Goal: Task Accomplishment & Management: Manage account settings

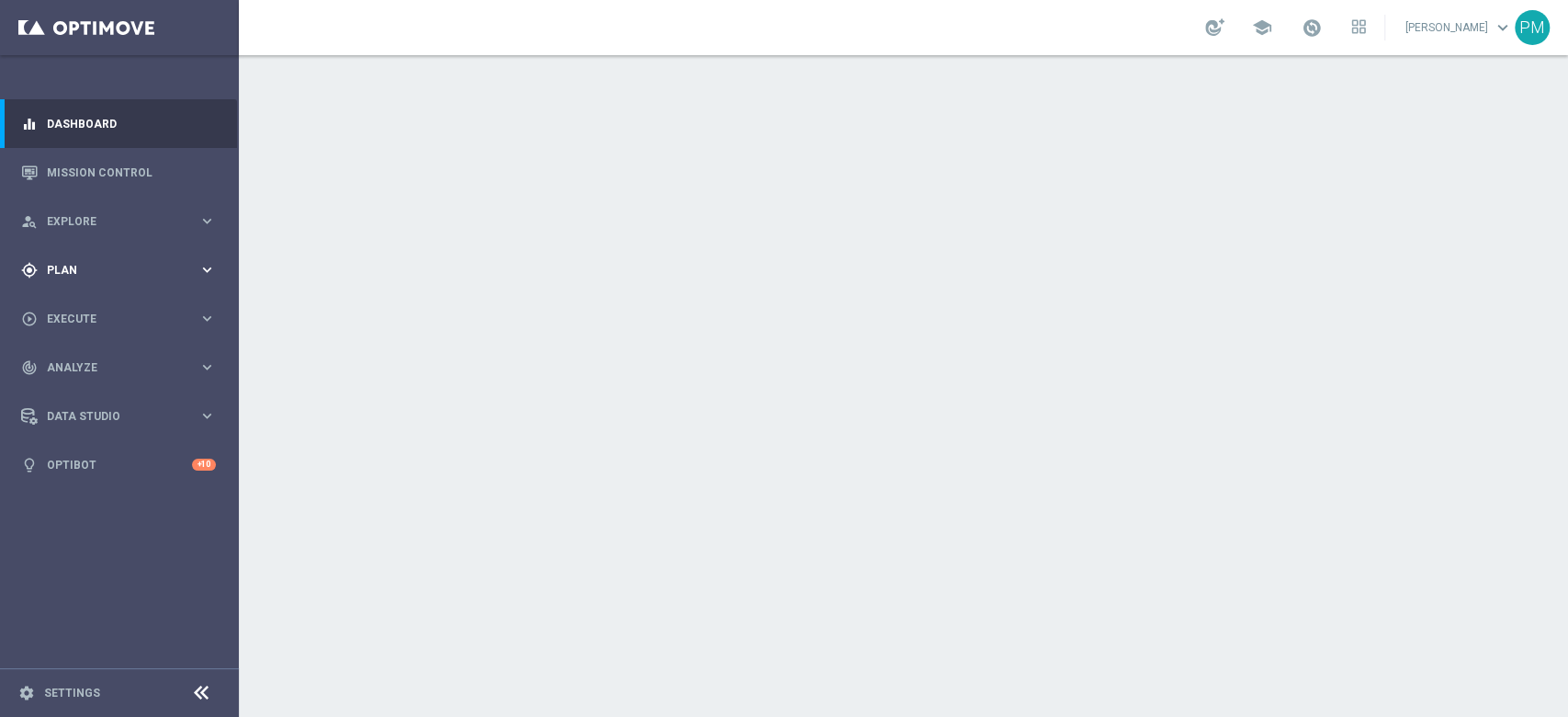
click at [71, 275] on span "Plan" at bounding box center [123, 270] width 152 height 11
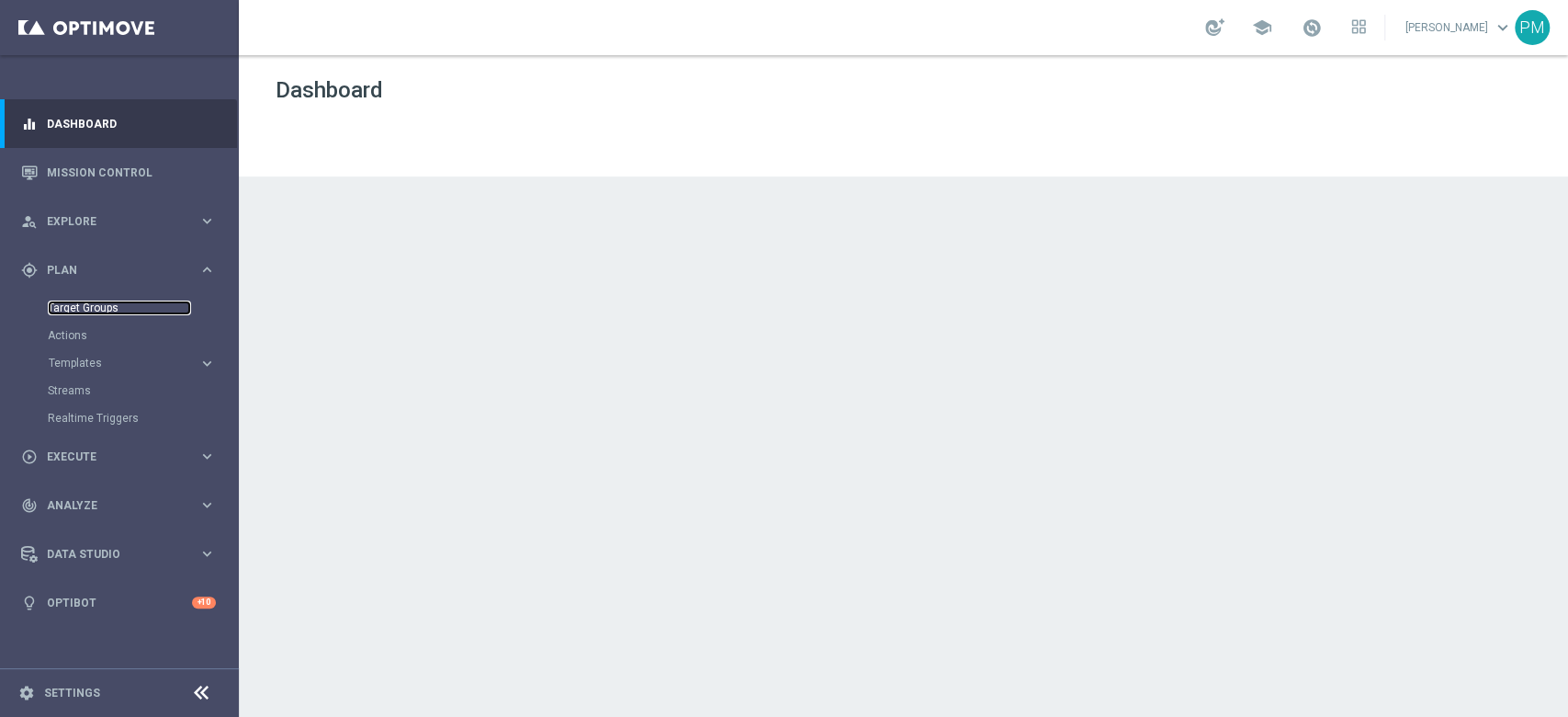
click at [71, 311] on link "Target Groups" at bounding box center [120, 308] width 144 height 15
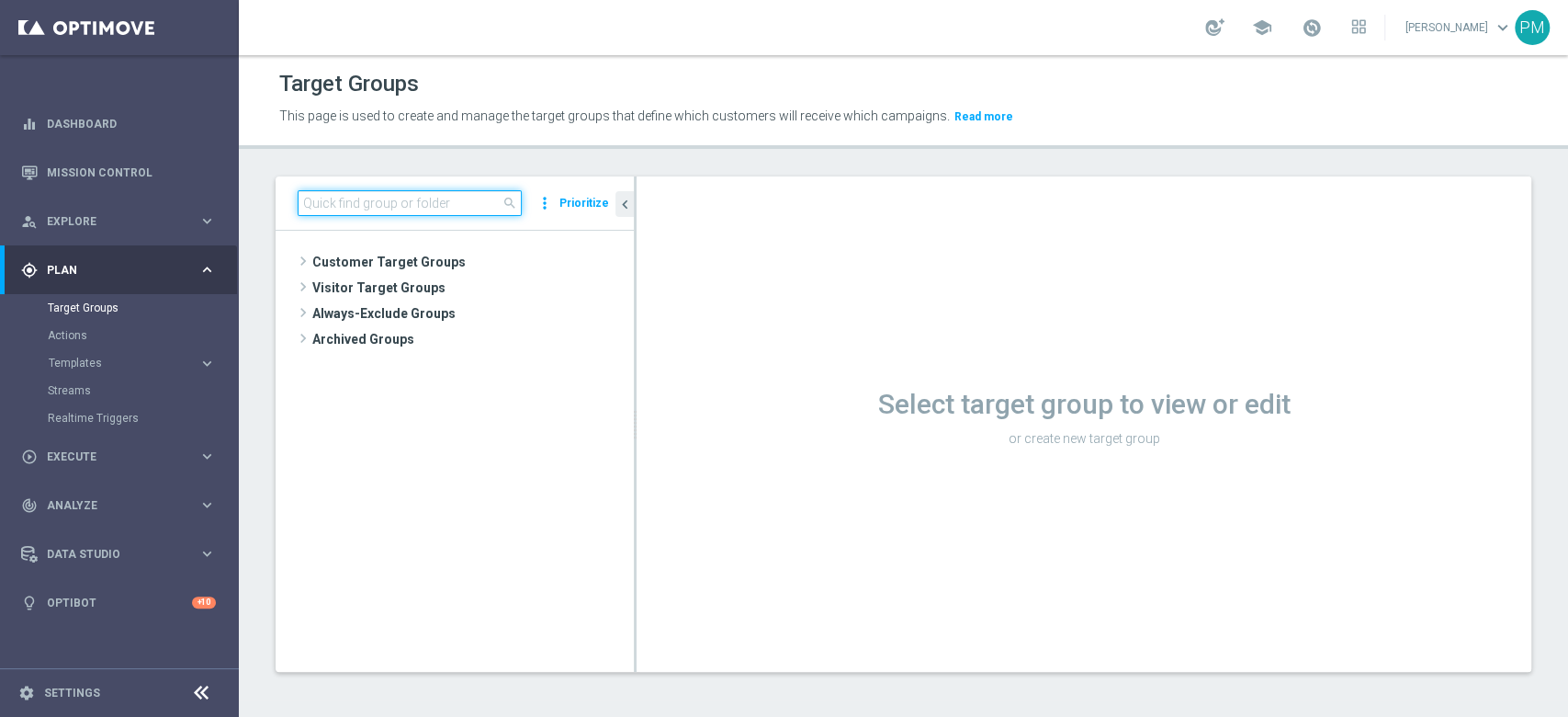
click at [480, 195] on input at bounding box center [409, 203] width 225 height 26
paste input "Churn 0-12M Talent + Master Low ggr nb tra 20 e 100 lftime 1st NO Slot"
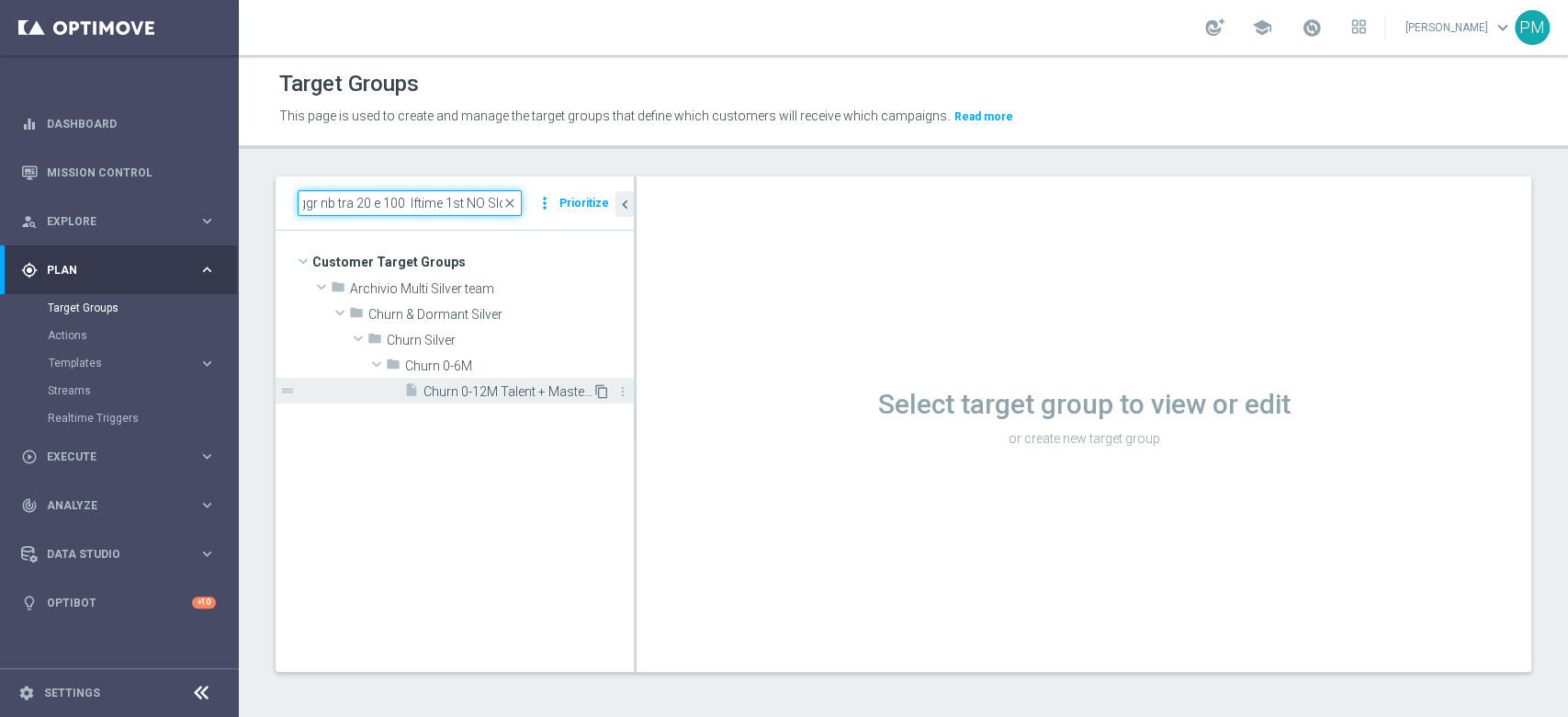
type input "Churn 0-12M Talent + Master Low ggr nb tra 20 e 100 lftime 1st NO Slot"
click at [600, 389] on icon "content_copy" at bounding box center [601, 391] width 15 height 15
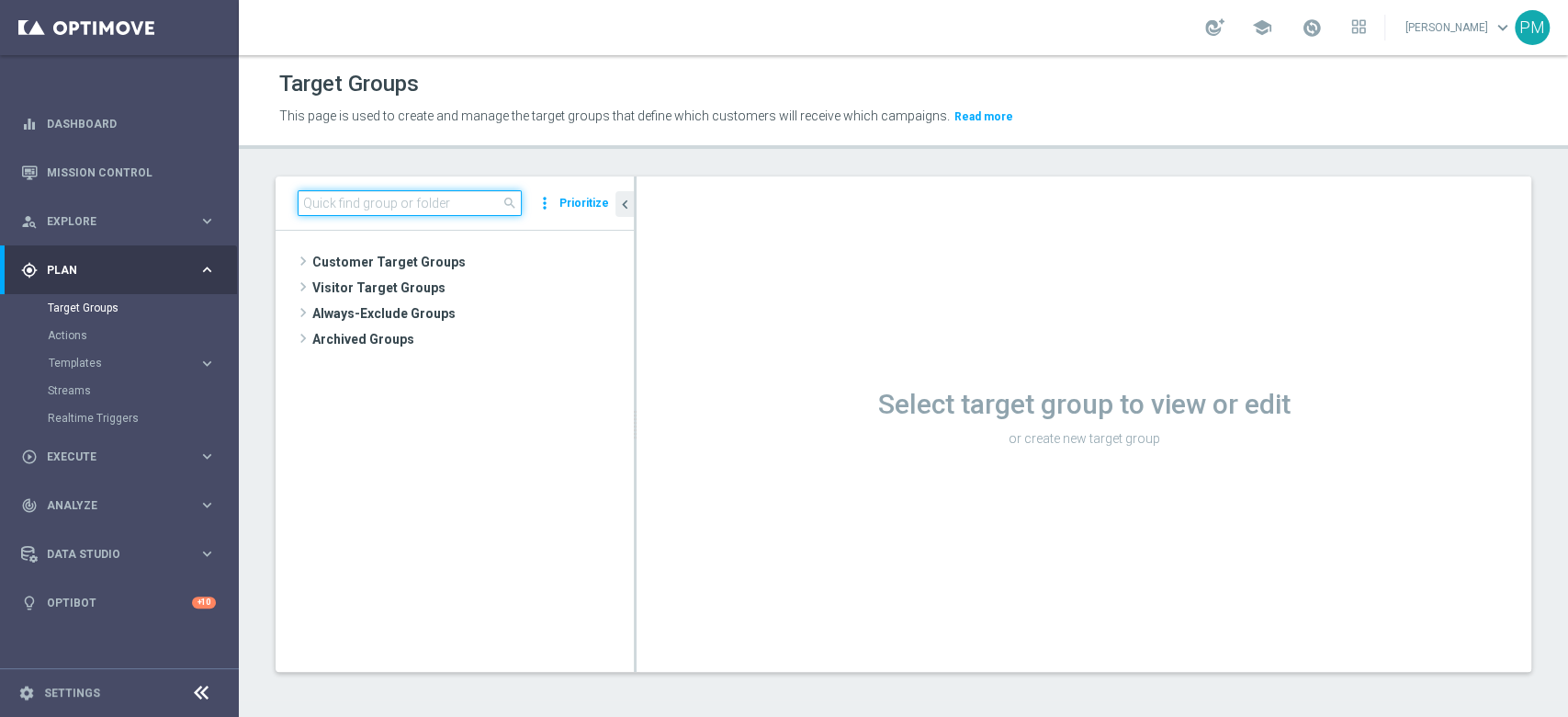
click at [459, 190] on input at bounding box center [409, 203] width 225 height 26
paste input "Churn 0-12M Talent + Master Low ggr nb tra 20 e 100 lftime 1st NO Slot"
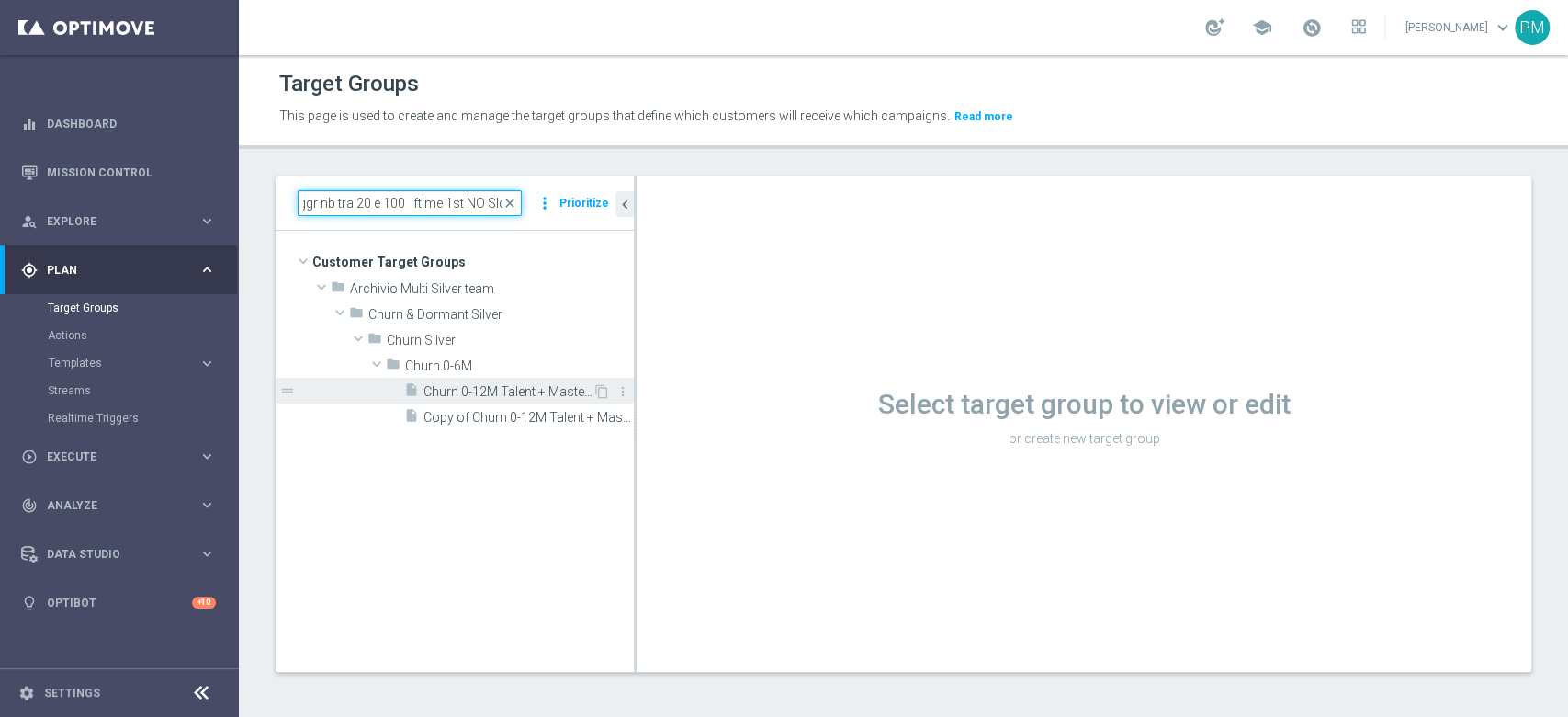
type input "Churn 0-12M Talent + Master Low ggr nb tra 20 e 100 lftime 1st NO Slot"
click at [494, 388] on span "Churn 0-12M Talent + Master Low ggr nb tra 20 e 100 lftime 1st NO Slot" at bounding box center [507, 392] width 169 height 16
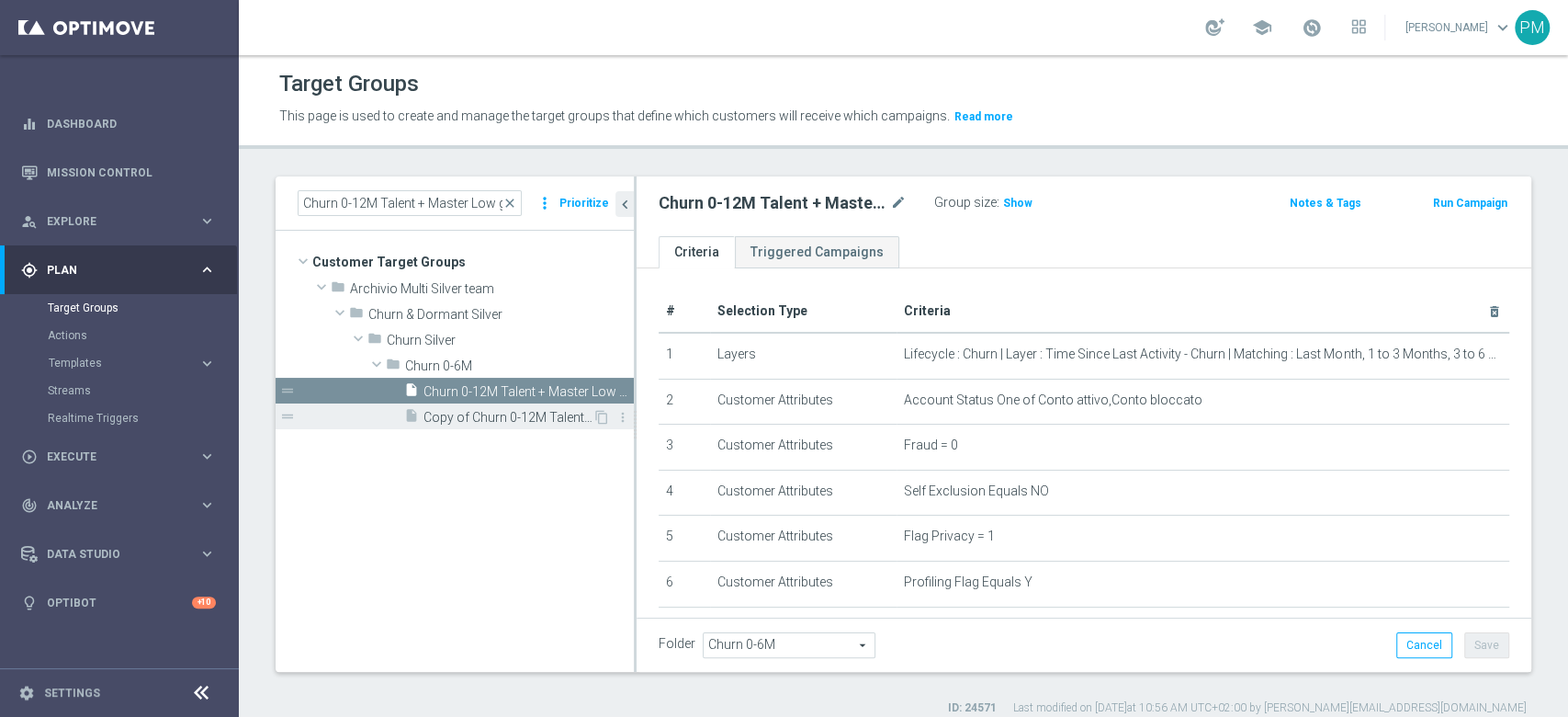
click at [512, 409] on span "Copy of Churn 0-12M Talent + Master Low ggr nb tra 20 e 100 lftime 1st NO Slot" at bounding box center [507, 417] width 169 height 16
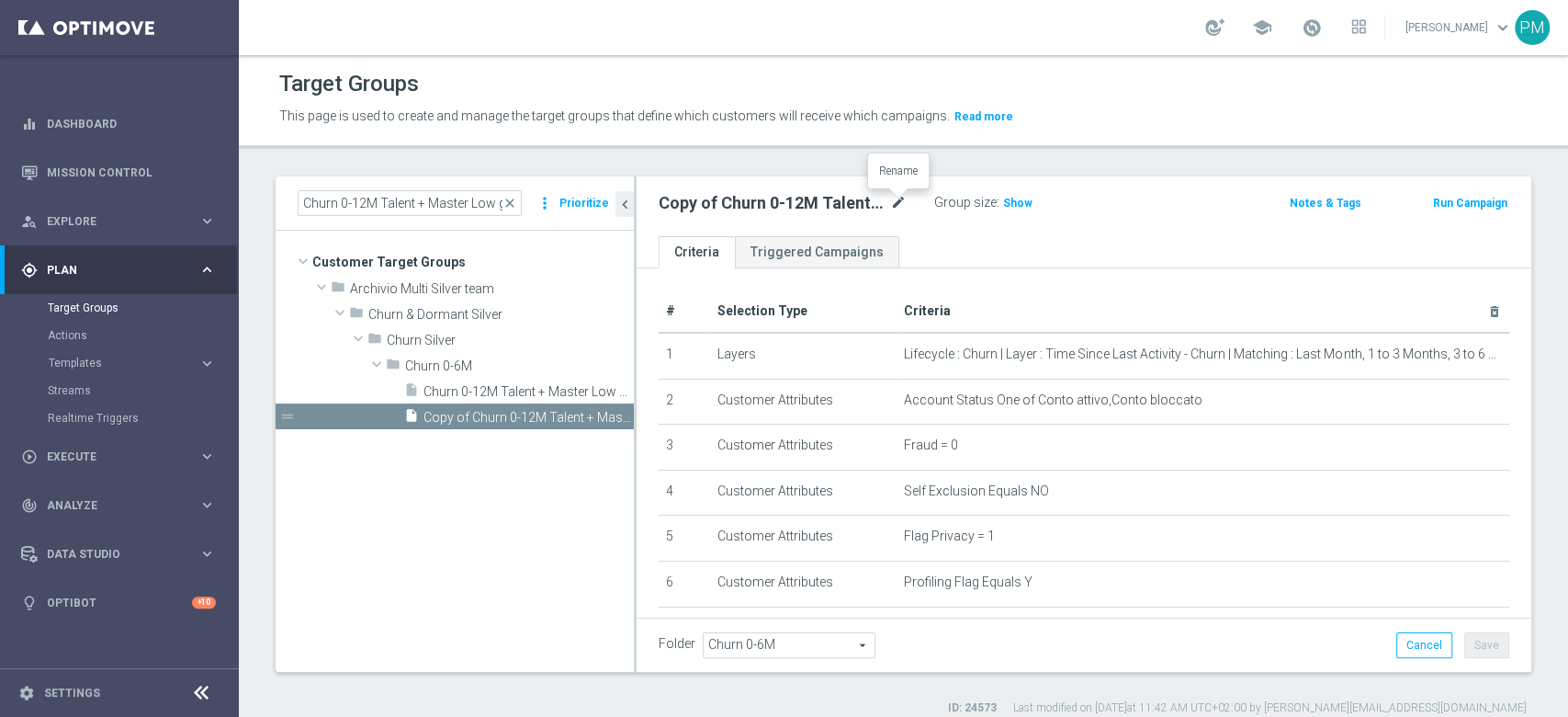
click at [900, 202] on icon "mode_edit" at bounding box center [898, 203] width 17 height 22
click at [754, 201] on input "Churn 0-12M Talent + Master Low ggr nb tra 20 e 100 lftime 1st NO Slot" at bounding box center [783, 205] width 248 height 26
click at [757, 202] on input "Churn 0-12M Talent + Master Low ggr nb tra 20 e 100 lftime 1st NO Slot" at bounding box center [783, 205] width 248 height 26
click at [770, 202] on input "Churn 0-12M Talent + Master Low ggr nb tra 20 e 100 lftime 1st NO Slot" at bounding box center [783, 205] width 248 height 26
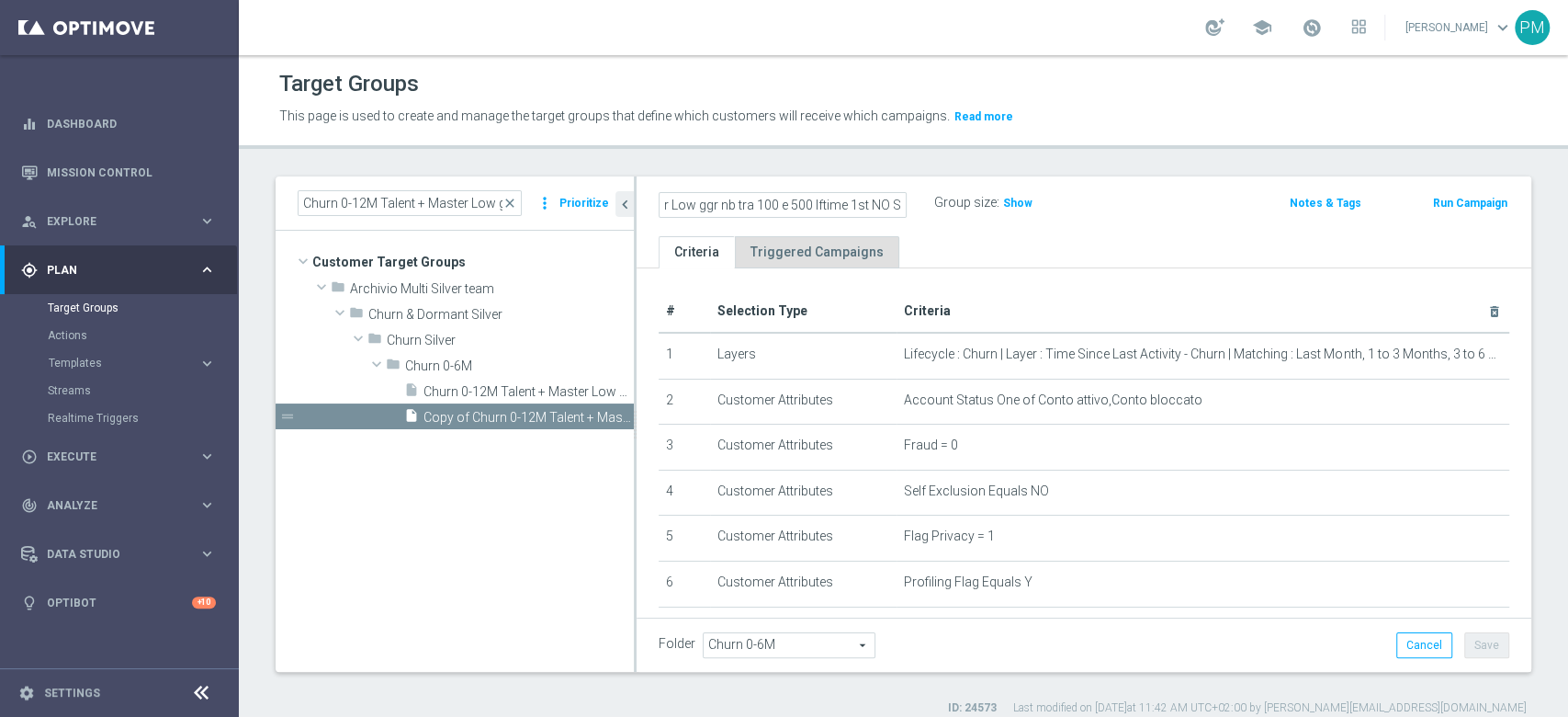
scroll to position [0, 171]
type input "Churn 0-12M Talent + Master Low ggr nb tra 100 e 500 lftime 1st NO Slot"
click at [1111, 192] on div "Group size : Show" at bounding box center [1026, 201] width 184 height 22
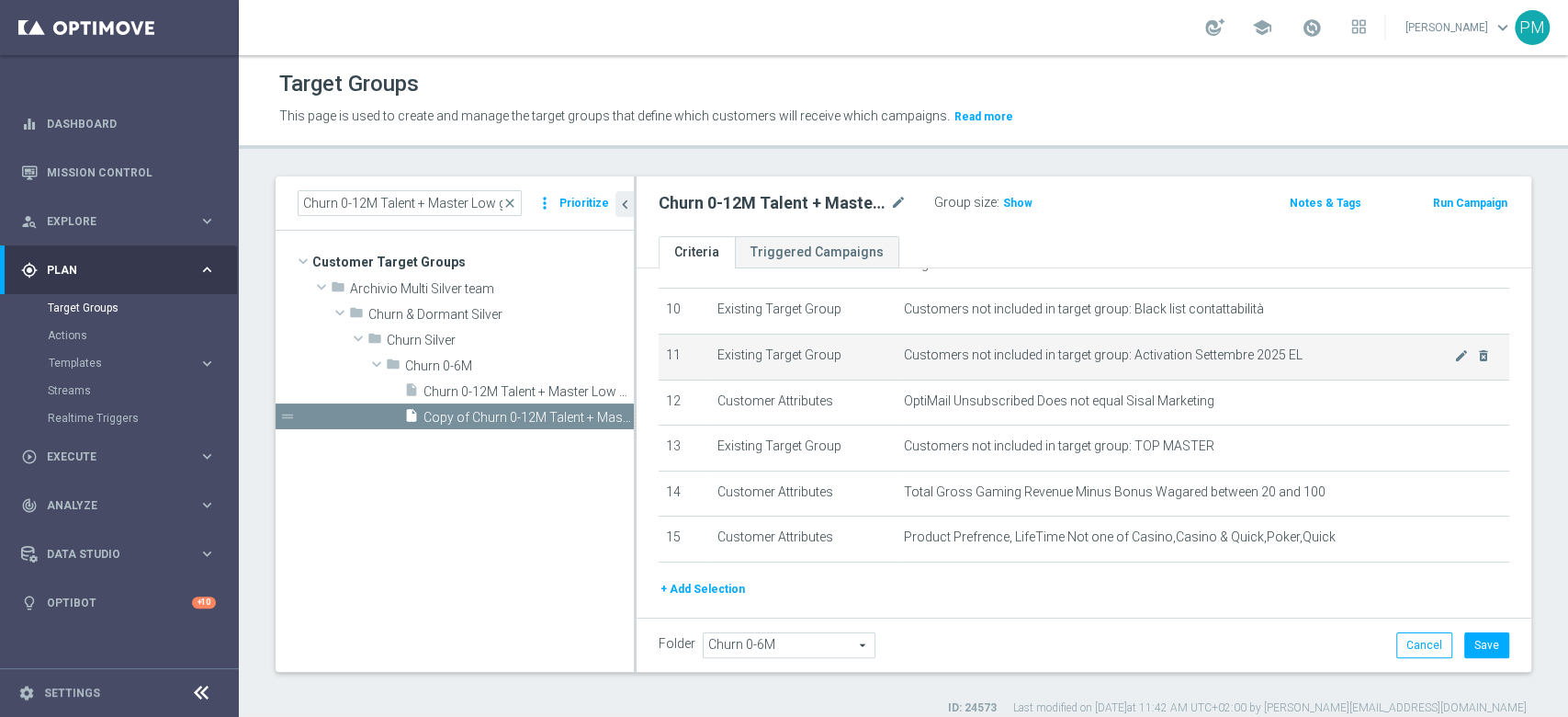
scroll to position [489, 0]
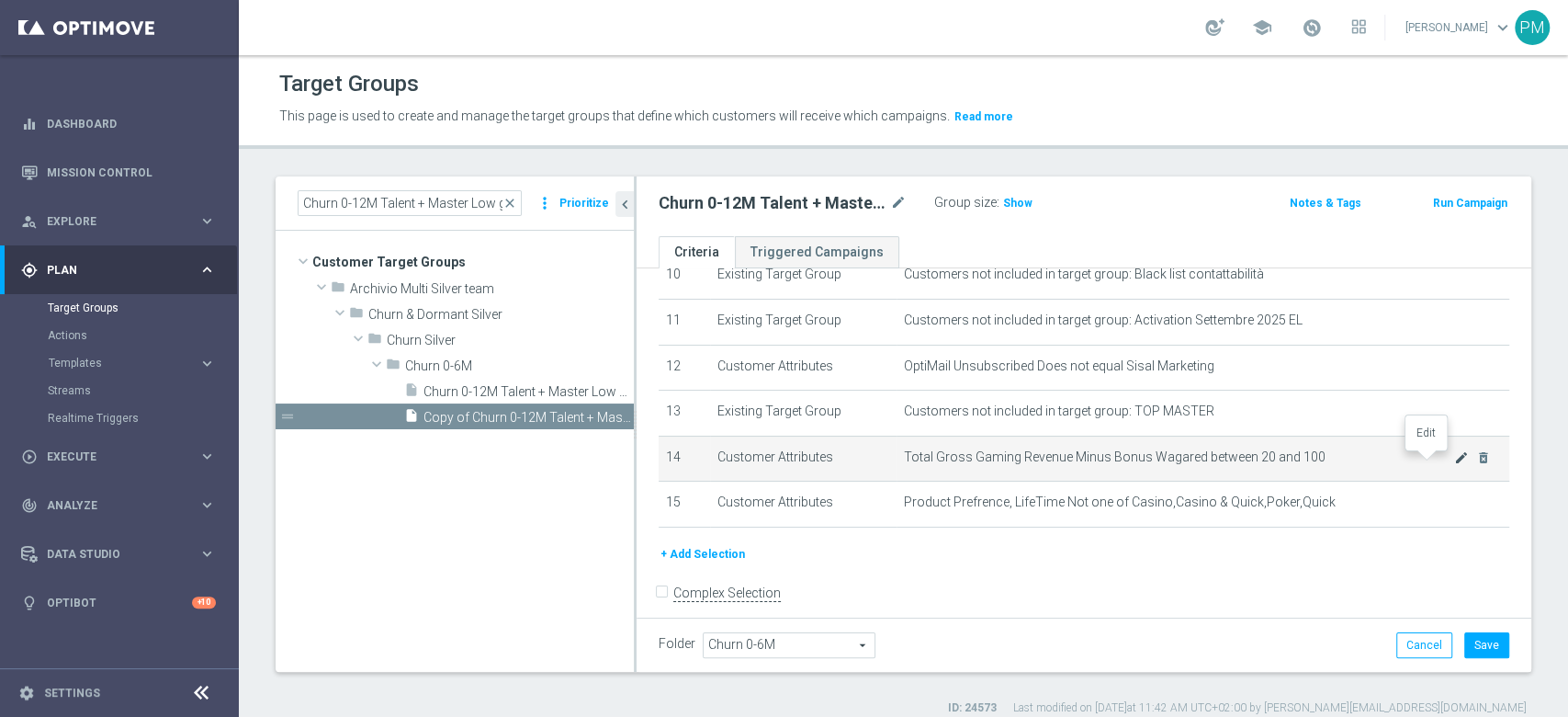
click at [1454, 458] on icon "mode_edit" at bounding box center [1461, 457] width 15 height 15
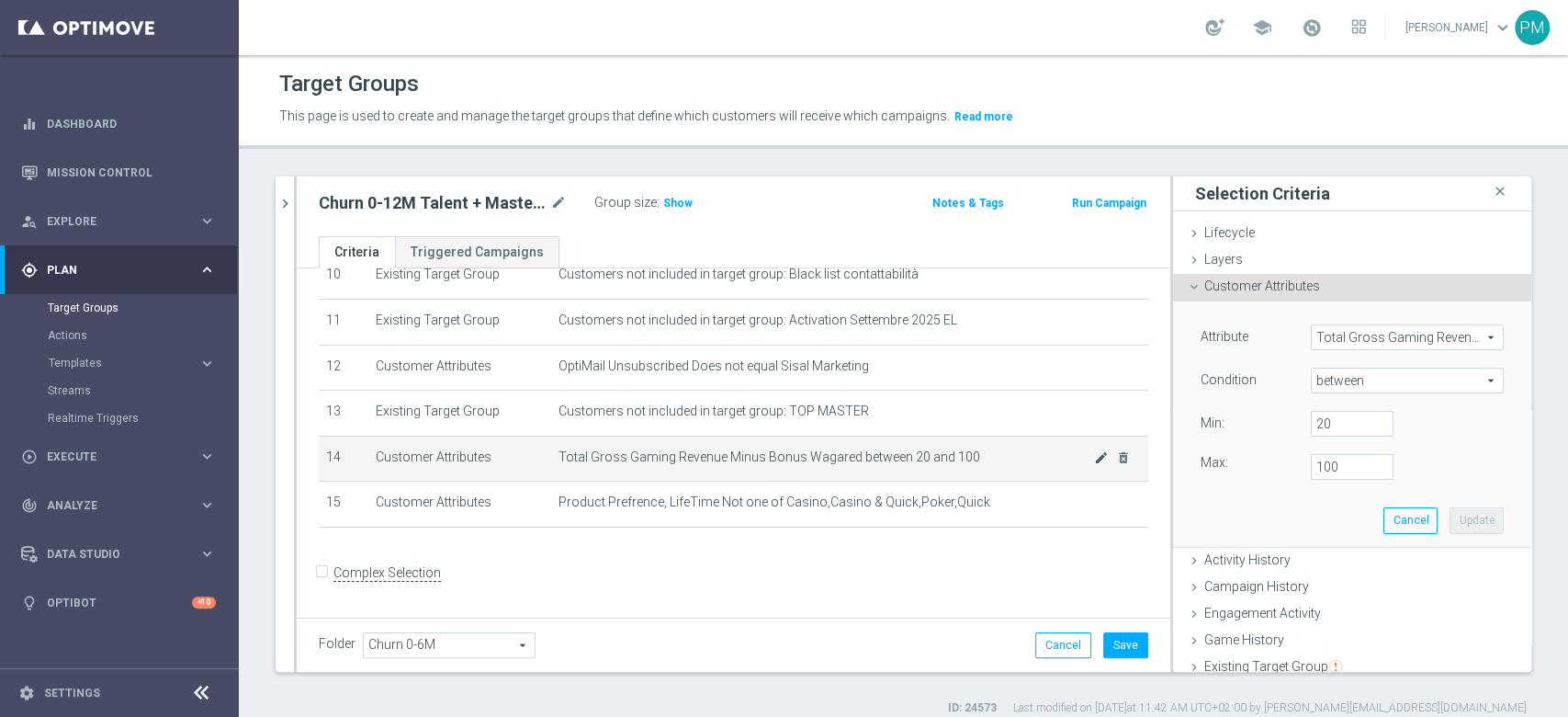
scroll to position [488, 0]
click at [1310, 419] on input "20" at bounding box center [1351, 423] width 83 height 26
type input "100"
click at [1310, 463] on input "100" at bounding box center [1351, 467] width 83 height 26
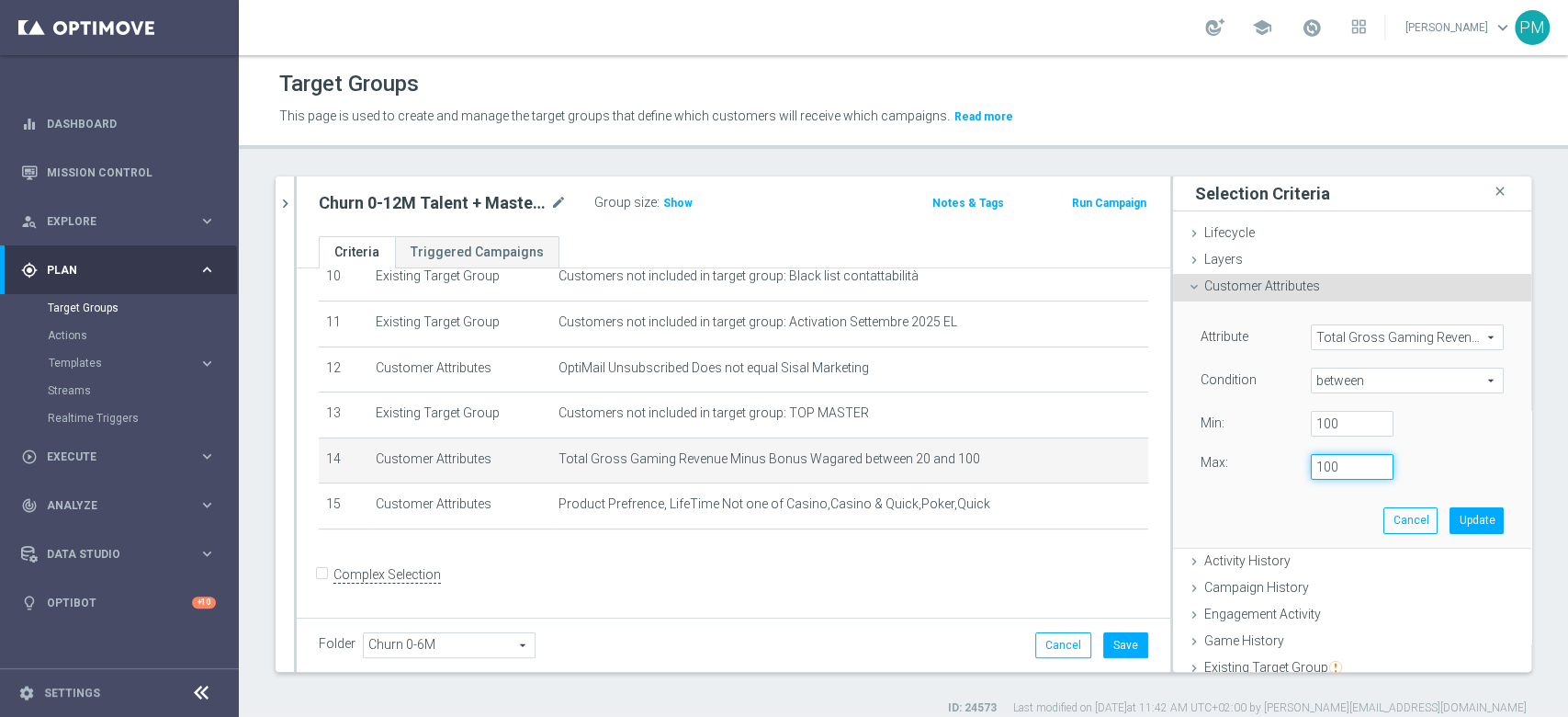
click at [1310, 463] on input "100" at bounding box center [1351, 467] width 83 height 26
type input "500"
click at [1449, 518] on button "Update" at bounding box center [1476, 520] width 54 height 26
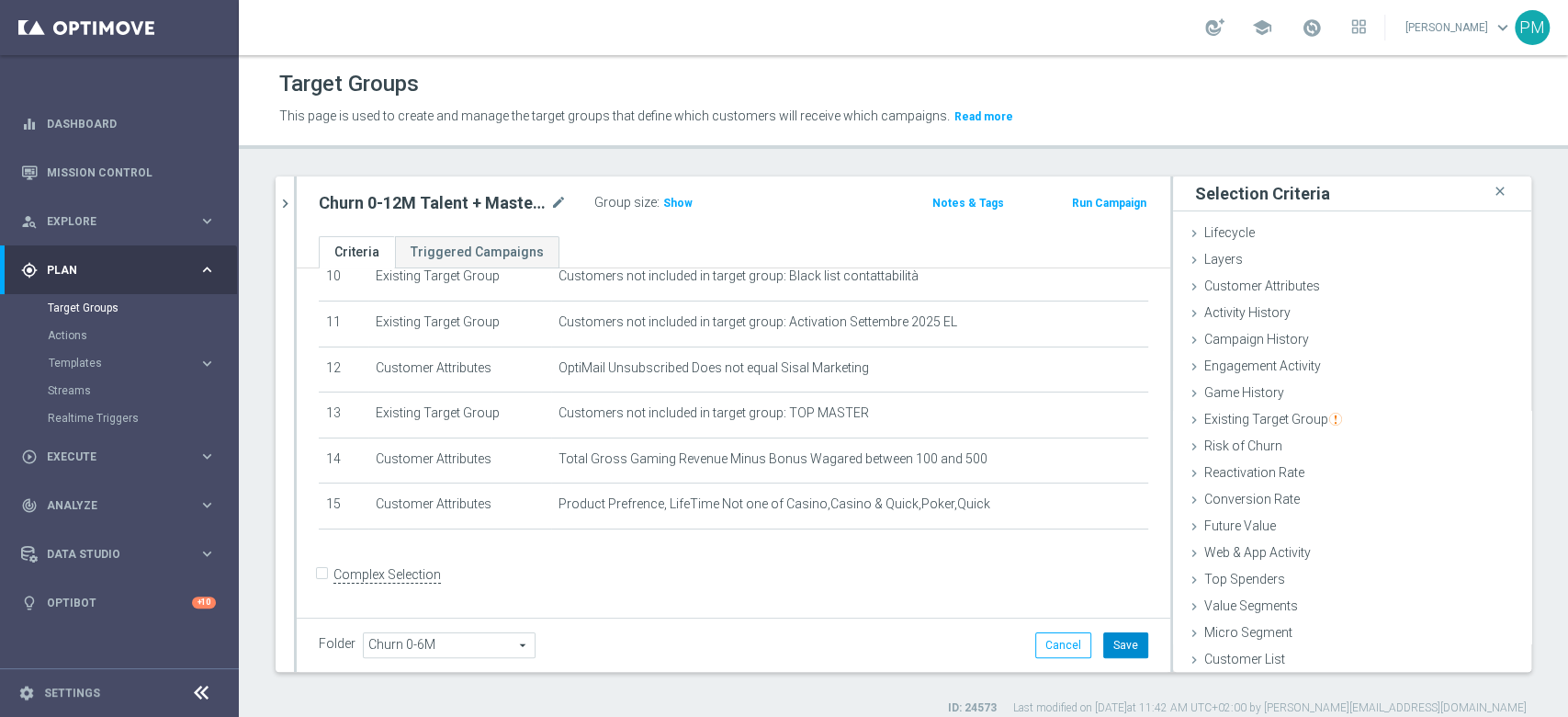
click at [1103, 640] on button "Save" at bounding box center [1125, 645] width 45 height 26
click at [449, 211] on h2 "Churn 0-12M Talent + Master Low ggr nb tra 100 e 500 lftime 1st NO Slot" at bounding box center [432, 203] width 228 height 22
copy div "Churn 0-12M Talent + Master Low ggr nb tra 100 e 500 lftime 1st NO Slot"
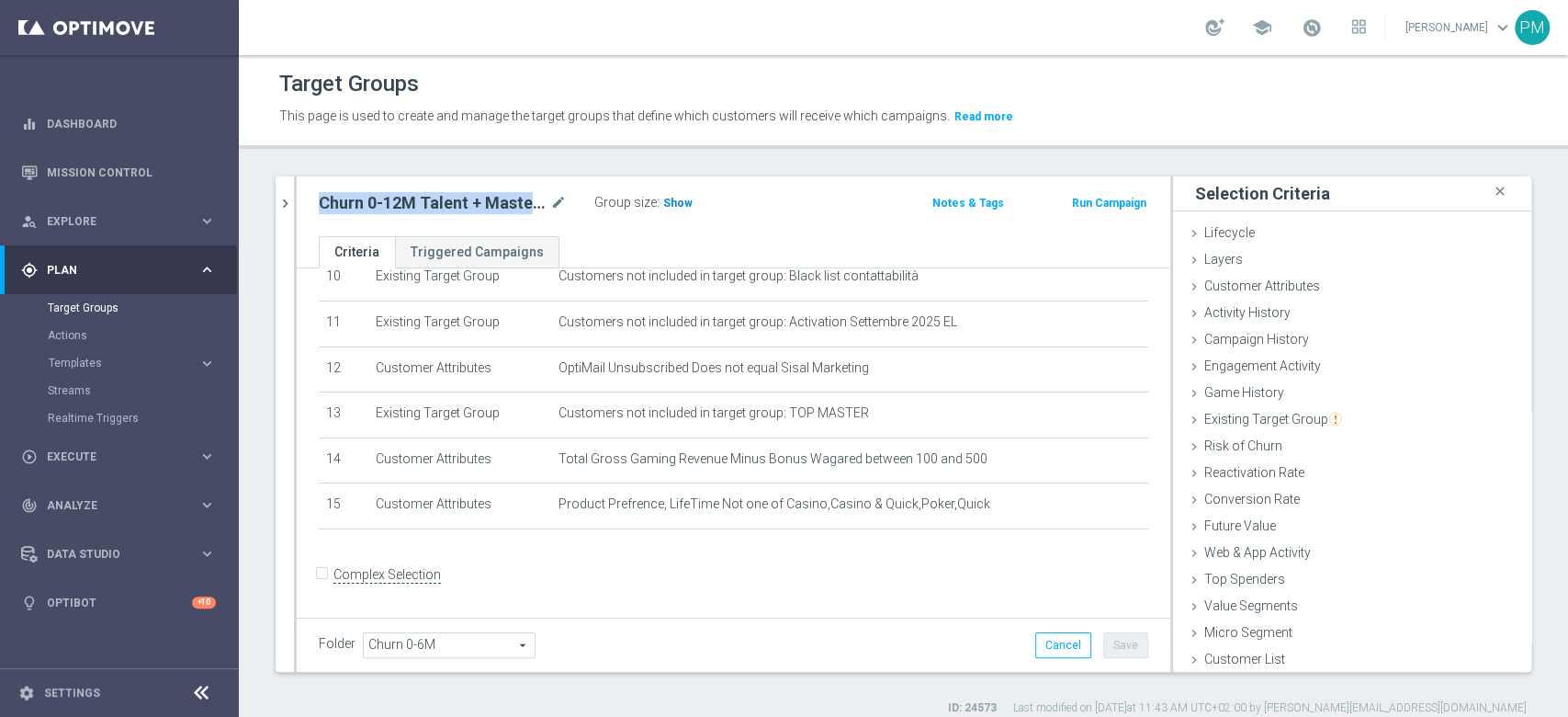
click at [670, 193] on h3 "Show" at bounding box center [677, 203] width 33 height 20
click at [286, 208] on icon "chevron_right" at bounding box center [284, 203] width 17 height 17
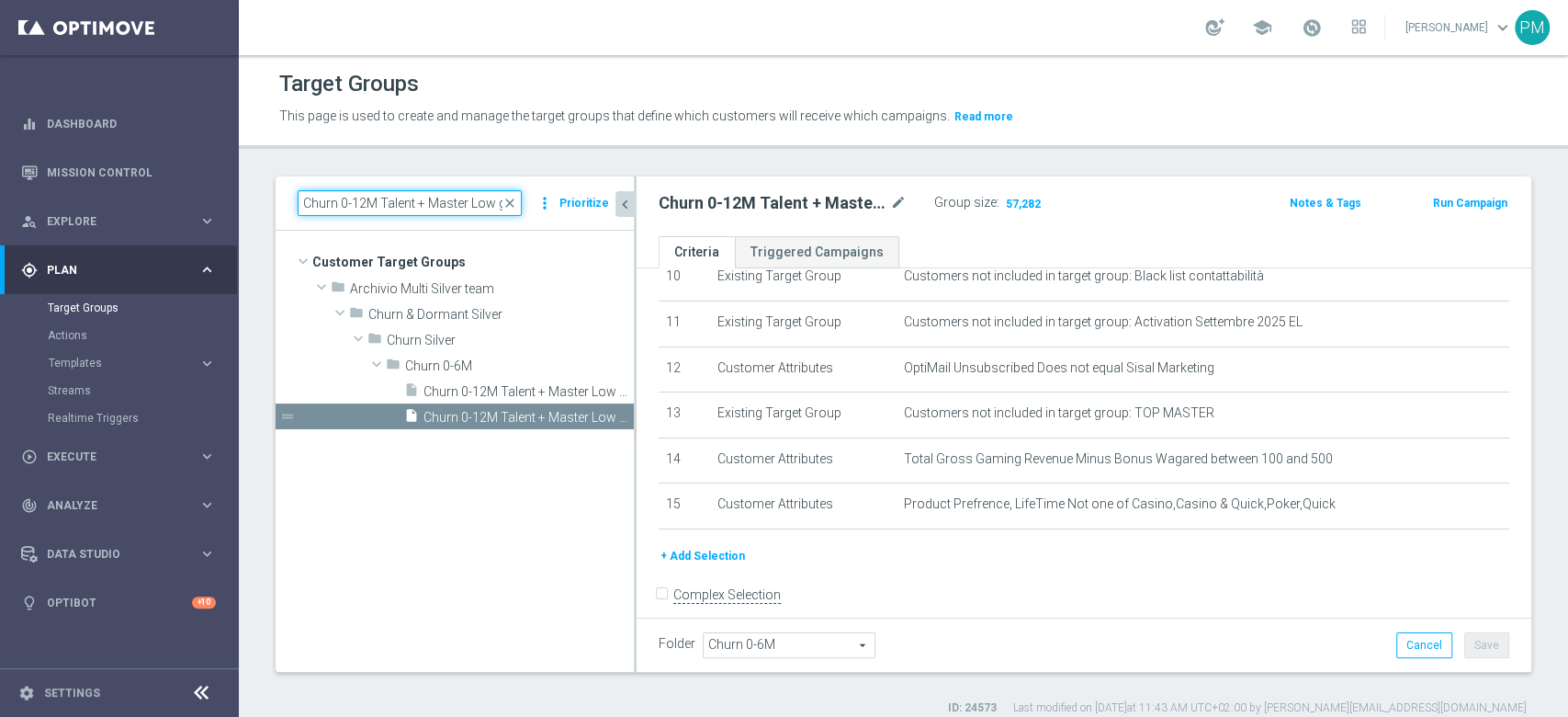
click at [430, 202] on input "Churn 0-12M Talent + Master Low ggr nb tra 20 e 100 lftime 1st NO Slot" at bounding box center [409, 203] width 225 height 26
paste input "> 5"
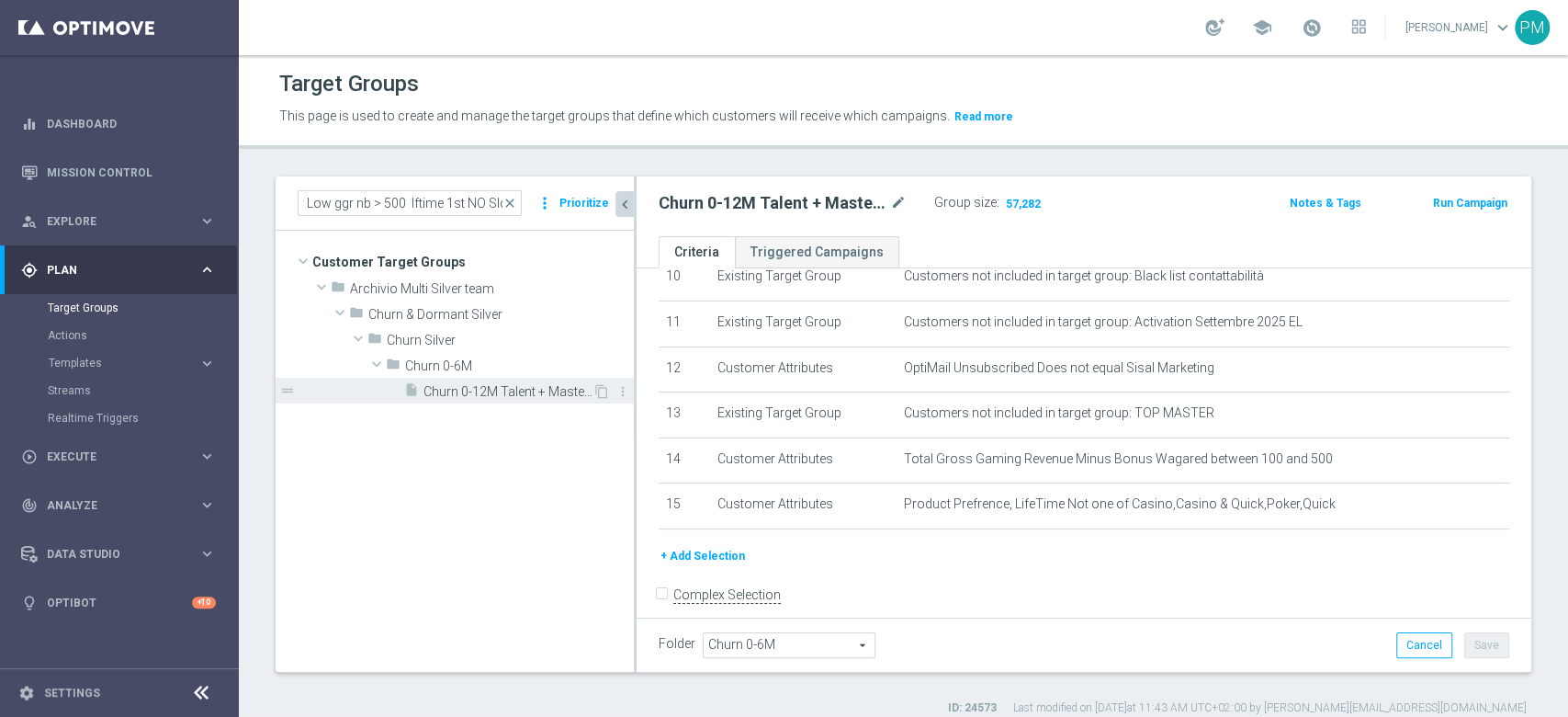
click at [461, 390] on span "Churn 0-12M Talent + Master Low ggr nb > 500 lftime 1st NO Slot" at bounding box center [507, 392] width 169 height 16
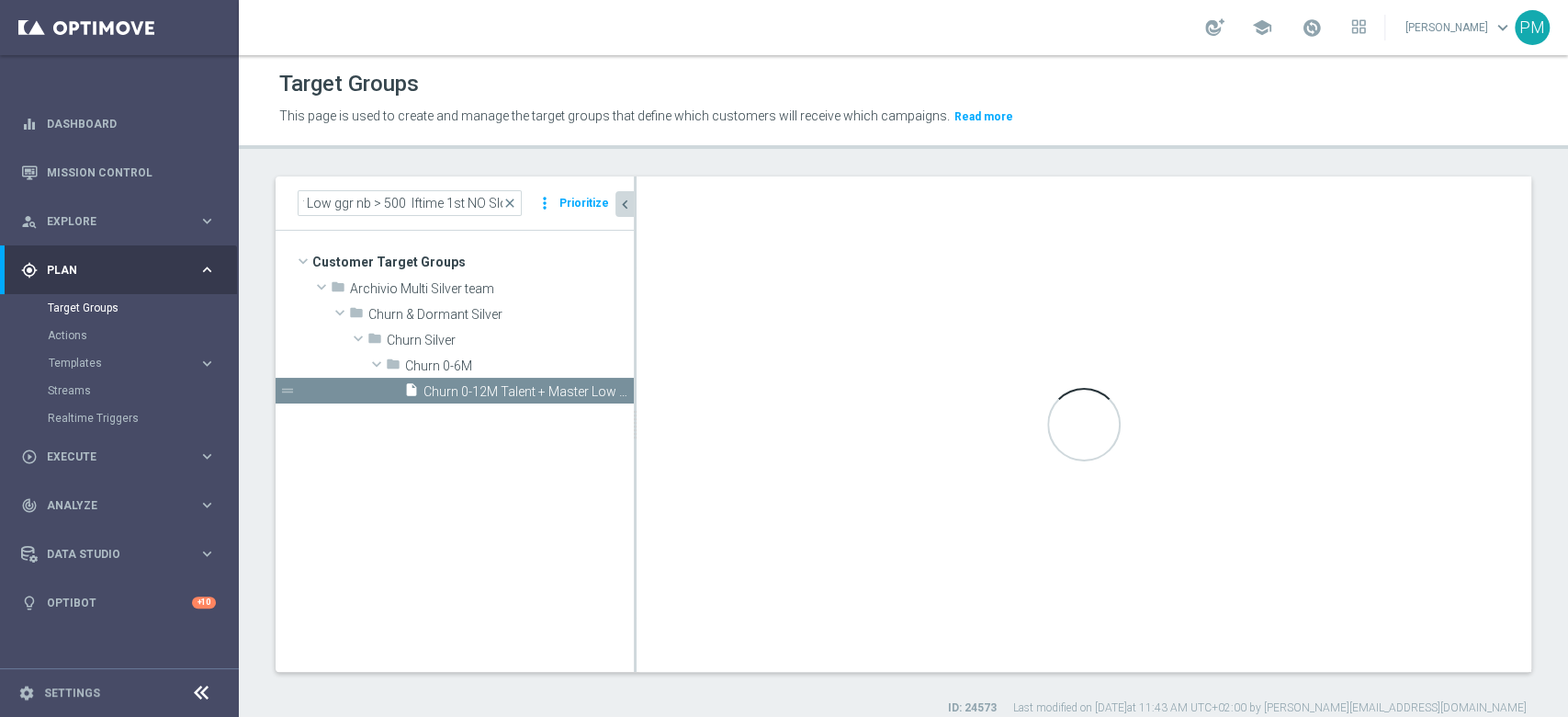
scroll to position [0, 0]
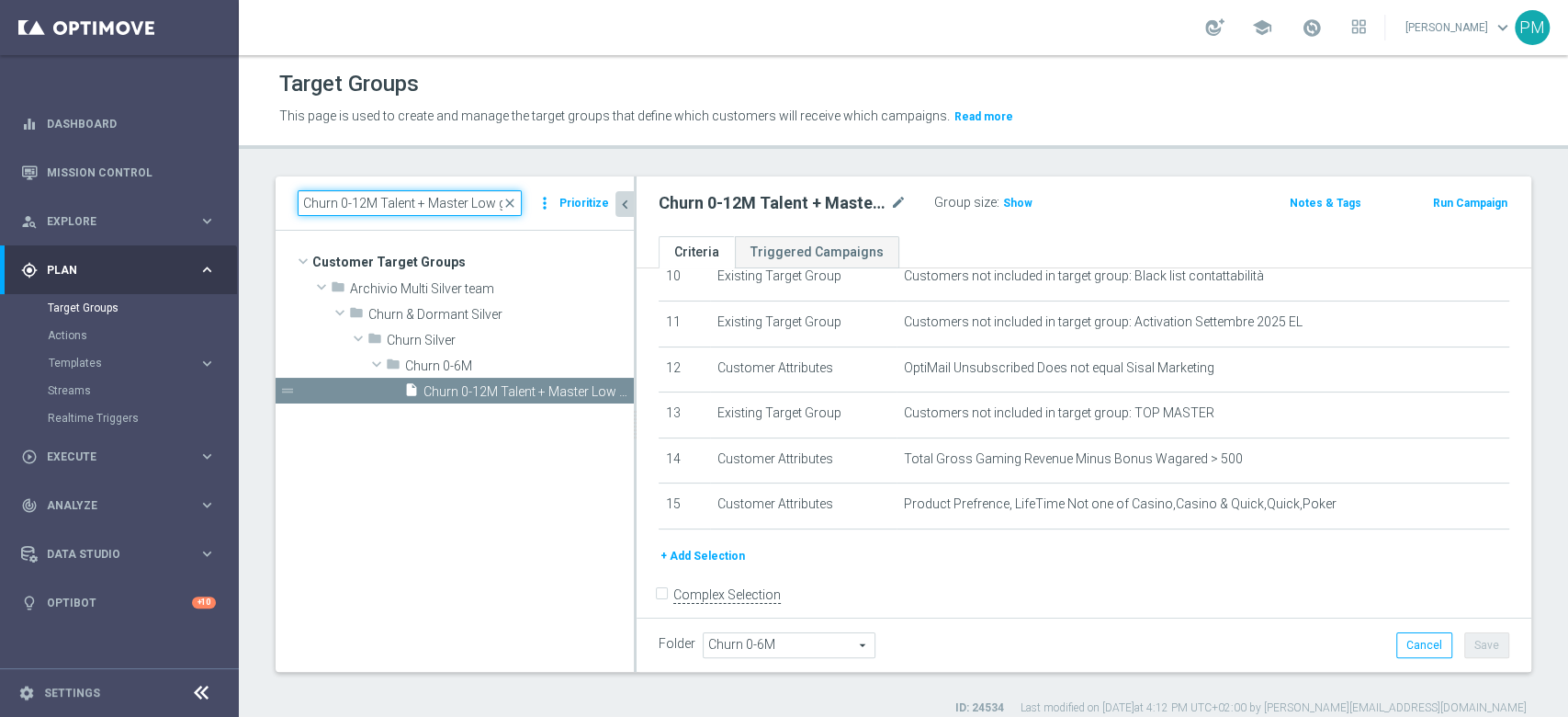
click at [440, 206] on input "Churn 0-12M Talent + Master Low ggr nb > 500 lftime 1st NO Slot" at bounding box center [409, 203] width 225 height 26
paste input "tra 20 e 1"
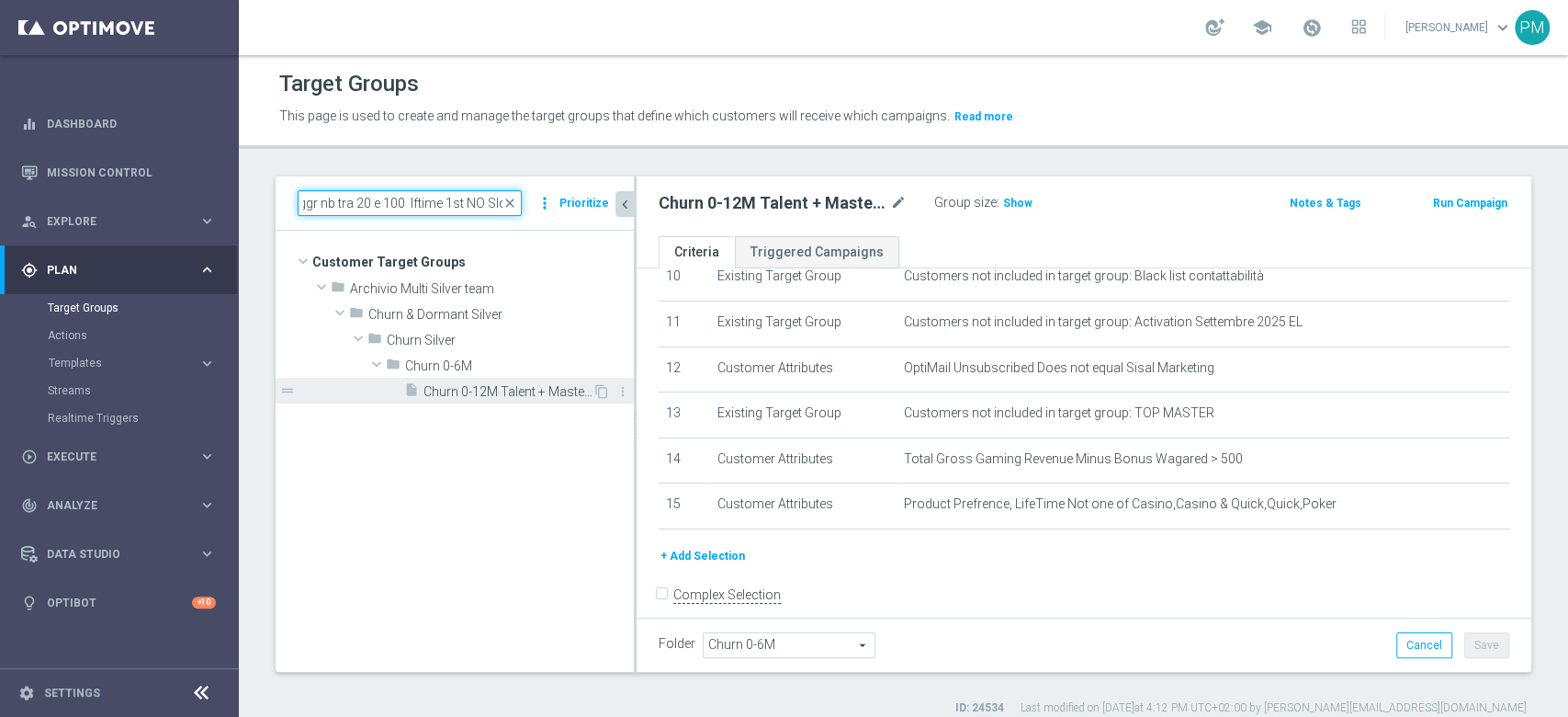
type input "Churn 0-12M Talent + Master Low ggr nb tra 20 e 100 lftime 1st NO Slot"
click at [481, 392] on span "Churn 0-12M Talent + Master Low ggr nb tra 20 e 100 lftime 1st NO Slot" at bounding box center [507, 392] width 169 height 16
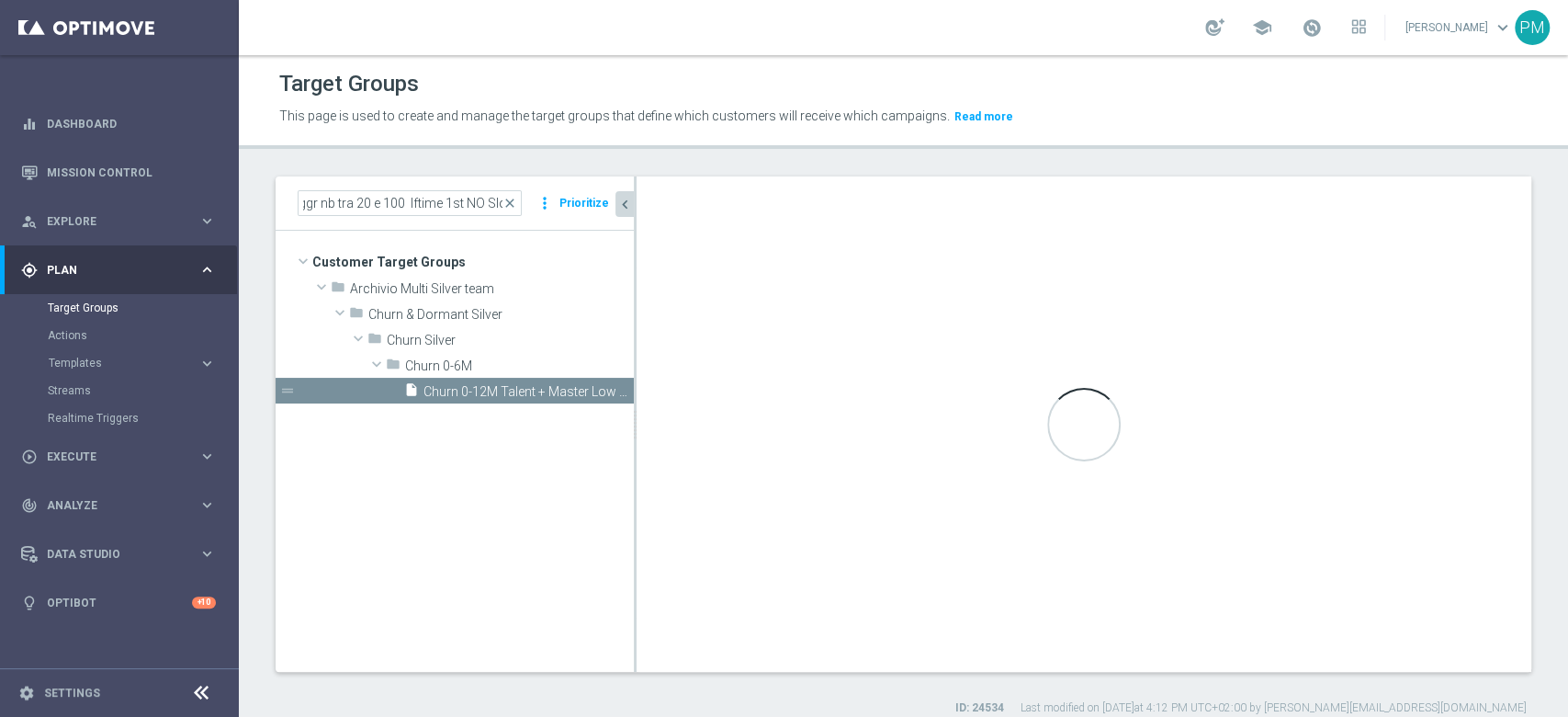
scroll to position [0, 0]
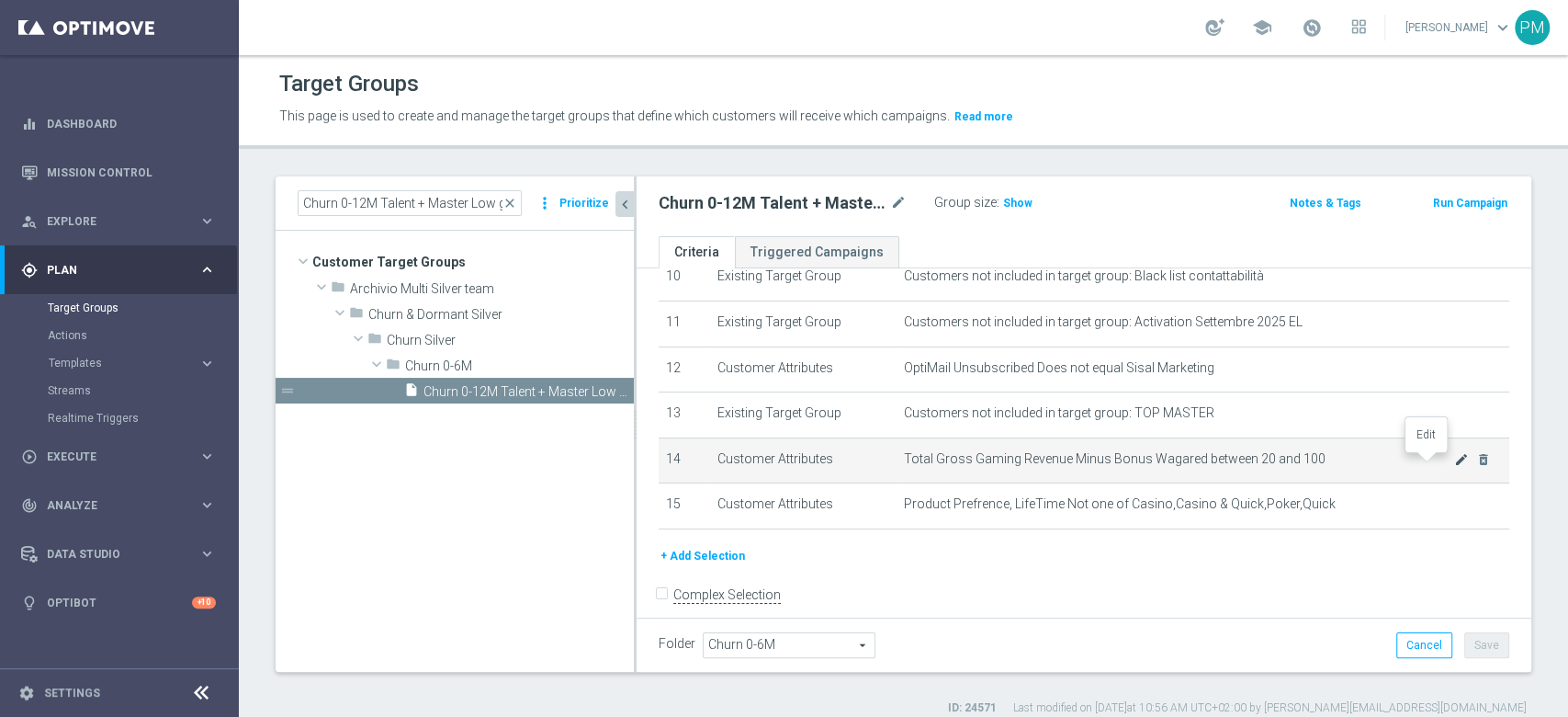
click at [1454, 466] on icon "mode_edit" at bounding box center [1461, 459] width 15 height 15
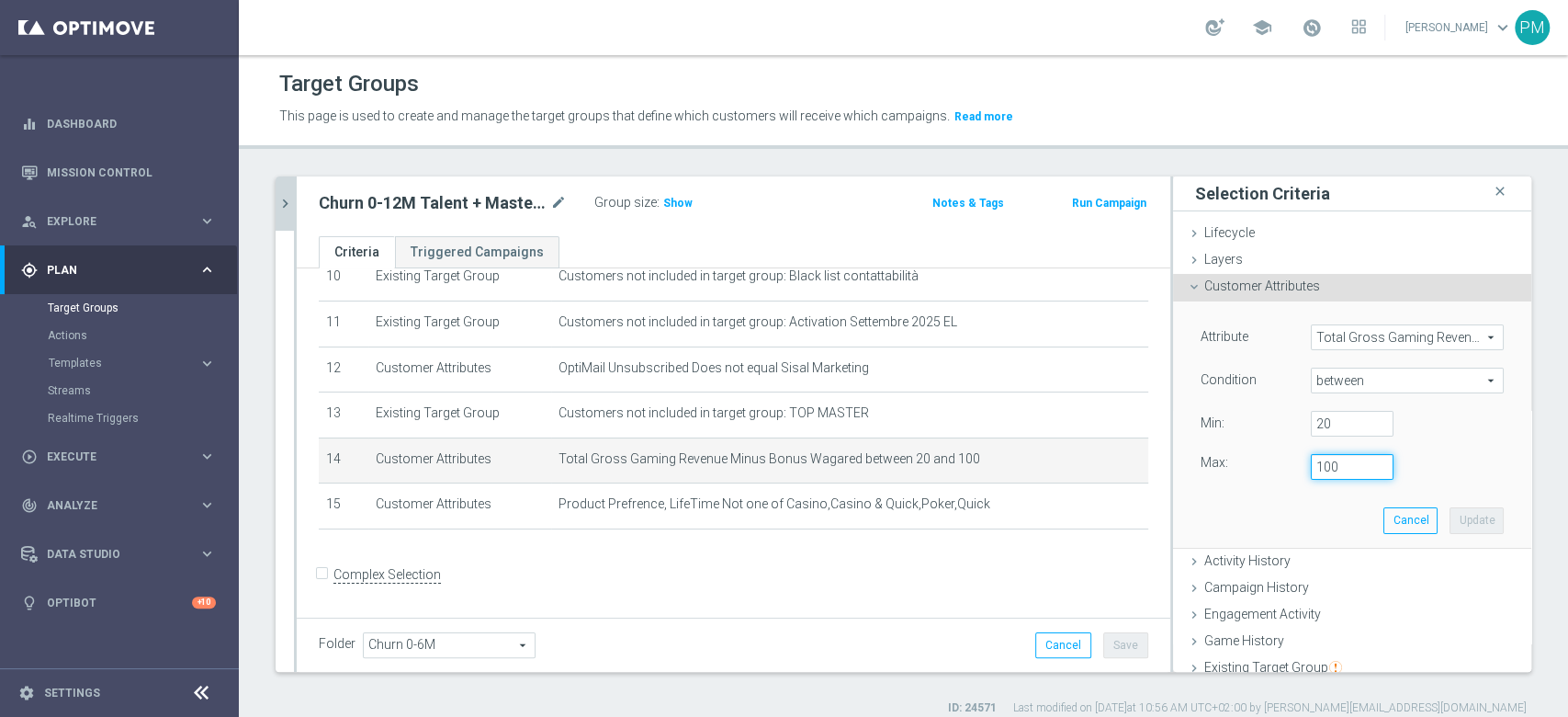
click at [1310, 466] on input "100" at bounding box center [1351, 467] width 83 height 26
type input "99"
type input "99.9999"
click at [1449, 519] on button "Update" at bounding box center [1476, 520] width 54 height 26
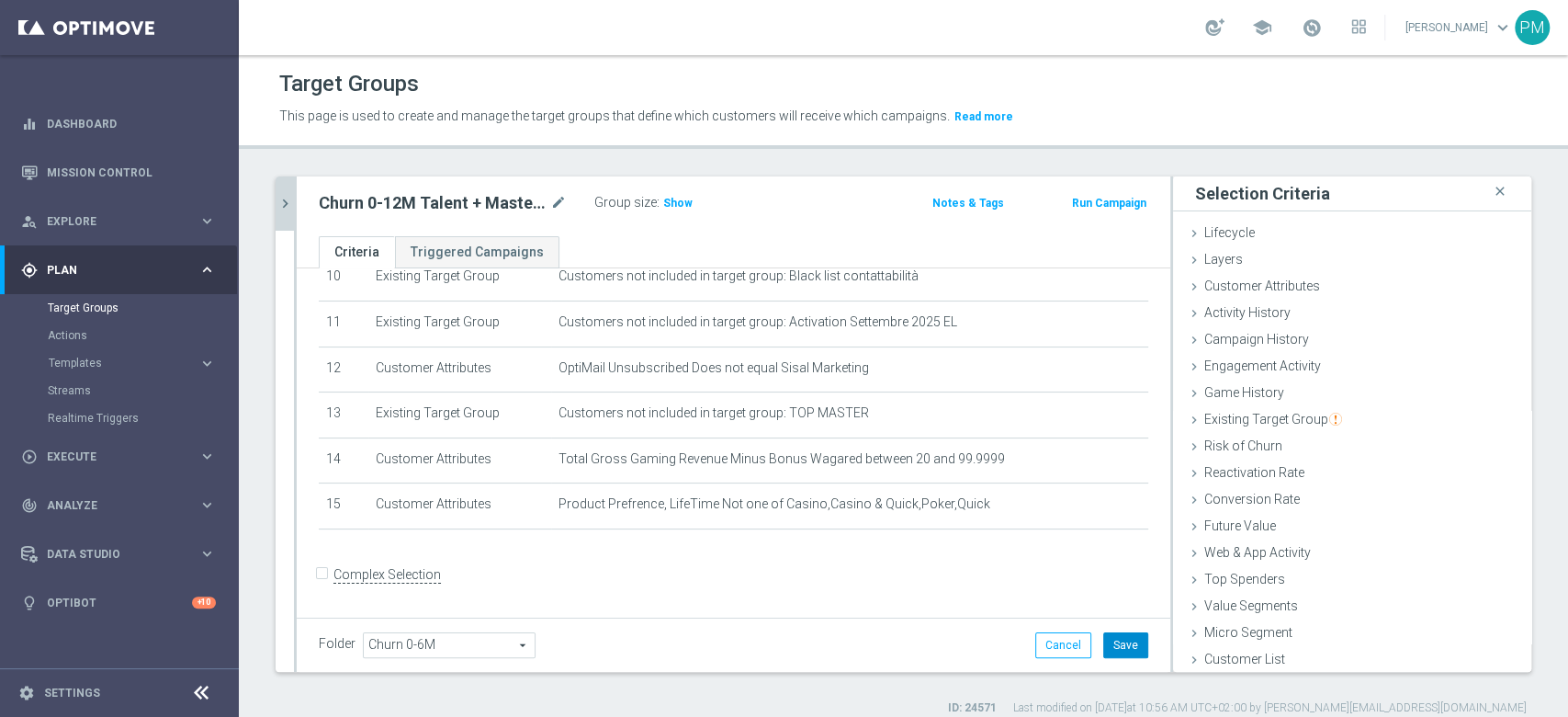
click at [1114, 650] on button "Save" at bounding box center [1125, 645] width 45 height 26
click at [279, 193] on button "chevron_right" at bounding box center [284, 204] width 18 height 54
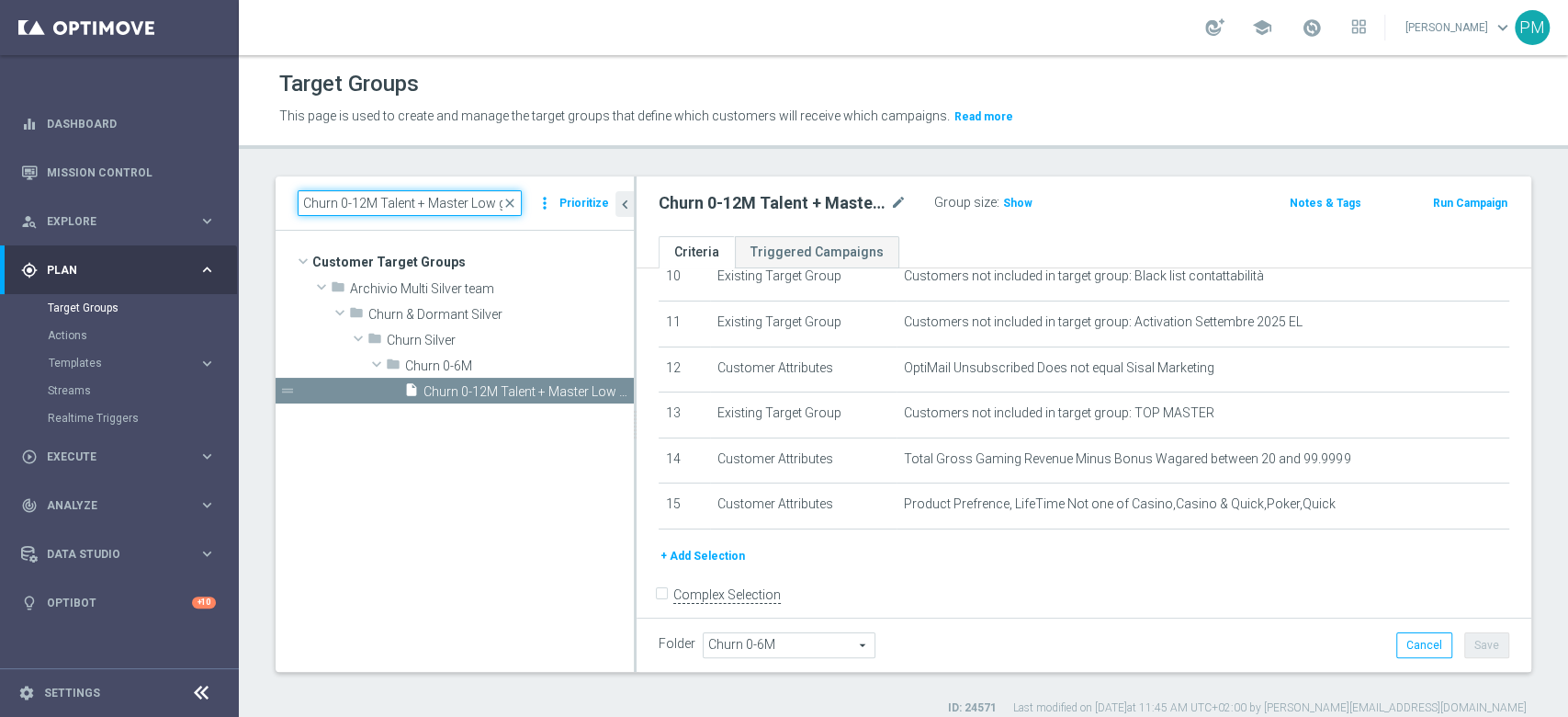
click at [450, 198] on input "Churn 0-12M Talent + Master Low ggr nb tra 20 e 100 lftime 1st NO Slot" at bounding box center [409, 203] width 225 height 26
paste input "0 e 2"
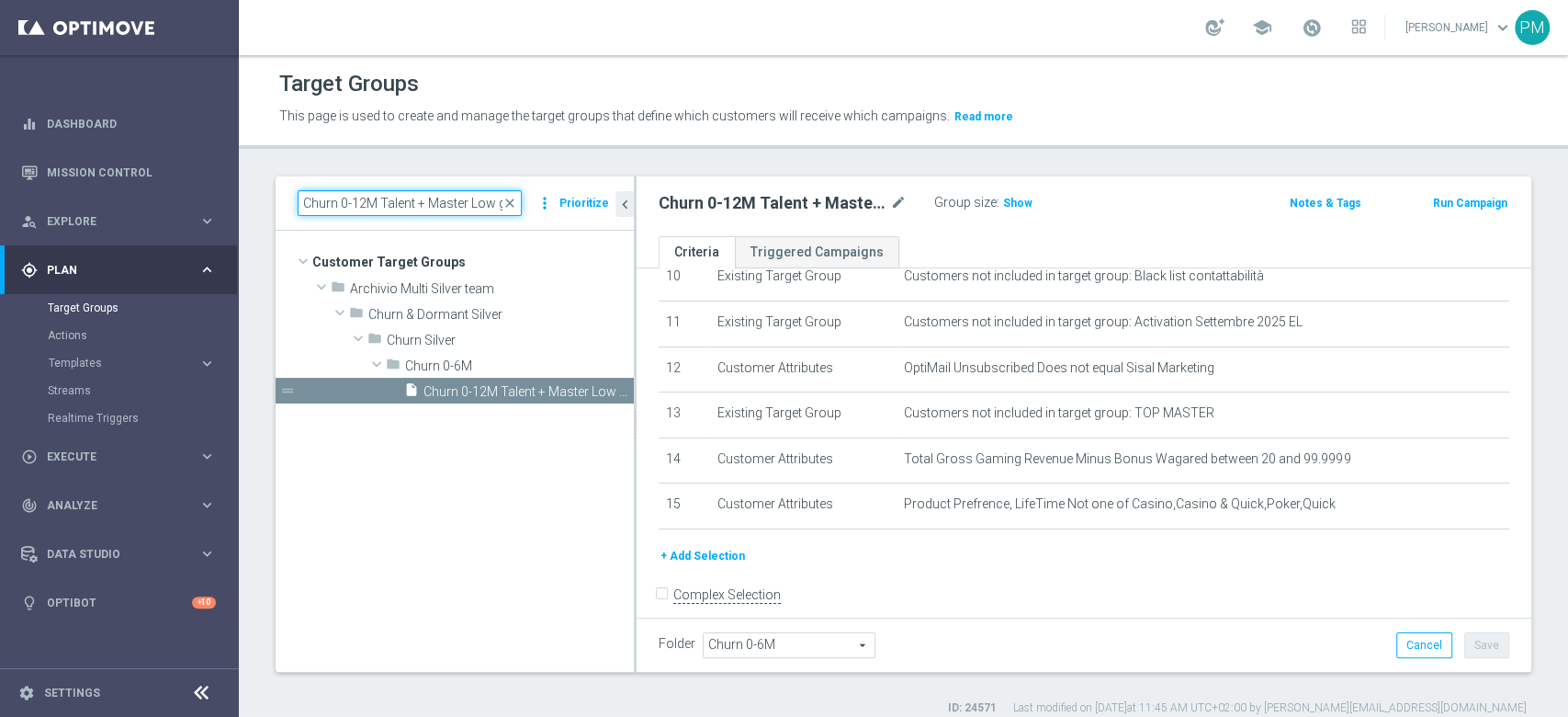
scroll to position [0, 187]
type input "Churn 0-12M Talent + Master Low ggr nb tra 0 e 20 lftime 1st NO Slot"
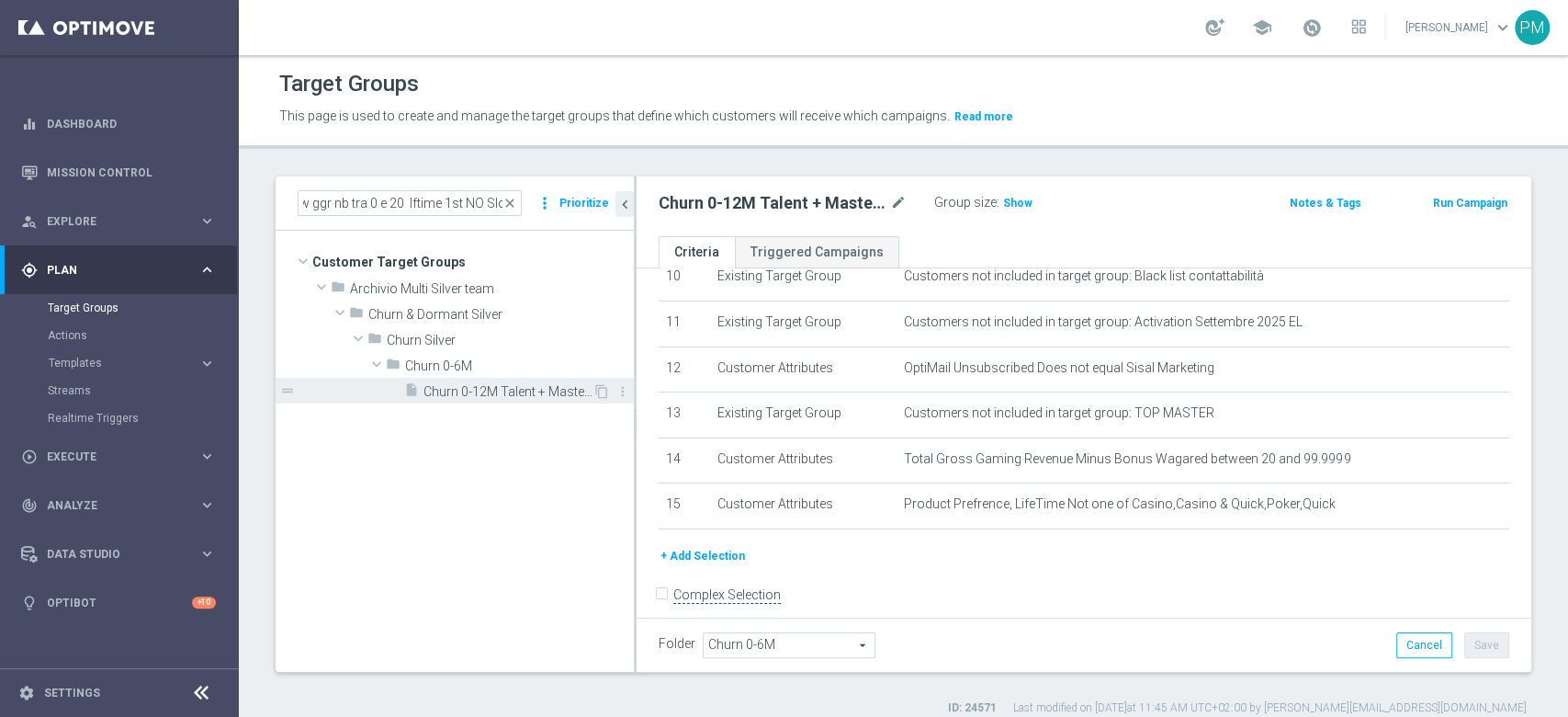
click at [443, 390] on span "Churn 0-12M Talent + Master Low ggr nb tra 0 e 20 lftime 1st NO Slot" at bounding box center [507, 392] width 169 height 16
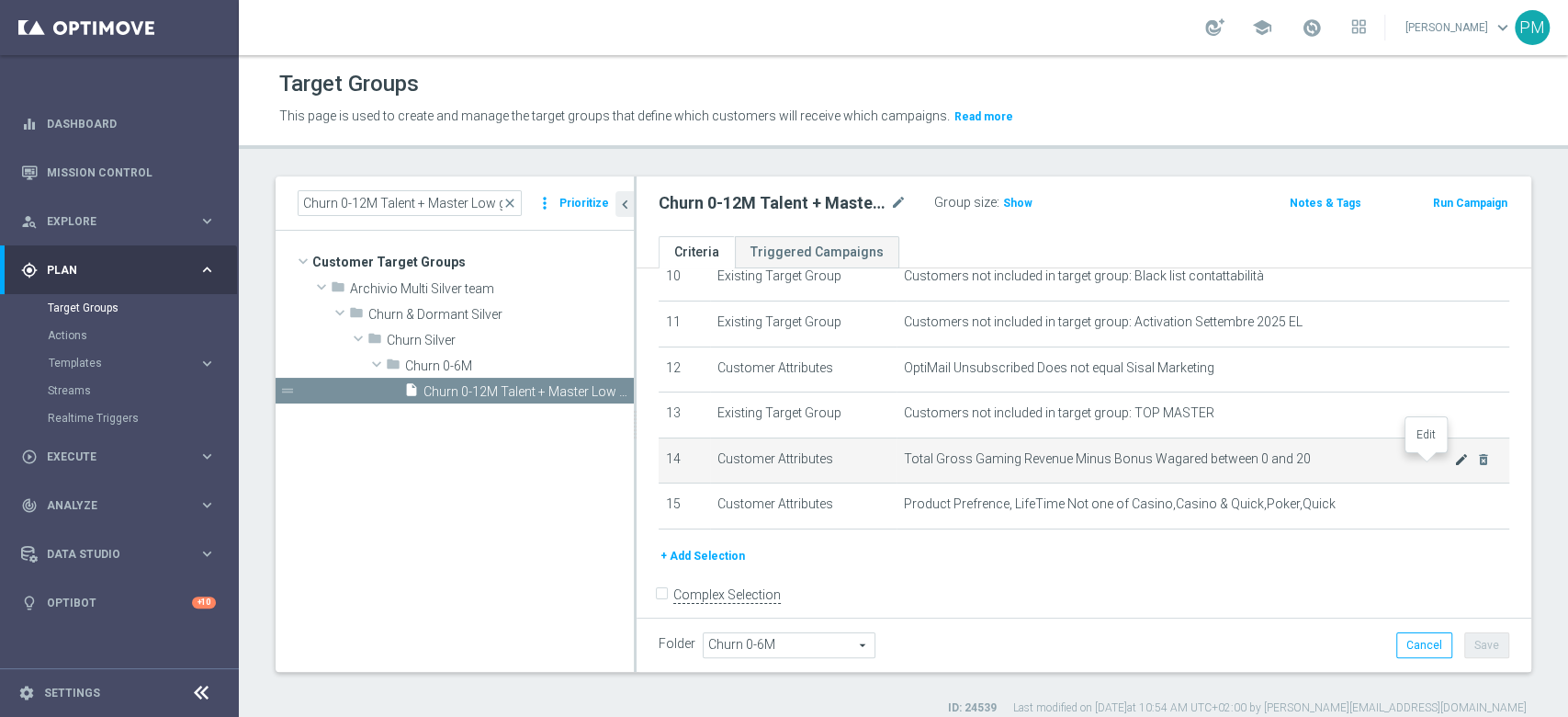
click at [1454, 466] on icon "mode_edit" at bounding box center [1461, 459] width 15 height 15
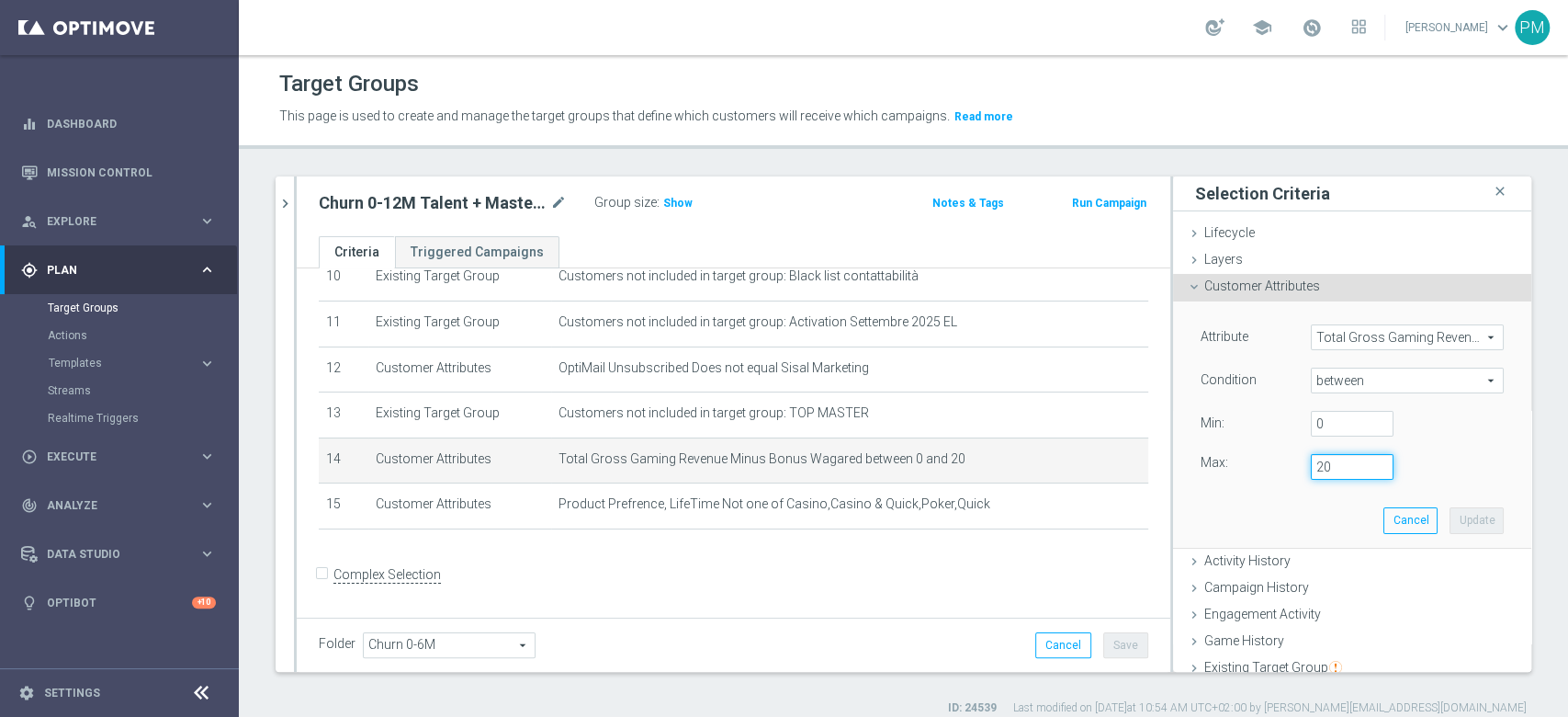
click at [1310, 469] on input "20" at bounding box center [1351, 467] width 83 height 26
type input "19"
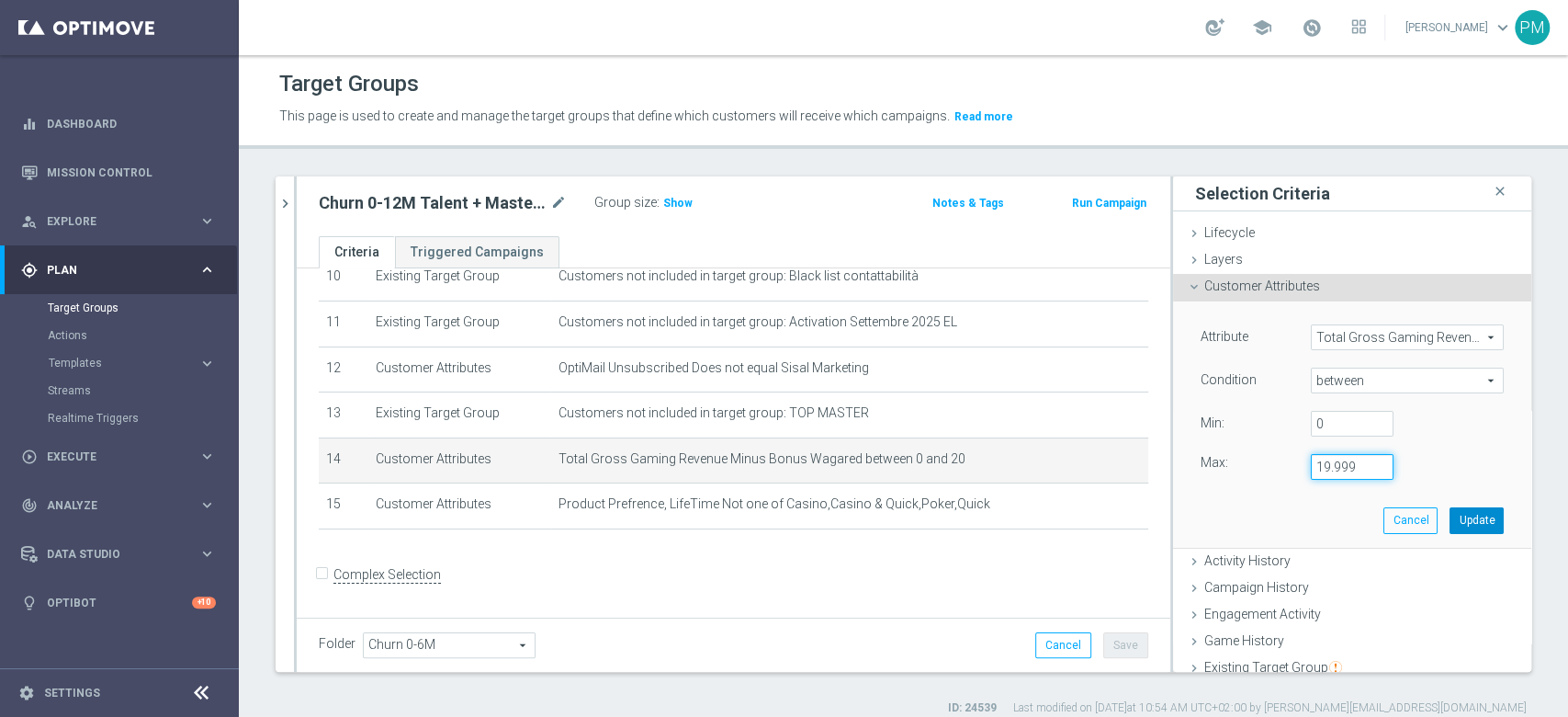
type input "19.999"
click at [1449, 512] on button "Update" at bounding box center [1476, 520] width 54 height 26
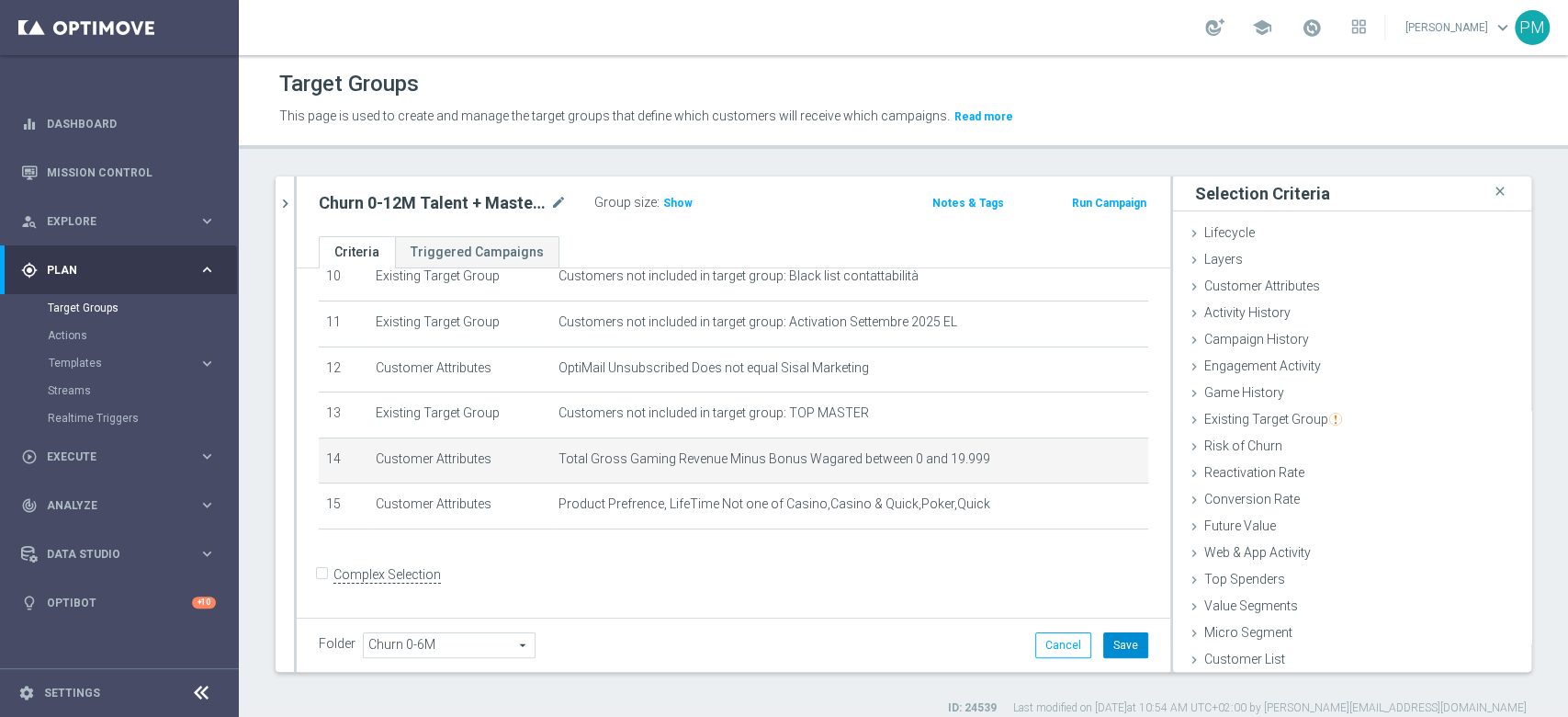
click at [1112, 645] on button "Save" at bounding box center [1125, 645] width 45 height 26
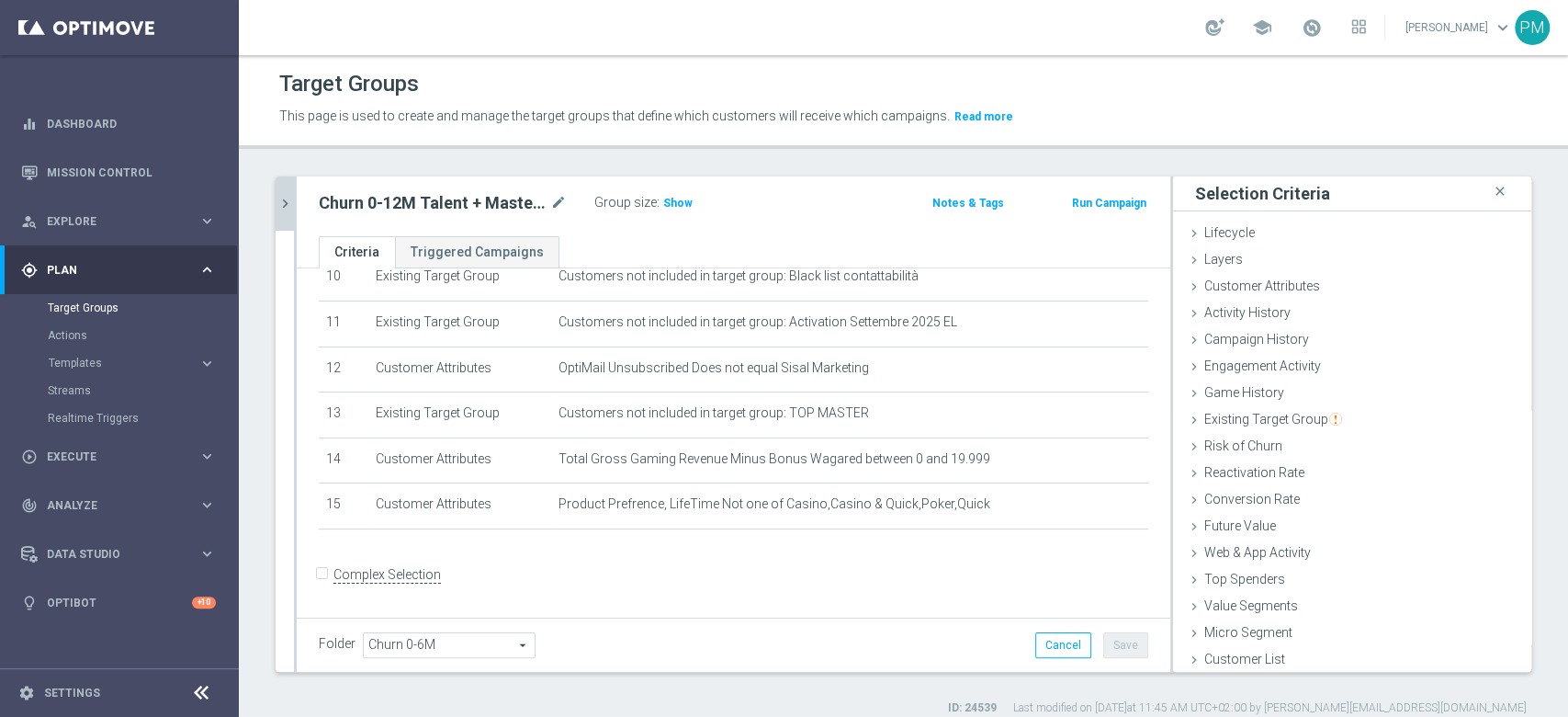
click at [287, 202] on icon "chevron_right" at bounding box center [284, 203] width 17 height 17
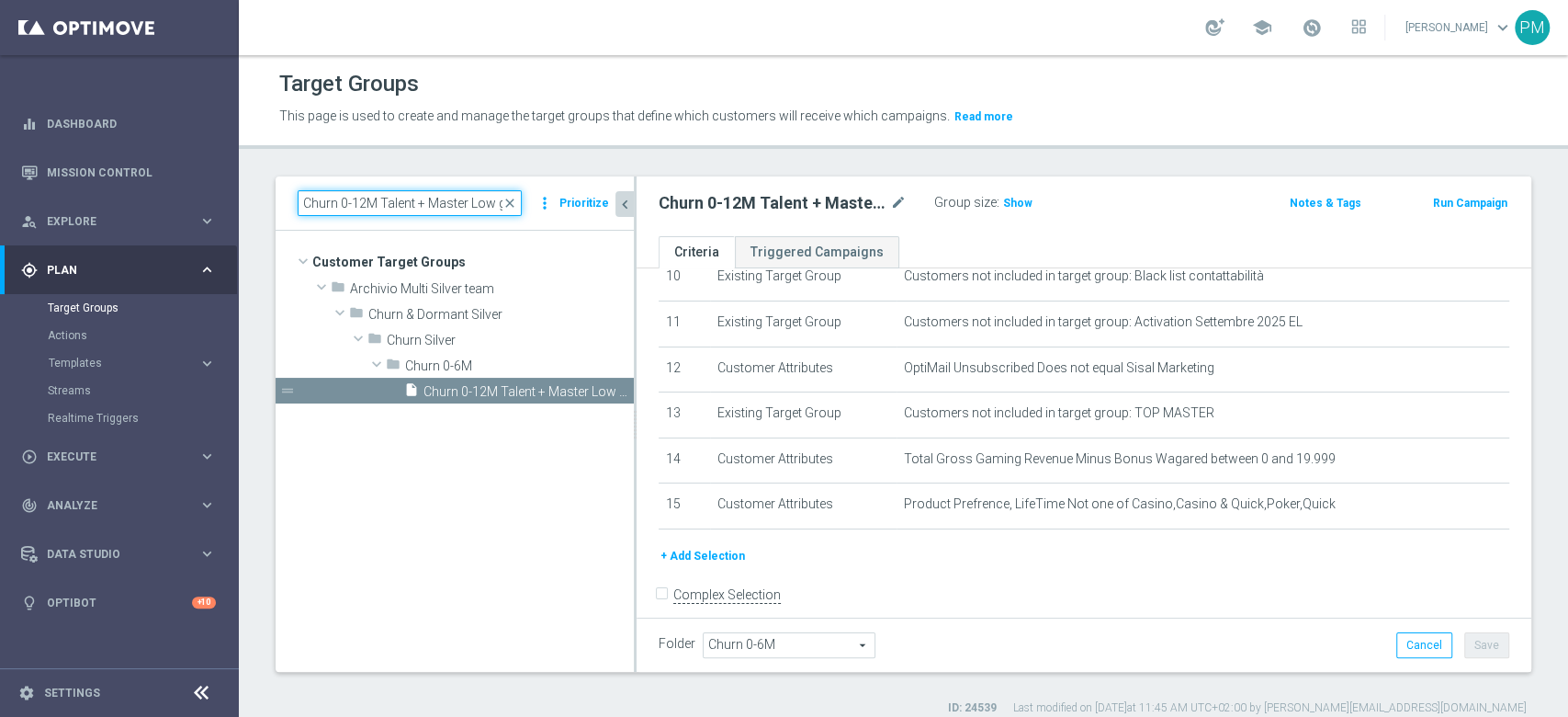
click at [392, 202] on input "Churn 0-12M Talent + Master Low ggr nb tra 0 e 20 lftime 1st NO Slot" at bounding box center [409, 203] width 225 height 26
paste input "20 e 10"
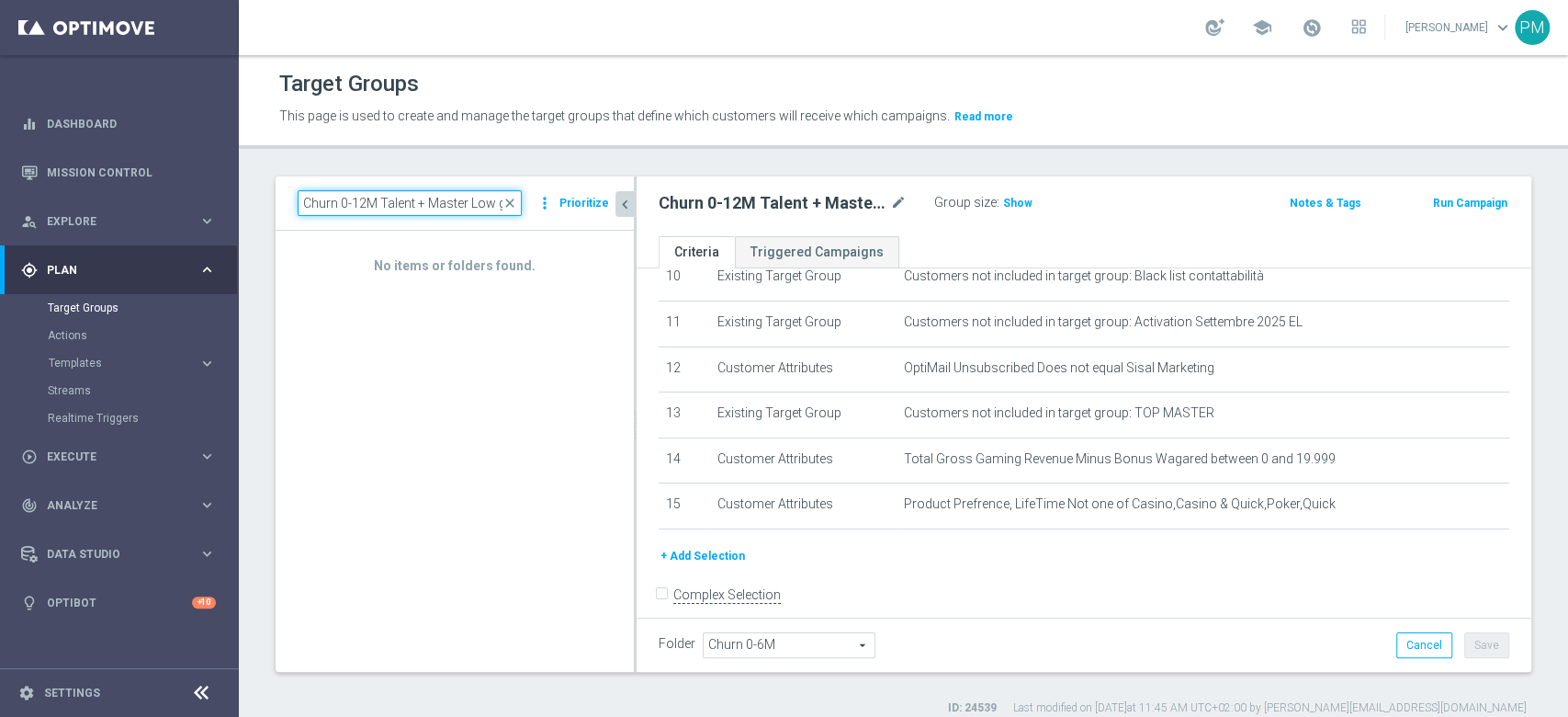
click at [396, 201] on input "Churn 0-12M Talent + Master Low ggr nb tra 20 e 100 lftime 1st NO Slot" at bounding box center [409, 203] width 225 height 26
click at [396, 202] on input "Churn 0-12M Talent + Master Low ggr nb tra 20 e 100 lftime 1st NO Slot" at bounding box center [409, 203] width 225 height 26
click at [395, 202] on input "Churn 0-12M Talent + Master Low ggr nb tra 20 e 100 lftime 1st NO Slot" at bounding box center [409, 203] width 225 height 26
paste input "100 e 500"
type input "Churn 0-12M Talent + Master Low ggr nb tra 100 e 500 lftime 1st NO Slot"
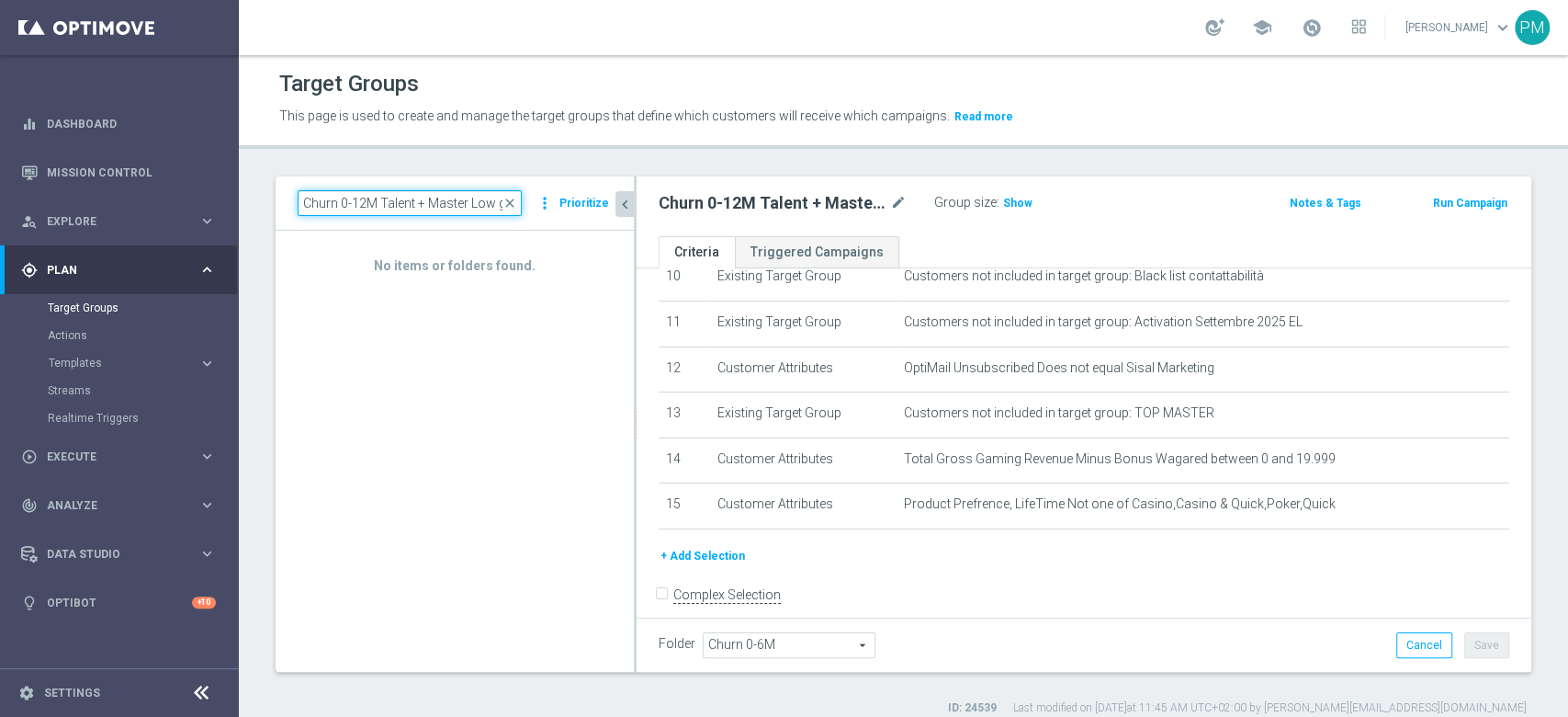
scroll to position [0, 205]
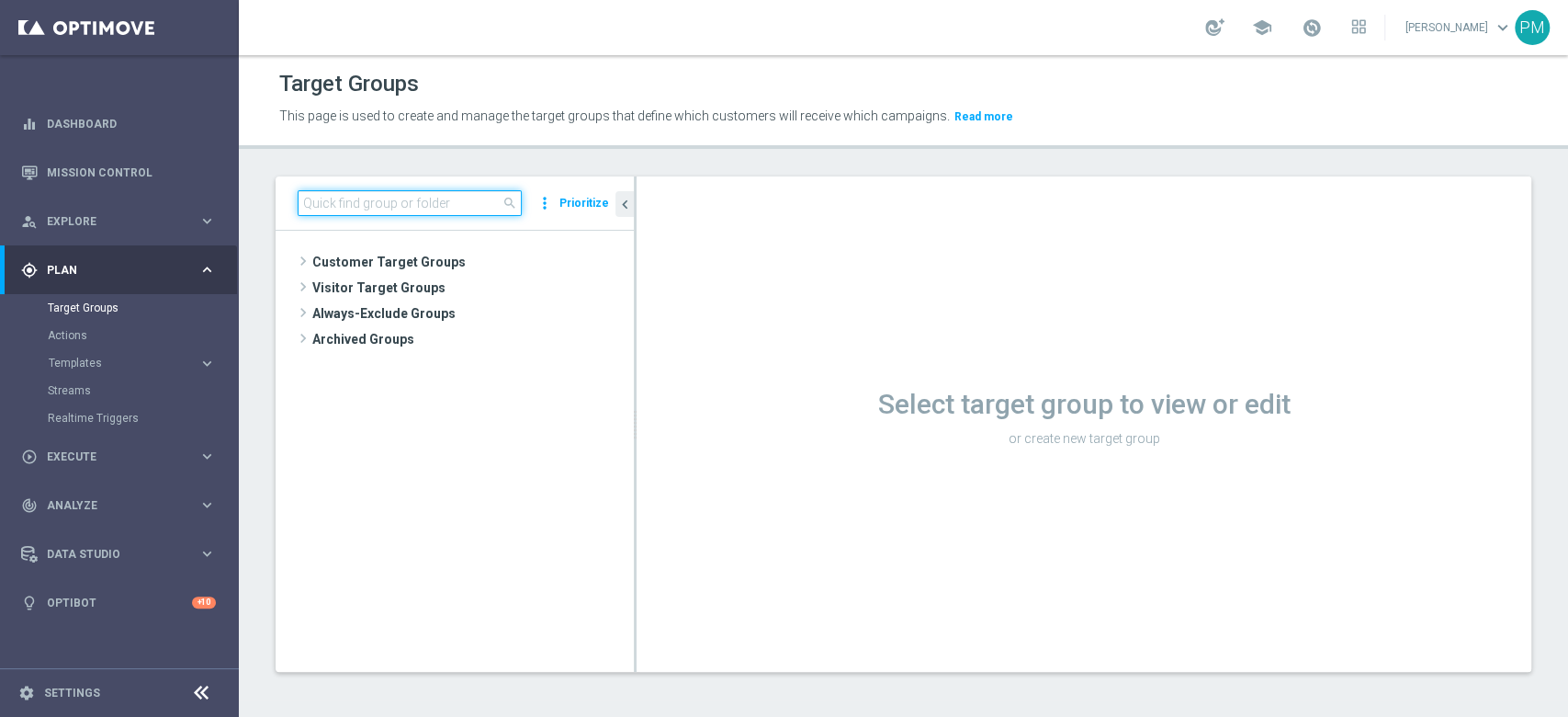
click at [432, 202] on input at bounding box center [409, 203] width 225 height 26
paste input "Churn 0-12M Talent + Master Low ggr nb tra 100 e 500 lftime 1st NO Slot"
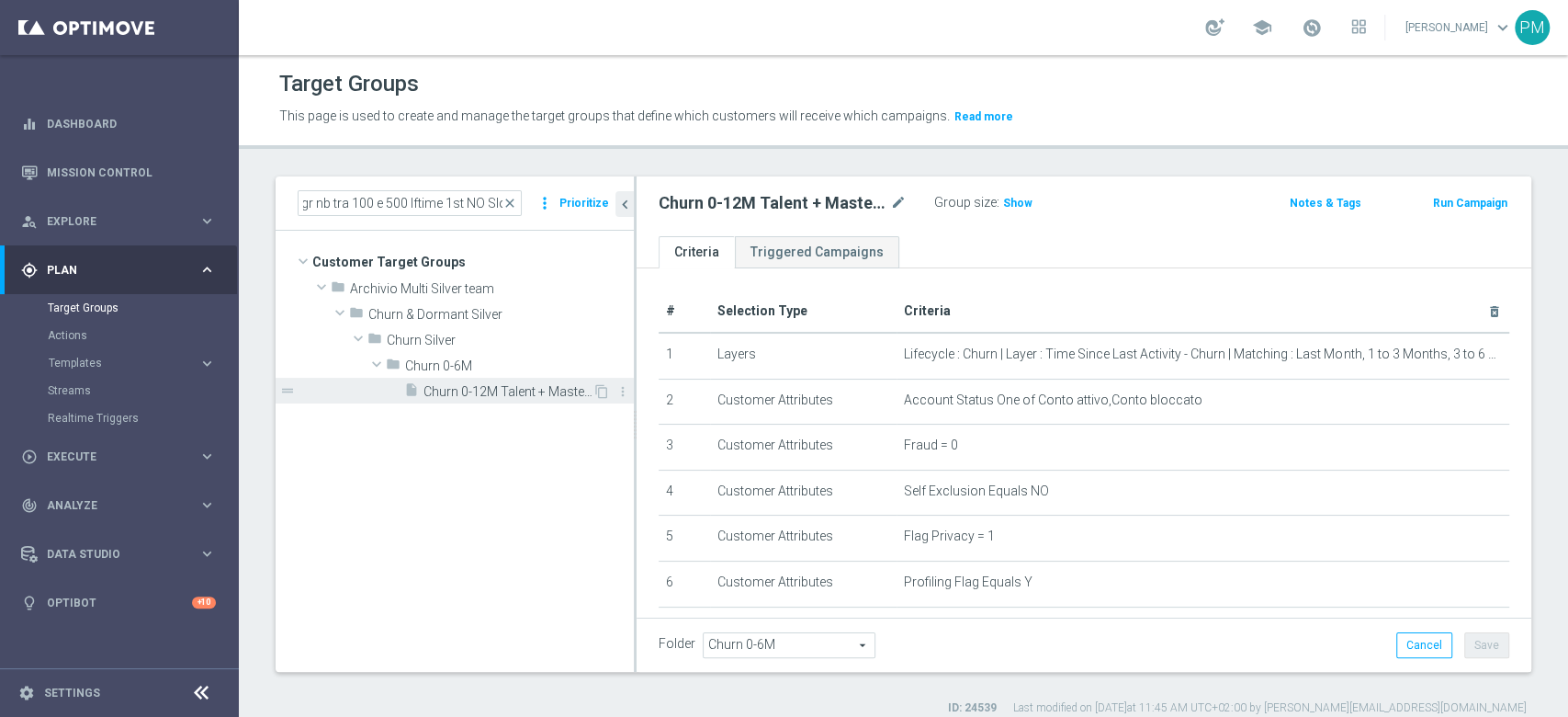
click at [477, 385] on span "Churn 0-12M Talent + Master Low ggr nb tra 100 e 500 lftime 1st NO Slot" at bounding box center [507, 392] width 169 height 16
click at [1015, 203] on span "Show" at bounding box center [1017, 203] width 29 height 13
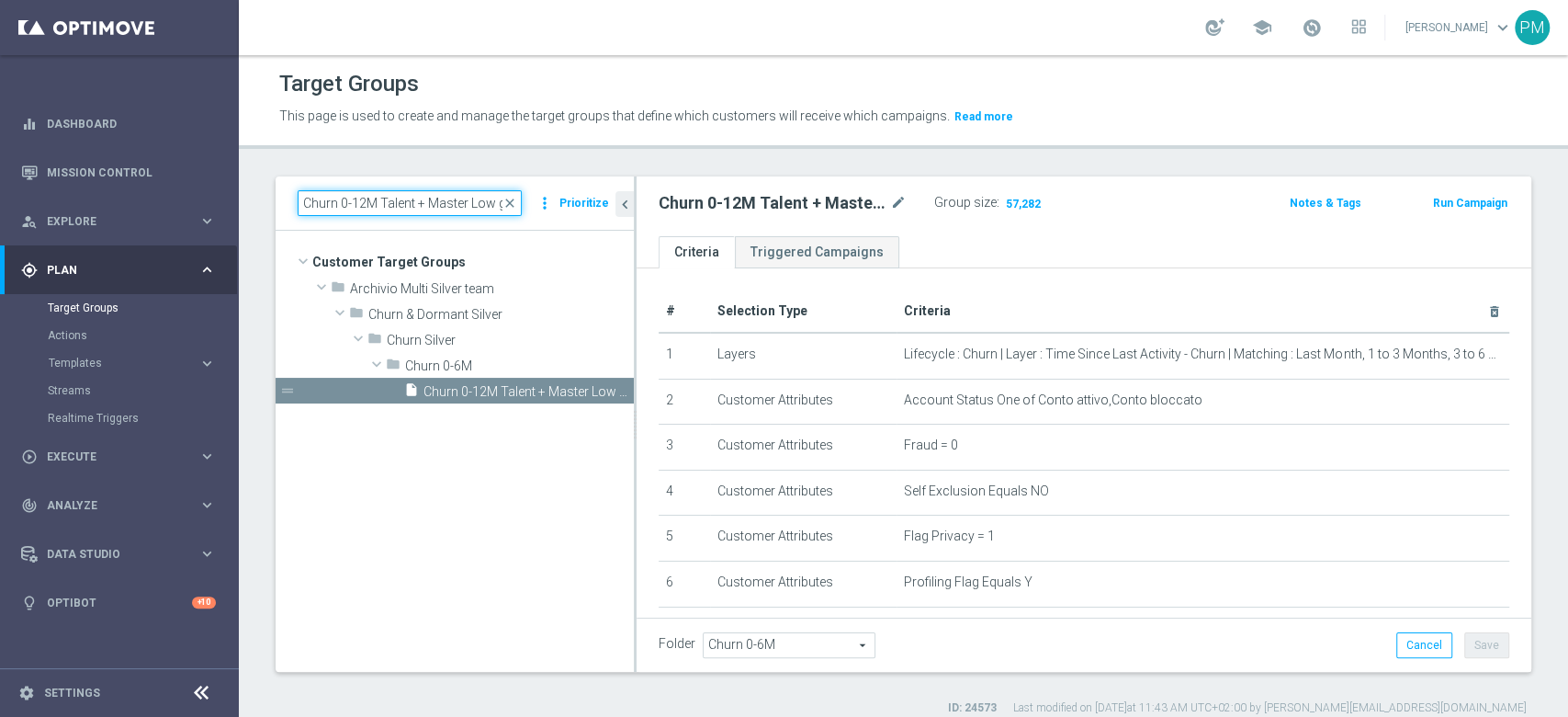
click at [399, 205] on input "Churn 0-12M Talent + Master Low ggr nb tra 100 e 500 lftime 1st NO Slot" at bounding box center [409, 203] width 225 height 26
paste input "20 e 100"
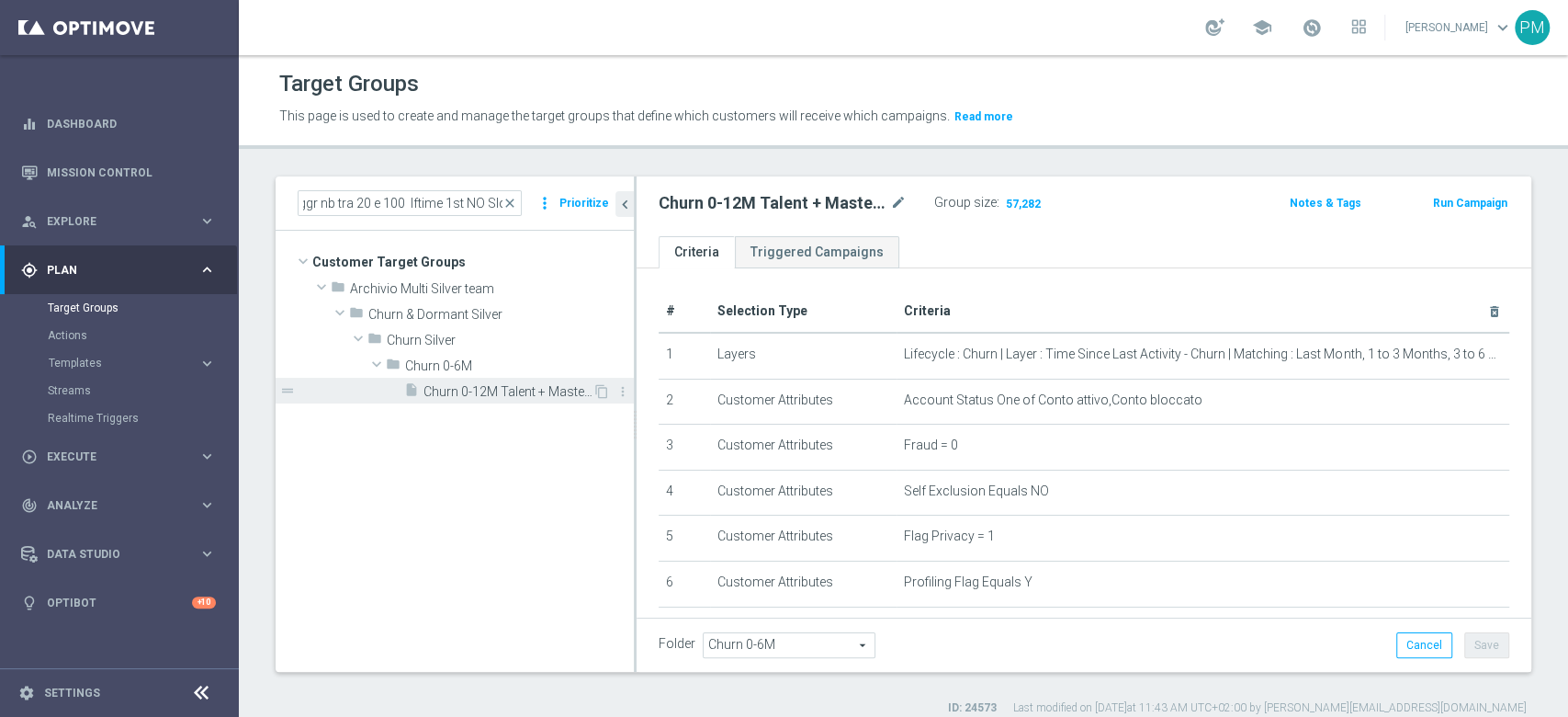
click at [430, 387] on span "Churn 0-12M Talent + Master Low ggr nb tra 20 e 100 lftime 1st NO Slot" at bounding box center [507, 392] width 169 height 16
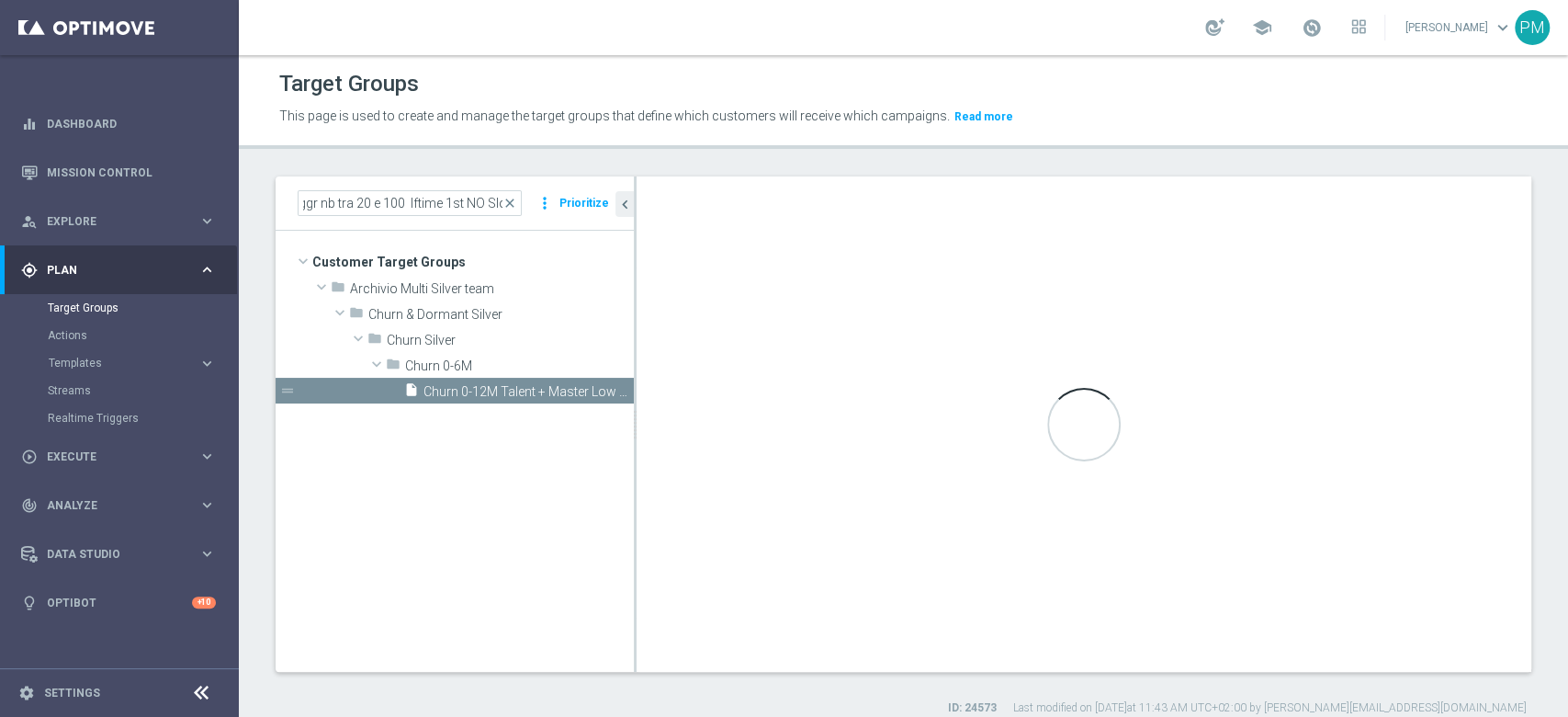
scroll to position [0, 0]
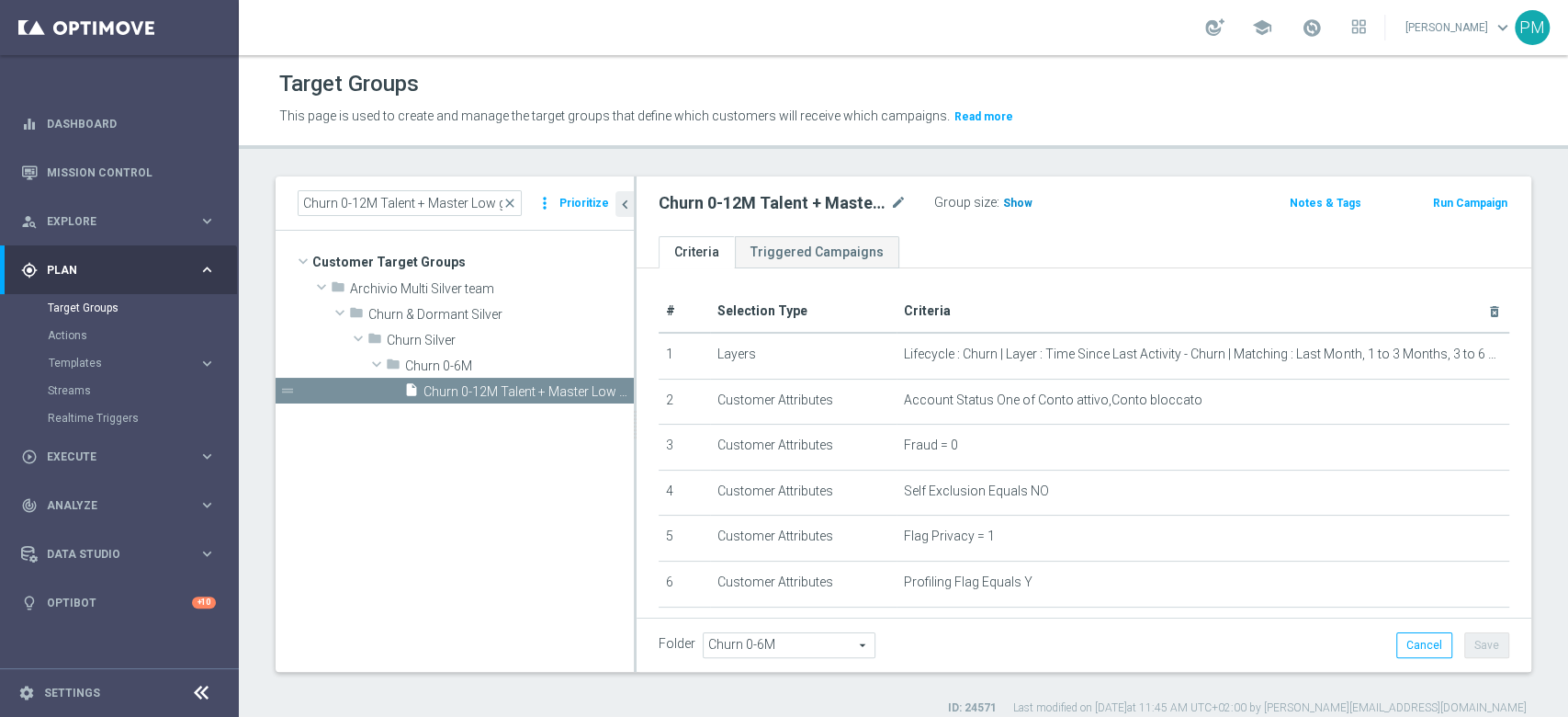
click at [1015, 207] on span "Show" at bounding box center [1017, 203] width 29 height 13
click at [441, 208] on input "Churn 0-12M Talent + Master Low ggr nb tra 20 e 100 lftime 1st NO Slot" at bounding box center [409, 203] width 225 height 26
paste input "0 e 2"
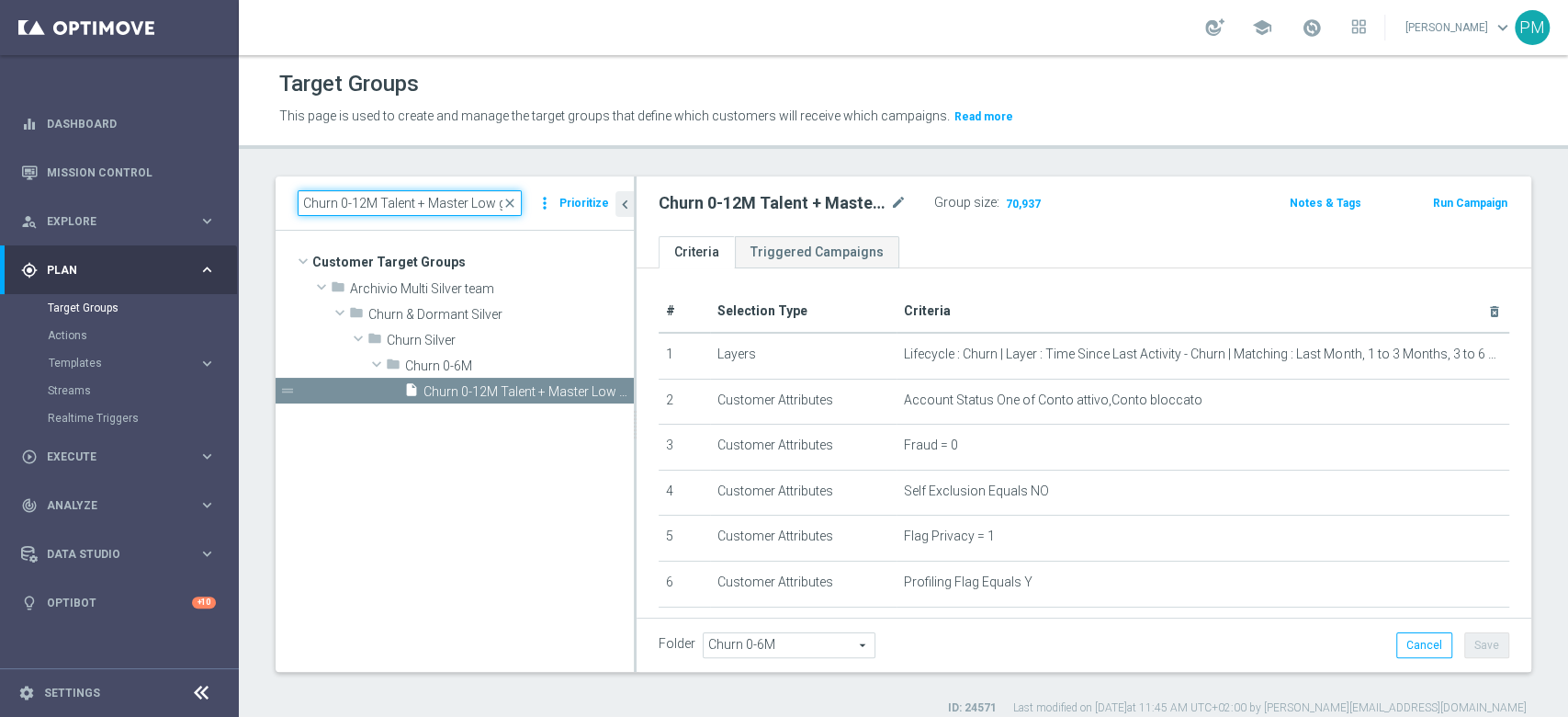
scroll to position [0, 187]
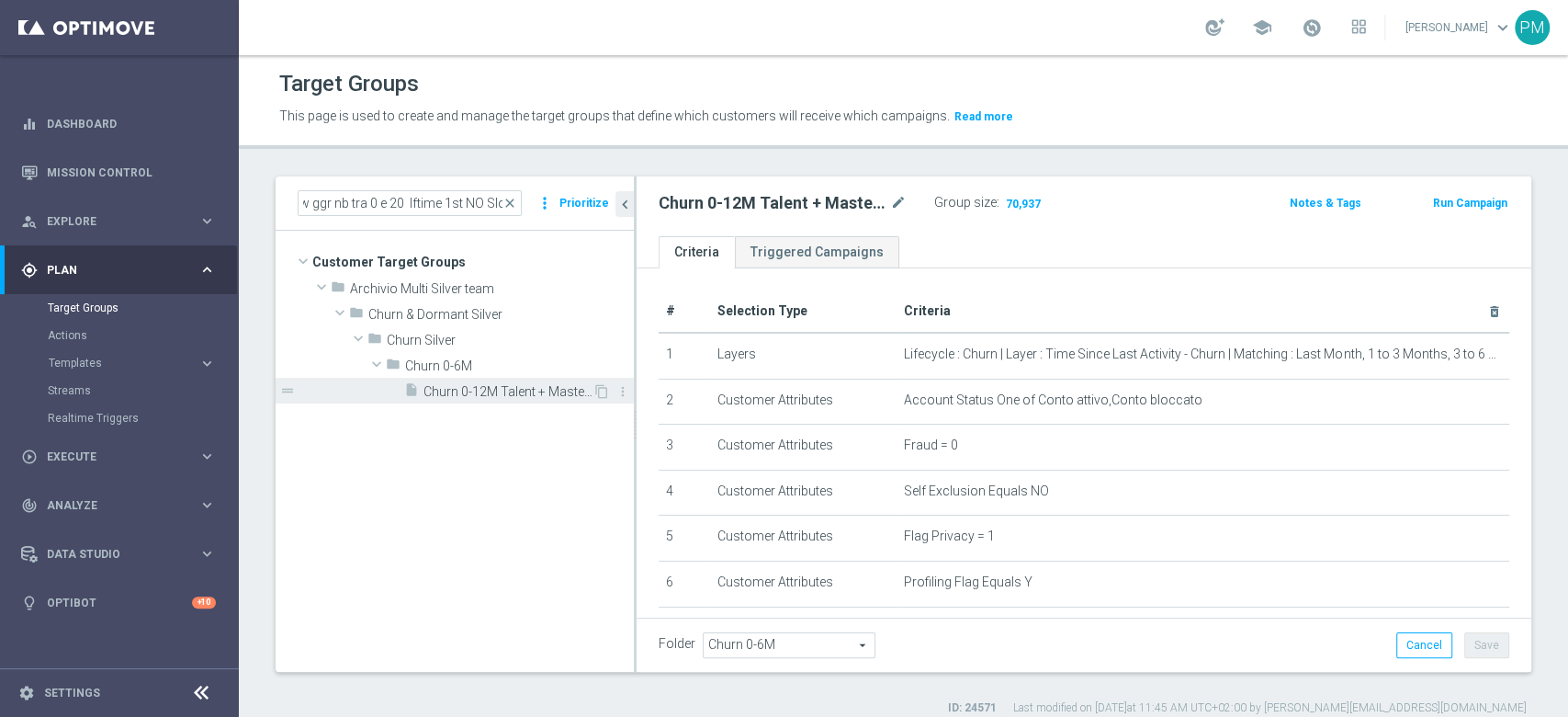
click at [460, 400] on div "insert_drive_file Churn 0-12M Talent + Master Low ggr nb tra 0 e 20 lftime 1st …" at bounding box center [498, 390] width 189 height 26
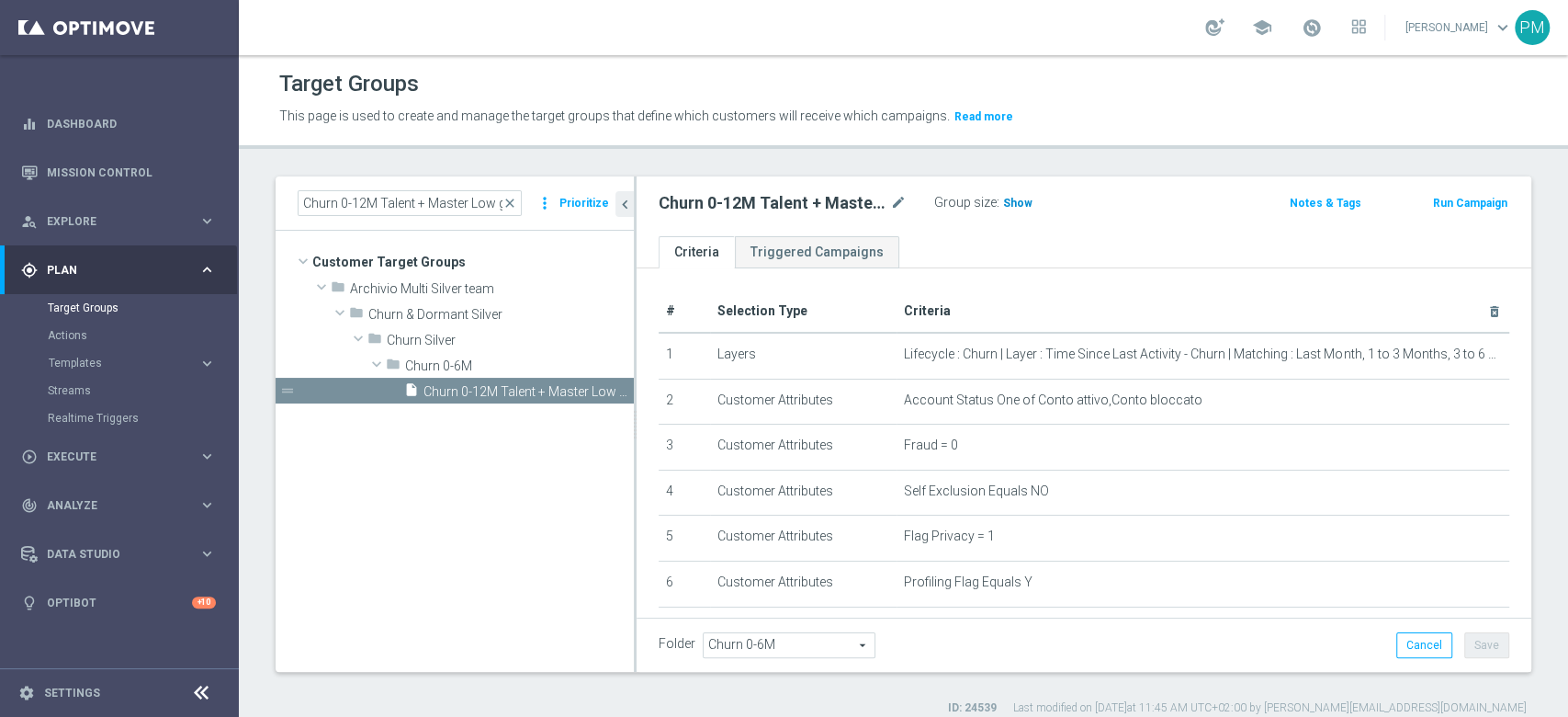
click at [1006, 202] on span "Show" at bounding box center [1017, 203] width 29 height 13
click at [422, 207] on input "Churn 0-12M Talent + Master Low ggr nb tra 0 e 20 lftime 1st NO Slot" at bounding box center [409, 203] width 225 height 26
paste input "Reactivated Master Low + Talent >100"
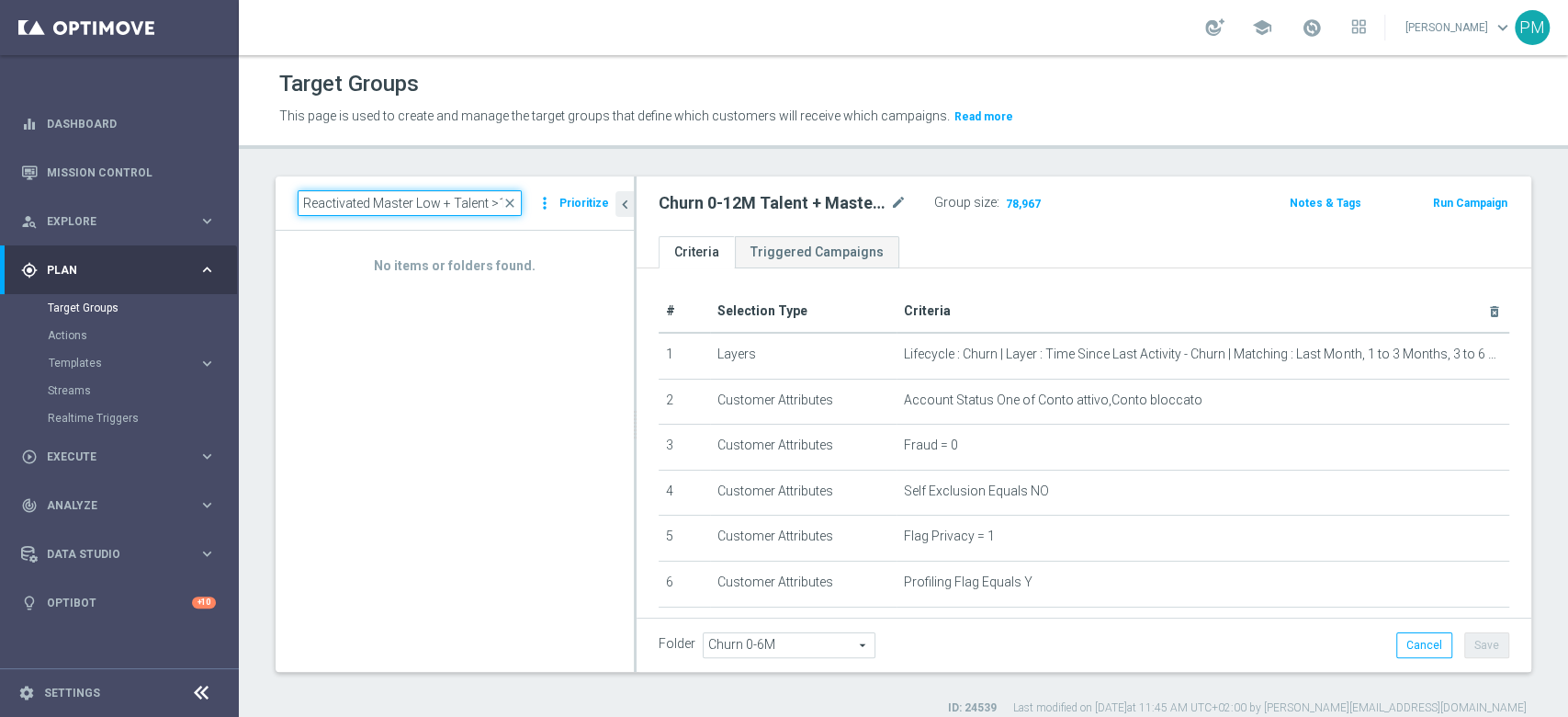
click at [376, 202] on input "Reactivated Master Low + Talent >100" at bounding box center [409, 203] width 225 height 26
paste input "Multi Talent + Master Low ggr nb lm > 300 1st Sport lm NO saldo"
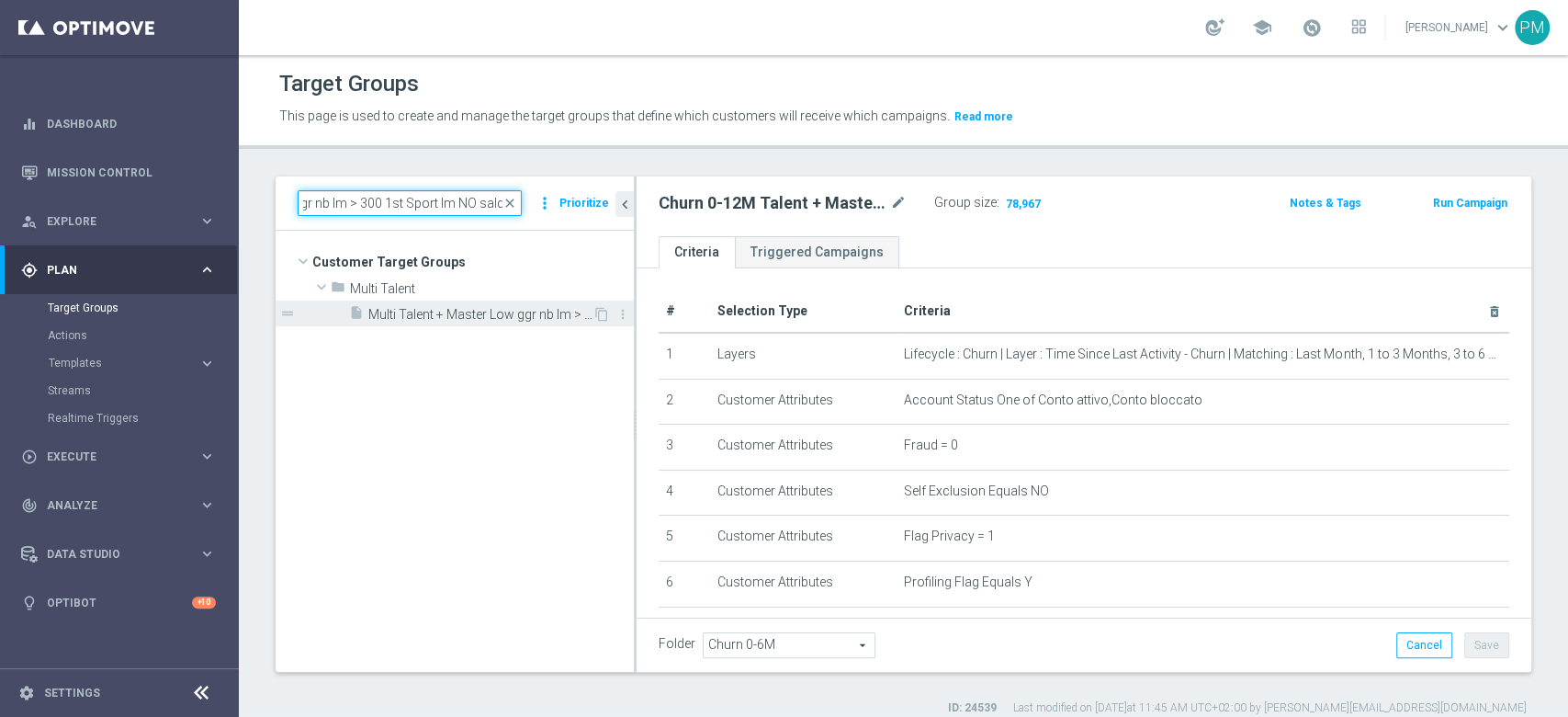
type input "Multi Talent + Master Low ggr nb lm > 300 1st Sport lm NO saldo"
click at [466, 316] on span "Multi Talent + Master Low ggr nb lm > 300 1st Sport lm NO saldo" at bounding box center [480, 315] width 225 height 16
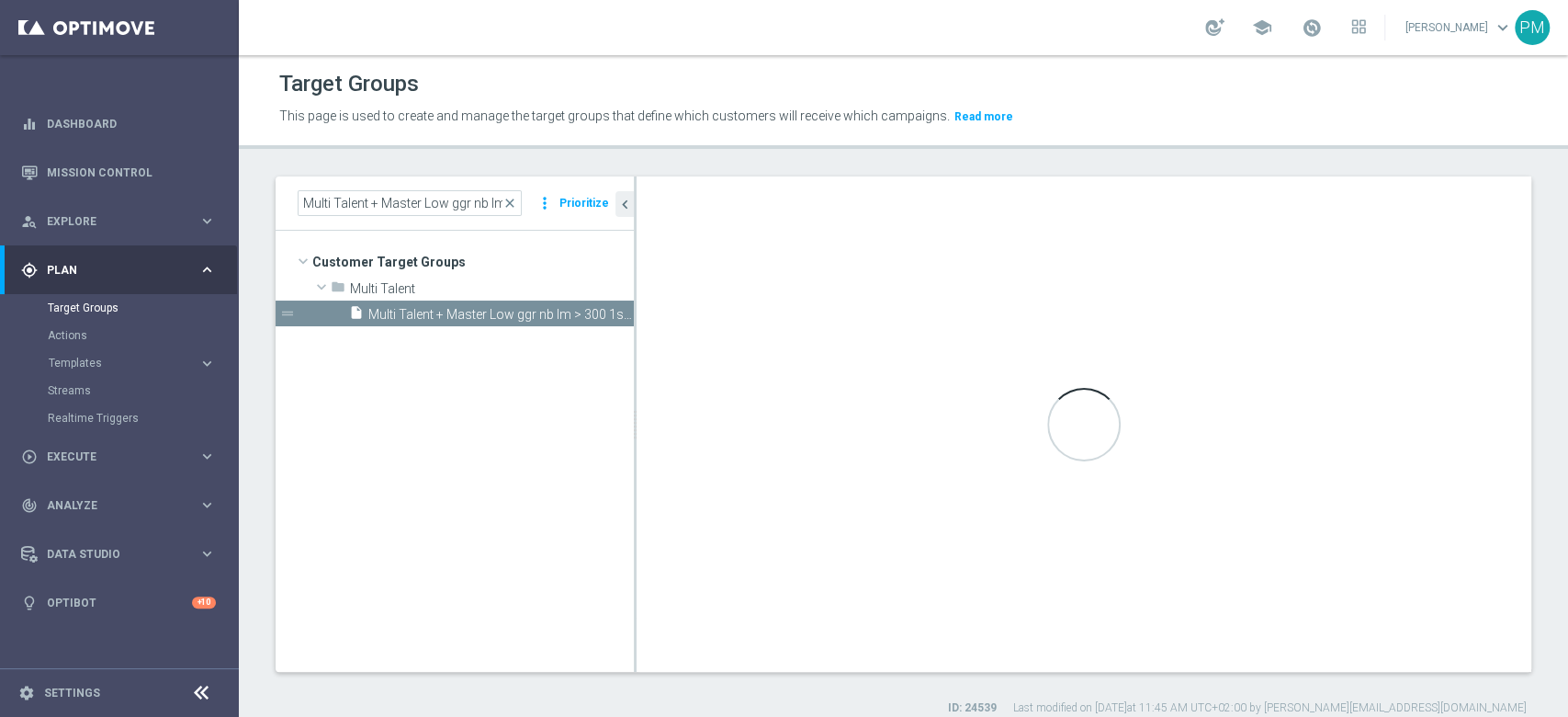
type input "Multi Talent"
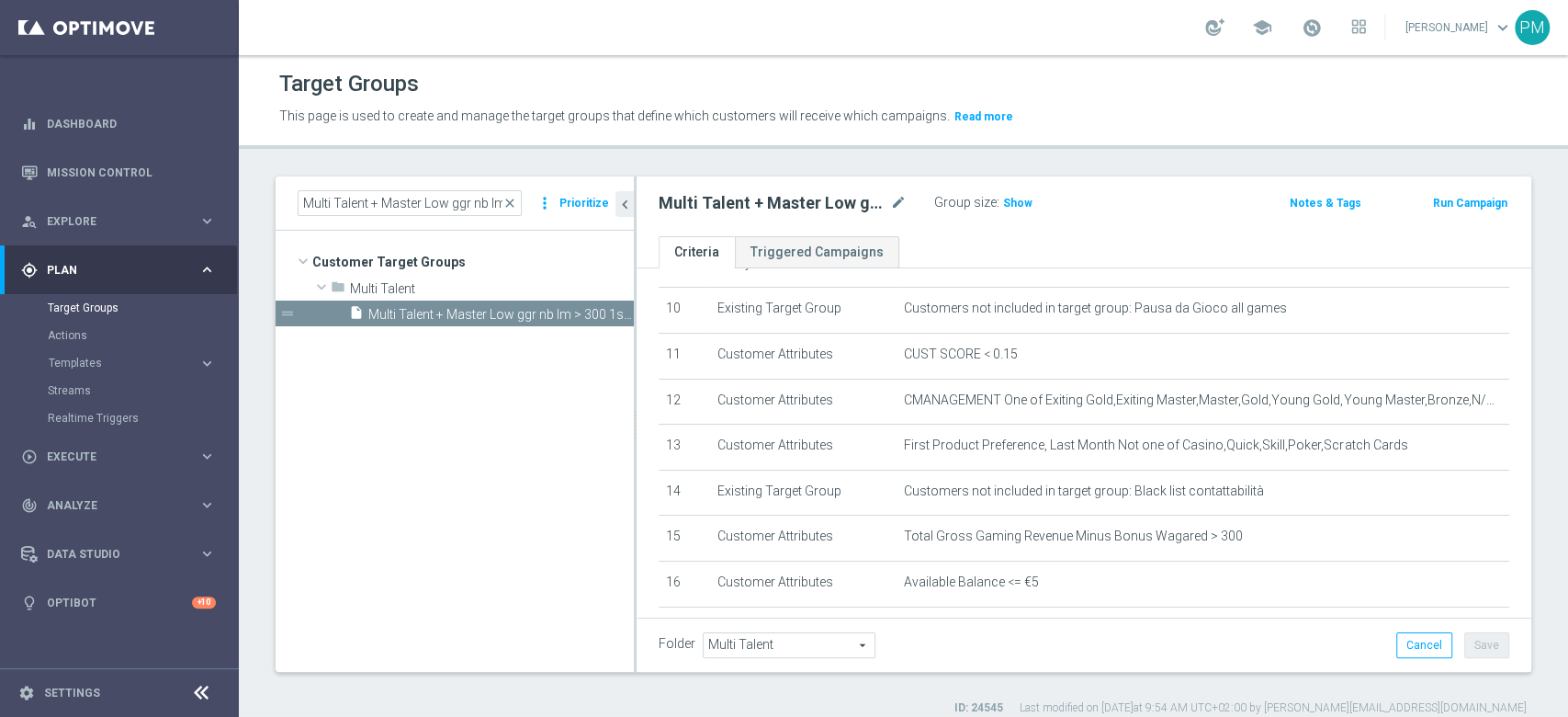
scroll to position [489, 0]
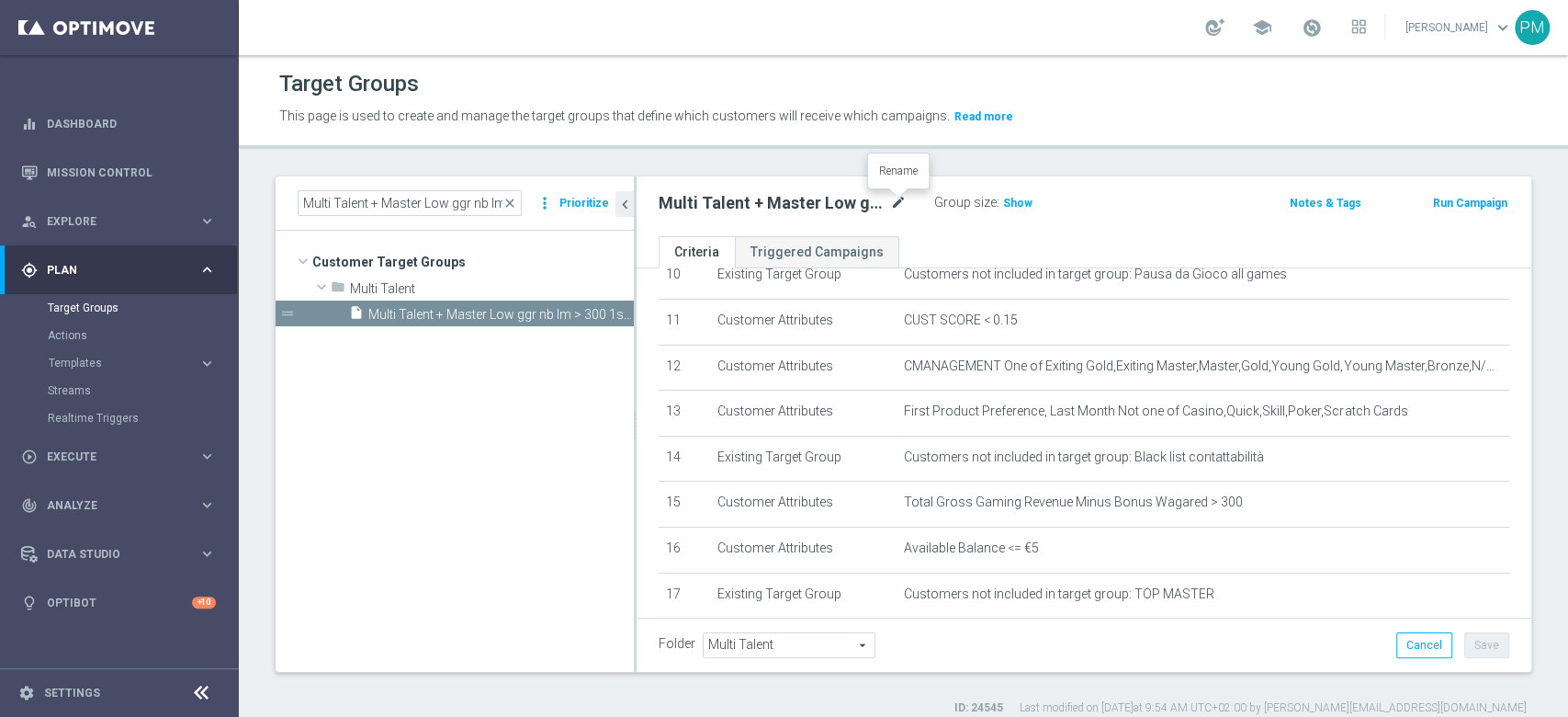
click at [896, 202] on icon "mode_edit" at bounding box center [898, 203] width 17 height 22
click at [788, 202] on input "Multi Talent + Master Low ggr nb lm > 300 1st Sport lm NO saldo" at bounding box center [783, 205] width 248 height 26
click at [797, 202] on input "Multi Talent + Master Low ggr nb lm > 300 1st Sport lm NO saldo" at bounding box center [783, 205] width 248 height 26
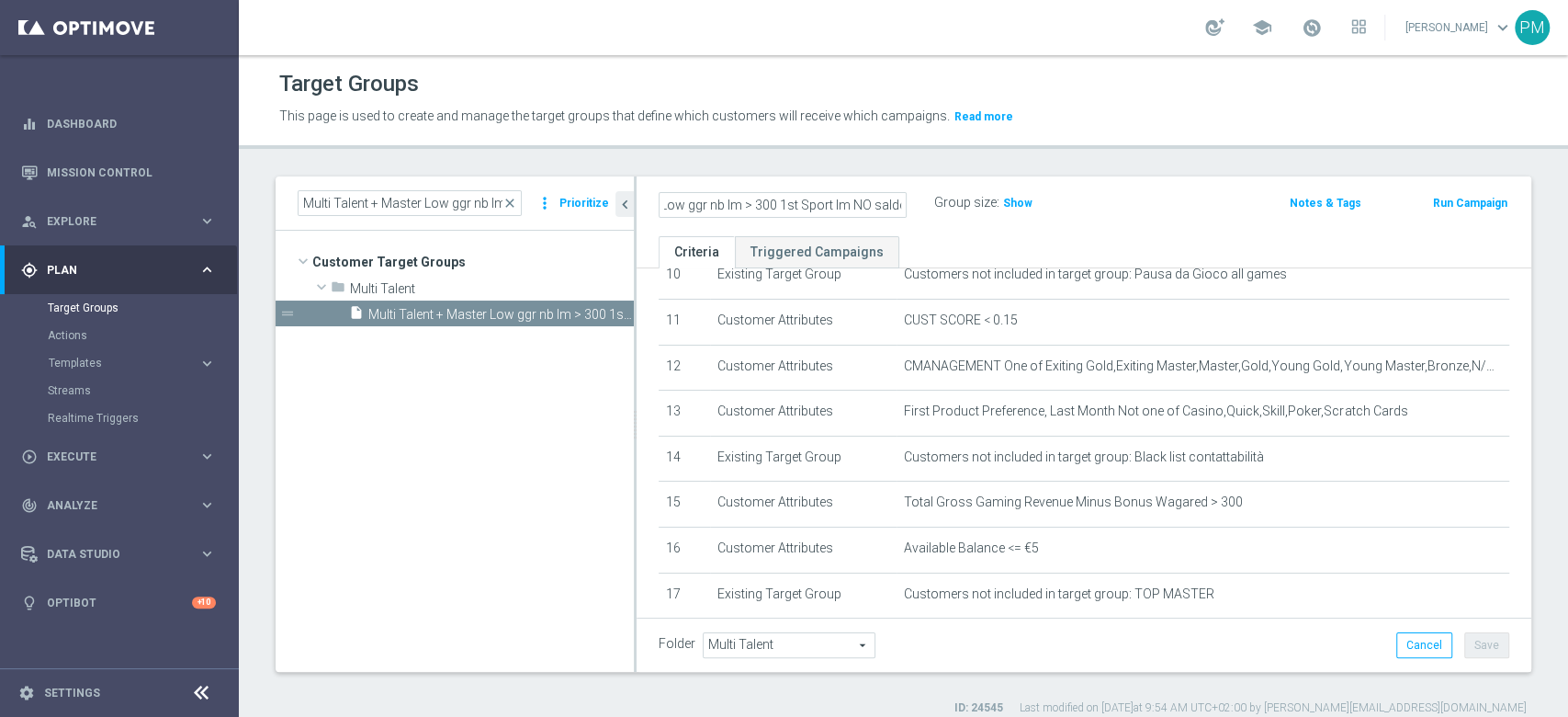
click at [800, 202] on input "Multi Talent + Master Low ggr nb lm > 300 1st Sport lm NO saldo" at bounding box center [783, 205] width 248 height 26
type input "Multi Talent + Master Low ggr nb lm > 300 1st NO Casino lm NO saldo"
click at [1092, 195] on div "Group size : Show" at bounding box center [1026, 201] width 184 height 22
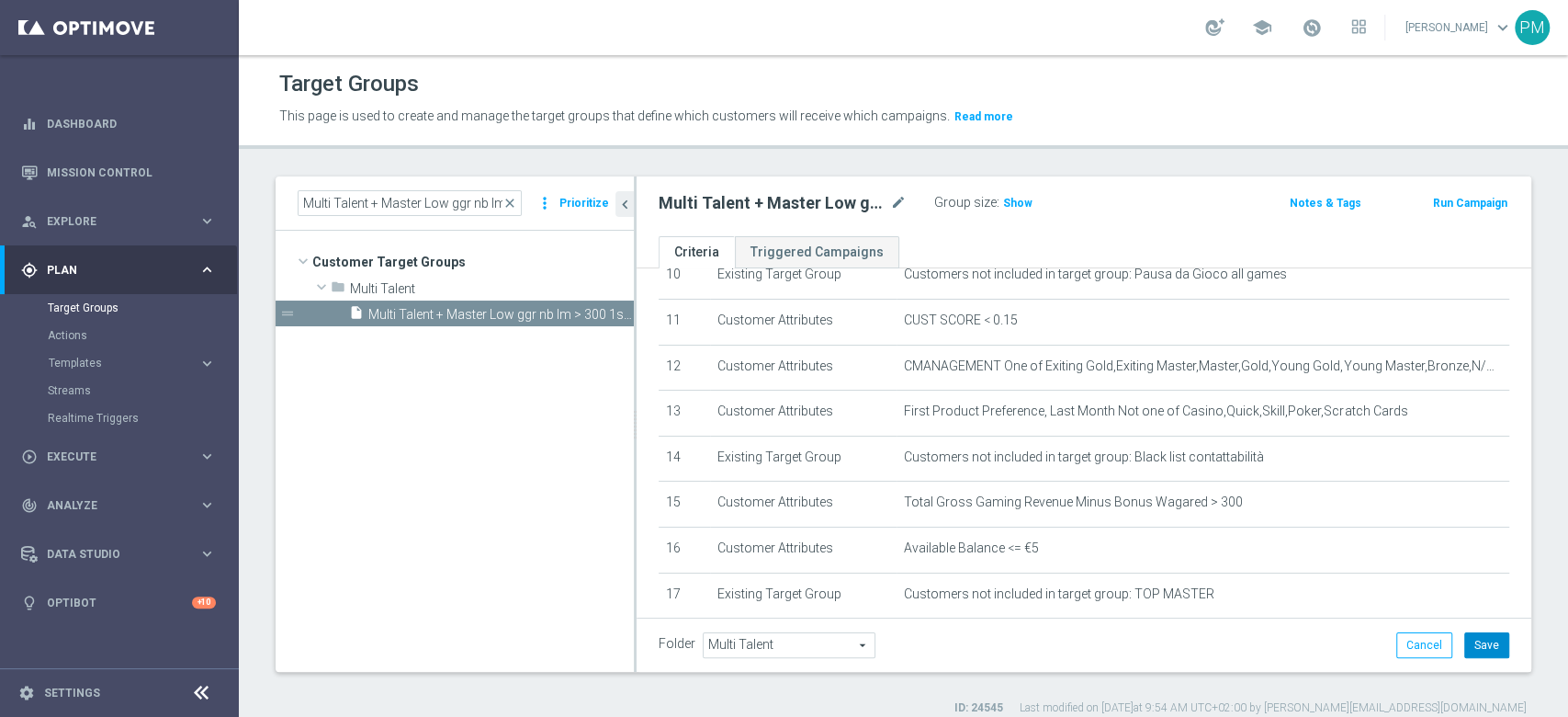
click at [1484, 645] on button "Save" at bounding box center [1486, 645] width 45 height 26
click at [745, 203] on h2 "Multi Talent + Master Low ggr nb lm > 300 1st NO Casino lm NO saldo" at bounding box center [773, 203] width 228 height 22
copy div "Multi Talent + Master Low ggr nb lm > 300 1st NO Casino lm NO saldo"
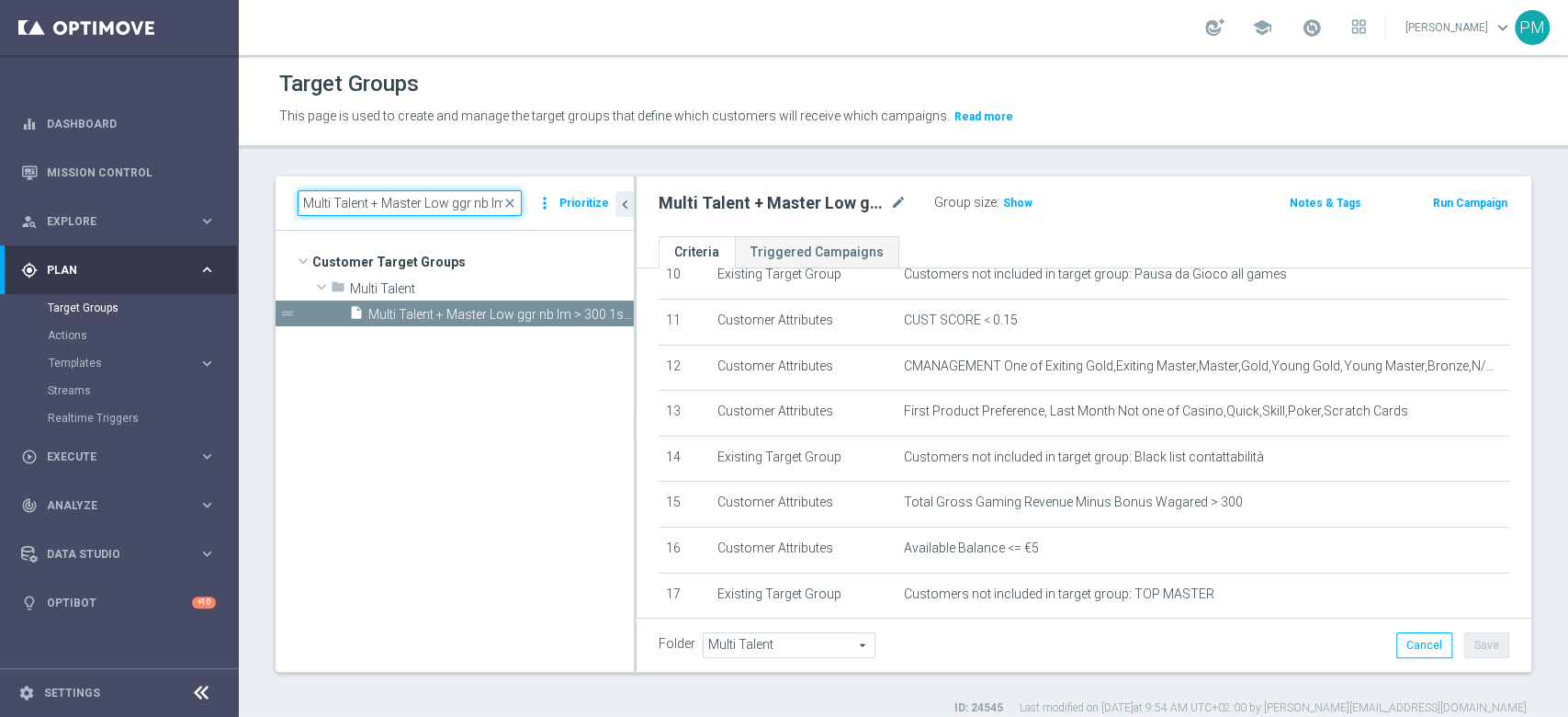
click at [412, 206] on input "Multi Talent + Master Low ggr nb lm > 300 1st Sport lm NO saldo" at bounding box center [409, 203] width 225 height 26
paste input "tra 100 e"
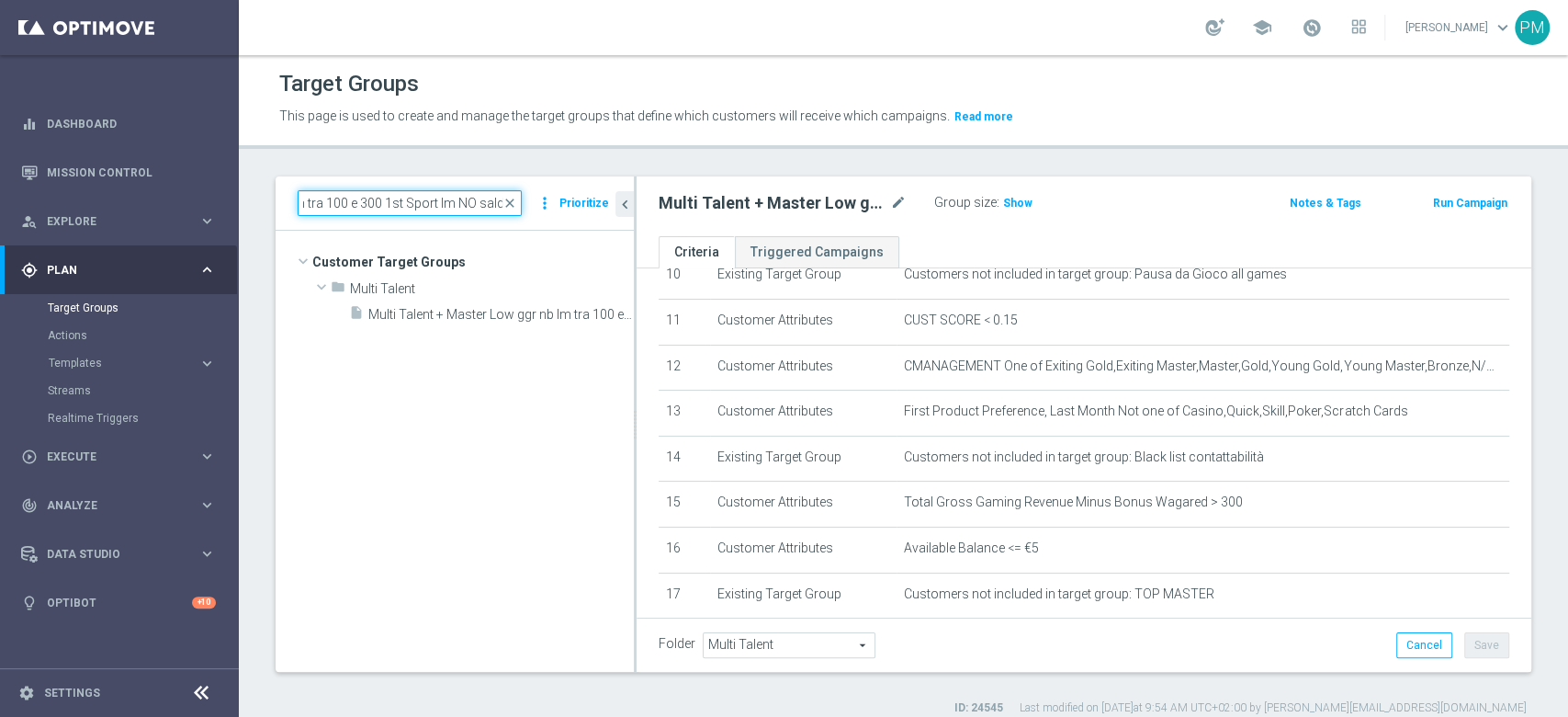
type input "Multi Talent + Master Low ggr nb lm tra 100 e 300 1st Sport lm NO saldo"
click at [450, 328] on tree-viewport "Customer Target Groups library_add create_new_folder folder" at bounding box center [454, 450] width 358 height 440
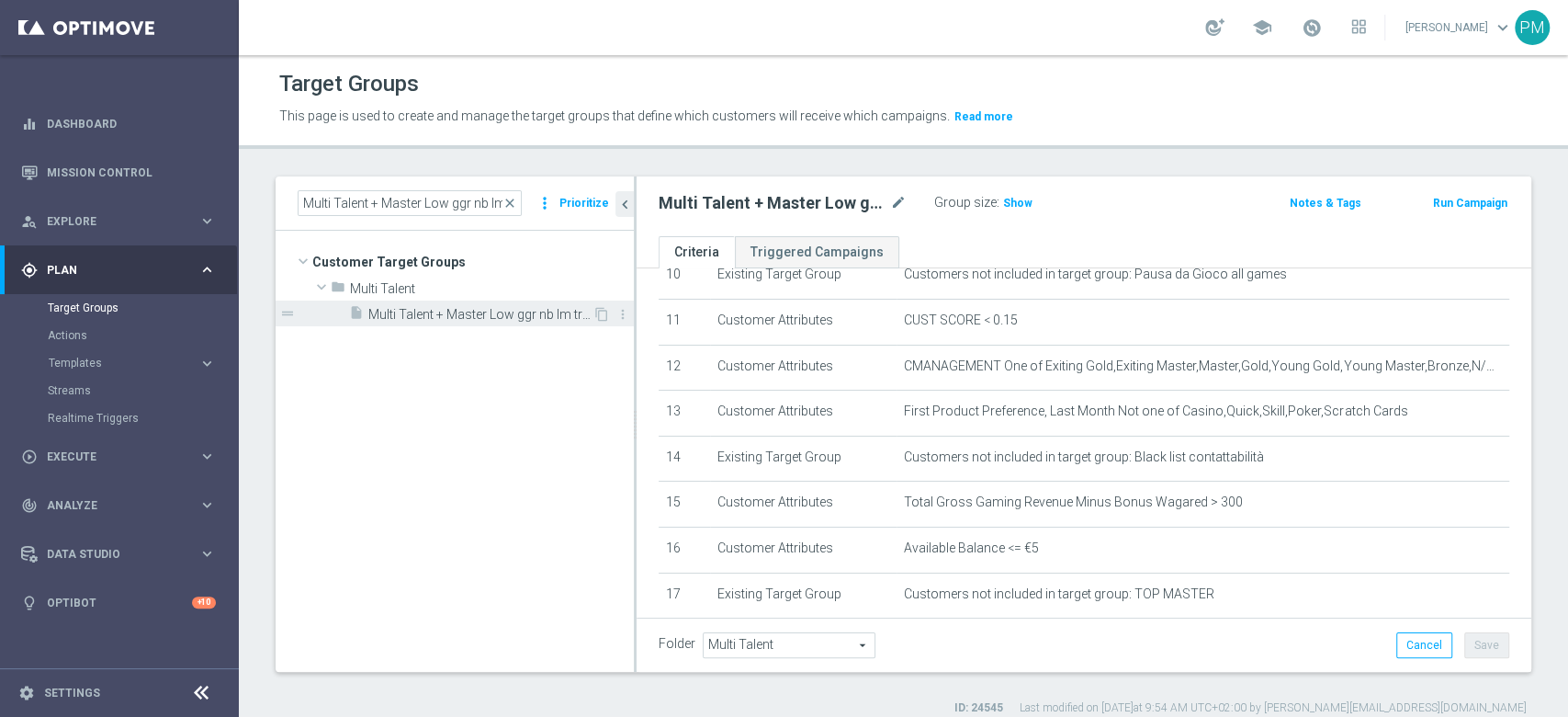
click at [453, 320] on span "Multi Talent + Master Low ggr nb lm tra 100 e 300 1st Sport lm NO saldo" at bounding box center [480, 315] width 225 height 16
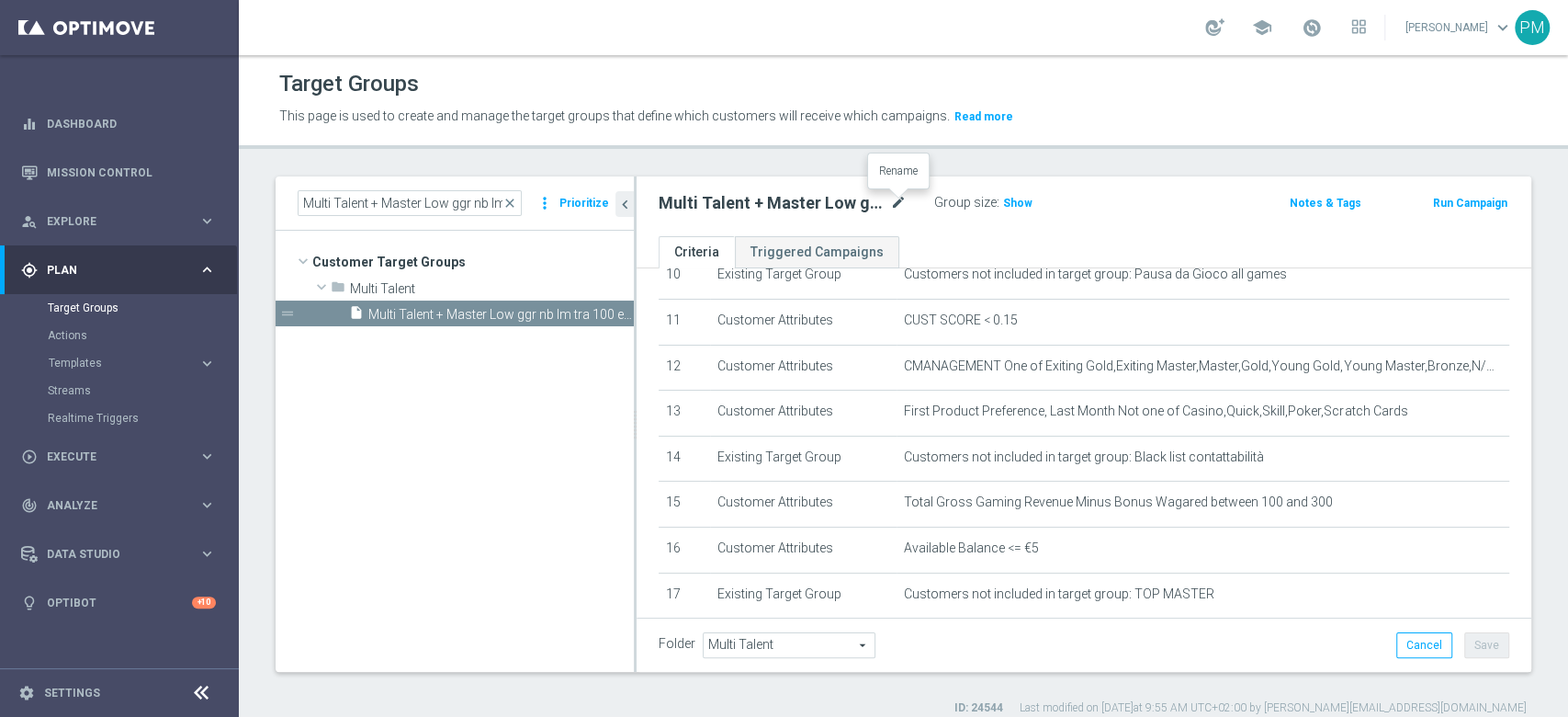
click at [902, 198] on icon "mode_edit" at bounding box center [898, 203] width 17 height 22
click at [806, 202] on input "Multi Talent + Master Low ggr nb lm tra 100 e 300 1st Sport lm NO saldo" at bounding box center [783, 205] width 248 height 26
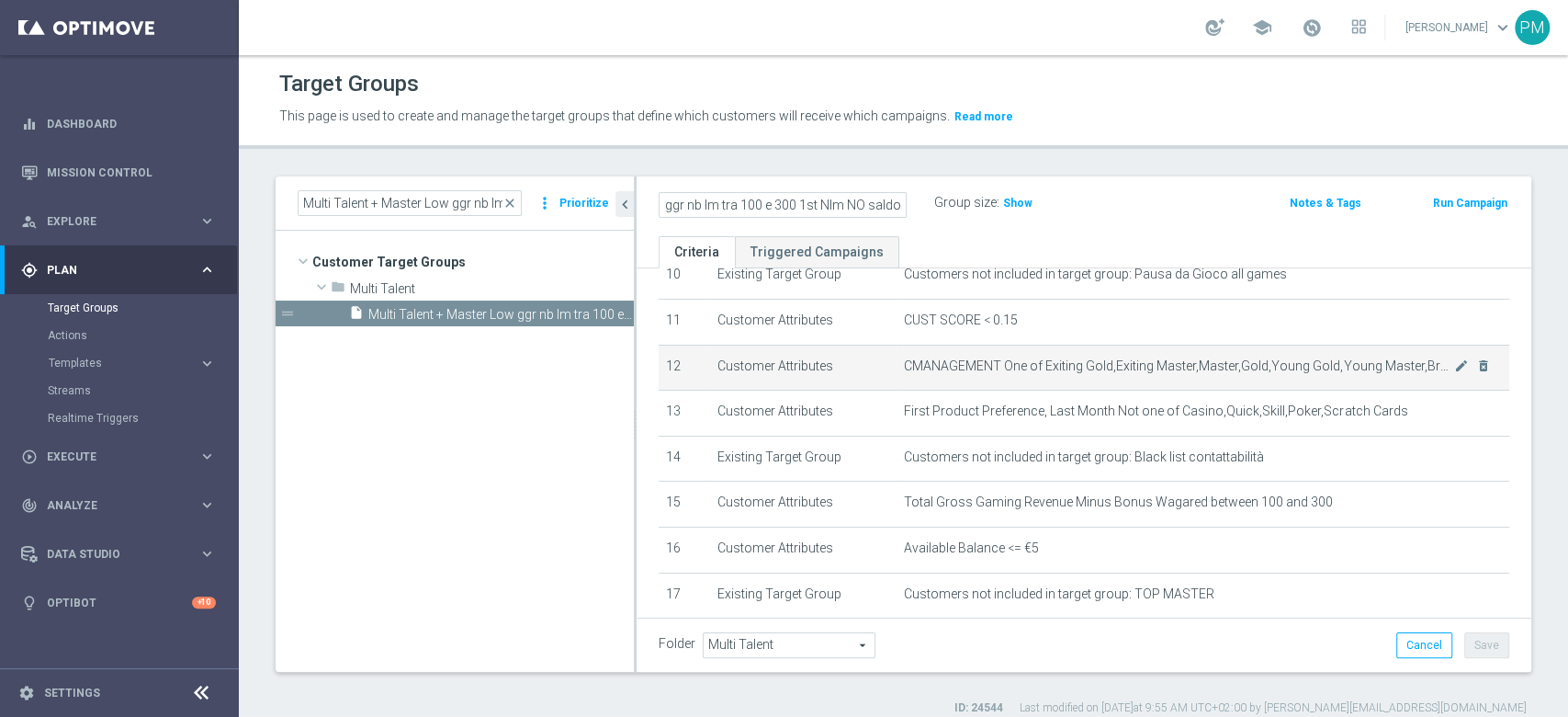
scroll to position [0, 144]
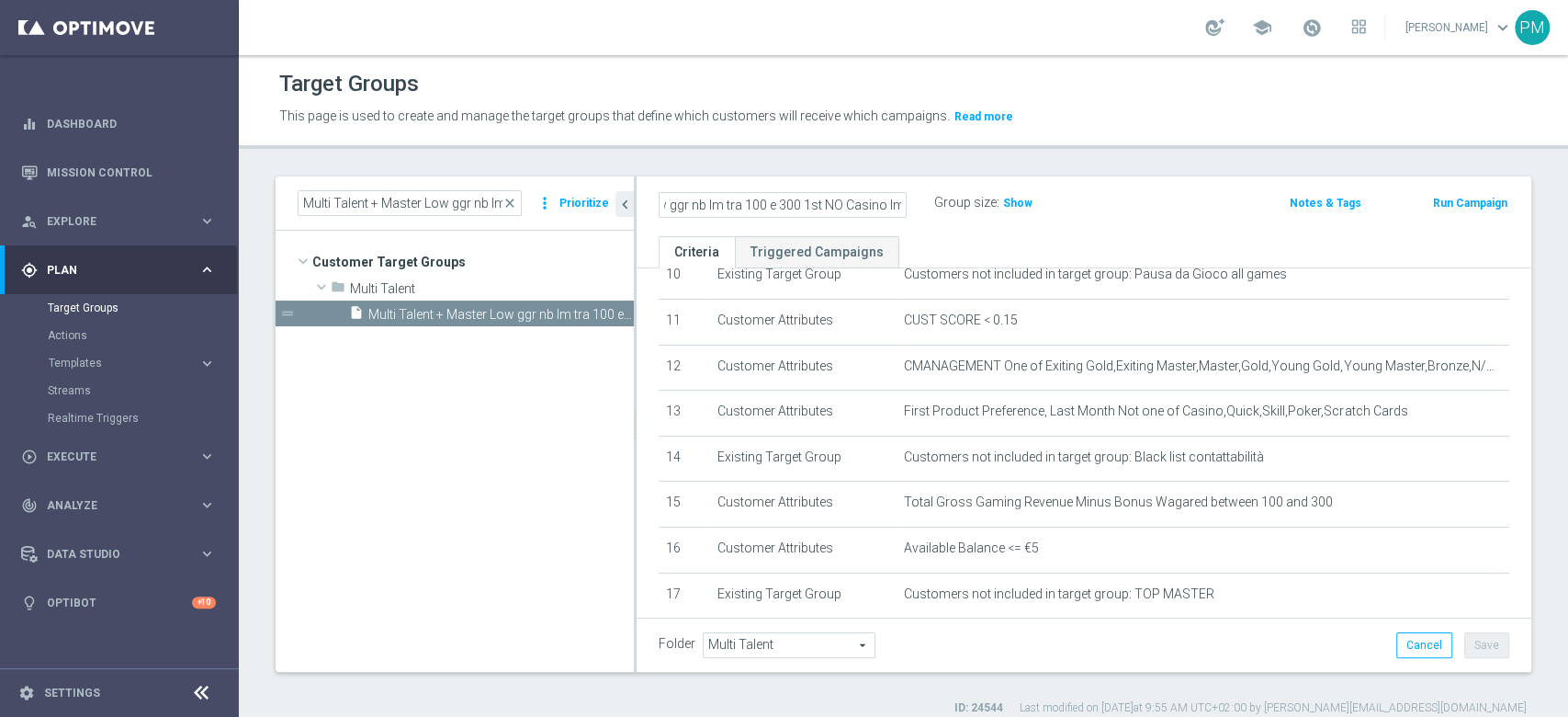
type input "Multi Talent + Master Low ggr nb lm tra 100 e 300 1st NO Casino lm NO saldo"
click at [1110, 188] on div "Multi Talent + Master Low ggr nb lm tra 100 e 300 1st NO Casino lm NO saldo Gro…" at bounding box center [1084, 207] width 894 height 60
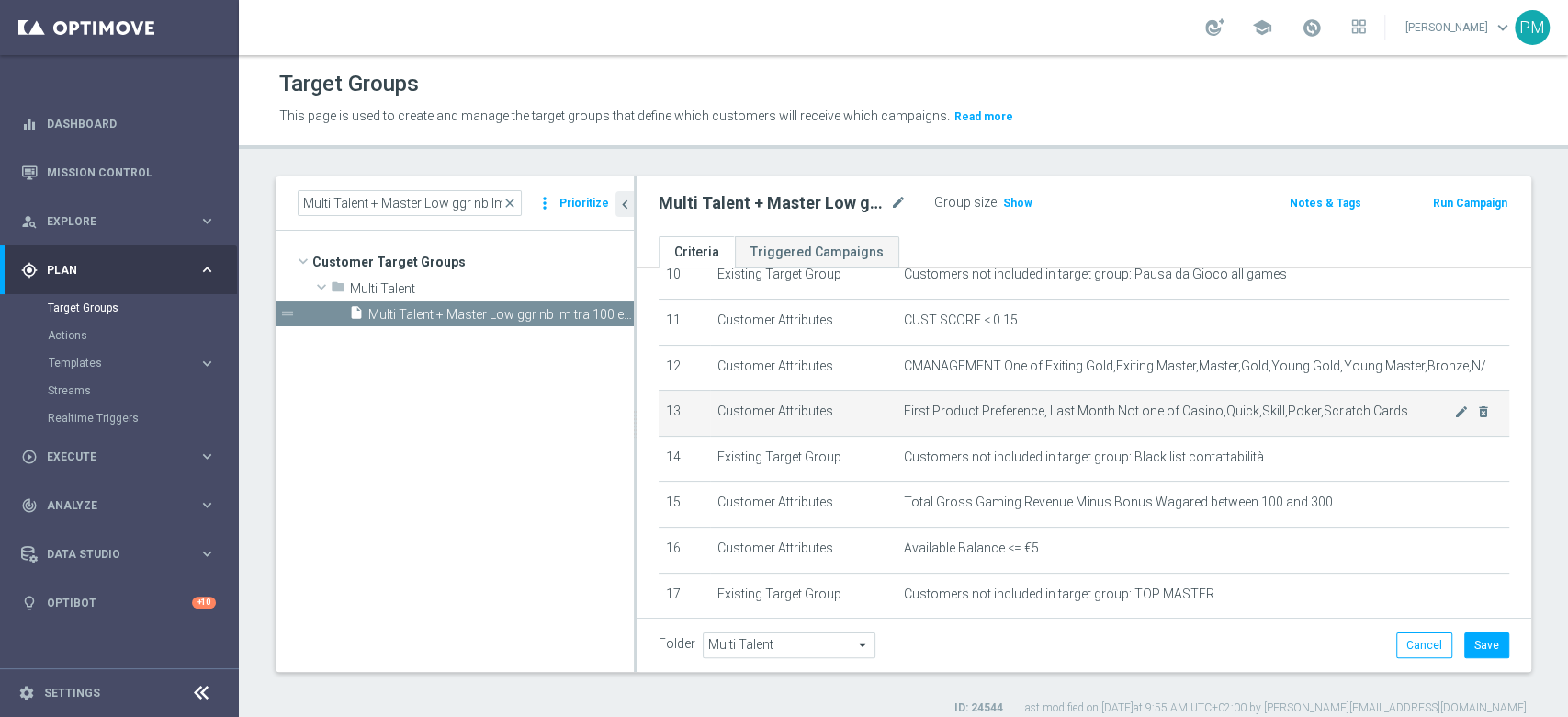
scroll to position [600, 0]
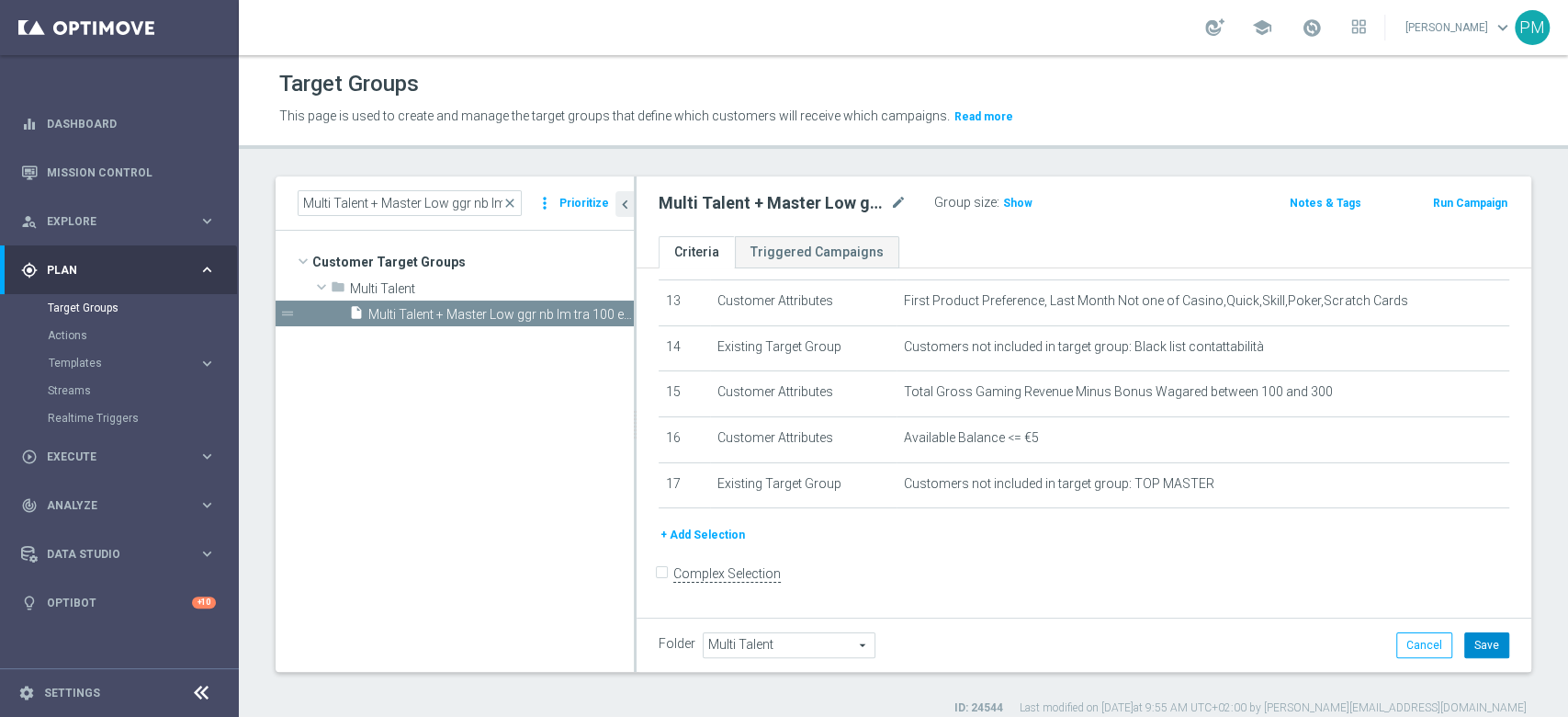
click at [1471, 642] on button "Save" at bounding box center [1486, 645] width 45 height 26
click at [791, 215] on div "Multi Talent + Master Low ggr nb lm tra 100 e 300 1st NO Casino lm NO saldo mod…" at bounding box center [796, 203] width 275 height 26
click at [786, 199] on h2 "Multi Talent + Master Low ggr nb lm tra 100 e 300 1st NO Casino lm NO saldo" at bounding box center [773, 203] width 228 height 22
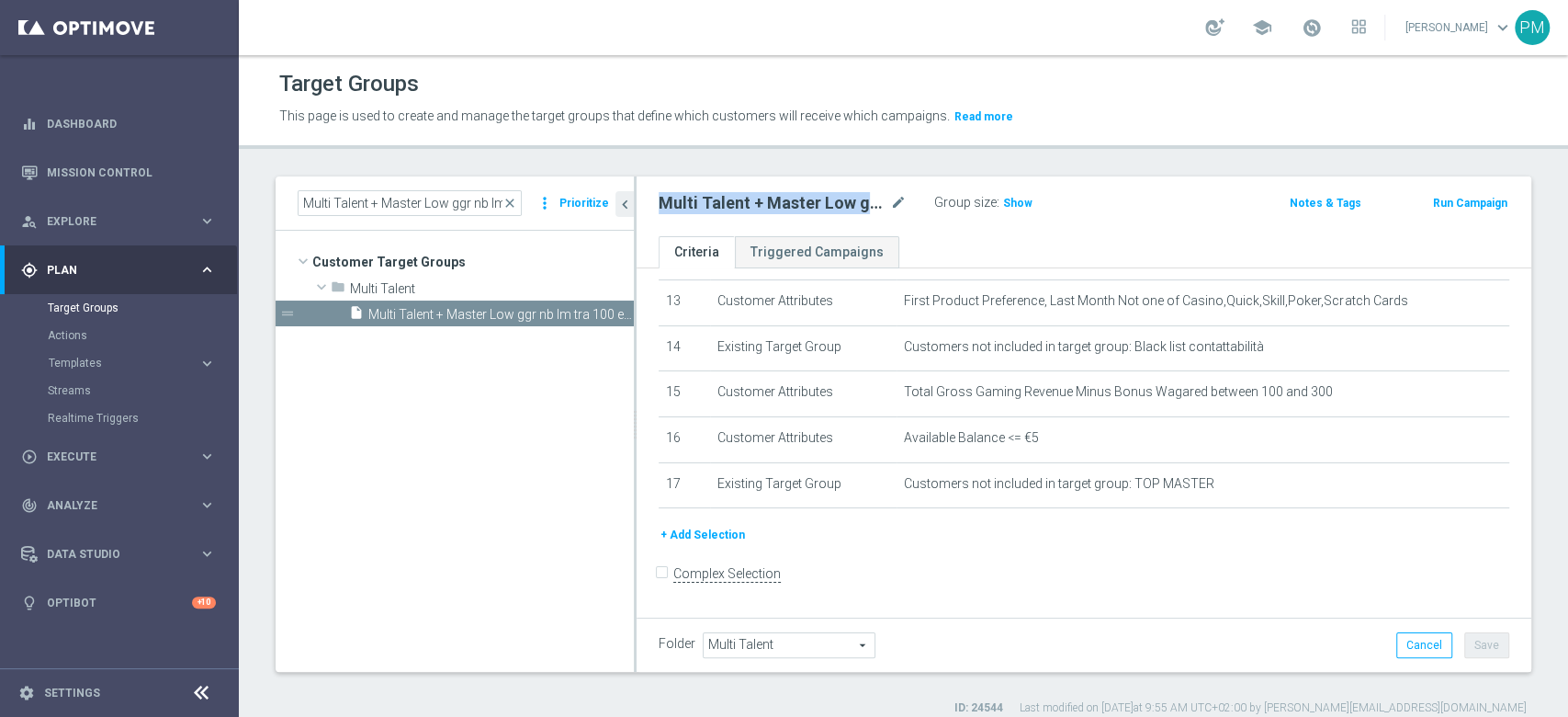
copy div "Multi Talent + Master Low ggr nb lm tra 100 e 300 1st NO Casino lm NO saldo"
click at [426, 213] on input "Multi Talent + Master Low ggr nb lm tra 100 e 300 1st Sport lm NO saldo" at bounding box center [409, 203] width 225 height 26
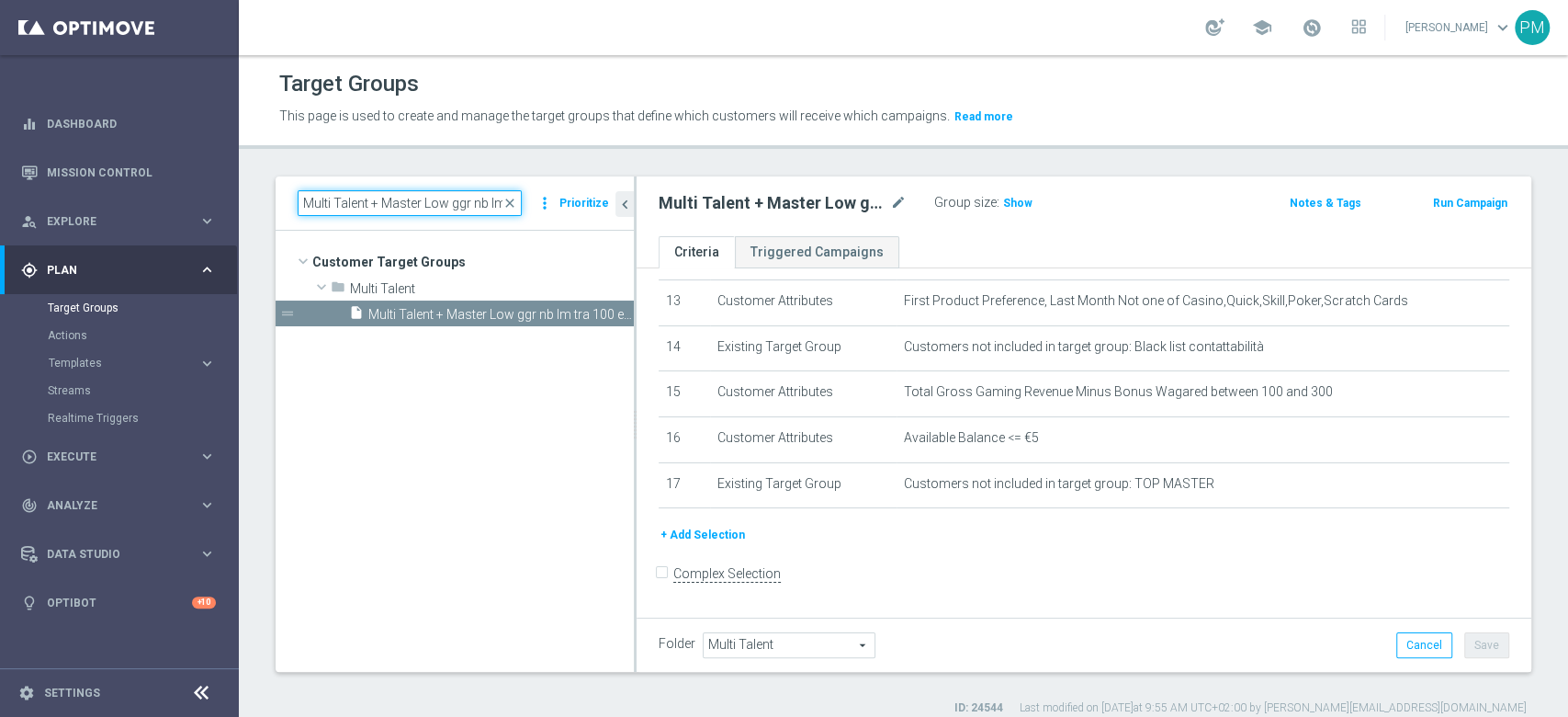
click at [426, 213] on input "Multi Talent + Master Low ggr nb lm tra 100 e 300 1st Sport lm NO saldo" at bounding box center [409, 203] width 225 height 26
paste input "0 e 1"
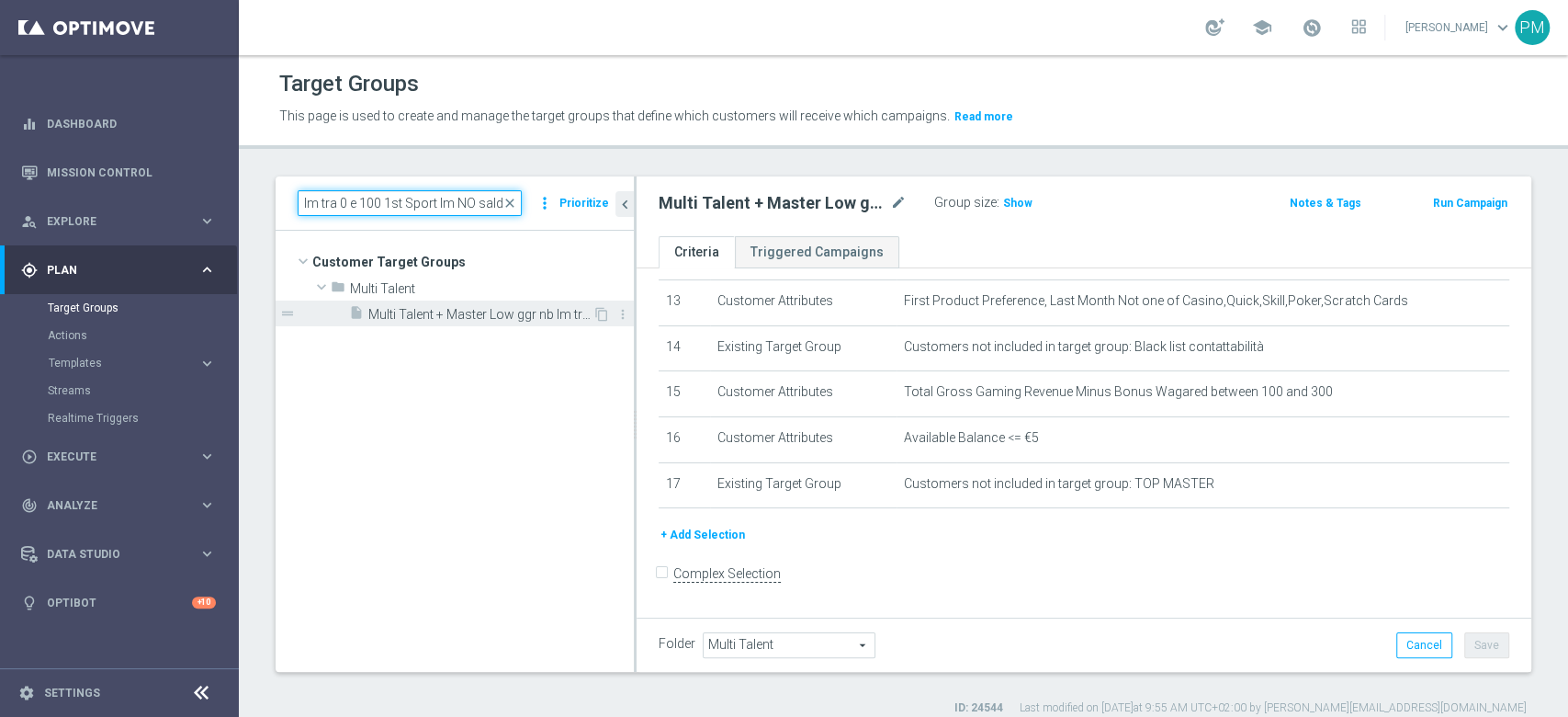
type input "Multi Talent + Master Low ggr nb lm tra 0 e 100 1st Sport lm NO saldo"
click at [456, 307] on span "Multi Talent + Master Low ggr nb lm tra 0 e 100 1st Sport lm NO saldo" at bounding box center [480, 315] width 225 height 16
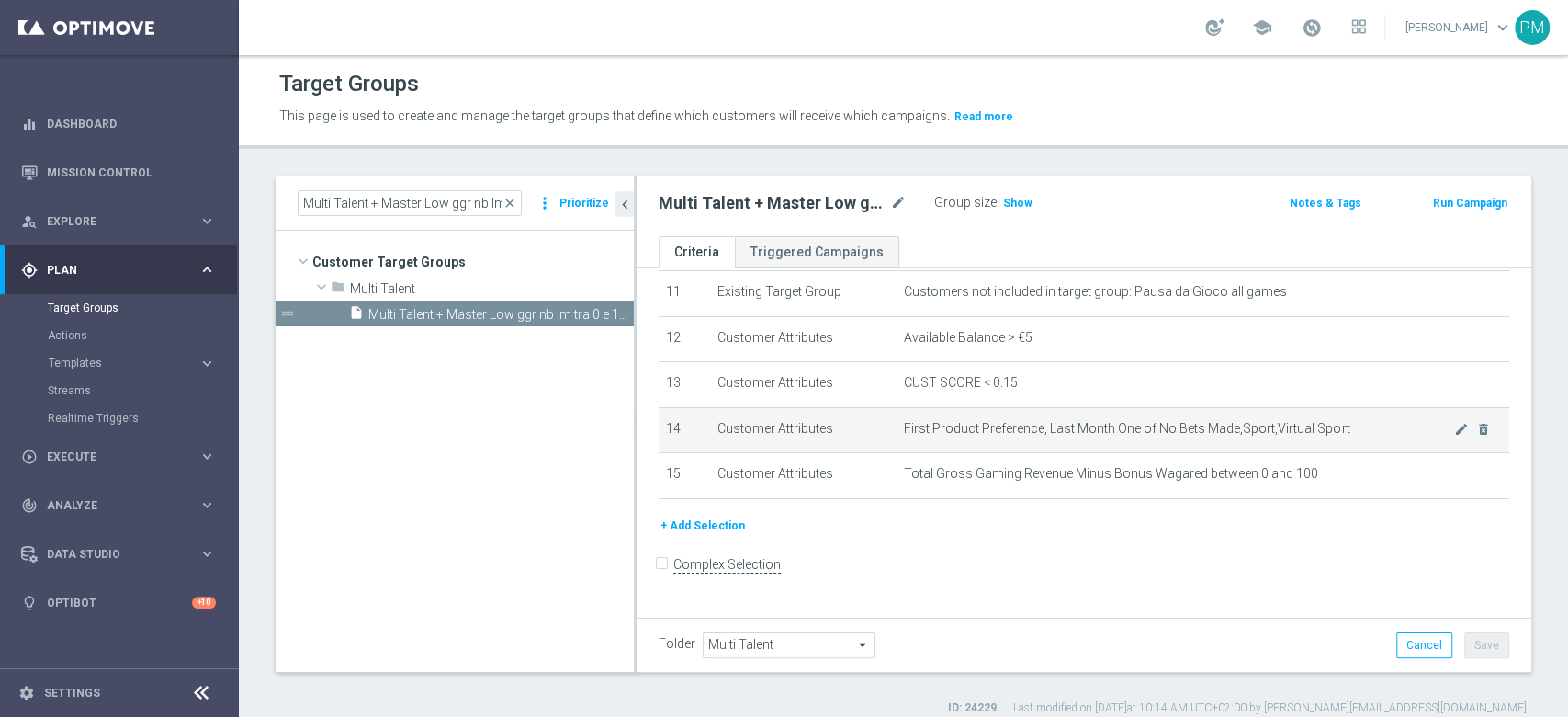
scroll to position [507, 0]
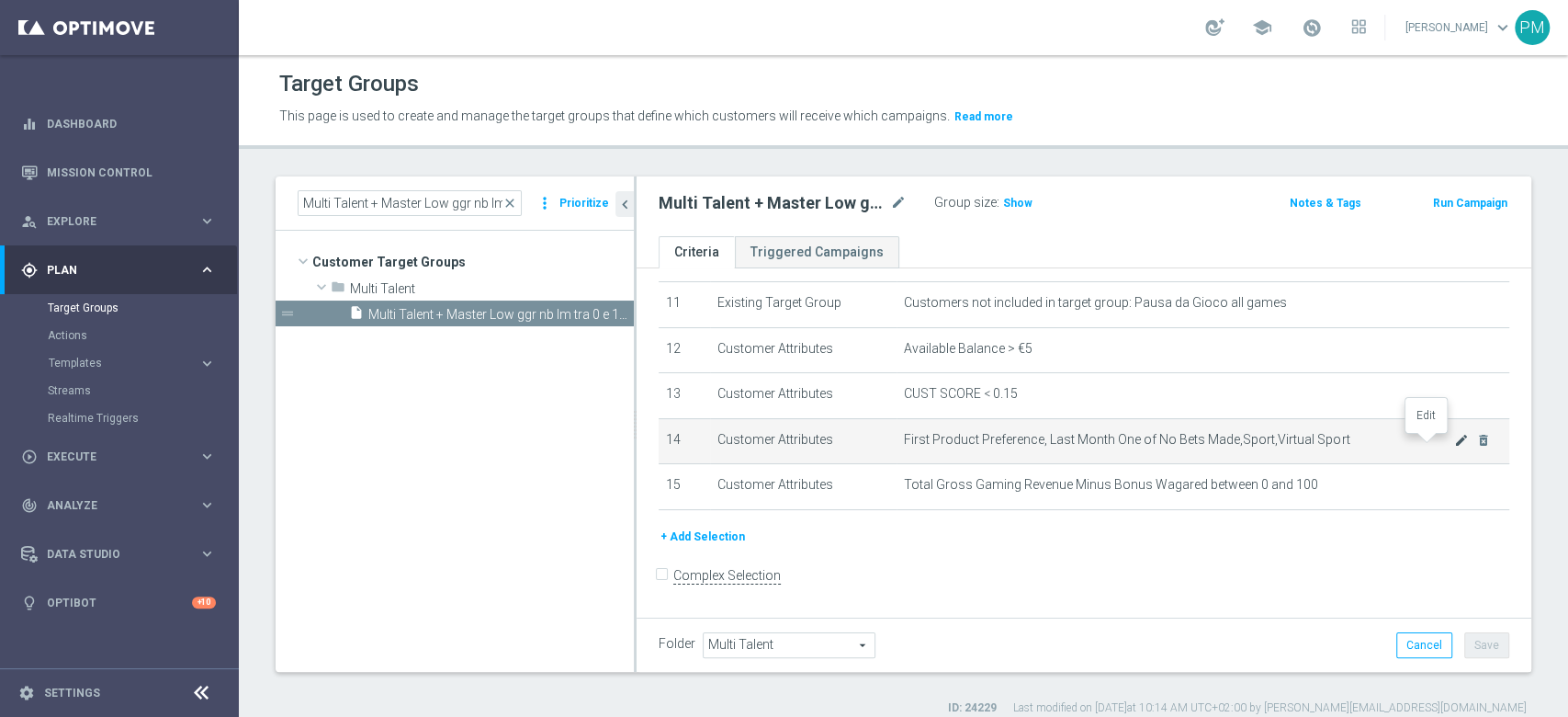
click at [1454, 447] on icon "mode_edit" at bounding box center [1461, 439] width 15 height 15
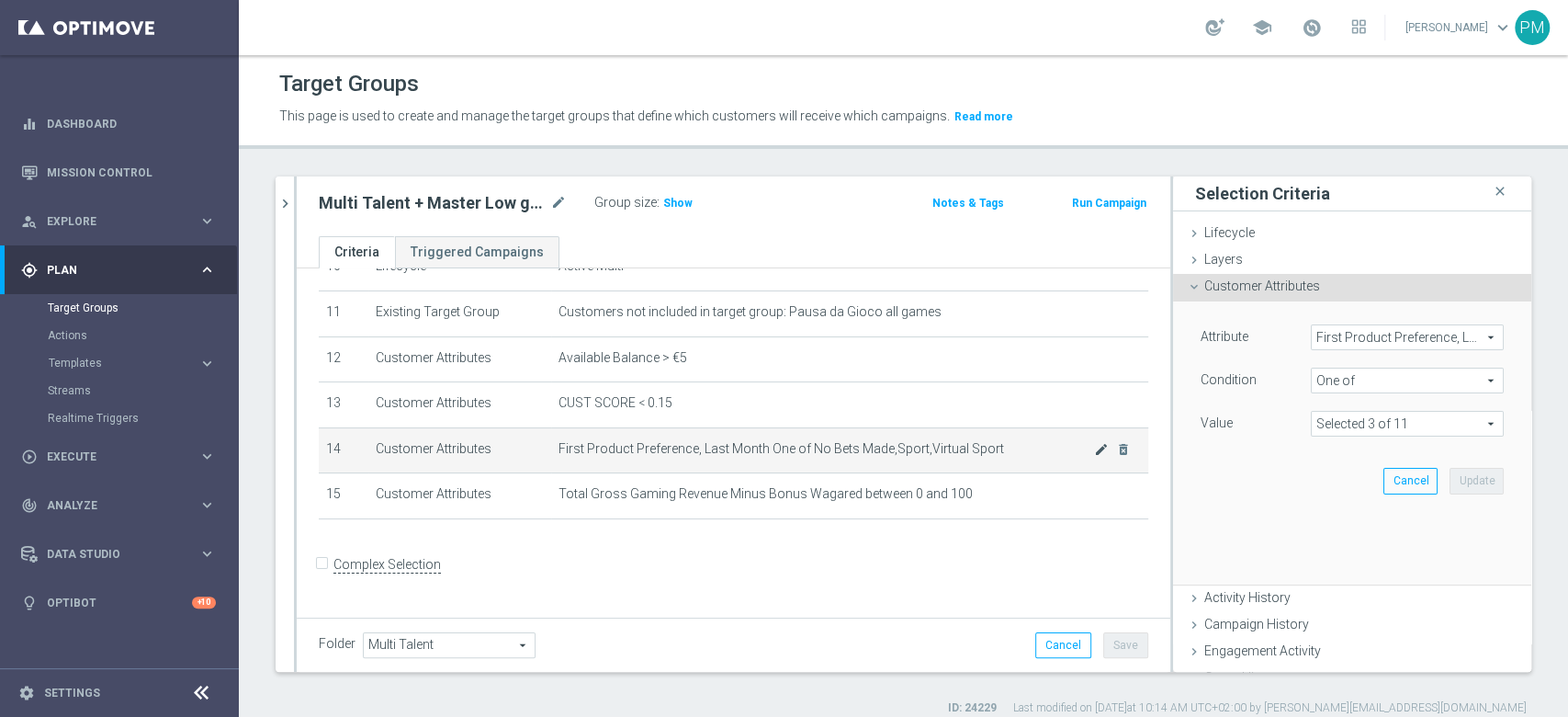
scroll to position [488, 0]
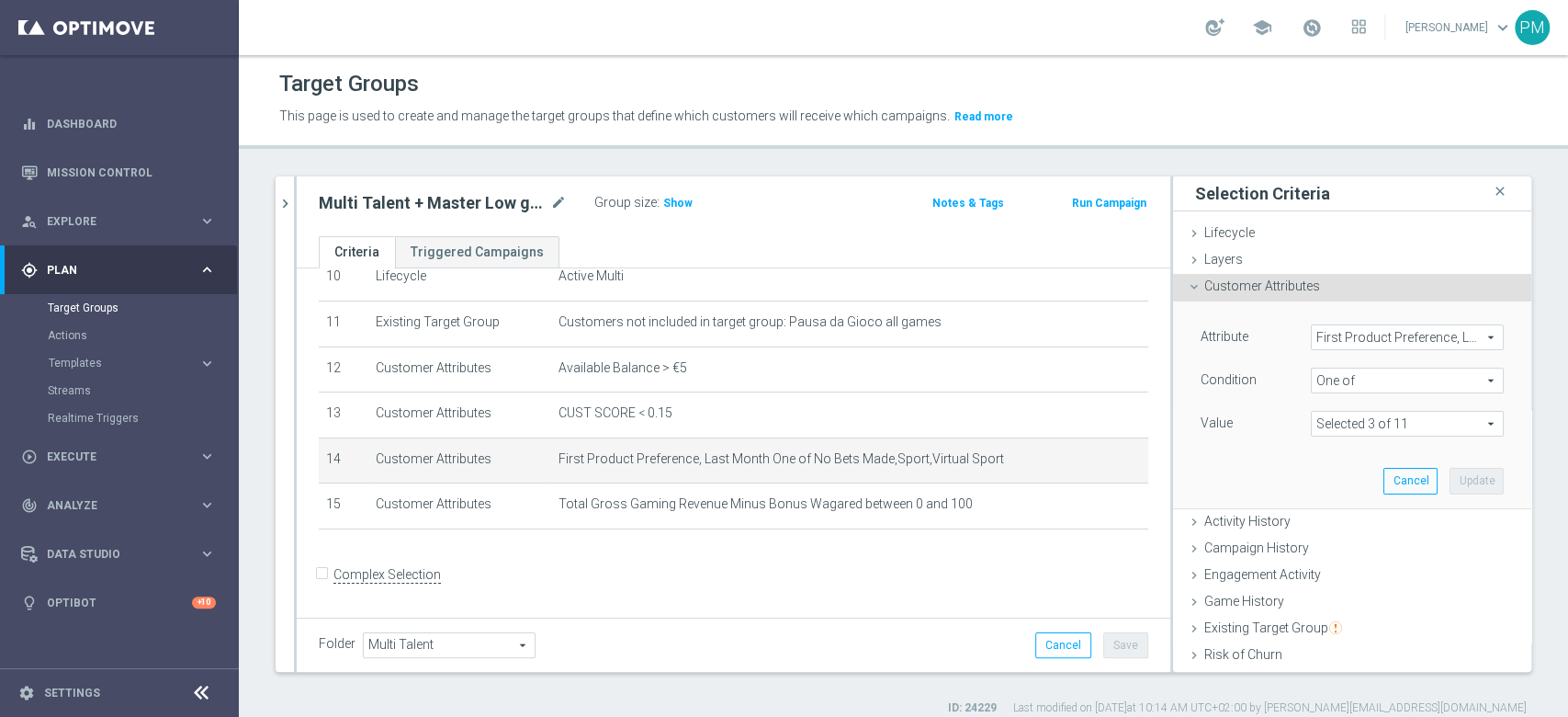
click at [1321, 377] on span "One of" at bounding box center [1406, 380] width 191 height 24
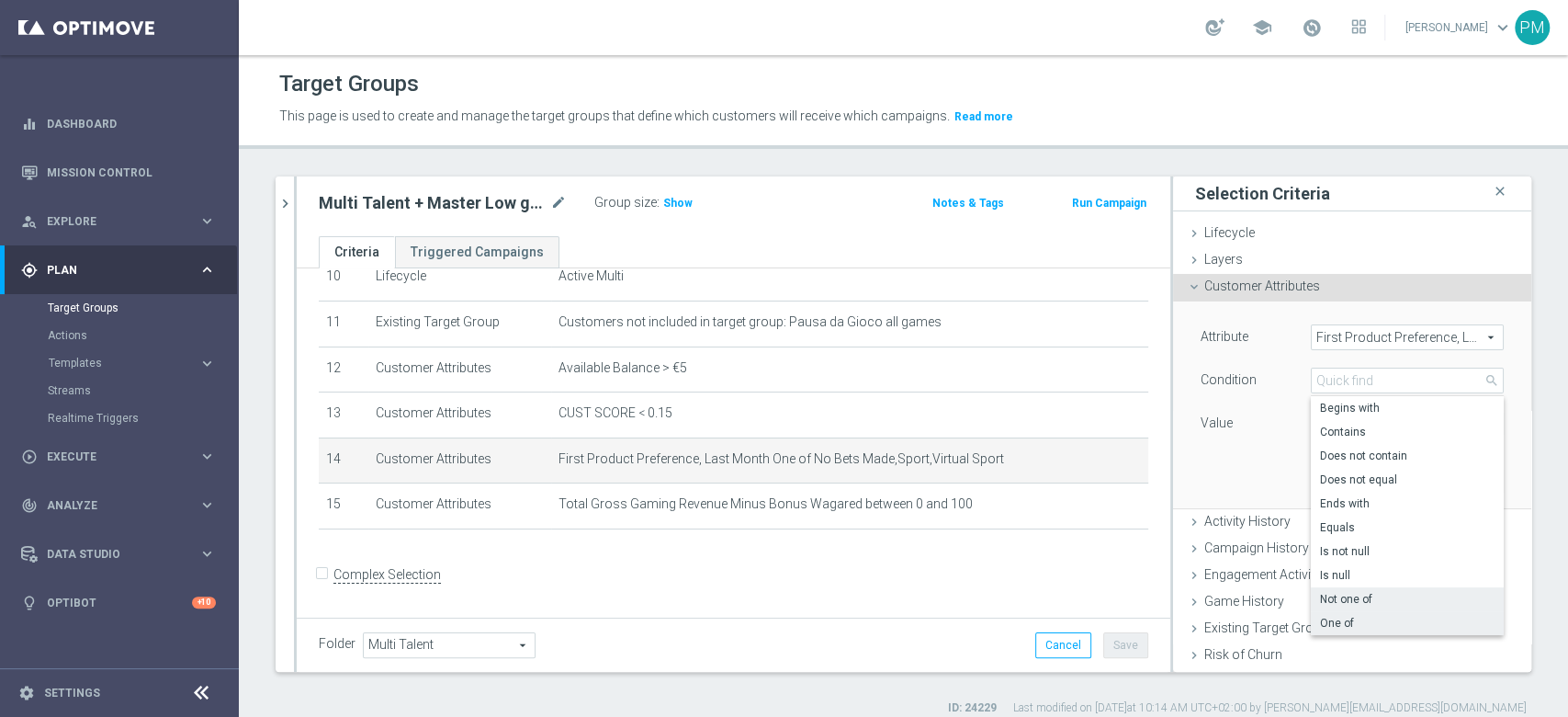
click at [1333, 594] on span "Not one of" at bounding box center [1406, 599] width 175 height 15
type input "Not one of"
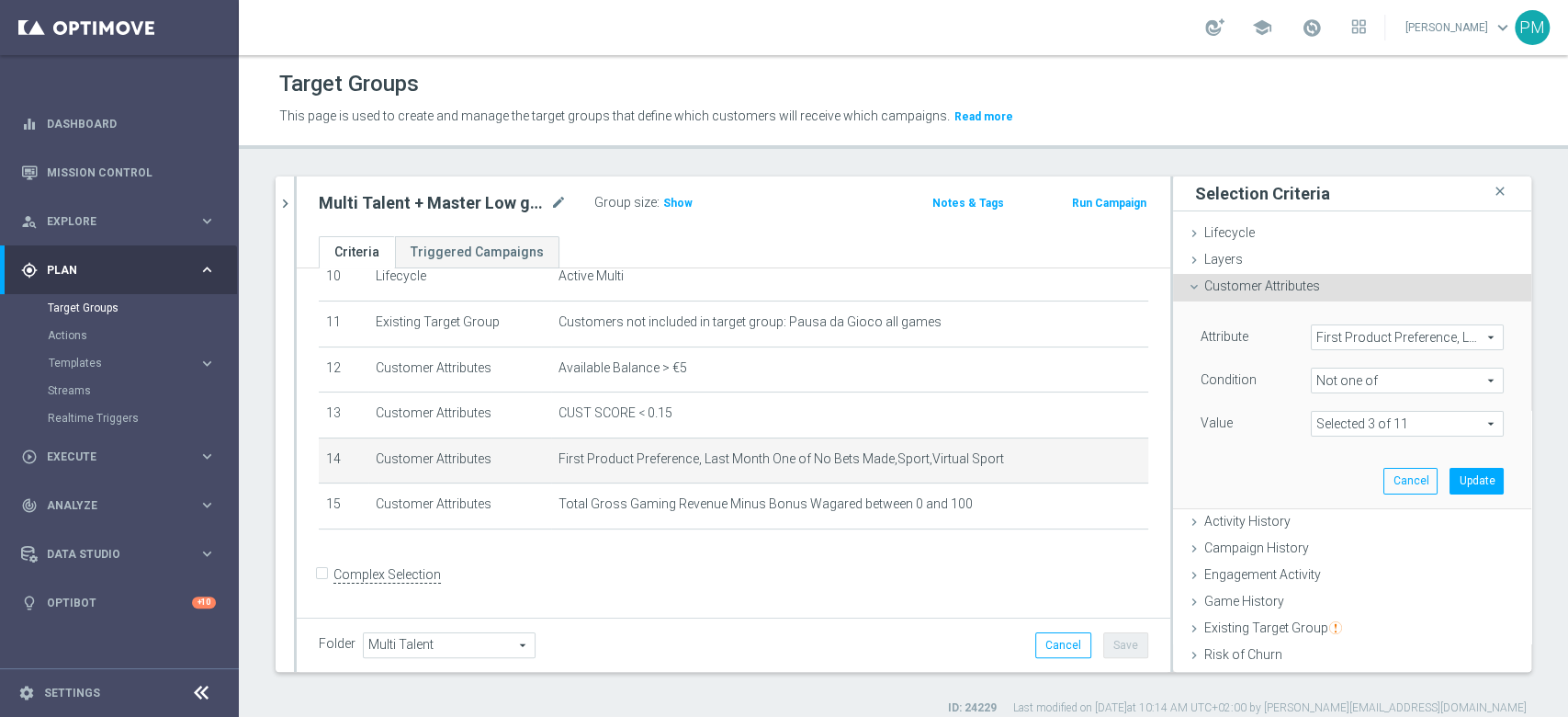
click at [1333, 422] on span at bounding box center [1406, 423] width 191 height 24
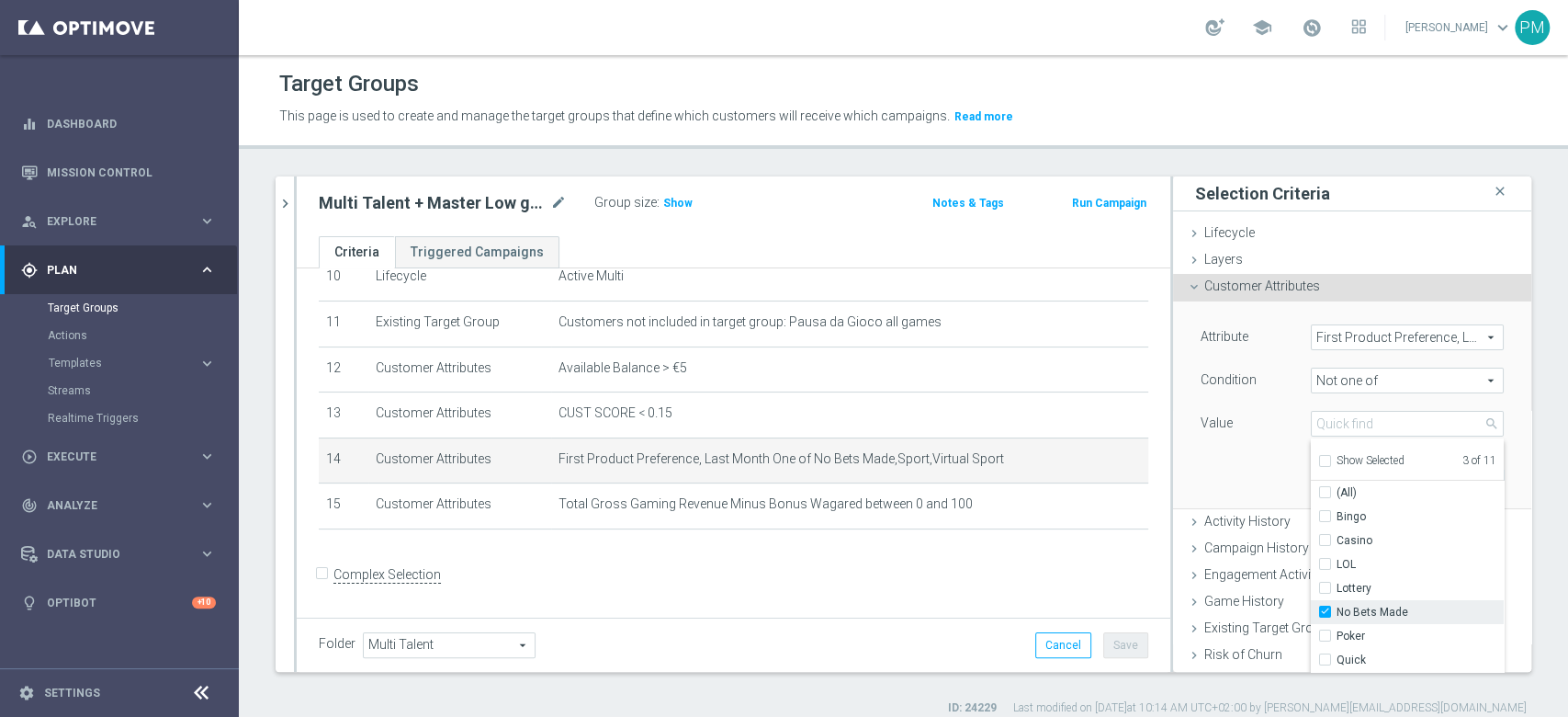
click at [1324, 615] on input "No Bets Made" at bounding box center [1330, 612] width 12 height 12
checkbox input "false"
type input "Selected 2 of 11"
click at [1324, 541] on input "Casino" at bounding box center [1330, 541] width 12 height 12
checkbox input "true"
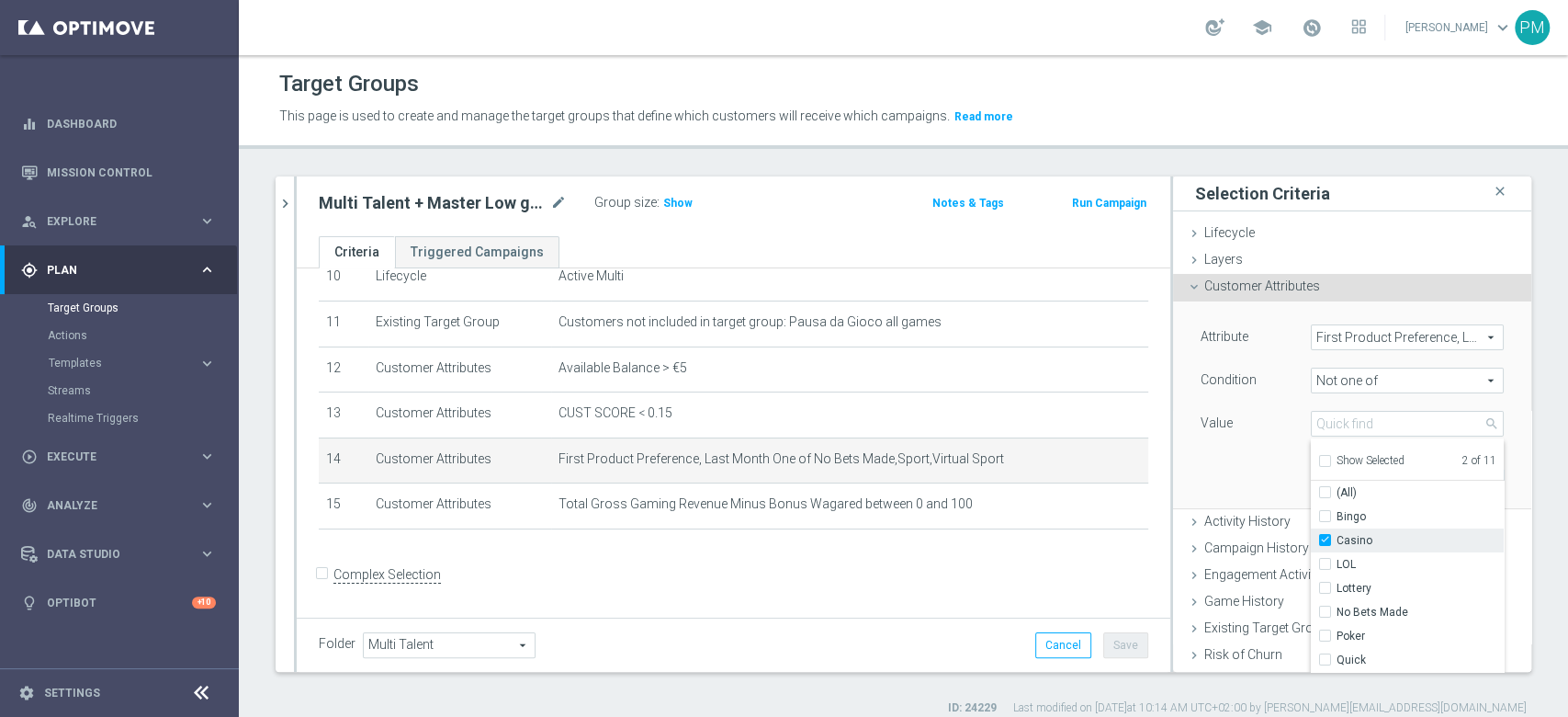
type input "Selected 3 of 11"
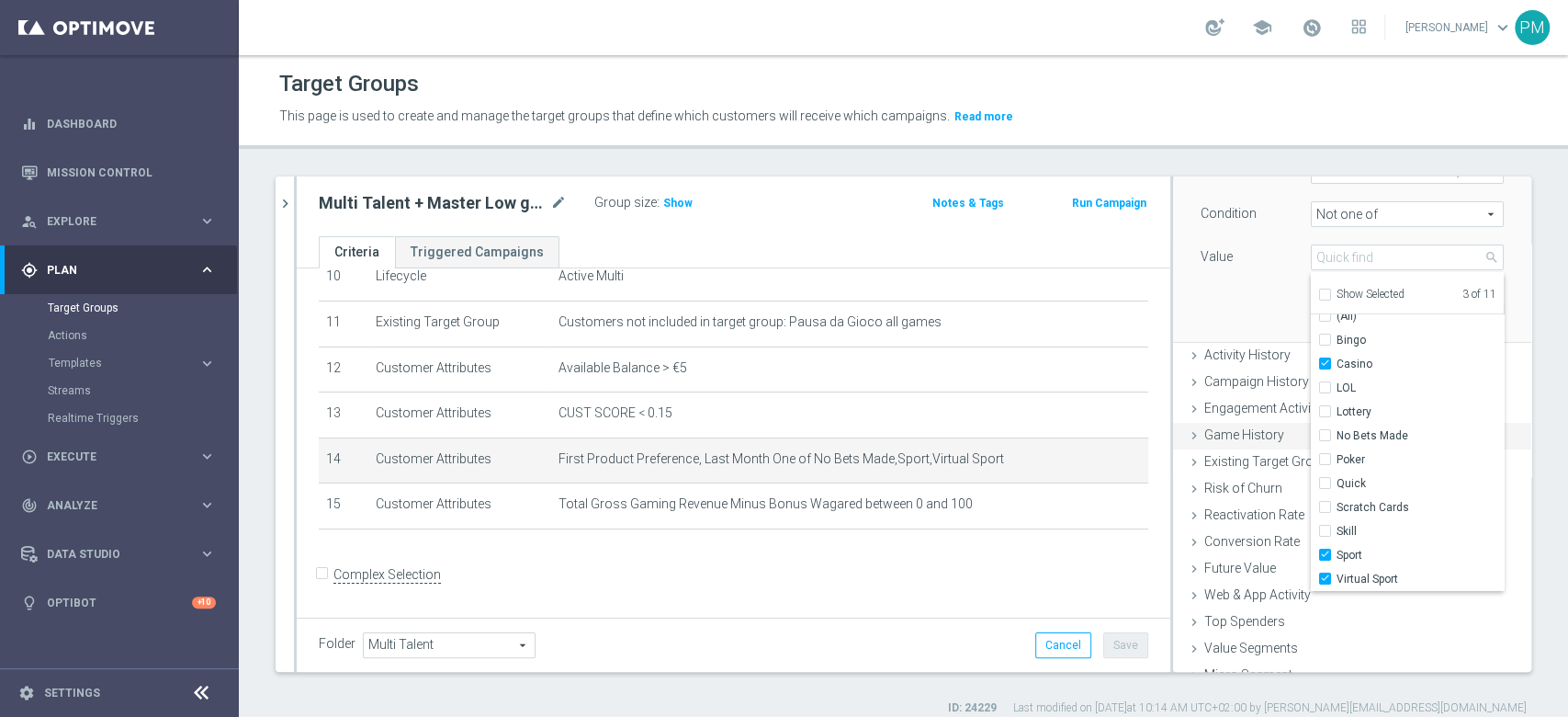
scroll to position [210, 0]
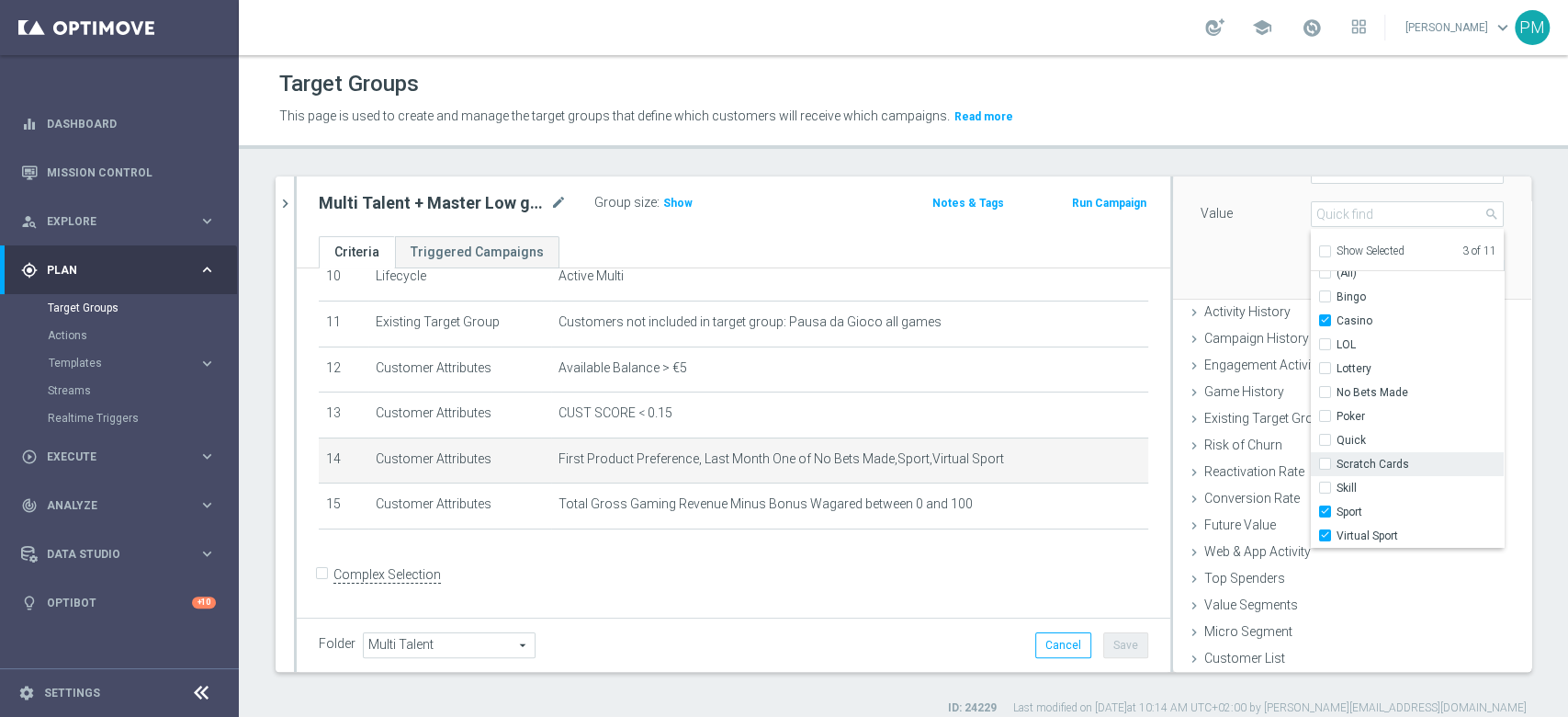
click at [1324, 462] on input "Scratch Cards" at bounding box center [1330, 464] width 12 height 12
checkbox input "true"
type input "Selected 4 of 11"
click at [1324, 510] on input "Sport" at bounding box center [1330, 512] width 12 height 12
checkbox input "false"
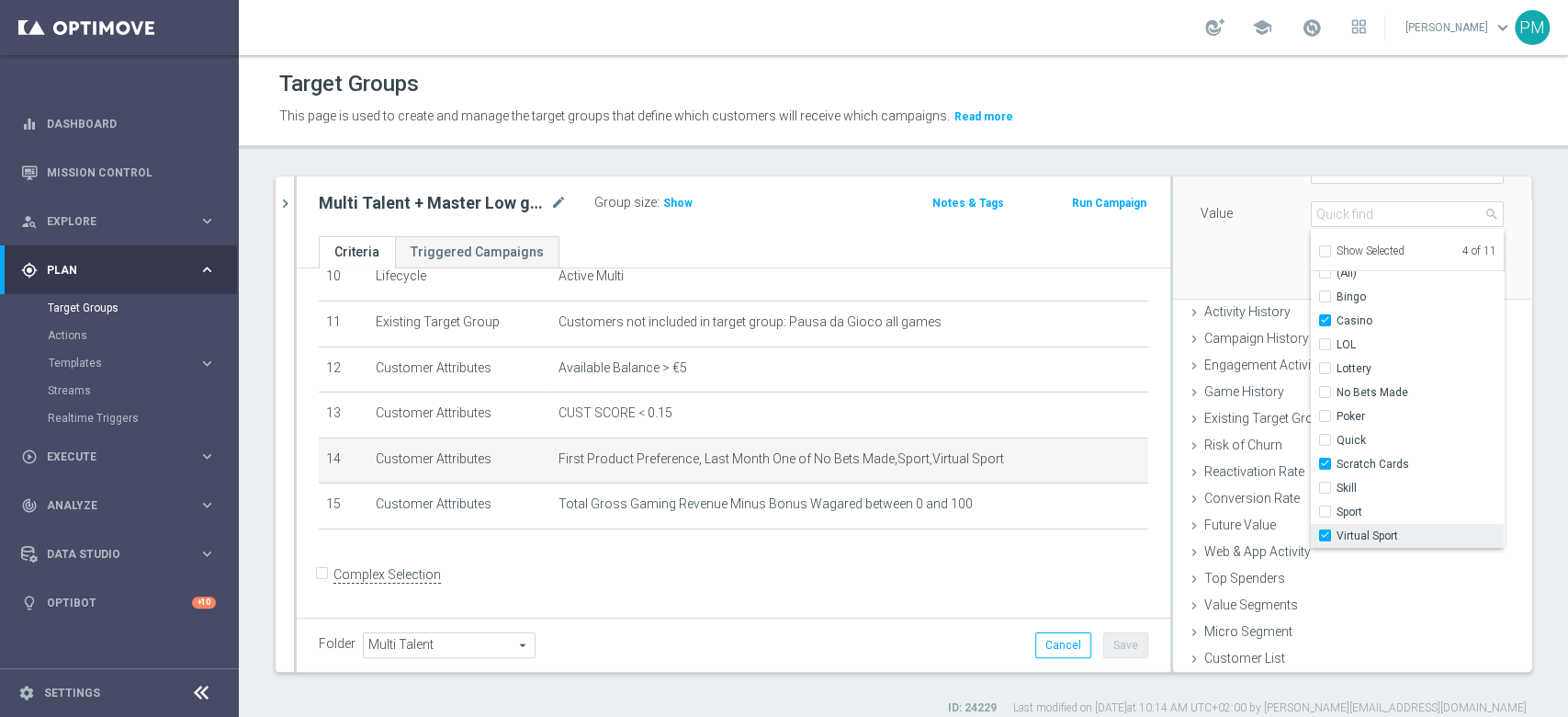
type input "Selected 3 of 11"
click at [1336, 540] on label "Virtual Sport" at bounding box center [1419, 535] width 167 height 24
click at [1324, 540] on input "Virtual Sport" at bounding box center [1330, 536] width 12 height 12
checkbox input "false"
type input "Selected 2 of 11"
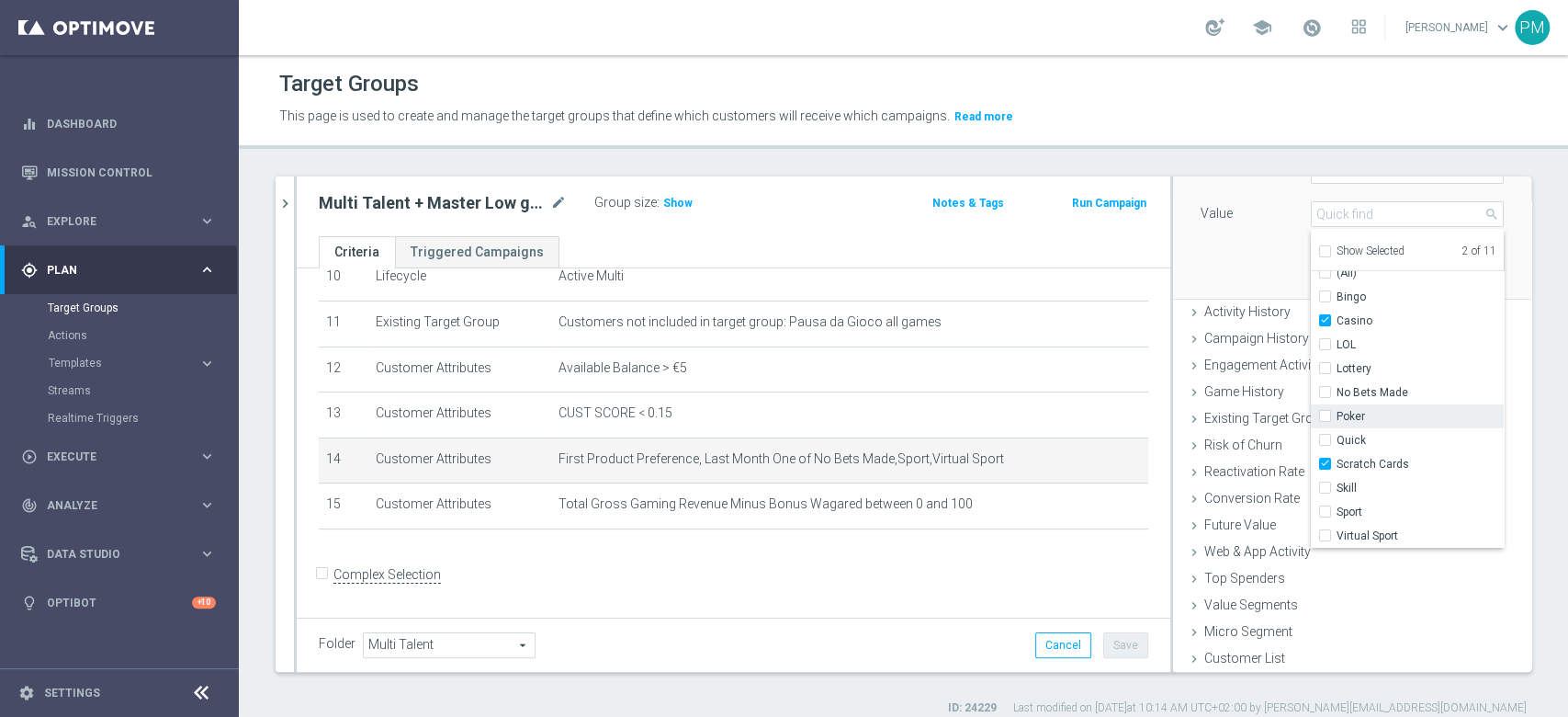
click at [1324, 418] on input "Poker" at bounding box center [1330, 416] width 12 height 12
checkbox input "true"
type input "Selected 3 of 11"
click at [1310, 446] on div "Quick" at bounding box center [1406, 440] width 193 height 24
click at [1324, 437] on input "Quick" at bounding box center [1330, 440] width 12 height 12
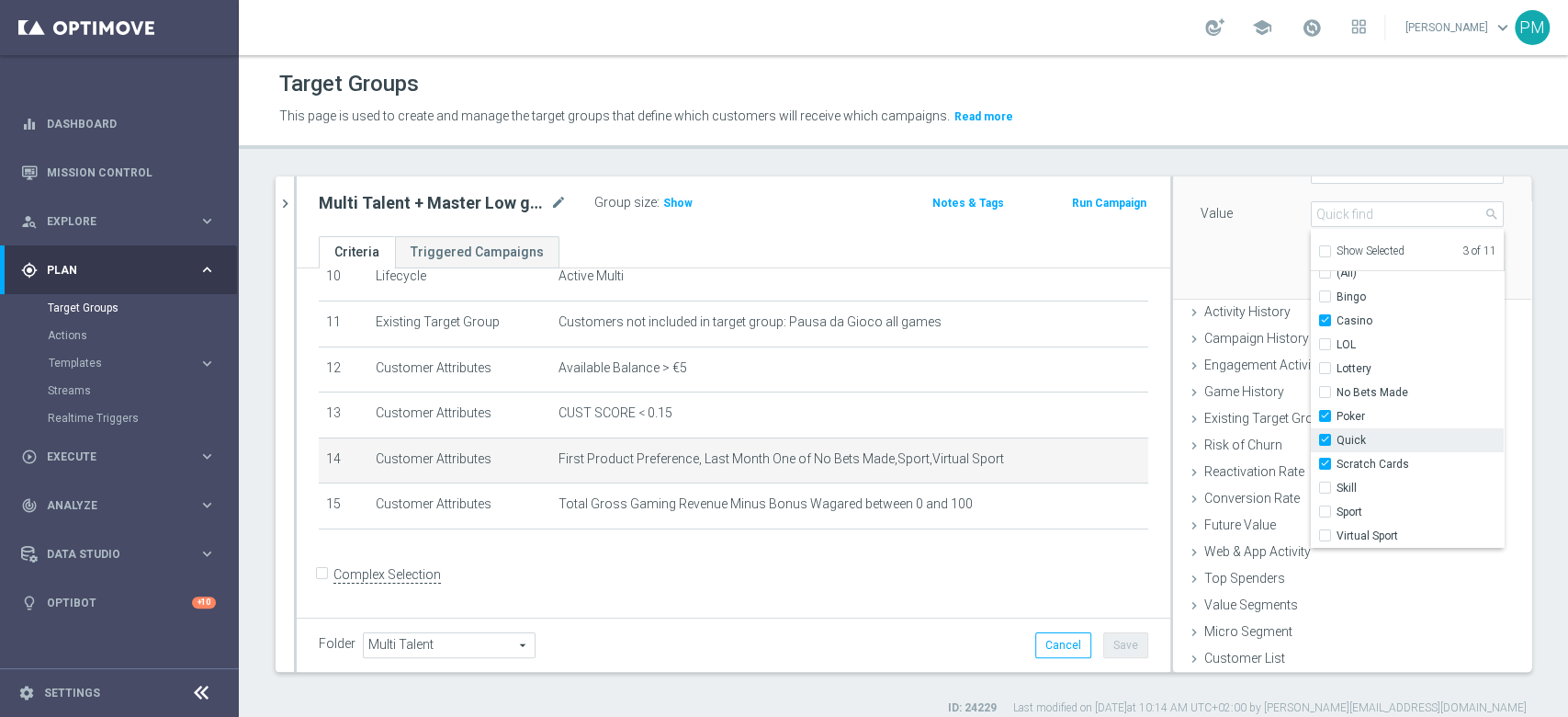
checkbox input "true"
type input "Selected 4 of 11"
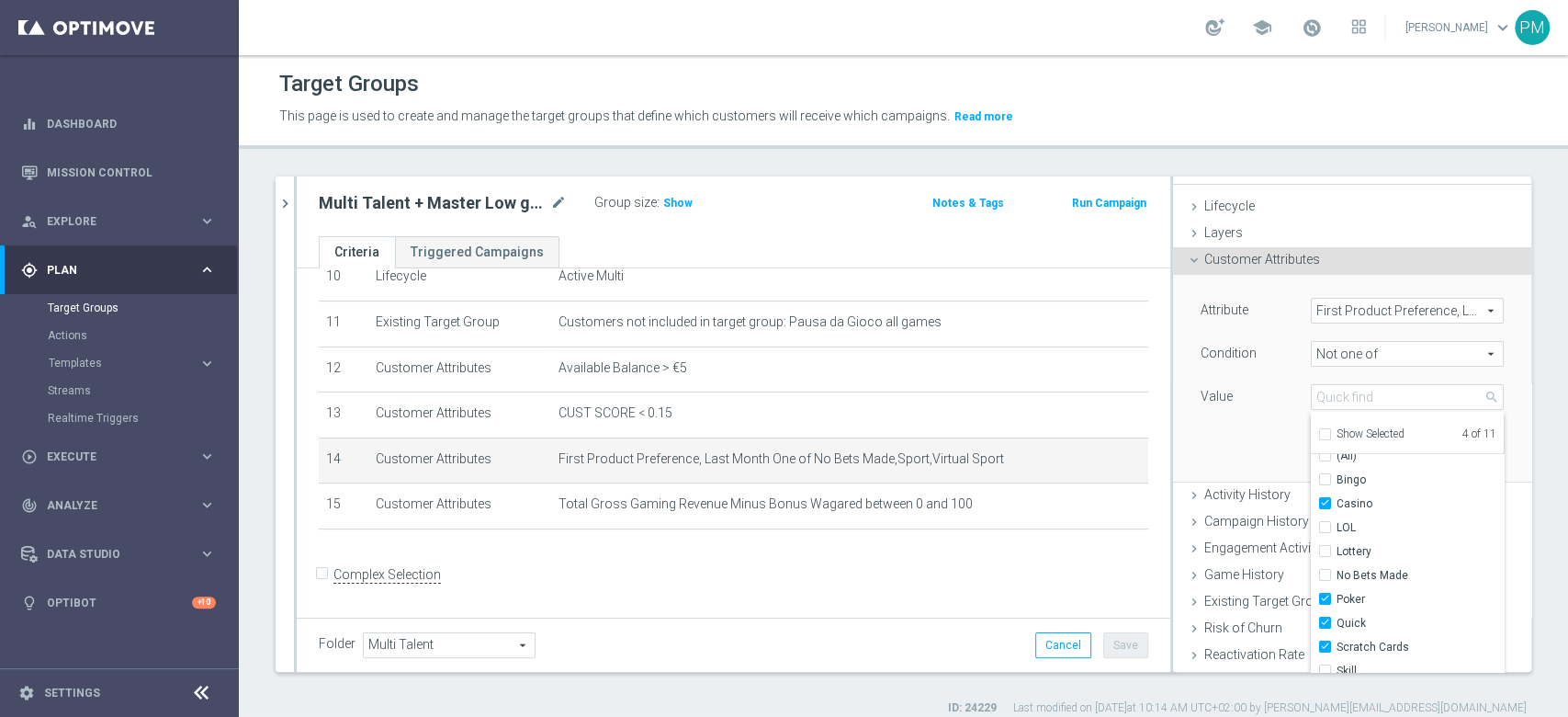
scroll to position [0, 0]
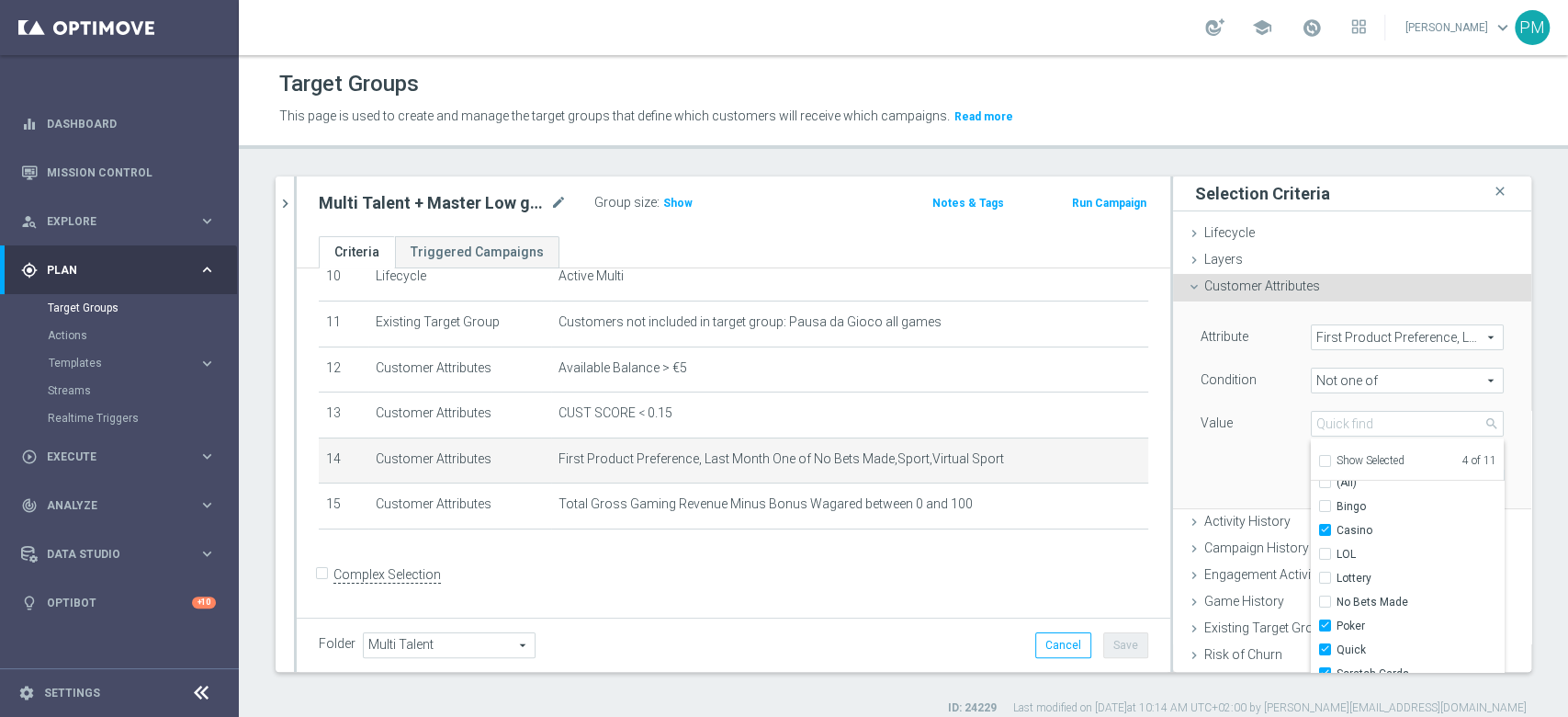
click at [1211, 473] on div "Attribute First Product Preference, Last Month First Product Preference, Last M…" at bounding box center [1351, 404] width 330 height 206
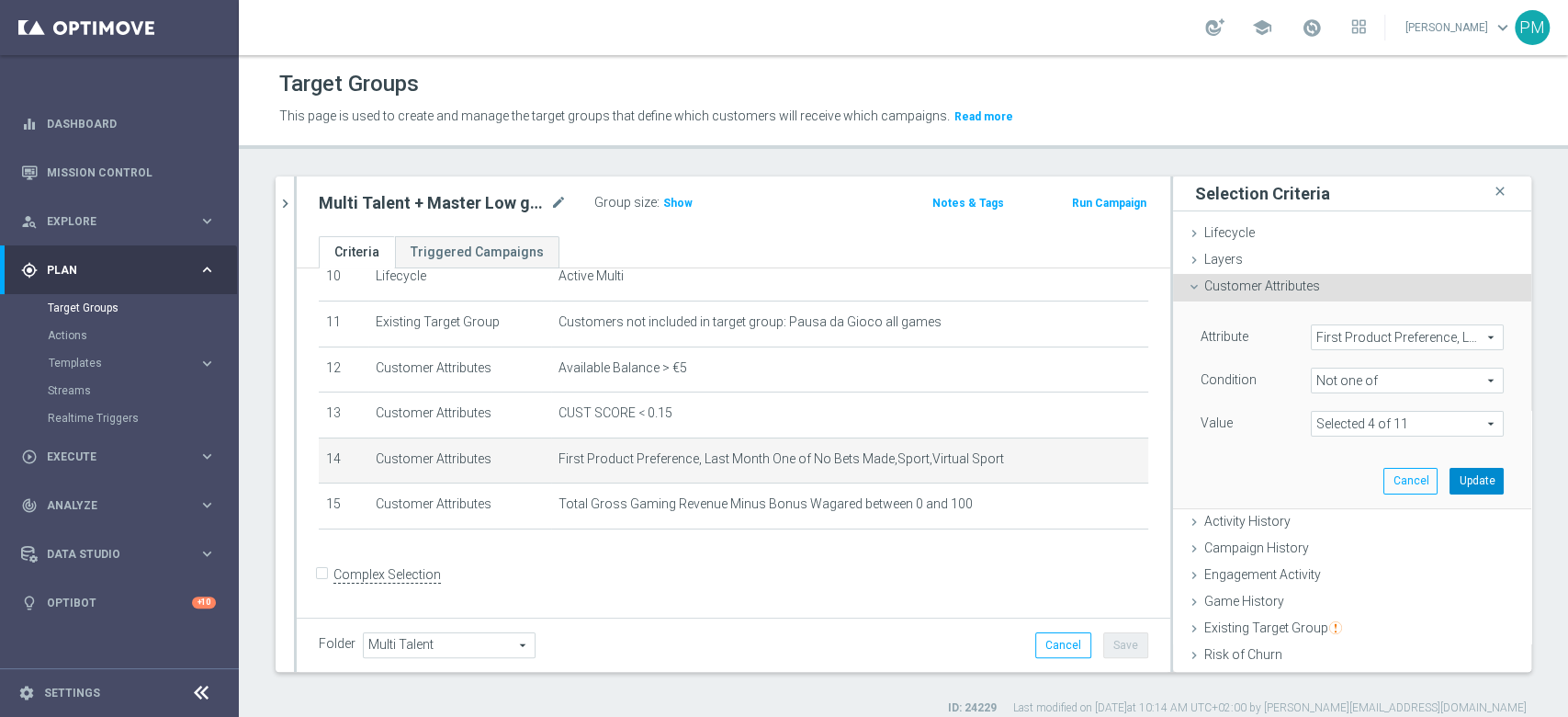
click at [1449, 483] on button "Update" at bounding box center [1476, 480] width 54 height 26
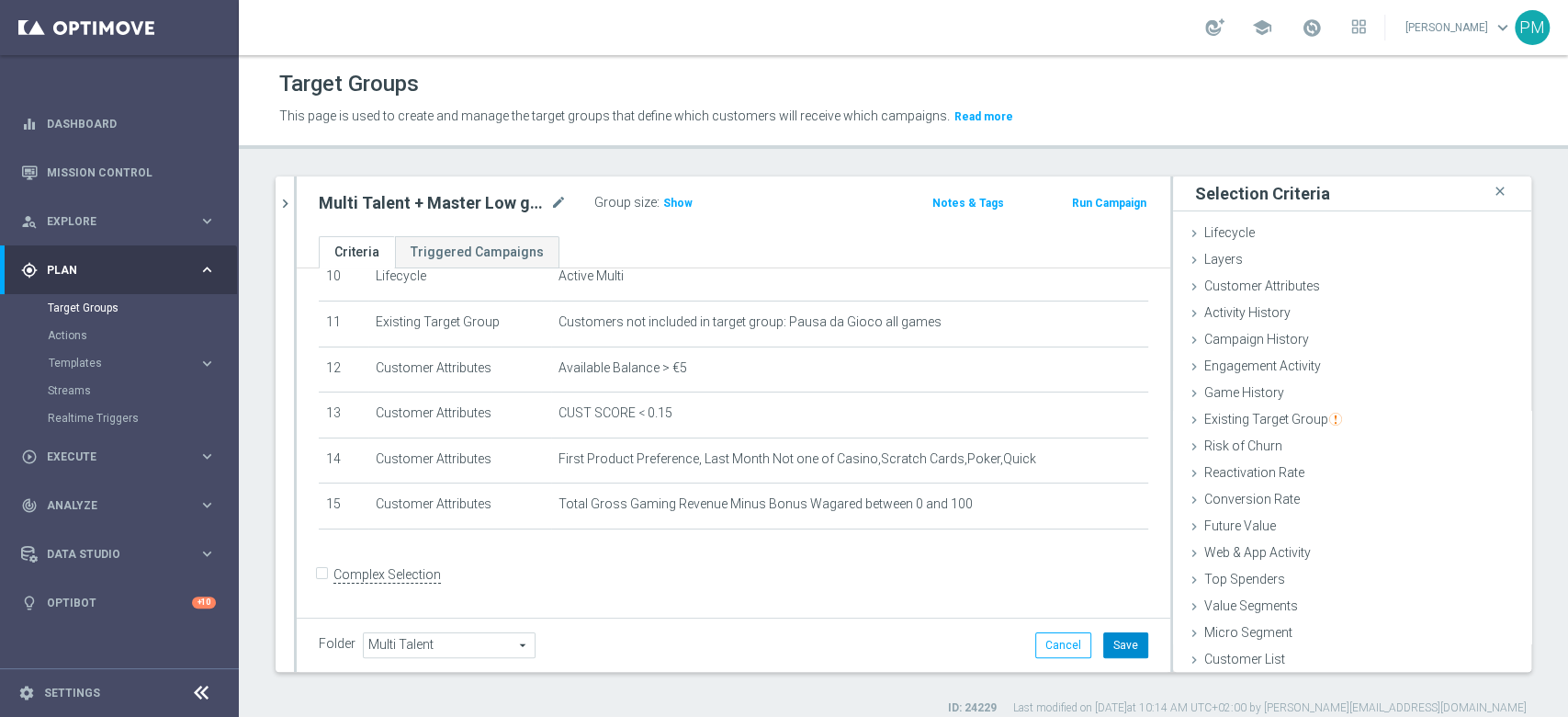
click at [1106, 639] on button "Save" at bounding box center [1125, 645] width 45 height 26
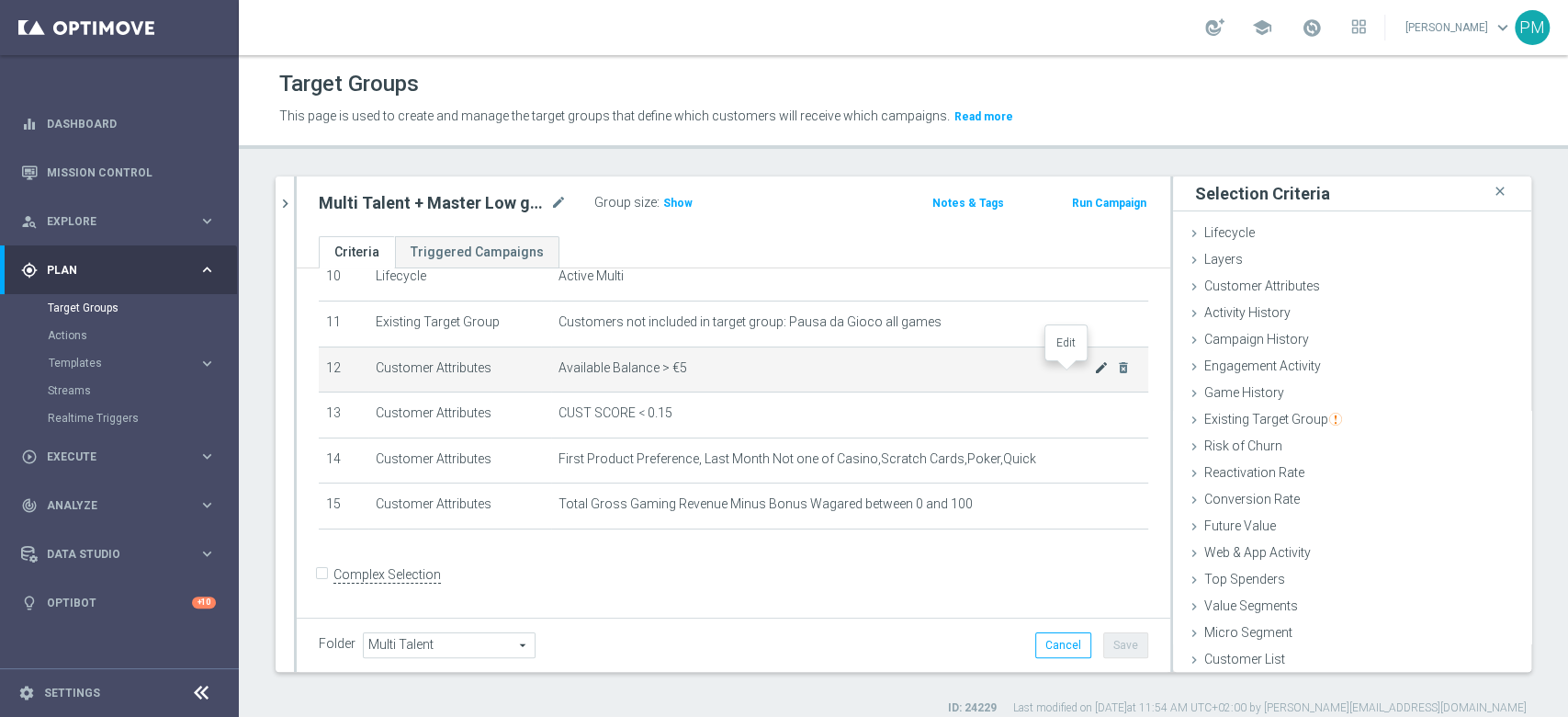
click at [1094, 368] on icon "mode_edit" at bounding box center [1101, 367] width 15 height 15
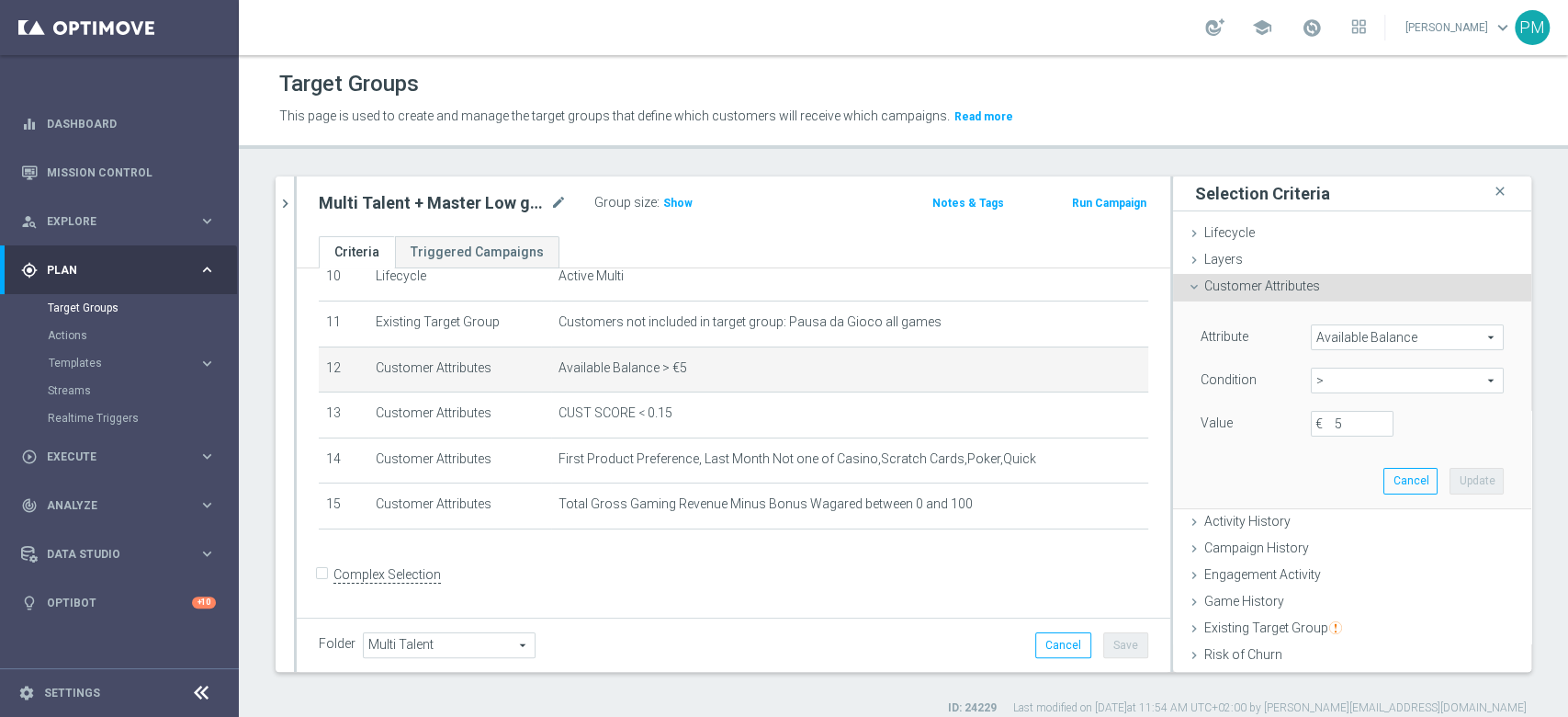
click at [1321, 382] on span ">" at bounding box center [1406, 380] width 191 height 24
click at [1323, 427] on span "<=" at bounding box center [1406, 431] width 175 height 15
type input "<="
click at [1316, 422] on input "€" at bounding box center [1351, 423] width 83 height 26
type input "5"
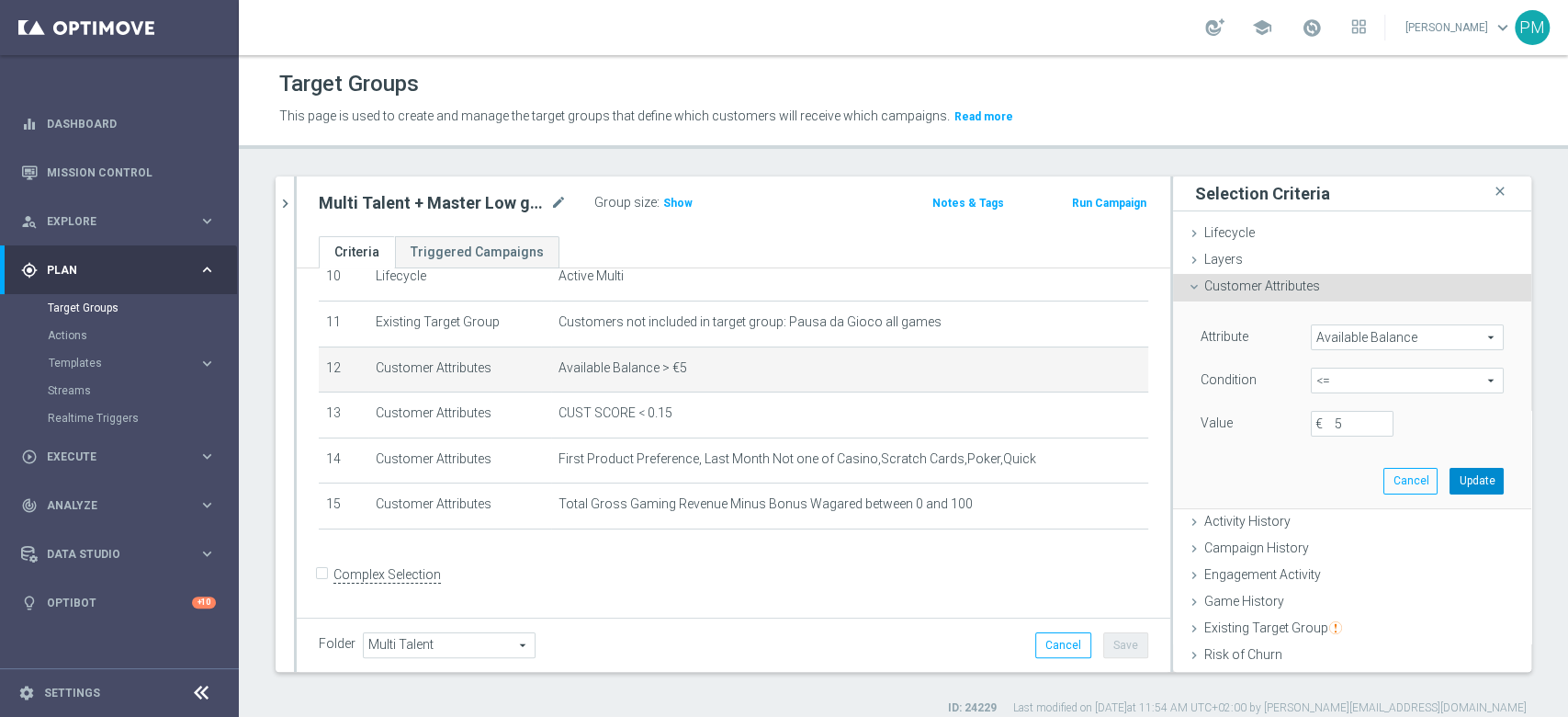
click at [1449, 488] on button "Update" at bounding box center [1476, 480] width 54 height 26
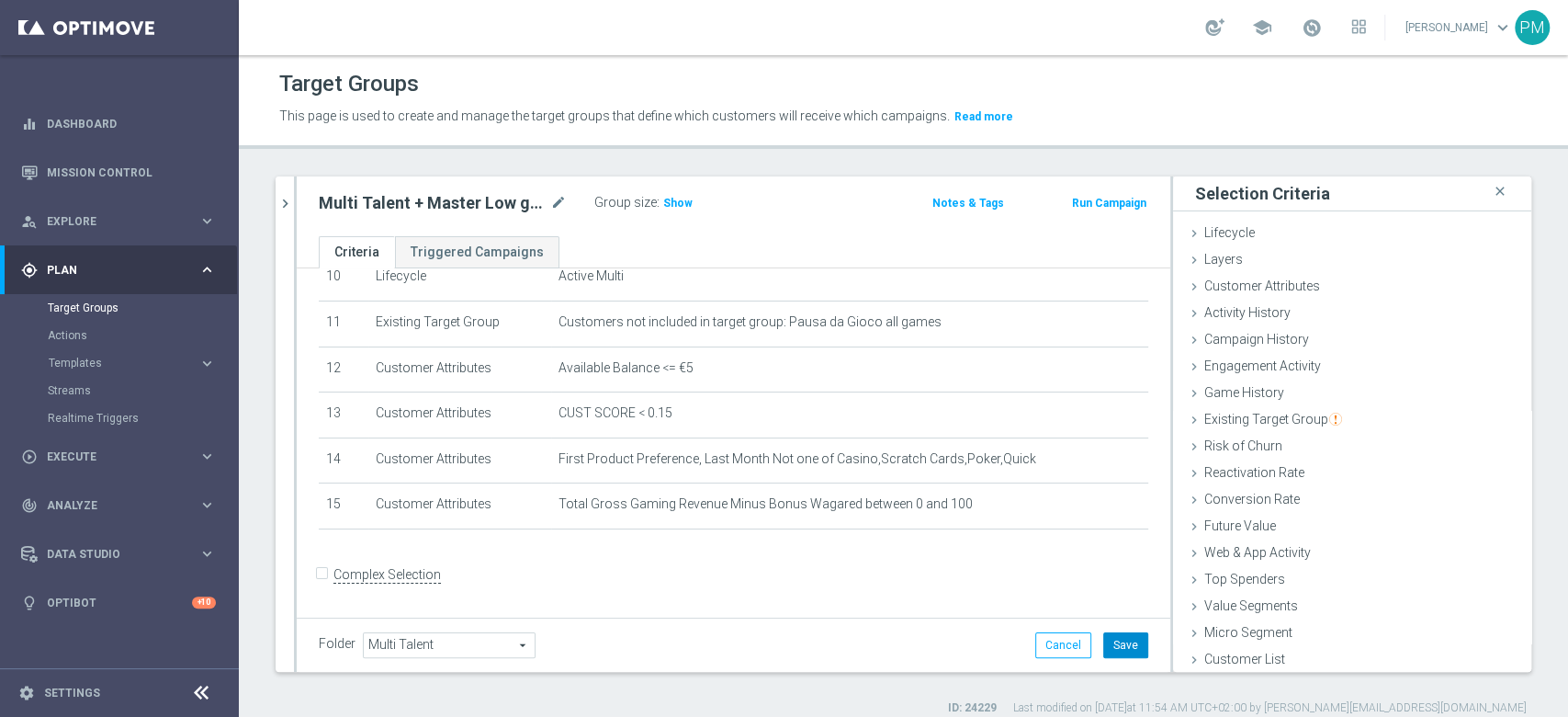
click at [1104, 649] on button "Save" at bounding box center [1125, 645] width 45 height 26
click at [669, 207] on span "Show" at bounding box center [677, 203] width 29 height 13
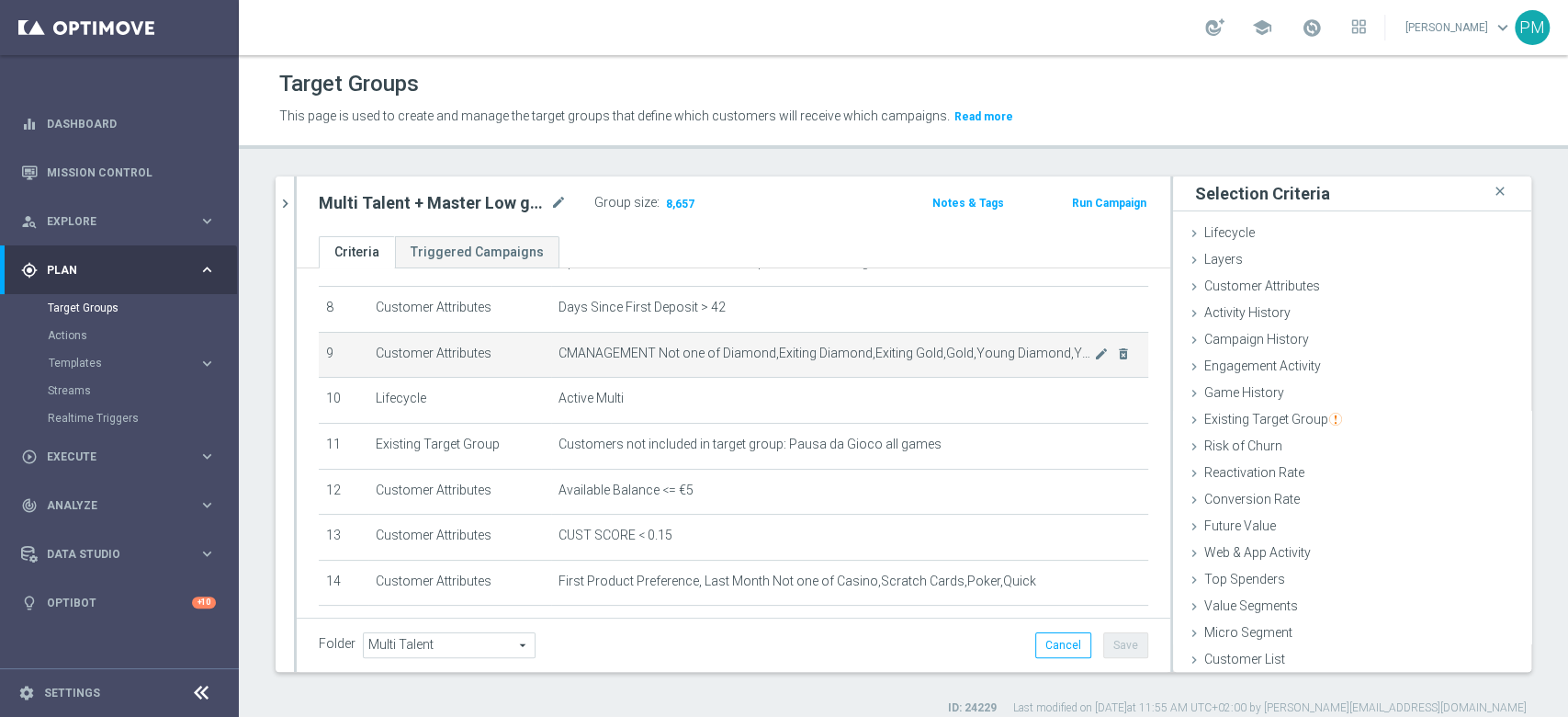
scroll to position [488, 0]
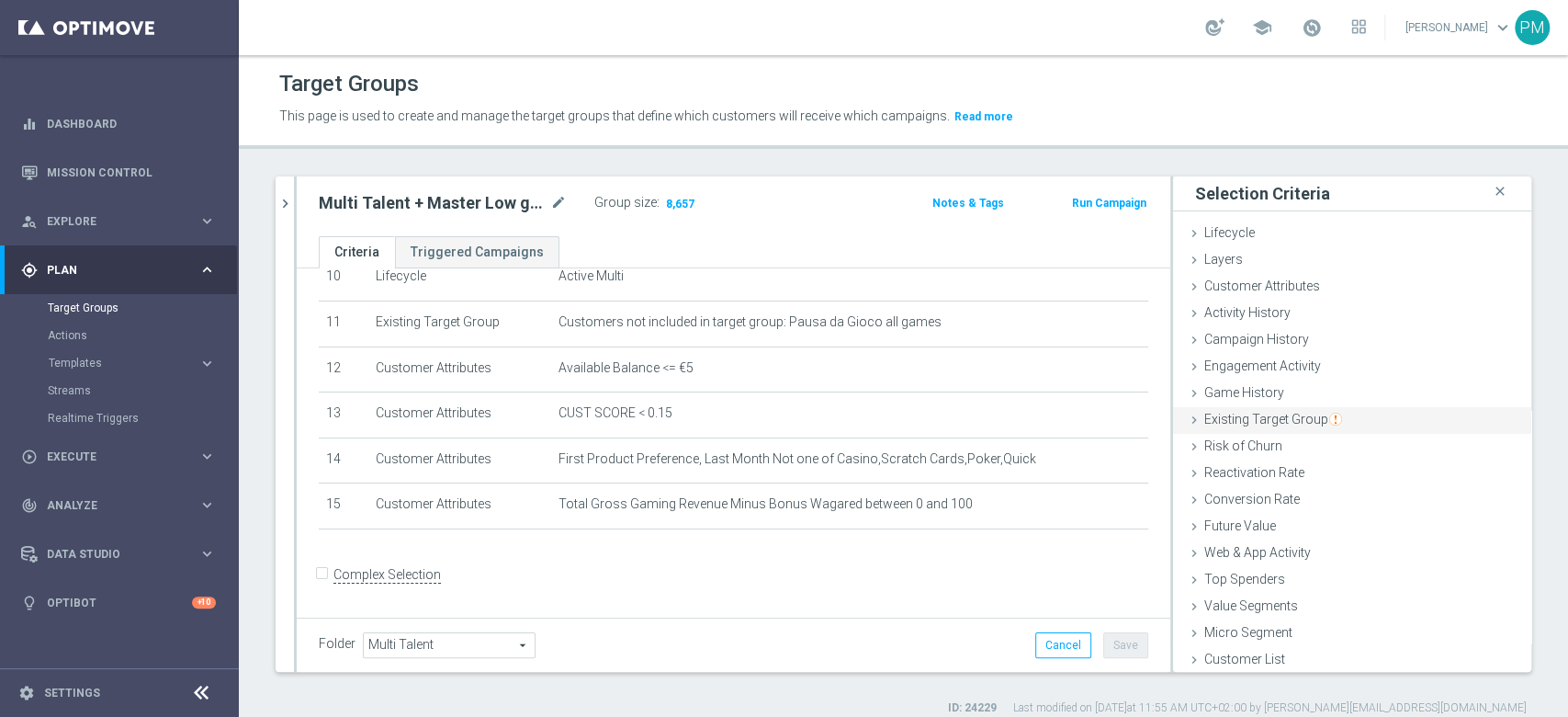
click at [1245, 417] on span "Existing Target Group" at bounding box center [1273, 418] width 138 height 15
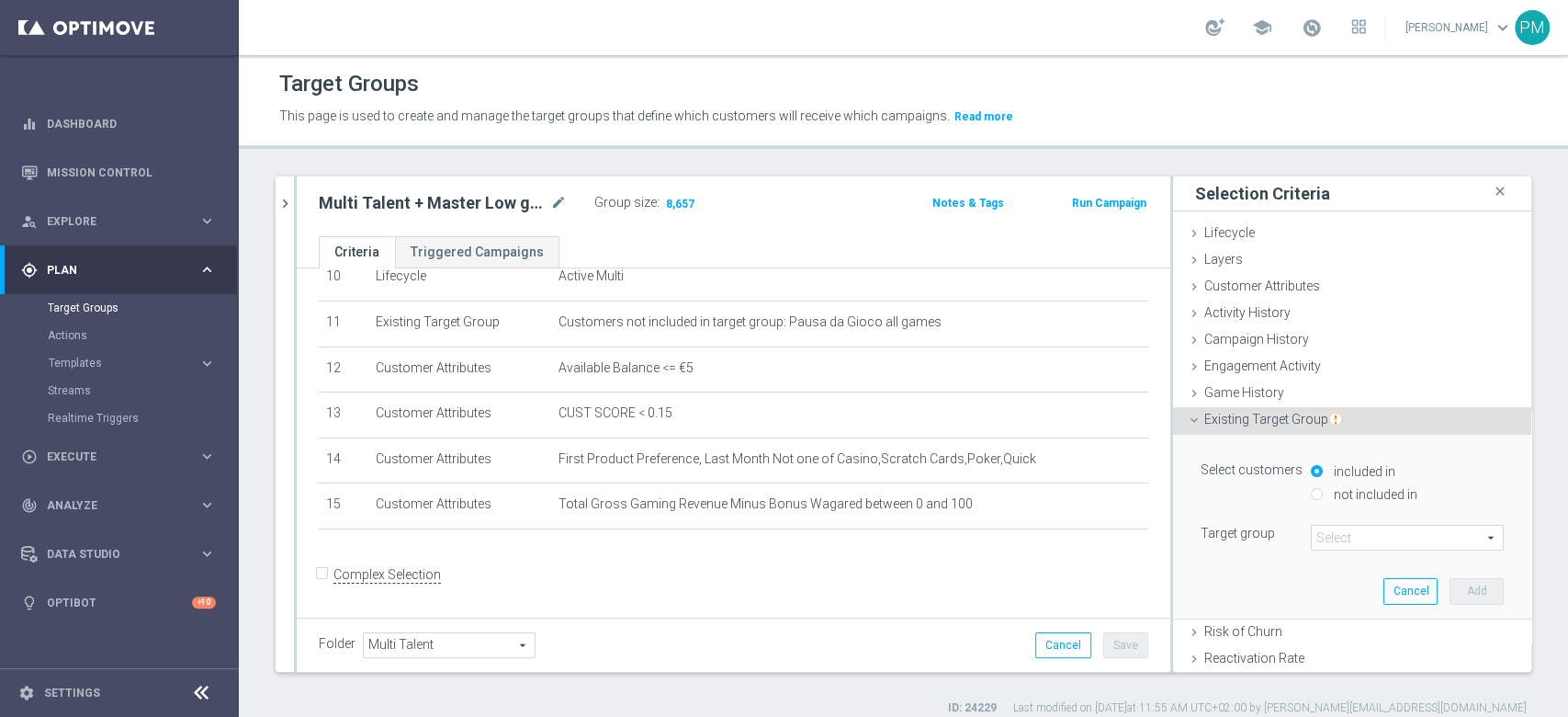
click at [1310, 491] on input "not included in" at bounding box center [1316, 494] width 12 height 12
radio input "true"
click at [1311, 537] on span at bounding box center [1406, 537] width 191 height 24
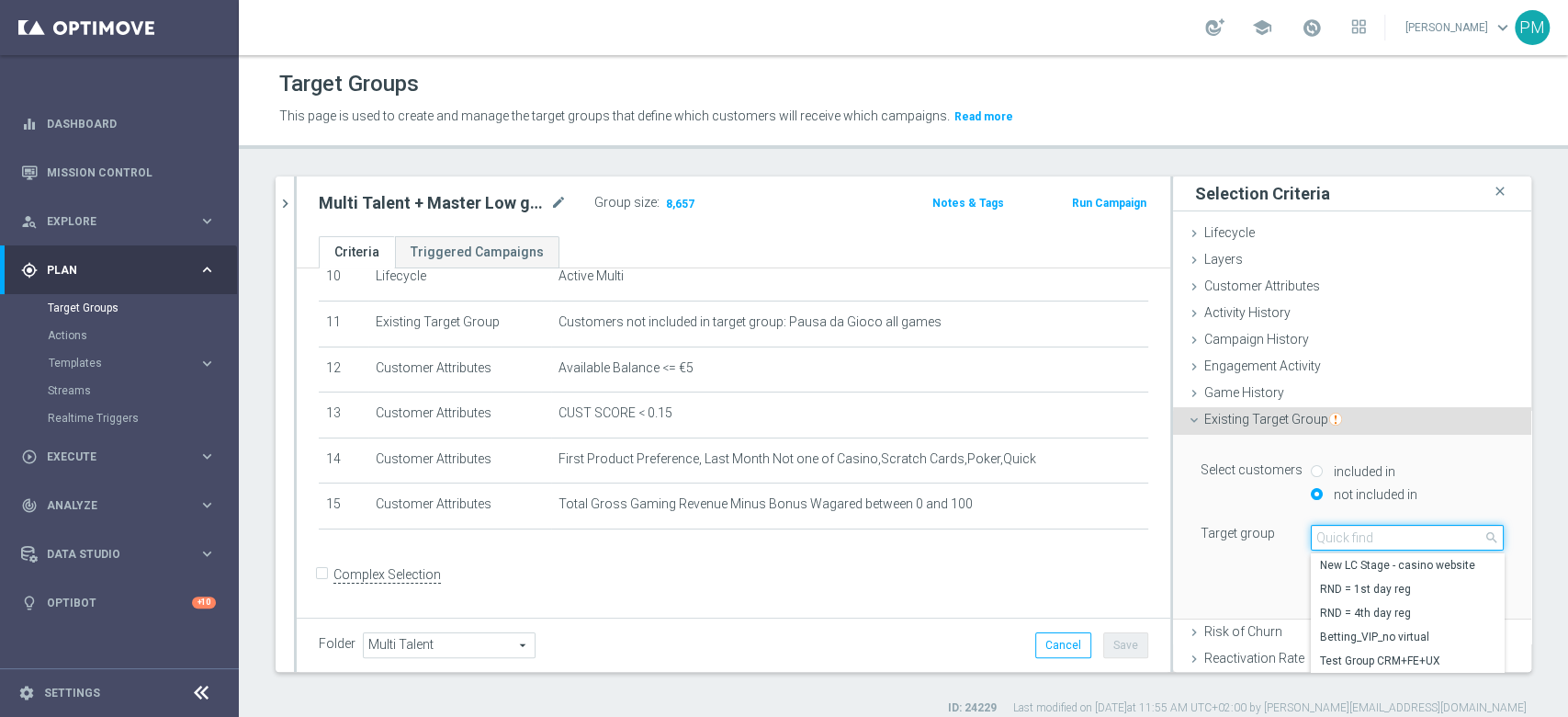
click at [1315, 537] on input "search" at bounding box center [1406, 537] width 193 height 26
type input "m"
type input "top mast"
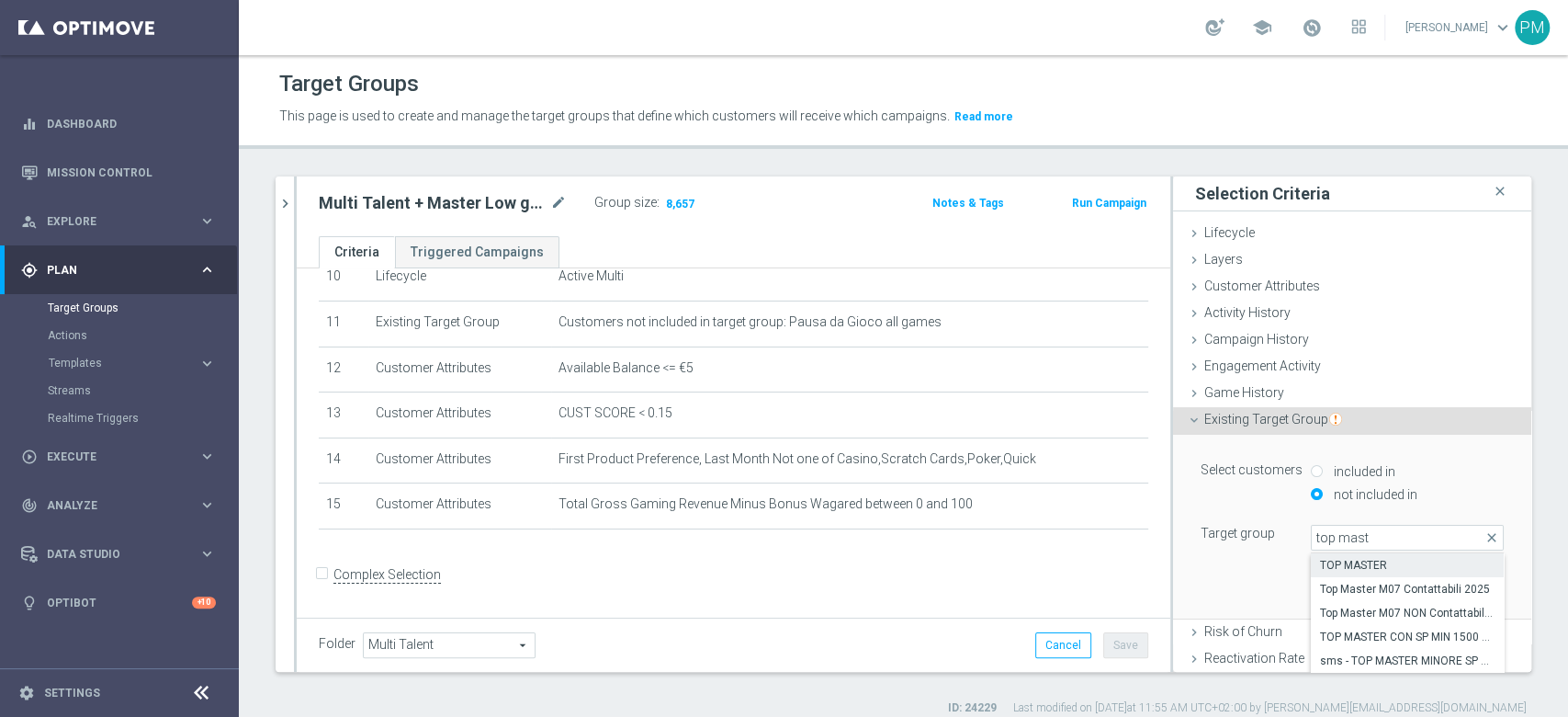
click at [1322, 558] on span "TOP MASTER" at bounding box center [1406, 565] width 175 height 15
type input "TOP MASTER"
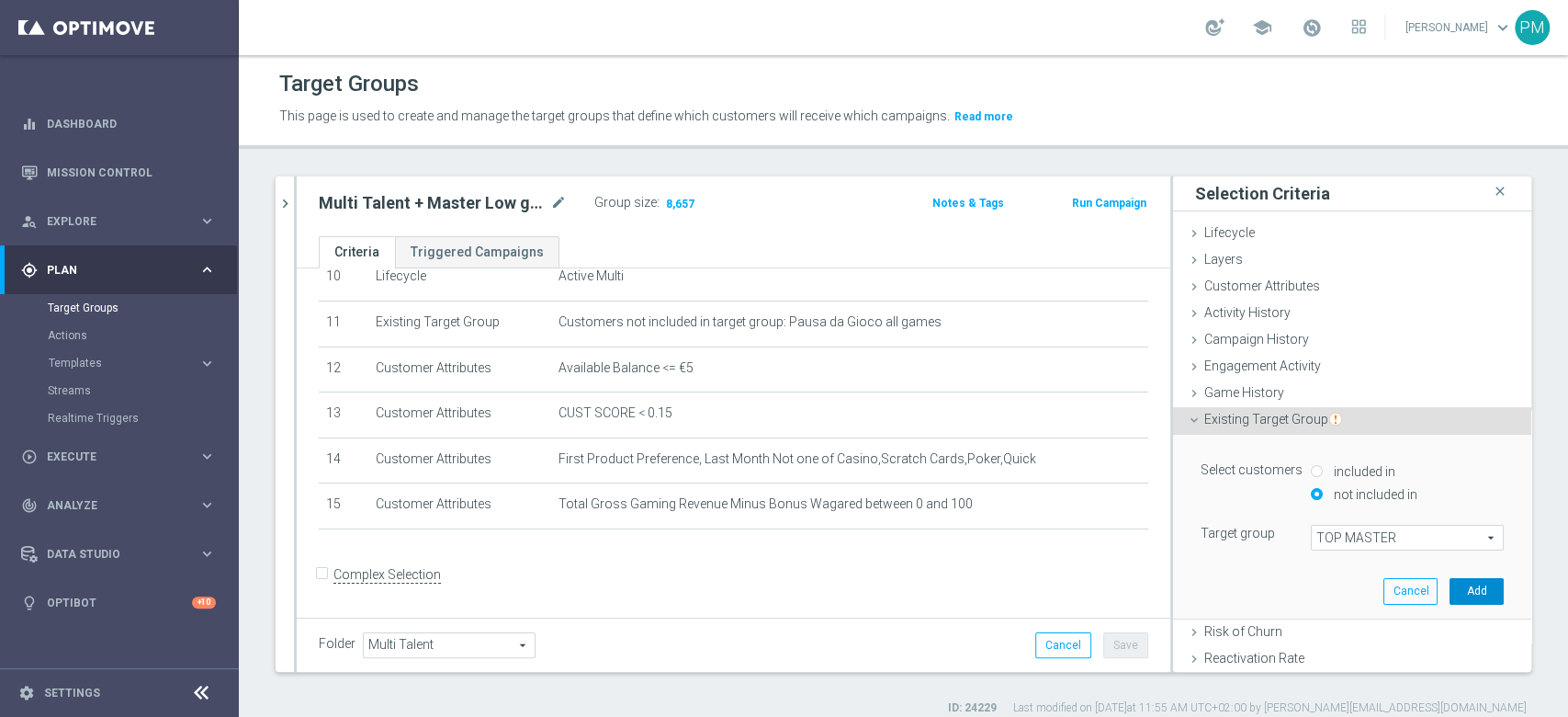
click at [1449, 582] on button "Add" at bounding box center [1476, 591] width 54 height 26
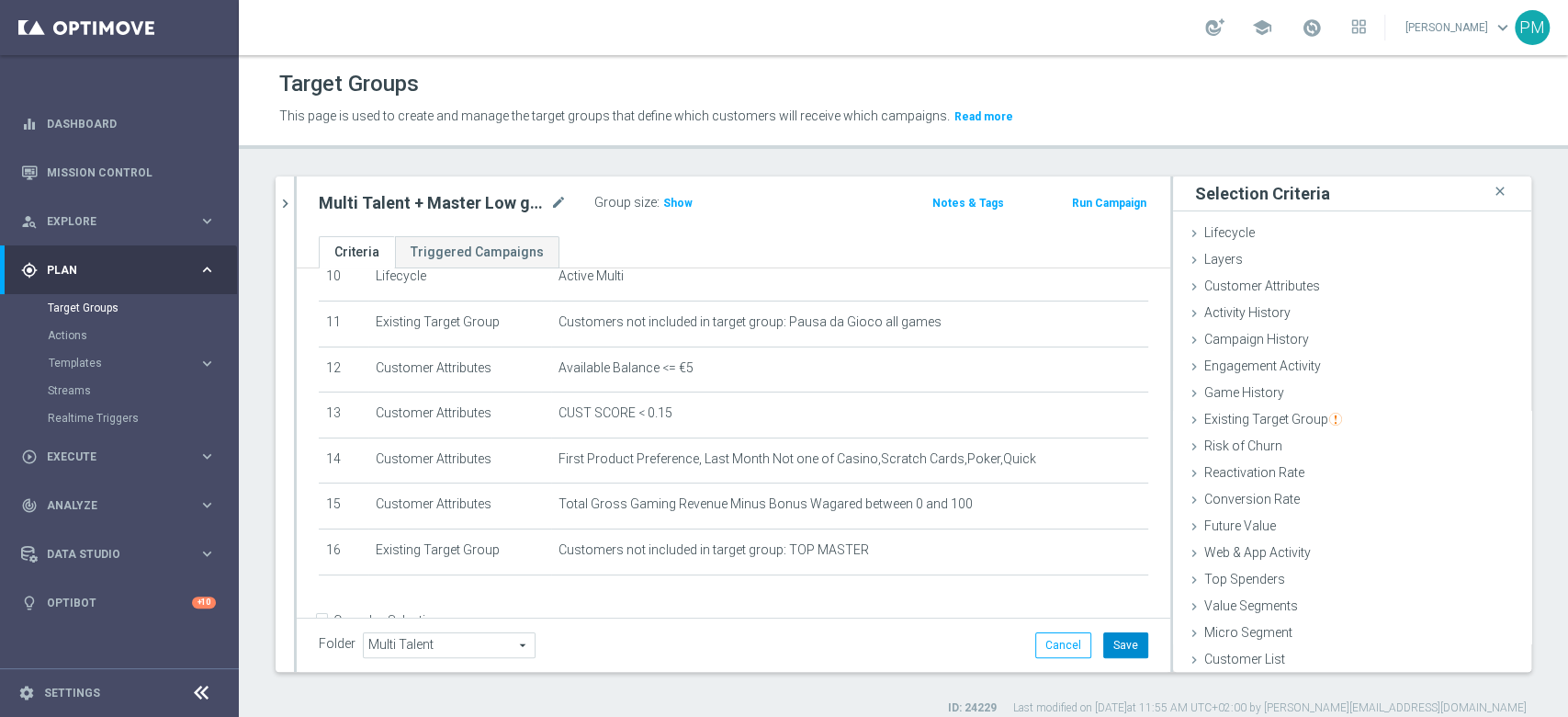
click at [1120, 647] on button "Save" at bounding box center [1125, 645] width 45 height 26
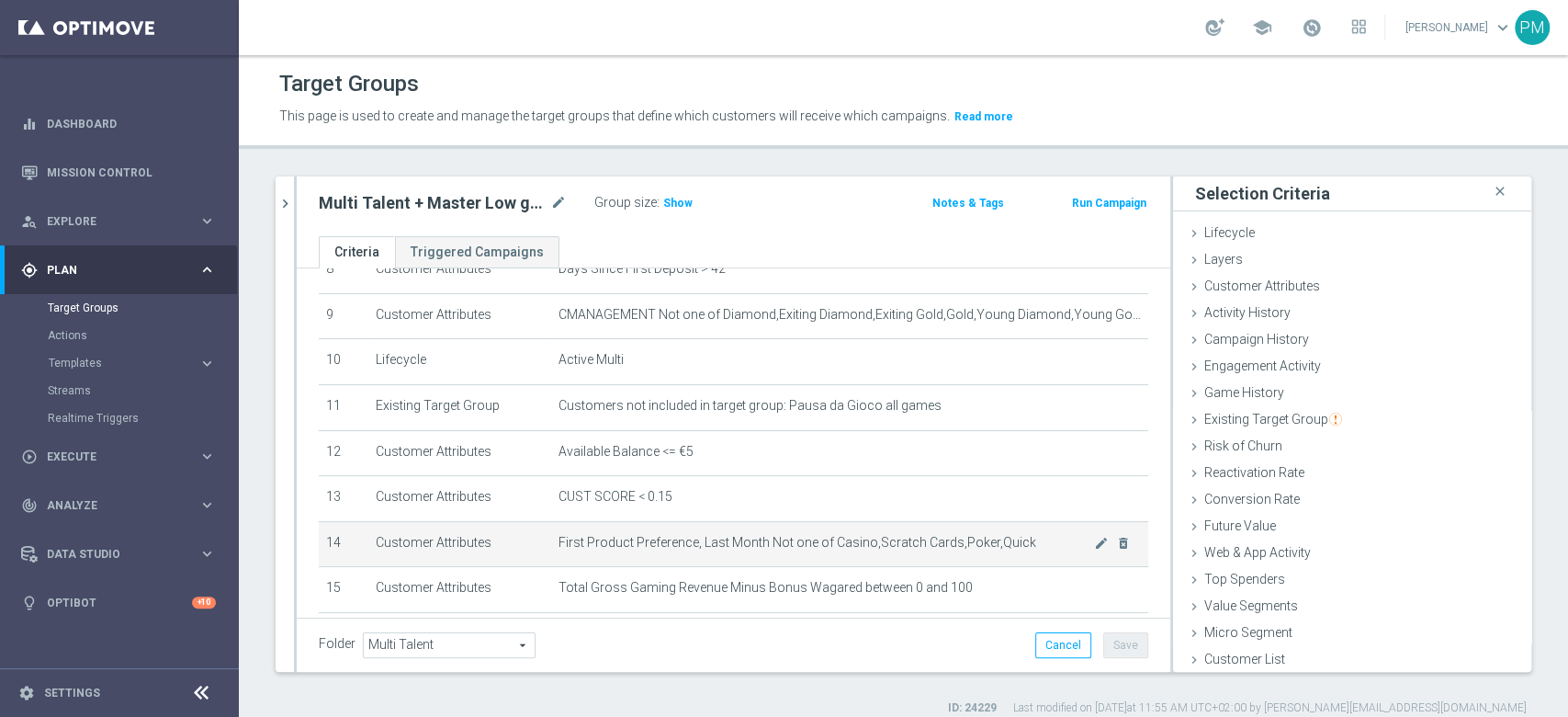
scroll to position [365, 0]
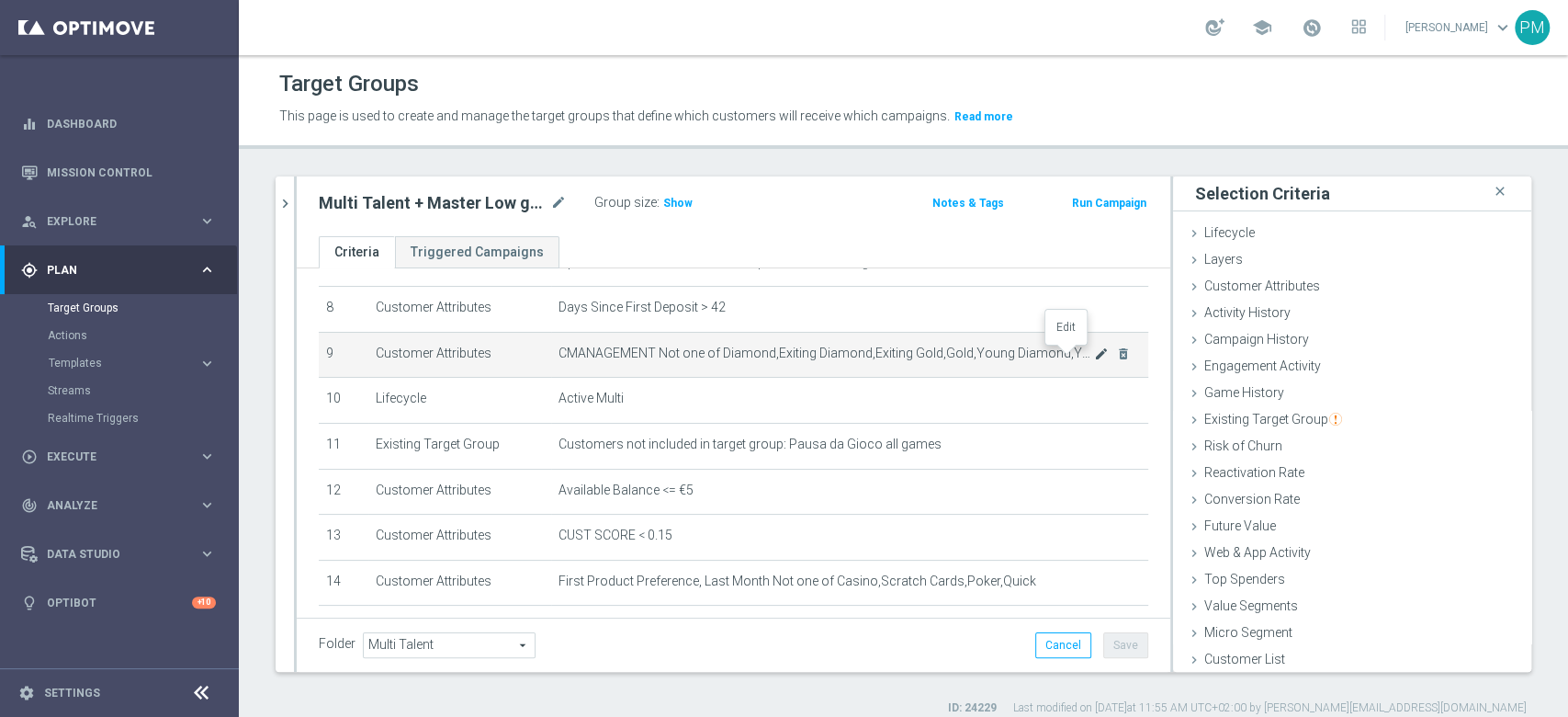
click at [1094, 358] on icon "mode_edit" at bounding box center [1101, 354] width 15 height 15
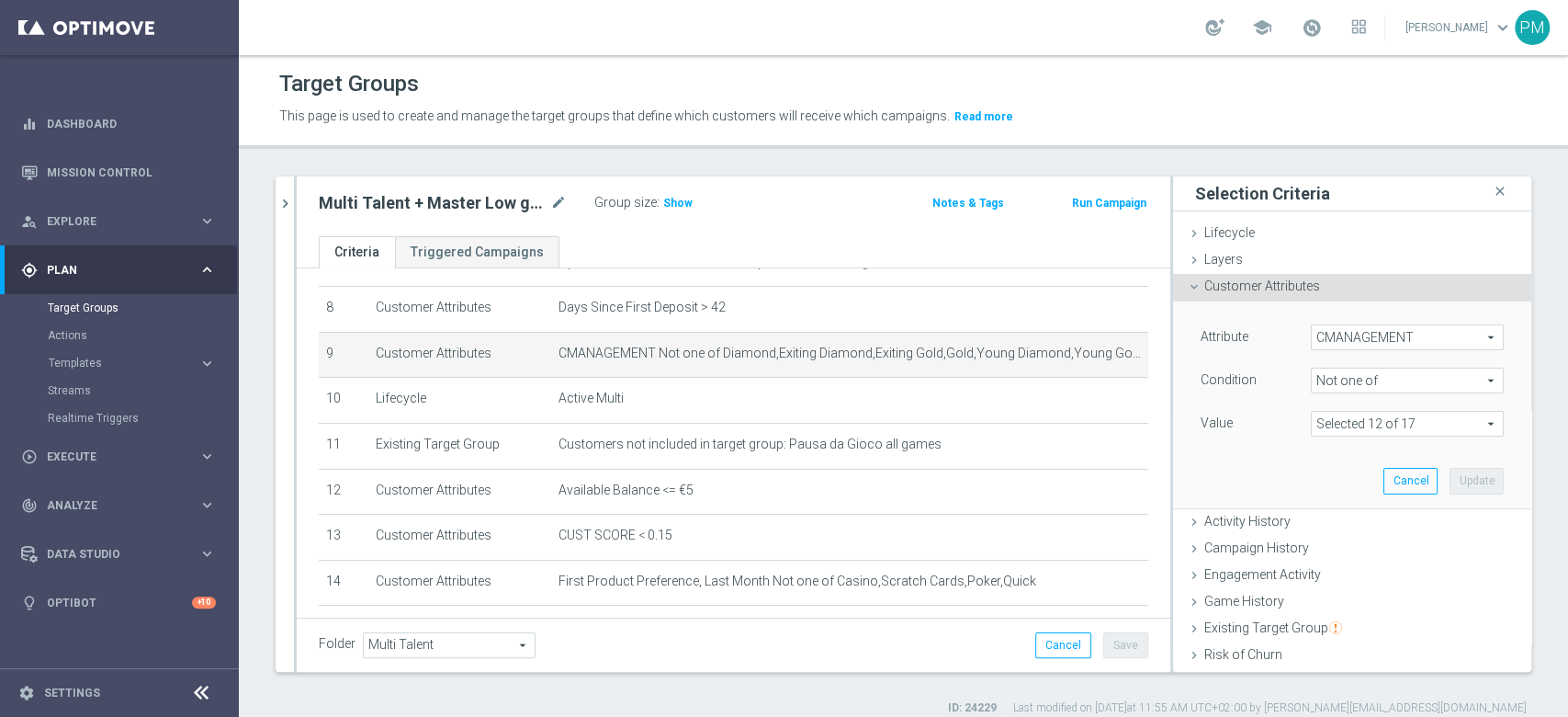
click at [1436, 420] on span at bounding box center [1406, 423] width 191 height 24
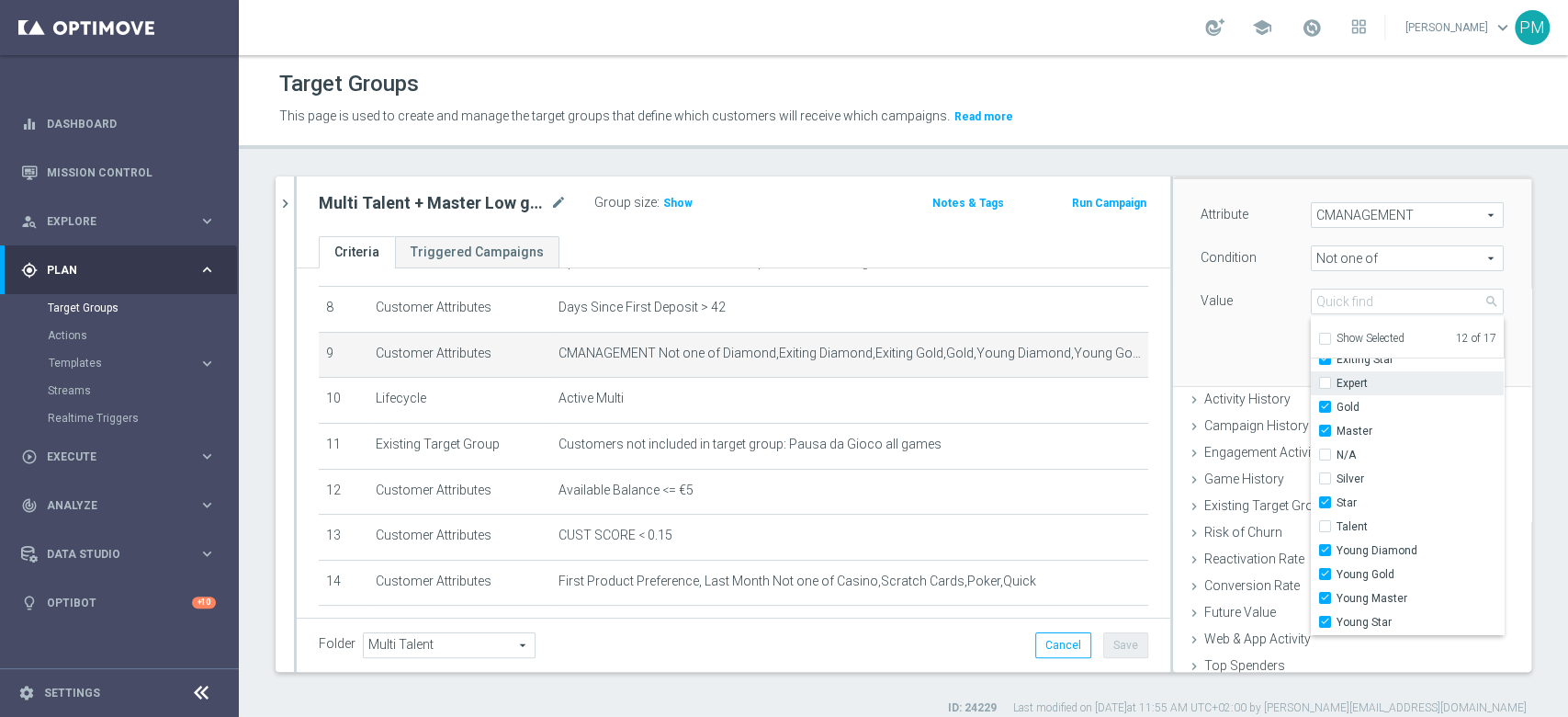
scroll to position [0, 0]
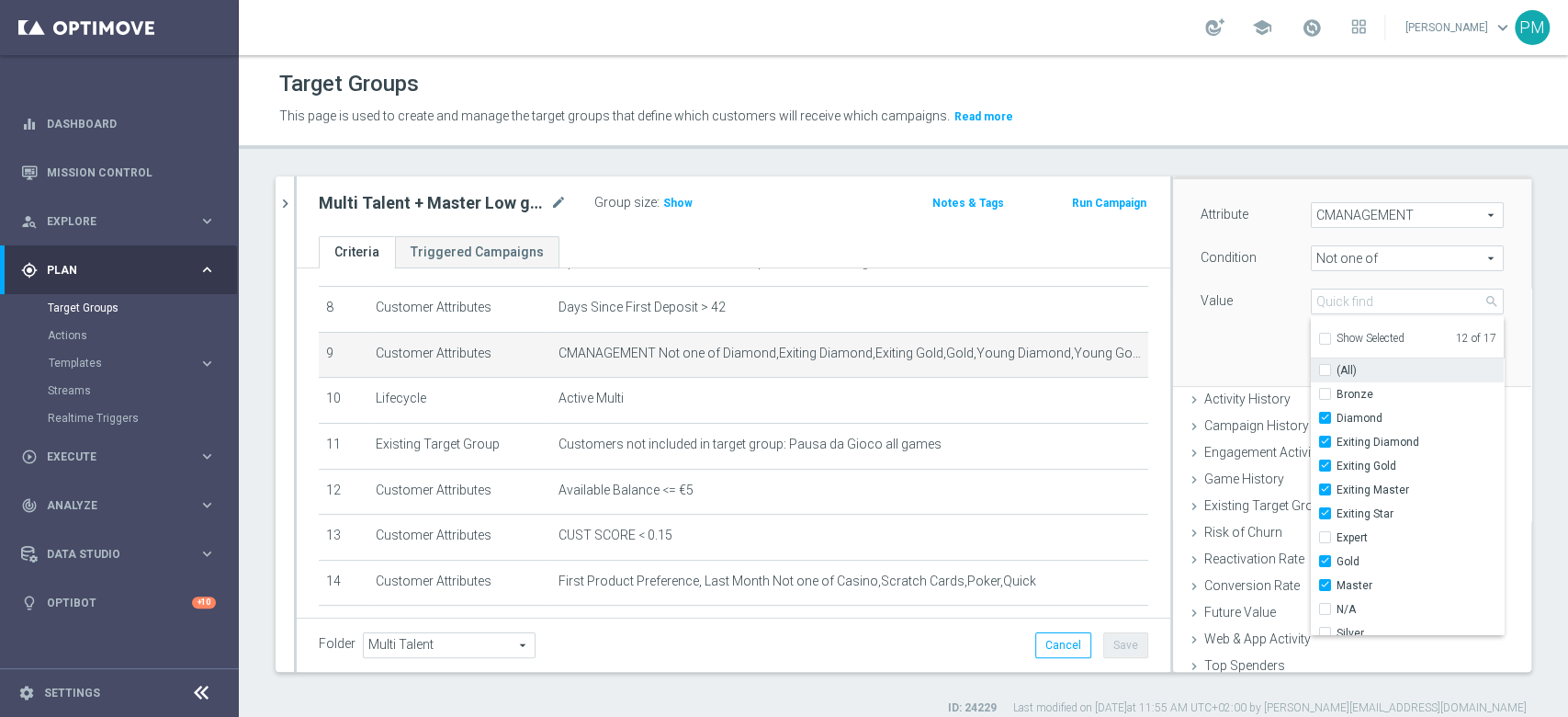
click at [1324, 365] on input "(All)" at bounding box center [1330, 370] width 12 height 12
checkbox input "true"
type input "Selected 17 of 17"
checkbox input "true"
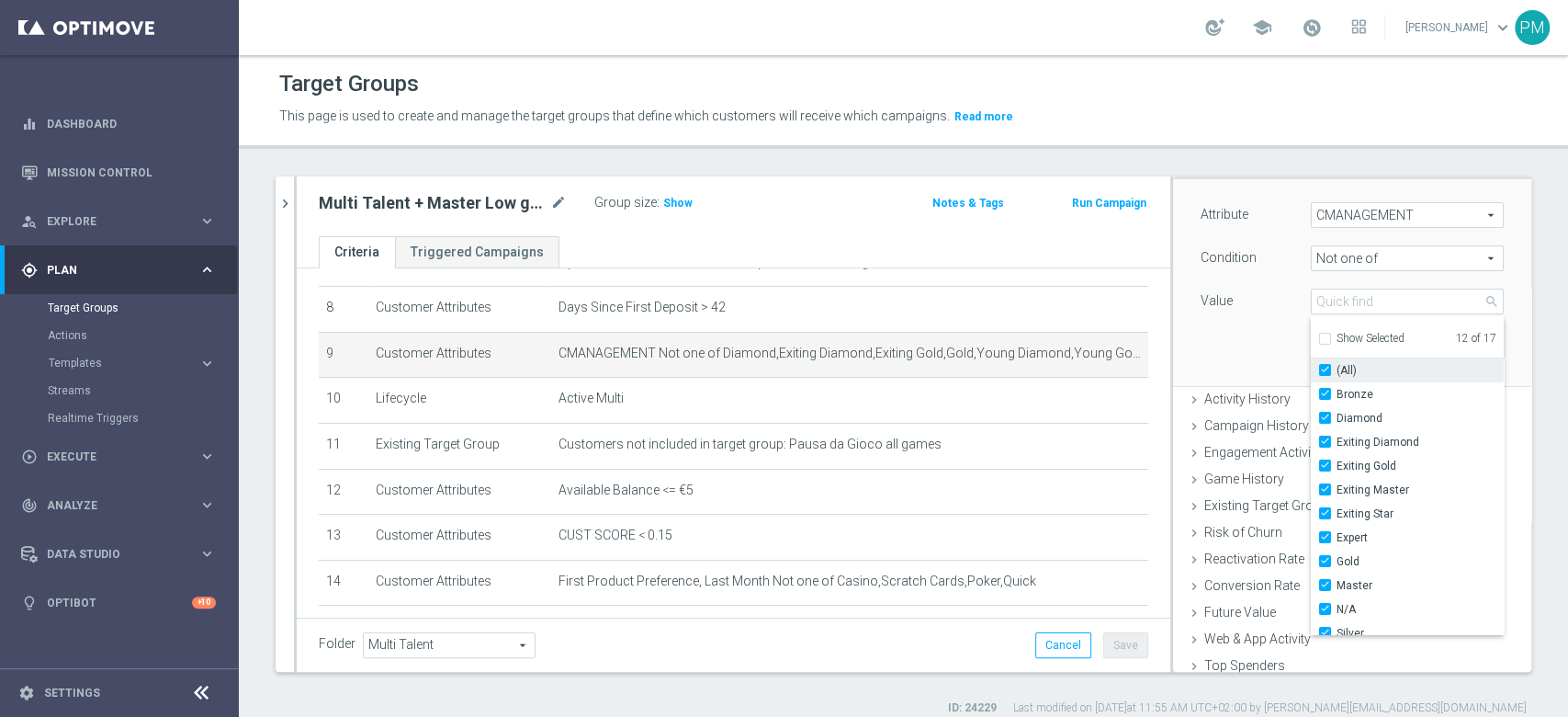
checkbox input "true"
click at [1324, 365] on input "(All)" at bounding box center [1330, 370] width 12 height 12
checkbox input "false"
type input "Select"
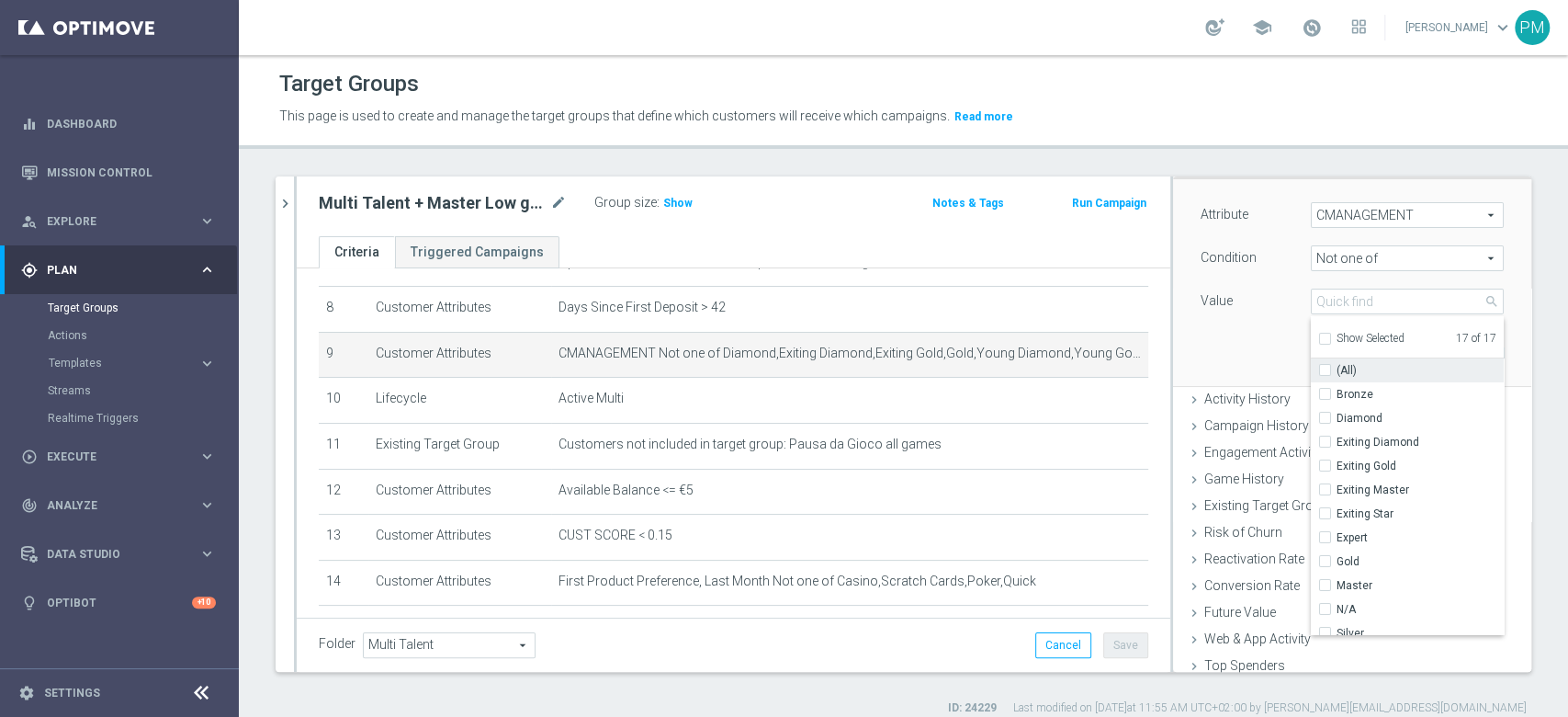
checkbox input "false"
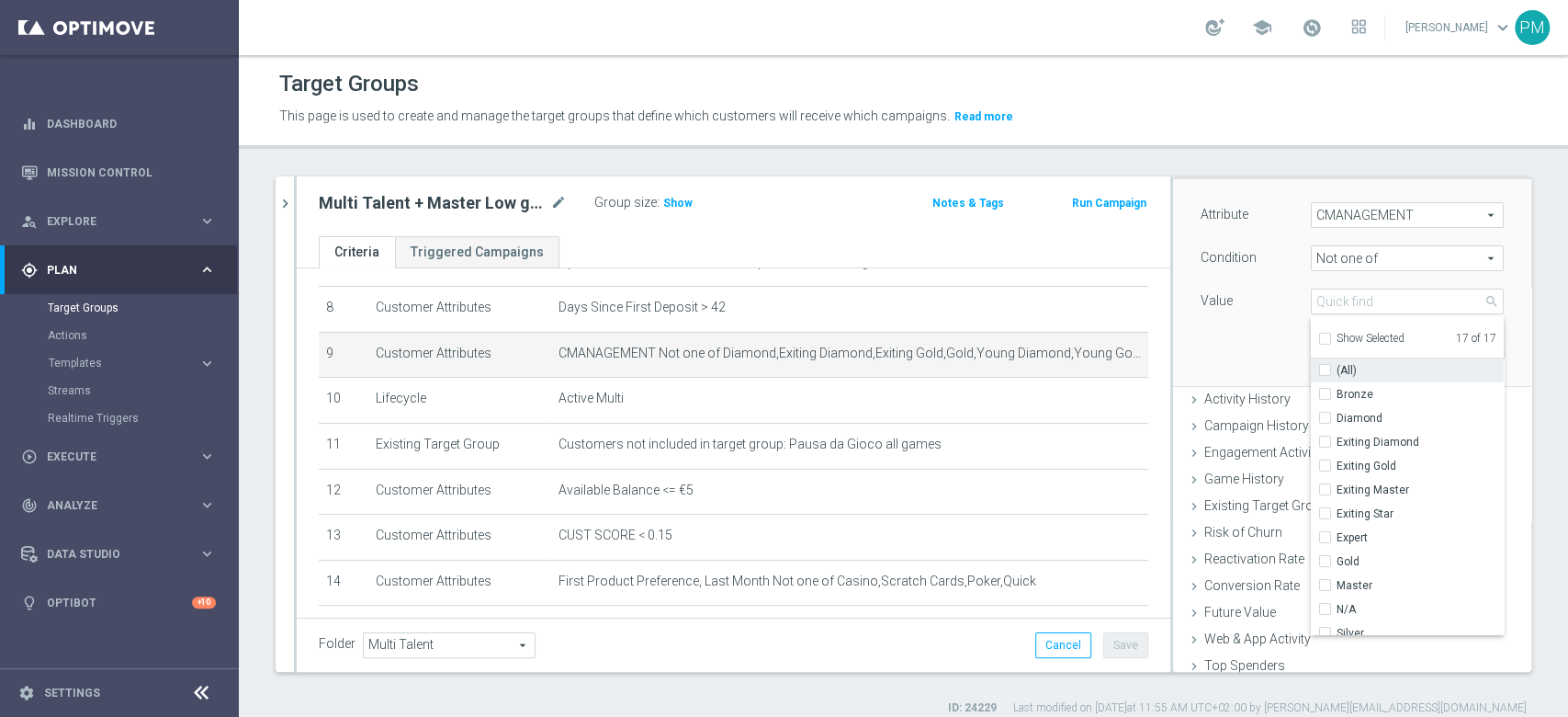
checkbox input "false"
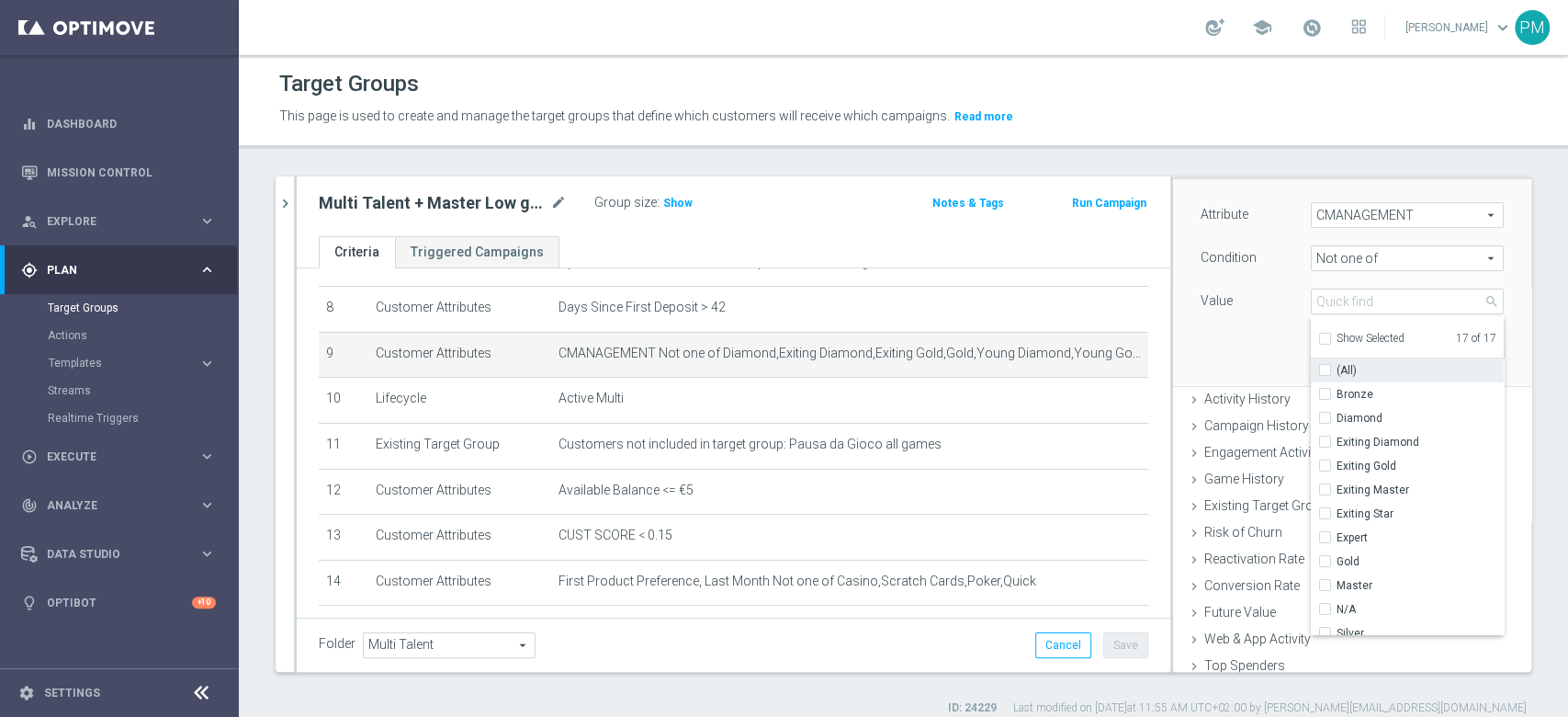
checkbox input "false"
click at [1356, 258] on span "Not one of" at bounding box center [1406, 259] width 191 height 24
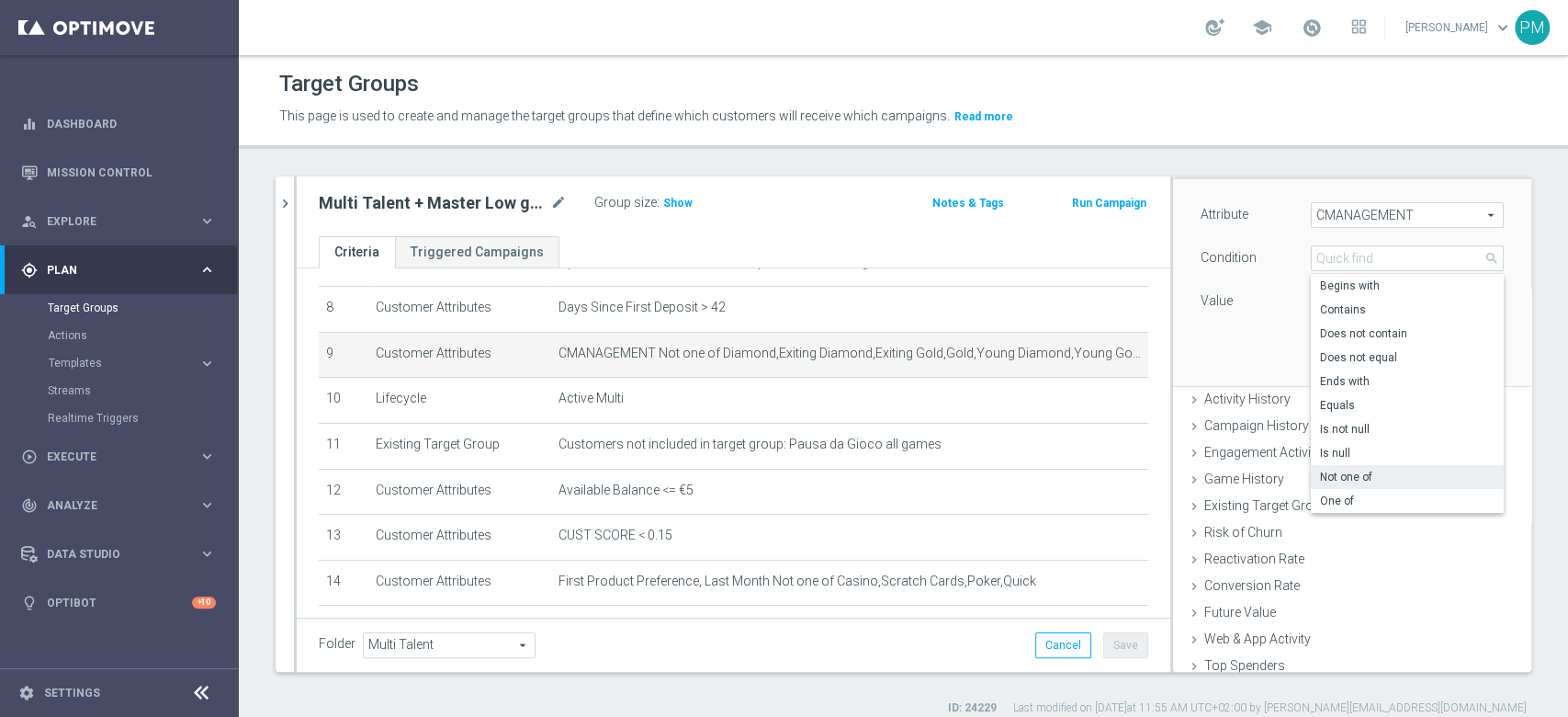
click at [1333, 483] on label "Not one of" at bounding box center [1406, 477] width 193 height 24
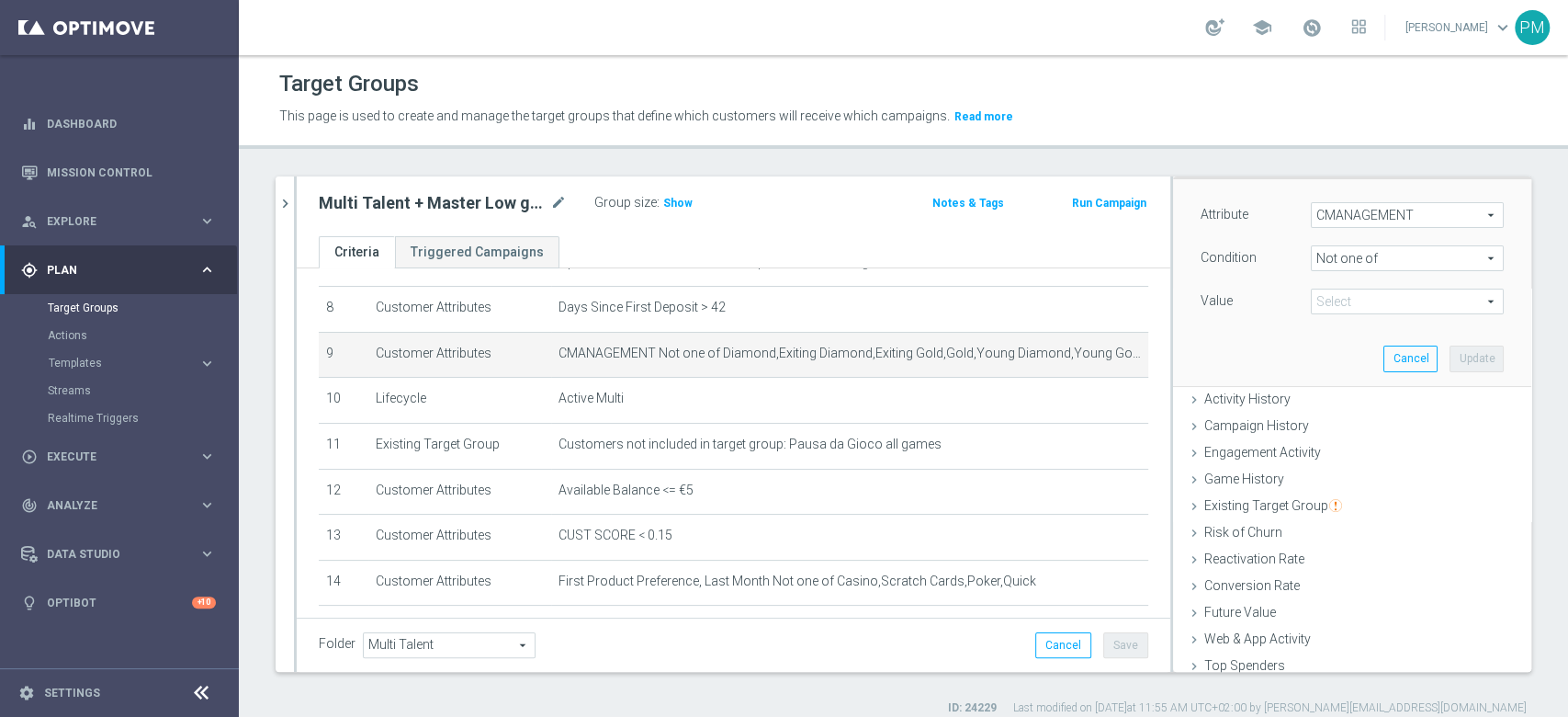
click at [1340, 251] on span "Not one of" at bounding box center [1406, 259] width 191 height 24
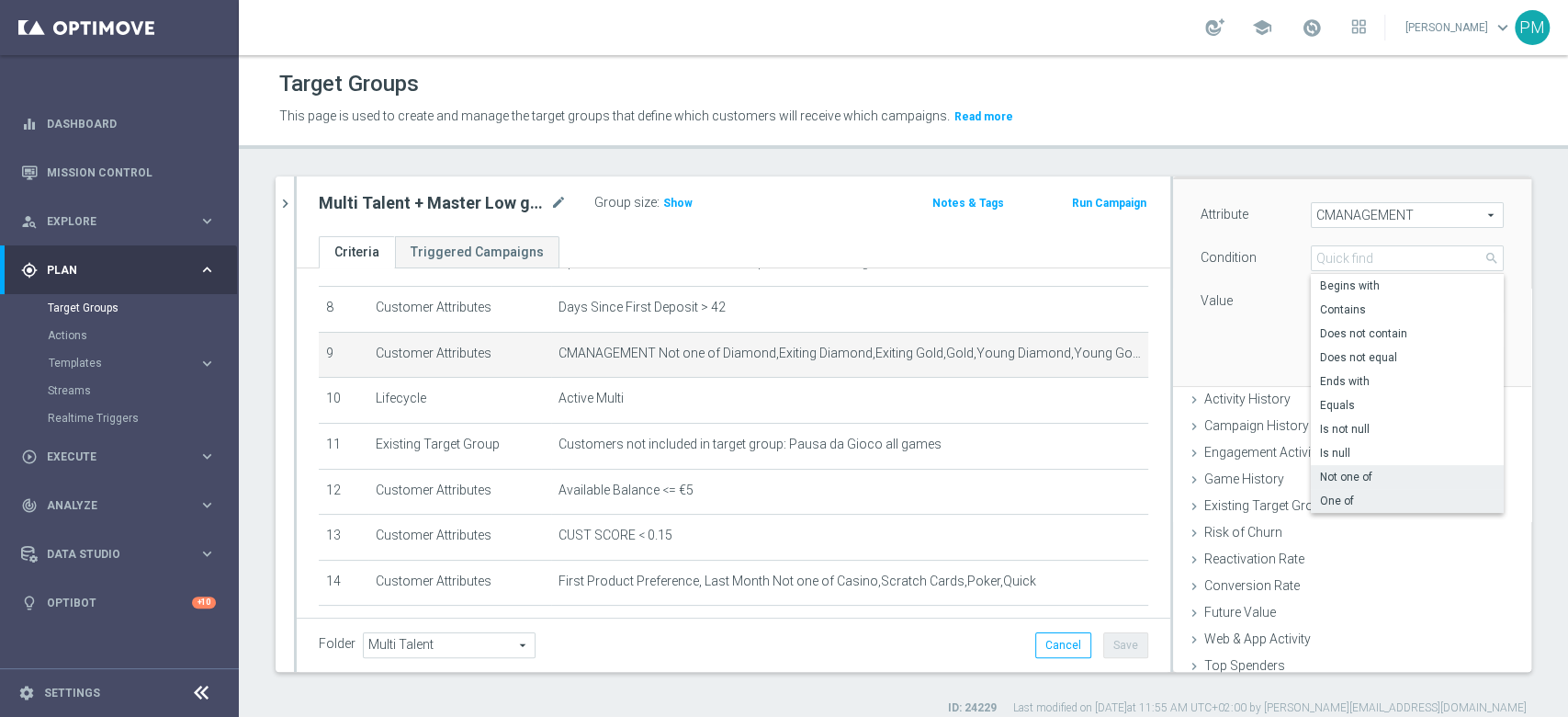
click at [1337, 500] on span "One of" at bounding box center [1406, 500] width 175 height 15
type input "One of"
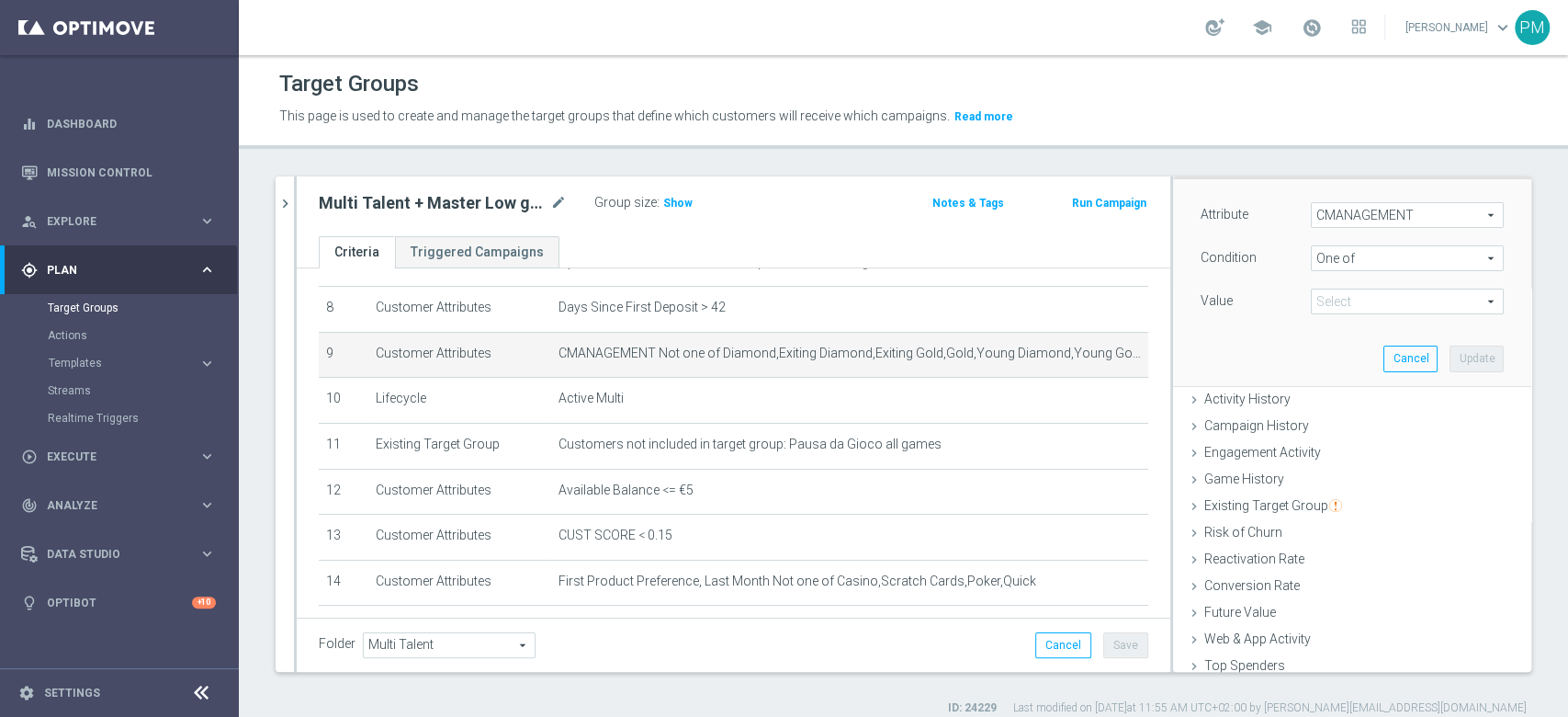
click at [1330, 290] on span at bounding box center [1406, 302] width 191 height 24
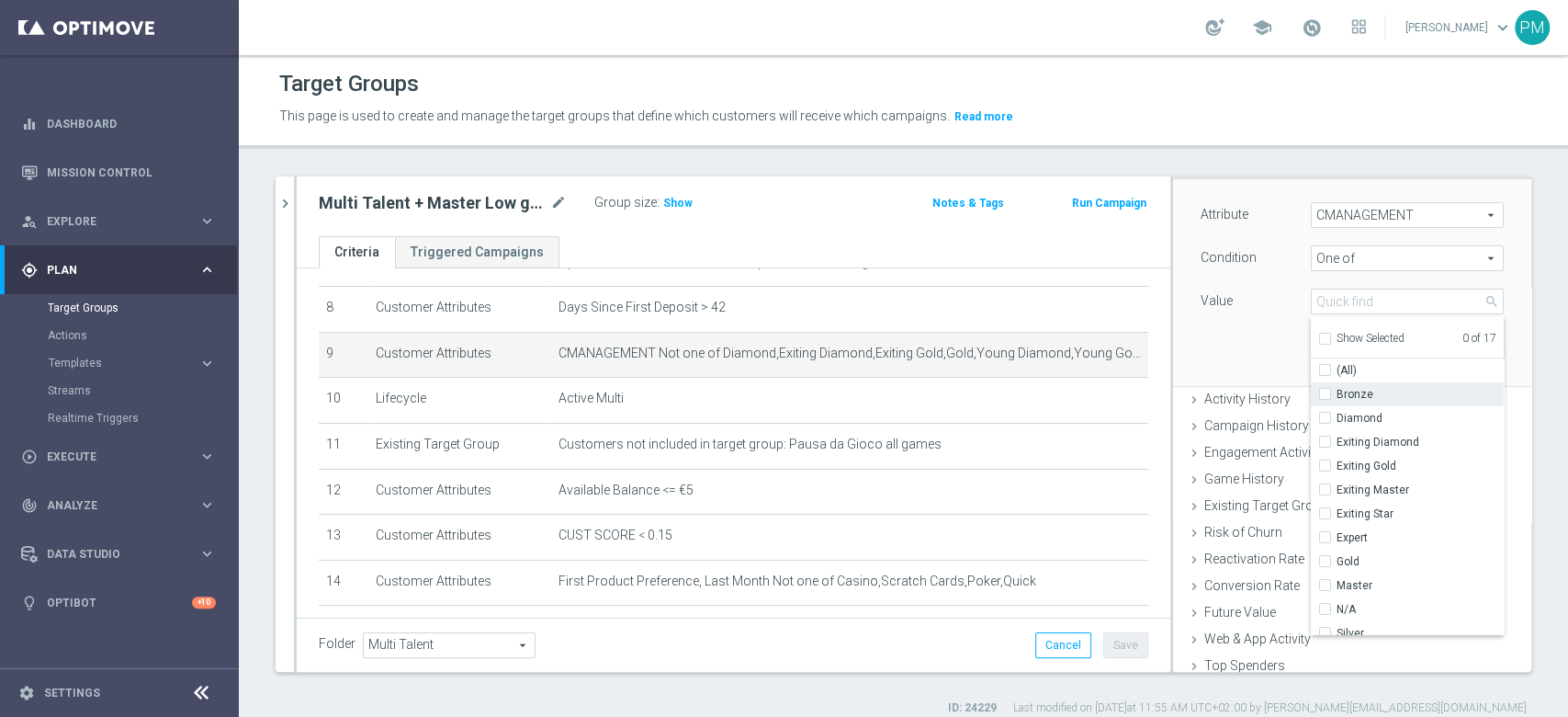
click at [1336, 391] on label "Bronze" at bounding box center [1419, 394] width 167 height 24
click at [1324, 391] on input "Bronze" at bounding box center [1330, 394] width 12 height 12
checkbox input "true"
type input "Bronze"
click at [1324, 460] on input "Exiting Gold" at bounding box center [1330, 466] width 12 height 12
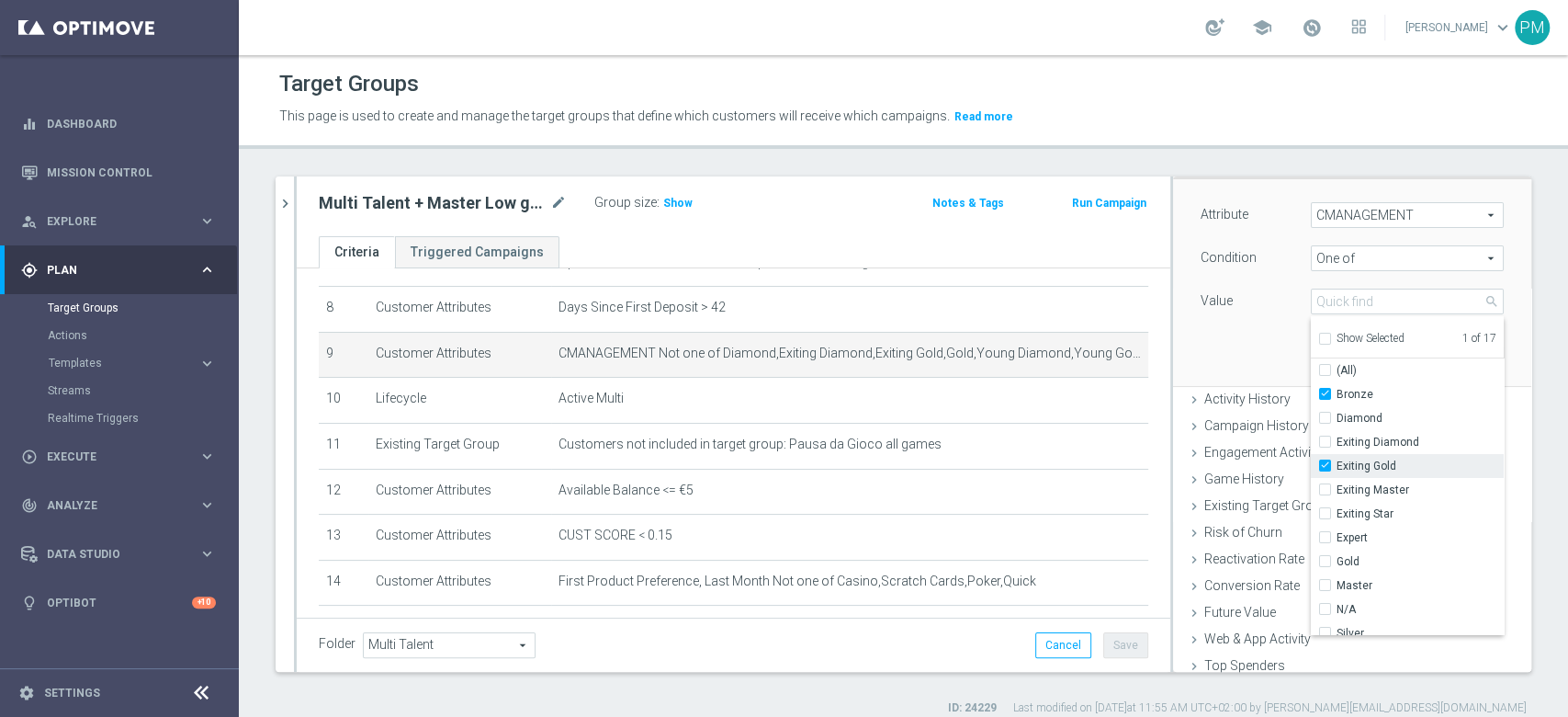
checkbox input "true"
type input "Selected 2 of 17"
click at [1324, 484] on input "Exiting Master" at bounding box center [1330, 490] width 12 height 12
checkbox input "true"
type input "Selected 3 of 17"
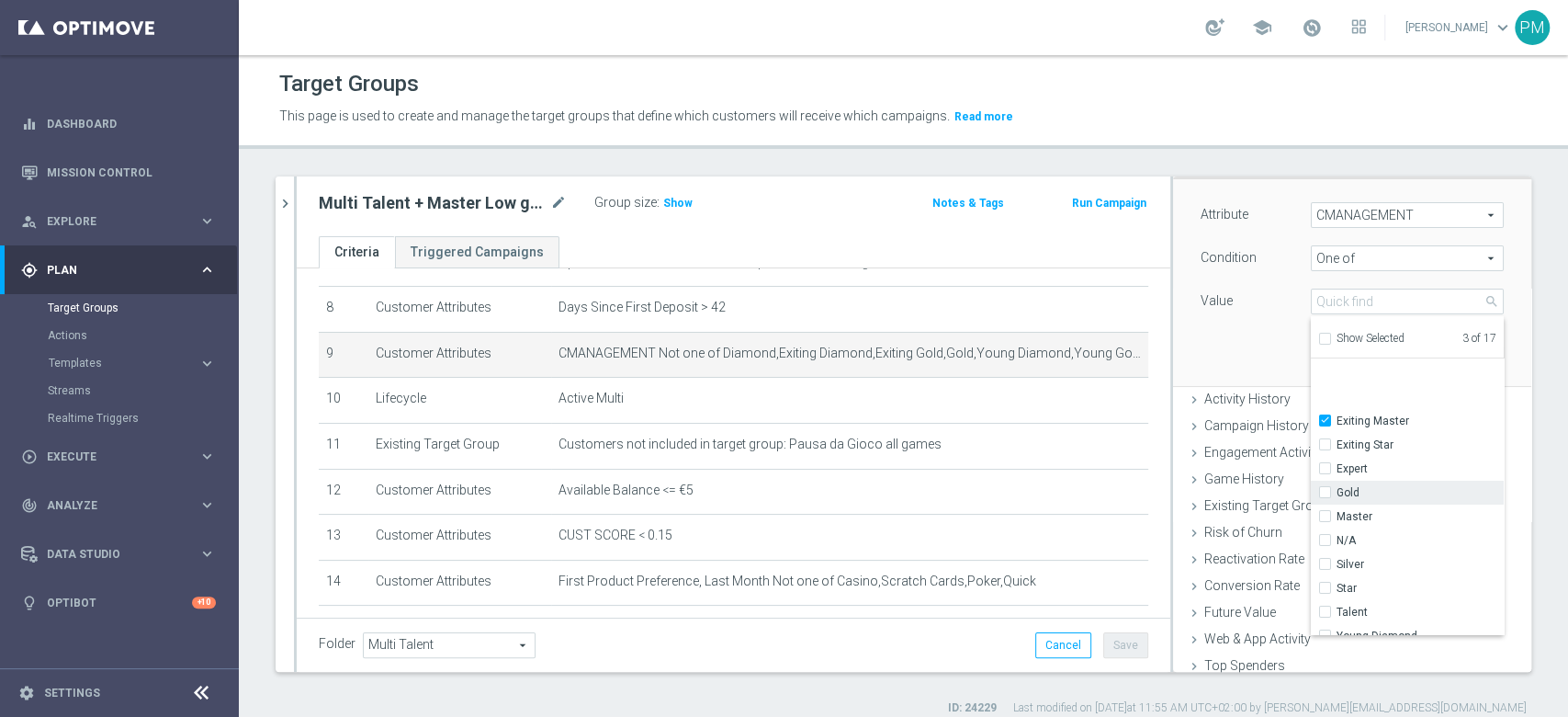
scroll to position [122, 0]
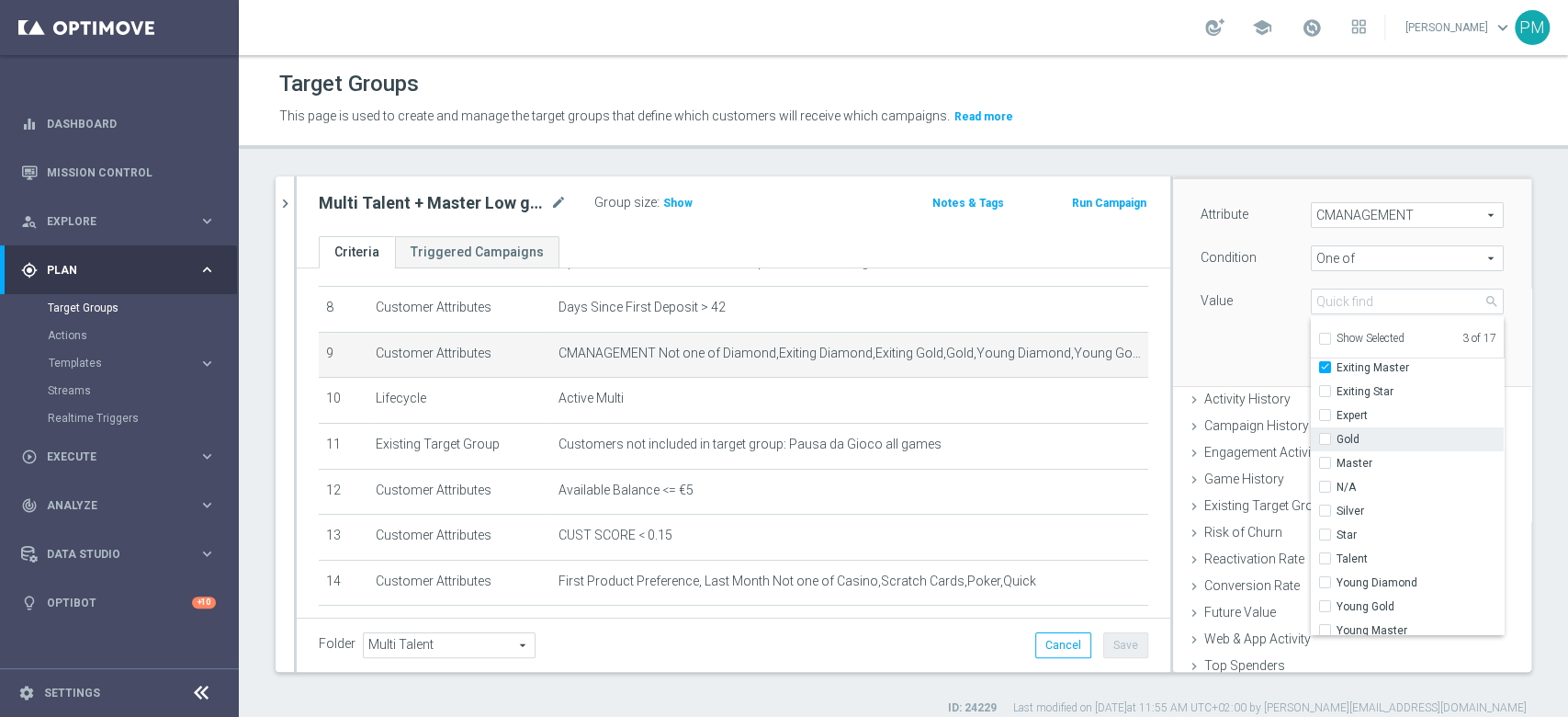
click at [1336, 435] on label "Gold" at bounding box center [1419, 439] width 167 height 24
click at [1324, 435] on input "Gold" at bounding box center [1330, 439] width 12 height 12
checkbox input "true"
type input "Selected 4 of 17"
click at [1336, 461] on label "Master" at bounding box center [1419, 463] width 167 height 24
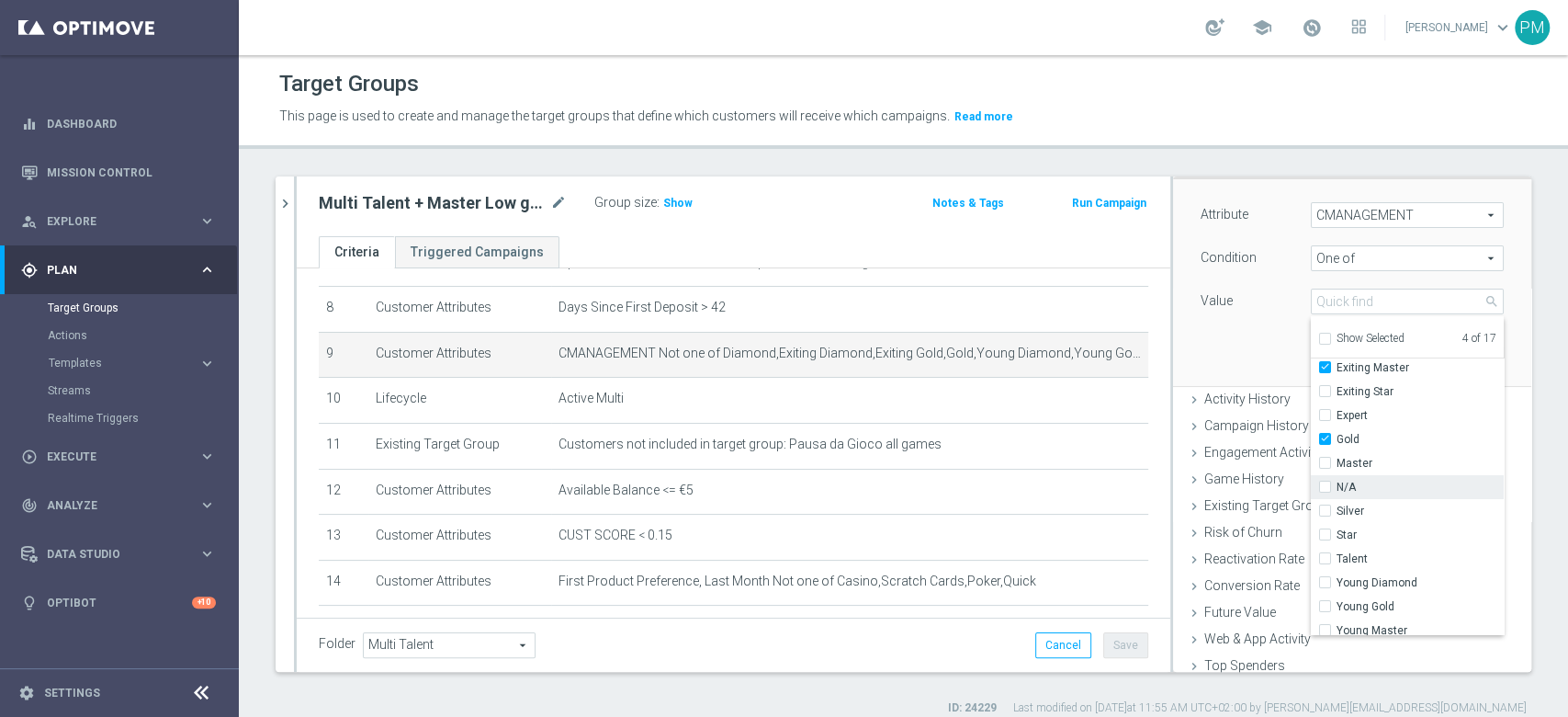
click at [1324, 461] on input "Master" at bounding box center [1330, 463] width 12 height 12
checkbox input "true"
type input "Selected 5 of 17"
click at [1324, 487] on input "N/A" at bounding box center [1330, 487] width 12 height 12
checkbox input "true"
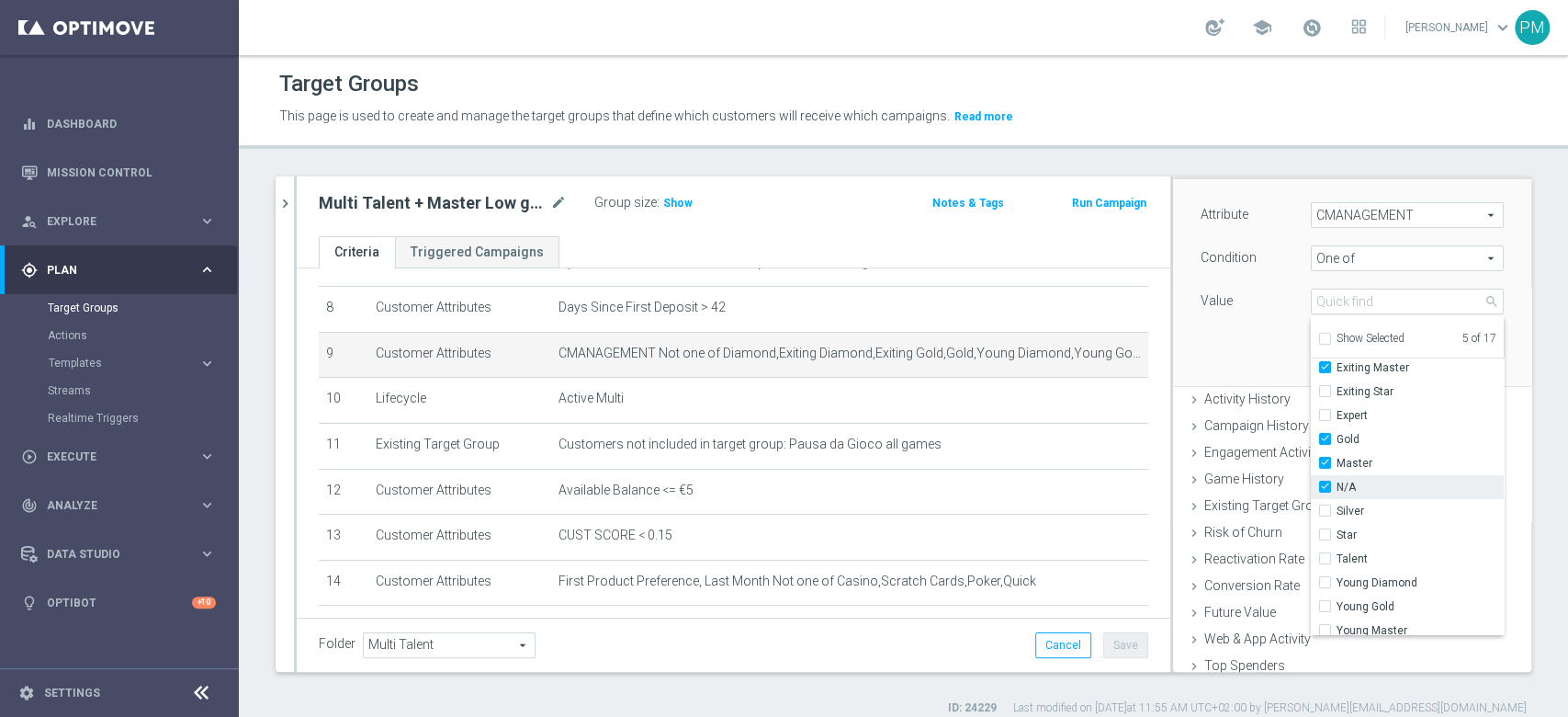
type input "Selected 6 of 17"
click at [1324, 511] on input "Silver" at bounding box center [1330, 511] width 12 height 12
checkbox input "true"
type input "Selected 7 of 17"
click at [1324, 557] on input "Talent" at bounding box center [1330, 559] width 12 height 12
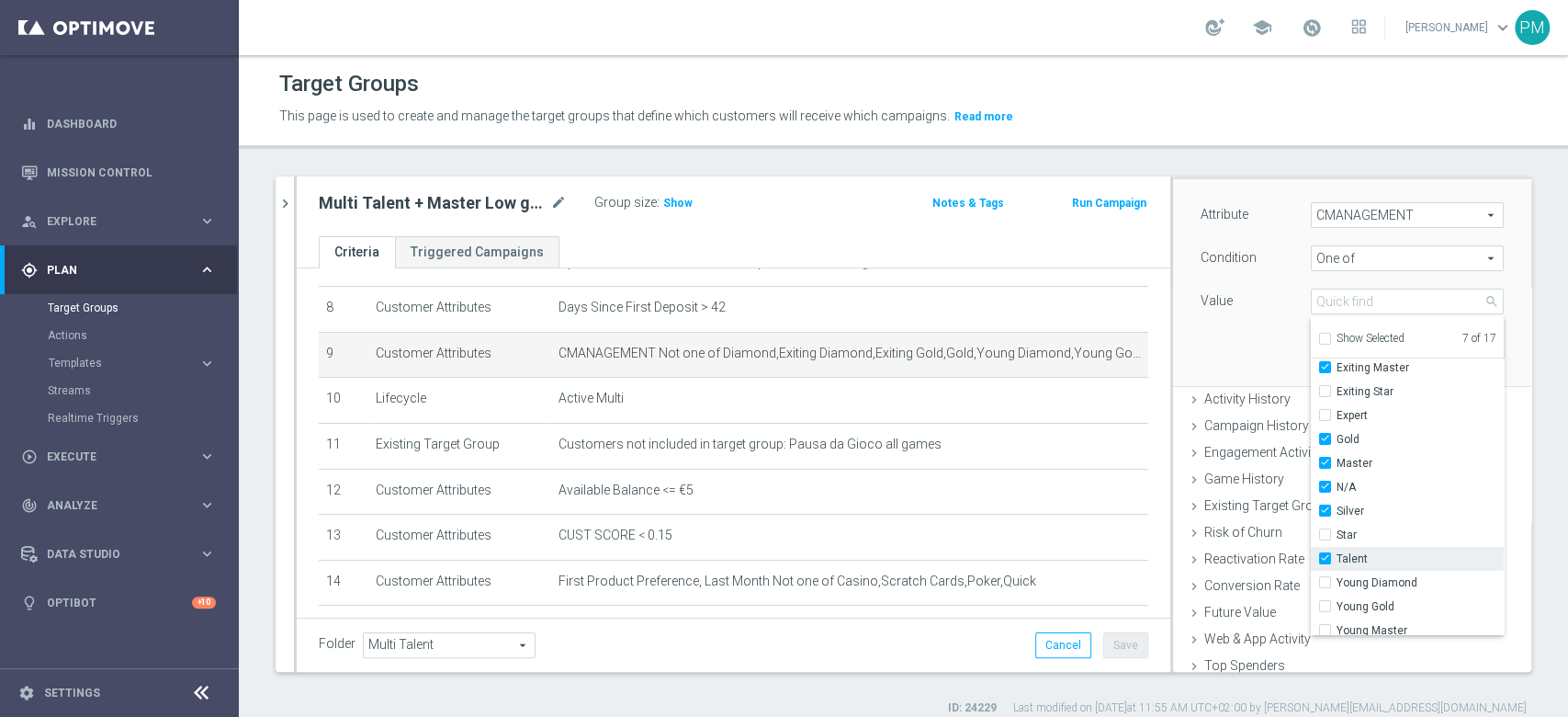
checkbox input "true"
type input "Selected 8 of 17"
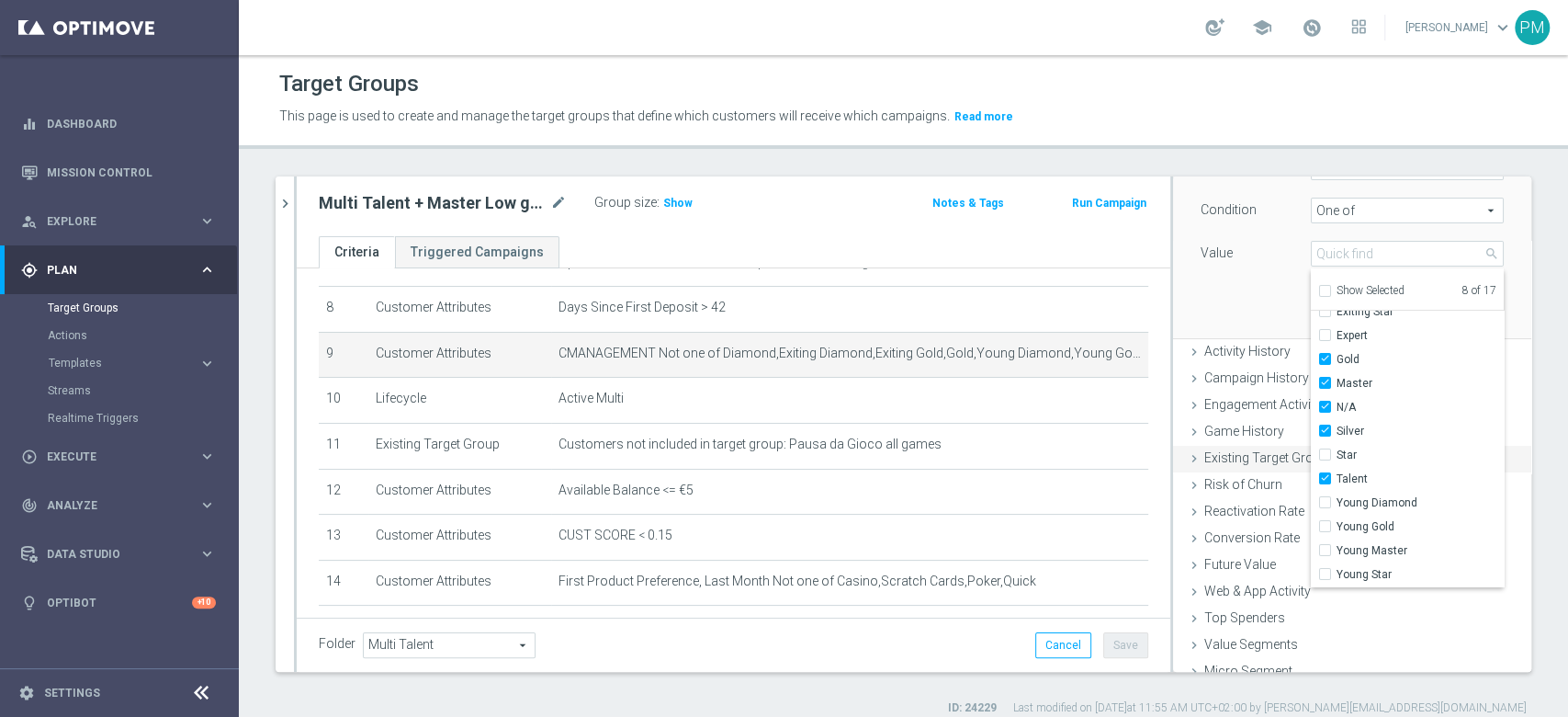
scroll to position [210, 0]
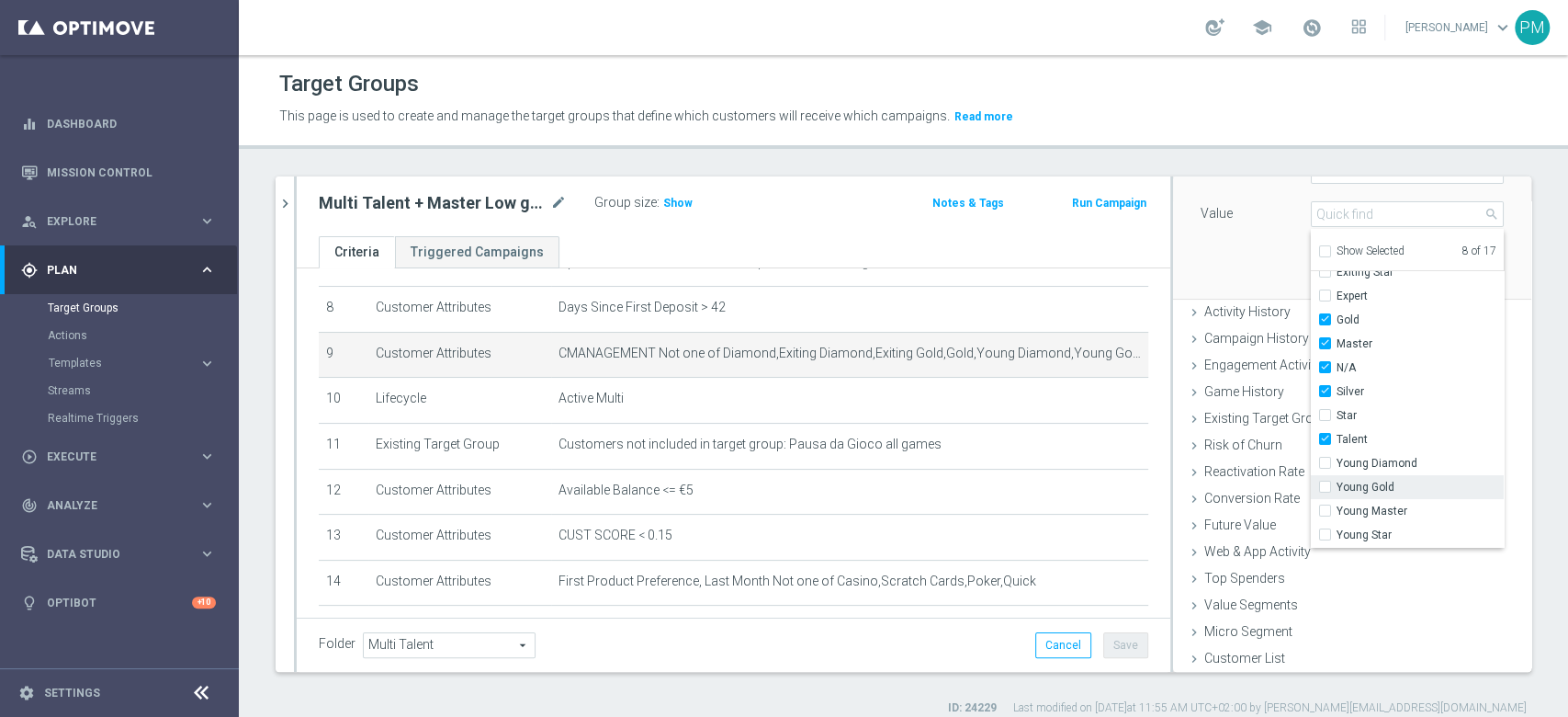
click at [1324, 489] on input "Young Gold" at bounding box center [1330, 487] width 12 height 12
checkbox input "true"
type input "Selected 9 of 17"
click at [1336, 511] on label "Young Master" at bounding box center [1419, 511] width 167 height 24
click at [1324, 511] on input "Young Master" at bounding box center [1330, 511] width 12 height 12
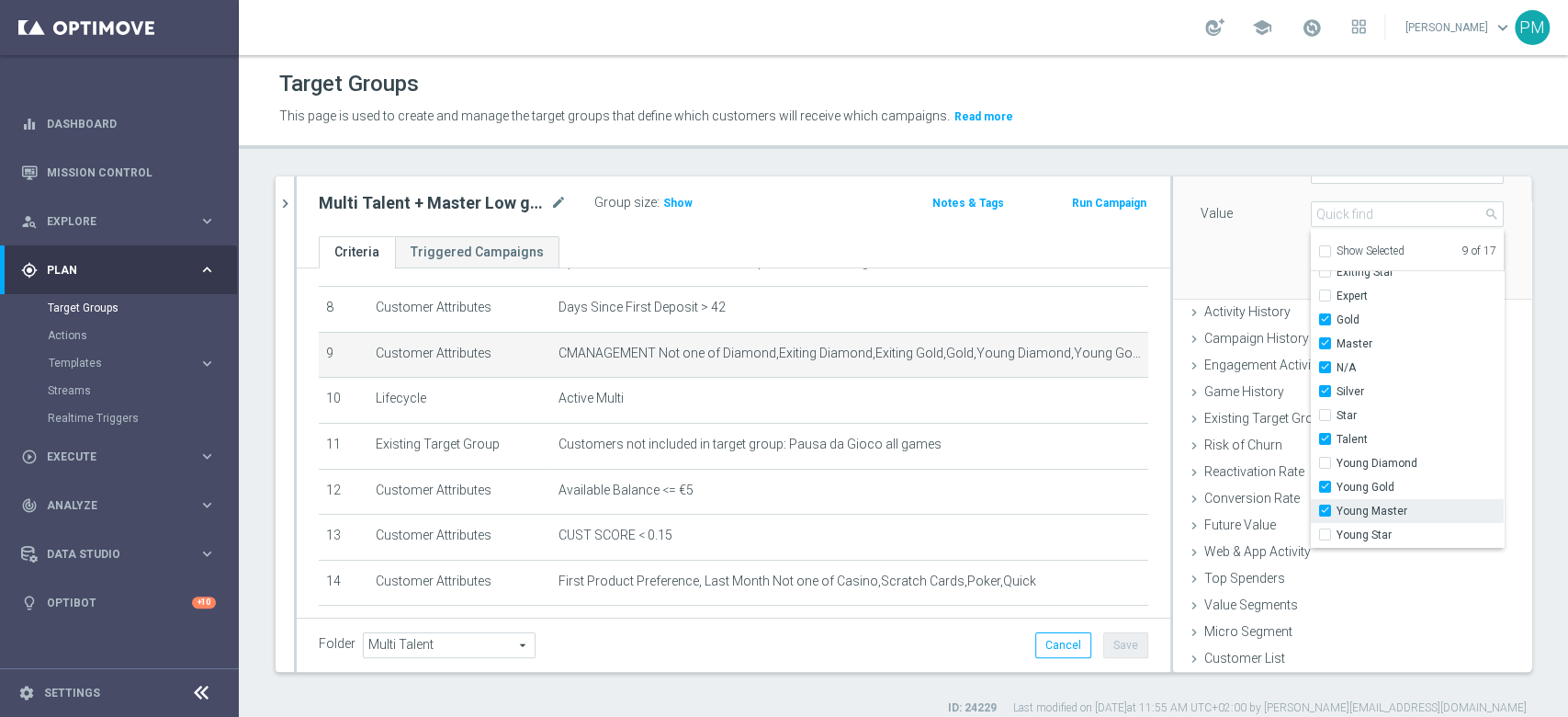
checkbox input "true"
type input "Selected 10 of 17"
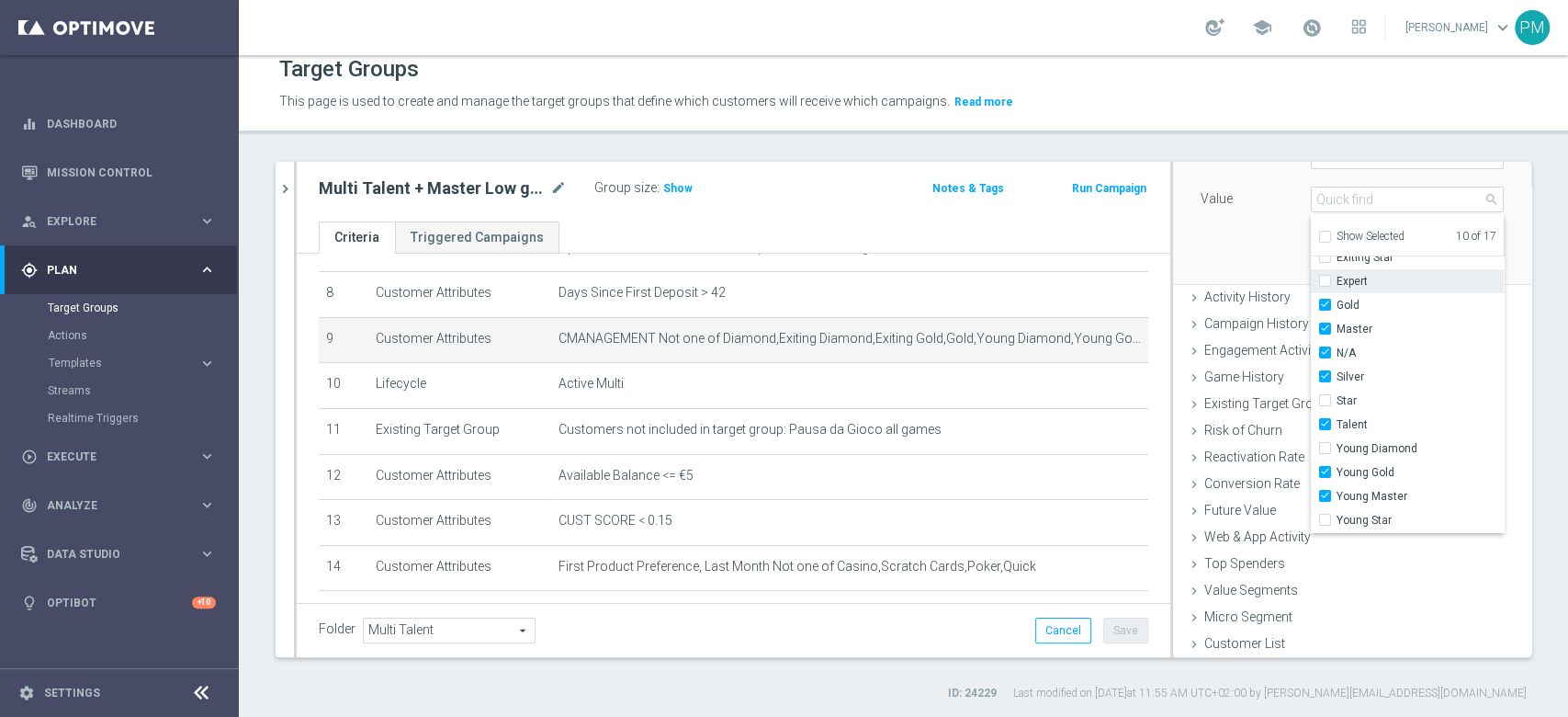
scroll to position [49, 0]
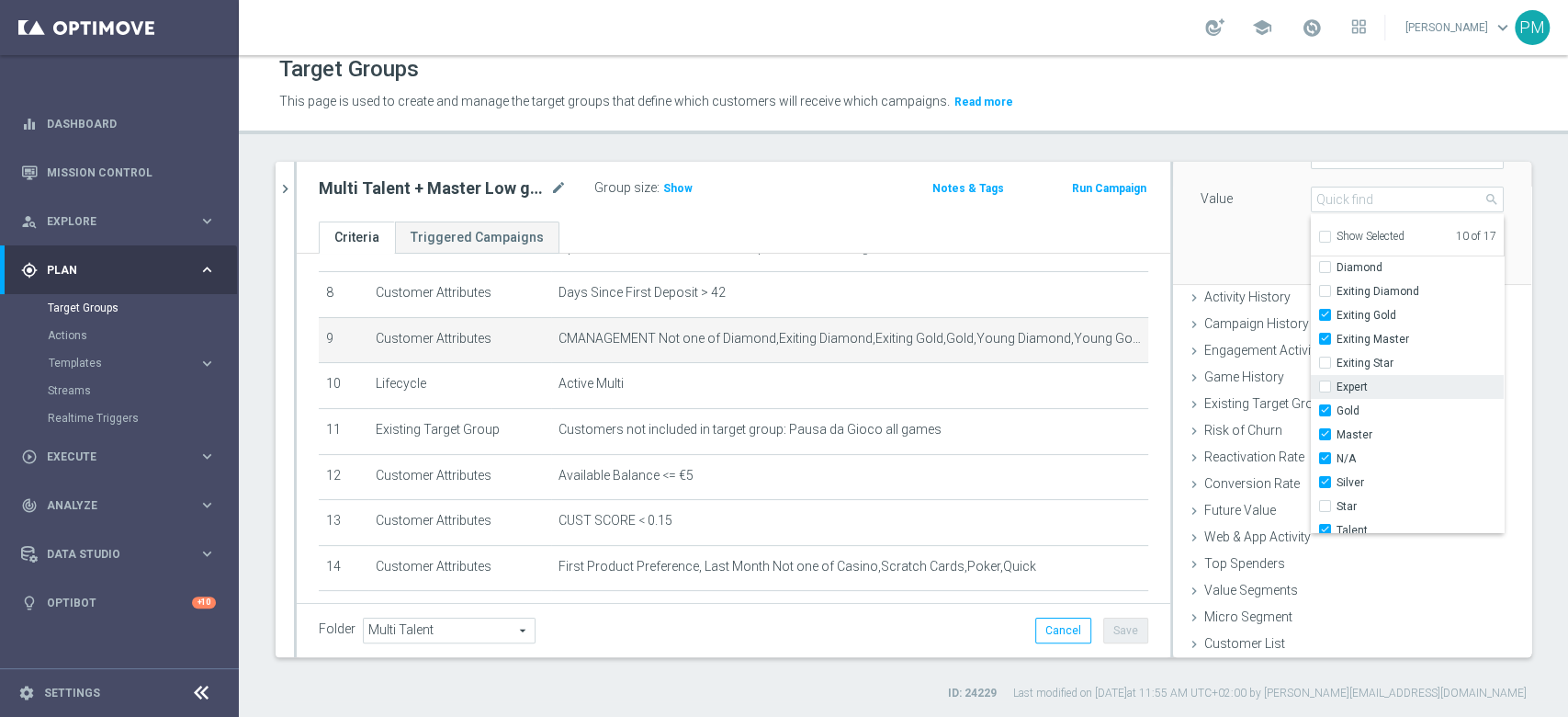
click at [1324, 385] on input "Expert" at bounding box center [1330, 387] width 12 height 12
checkbox input "true"
type input "Selected 11 of 17"
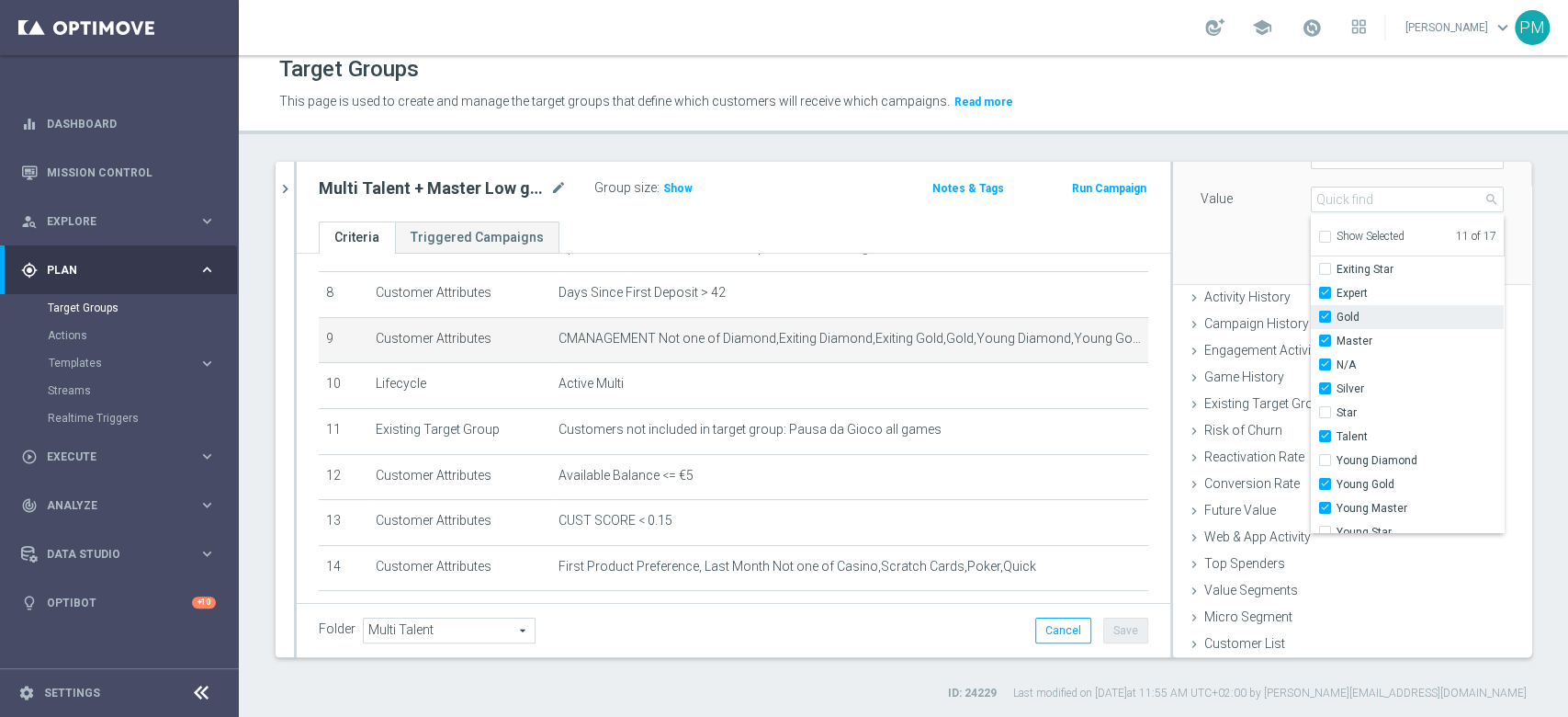
scroll to position [155, 0]
click at [1230, 261] on div "Attribute CMANAGEMENT CMANAGEMENT arrow_drop_down search Condition One of One o…" at bounding box center [1351, 180] width 330 height 206
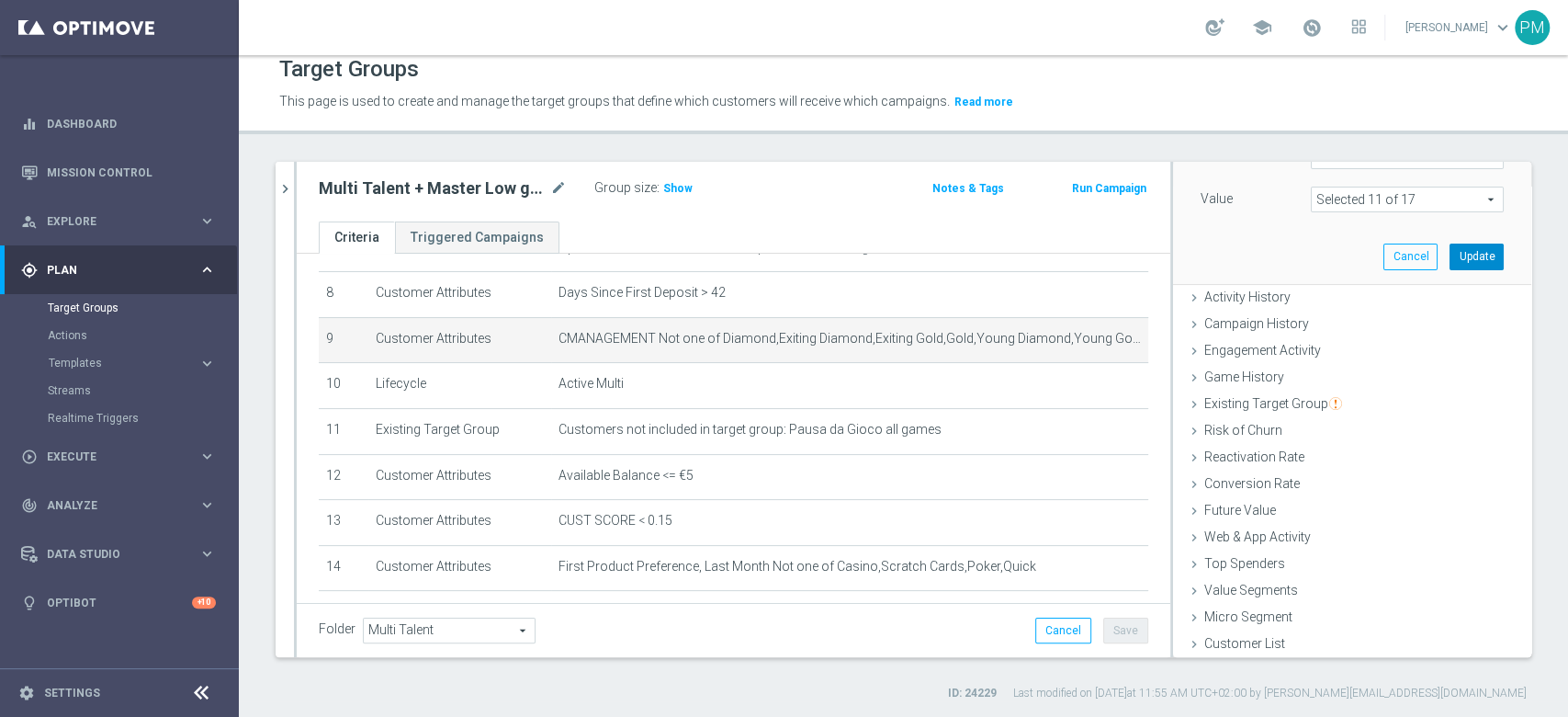
click at [1449, 261] on button "Update" at bounding box center [1476, 257] width 54 height 26
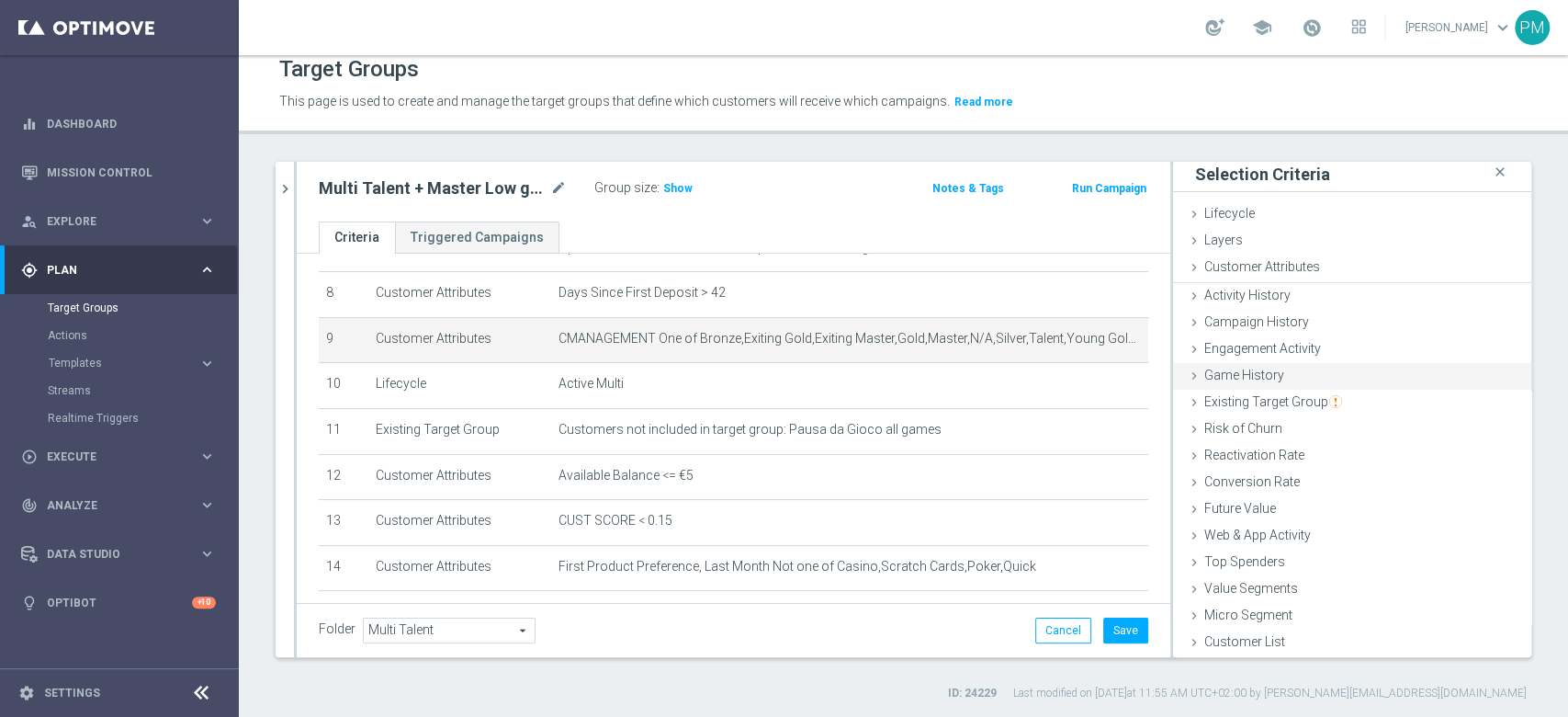
scroll to position [2, 0]
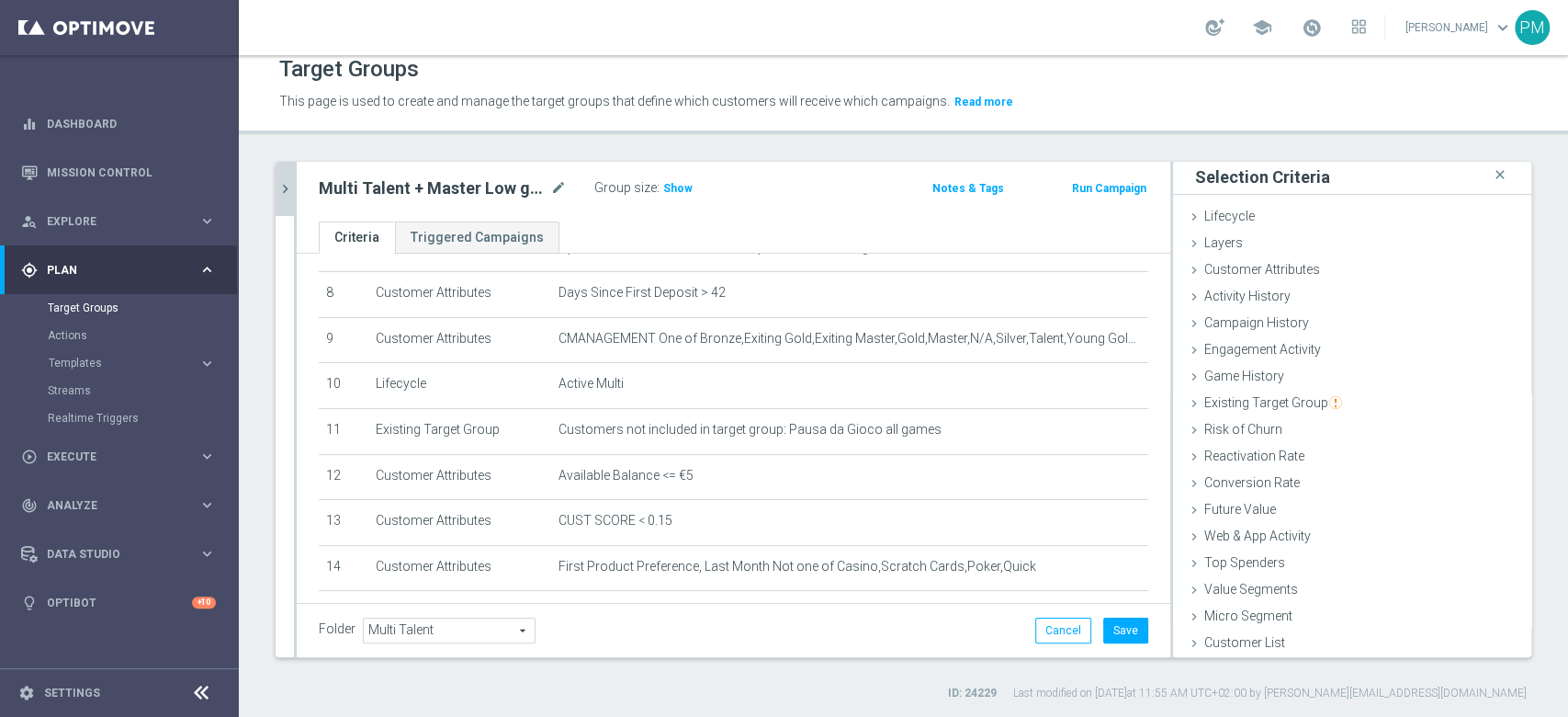
click at [289, 187] on icon "chevron_right" at bounding box center [284, 188] width 17 height 17
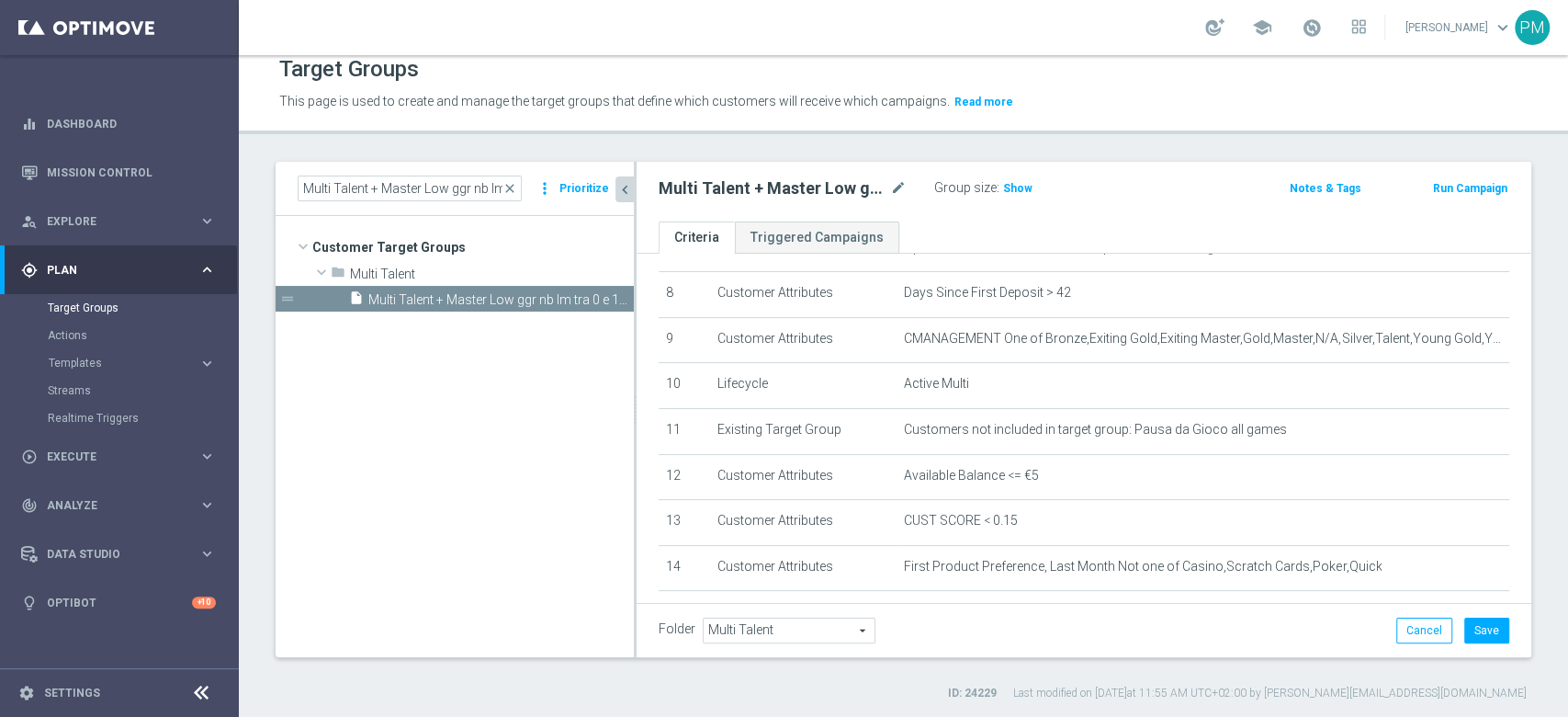
scroll to position [37, 0]
click at [1479, 631] on button "Save" at bounding box center [1486, 630] width 45 height 26
click at [450, 182] on input "Multi Talent + Master Low ggr nb lm tra 0 e 100 1st Sport lm NO saldo" at bounding box center [409, 189] width 225 height 26
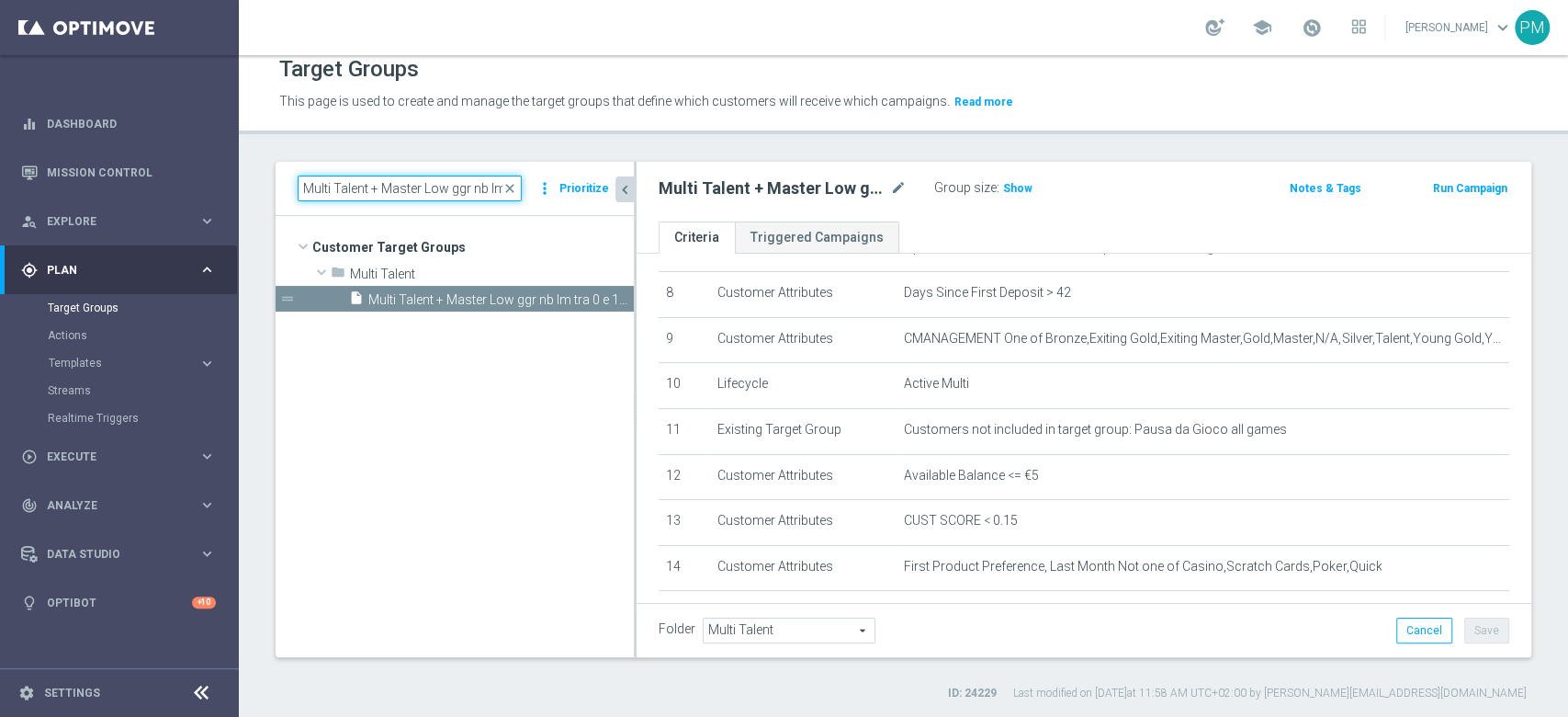
paste input "> 300 1st Casino"
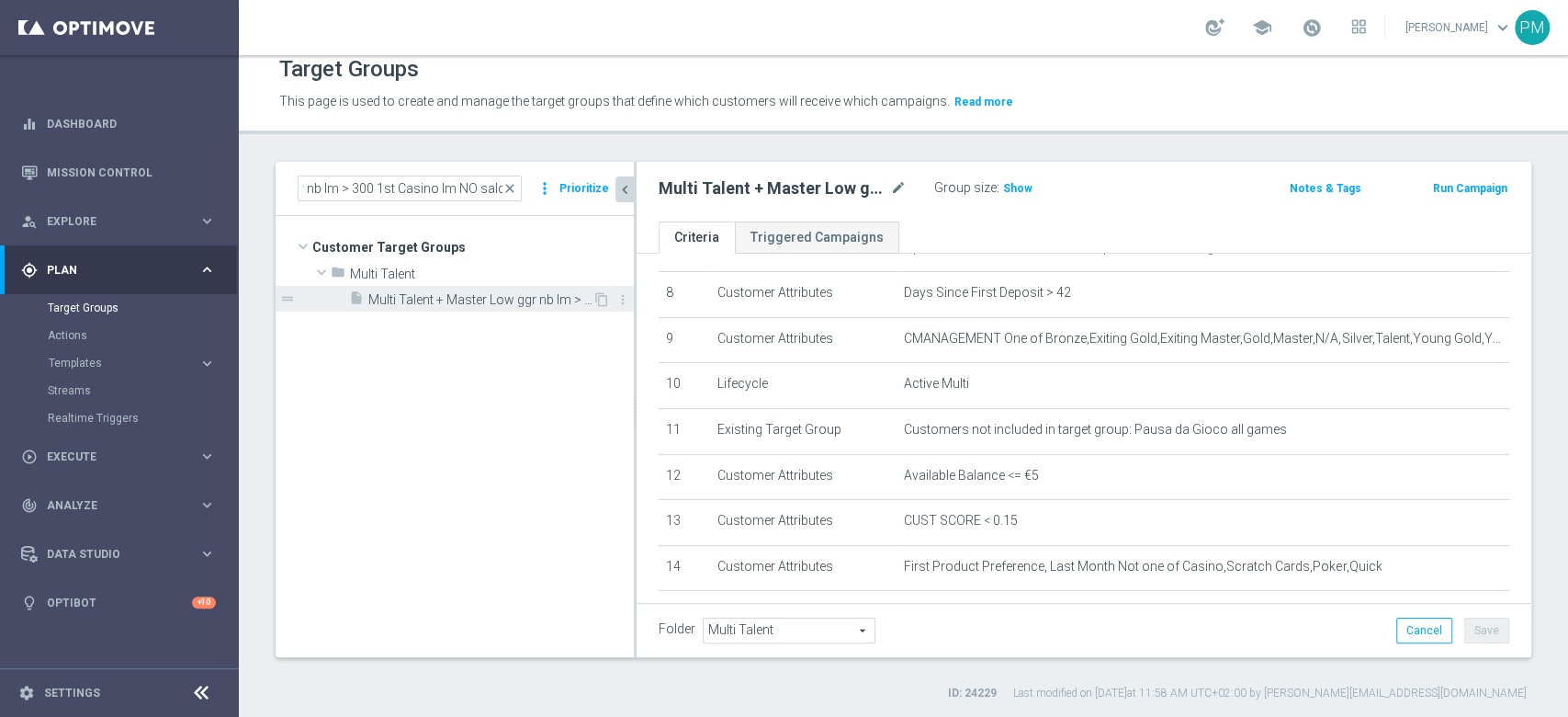
click at [449, 305] on span "Multi Talent + Master Low ggr nb lm > 300 1st Casino lm NO saldo" at bounding box center [480, 301] width 225 height 16
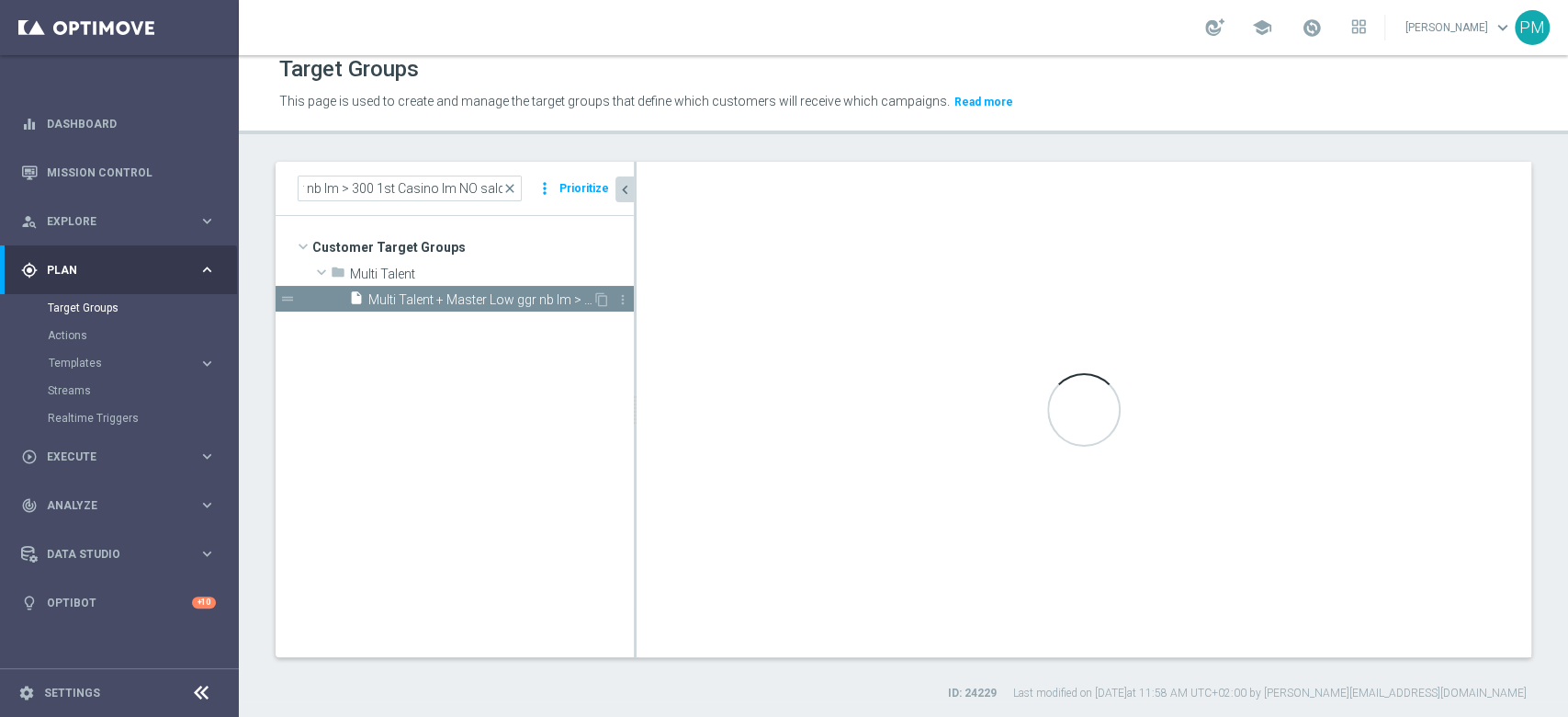
scroll to position [0, 0]
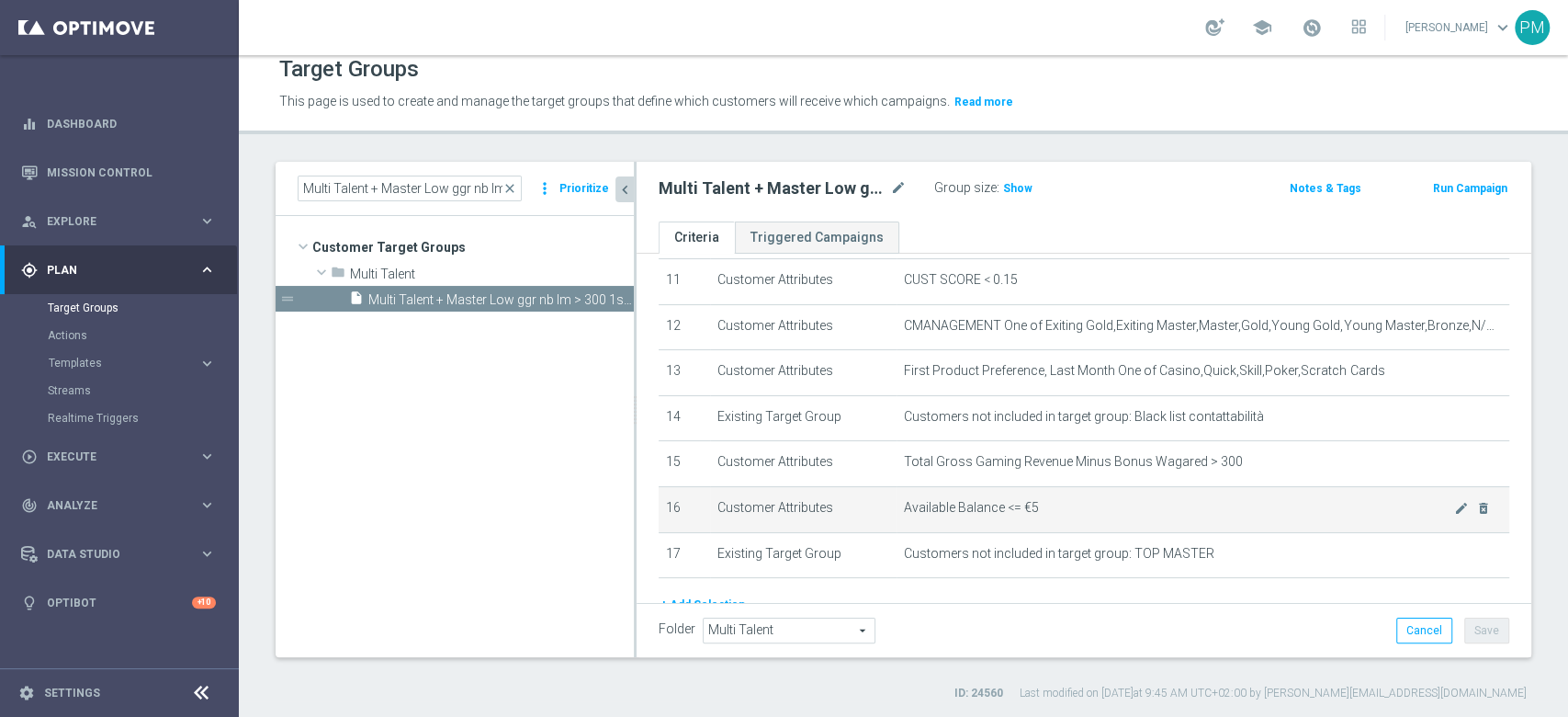
scroll to position [477, 0]
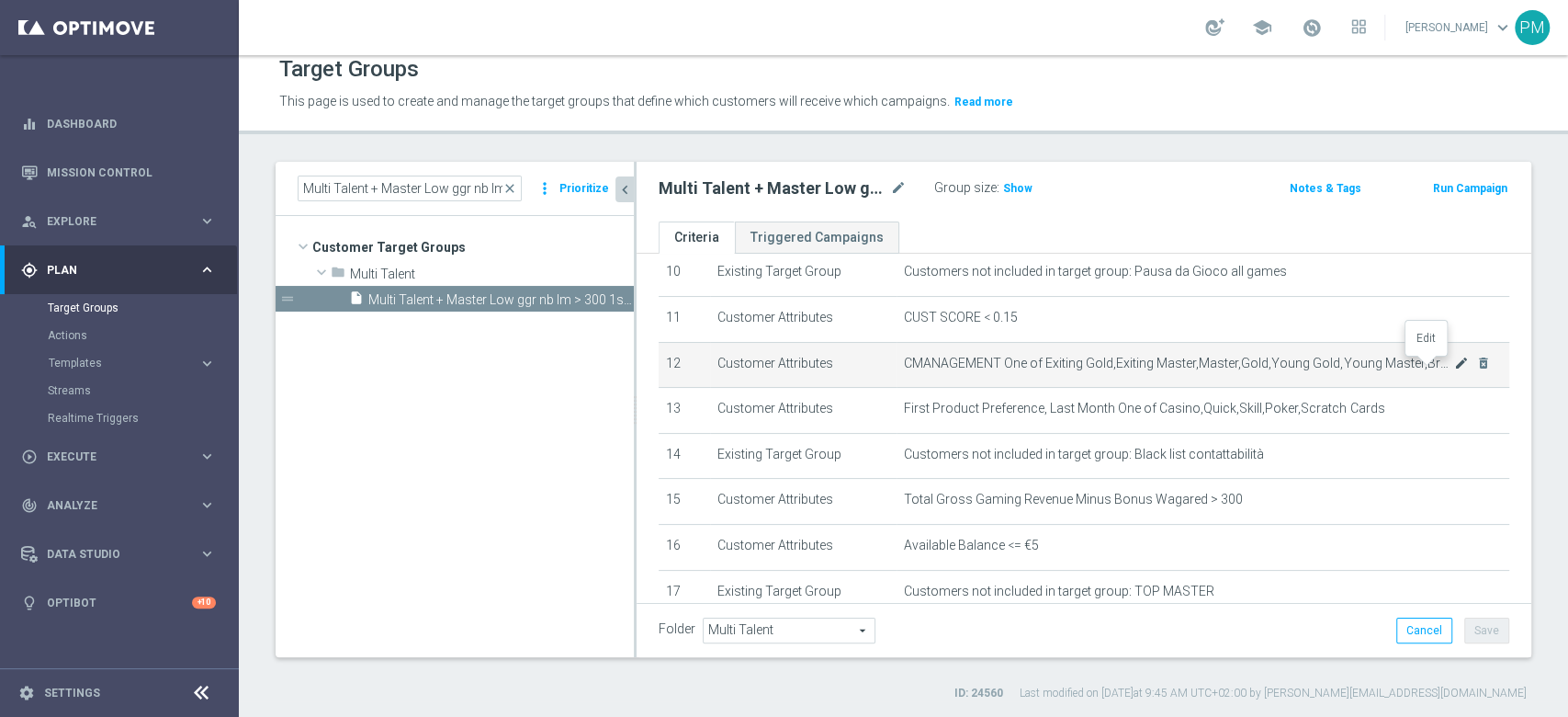
click at [1454, 365] on icon "mode_edit" at bounding box center [1461, 362] width 15 height 15
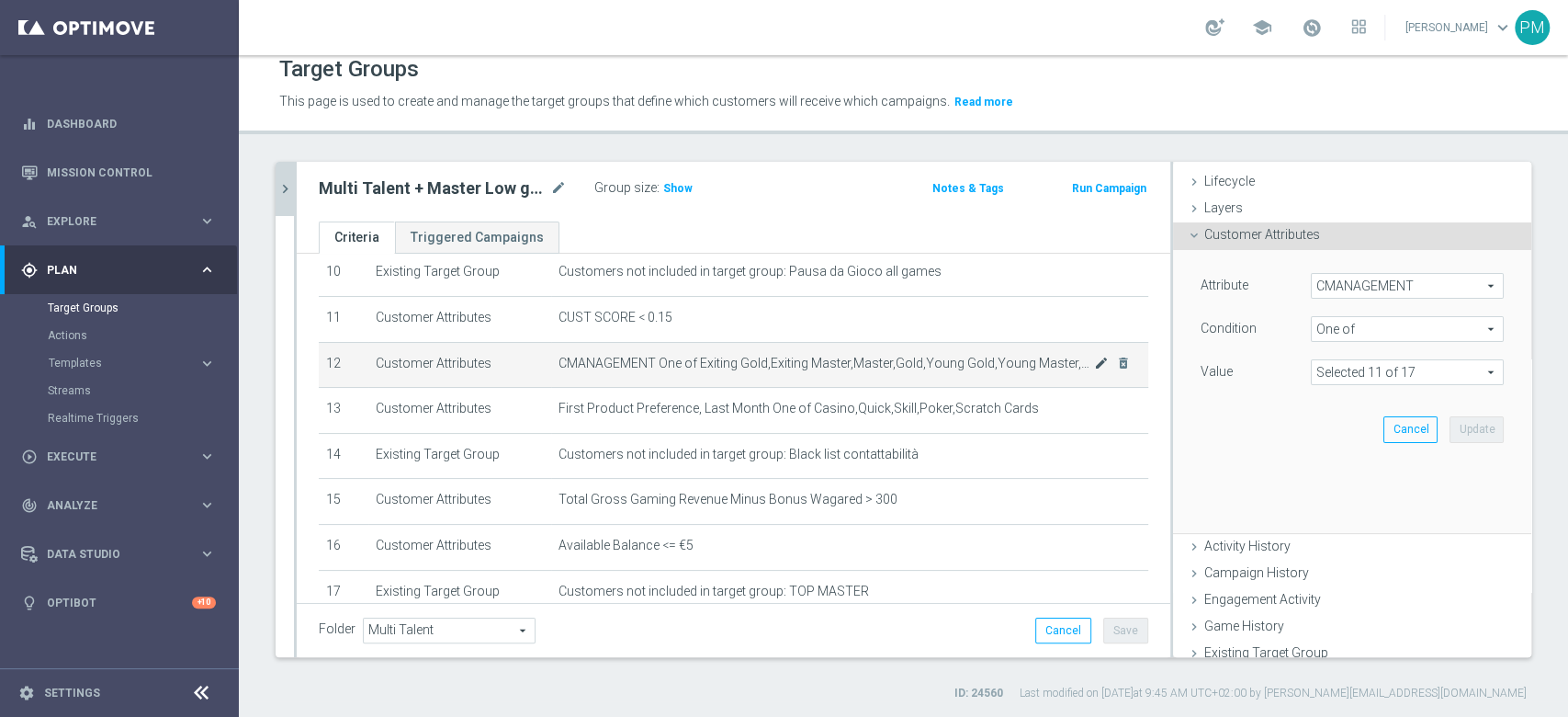
scroll to position [110, 0]
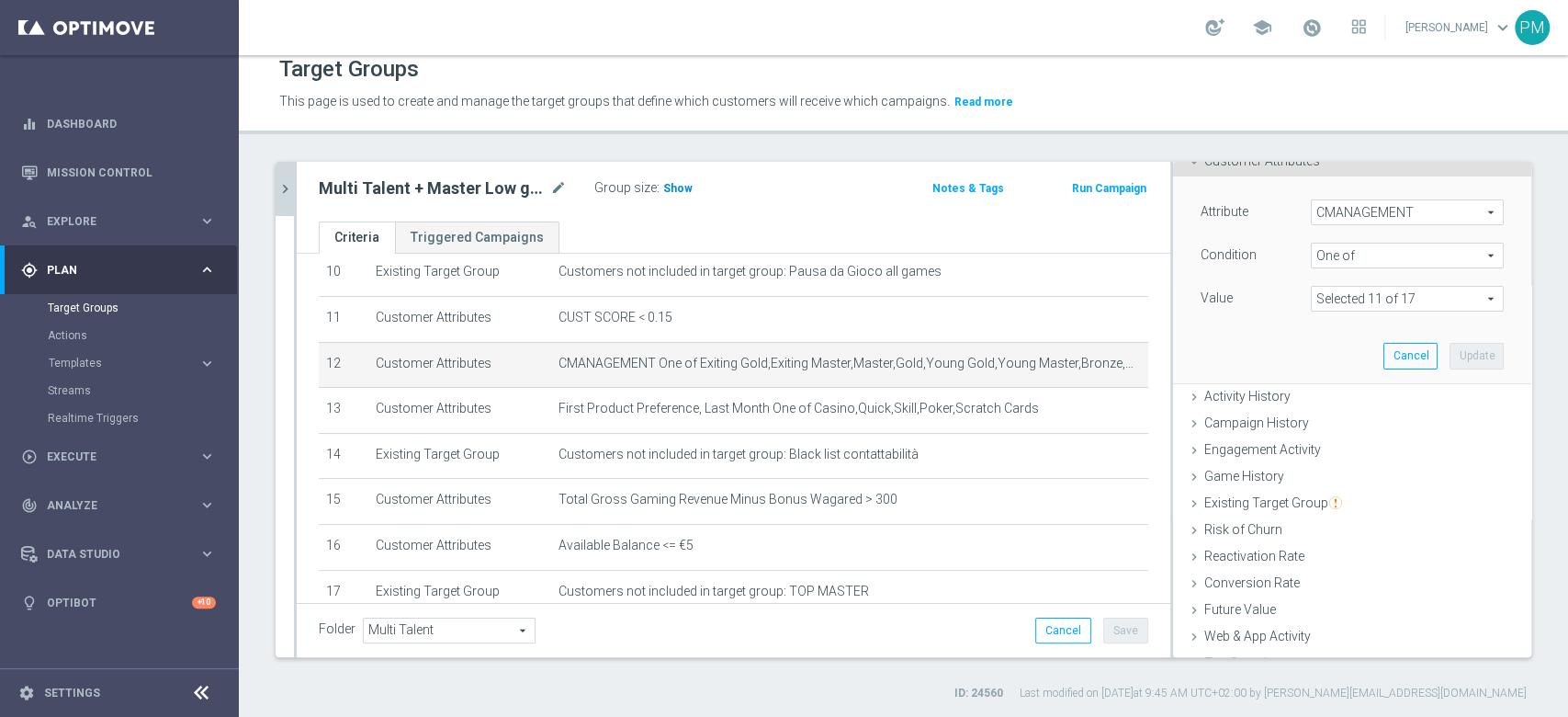
click at [665, 189] on span "Show" at bounding box center [677, 188] width 29 height 13
click at [286, 180] on icon "chevron_right" at bounding box center [284, 188] width 17 height 17
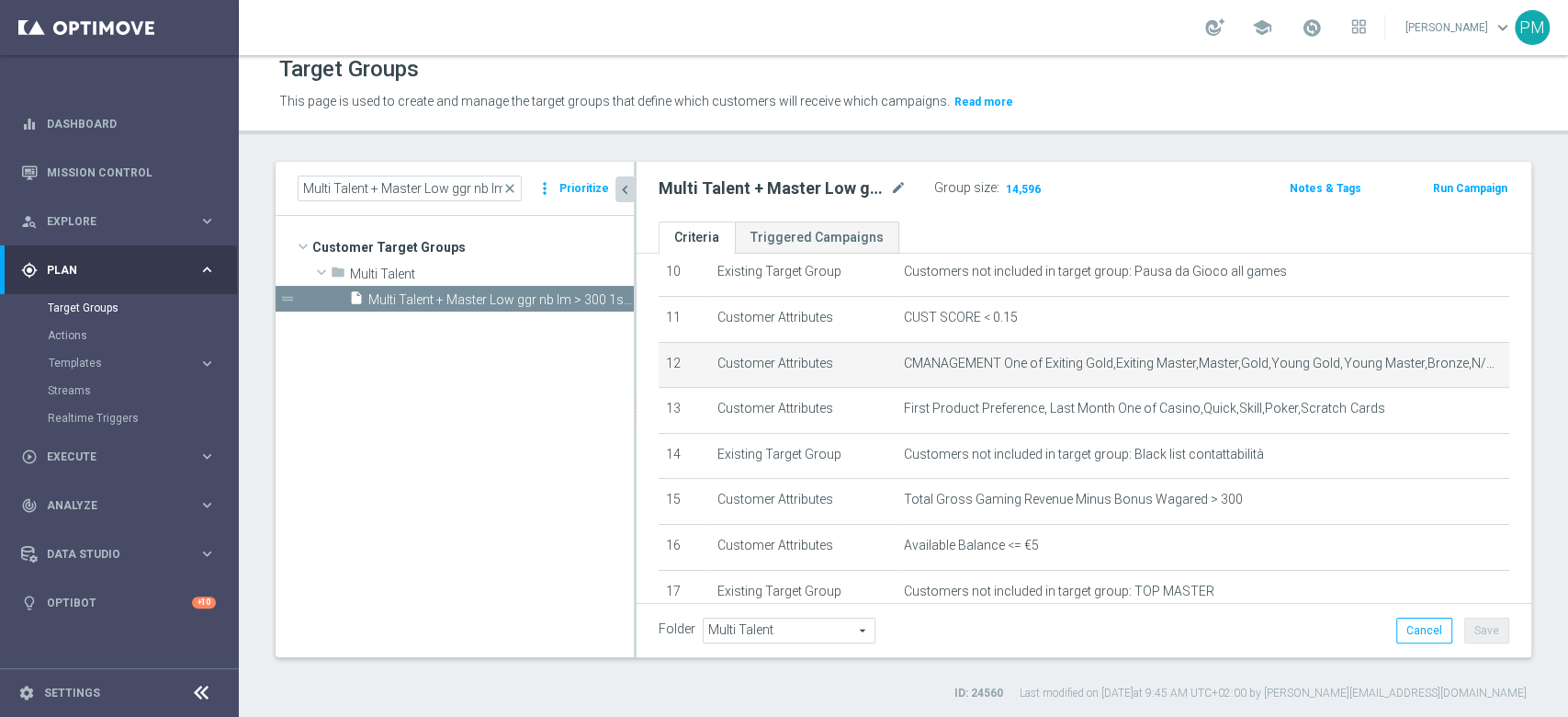
scroll to position [37, 0]
click at [458, 195] on input "Multi Talent + Master Low ggr nb lm > 300 1st Casino lm NO saldo" at bounding box center [409, 189] width 225 height 26
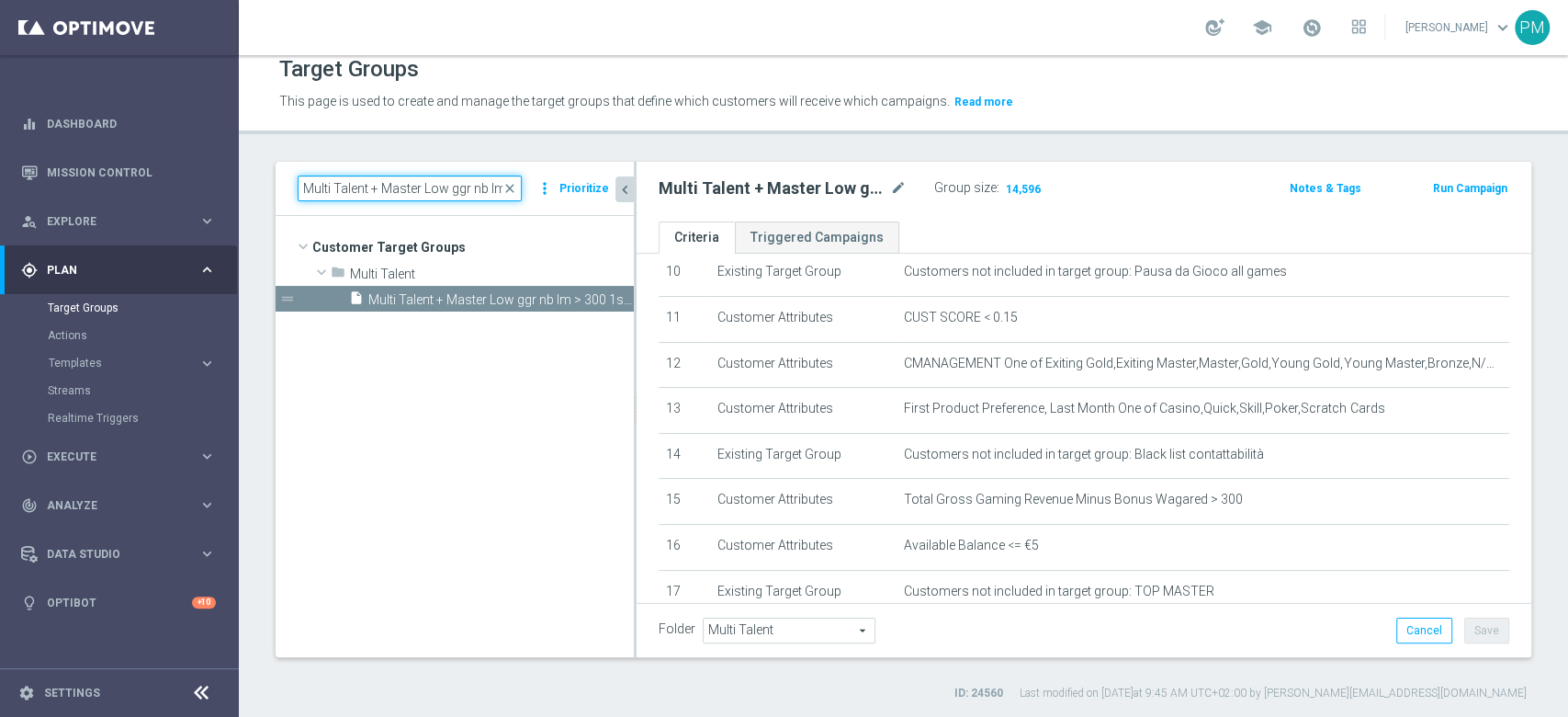
paste input "tra 100 e"
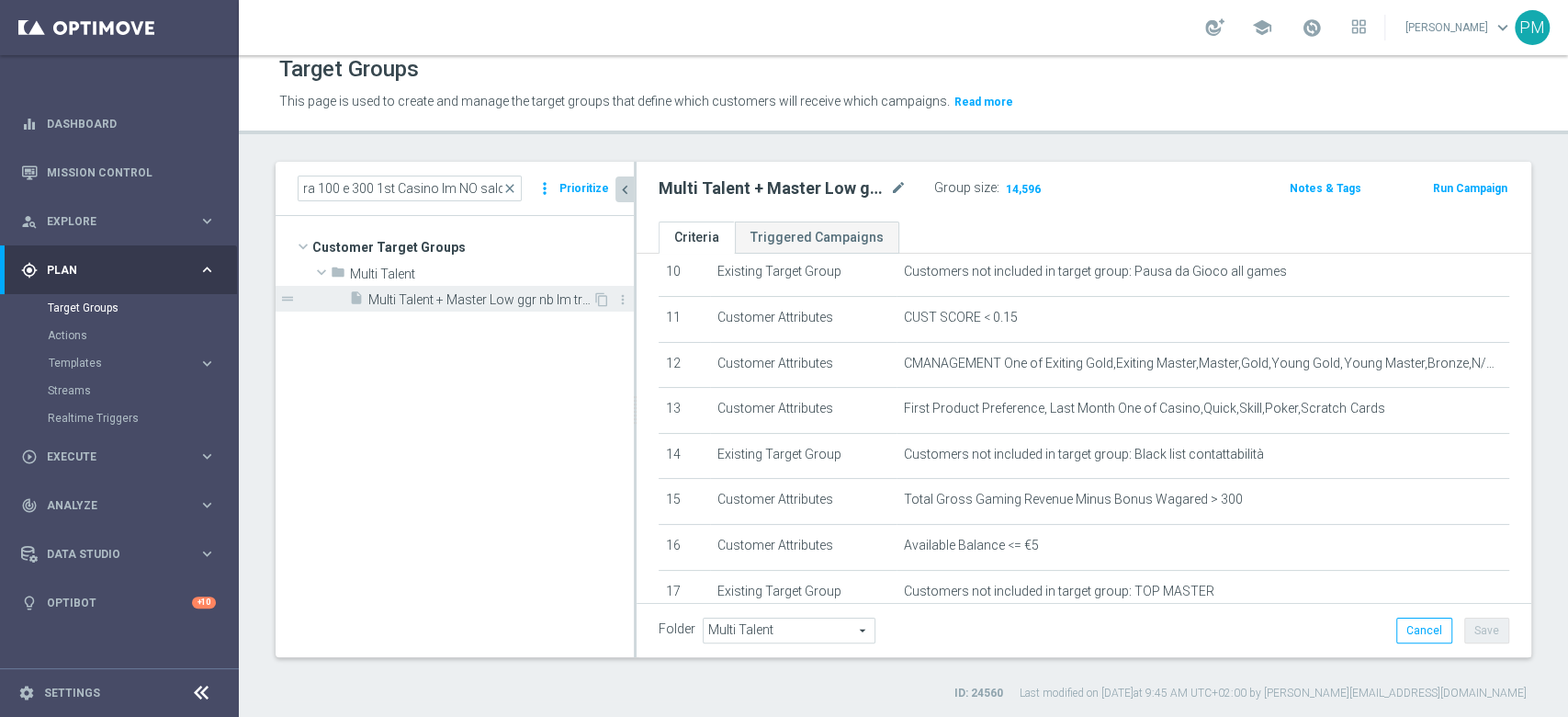
click at [514, 305] on span "Multi Talent + Master Low ggr nb lm tra 100 e 300 1st Casino lm NO saldo" at bounding box center [480, 301] width 225 height 16
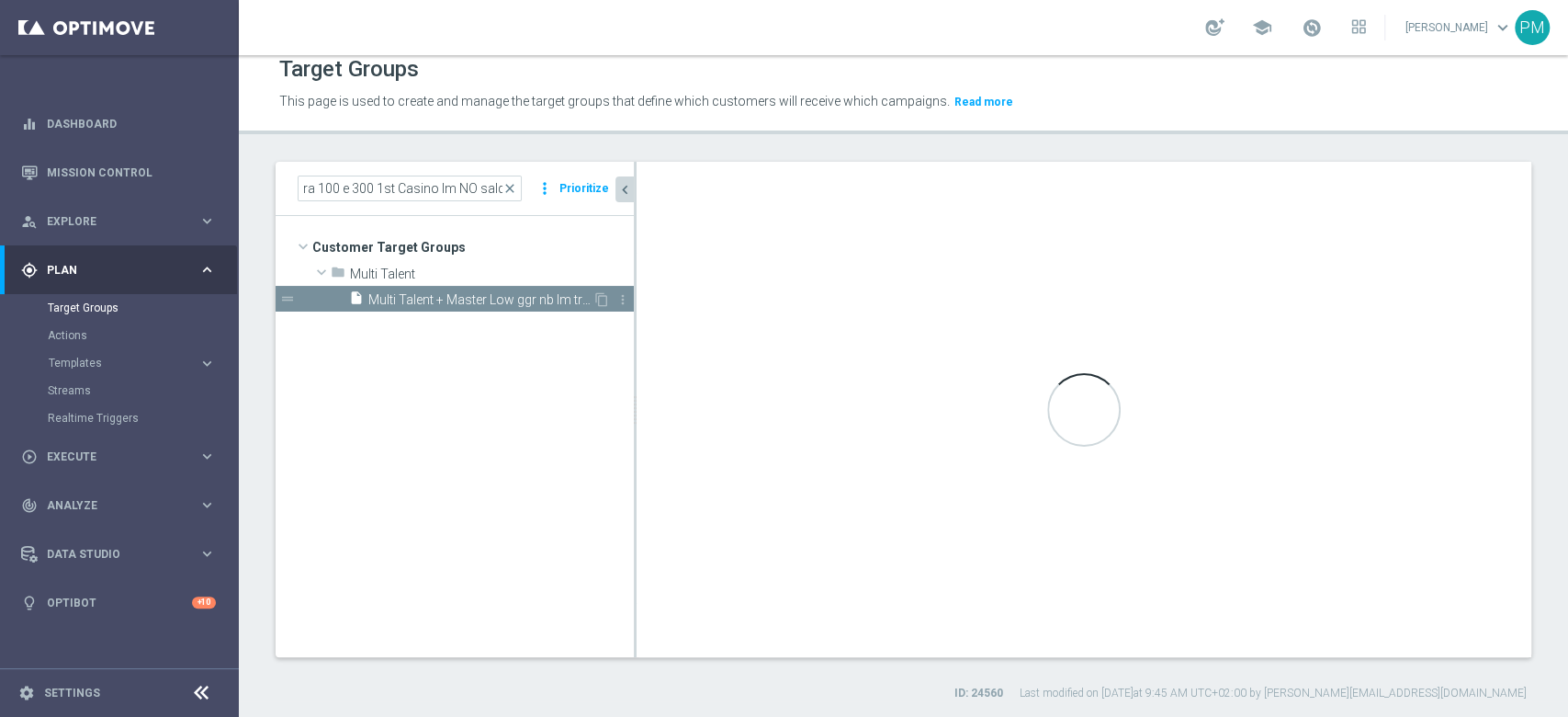
scroll to position [0, 0]
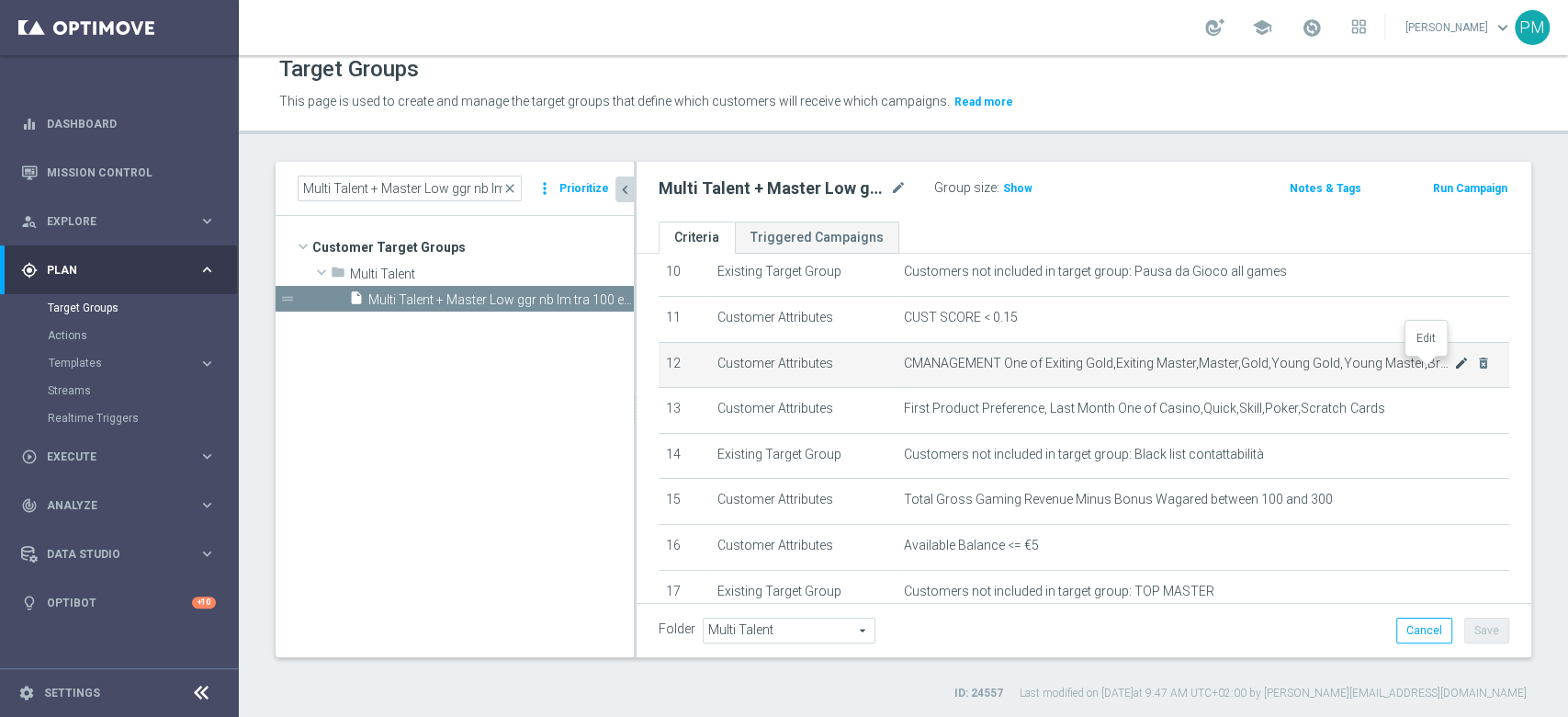
click at [1454, 367] on icon "mode_edit" at bounding box center [1461, 362] width 15 height 15
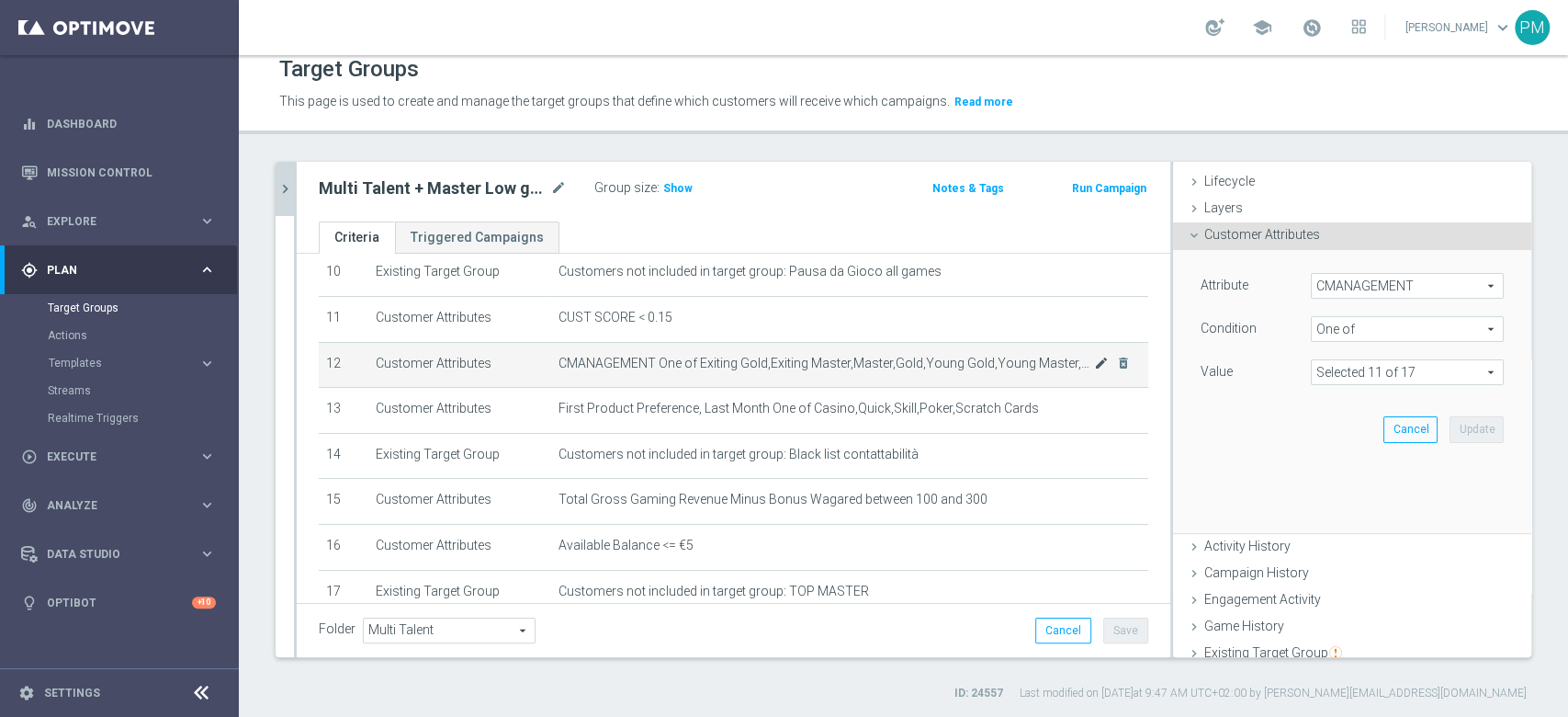
scroll to position [110, 0]
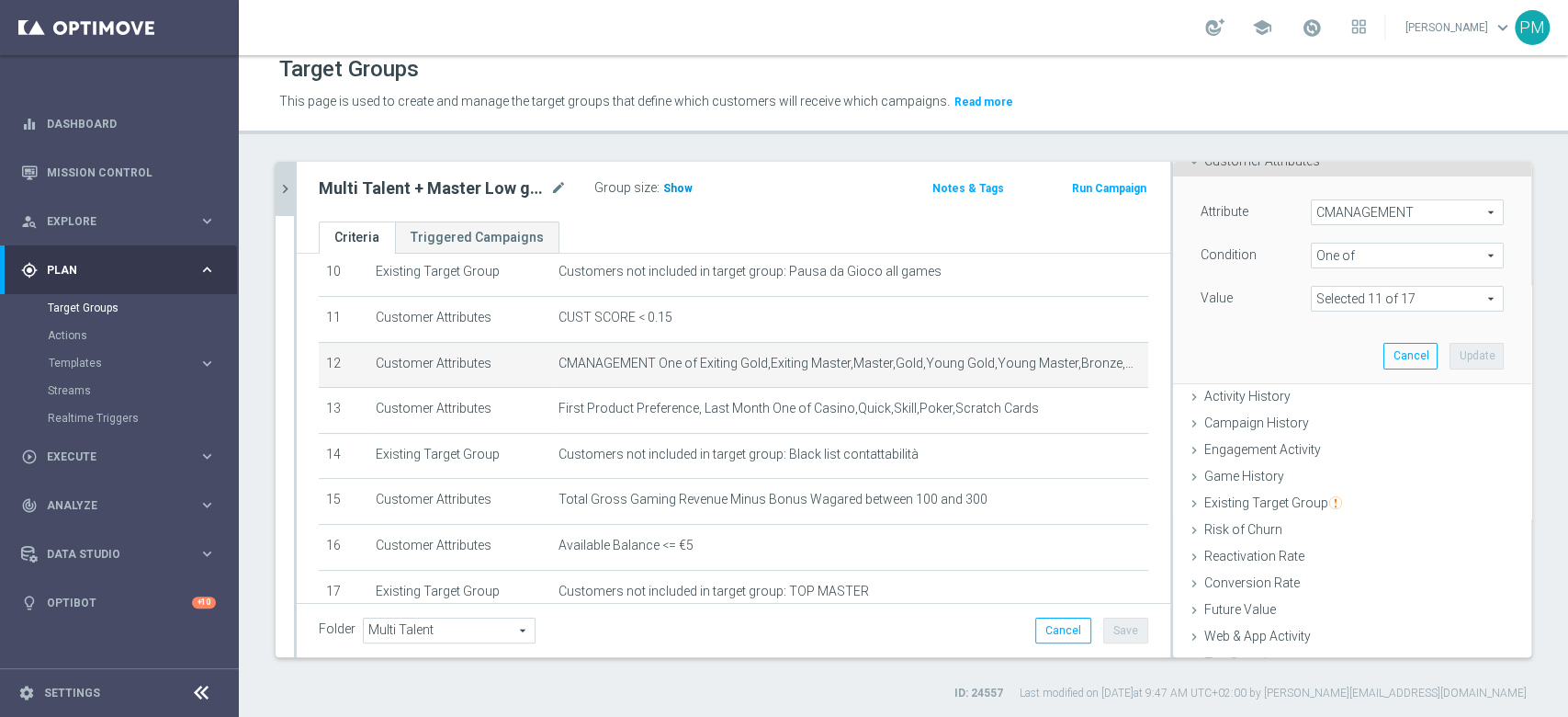
click at [688, 183] on h3 "Show" at bounding box center [677, 189] width 33 height 20
click at [287, 188] on icon "chevron_right" at bounding box center [284, 188] width 17 height 17
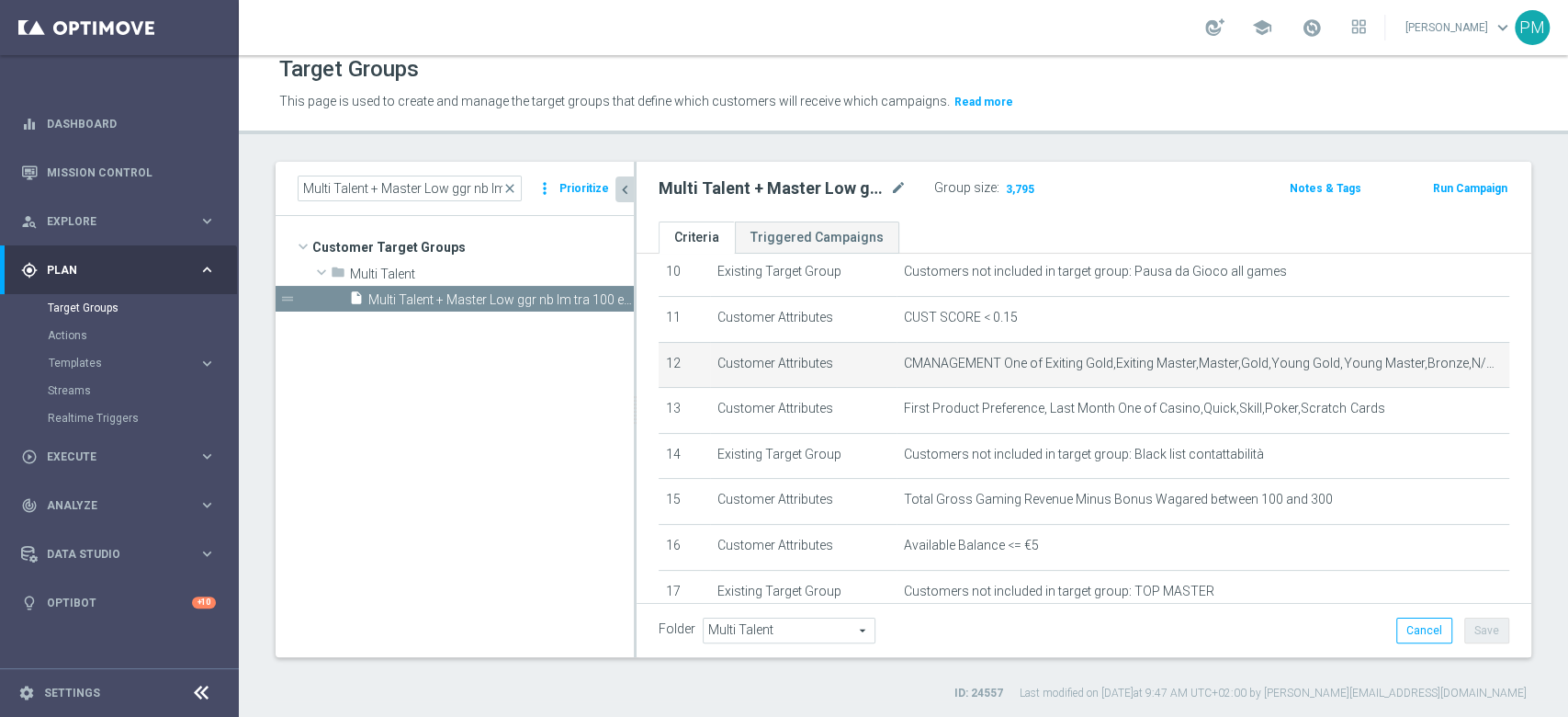
scroll to position [37, 0]
click at [373, 188] on input "Multi Talent + Master Low ggr nb lm tra 100 e 300 1st Casino lm NO saldo" at bounding box center [409, 189] width 225 height 26
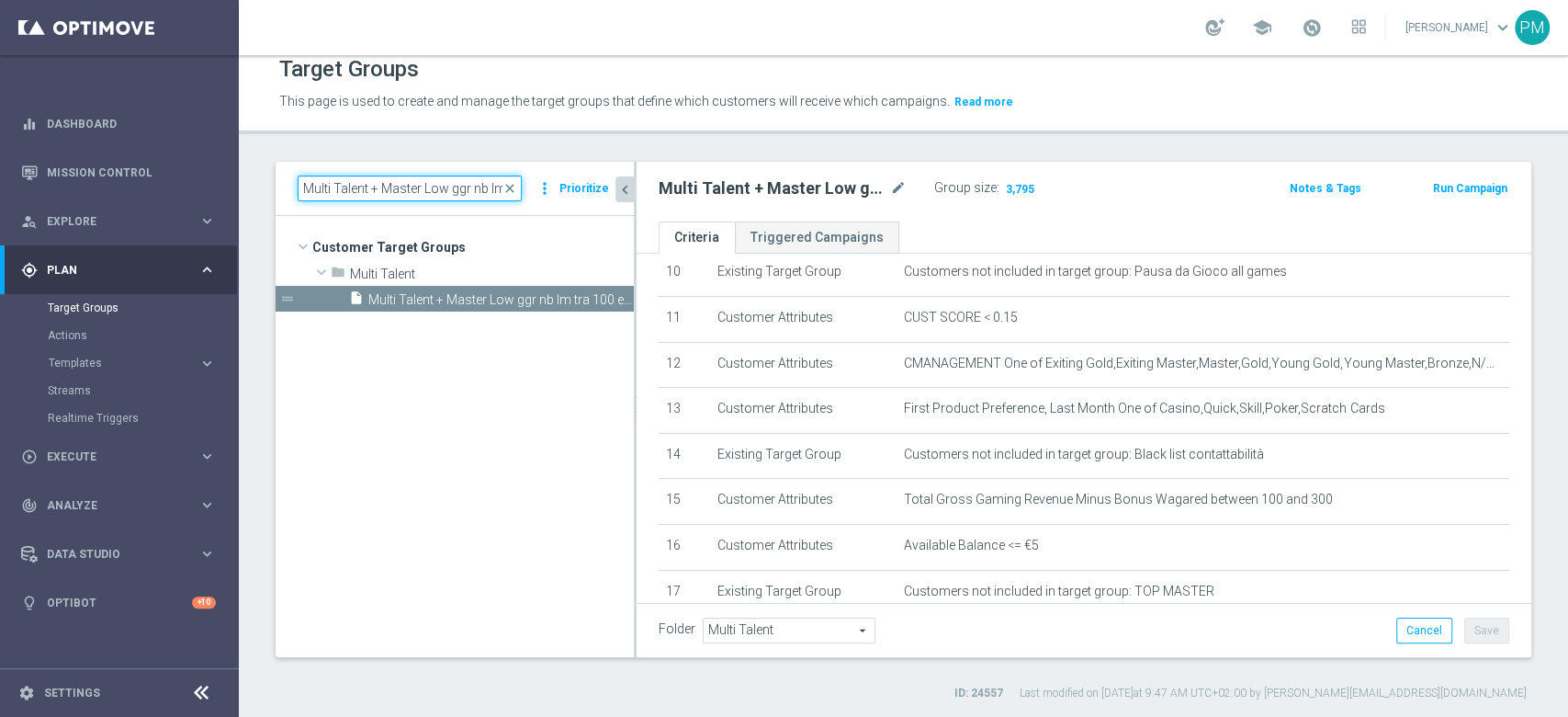
paste input "0 e 1"
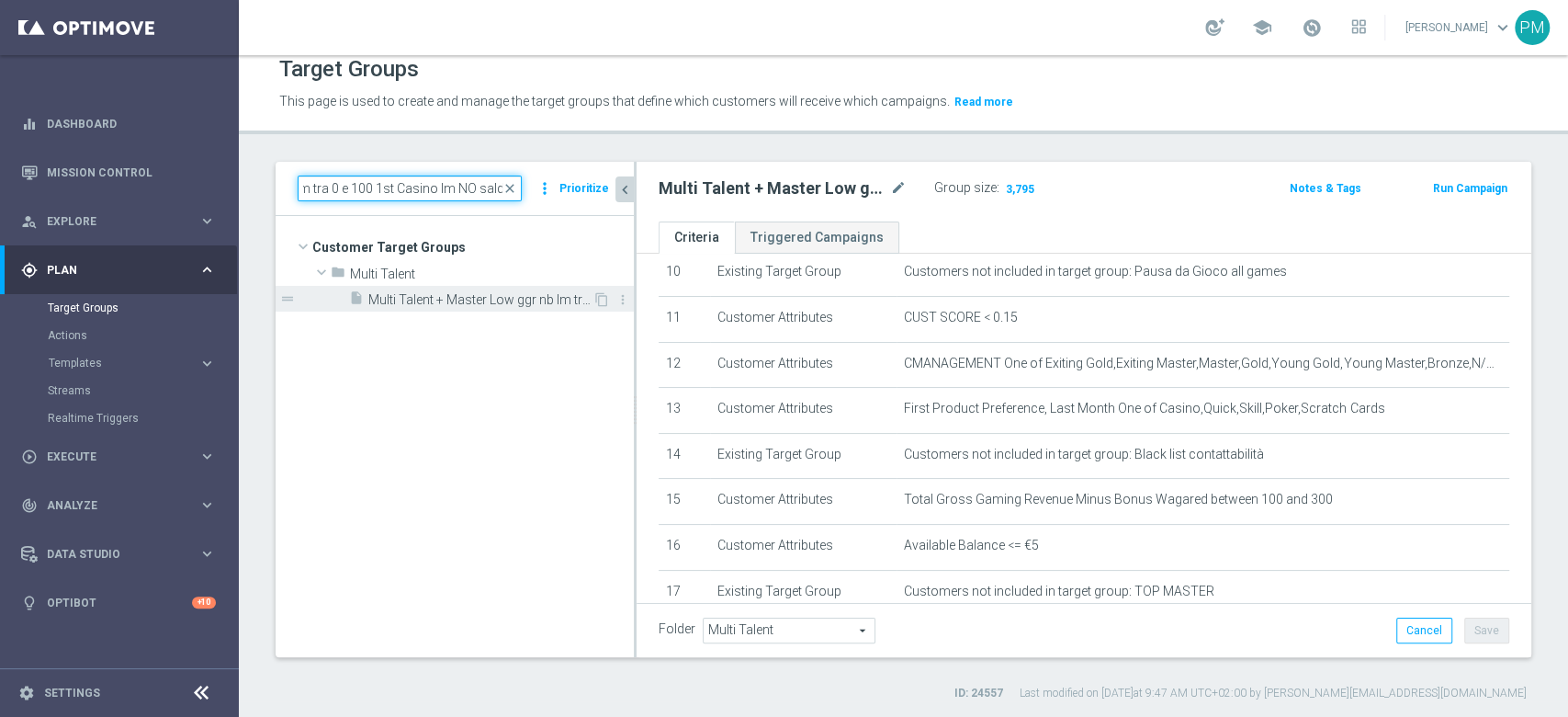
type input "Multi Talent + Master Low ggr nb lm tra 0 e 100 1st Casino lm NO saldo"
click at [454, 304] on span "Multi Talent + Master Low ggr nb lm tra 0 e 100 1st Casino lm NO saldo" at bounding box center [480, 301] width 225 height 16
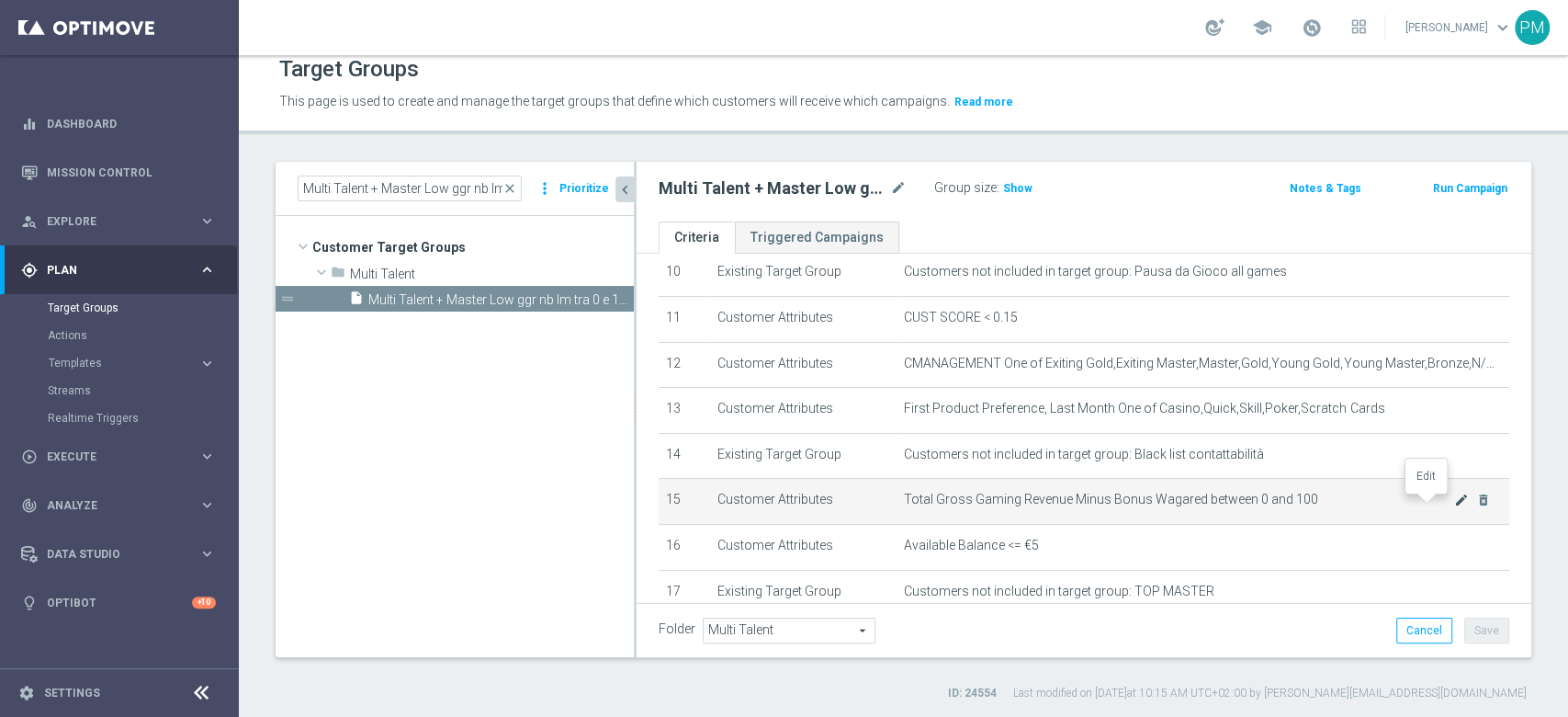
click at [1454, 507] on icon "mode_edit" at bounding box center [1461, 499] width 15 height 15
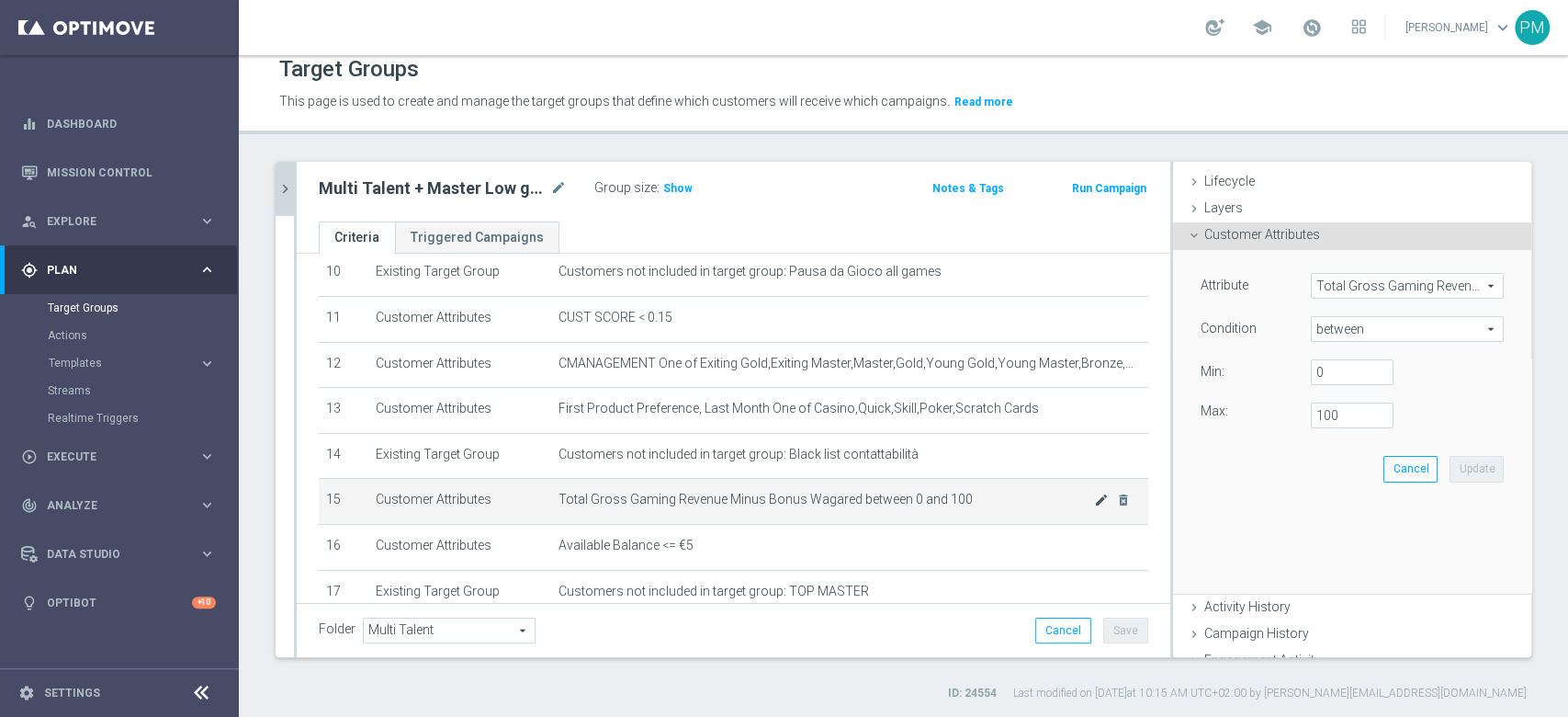
scroll to position [110, 0]
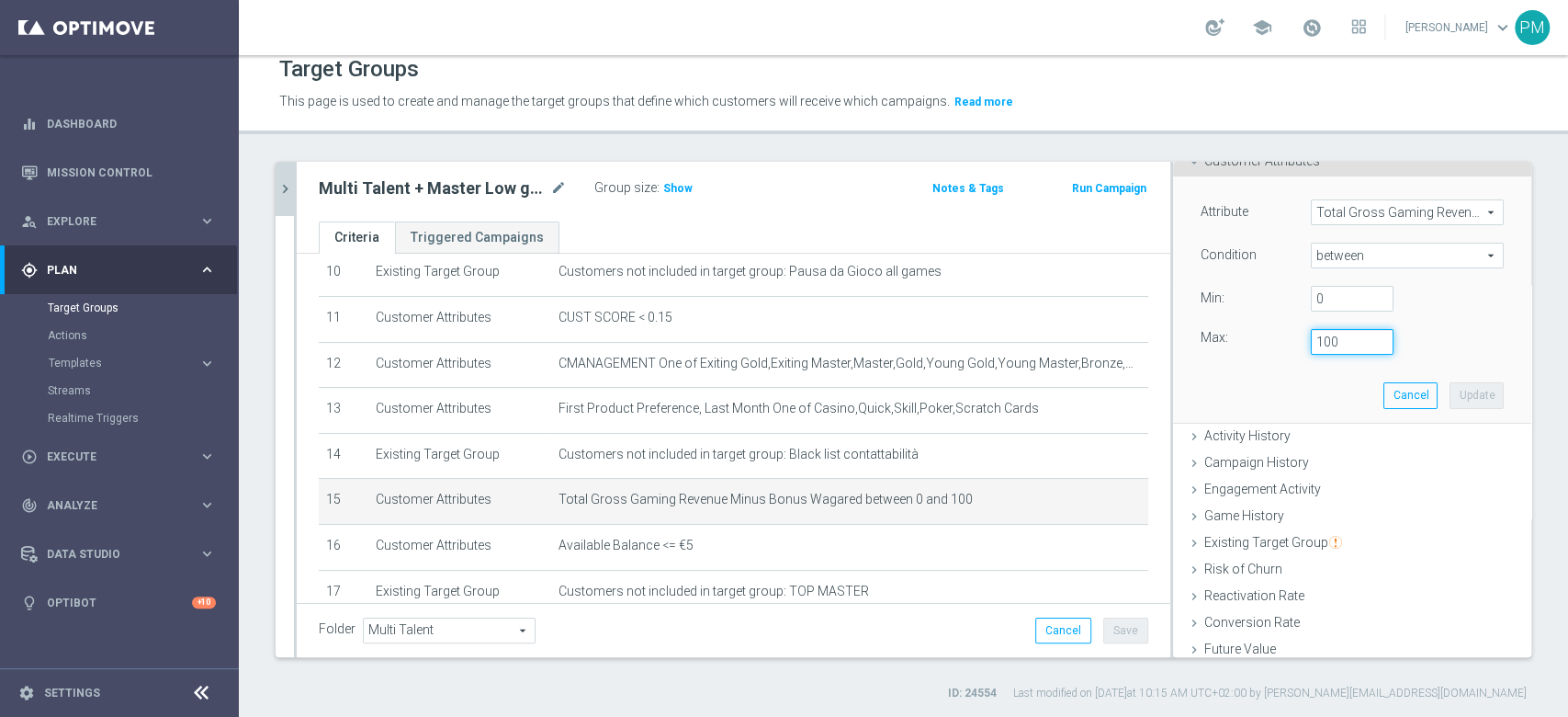
click at [1310, 342] on input "100" at bounding box center [1351, 342] width 83 height 26
type input "99"
type input "99.9999"
click at [1449, 394] on button "Update" at bounding box center [1476, 395] width 54 height 26
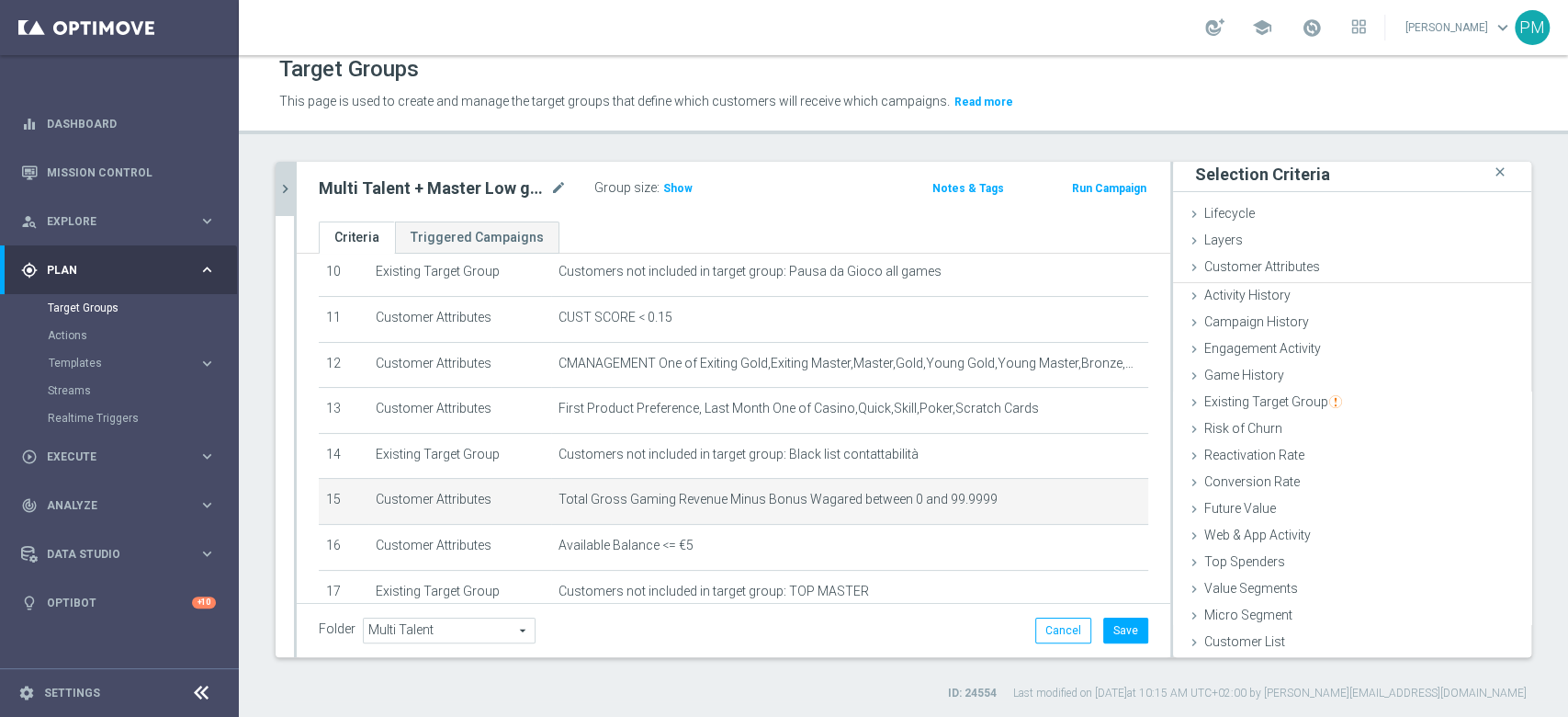
scroll to position [2, 0]
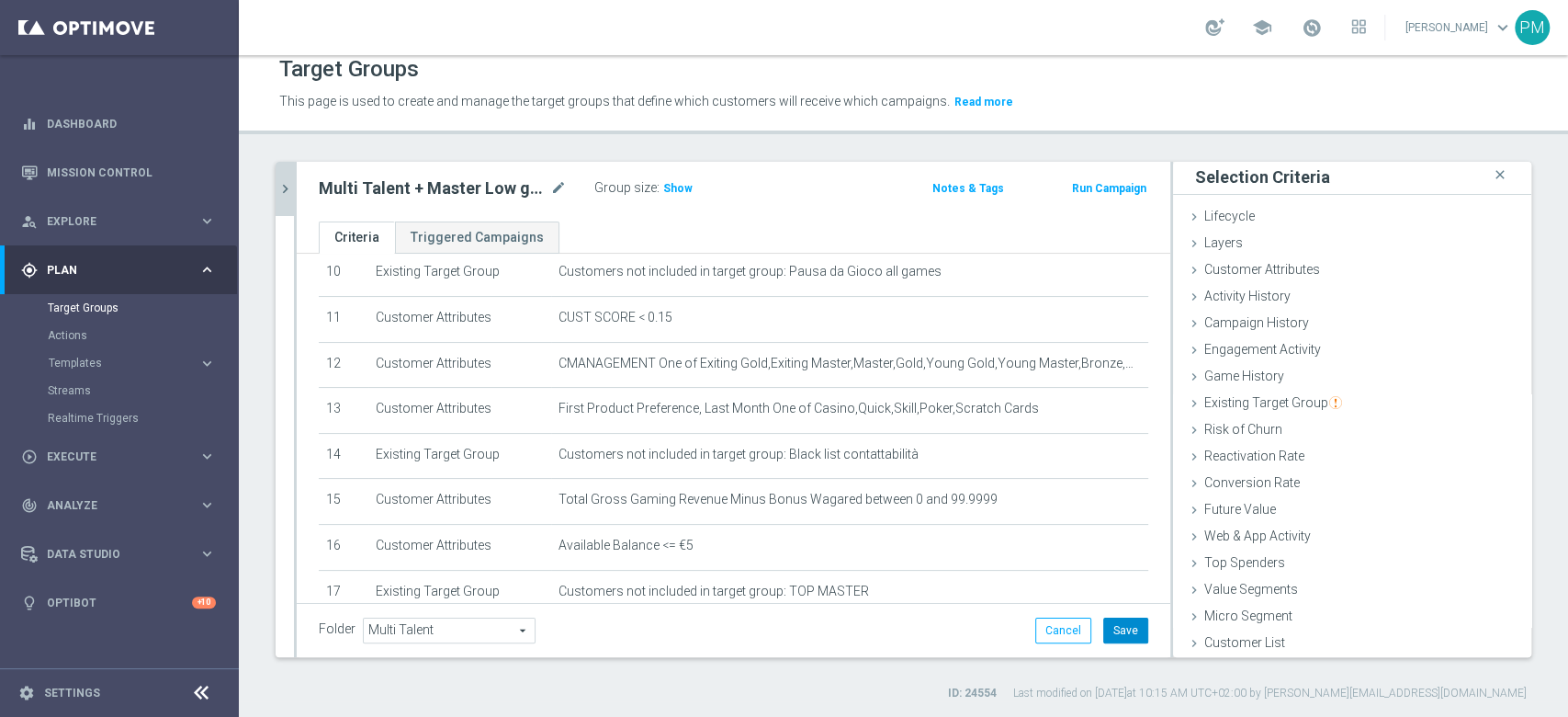
click at [1103, 635] on button "Save" at bounding box center [1125, 630] width 45 height 26
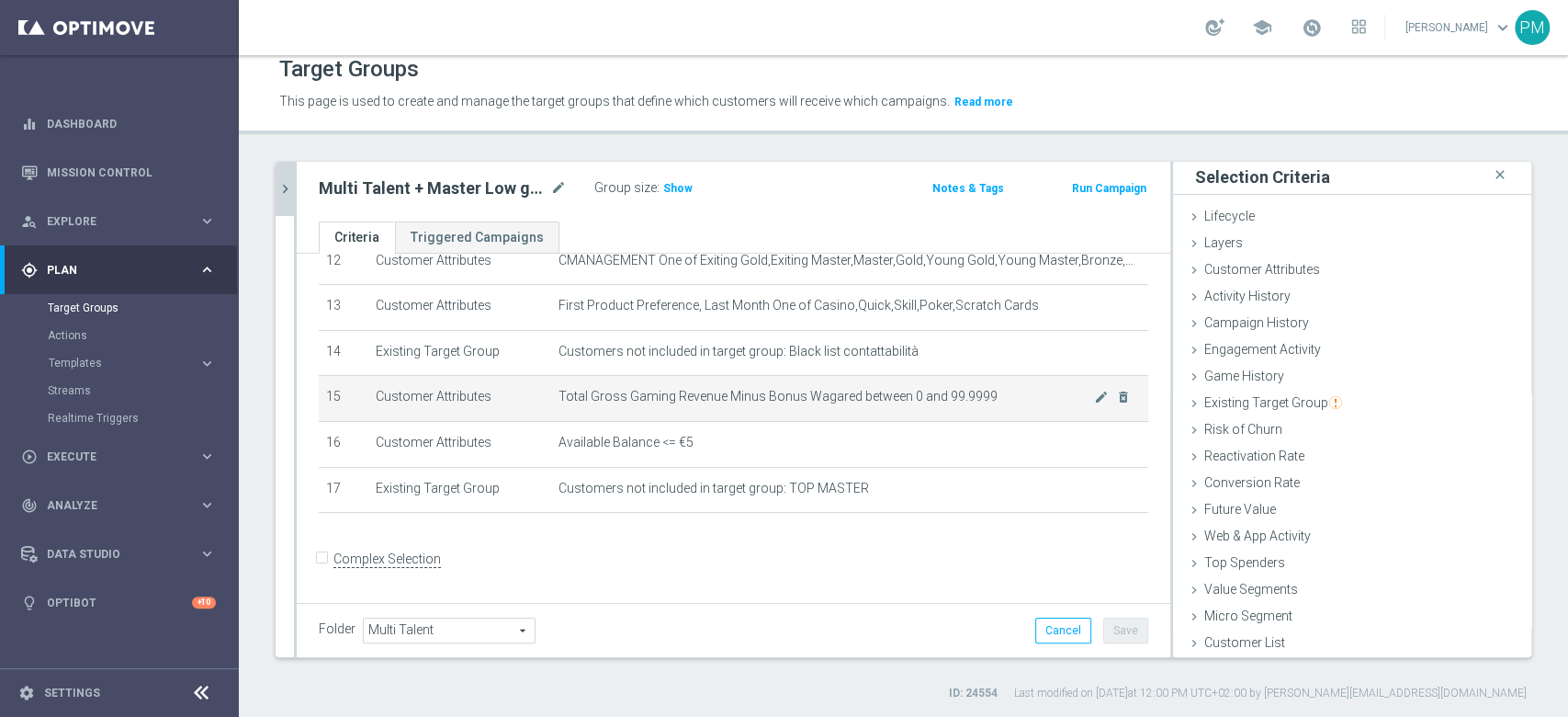
scroll to position [457, 0]
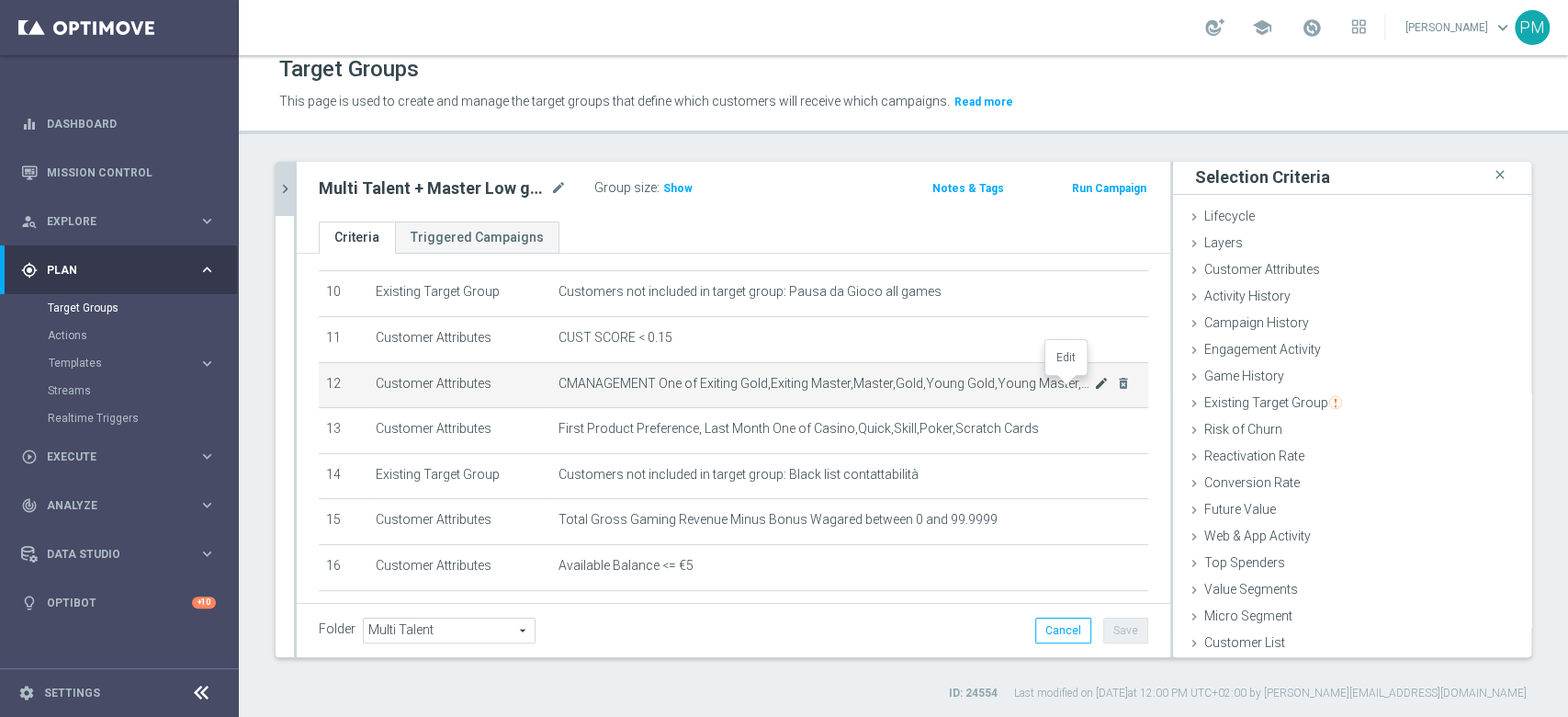
click at [1094, 383] on icon "mode_edit" at bounding box center [1101, 382] width 15 height 15
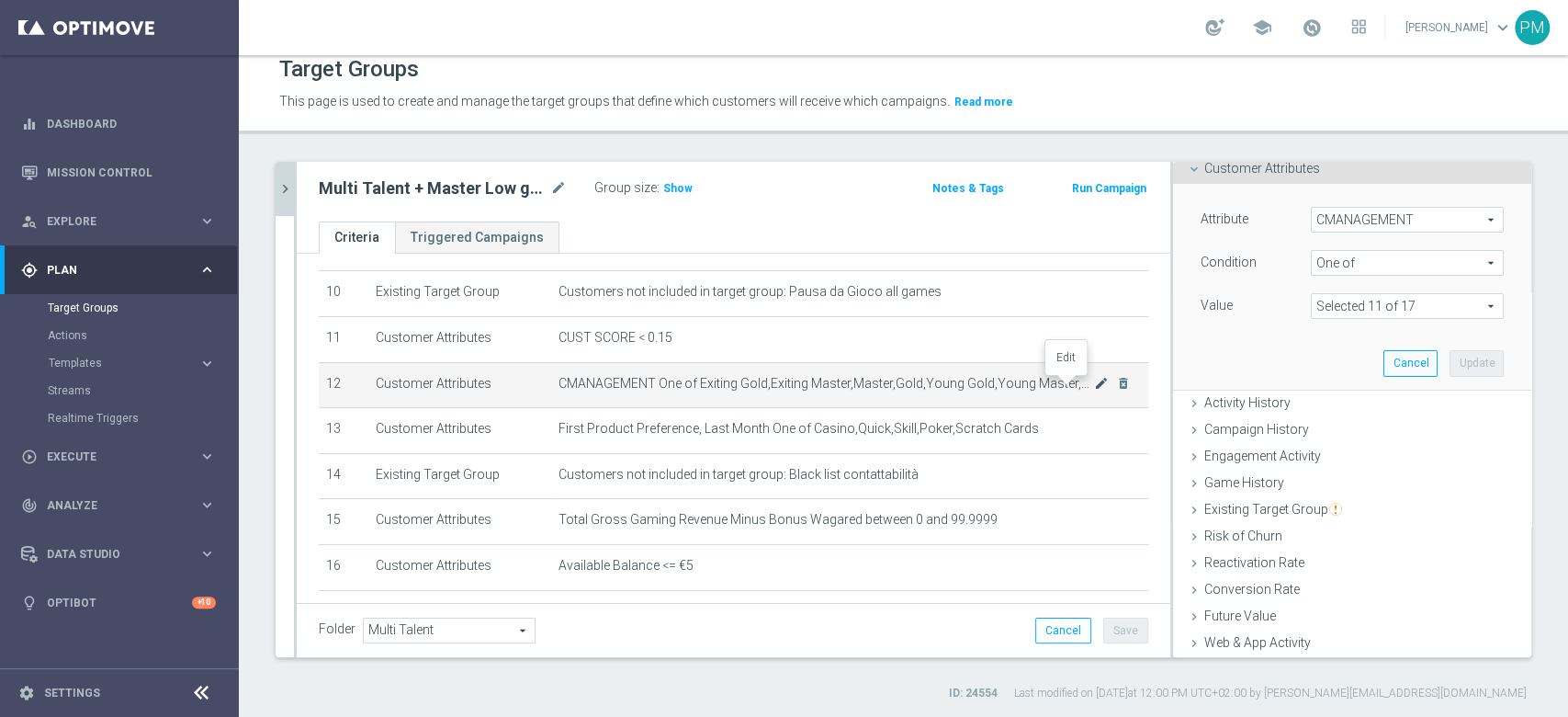
scroll to position [110, 0]
click at [673, 186] on span "Show" at bounding box center [677, 188] width 29 height 13
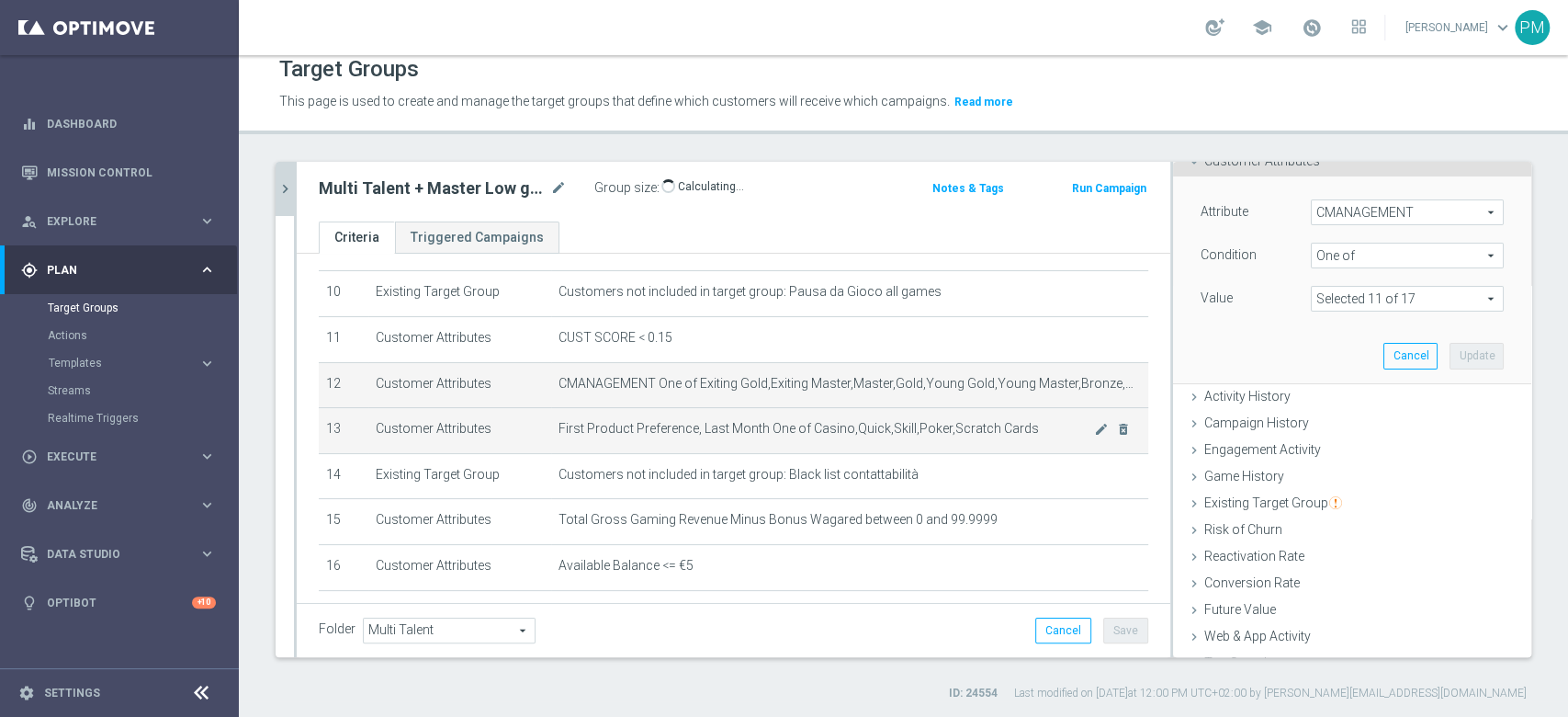
scroll to position [581, 0]
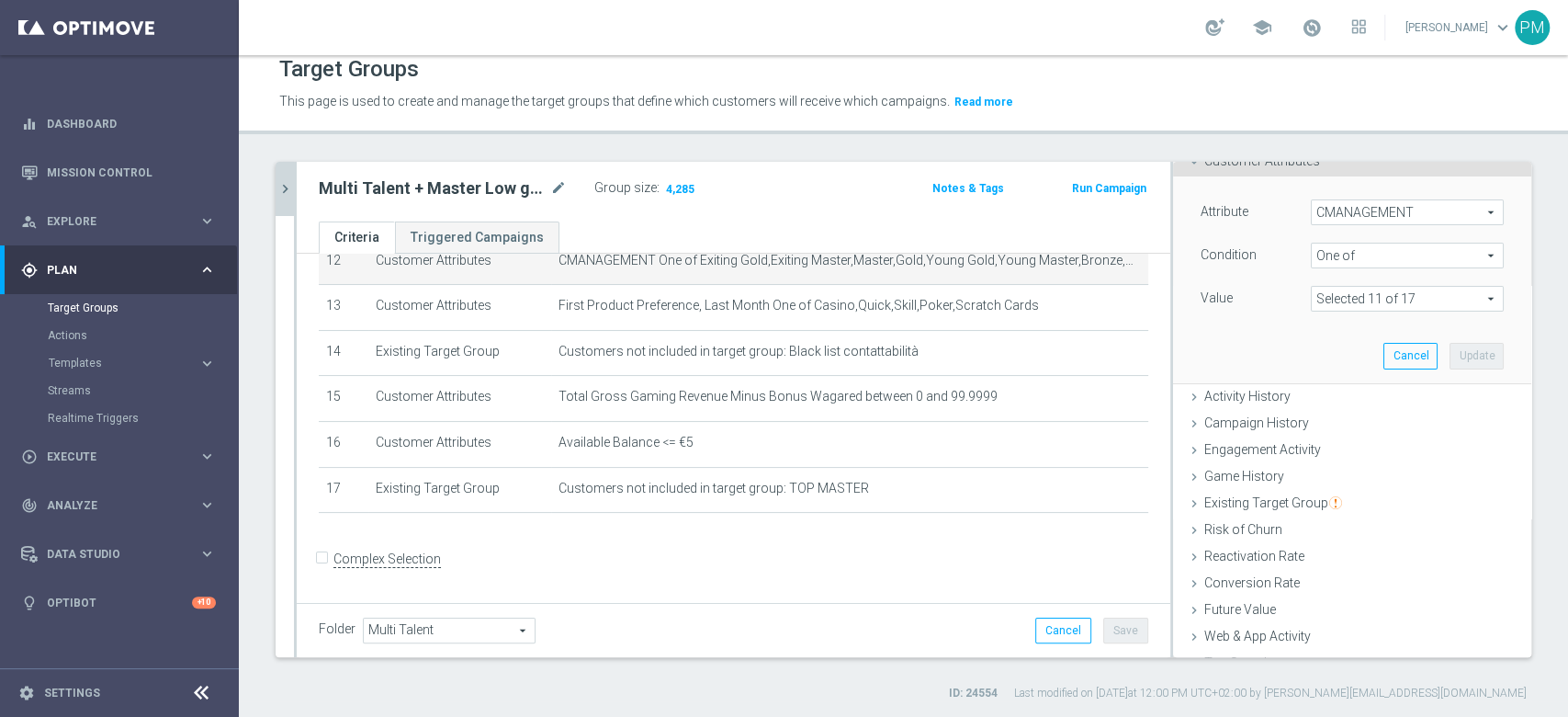
click at [278, 186] on icon "chevron_right" at bounding box center [284, 188] width 17 height 17
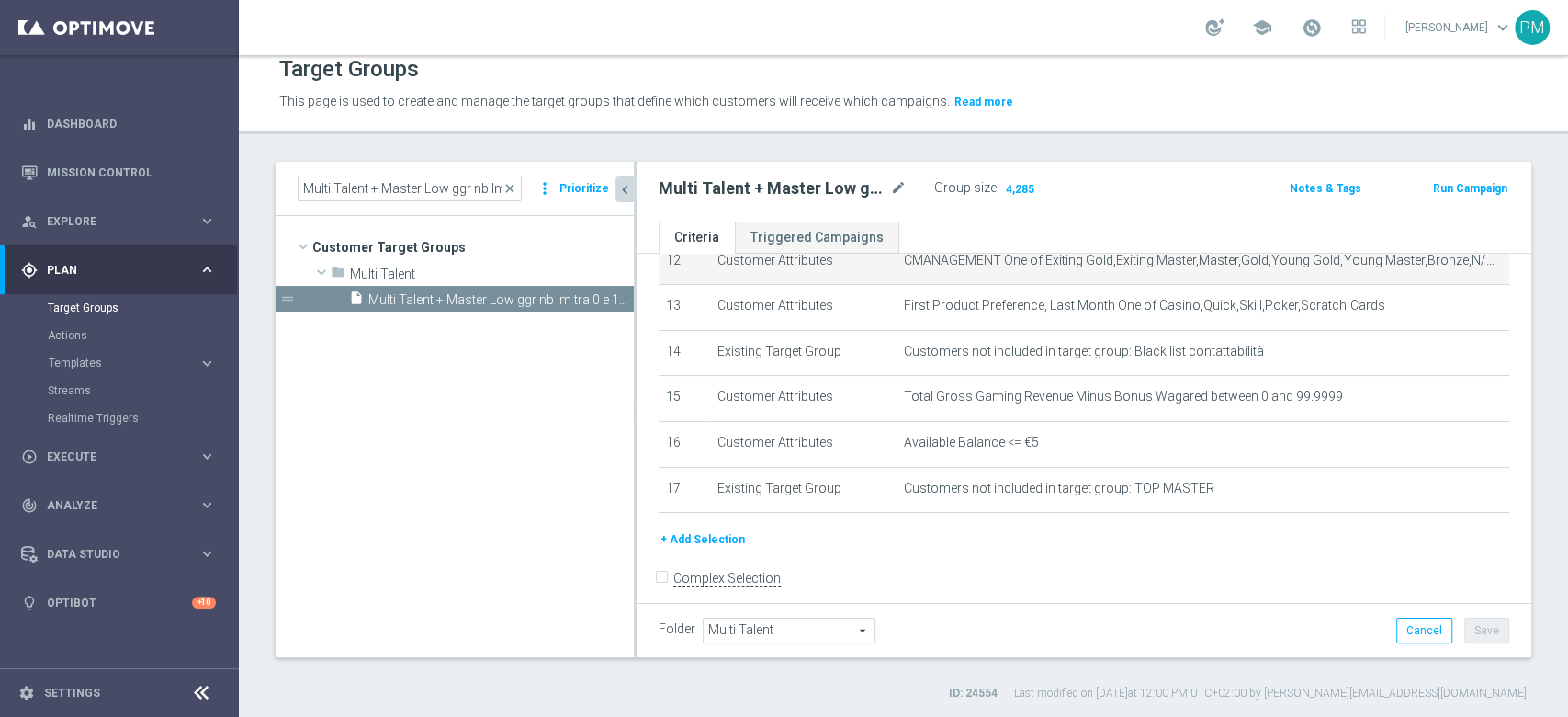
scroll to position [37, 0]
click at [393, 197] on input "Multi Talent + Master Low ggr nb lm tra 0 e 100 1st Casino lm NO saldo" at bounding box center [409, 189] width 225 height 26
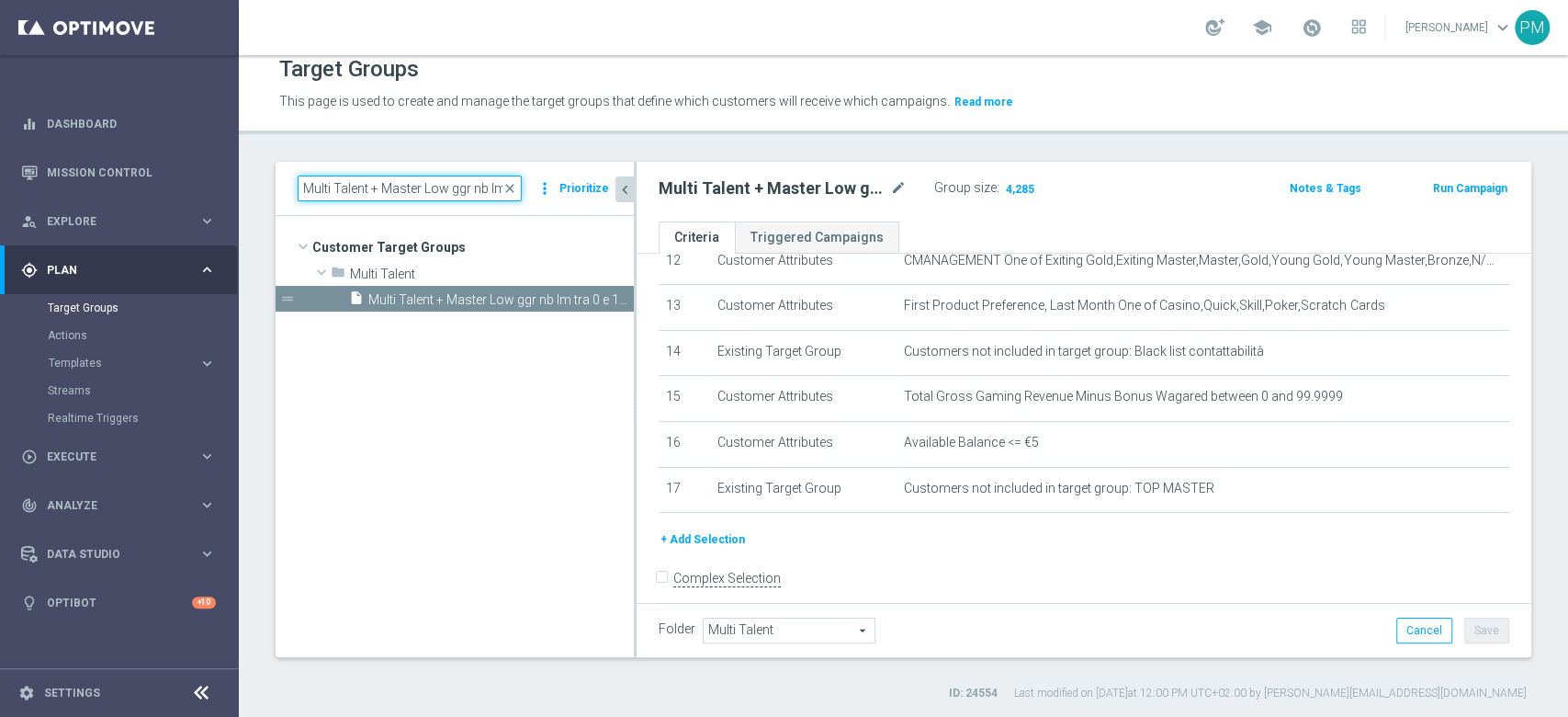
click at [393, 197] on input "Multi Talent + Master Low ggr nb lm tra 0 e 100 1st Casino lm NO saldo" at bounding box center [409, 189] width 225 height 26
paste input "100 e 3"
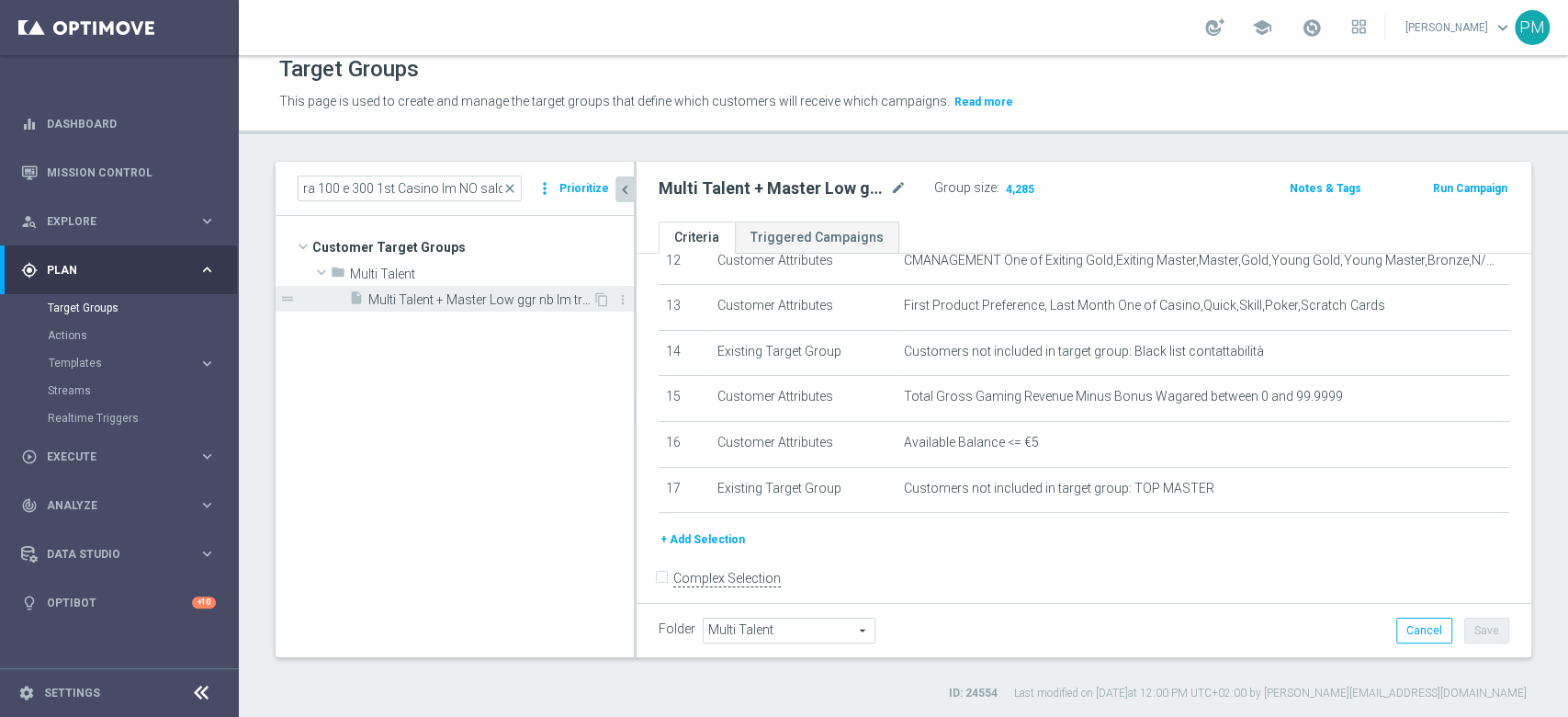
click at [473, 299] on span "Multi Talent + Master Low ggr nb lm tra 100 e 300 1st Casino lm NO saldo" at bounding box center [480, 301] width 225 height 16
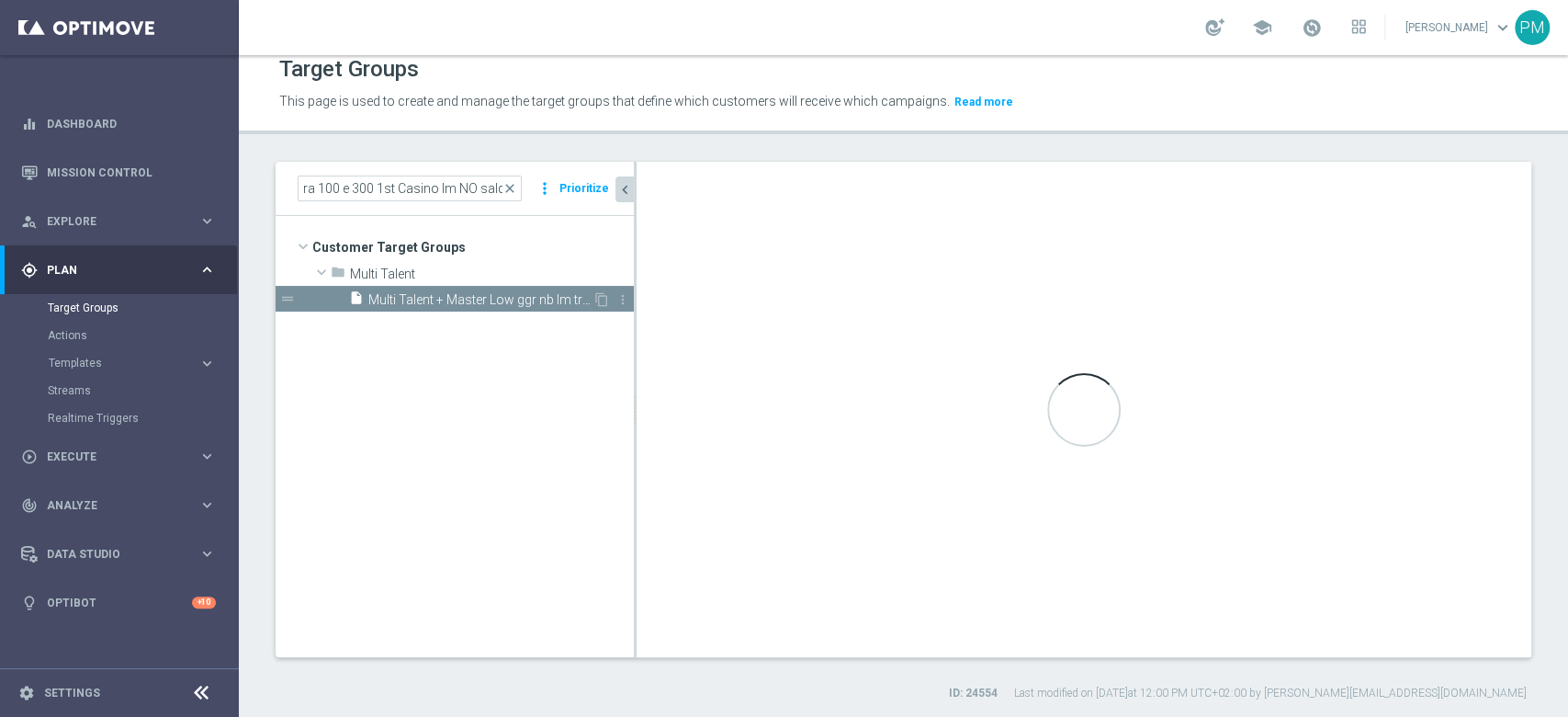
scroll to position [0, 0]
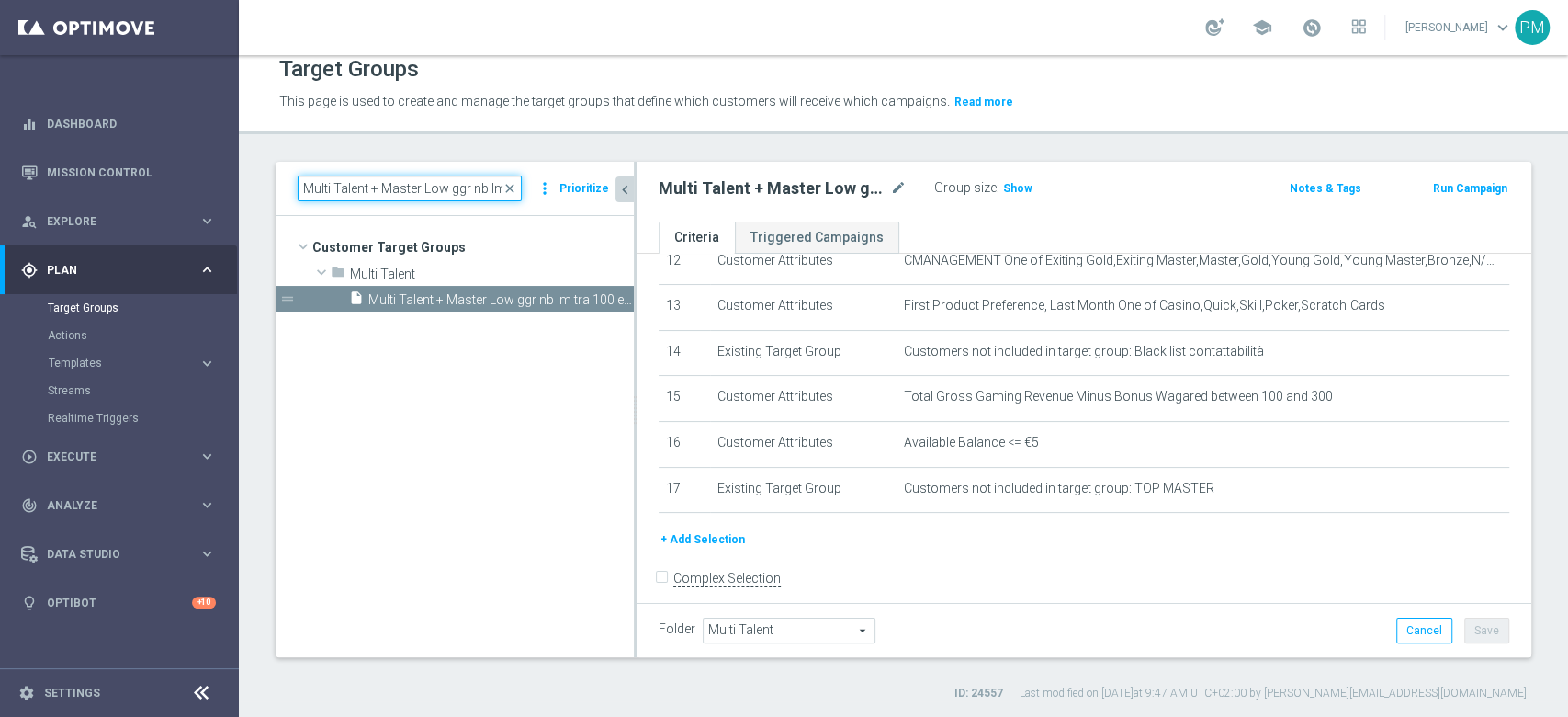
click at [390, 184] on input "Multi Talent + Master Low ggr nb lm tra 100 e 300 1st Casino lm NO saldo" at bounding box center [409, 189] width 225 height 26
paste input ">"
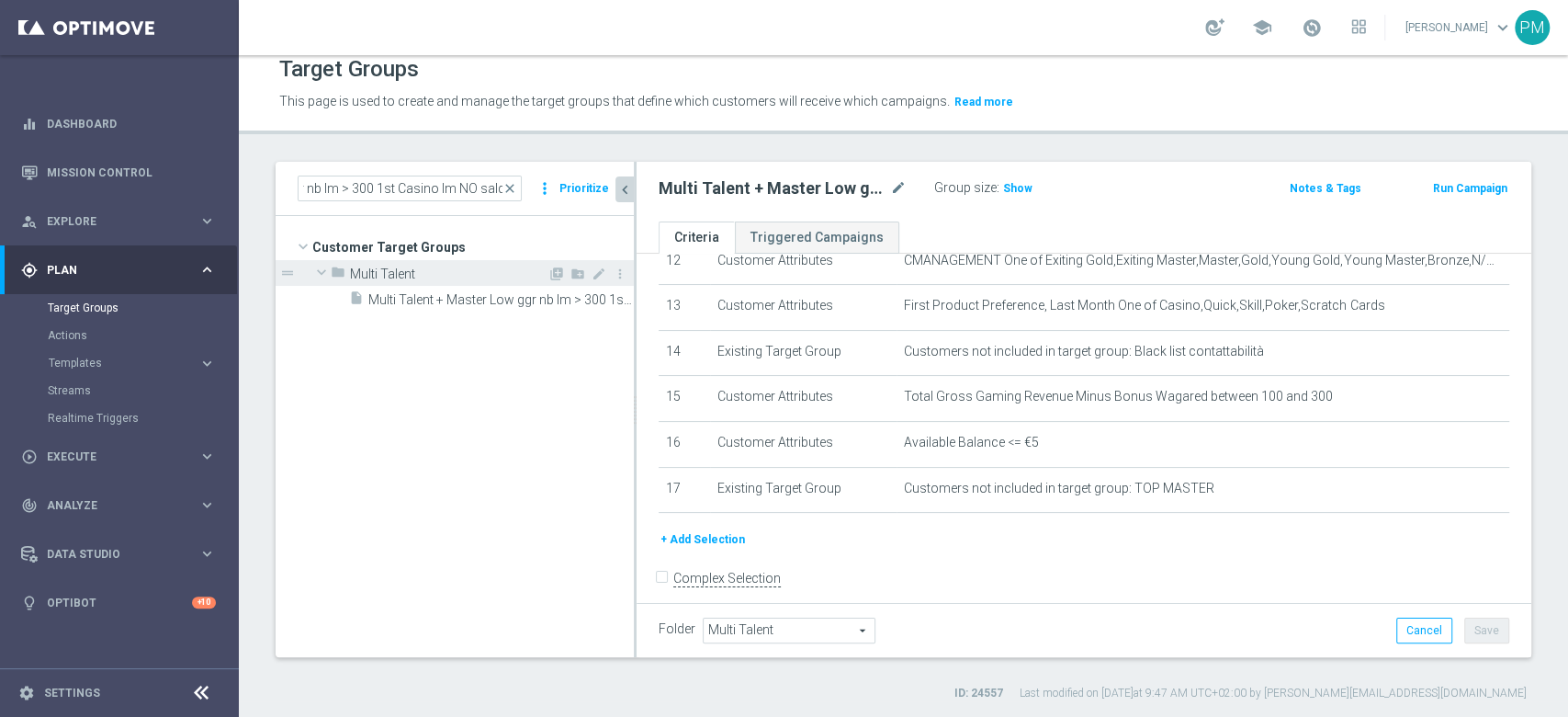
click at [458, 301] on span "Multi Talent + Master Low ggr nb lm > 300 1st Casino lm NO saldo" at bounding box center [501, 301] width 265 height 16
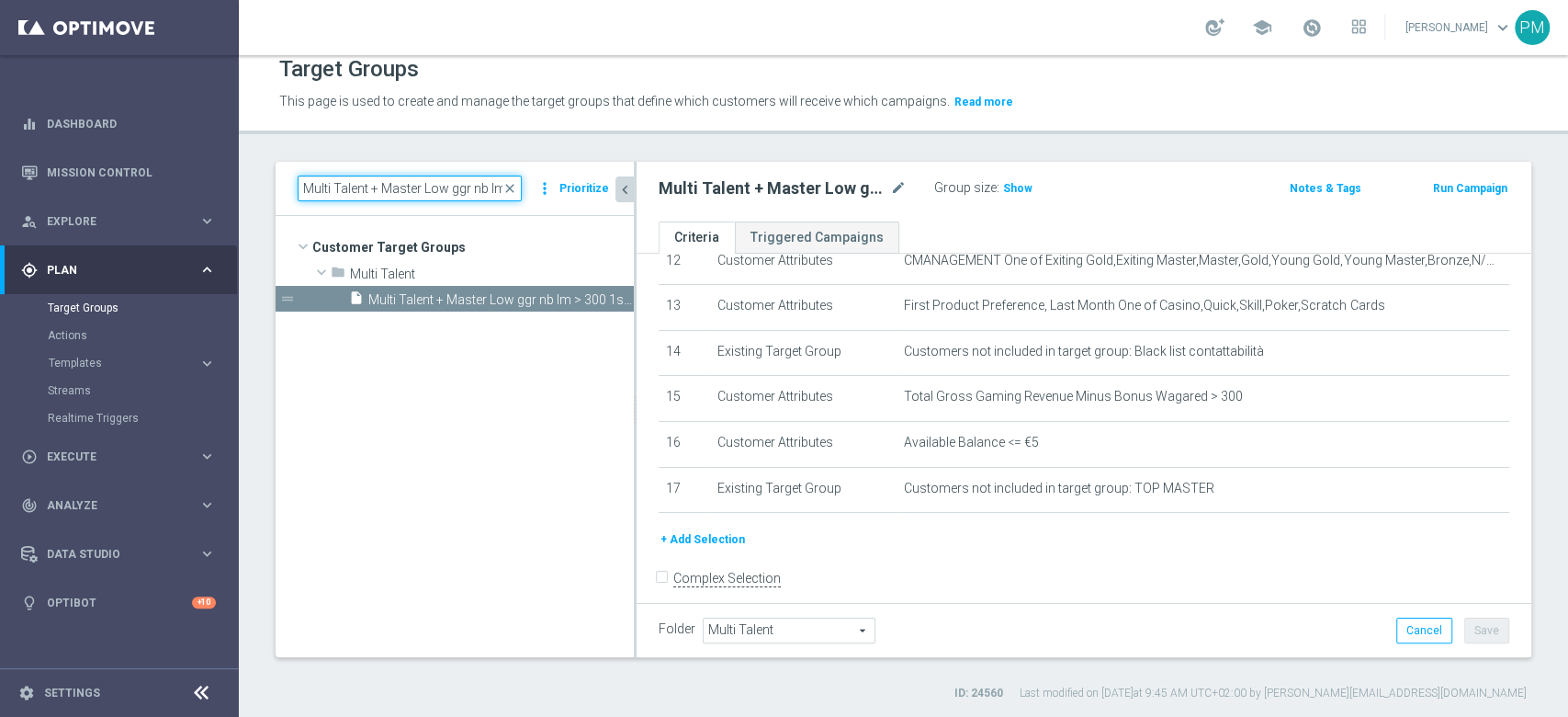
click at [411, 191] on input "Multi Talent + Master Low ggr nb lm > 300 1st Casino lm NO saldo" at bounding box center [409, 189] width 225 height 26
paste input "NO"
type input "Multi Talent + Master Low ggr nb lm > 300 1st NO Casino lm NO saldo"
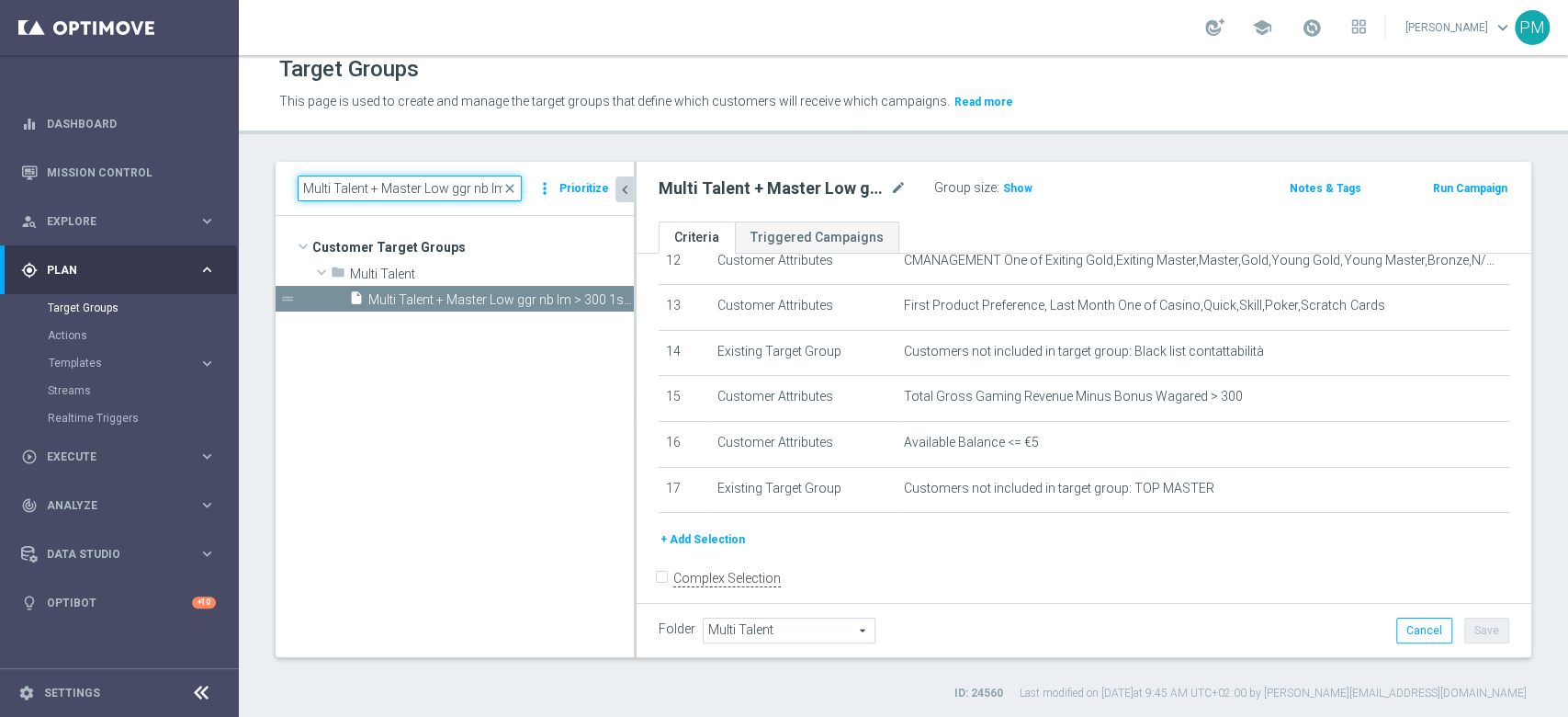
scroll to position [0, 189]
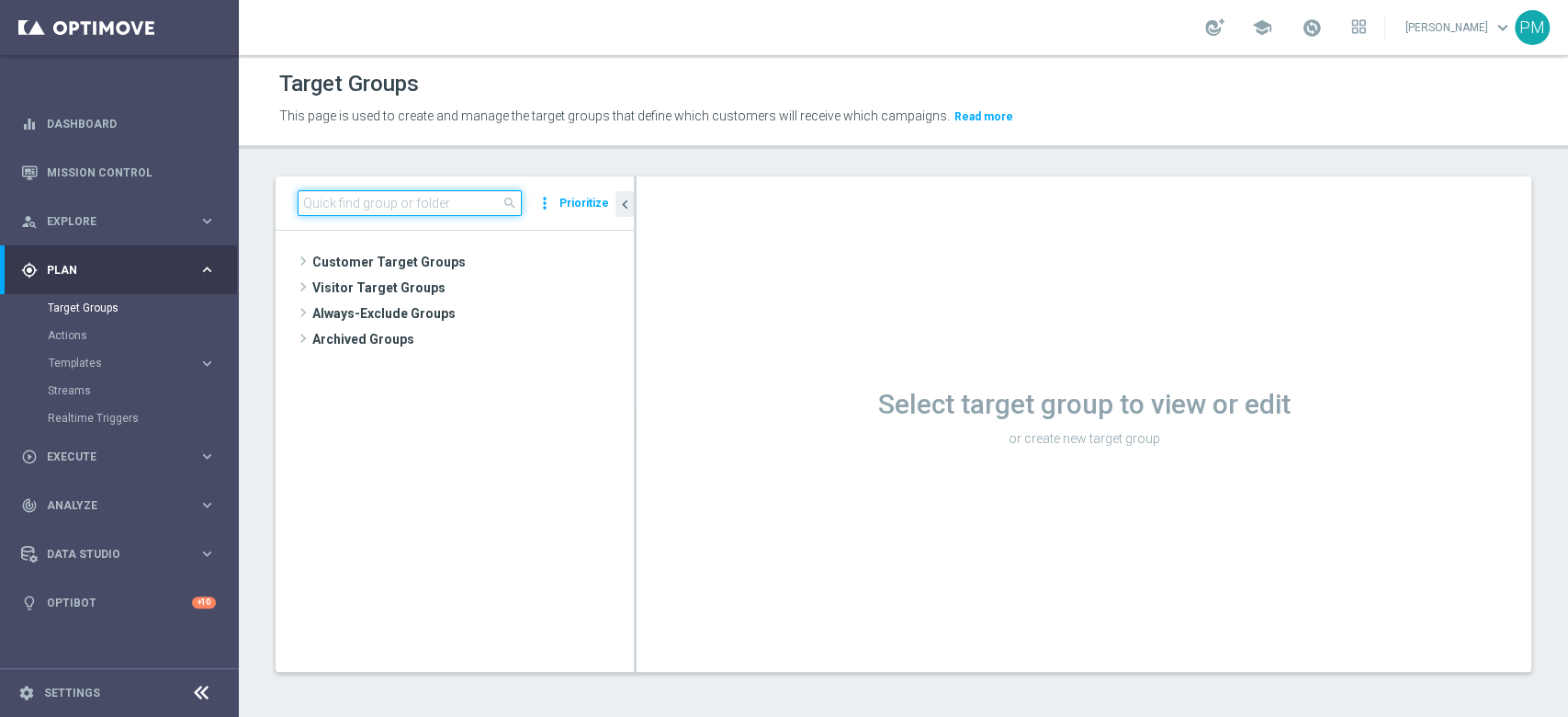
click at [470, 202] on input at bounding box center [409, 203] width 225 height 26
paste input "Multi Talent + Master Low ggr nb lm > 300 1st Casino lm NO saldo"
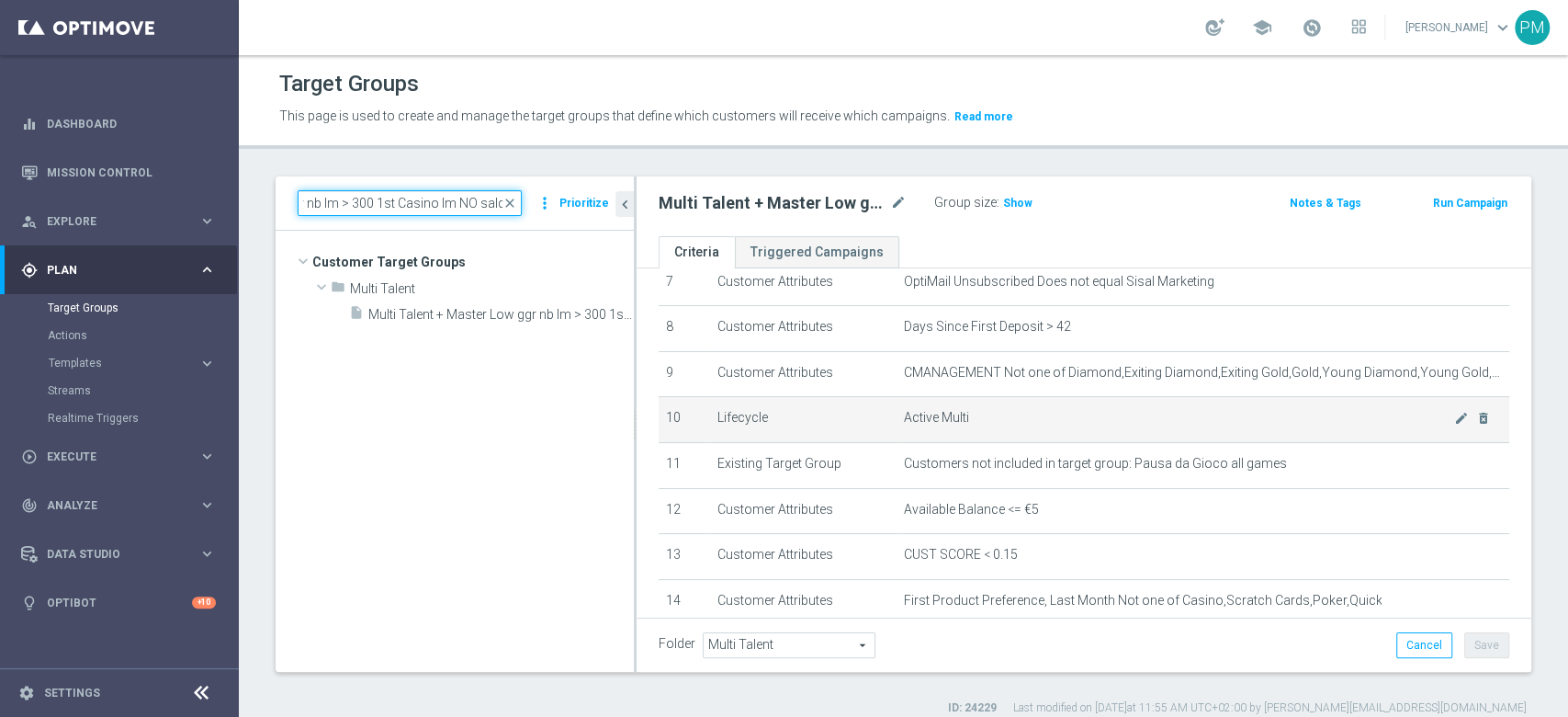
scroll to position [309, 0]
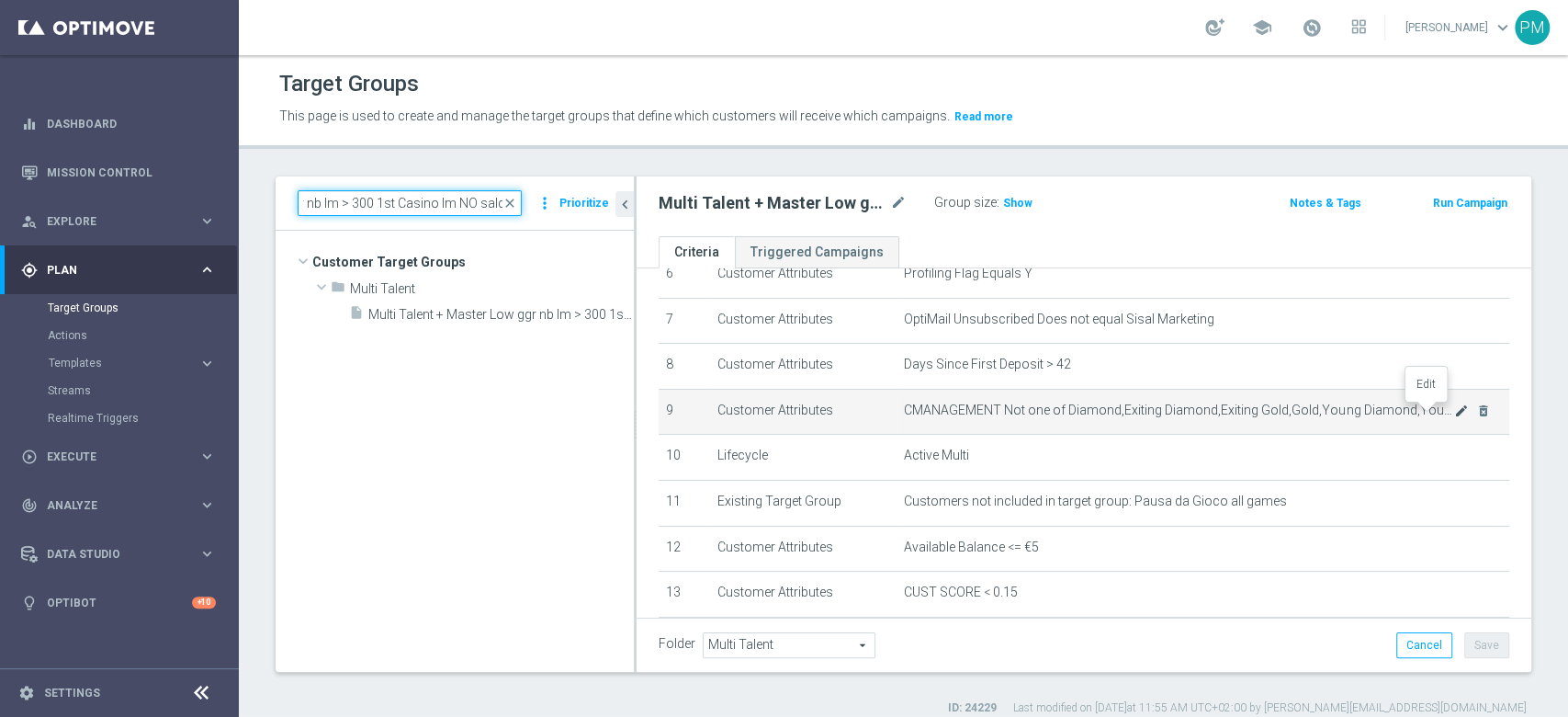
type input "Multi Talent + Master Low ggr nb lm > 300 1st Casino lm NO saldo"
click at [1454, 411] on icon "mode_edit" at bounding box center [1461, 410] width 15 height 15
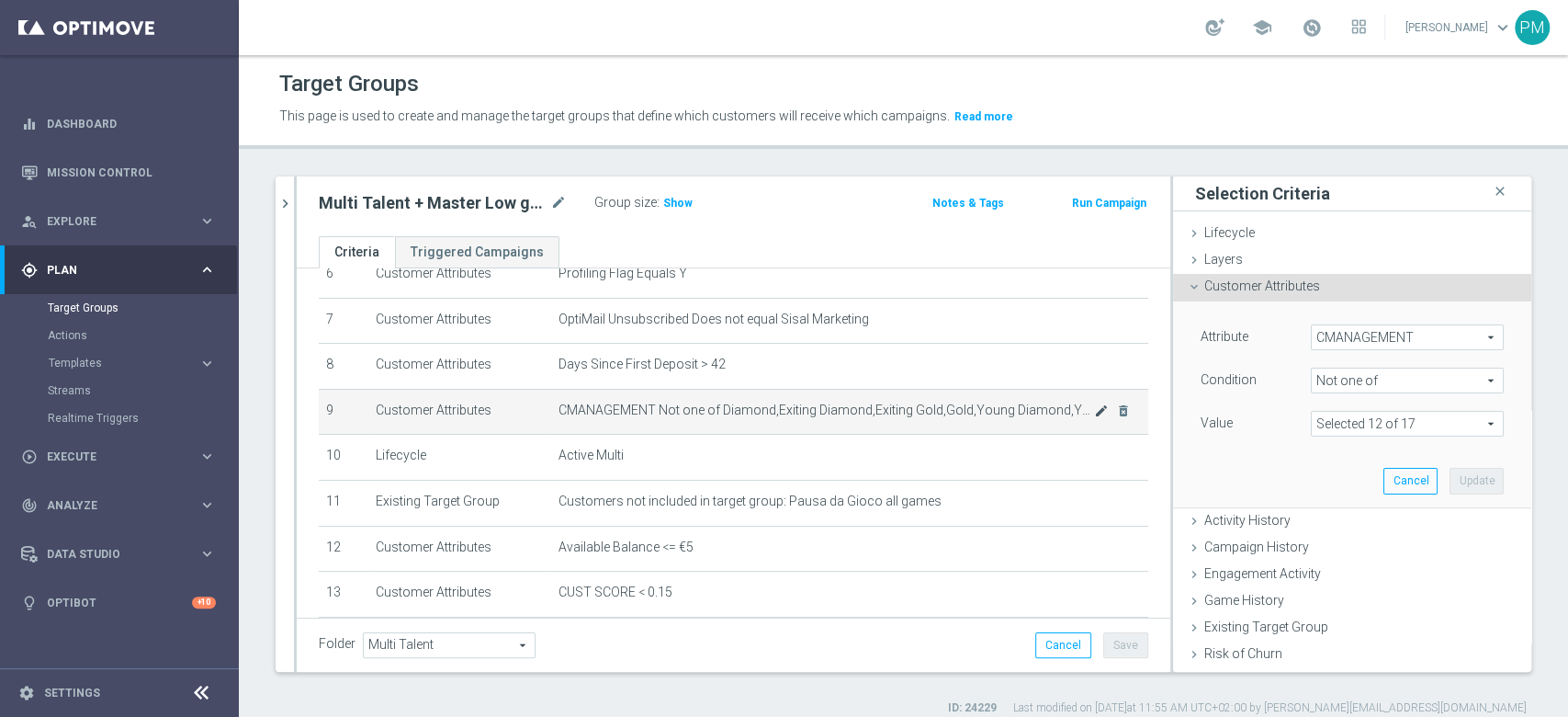
scroll to position [0, 0]
click at [1403, 425] on span at bounding box center [1406, 423] width 191 height 24
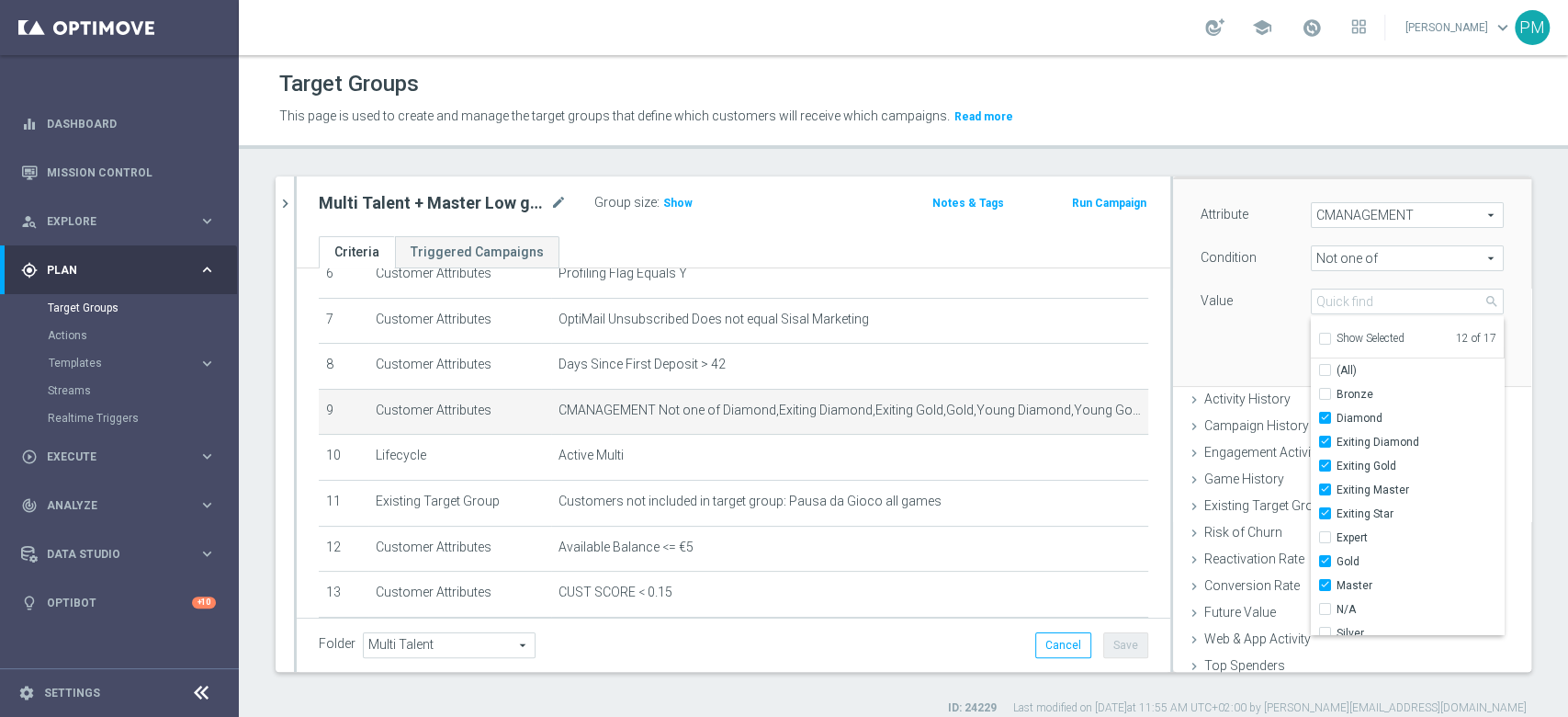
click at [1351, 259] on span "Not one of" at bounding box center [1406, 259] width 191 height 24
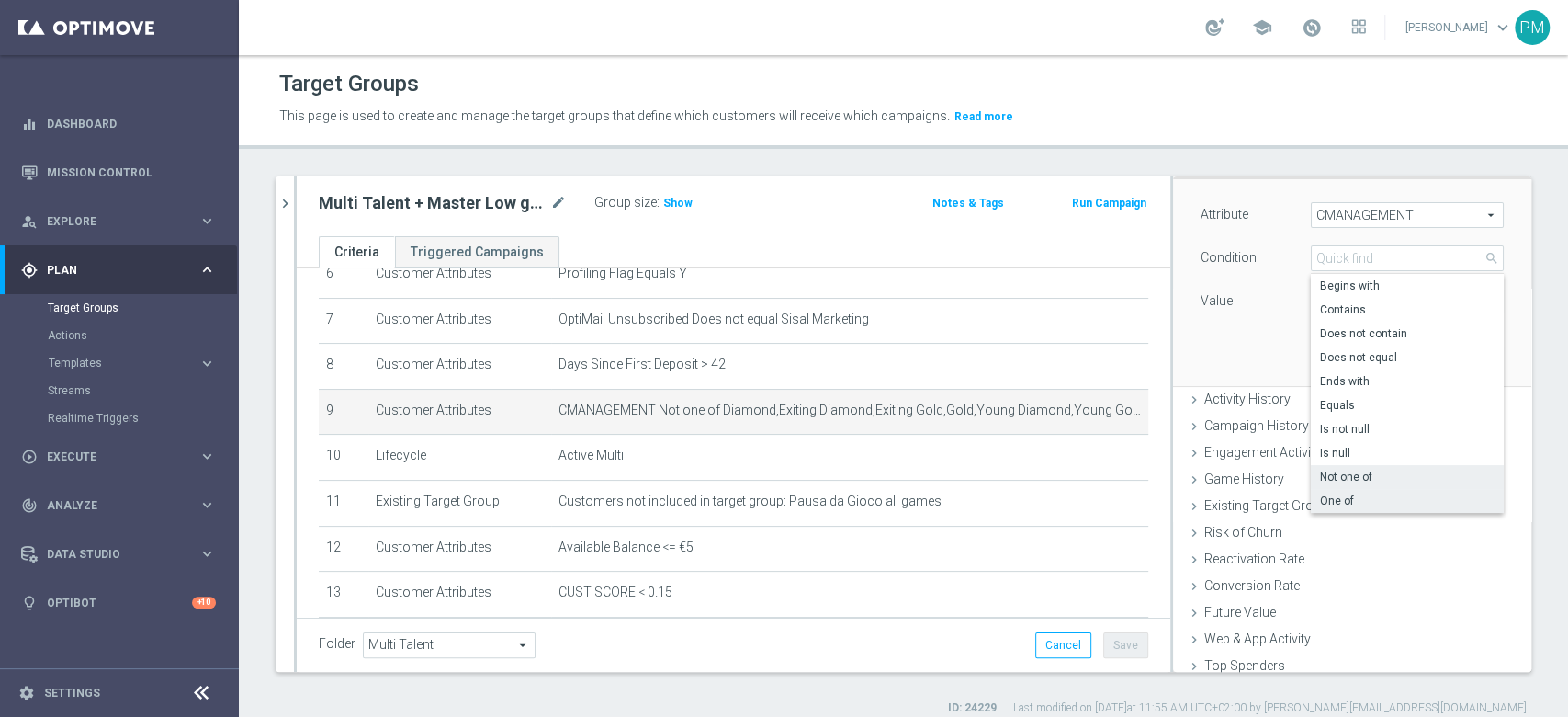
click at [1329, 500] on span "One of" at bounding box center [1406, 500] width 175 height 15
type input "One of"
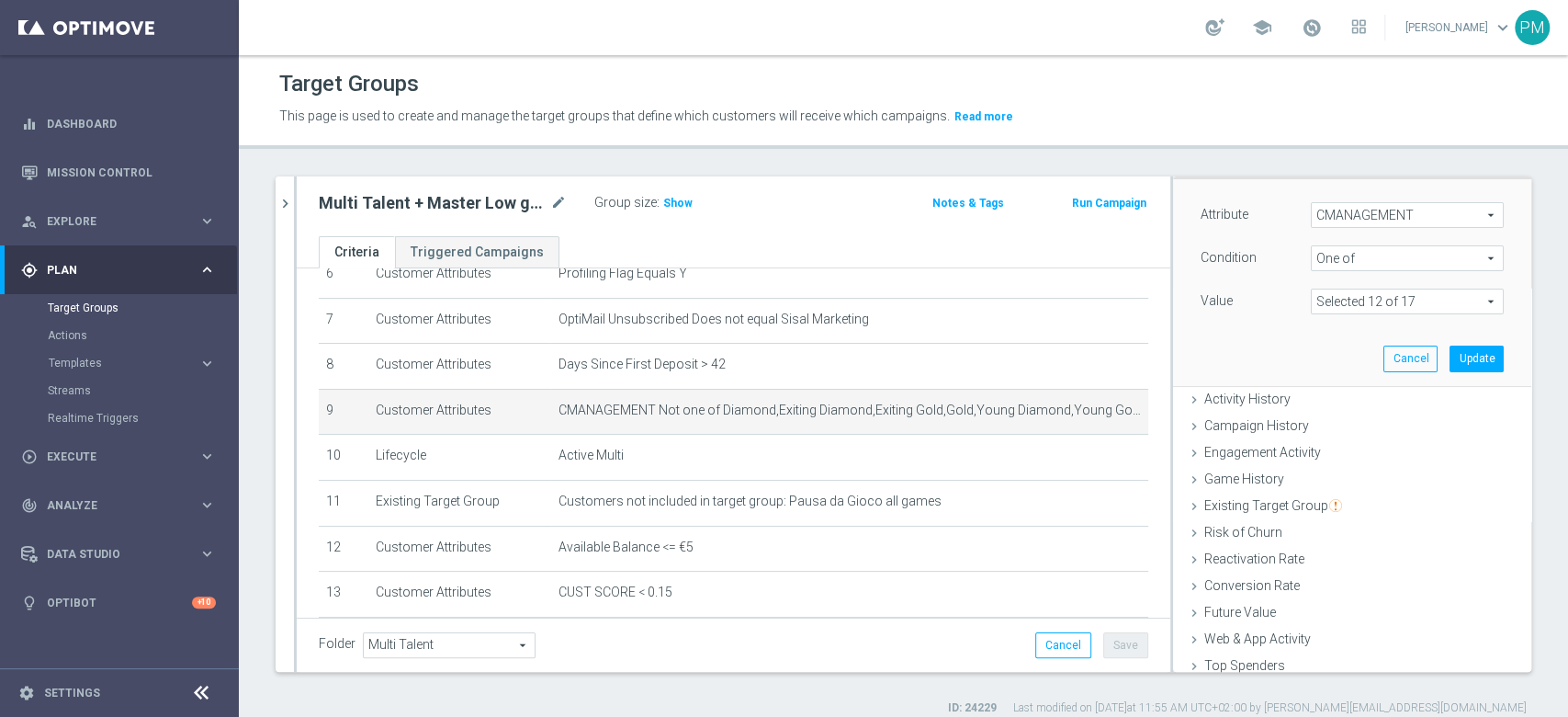
click at [1341, 305] on span at bounding box center [1406, 302] width 191 height 24
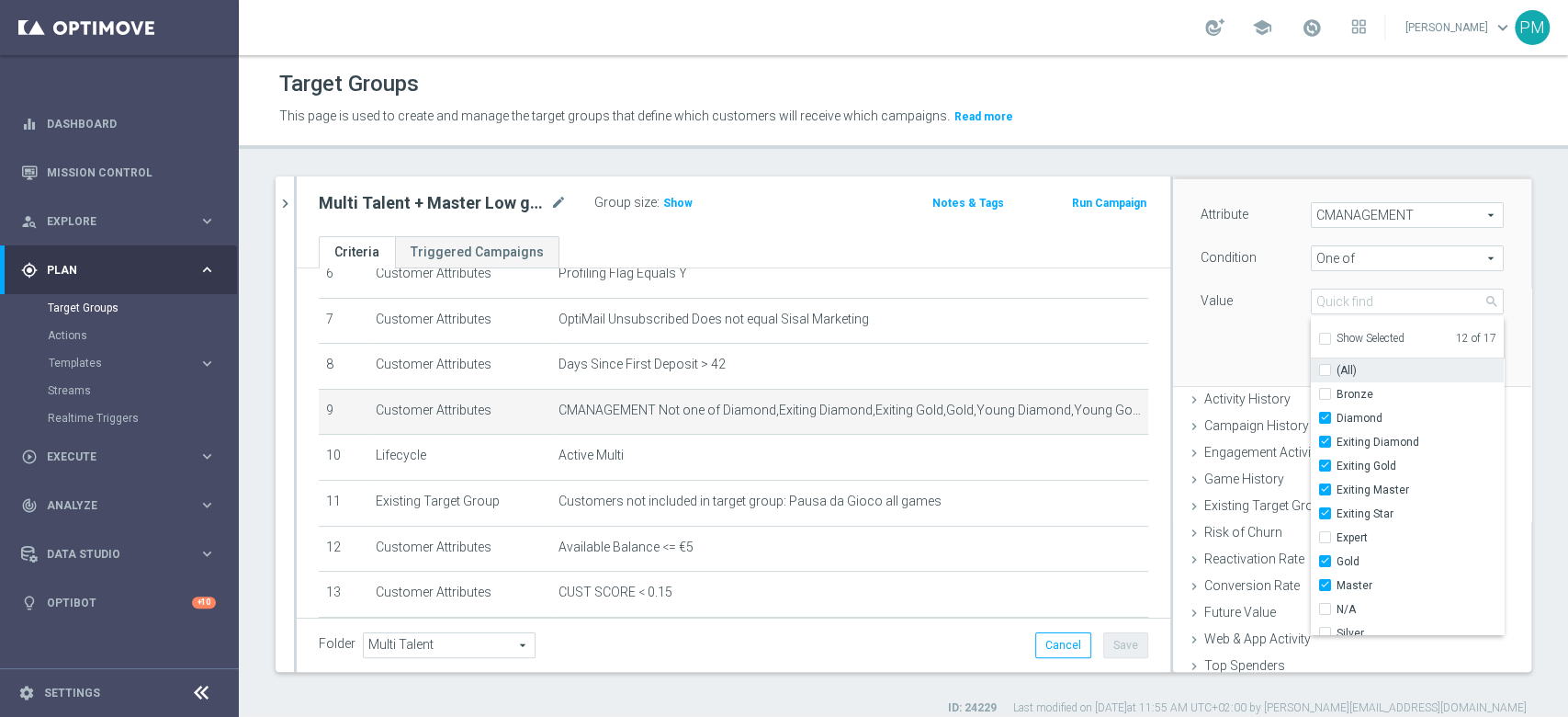
click at [1336, 368] on label "(All)" at bounding box center [1419, 370] width 167 height 24
click at [1324, 368] on input "(All)" at bounding box center [1330, 370] width 12 height 12
checkbox input "true"
type input "Selected 17 of 17"
checkbox input "true"
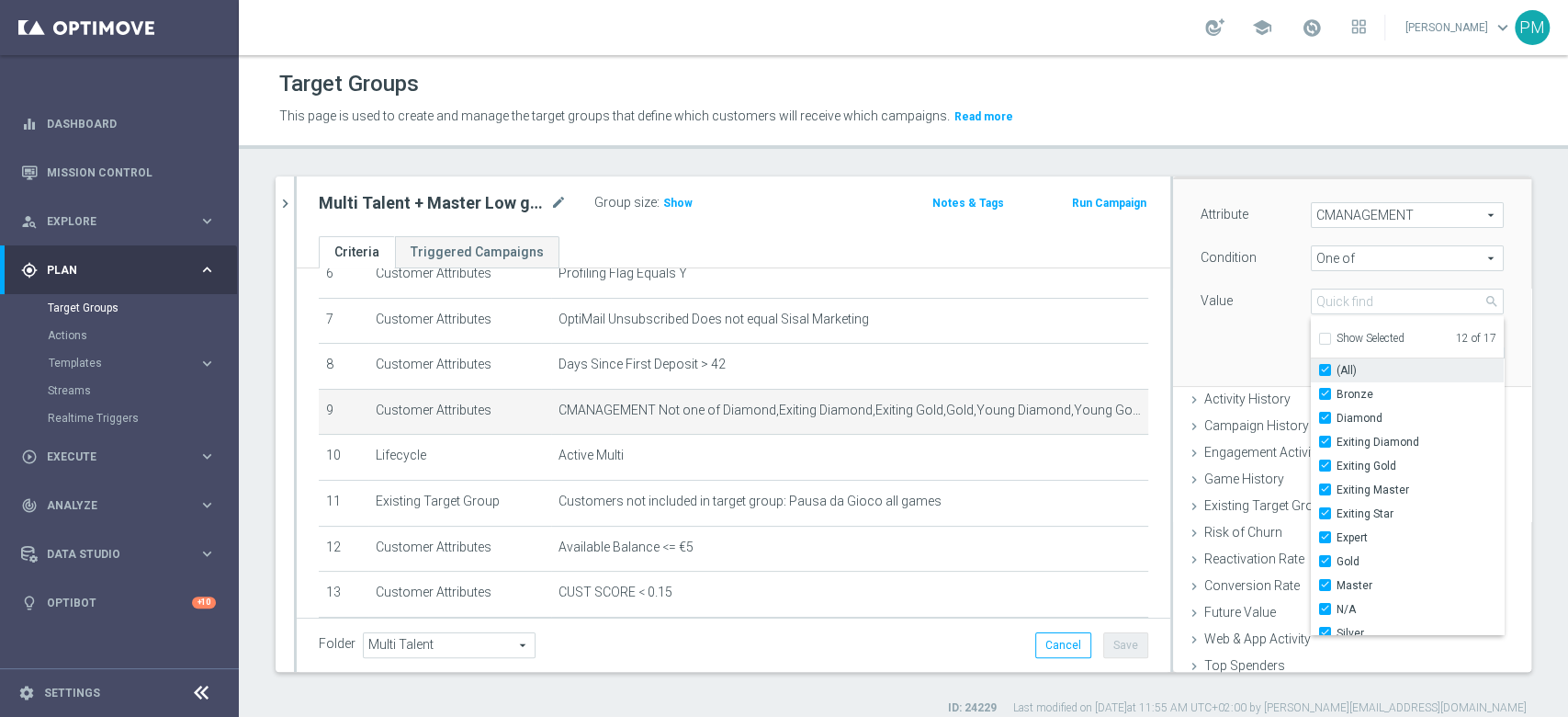
checkbox input "true"
click at [1336, 368] on label "(All)" at bounding box center [1419, 370] width 167 height 24
click at [1324, 368] on input "(All)" at bounding box center [1330, 370] width 12 height 12
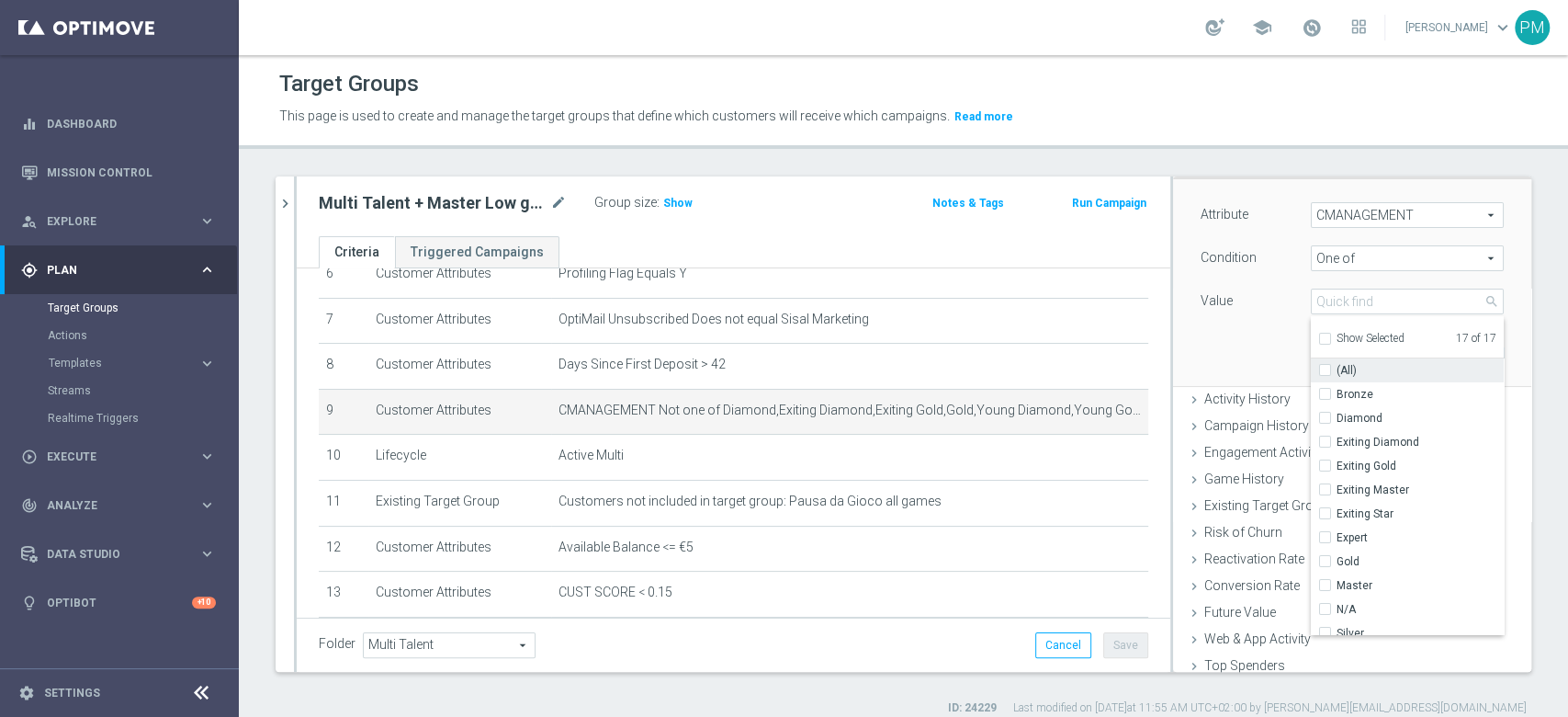
checkbox input "false"
type input "Select"
checkbox input "false"
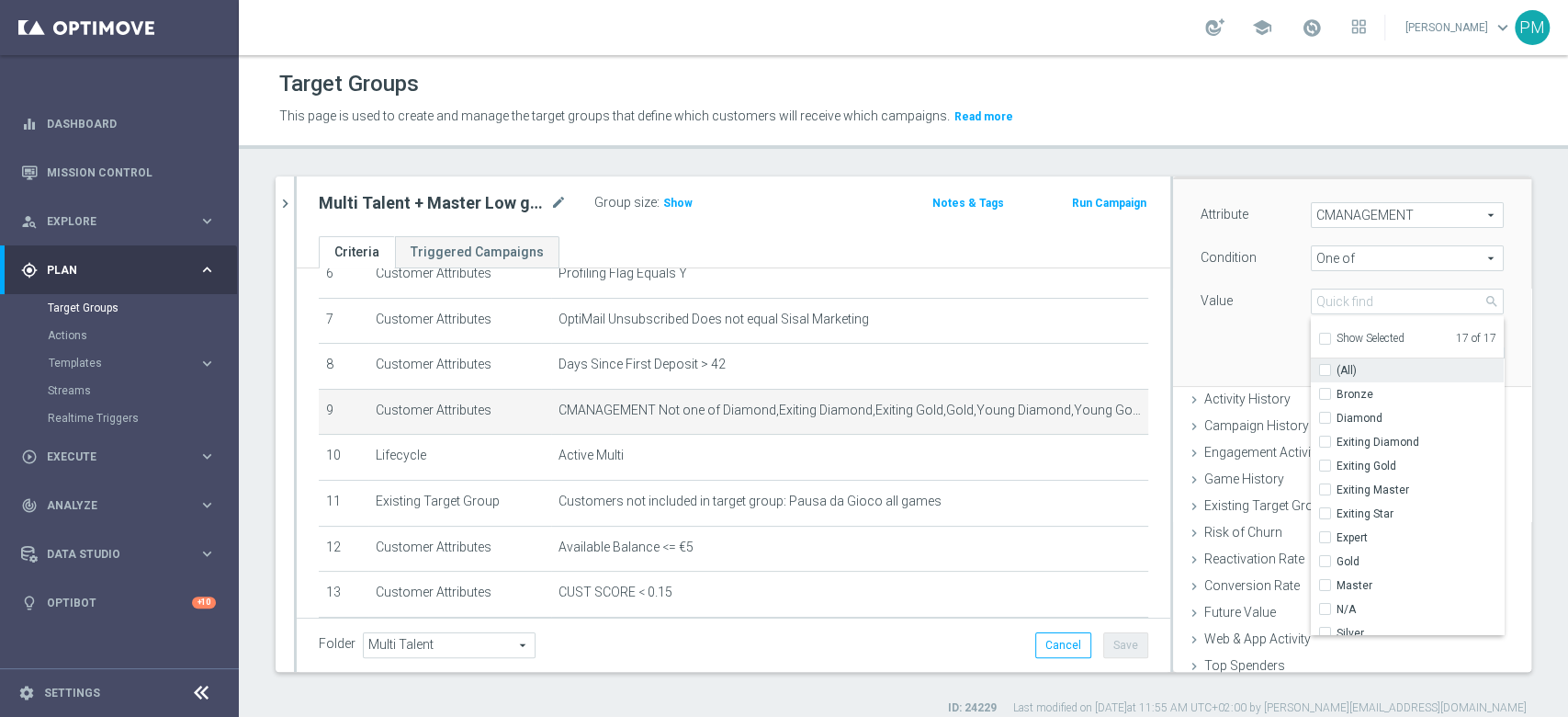
checkbox input "false"
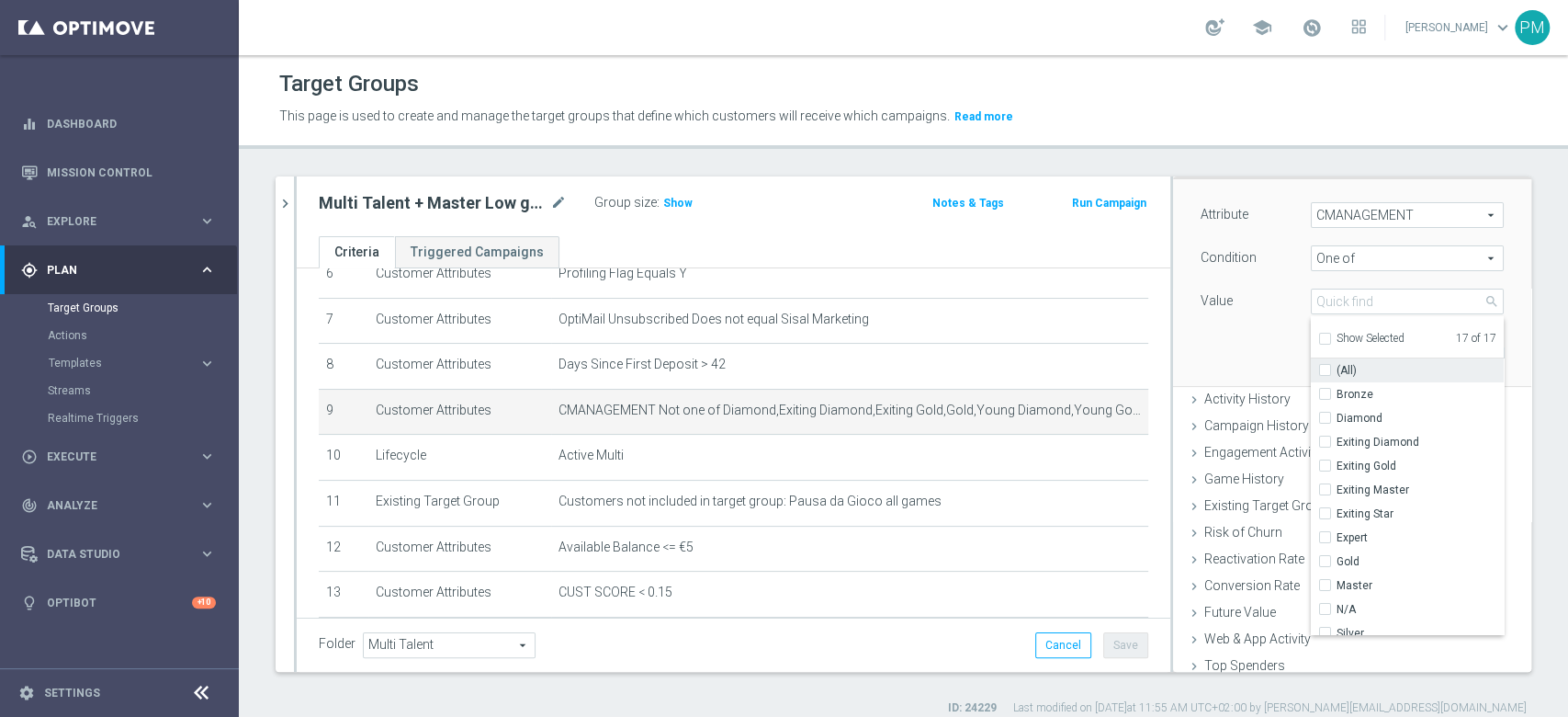
checkbox input "false"
click at [1324, 390] on input "Bronze" at bounding box center [1330, 394] width 12 height 12
checkbox input "true"
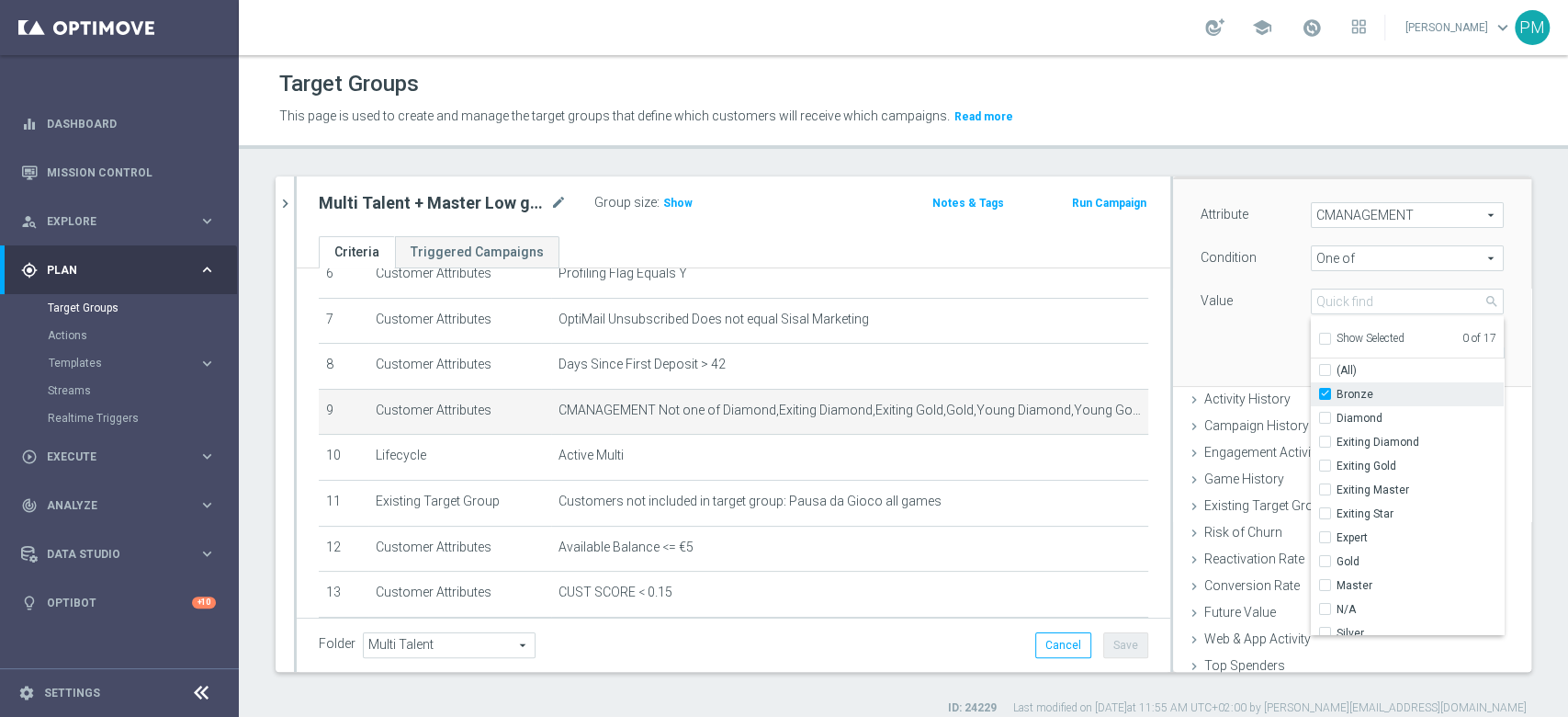
type input "Bronze"
click at [1324, 462] on input "Exiting Gold" at bounding box center [1330, 466] width 12 height 12
checkbox input "true"
type input "Selected 2 of 17"
click at [1324, 485] on input "Exiting Master" at bounding box center [1330, 490] width 12 height 12
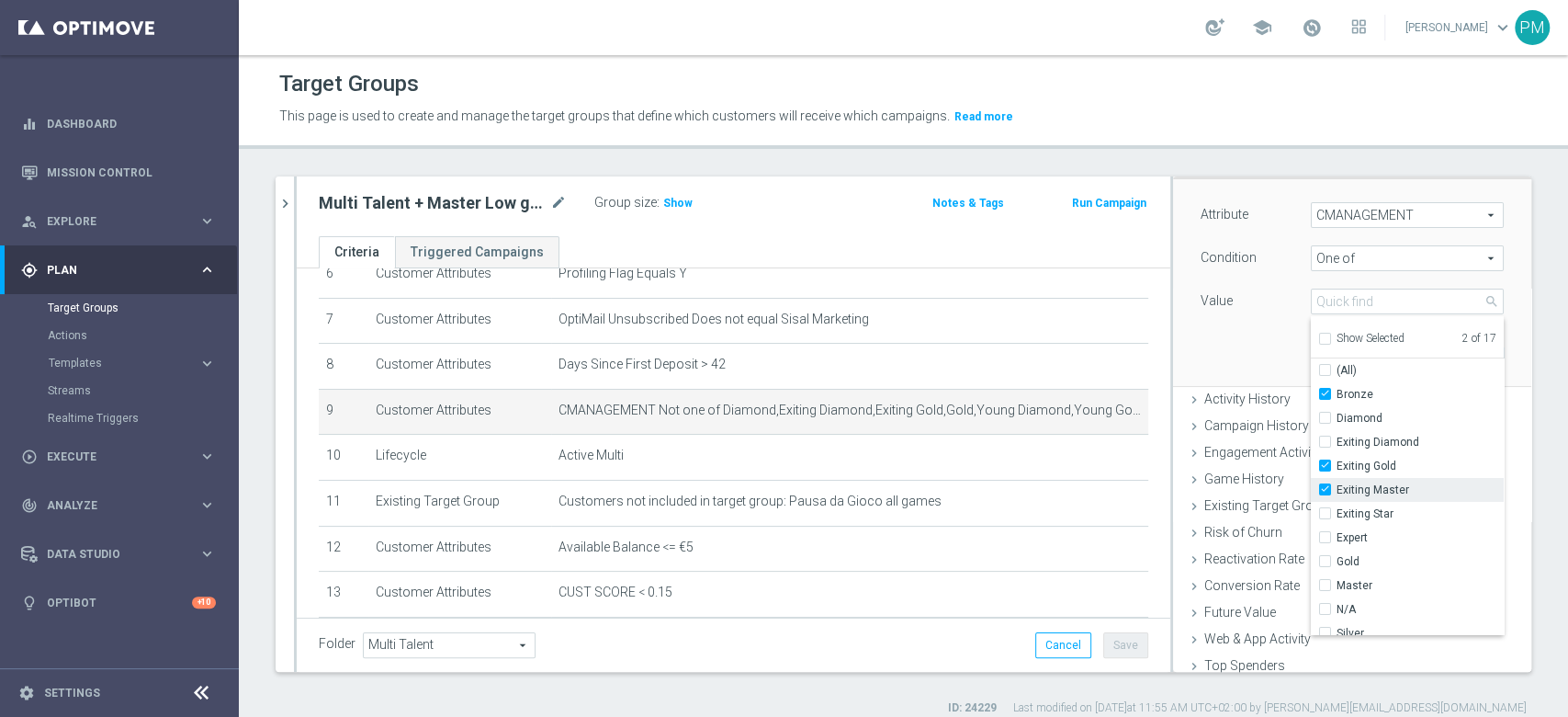
checkbox input "true"
type input "Selected 3 of 17"
click at [1324, 533] on input "Expert" at bounding box center [1330, 538] width 12 height 12
checkbox input "true"
type input "Selected 4 of 17"
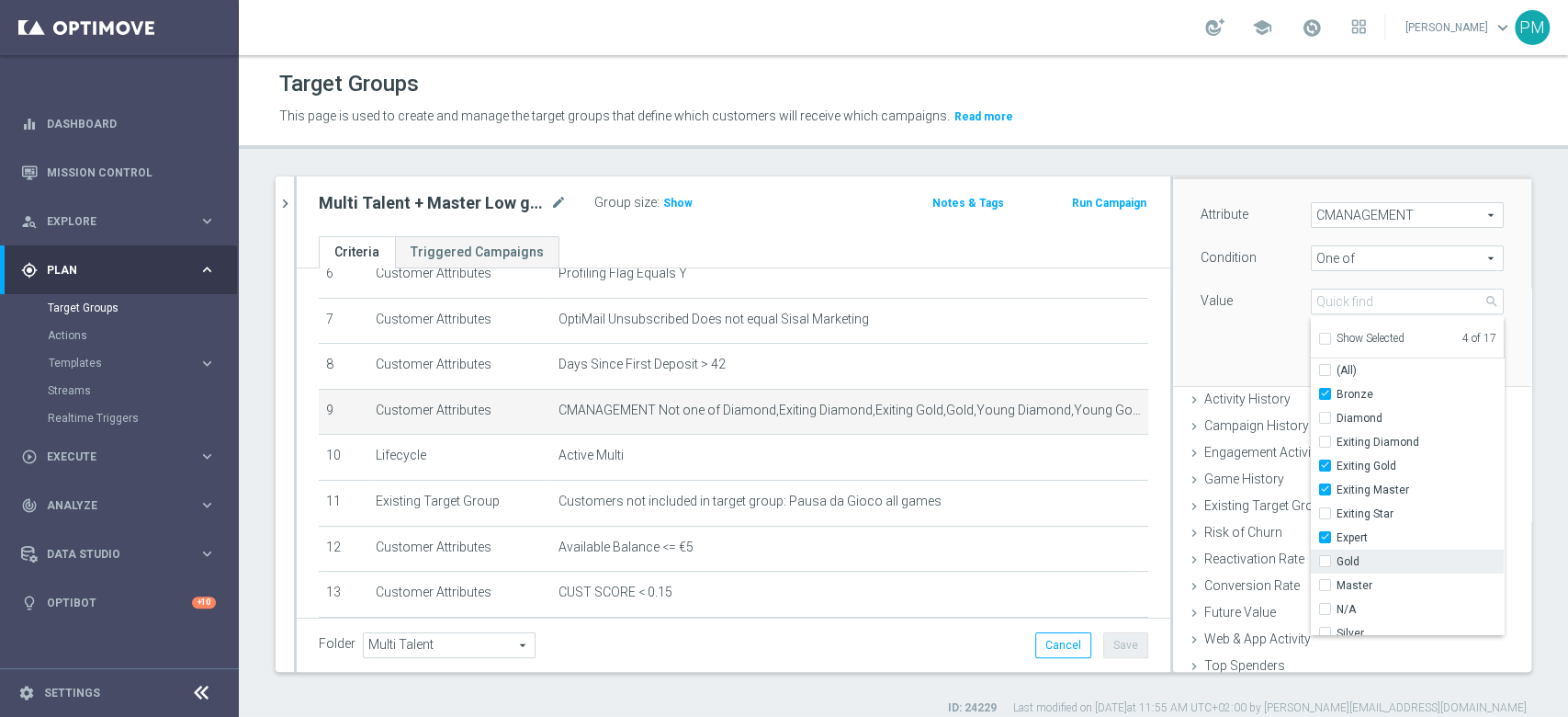
click at [1336, 556] on label "Gold" at bounding box center [1419, 561] width 167 height 24
click at [1324, 556] on input "Gold" at bounding box center [1330, 562] width 12 height 12
checkbox input "true"
type input "Selected 5 of 17"
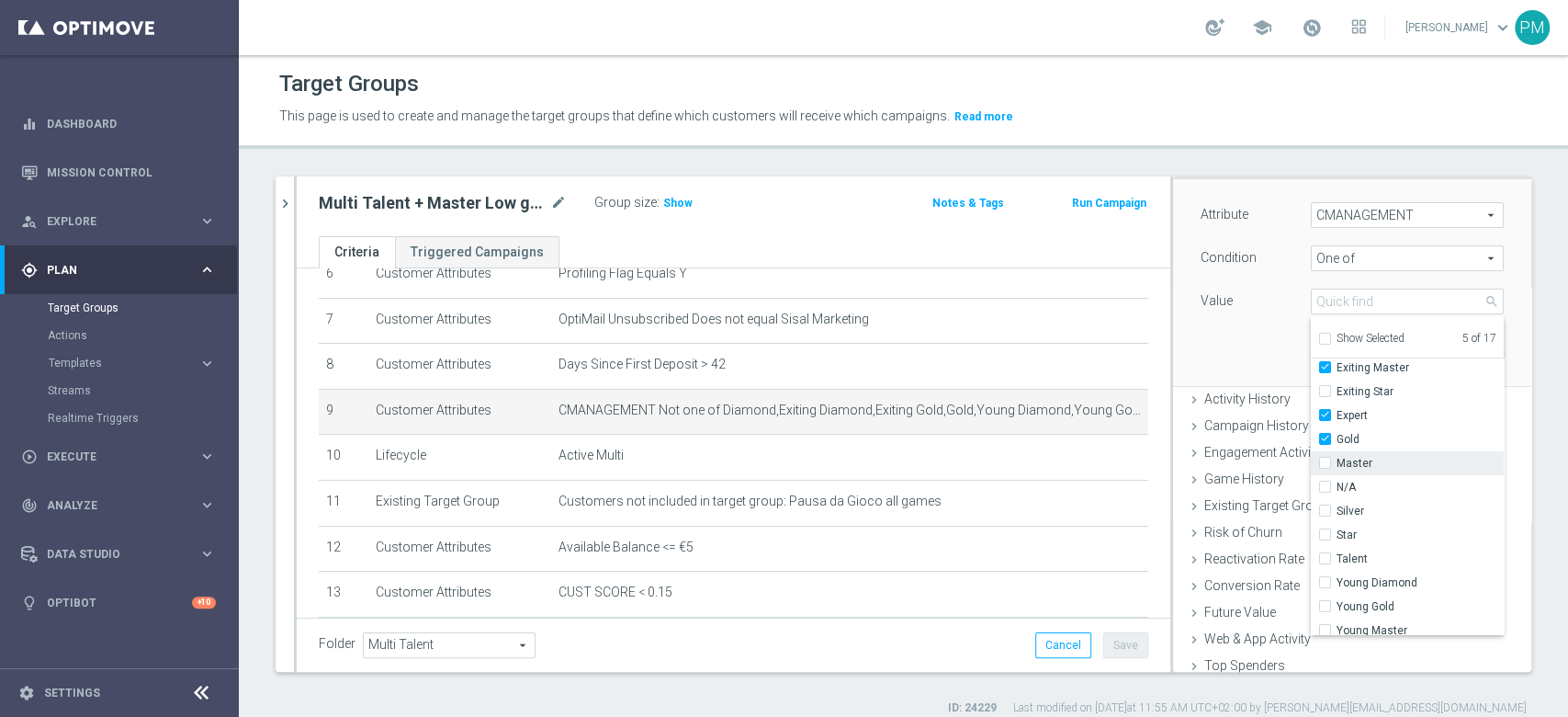
click at [1324, 457] on input "Master" at bounding box center [1330, 463] width 12 height 12
checkbox input "true"
type input "Selected 6 of 17"
click at [1324, 487] on input "N/A" at bounding box center [1330, 487] width 12 height 12
checkbox input "true"
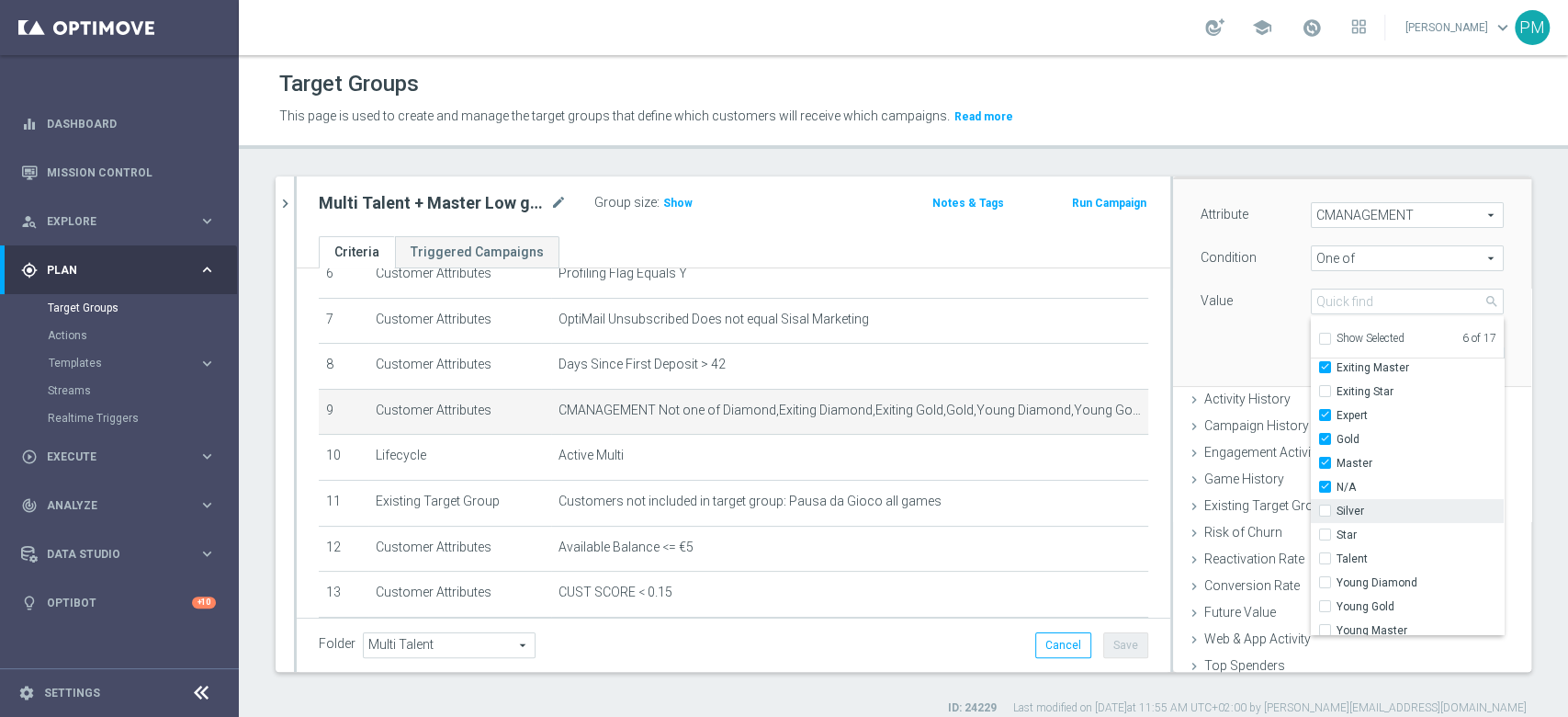
type input "Selected 7 of 17"
click at [1324, 511] on input "Silver" at bounding box center [1330, 511] width 12 height 12
checkbox input "true"
type input "Selected 8 of 17"
click at [1336, 559] on label "Talent" at bounding box center [1419, 558] width 167 height 24
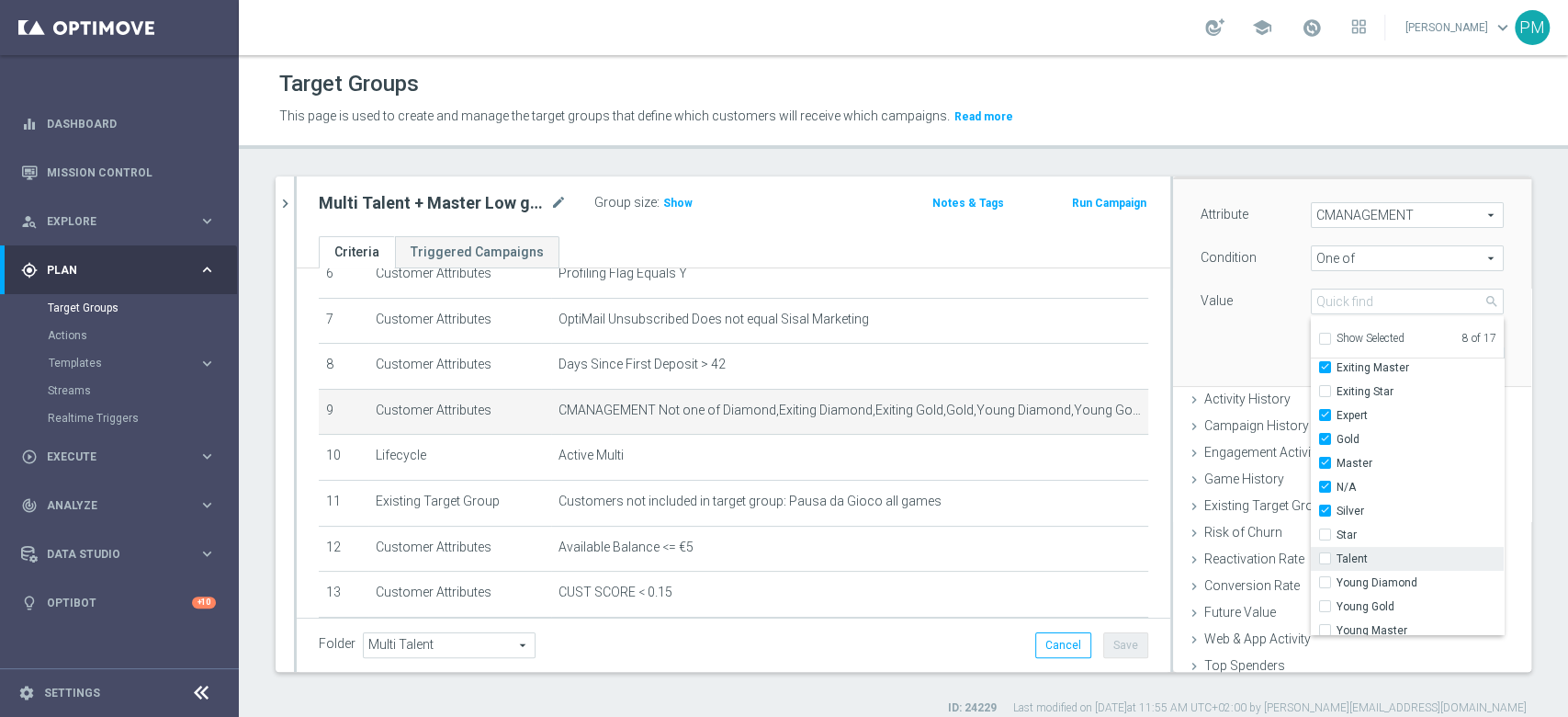
click at [1324, 559] on input "Talent" at bounding box center [1330, 559] width 12 height 12
checkbox input "true"
type input "Selected 9 of 17"
click at [1324, 571] on input "Young Gold" at bounding box center [1330, 575] width 12 height 12
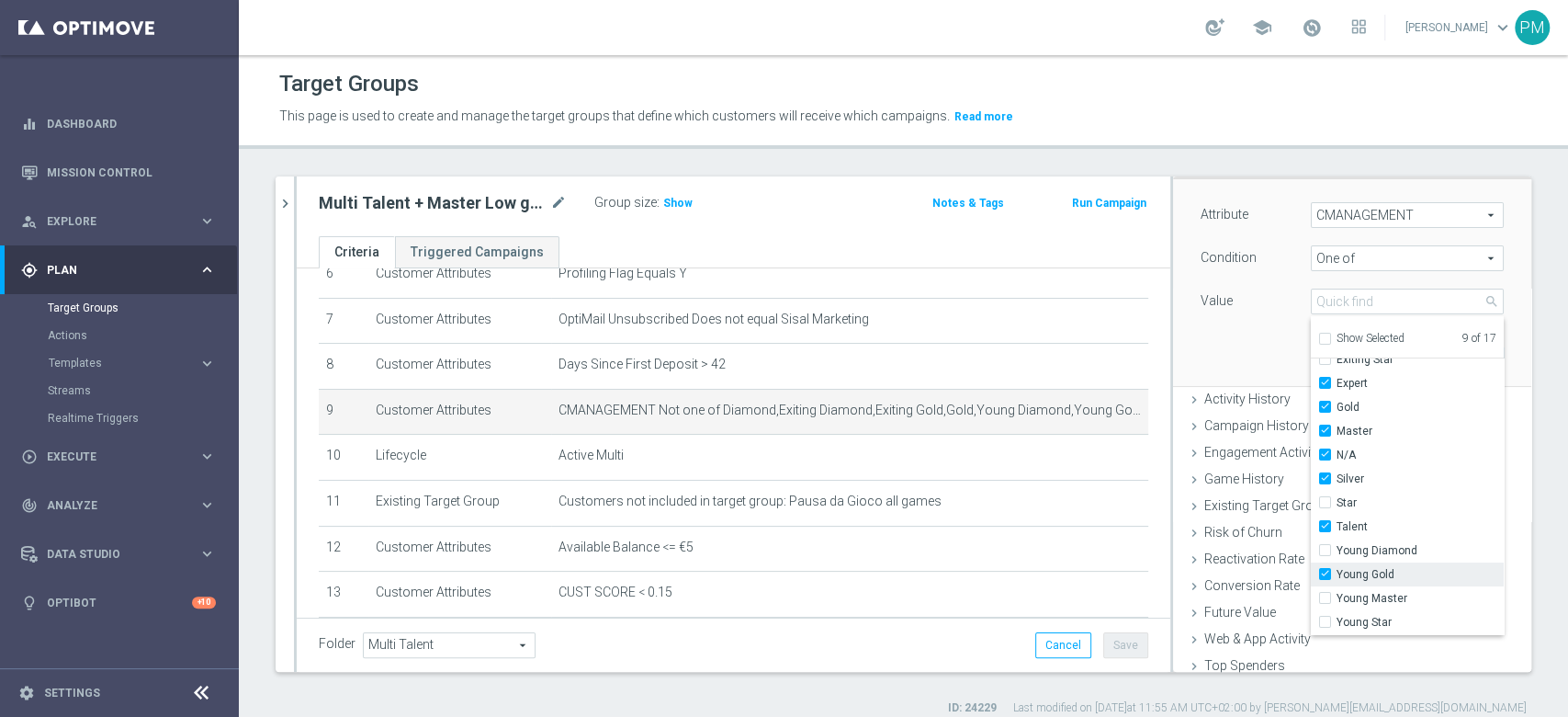
checkbox input "true"
type input "Selected 10 of 17"
click at [1324, 597] on input "Young Master" at bounding box center [1330, 598] width 12 height 12
checkbox input "true"
type input "Selected 11 of 17"
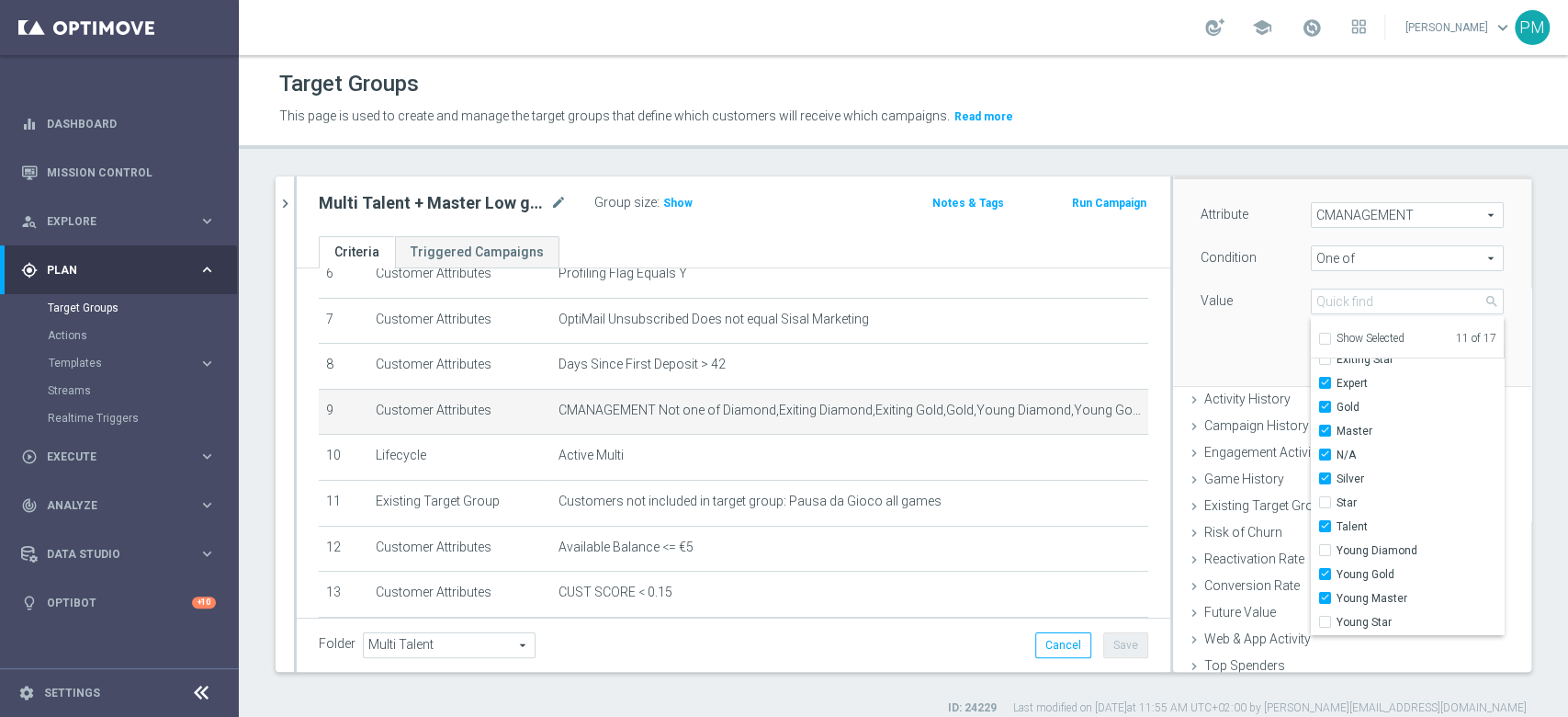
click at [1219, 332] on div "Attribute CMANAGEMENT CMANAGEMENT arrow_drop_down search Condition One of One o…" at bounding box center [1351, 282] width 330 height 206
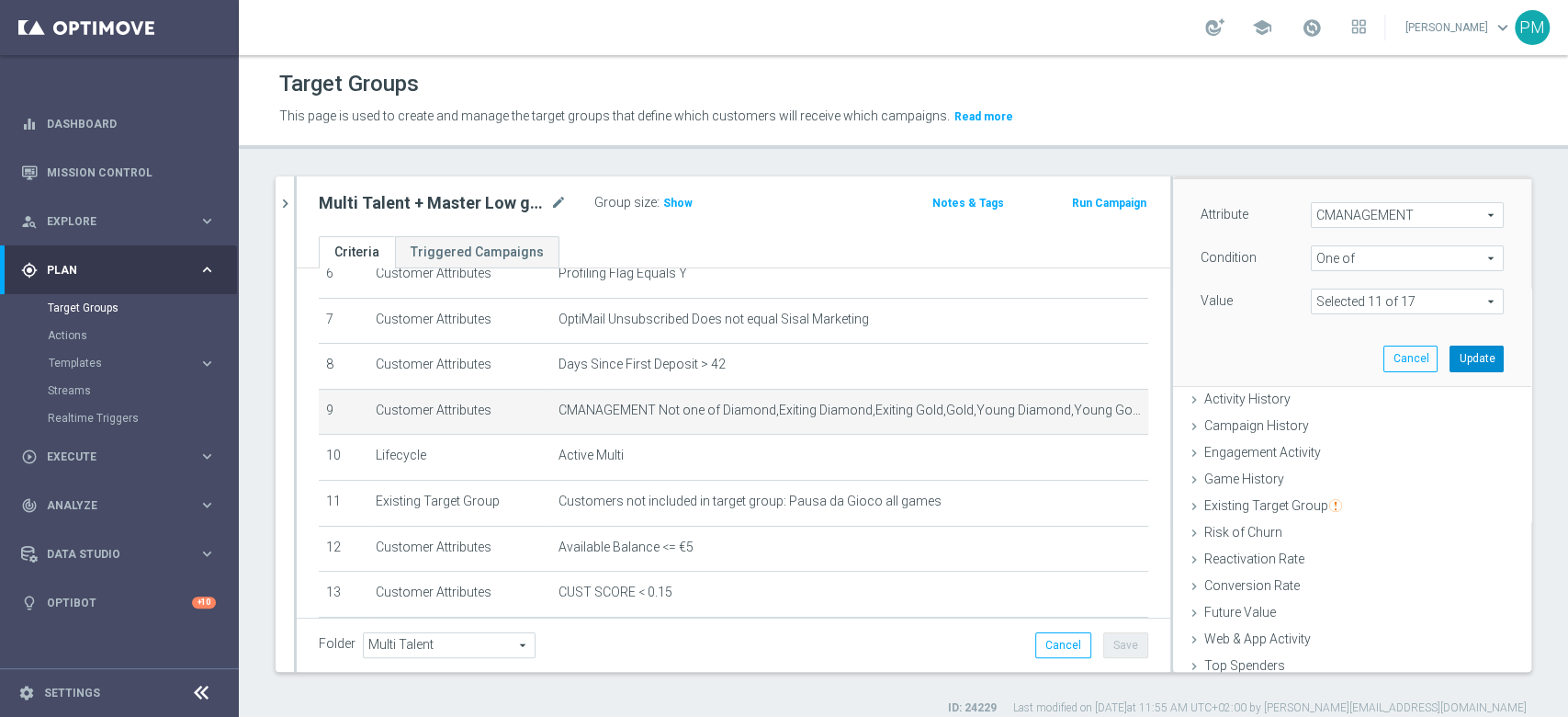
click at [1449, 365] on button "Update" at bounding box center [1476, 358] width 54 height 26
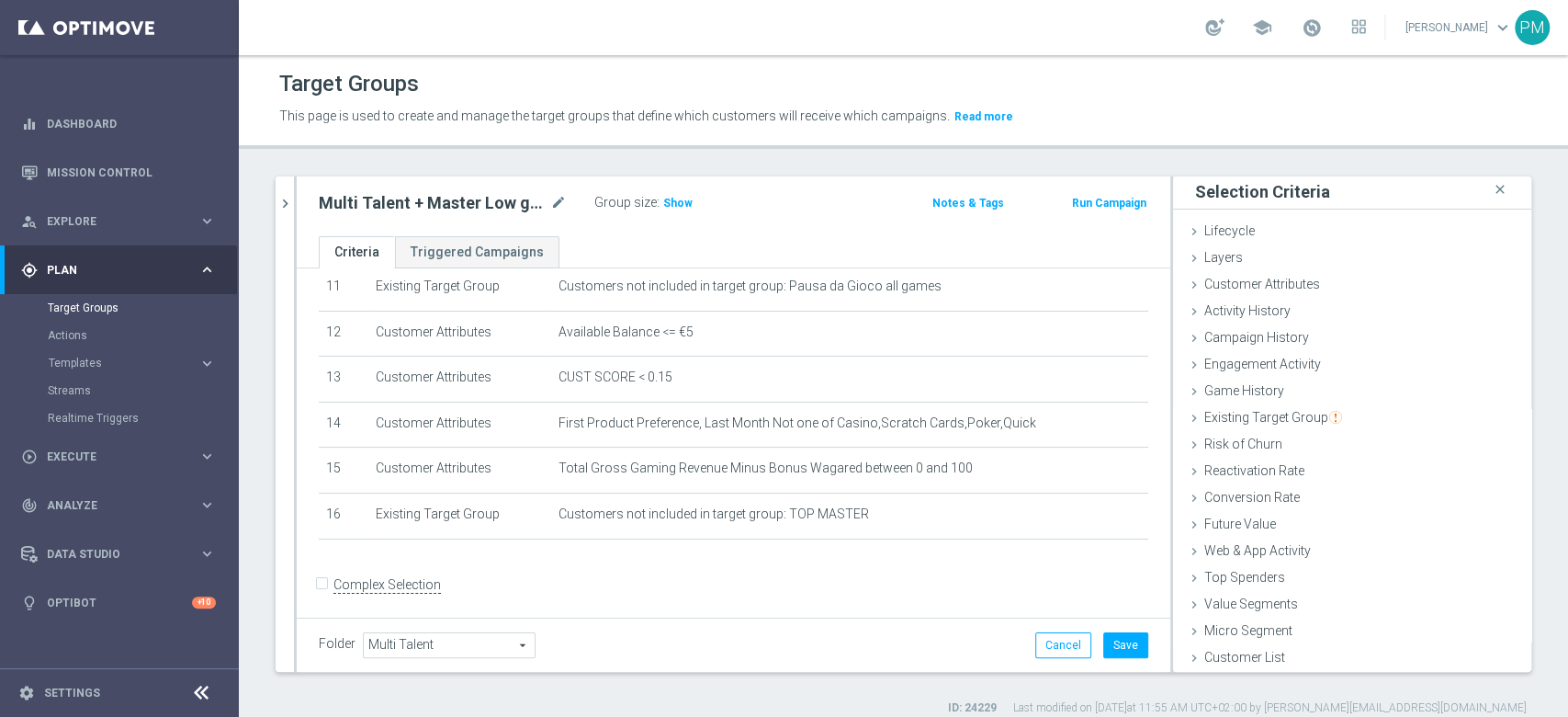
scroll to position [534, 0]
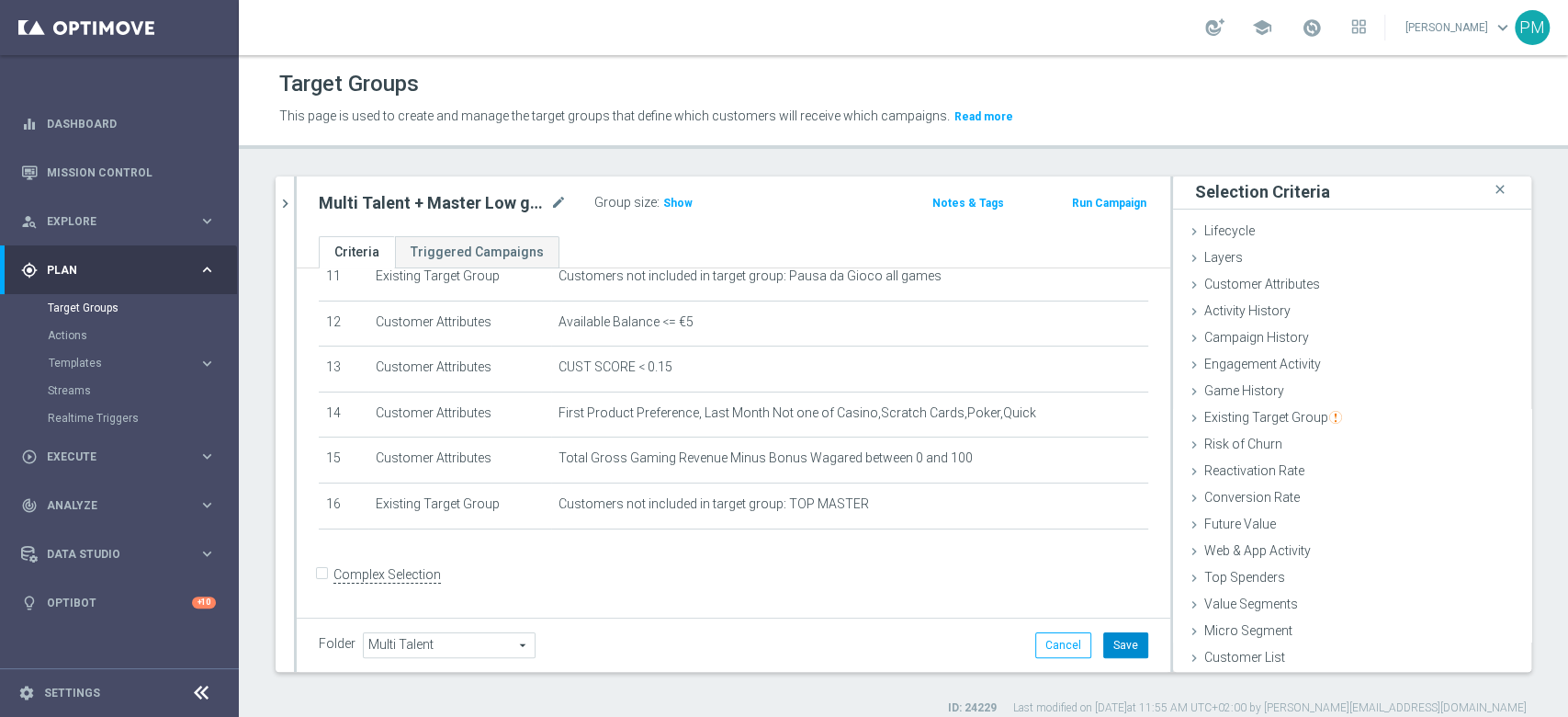
click at [1110, 643] on button "Save" at bounding box center [1125, 645] width 45 height 26
click at [286, 209] on icon "chevron_right" at bounding box center [284, 203] width 17 height 17
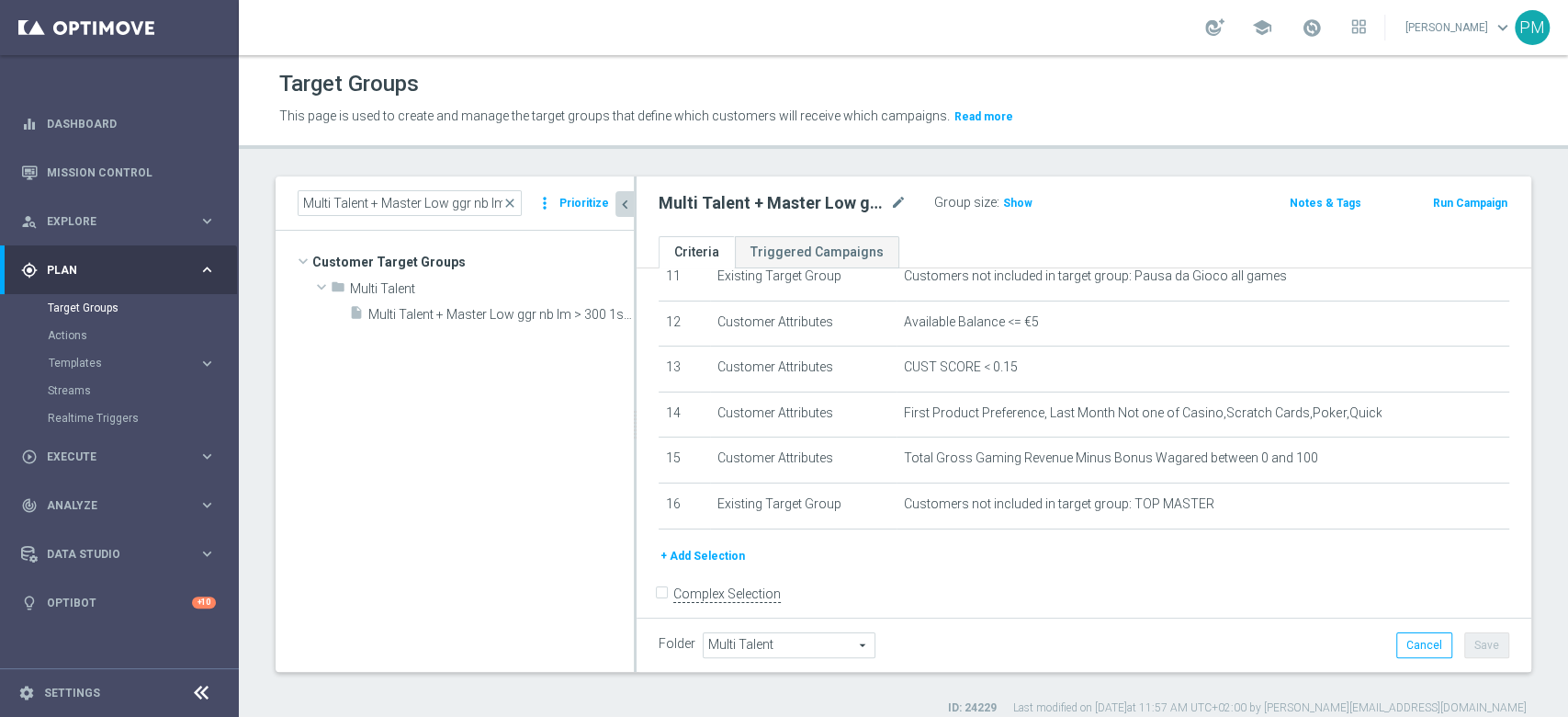
scroll to position [37, 0]
click at [408, 204] on input "Multi Talent + Master Low ggr nb lm > 300 1st Casino lm NO saldo" at bounding box center [409, 203] width 225 height 26
paste input "Giocanti Talent+Master Low M-1 non Active mtd ggr lm > 0 1st Slot lm"
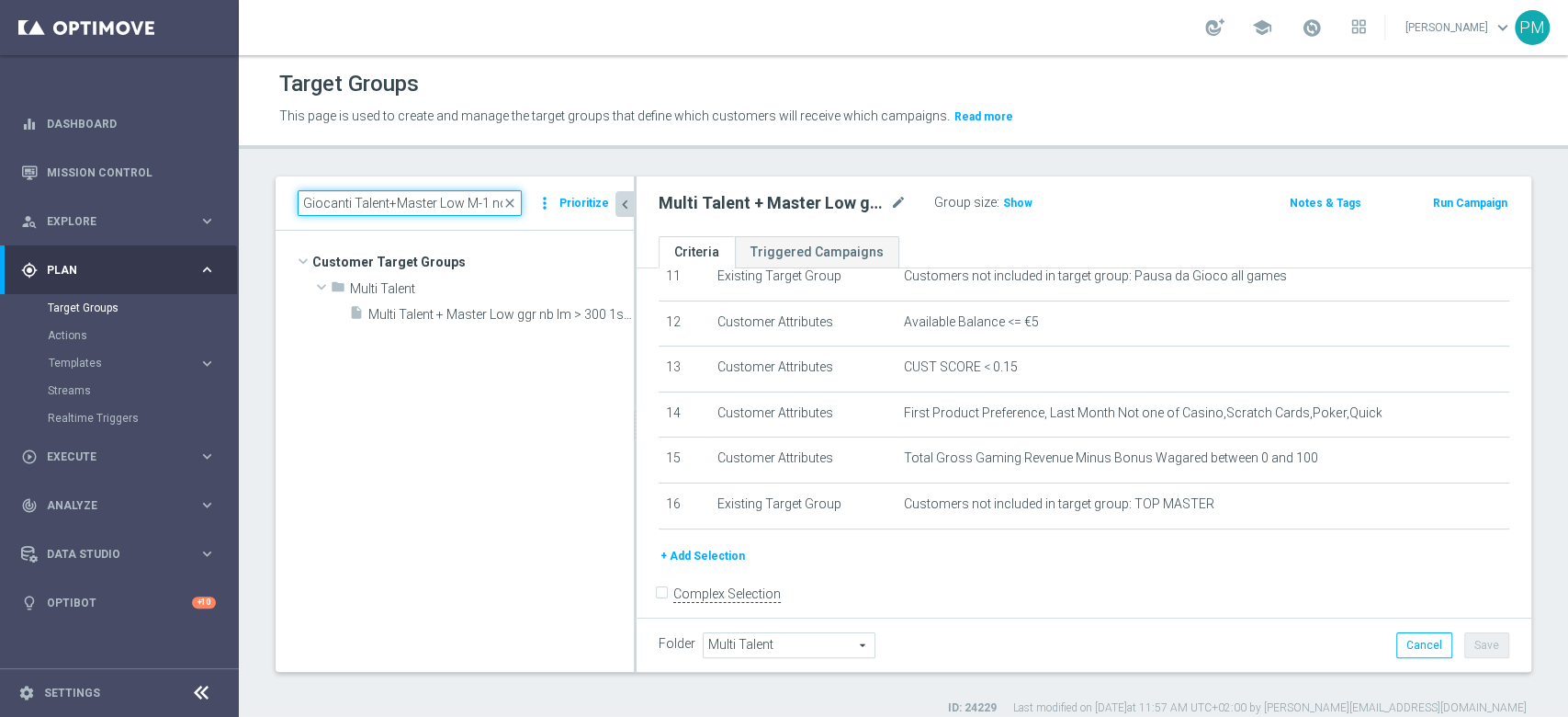
scroll to position [0, 190]
type input "Giocanti Talent+Master Low M-1 non Active mtd ggr lm > 0 1st Slot lm"
drag, startPoint x: 474, startPoint y: 315, endPoint x: 770, endPoint y: 343, distance: 297.3
click at [474, 317] on span "Giocanti Talent+Master Low M-1 non Active mtd ggr lm > 0 1st Slot lm" at bounding box center [501, 315] width 265 height 16
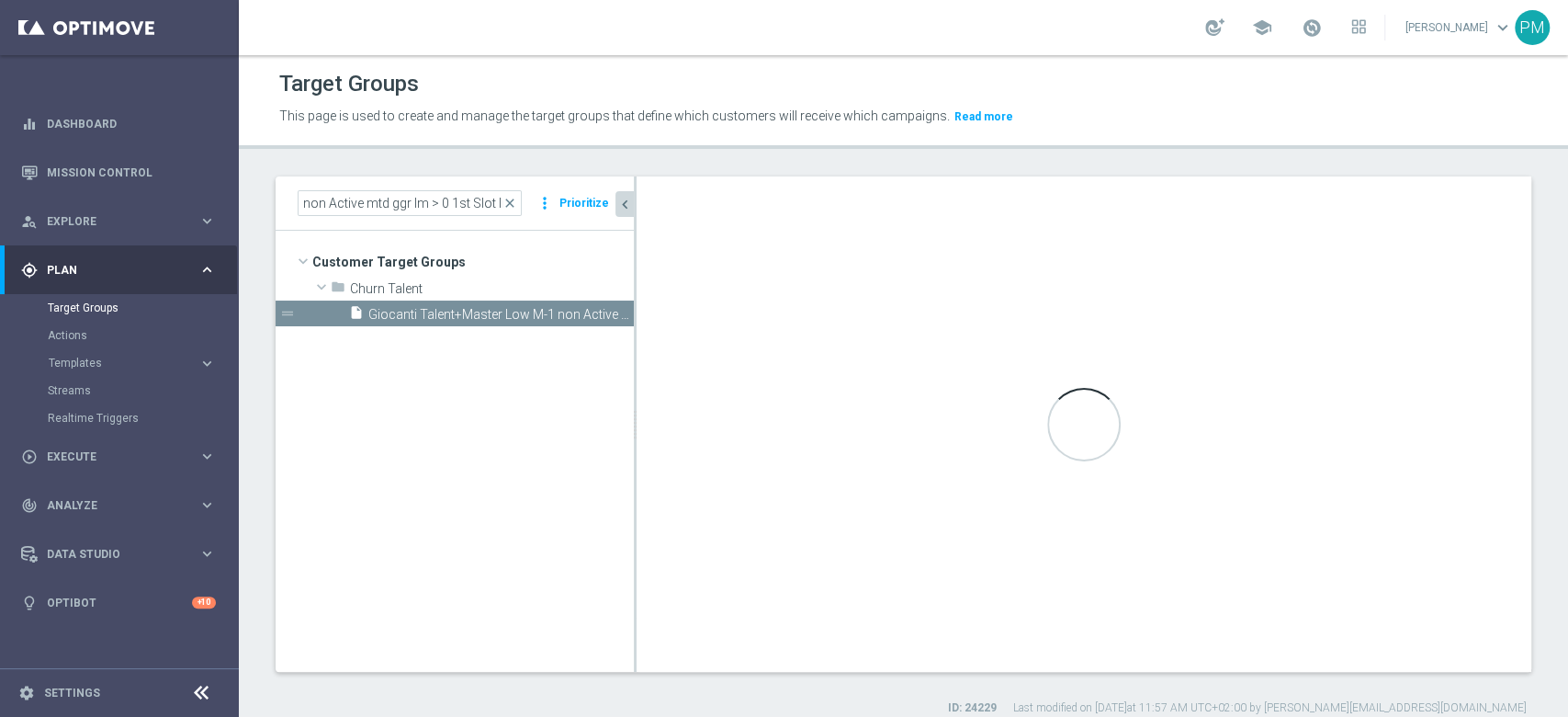
scroll to position [0, 0]
type input "Churn Talent"
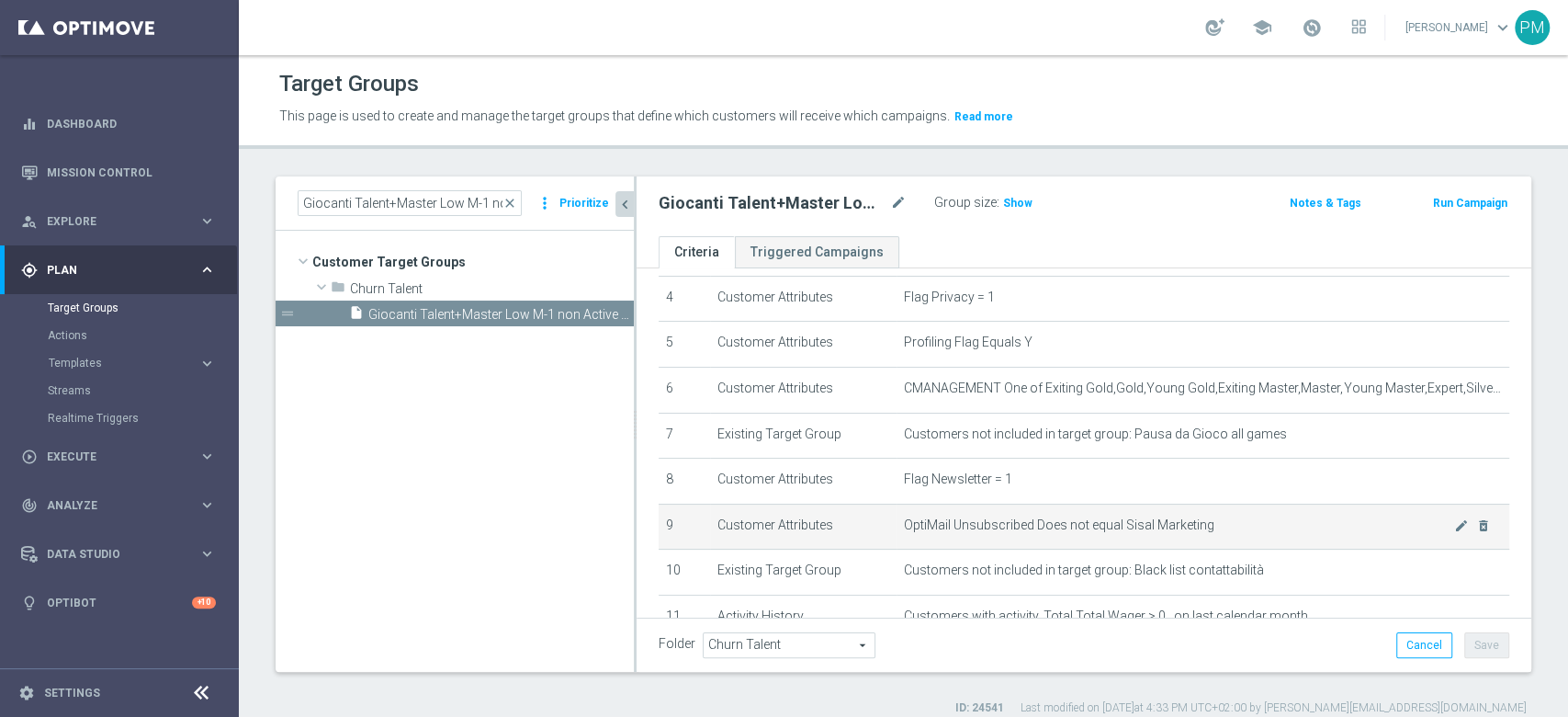
scroll to position [156, 0]
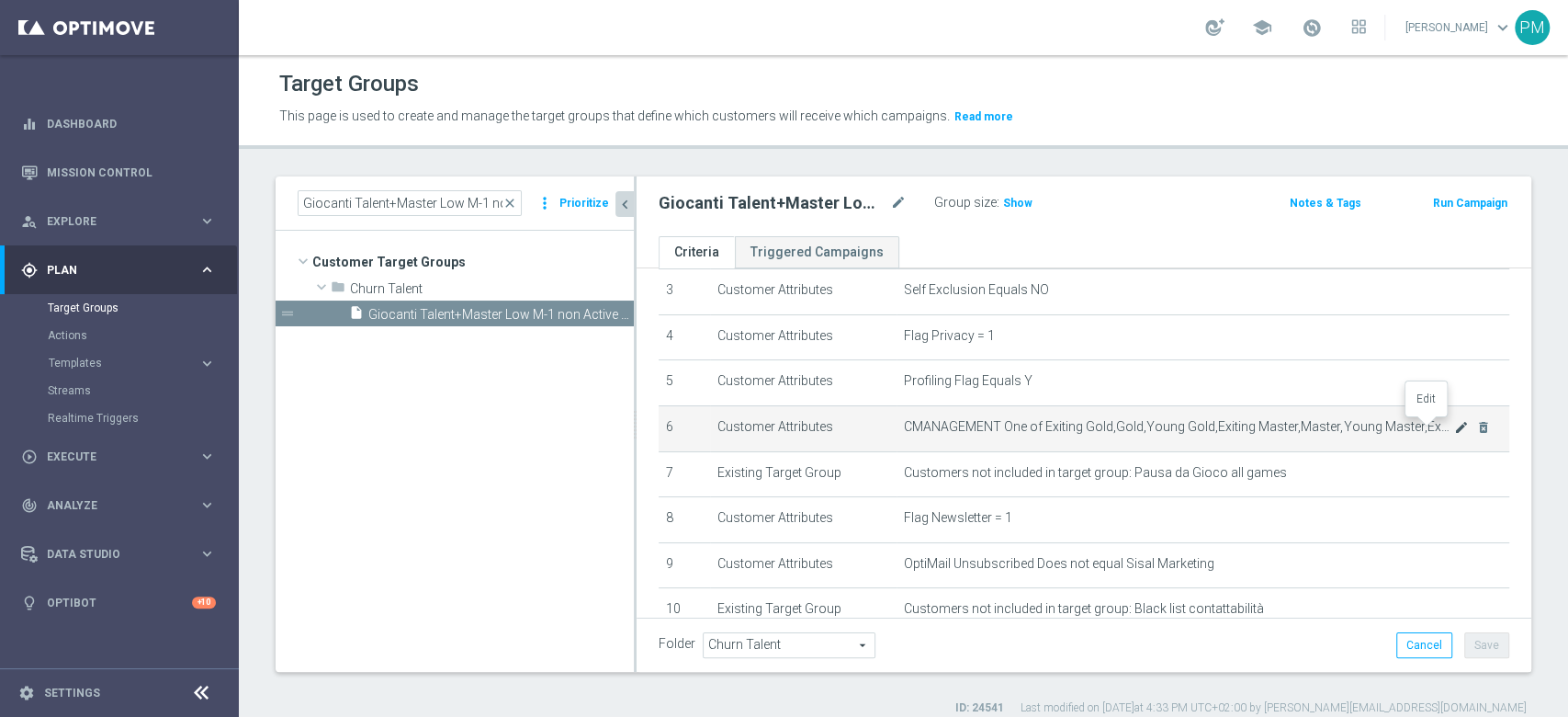
click at [1454, 425] on icon "mode_edit" at bounding box center [1461, 427] width 15 height 15
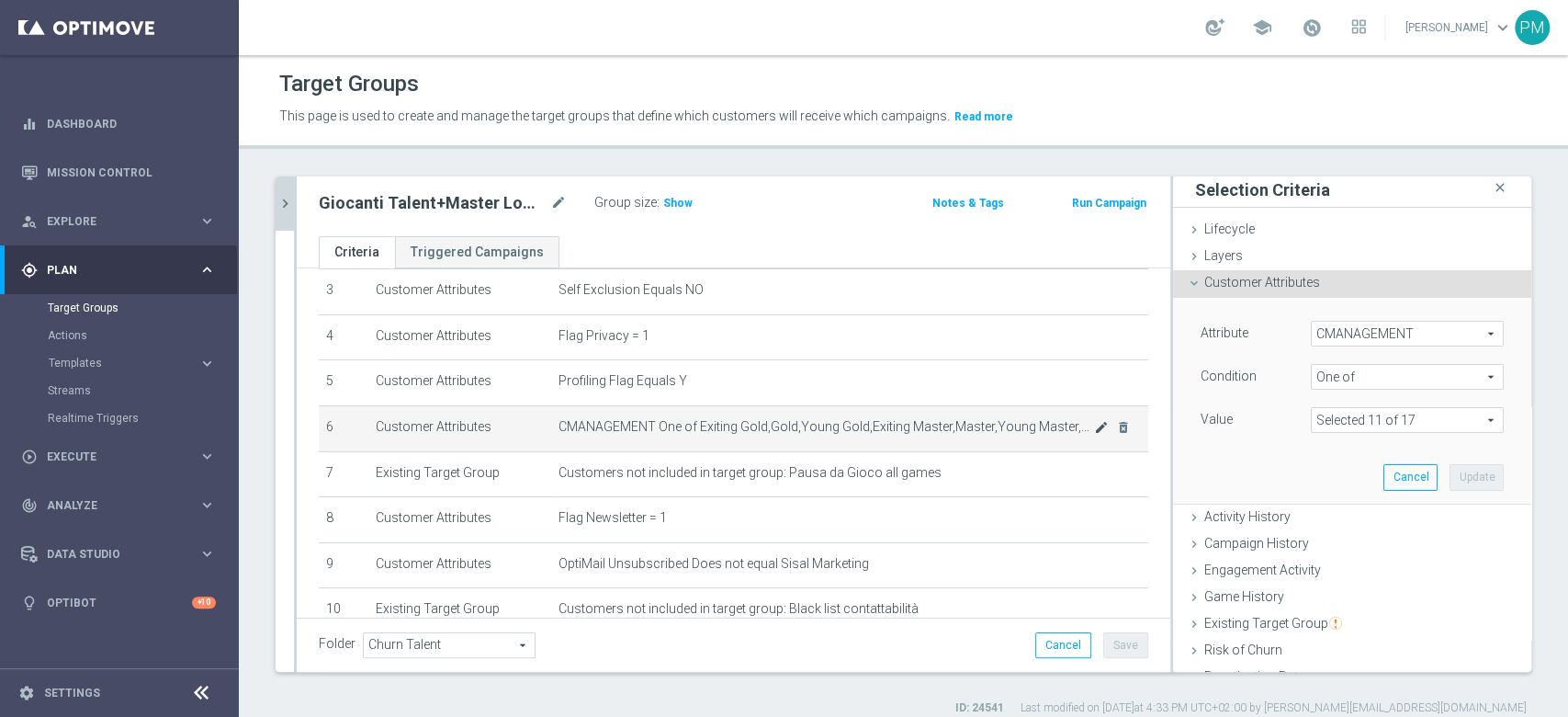
scroll to position [122, 0]
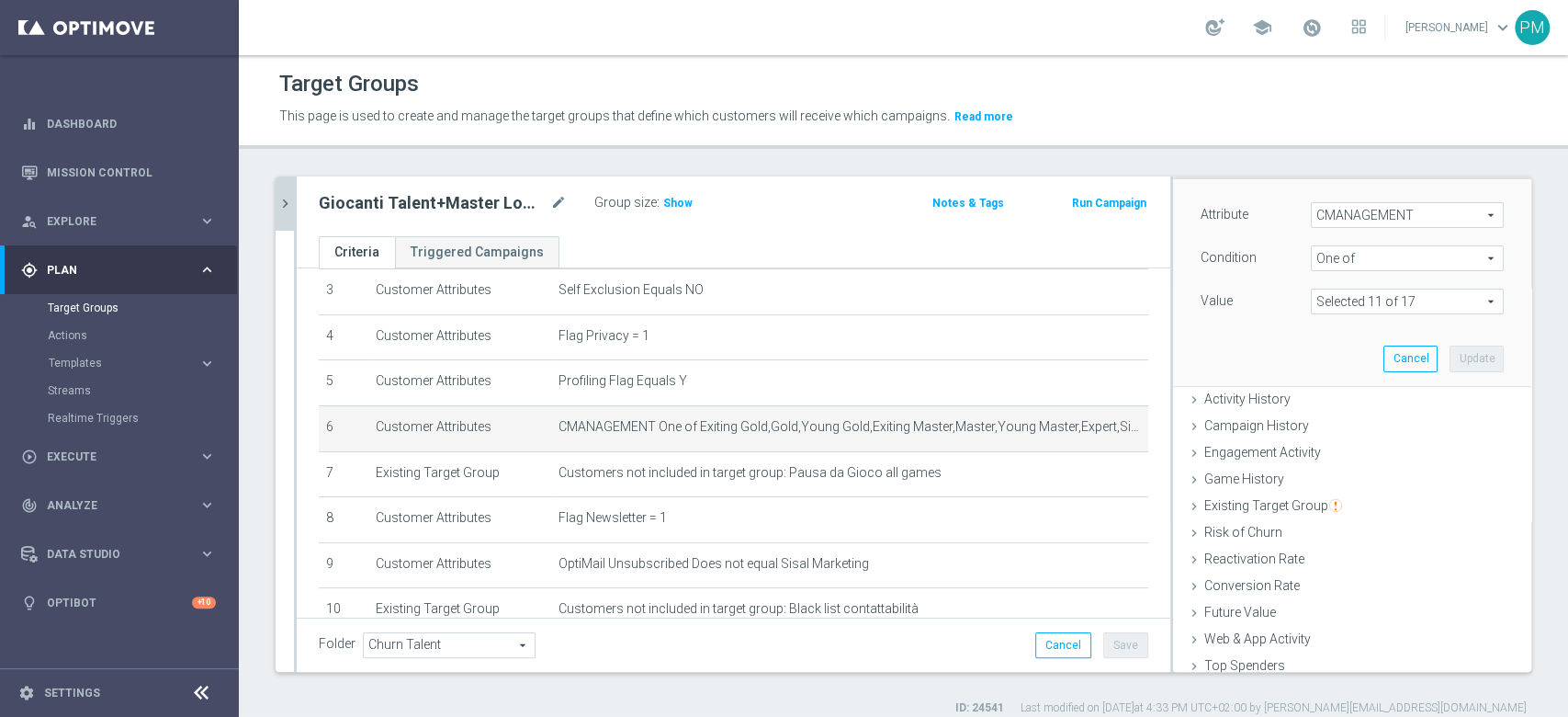
click at [1420, 304] on span at bounding box center [1406, 302] width 191 height 24
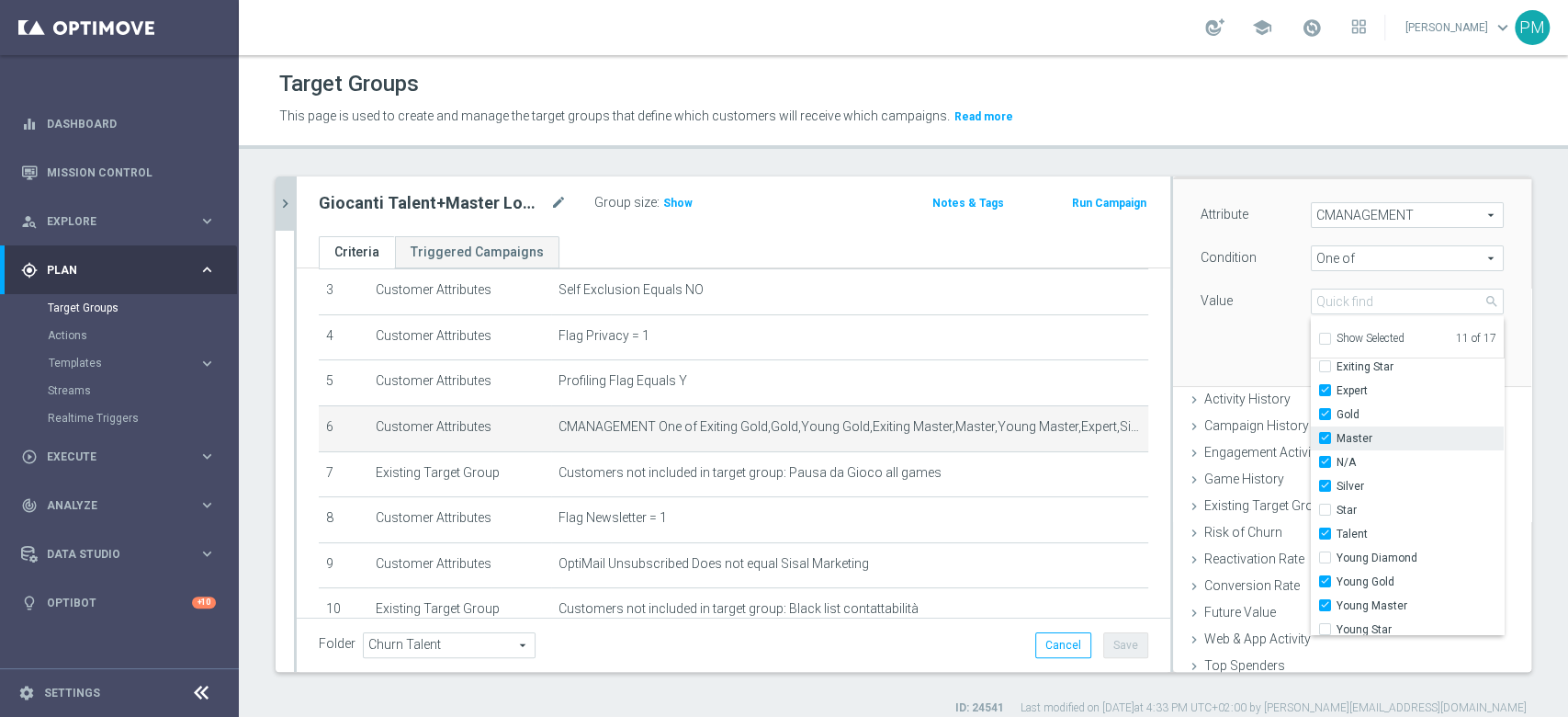
scroll to position [155, 0]
click at [1220, 328] on div "Attribute CMANAGEMENT CMANAGEMENT arrow_drop_down search Condition One of One o…" at bounding box center [1351, 282] width 330 height 206
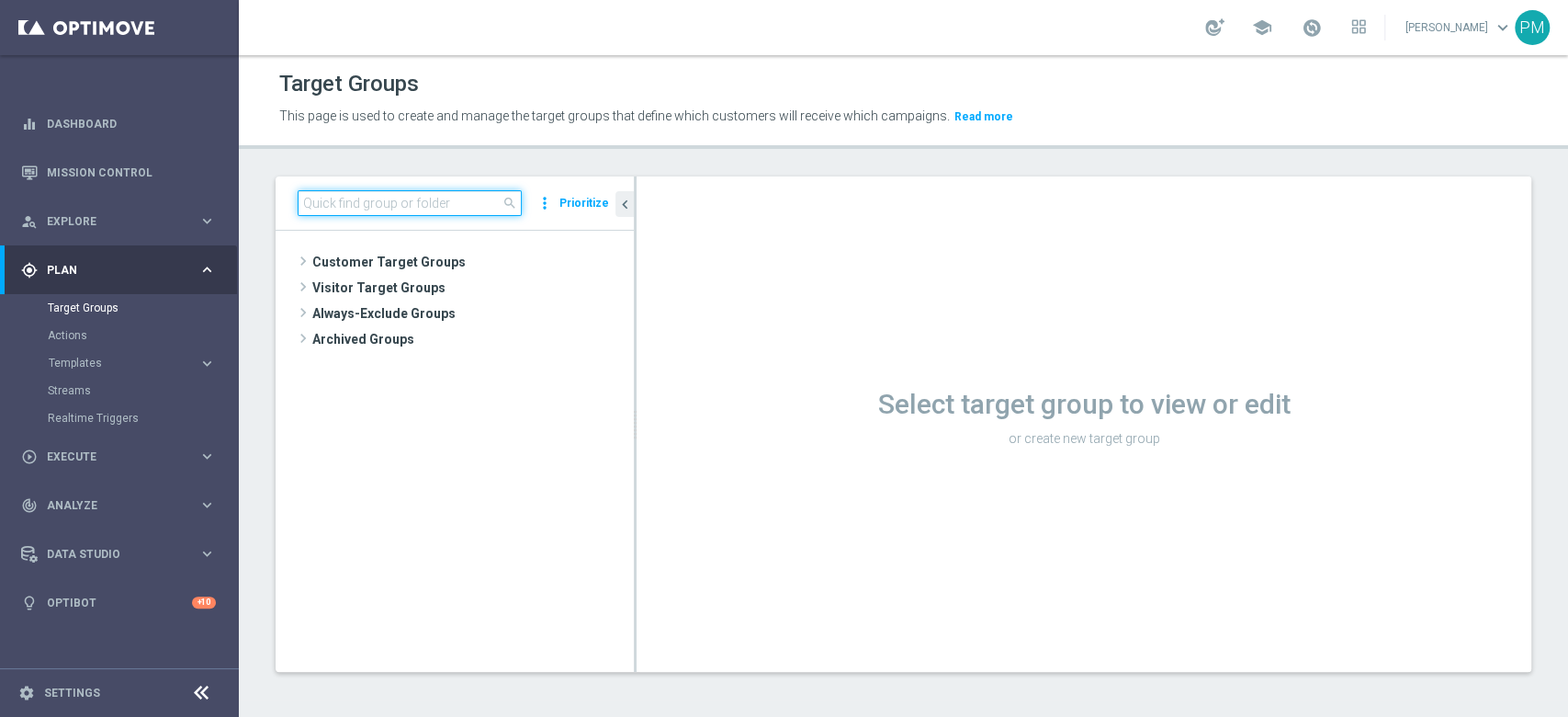
click at [442, 203] on input at bounding box center [409, 203] width 225 height 26
paste input "Multi Talent + Master Low ggr nb lm > 300 1st NO Casino lm NO saldo"
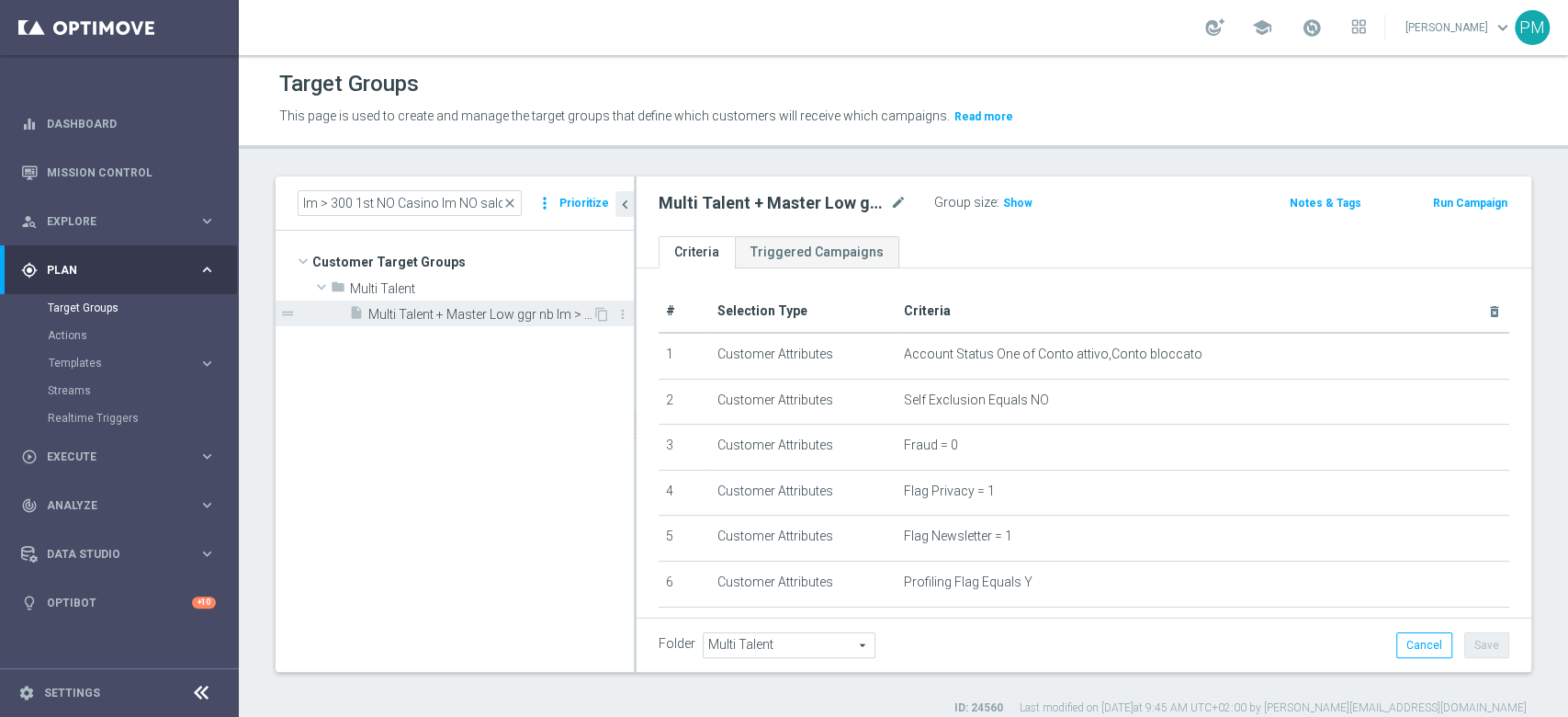
click at [507, 319] on span "Multi Talent + Master Low ggr nb lm > 300 1st NO Casino lm NO saldo" at bounding box center [480, 315] width 225 height 16
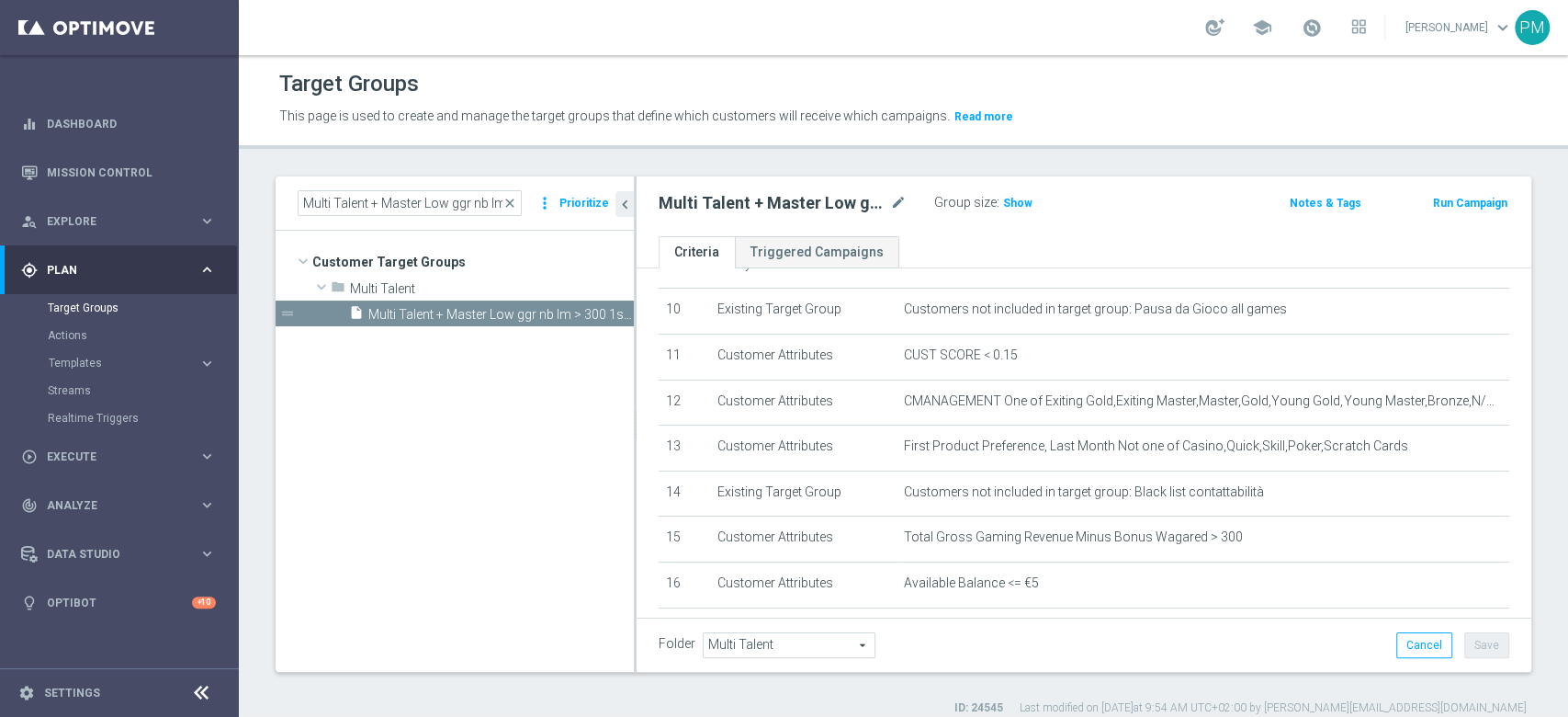
scroll to position [489, 0]
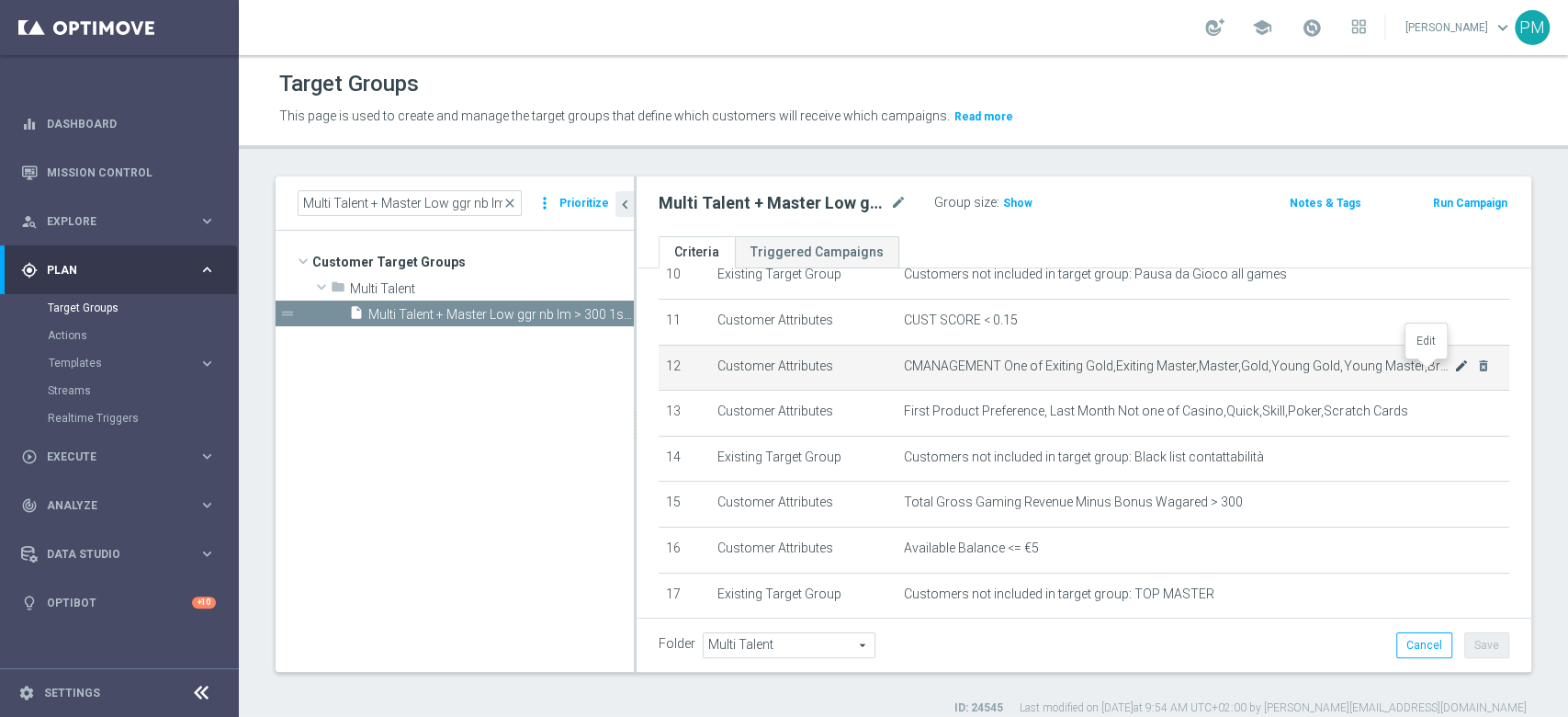
click at [1454, 372] on icon "mode_edit" at bounding box center [1461, 365] width 15 height 15
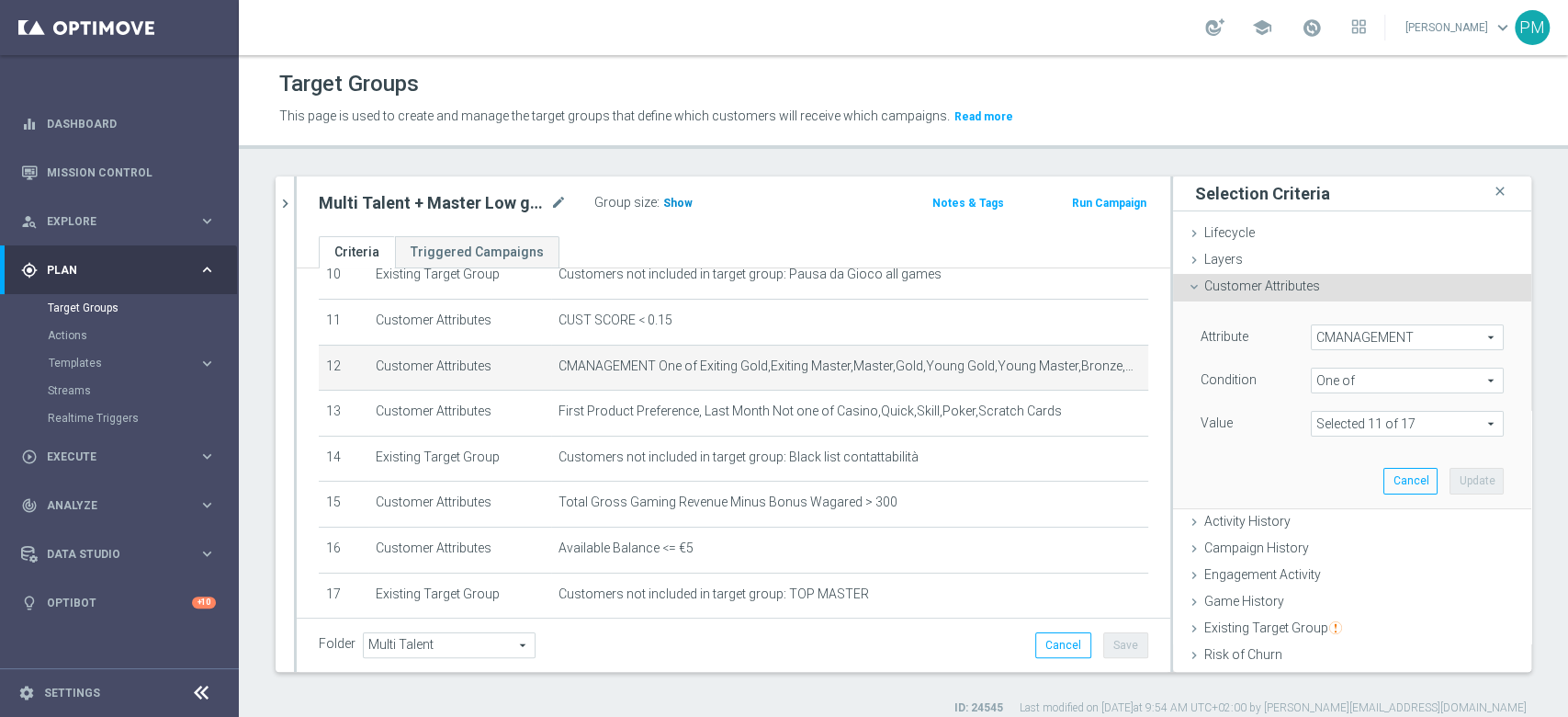
click at [681, 198] on span "Show" at bounding box center [677, 203] width 29 height 13
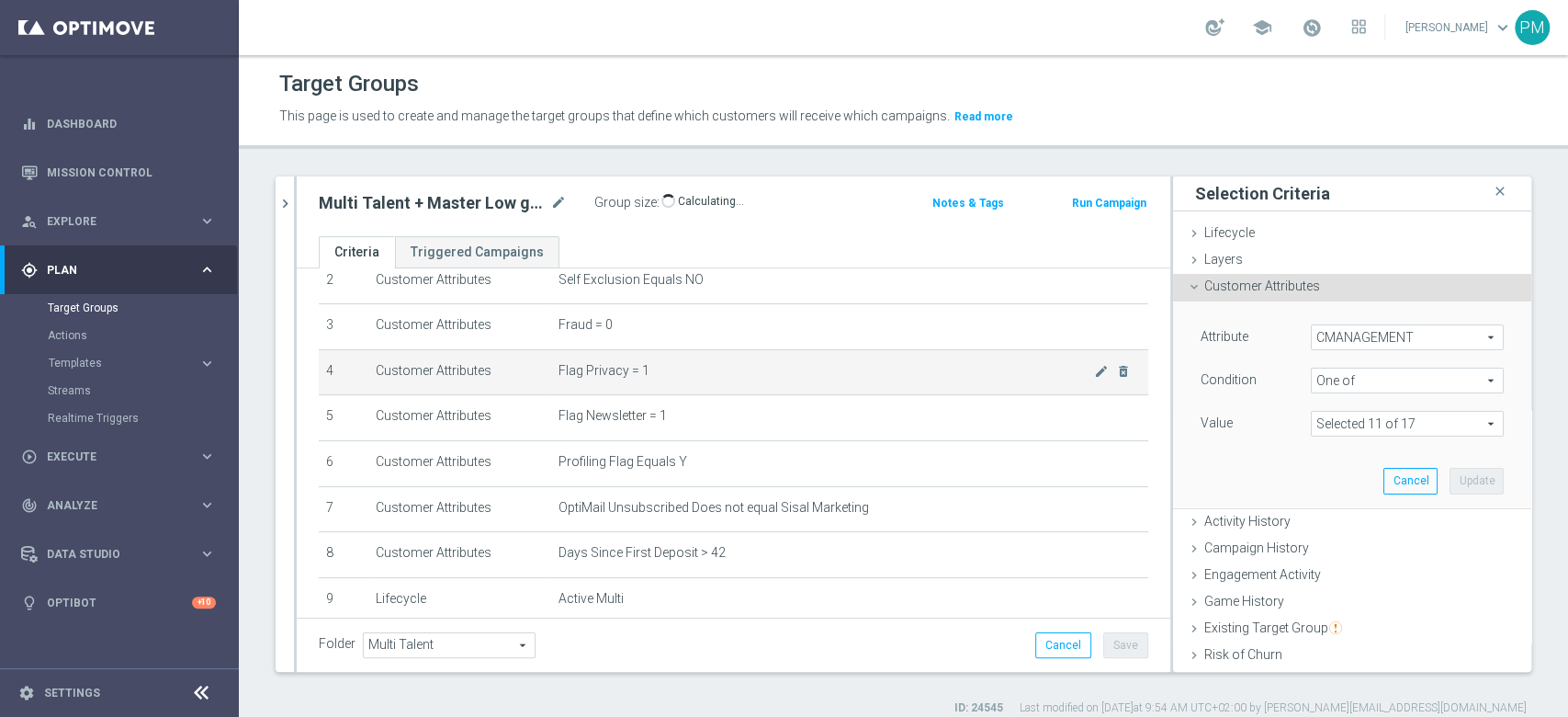
scroll to position [90, 0]
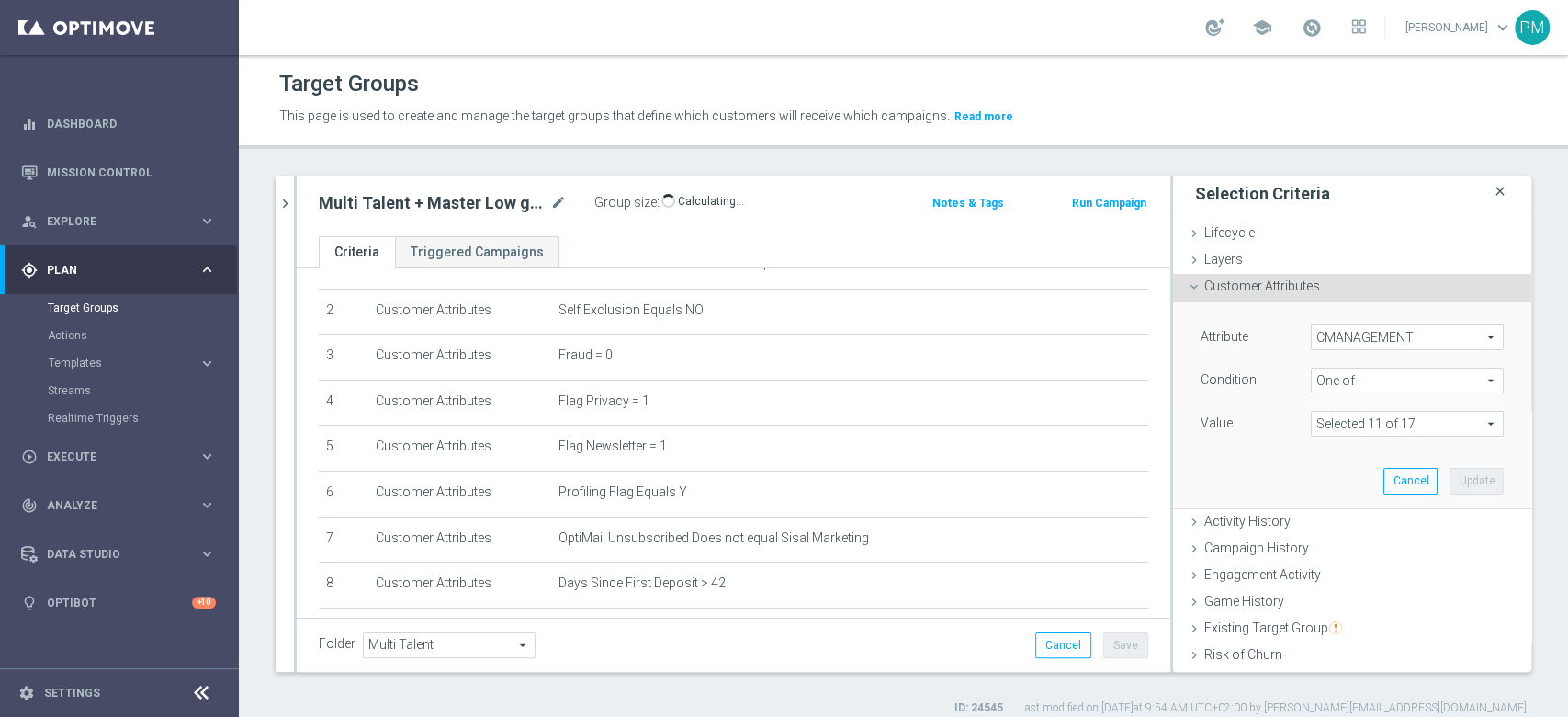
click at [1490, 189] on icon "close" at bounding box center [1499, 191] width 18 height 25
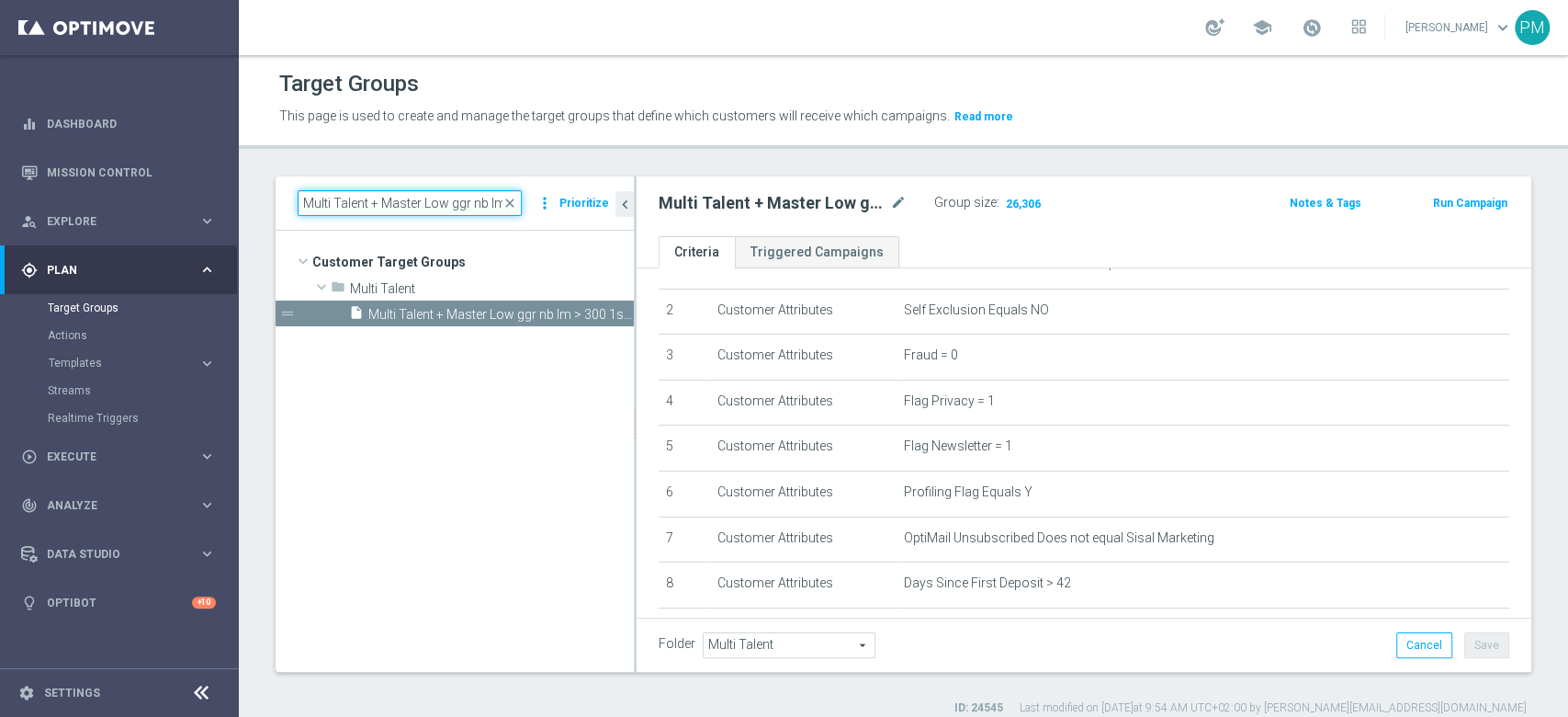
click at [422, 203] on input "Multi Talent + Master Low ggr nb lm > 300 1st NO Casino lm NO saldo" at bounding box center [409, 203] width 225 height 26
paste input "tra 100 e"
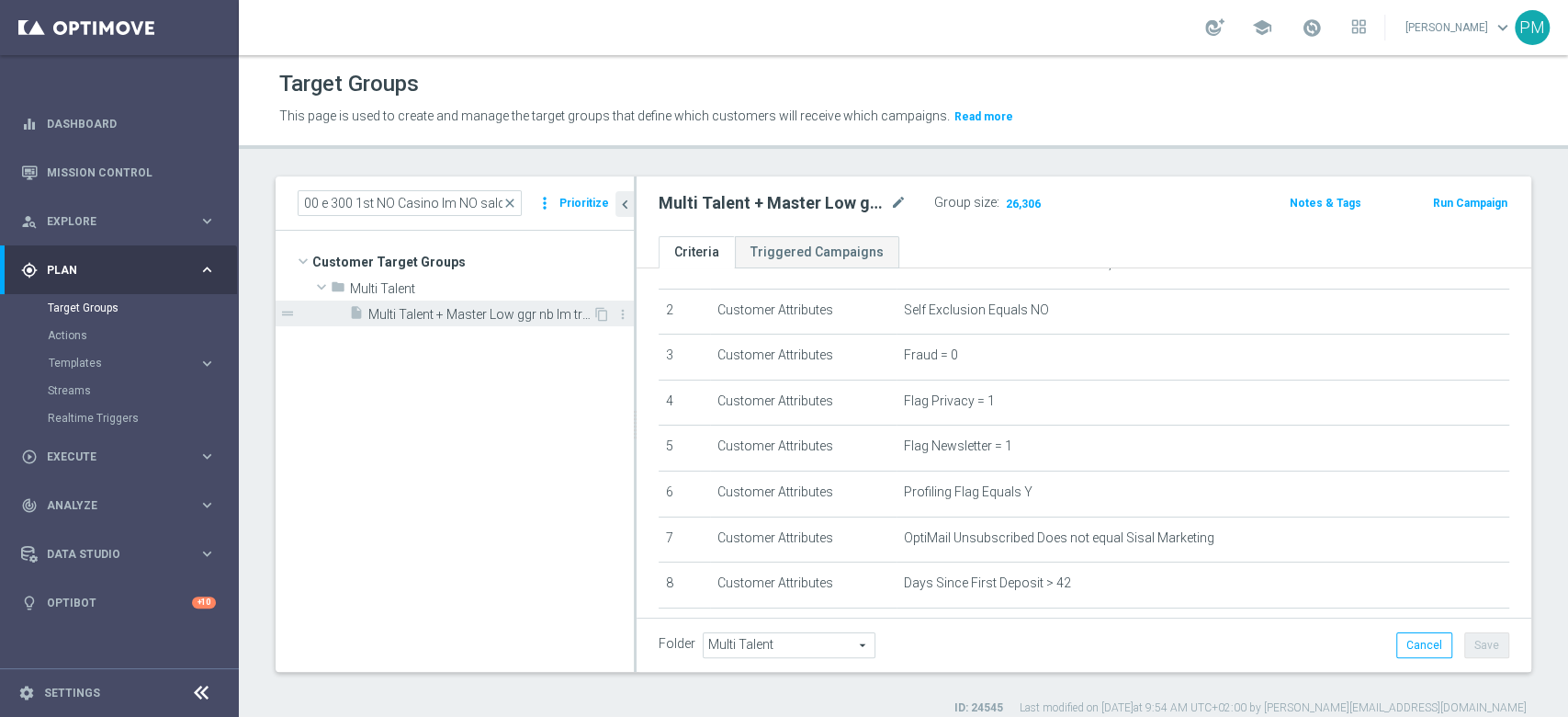
click at [462, 308] on span "Multi Talent + Master Low ggr nb lm tra 100 e 300 1st NO Casino lm NO saldo" at bounding box center [480, 315] width 225 height 16
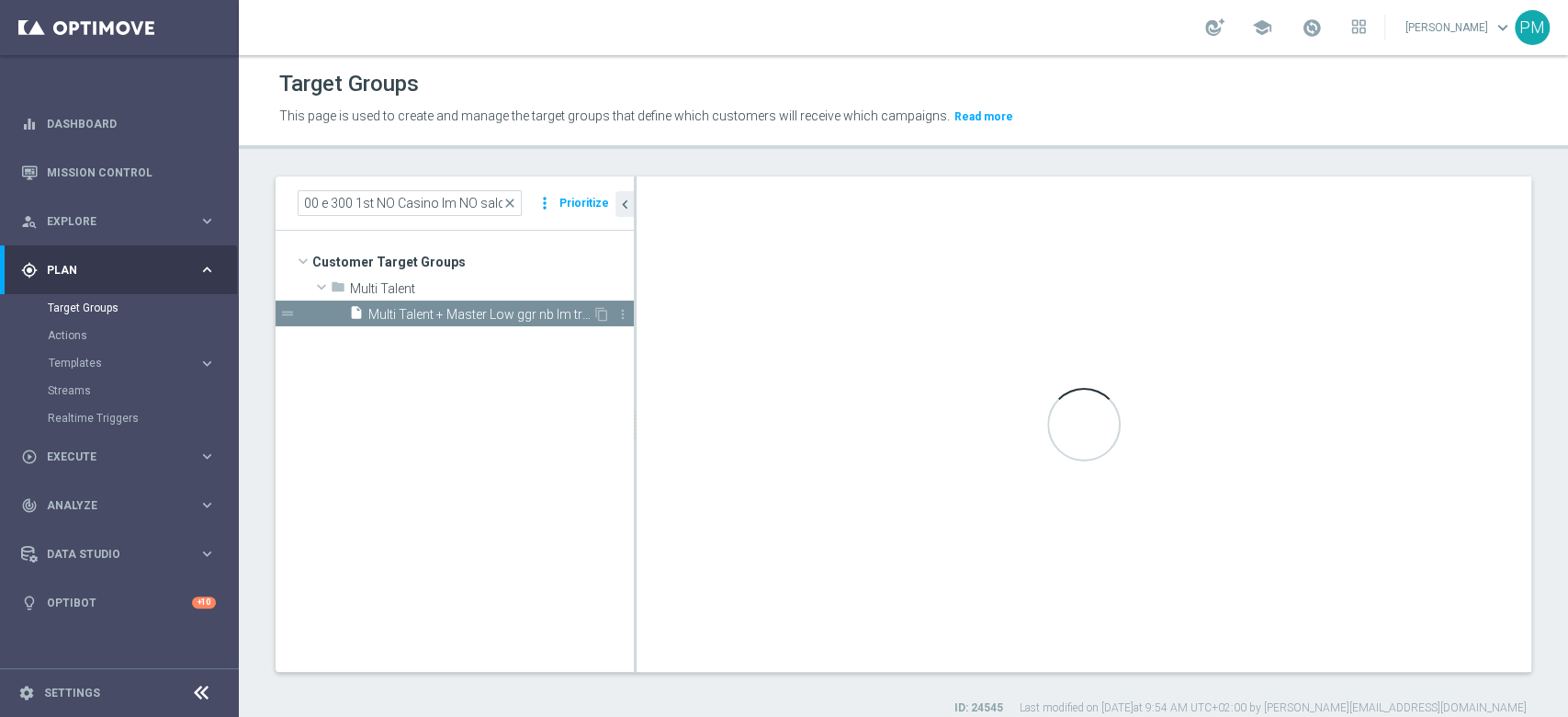
scroll to position [0, 0]
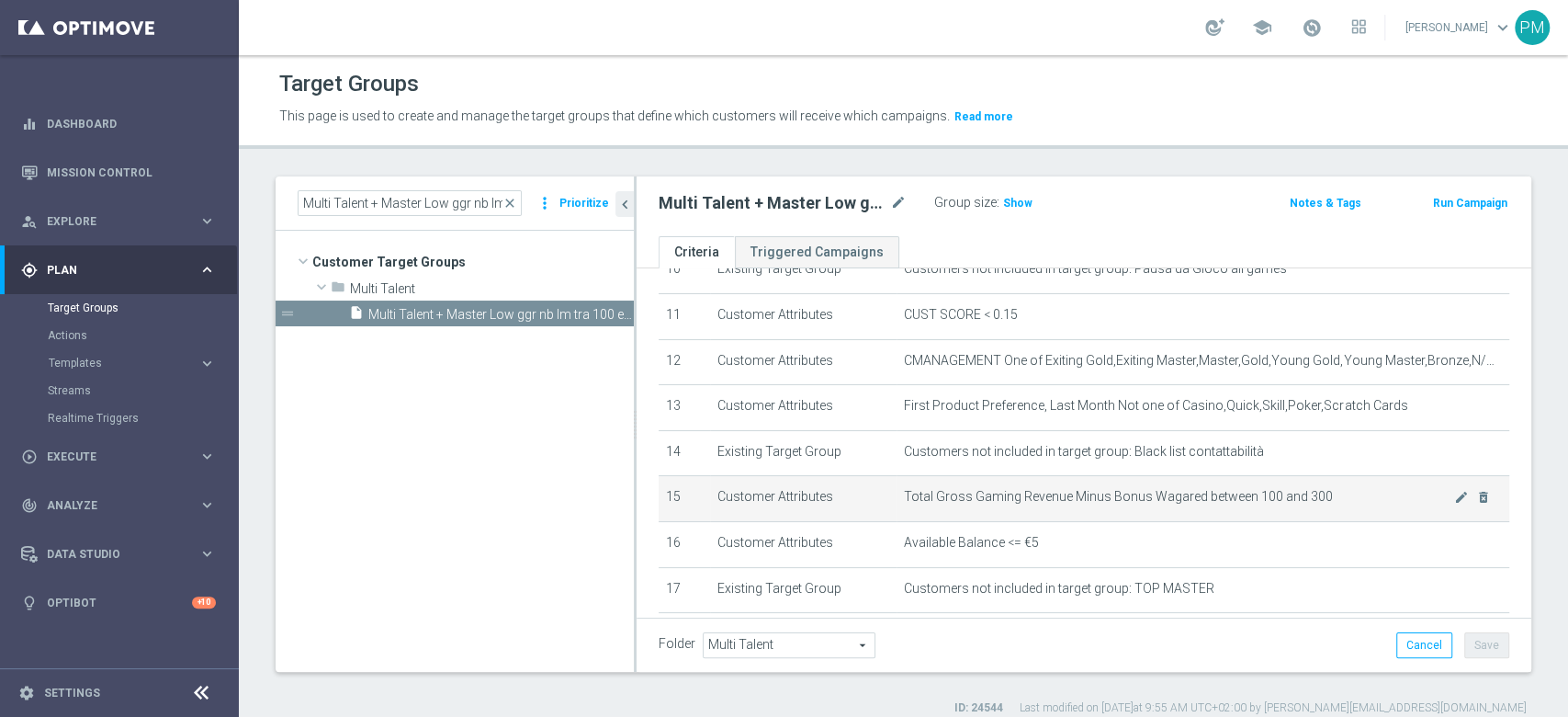
scroll to position [457, 0]
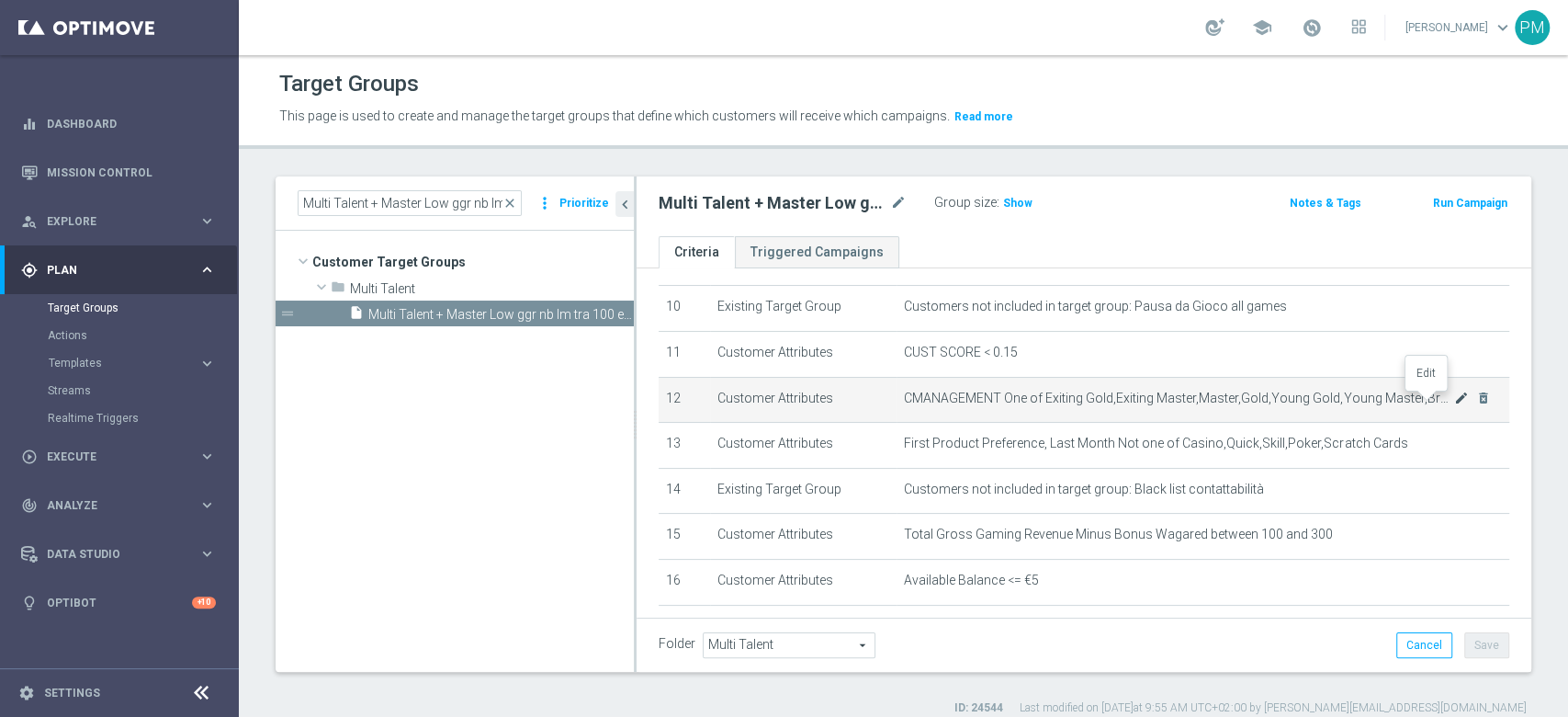
click at [1454, 402] on icon "mode_edit" at bounding box center [1461, 397] width 15 height 15
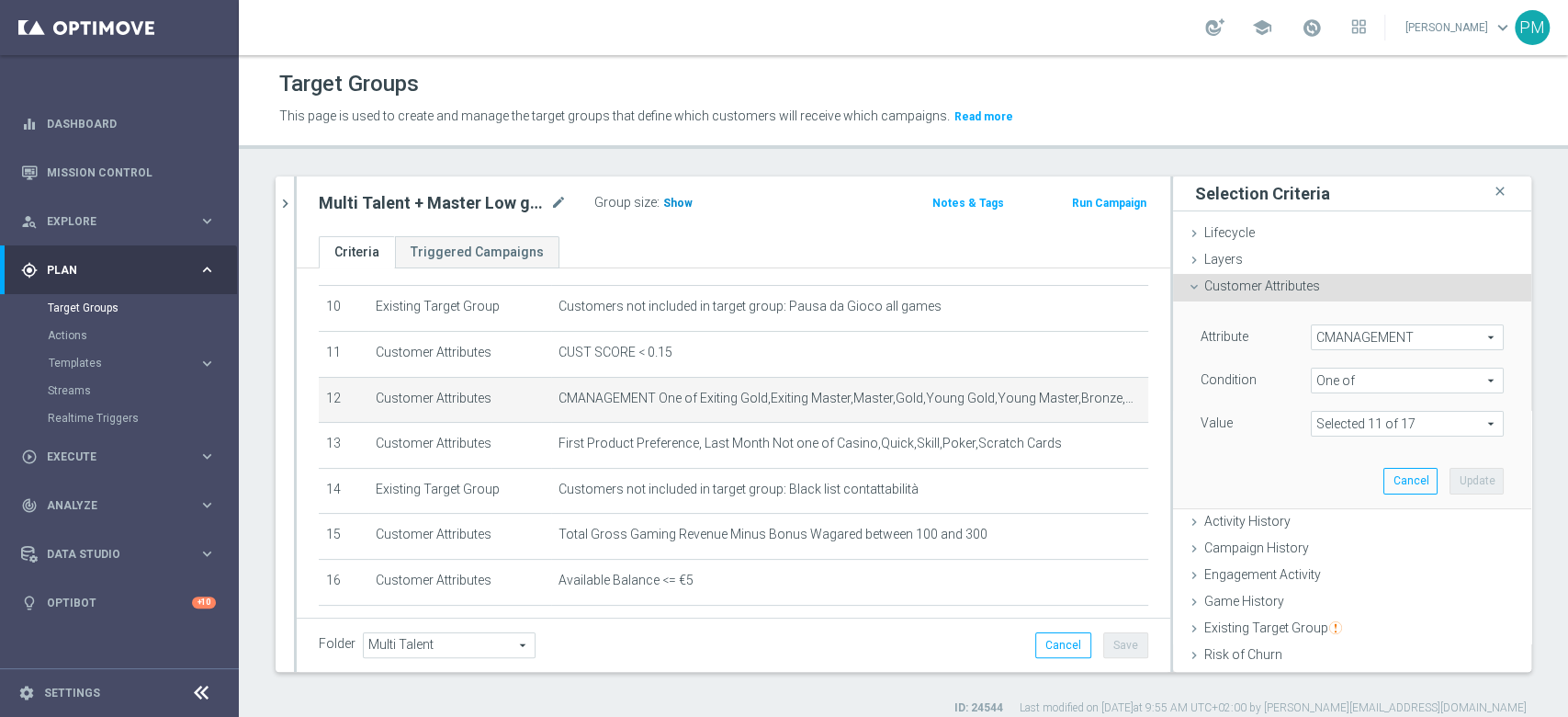
click at [678, 202] on span "Show" at bounding box center [677, 203] width 29 height 13
click at [1490, 193] on icon "close" at bounding box center [1499, 191] width 18 height 25
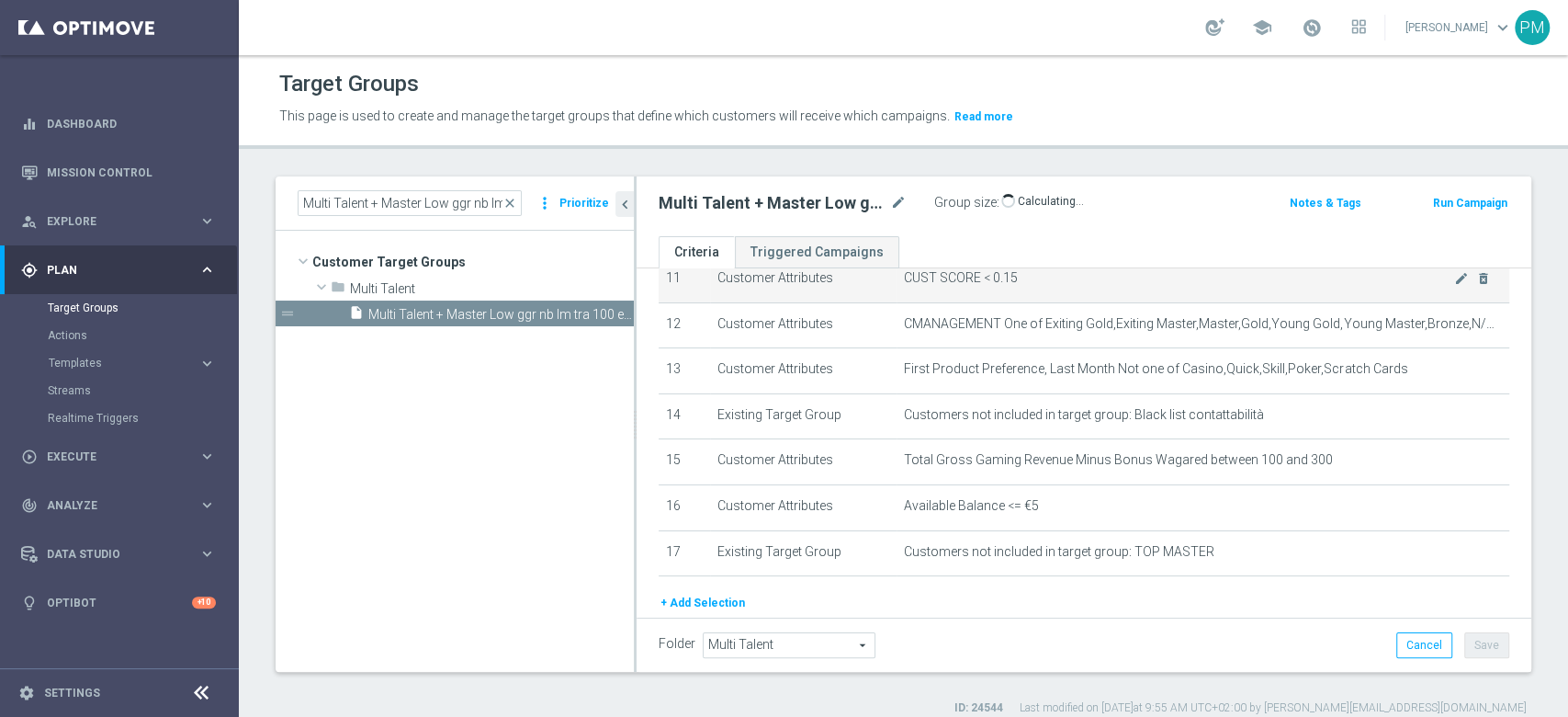
scroll to position [477, 0]
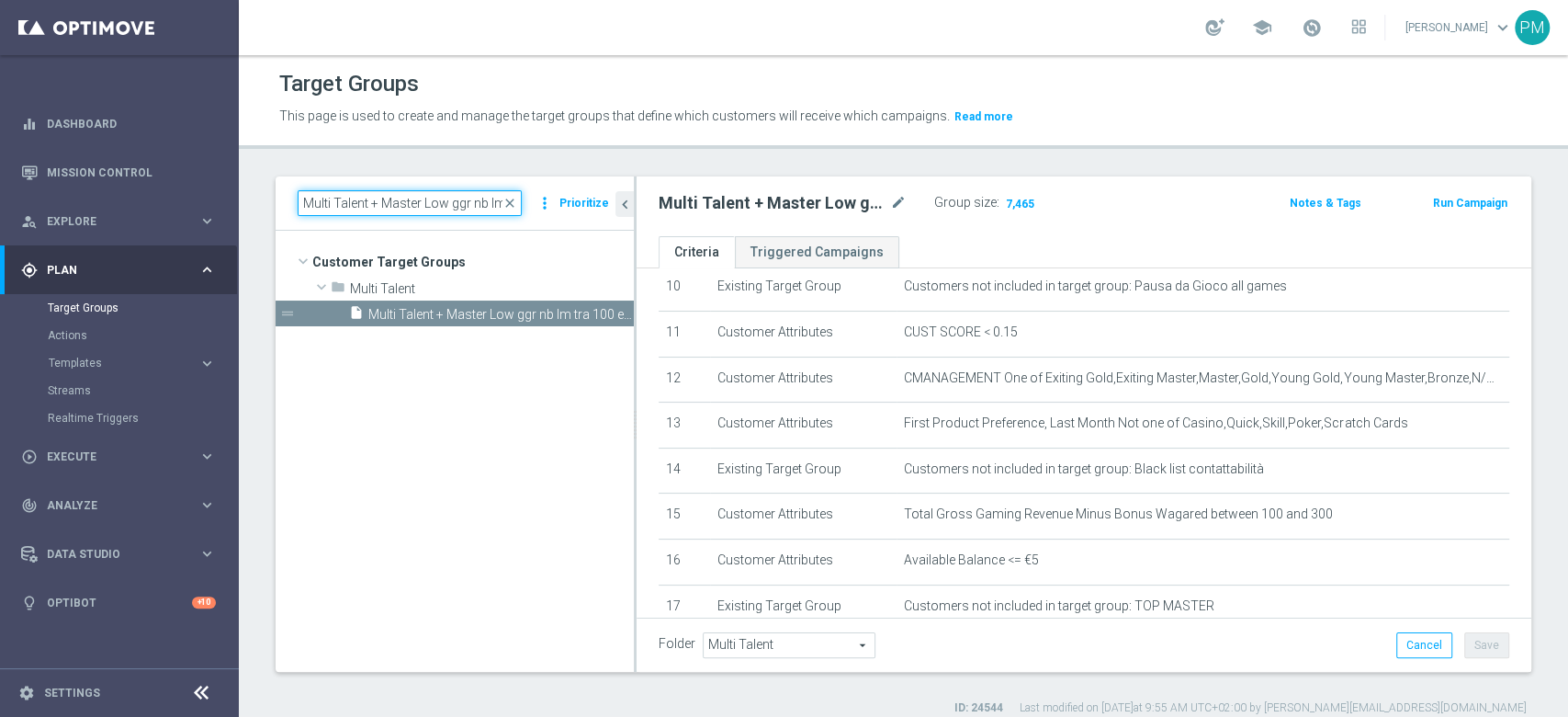
click at [443, 209] on input "Multi Talent + Master Low ggr nb lm tra 100 e 300 1st NO Casino lm NO saldo" at bounding box center [409, 203] width 225 height 26
paste input "0 e 100 1st Sport"
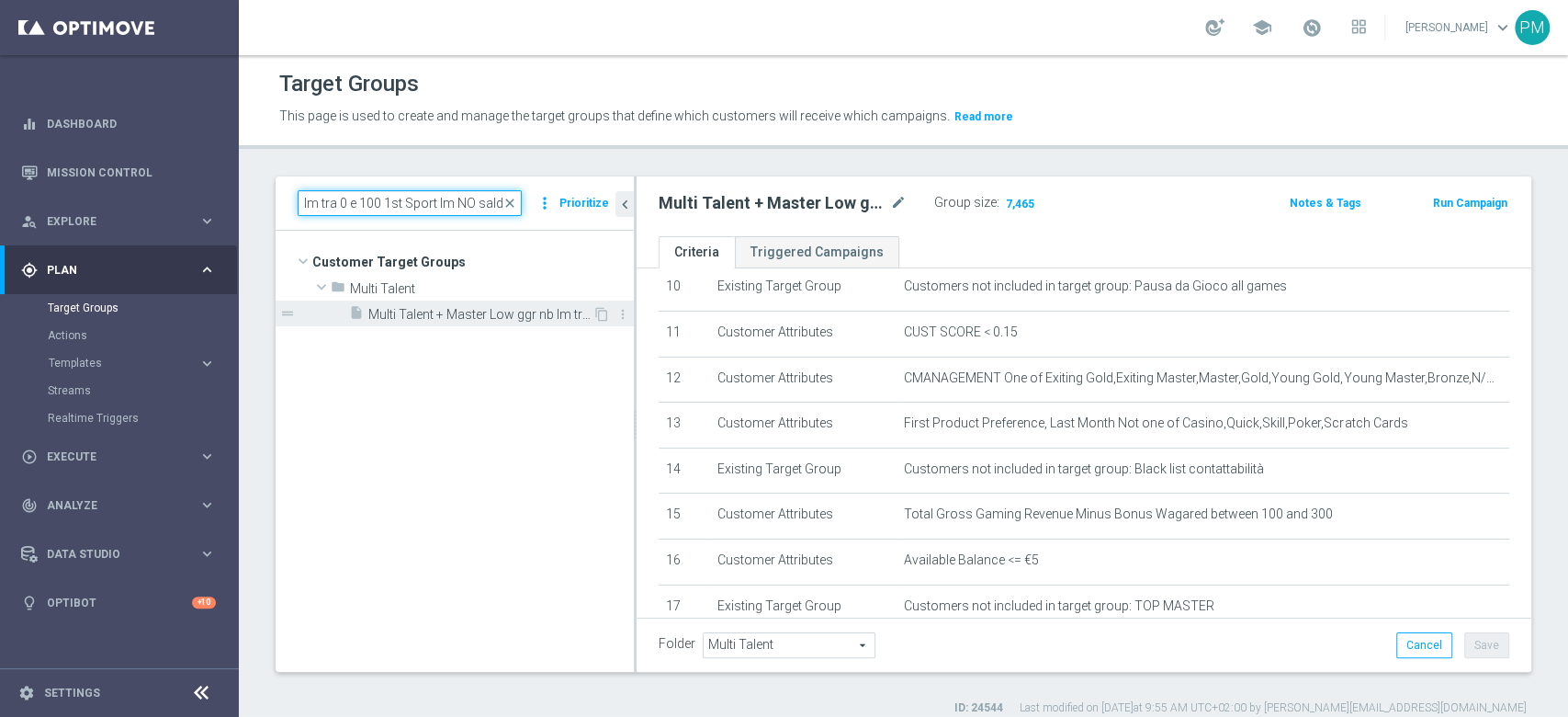
type input "Multi Talent + Master Low ggr nb lm tra 0 e 100 1st Sport lm NO saldo"
click at [460, 314] on span "Multi Talent + Master Low ggr nb lm tra 0 e 100 1st Sport lm NO saldo" at bounding box center [480, 315] width 225 height 16
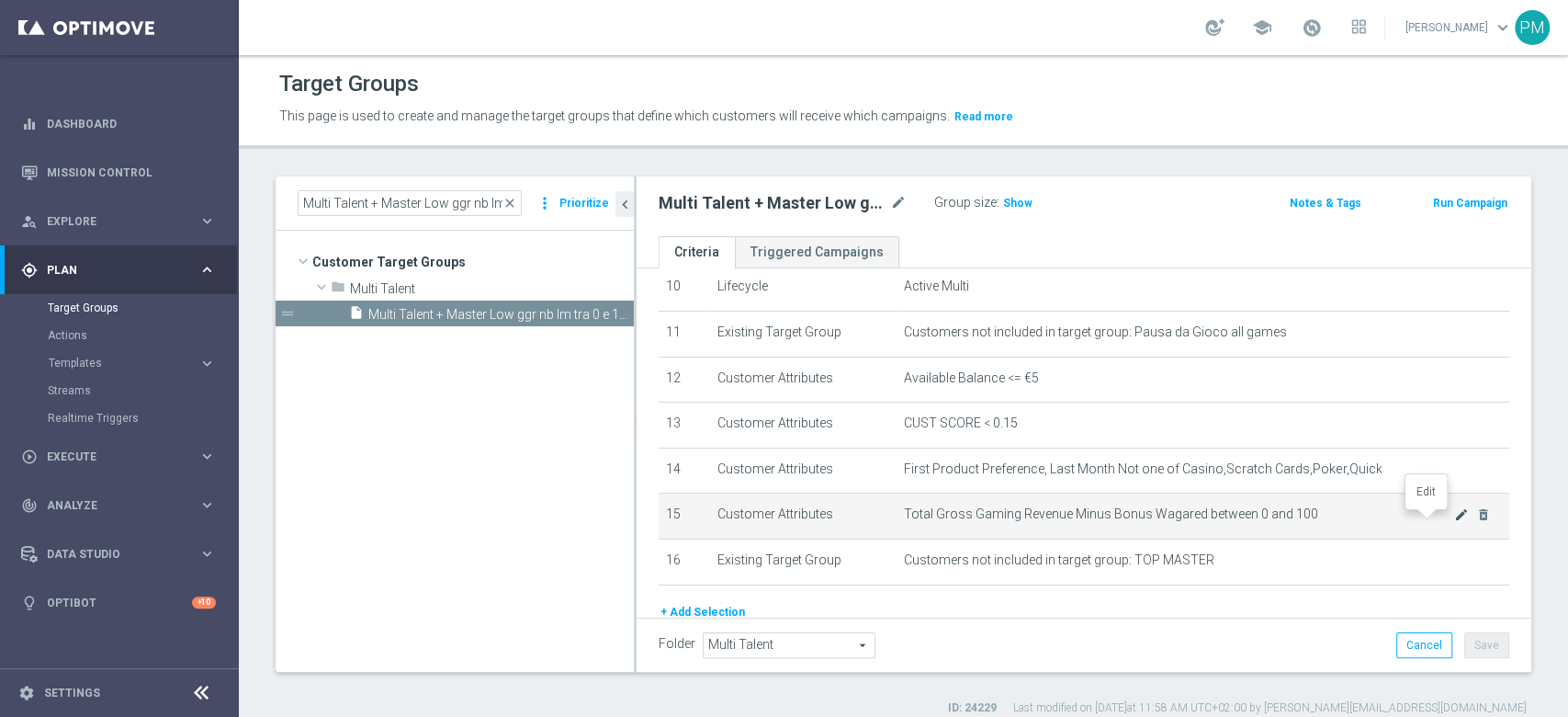
click at [1454, 522] on icon "mode_edit" at bounding box center [1461, 514] width 15 height 15
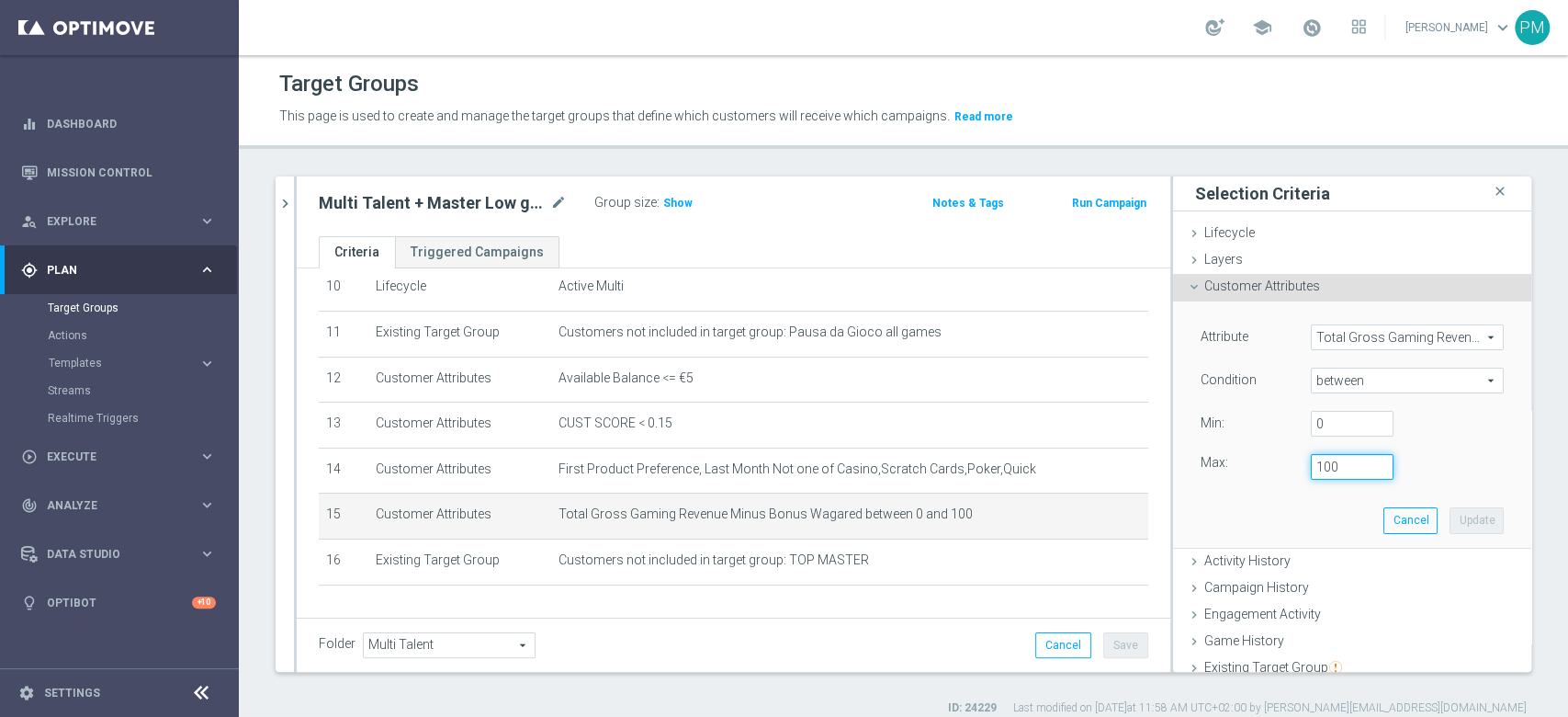
click at [1312, 466] on input "100" at bounding box center [1351, 467] width 83 height 26
click at [1310, 466] on input "100" at bounding box center [1351, 467] width 83 height 26
type input "99"
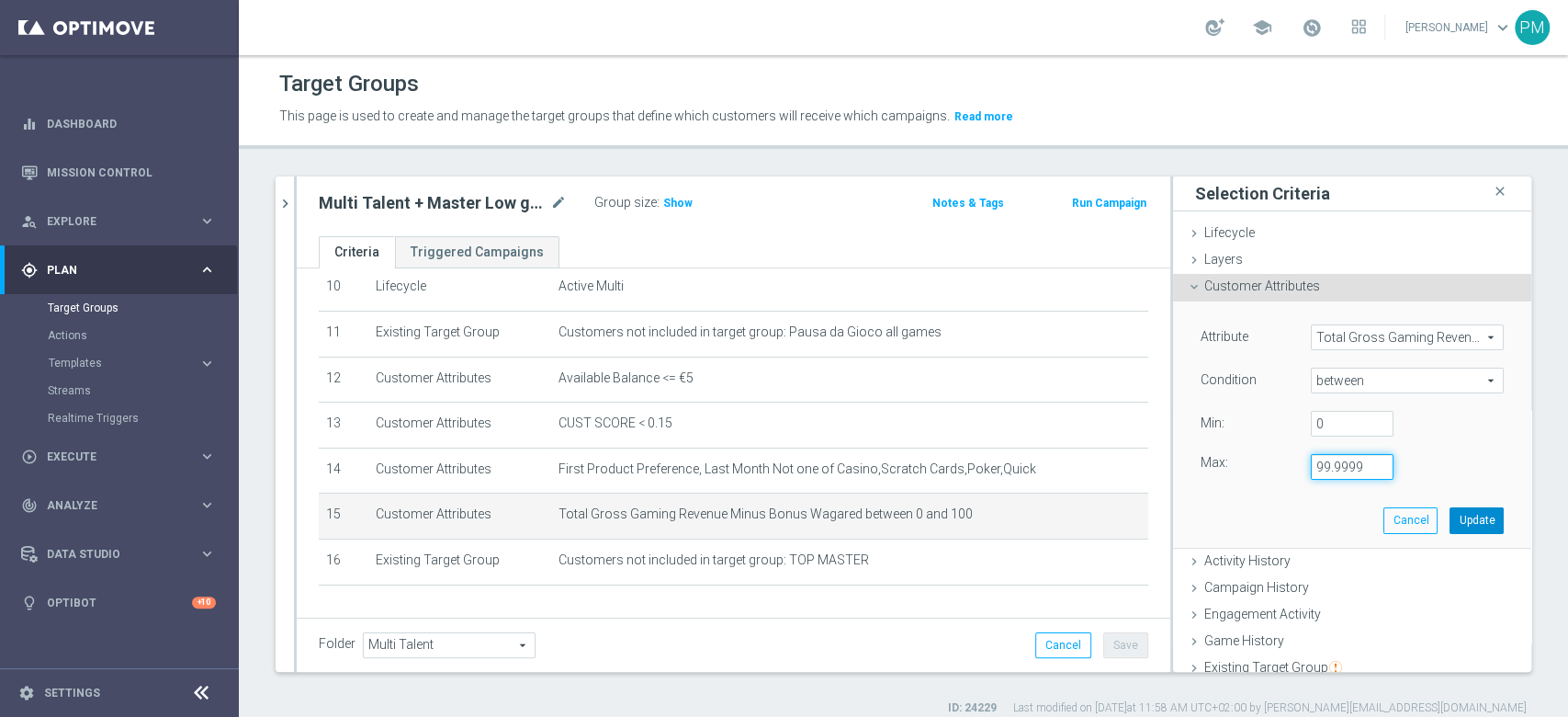
type input "99.9999"
click at [1449, 513] on button "Update" at bounding box center [1476, 520] width 54 height 26
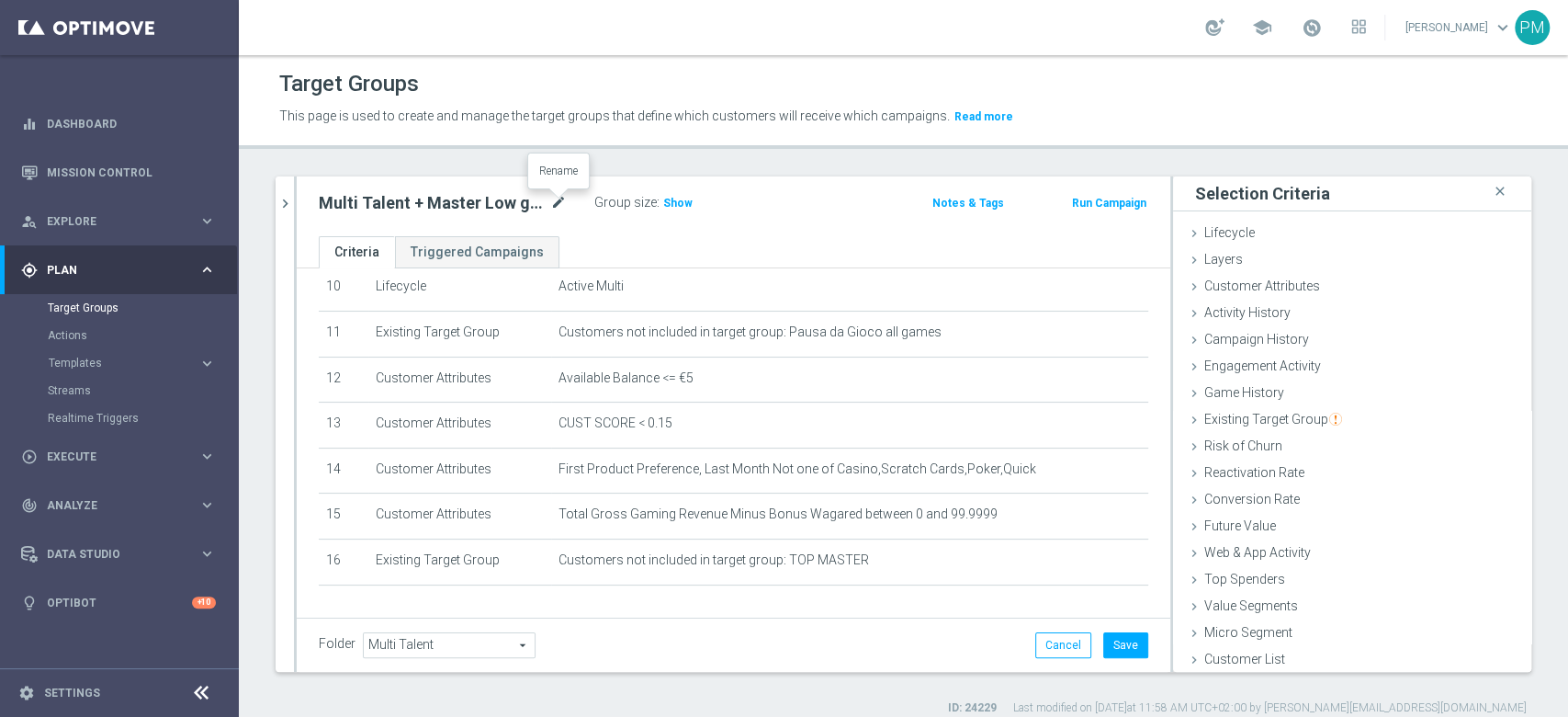
click at [554, 199] on icon "mode_edit" at bounding box center [558, 203] width 17 height 22
click at [459, 205] on input "Multi Talent + Master Low ggr nb lm tra 0 e 100 1st Sport lm NO saldo" at bounding box center [442, 205] width 248 height 26
type input "Multi Talent + Master Low ggr nb lm tra 0 e 100 1st NO Casino lm NO saldo"
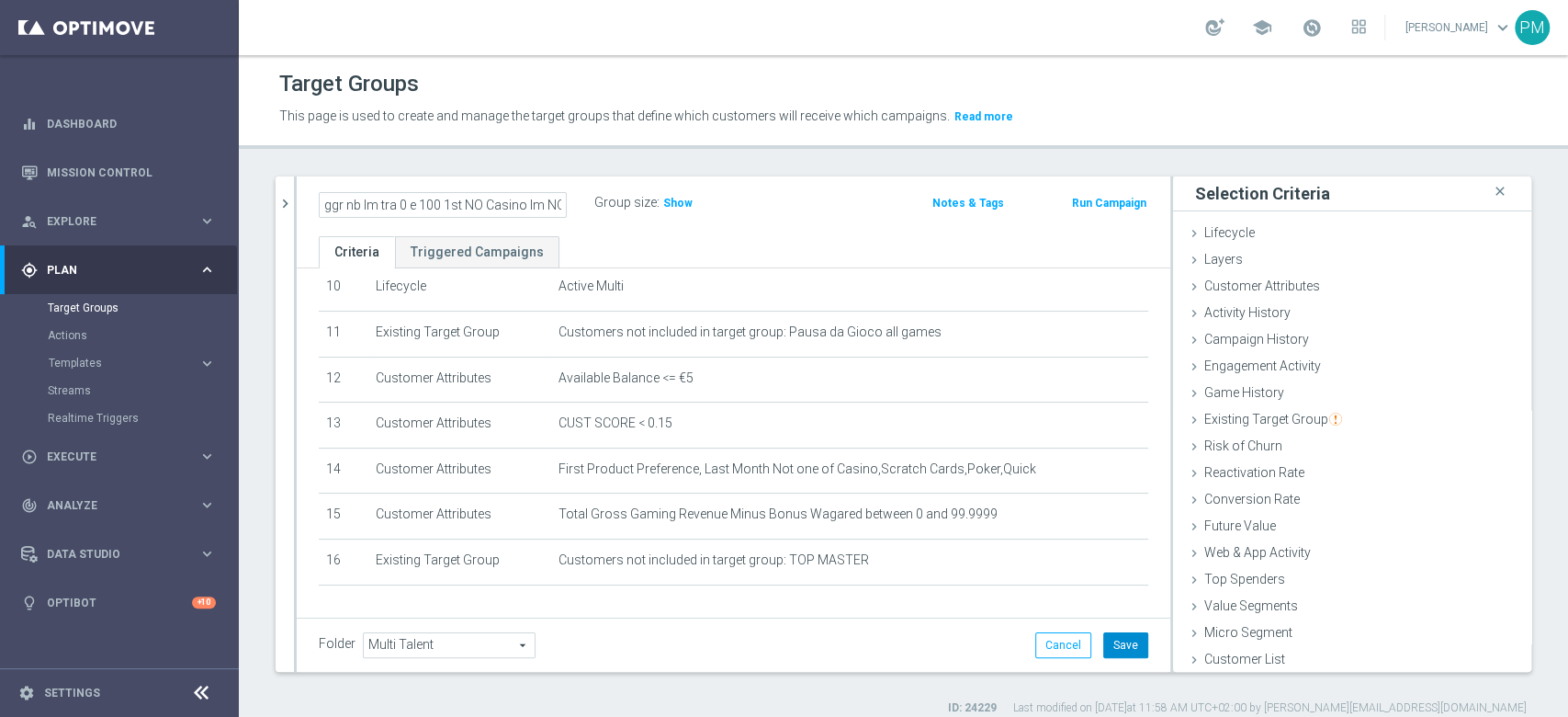
scroll to position [0, 0]
click at [673, 199] on span "Show" at bounding box center [677, 203] width 29 height 13
click at [465, 208] on h2 "Multi Talent + Master Low ggr nb lm tra 0 e 100 1st NO Casino lm NO saldo" at bounding box center [432, 203] width 228 height 22
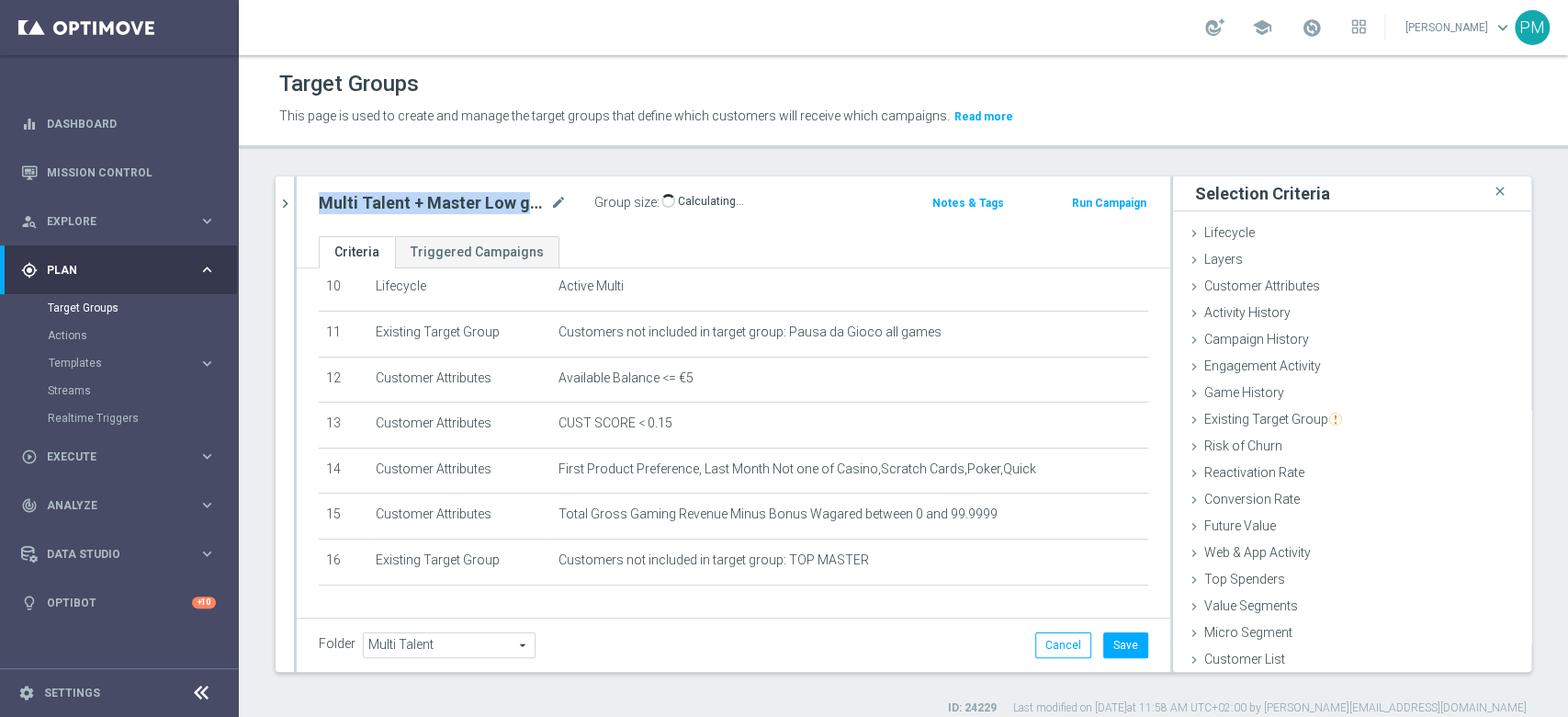
copy div "Multi Talent + Master Low ggr nb lm tra 0 e 100 1st NO Casino lm NO saldo"
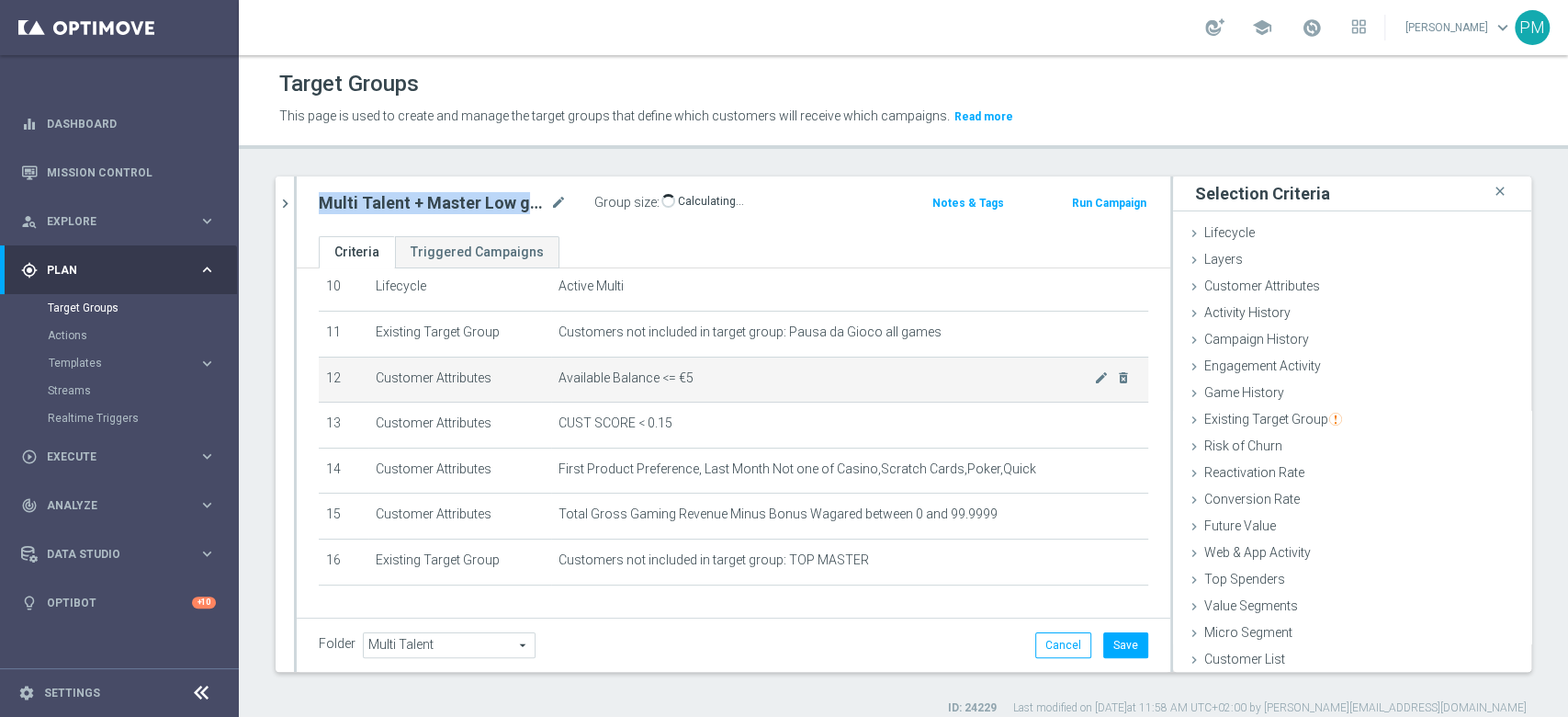
scroll to position [534, 0]
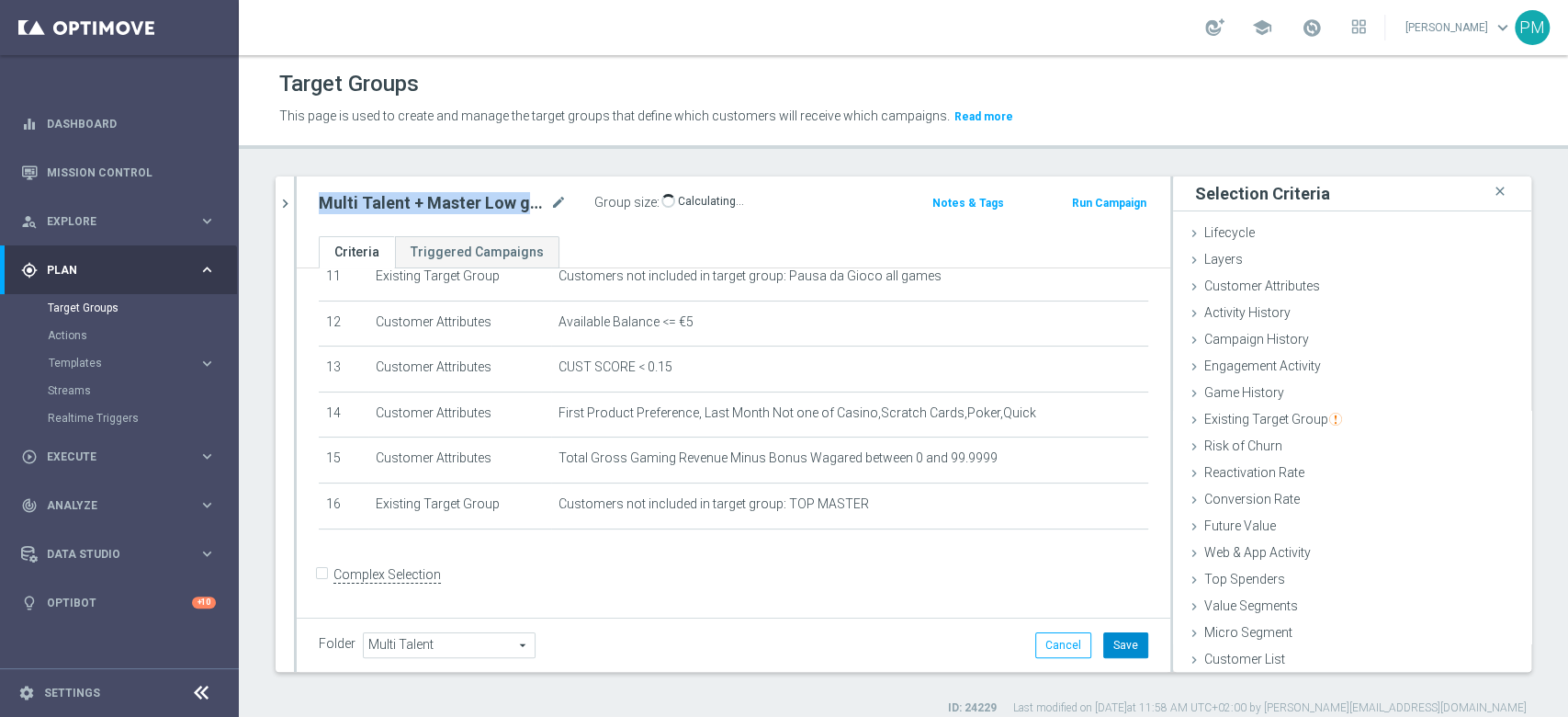
click at [1104, 647] on button "Save" at bounding box center [1125, 645] width 45 height 26
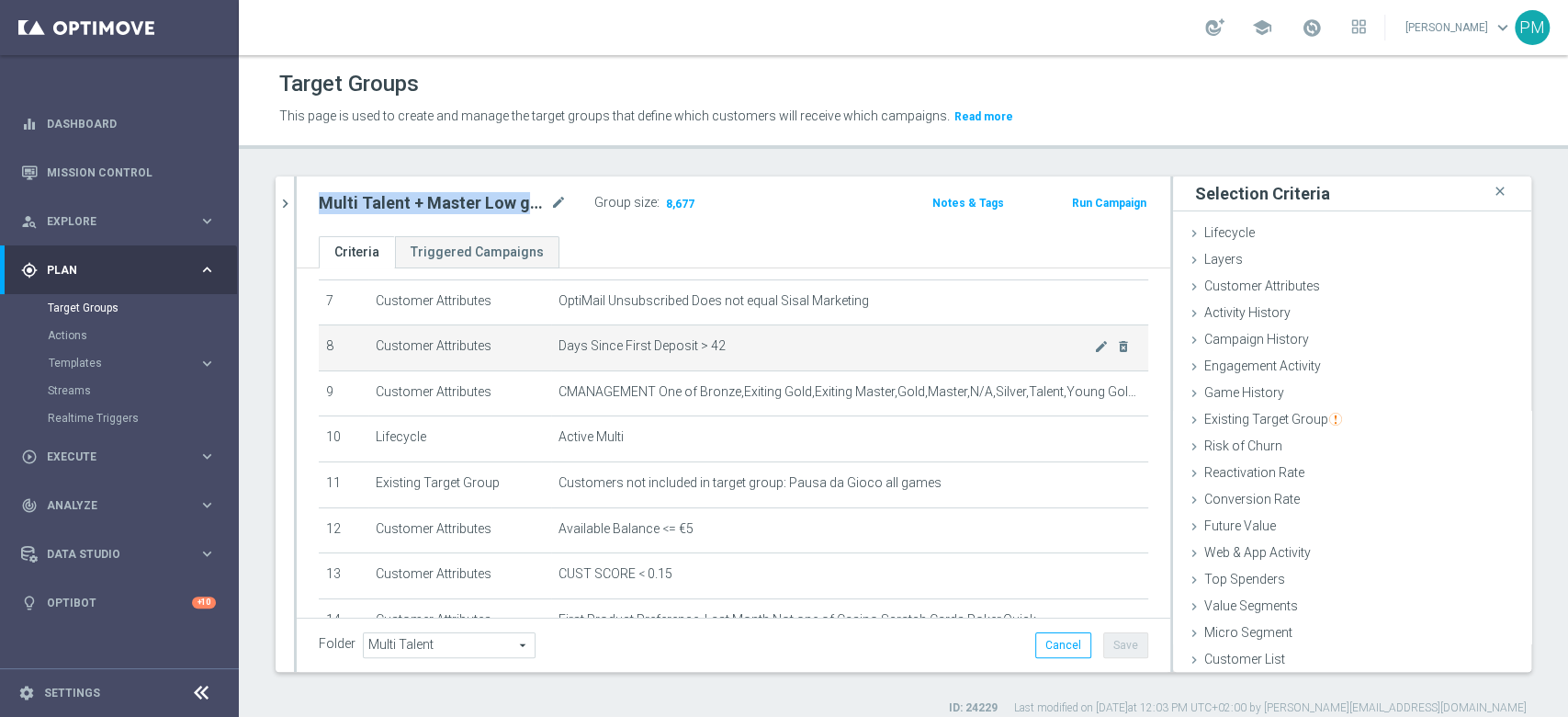
scroll to position [289, 0]
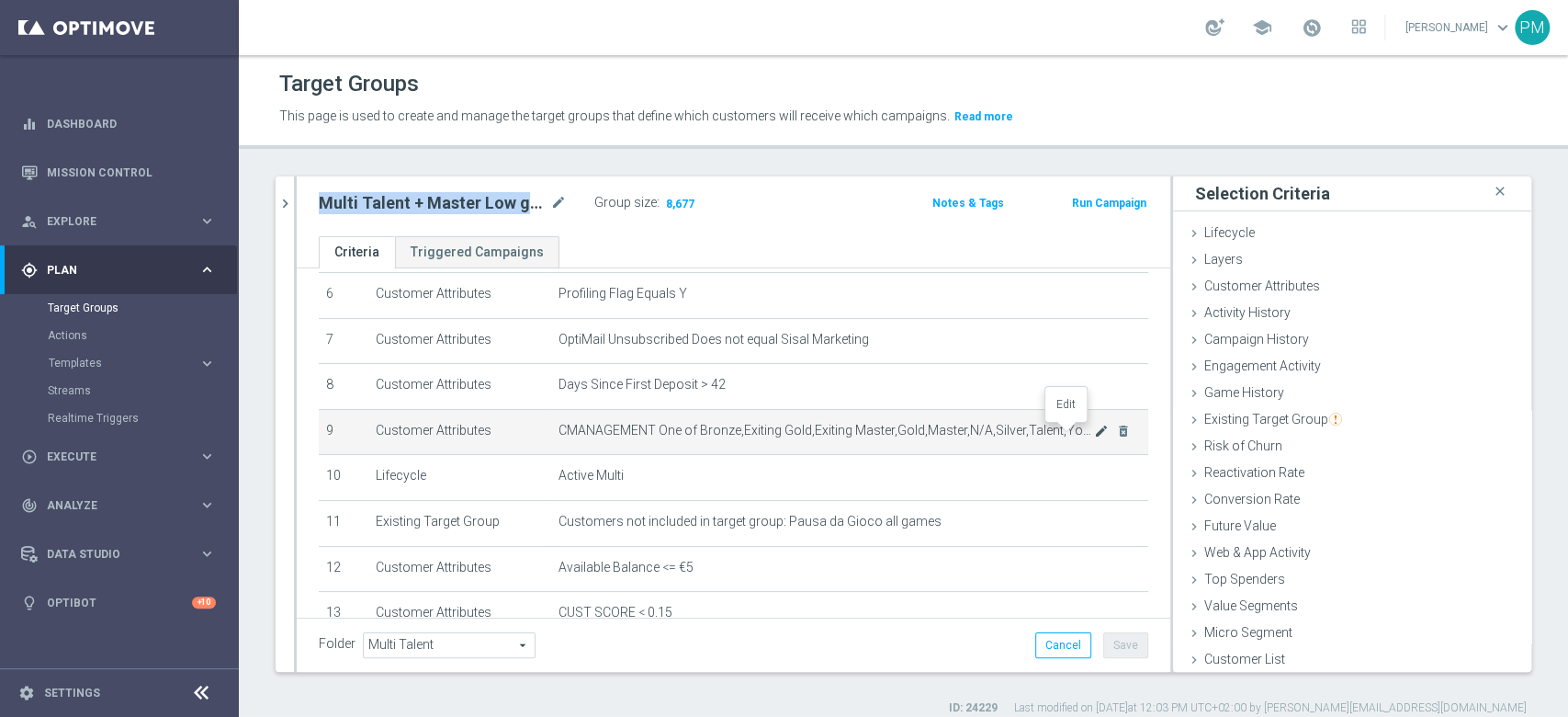
click at [1094, 432] on icon "mode_edit" at bounding box center [1101, 430] width 15 height 15
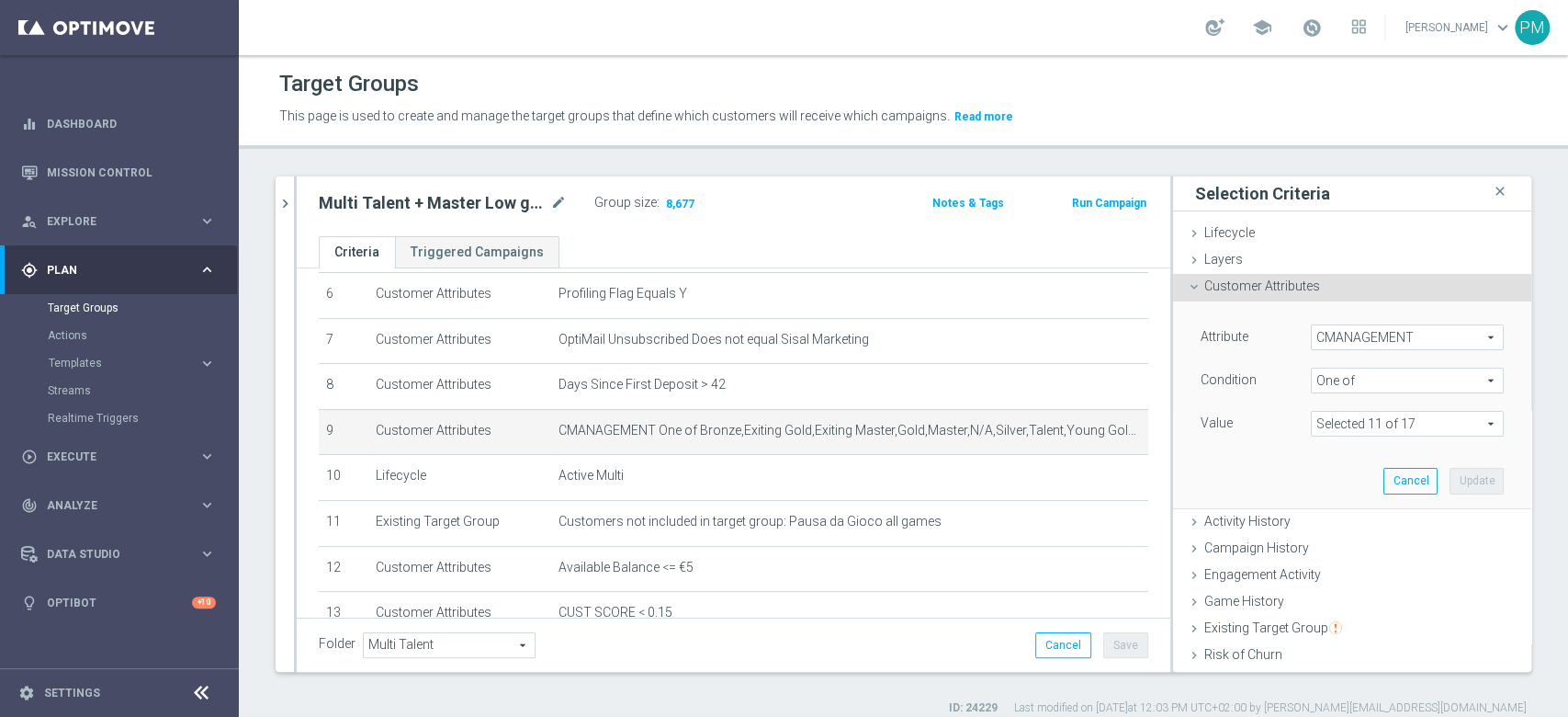
click at [1439, 420] on span at bounding box center [1406, 423] width 191 height 24
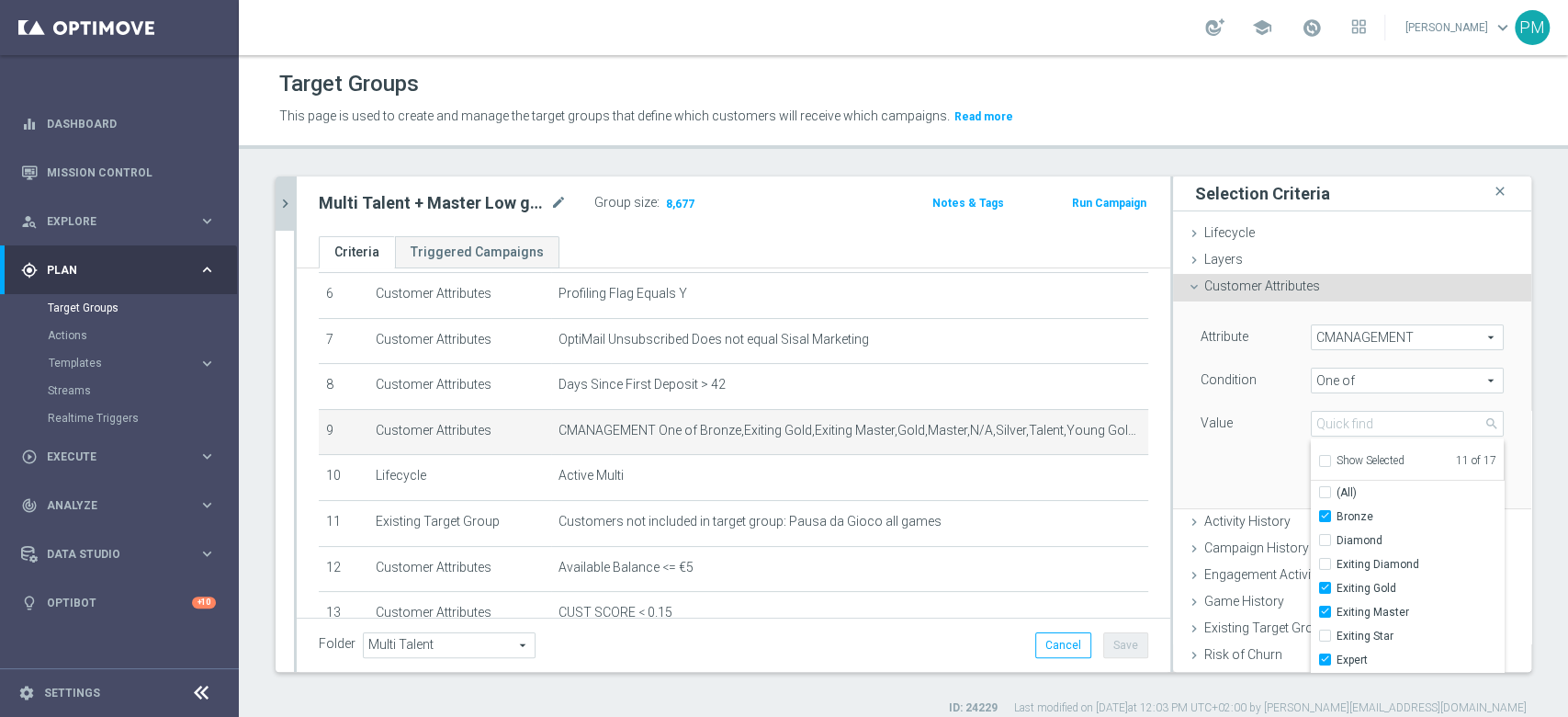
click at [286, 206] on icon "chevron_right" at bounding box center [284, 203] width 17 height 17
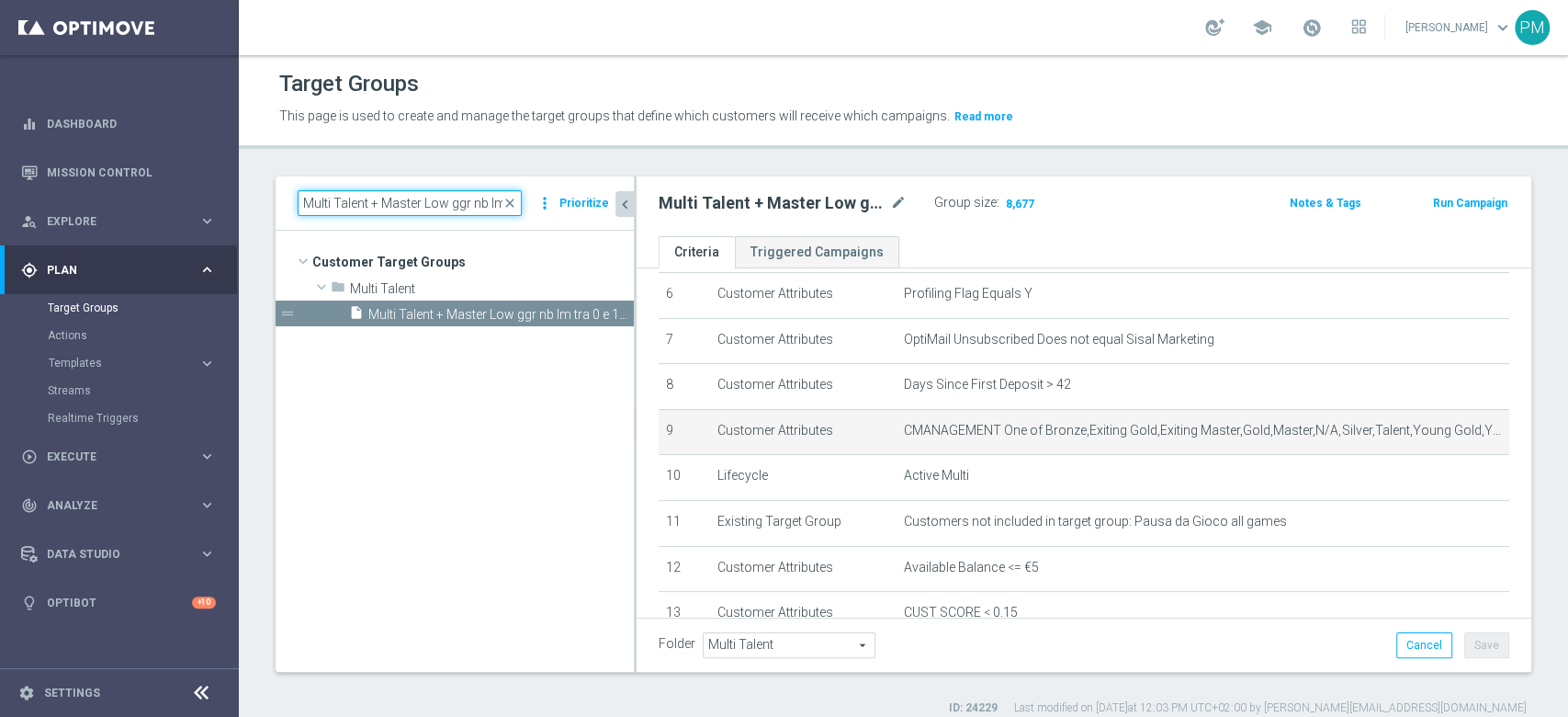
click at [374, 202] on input "Multi Talent + Master Low ggr nb lm tra 0 e 100 1st Sport lm NO saldo" at bounding box center [409, 203] width 225 height 26
paste input "> 0"
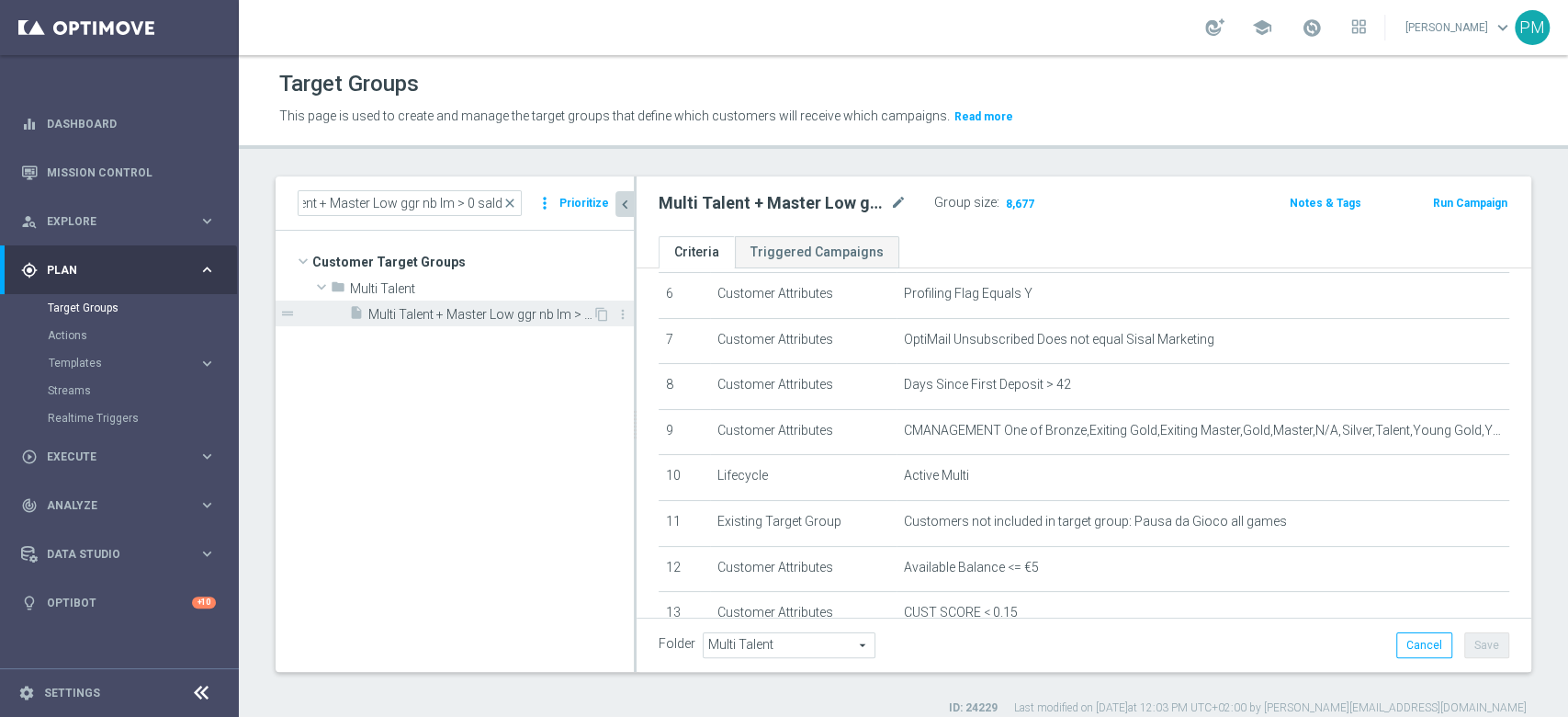
click at [459, 320] on span "Multi Talent + Master Low ggr nb lm > 0 saldo" at bounding box center [480, 315] width 225 height 16
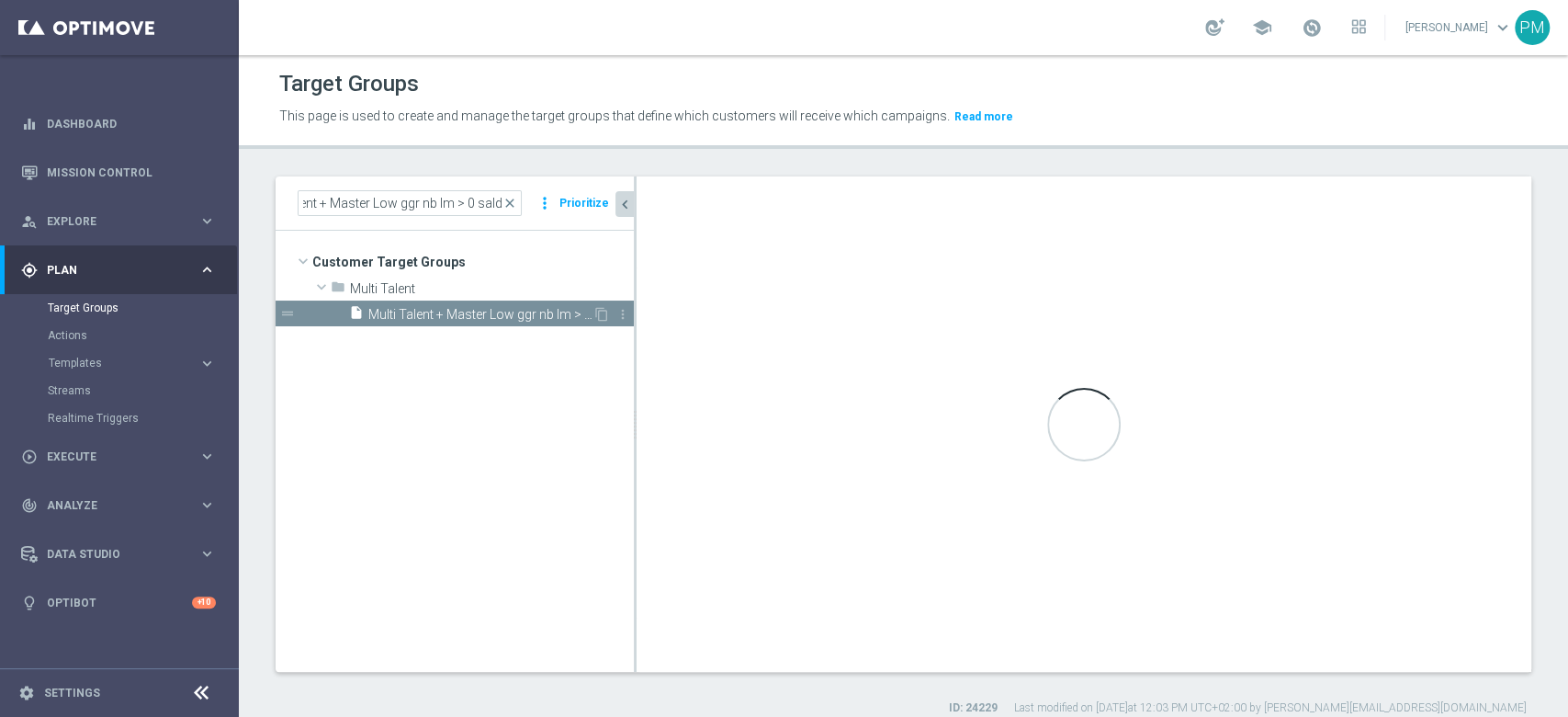
scroll to position [0, 0]
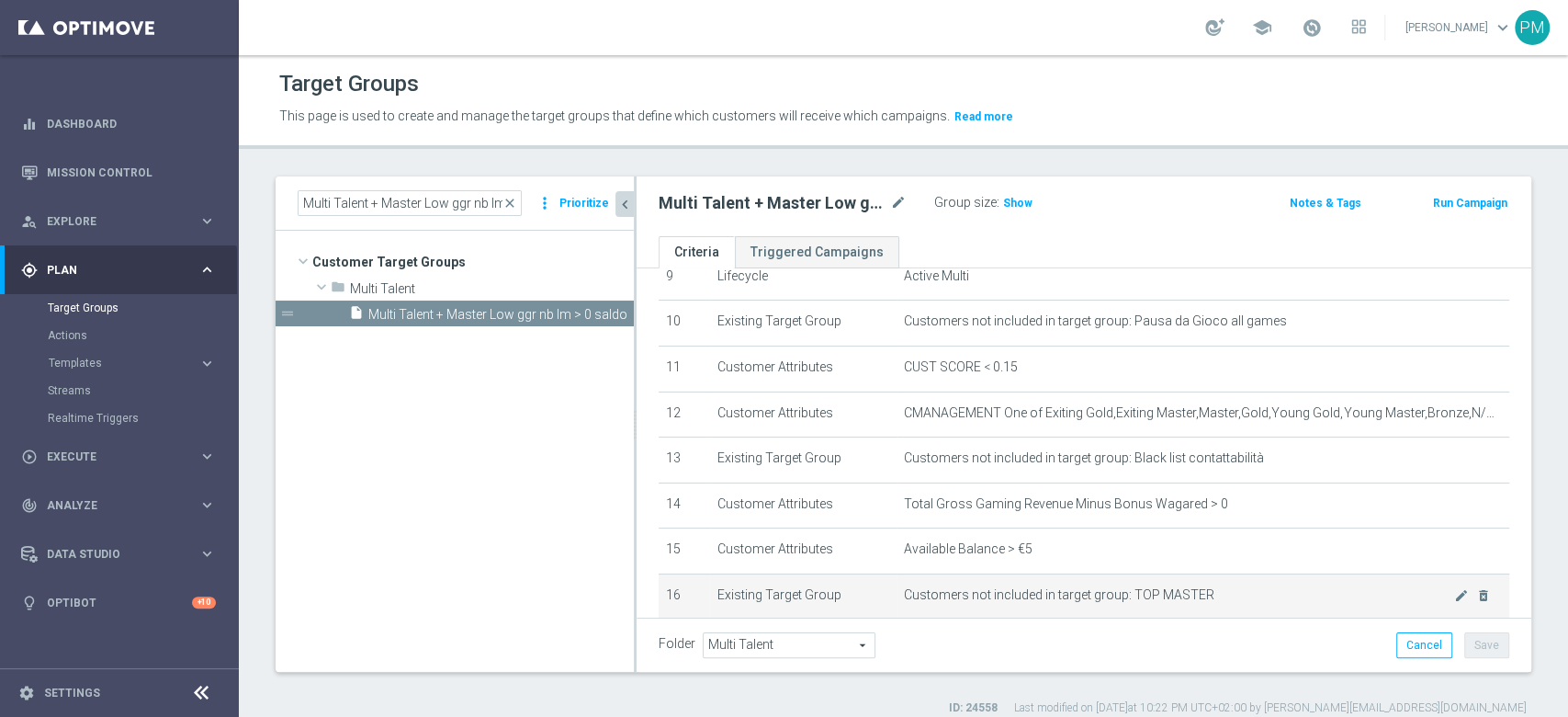
scroll to position [411, 0]
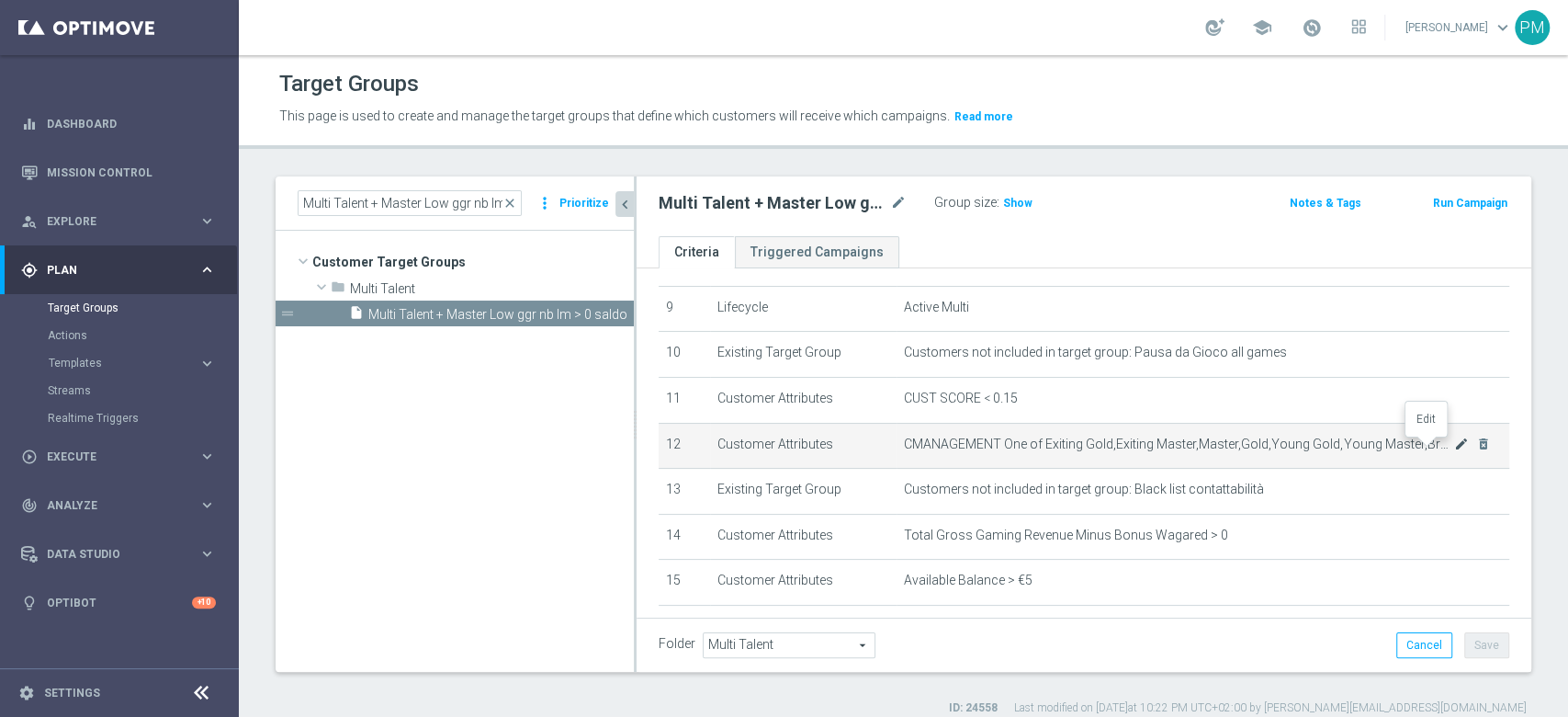
click at [1454, 451] on icon "mode_edit" at bounding box center [1461, 443] width 15 height 15
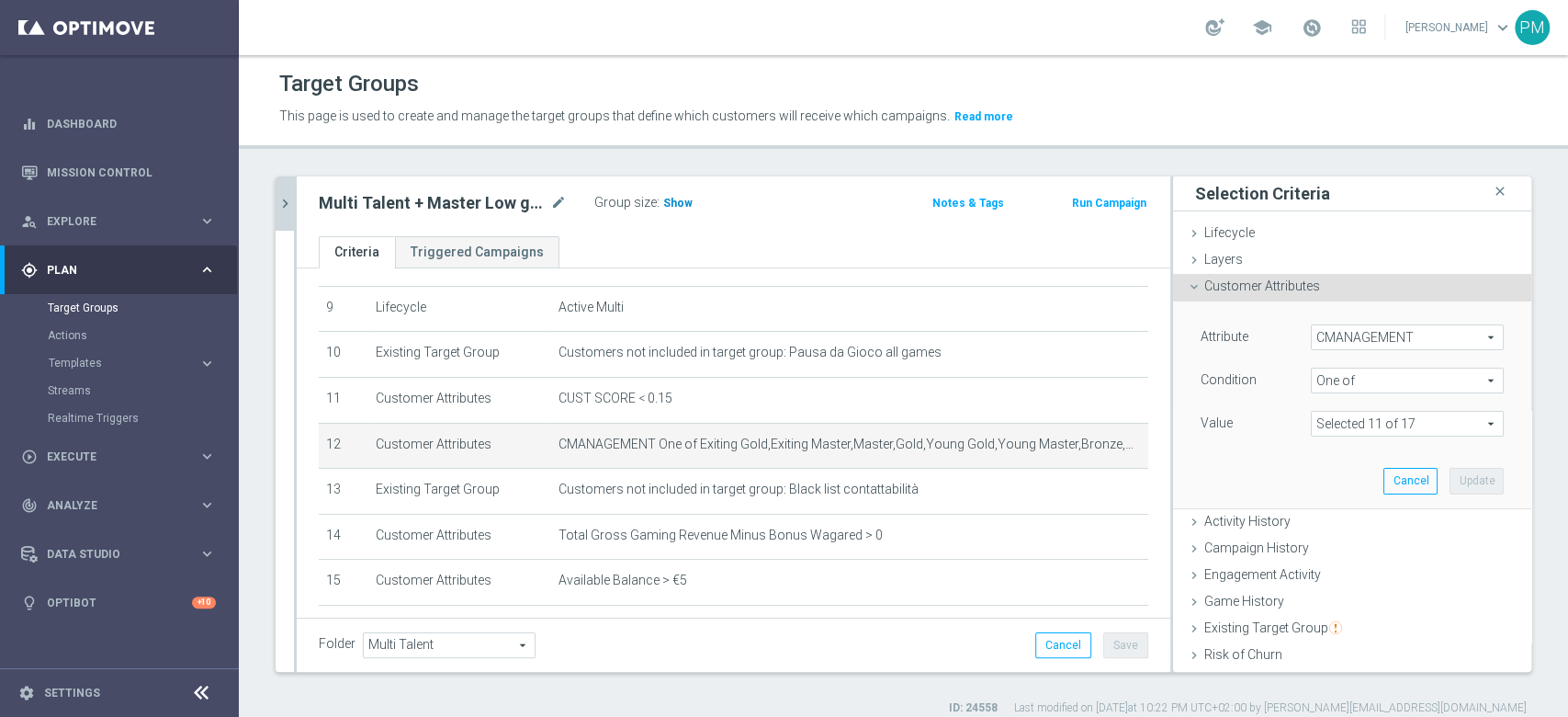
click at [678, 204] on span "Show" at bounding box center [677, 203] width 29 height 13
click at [293, 208] on icon "chevron_right" at bounding box center [284, 203] width 17 height 17
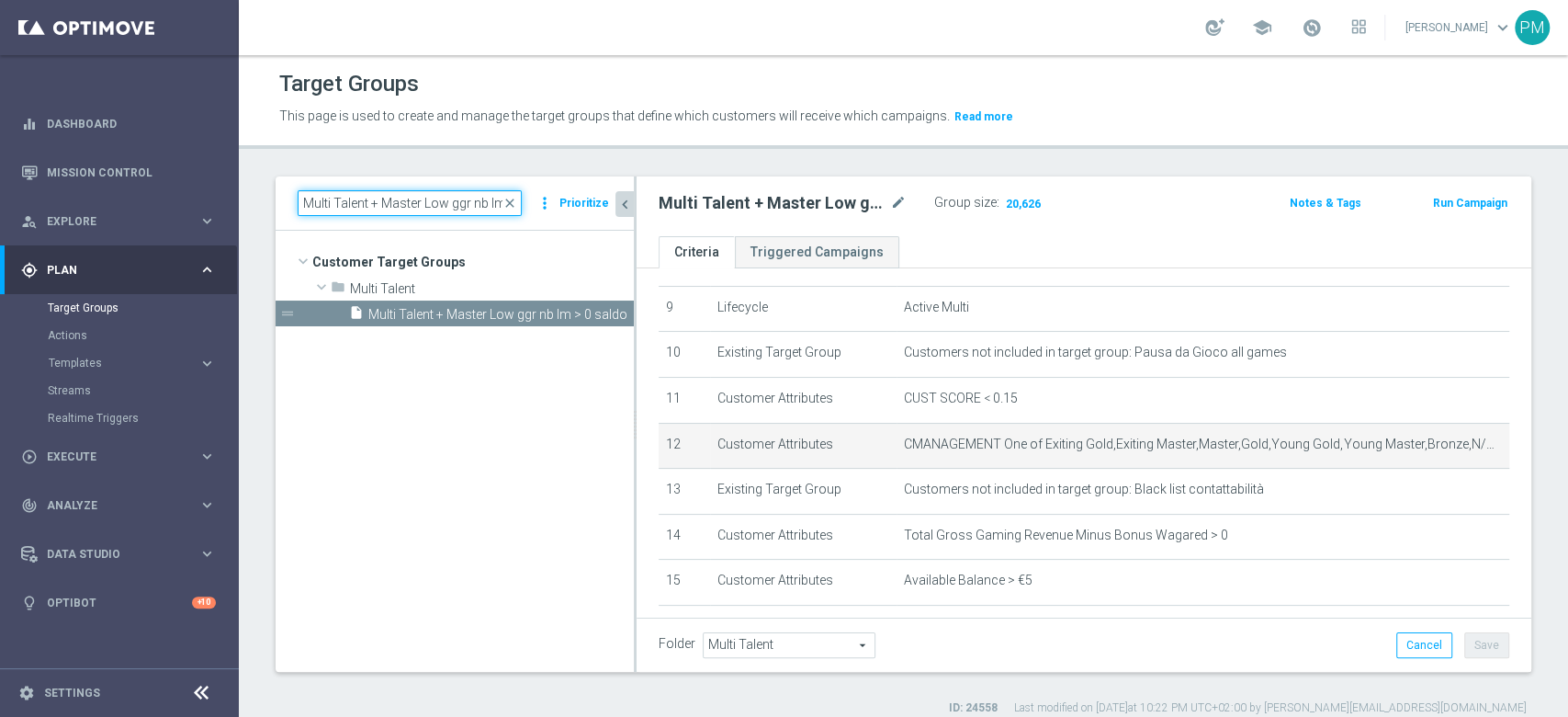
click at [383, 202] on input "Multi Talent + Master Low ggr nb lm > 0 saldo" at bounding box center [409, 203] width 225 height 26
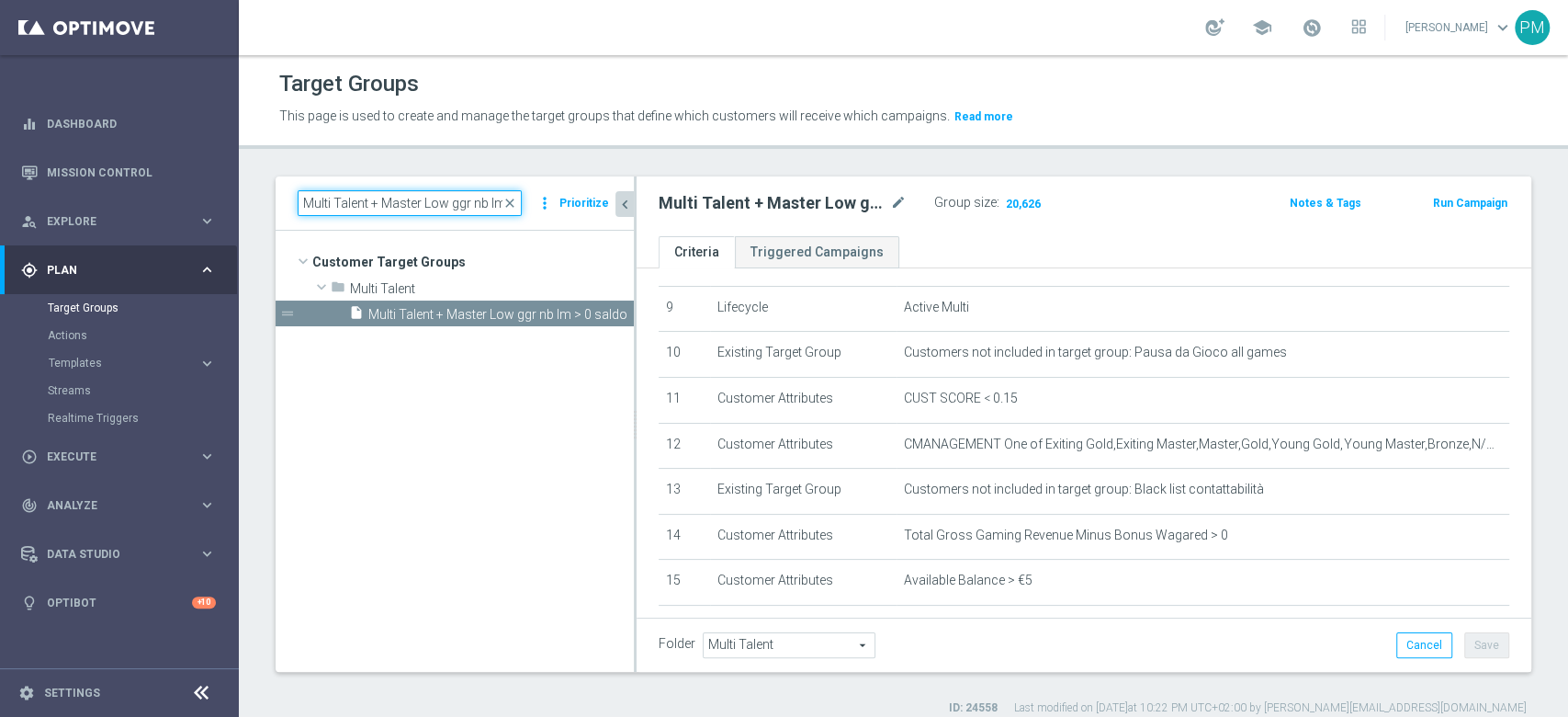
paste input "Reactivated Master Low + Talent >100"
type input "Reactivated Master Low + Talent >100"
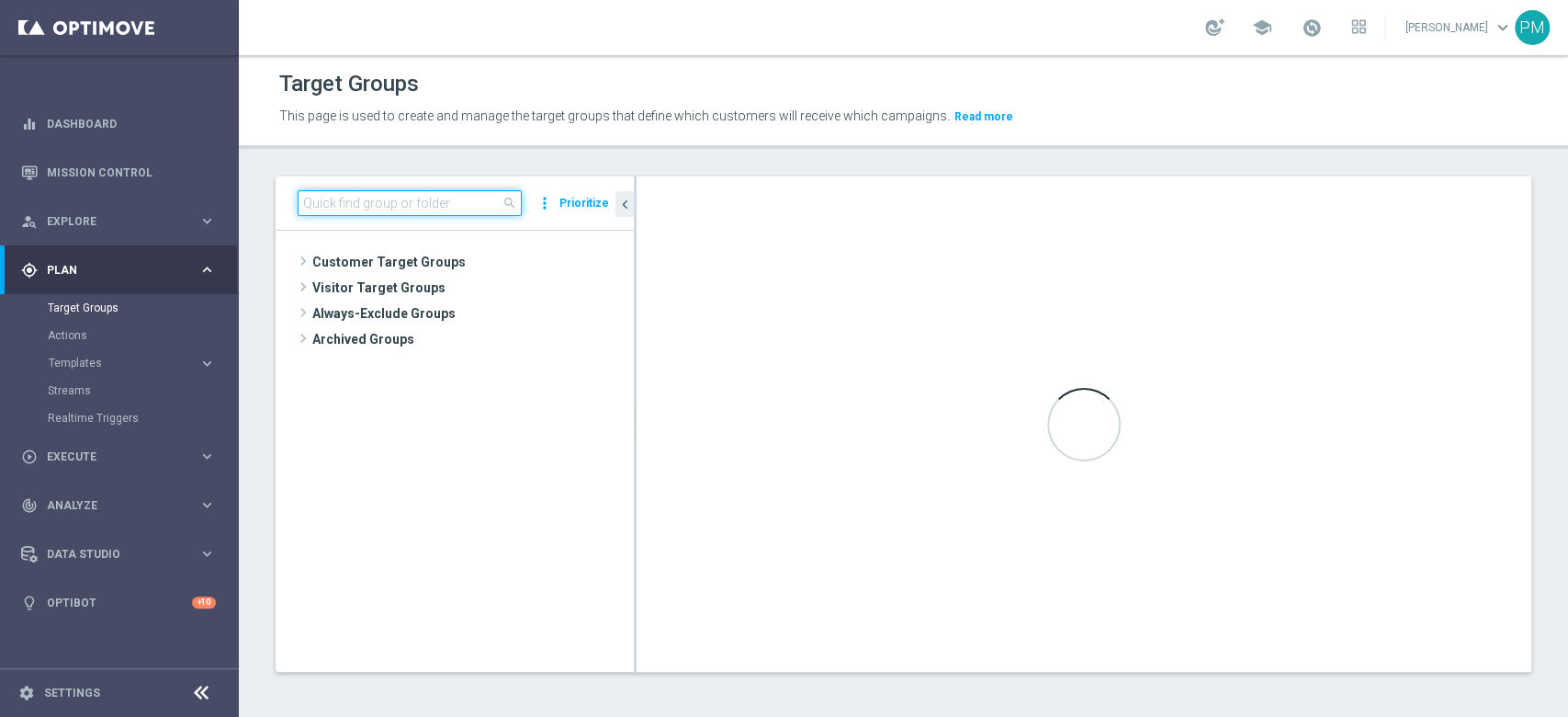
click at [415, 206] on input at bounding box center [409, 203] width 225 height 26
paste input "Reactivated Master Low + Talent >100"
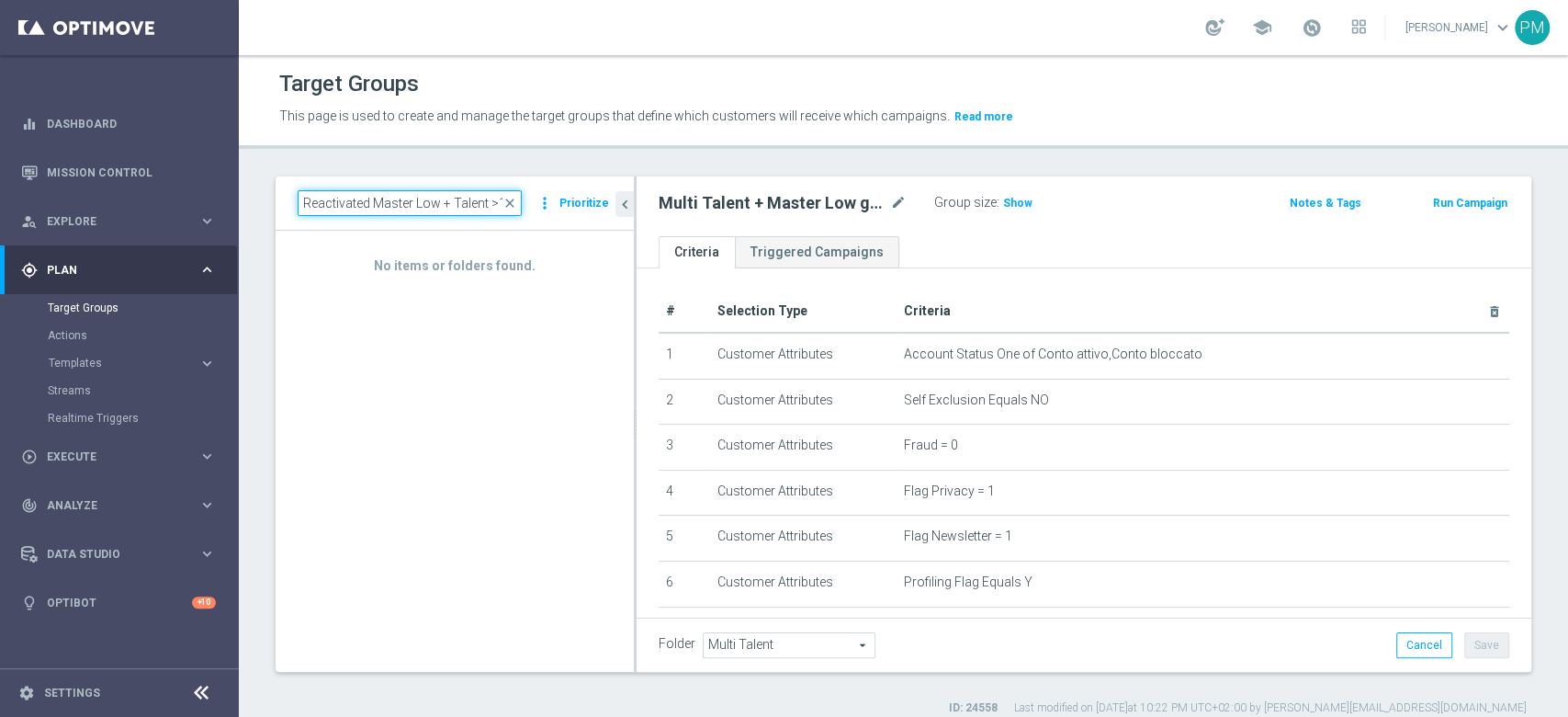
click at [372, 207] on input "Reactivated Master Low + Talent >100" at bounding box center [409, 203] width 225 height 26
paste input "Talent ggr nb lm > 0 lm"
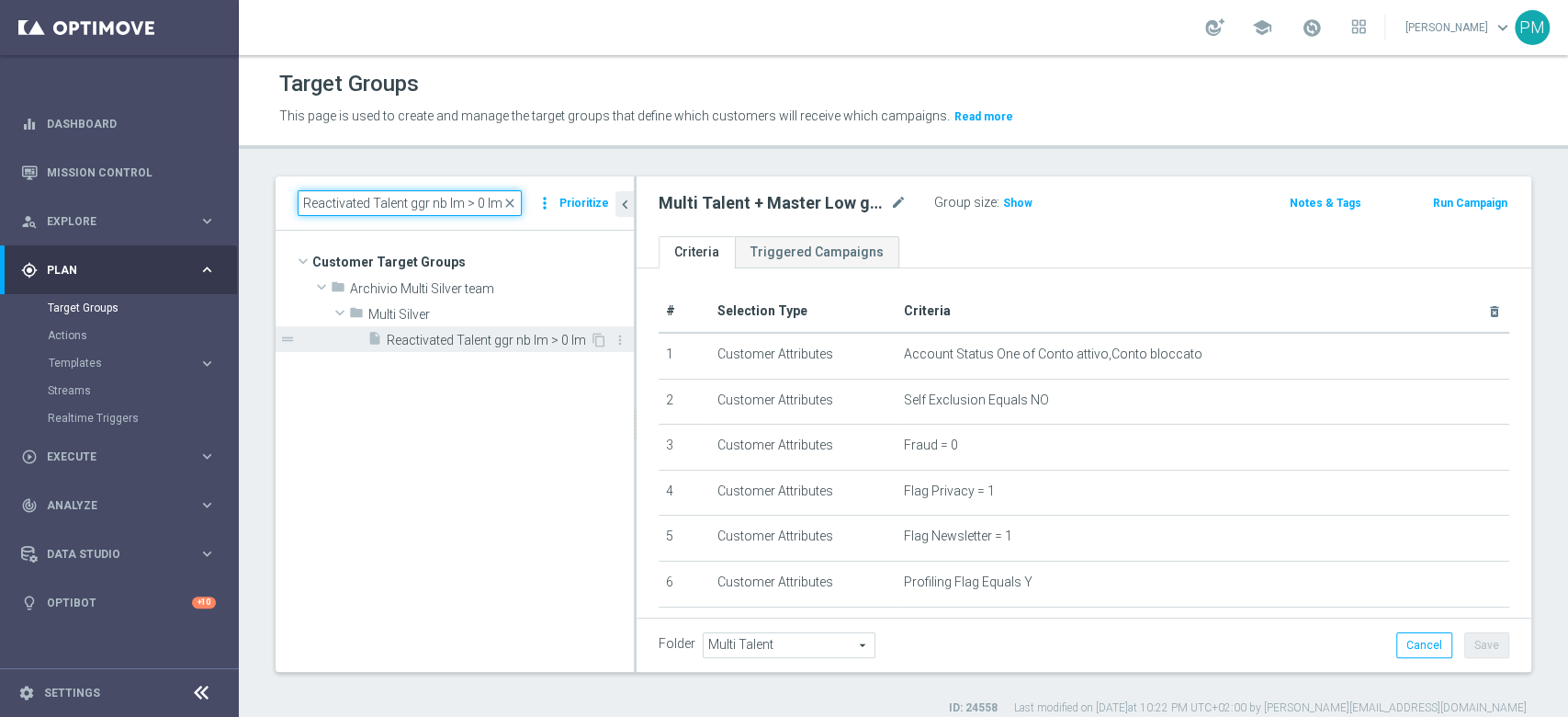
type input "Reactivated Talent ggr nb lm > 0 lm"
click at [467, 338] on span "Reactivated Talent ggr nb lm > 0 lm" at bounding box center [487, 341] width 203 height 16
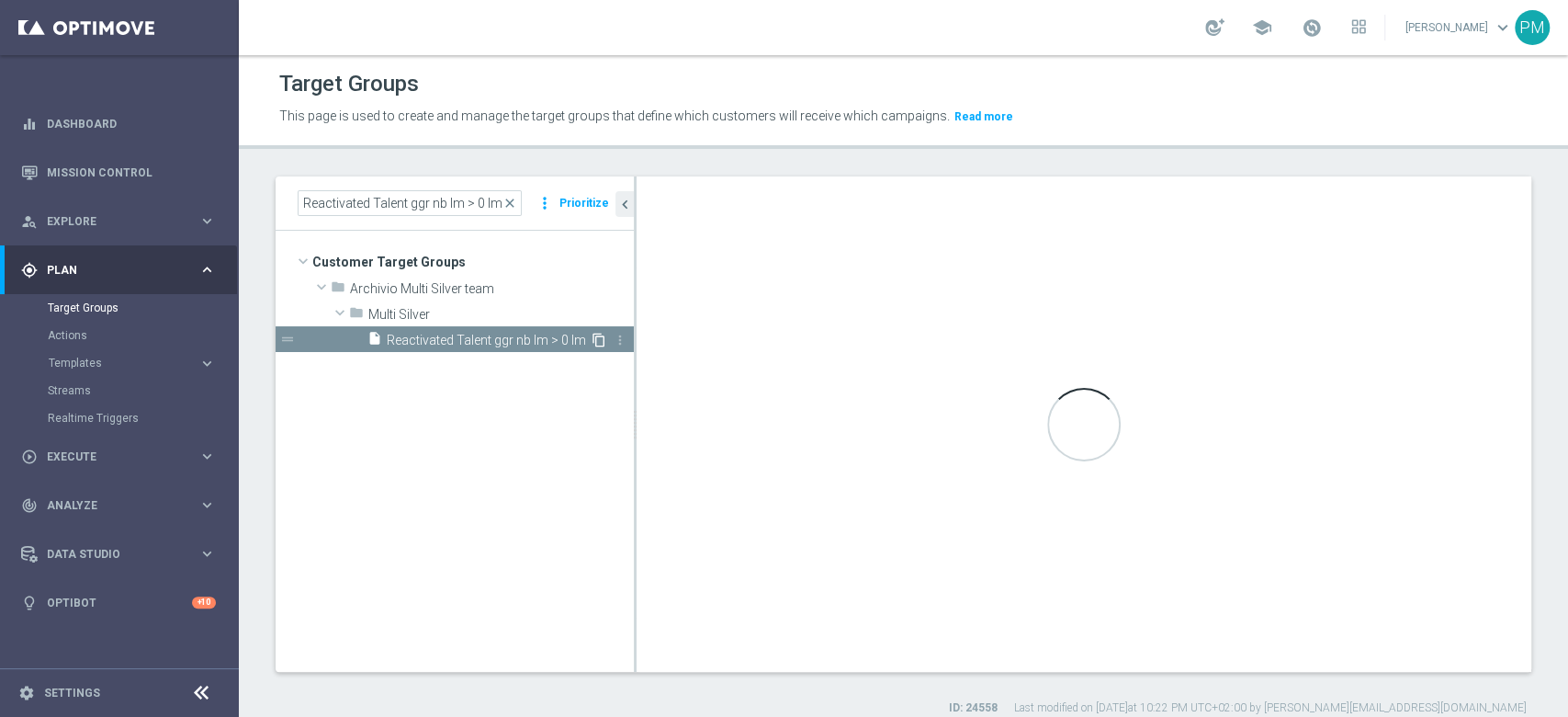
type input "Multi Silver"
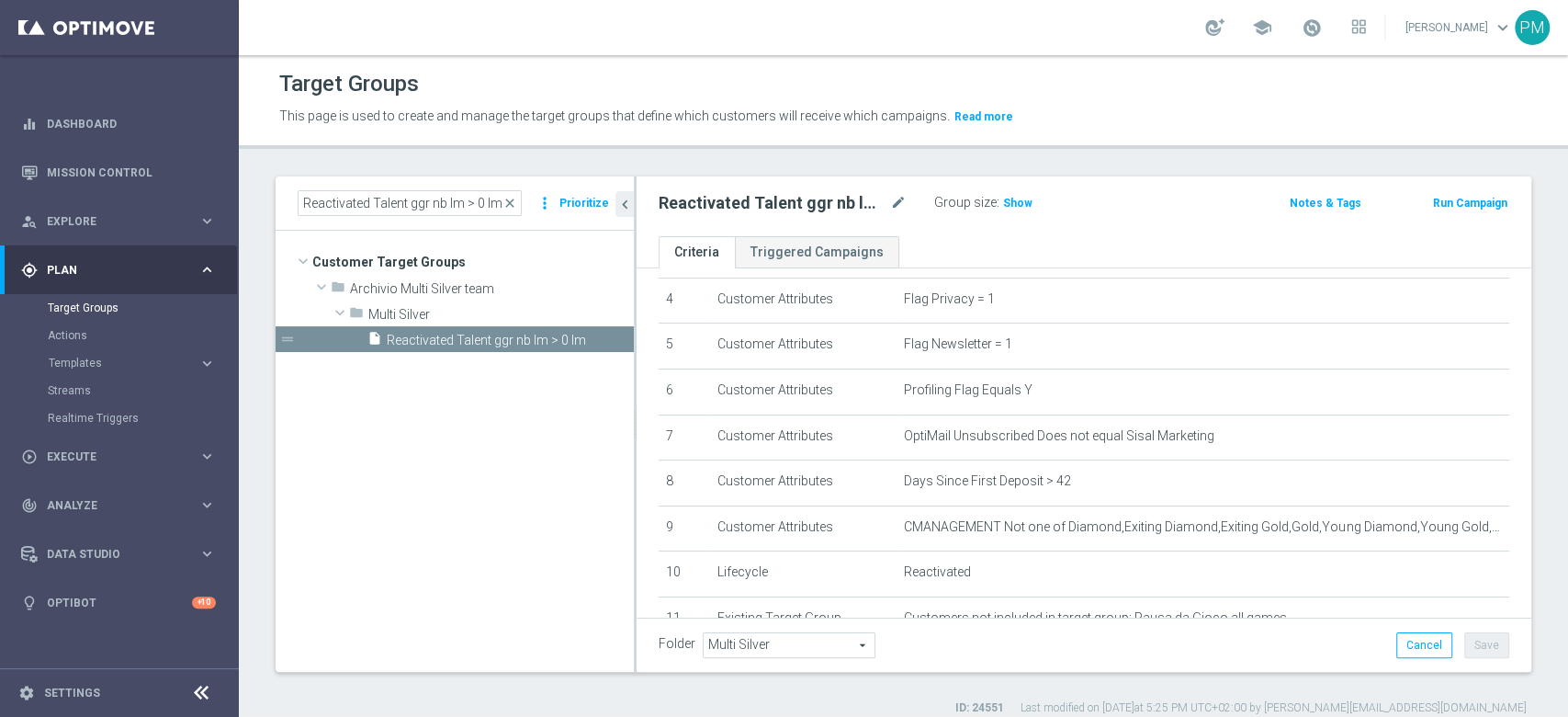
scroll to position [245, 0]
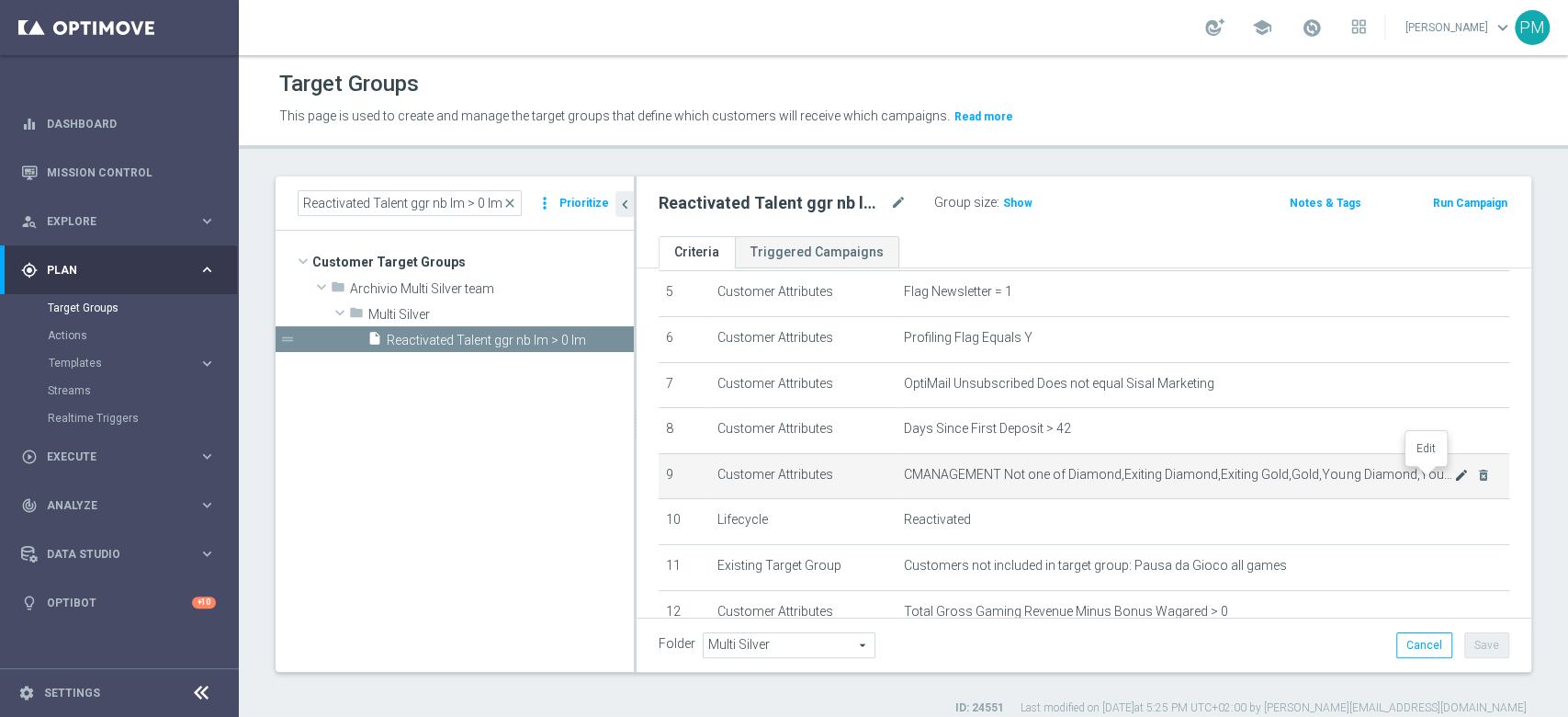
click at [1454, 476] on icon "mode_edit" at bounding box center [1461, 474] width 15 height 15
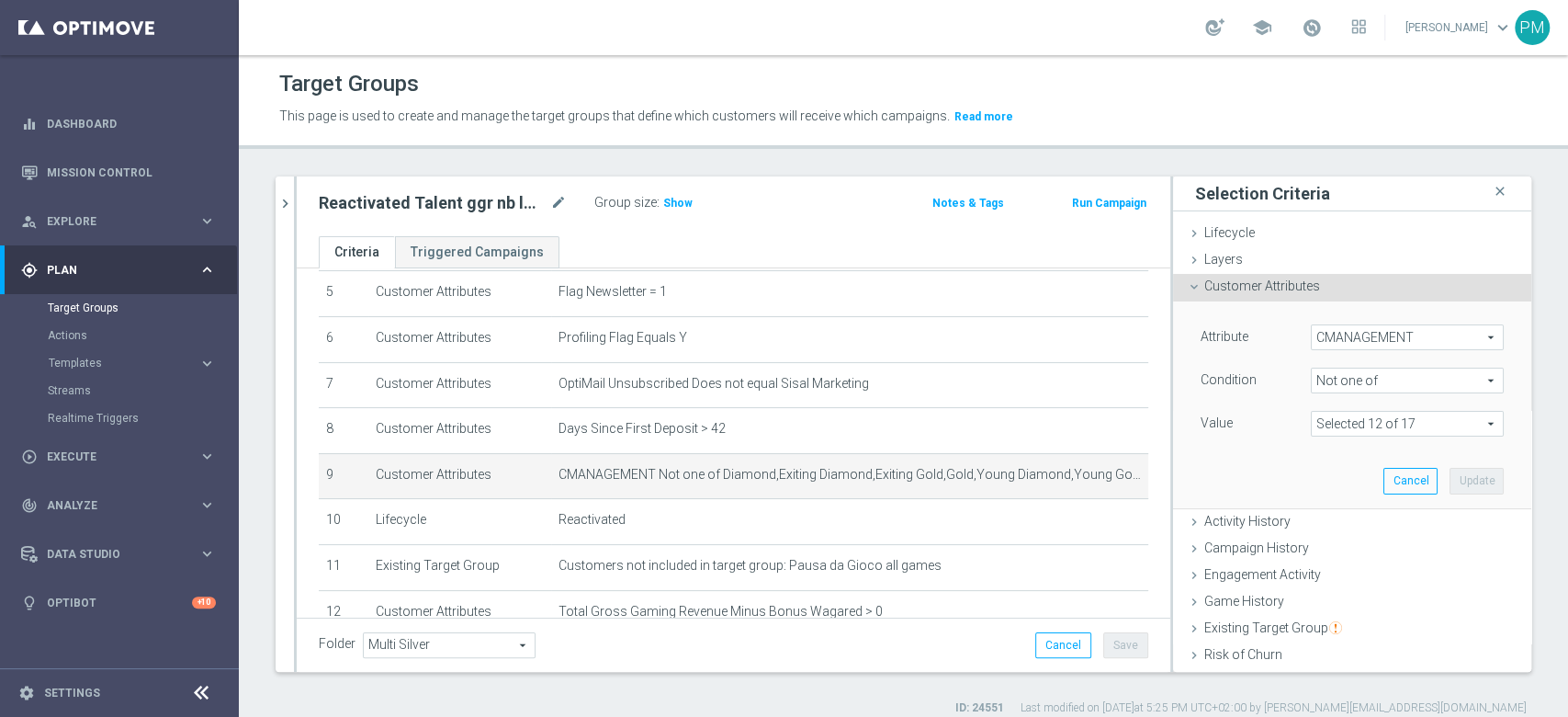
click at [1320, 375] on span "Not one of" at bounding box center [1406, 380] width 191 height 24
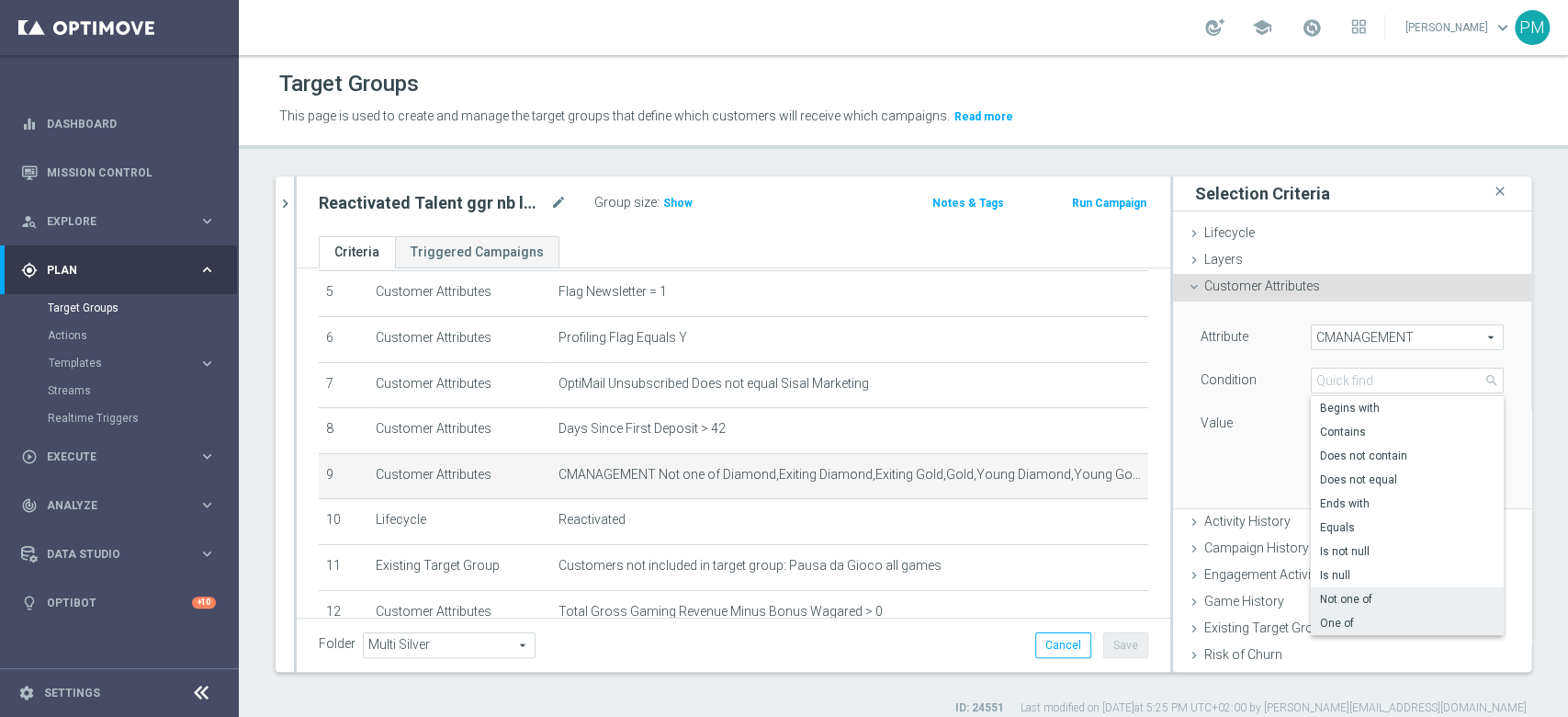
click at [1323, 620] on span "One of" at bounding box center [1406, 622] width 175 height 15
type input "One of"
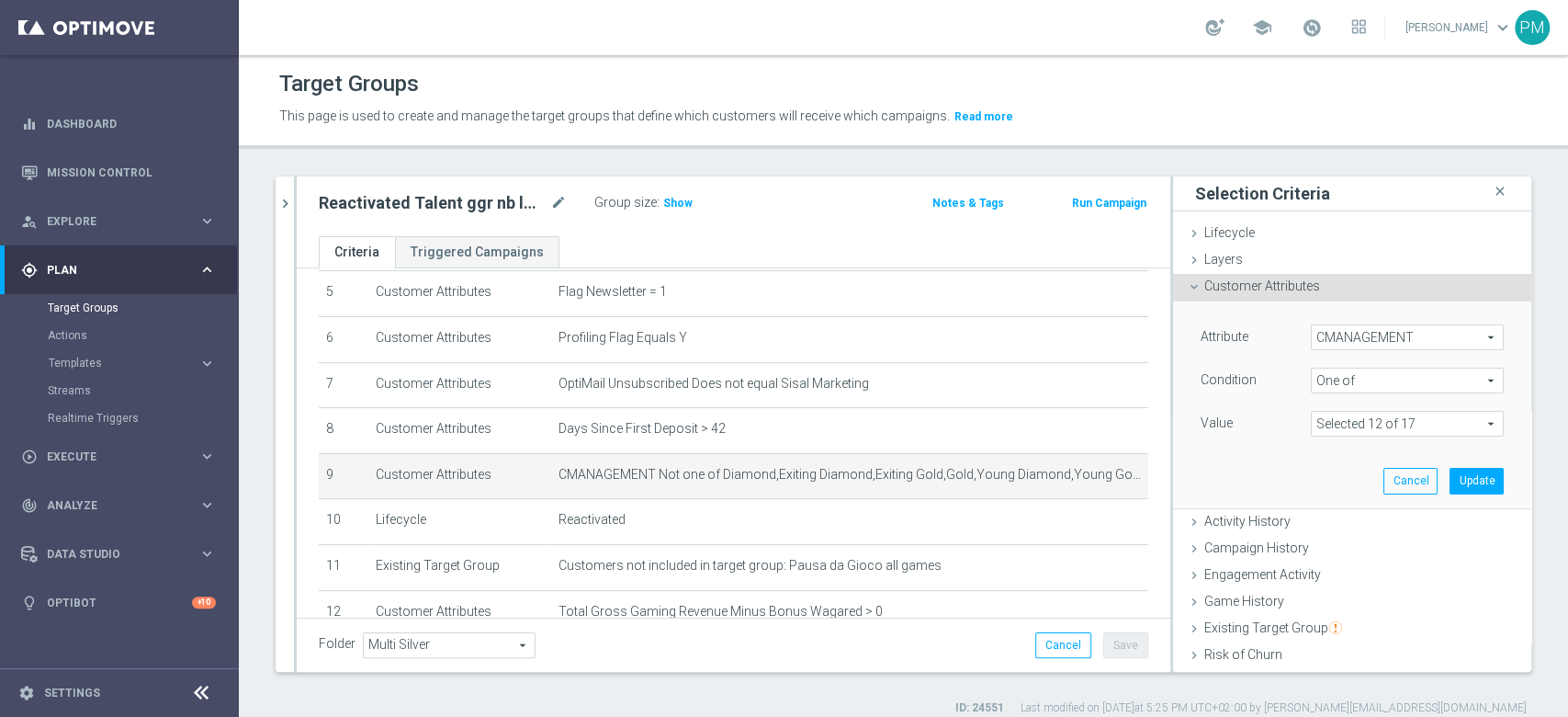
click at [1330, 420] on span at bounding box center [1406, 423] width 191 height 24
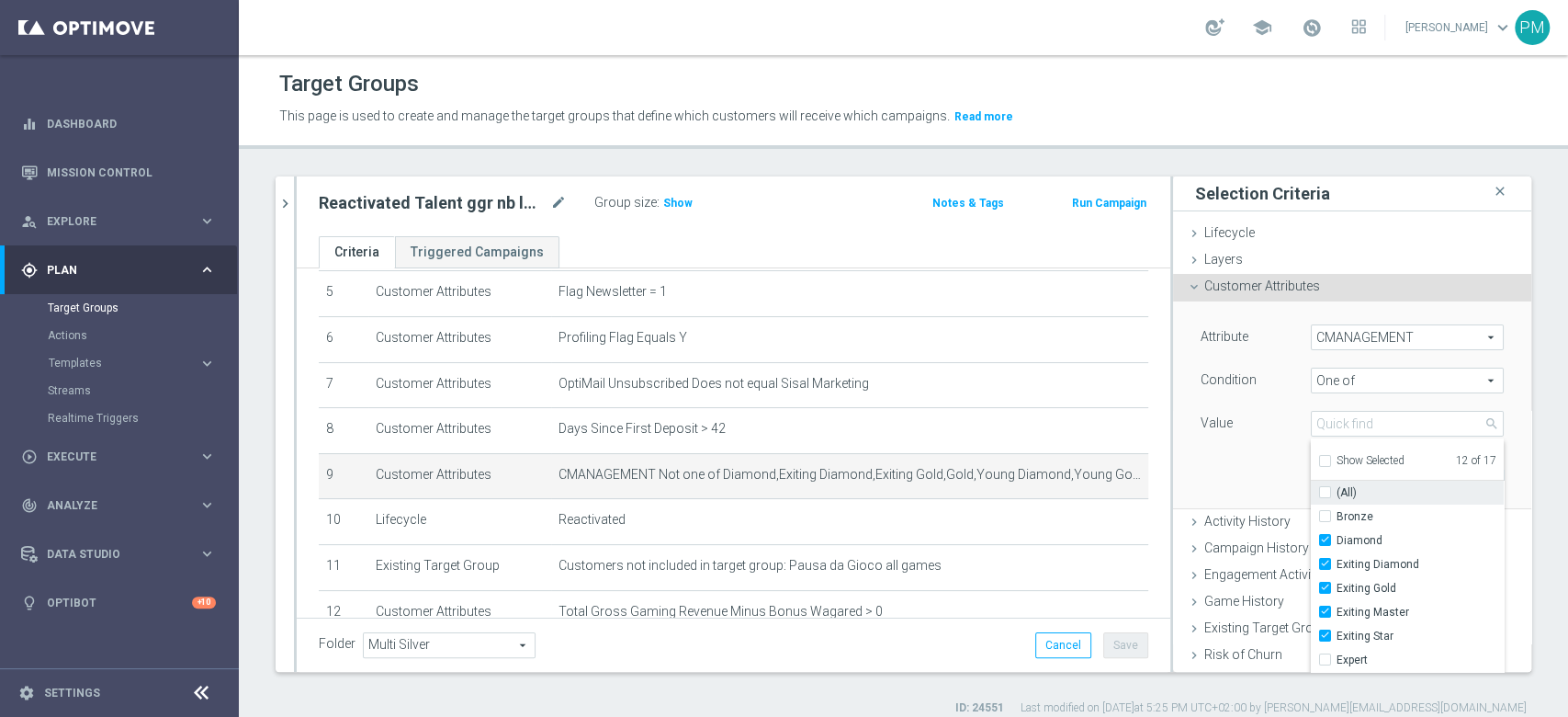
click at [1324, 487] on input "(All)" at bounding box center [1330, 493] width 12 height 12
checkbox input "true"
type input "Selected 17 of 17"
checkbox input "true"
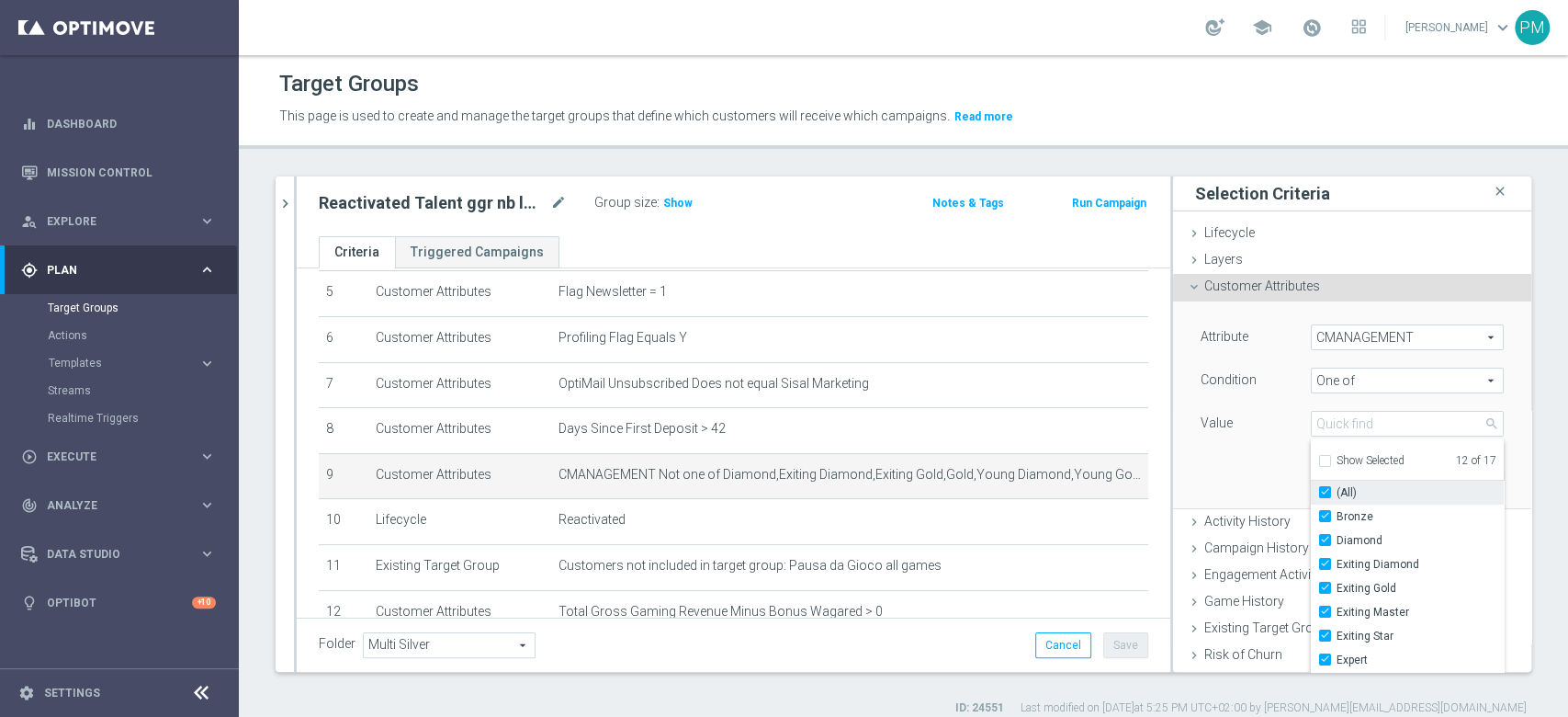
checkbox input "true"
click at [1324, 487] on input "(All)" at bounding box center [1330, 493] width 12 height 12
checkbox input "false"
type input "Select"
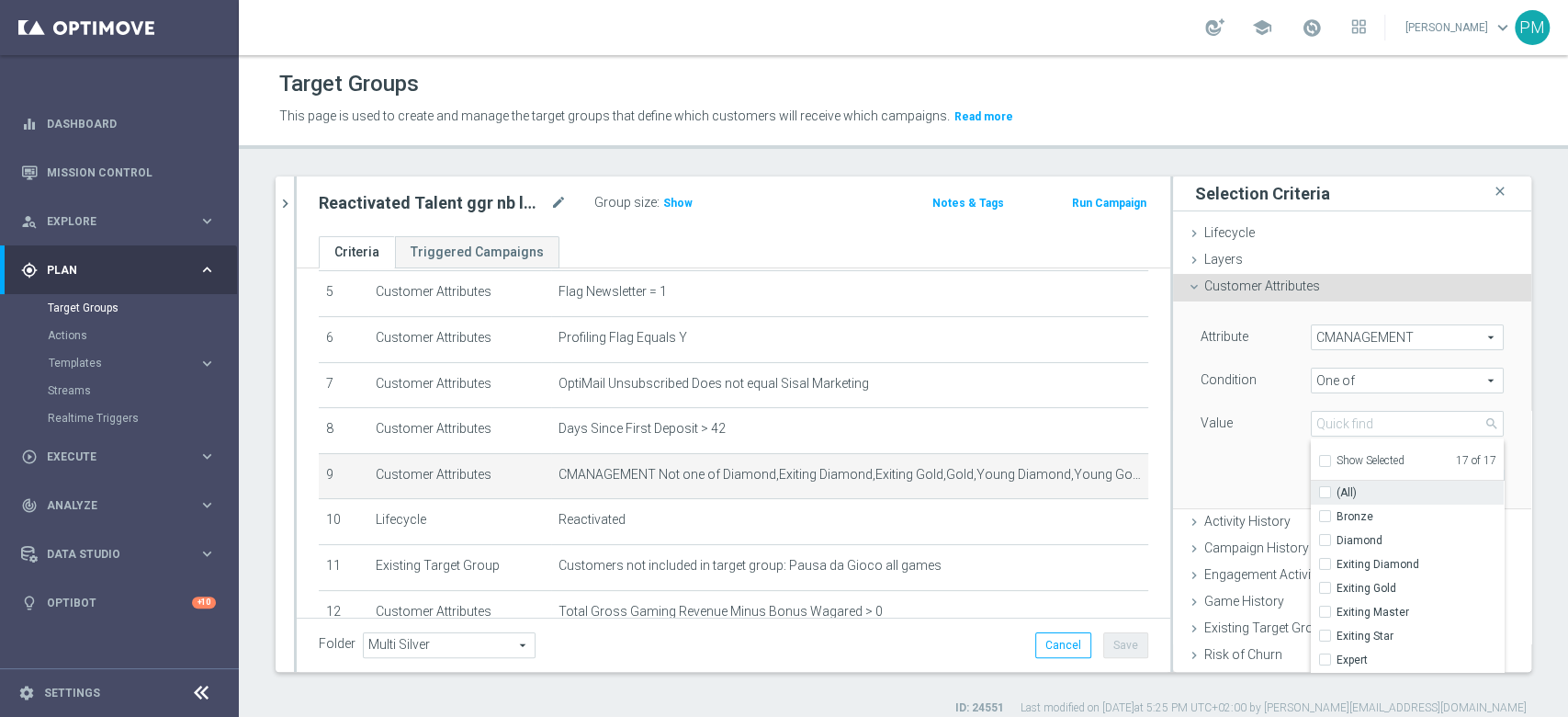
checkbox input "false"
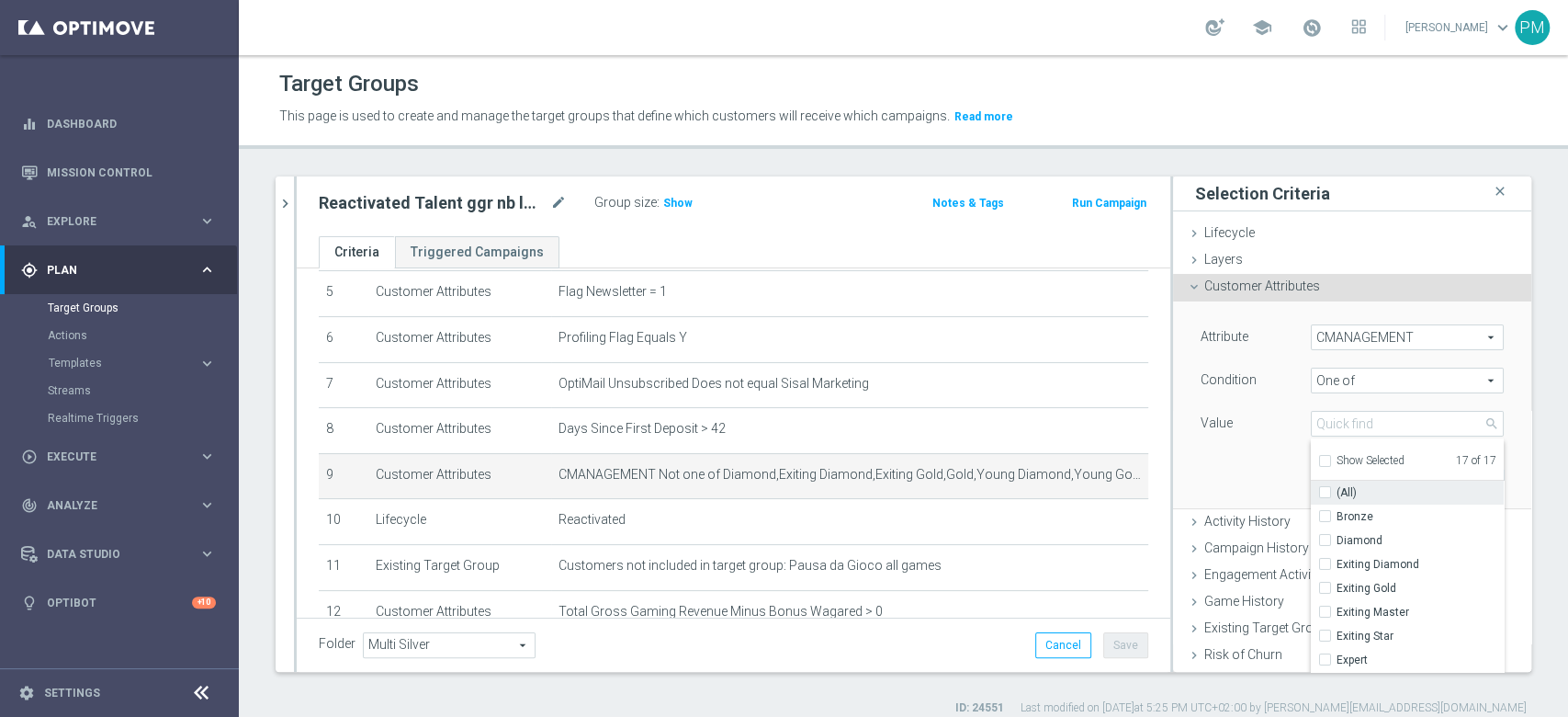
checkbox input "false"
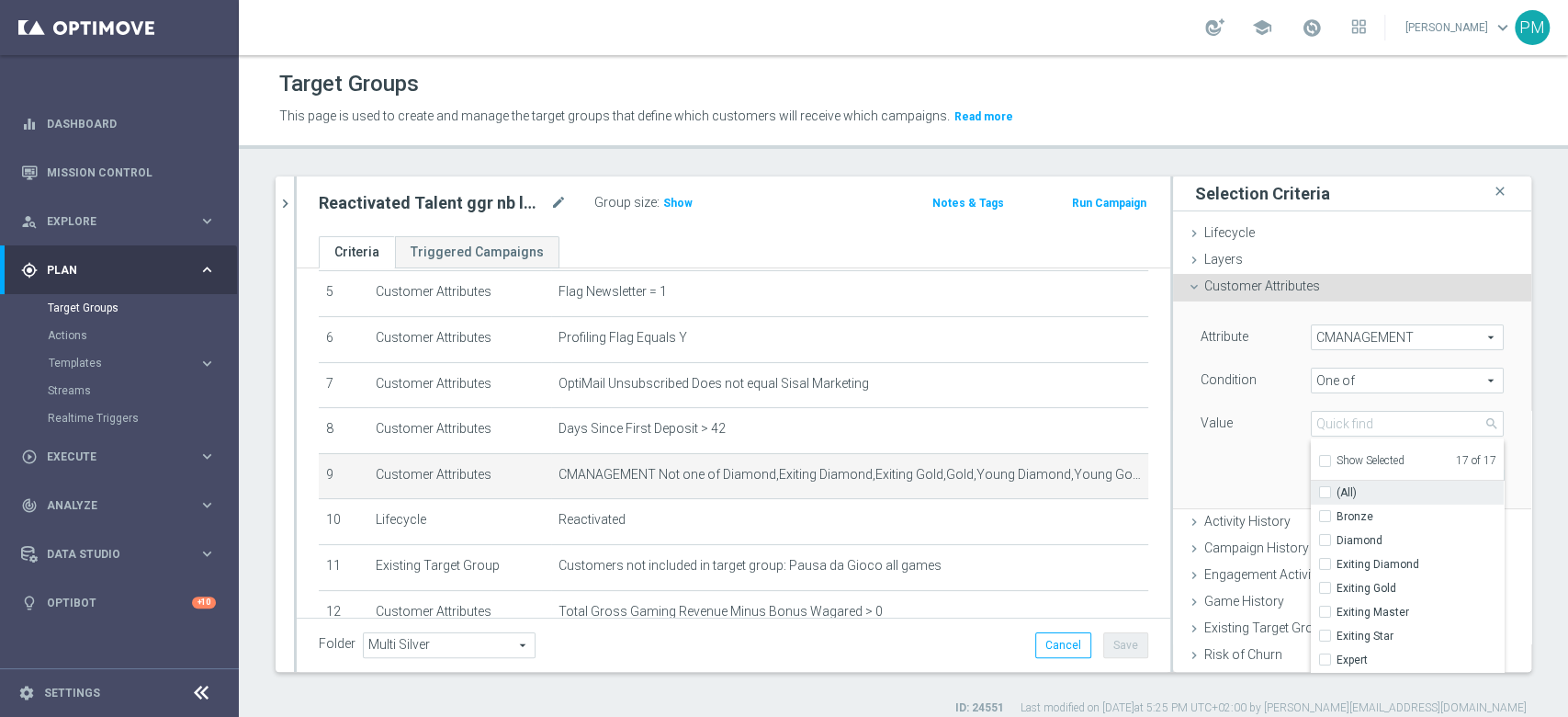
checkbox input "false"
click at [1324, 488] on input "(All)" at bounding box center [1330, 493] width 12 height 12
checkbox input "true"
type input "Selected 17 of 17"
checkbox input "true"
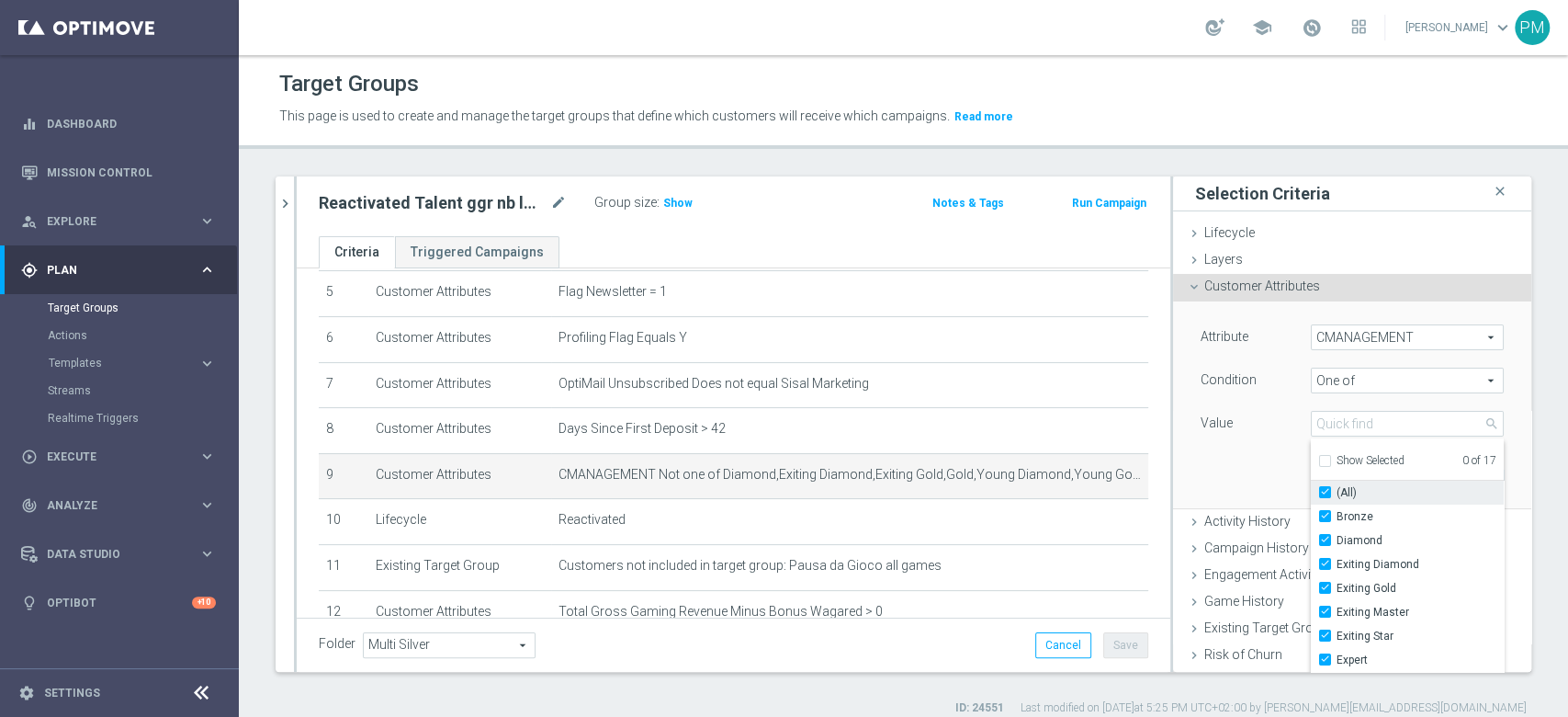
checkbox input "true"
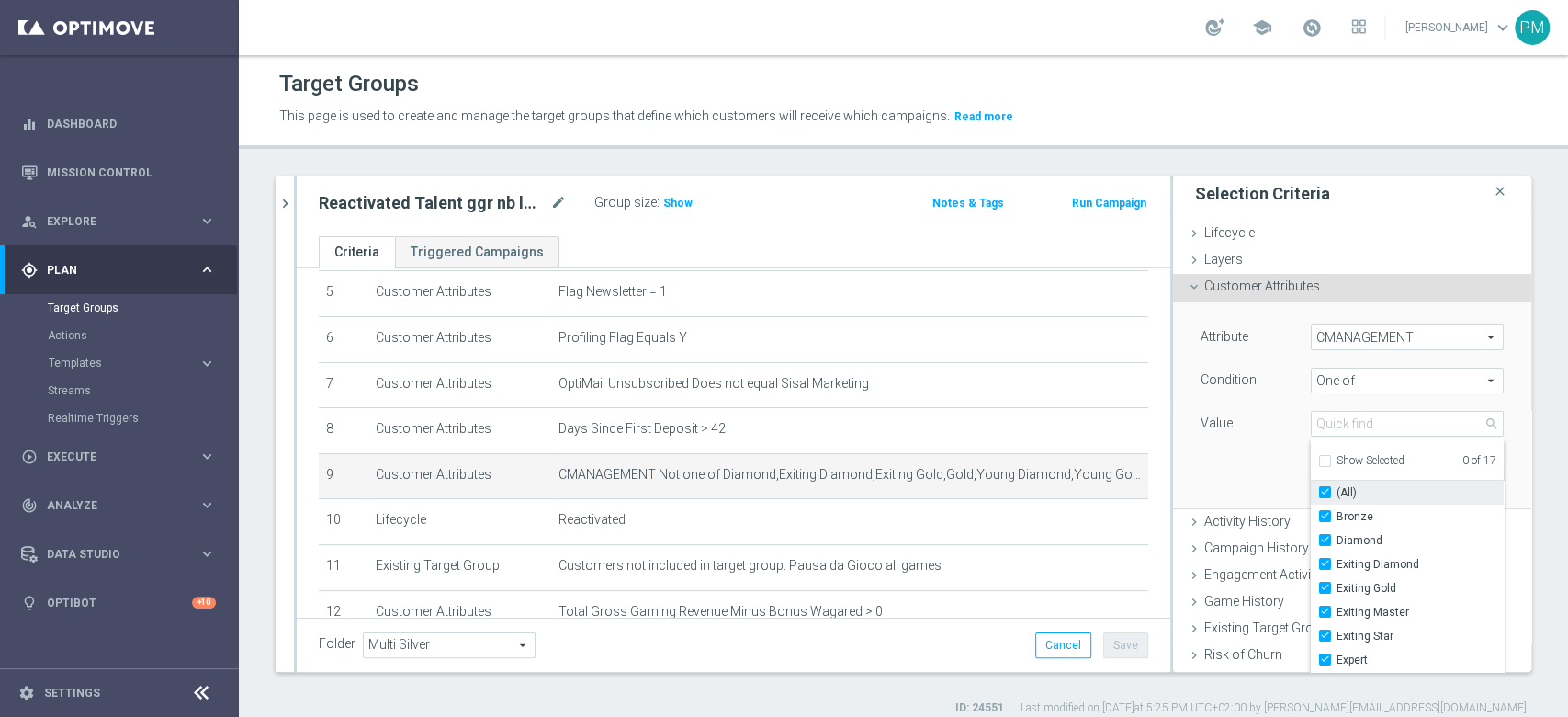
checkbox input "true"
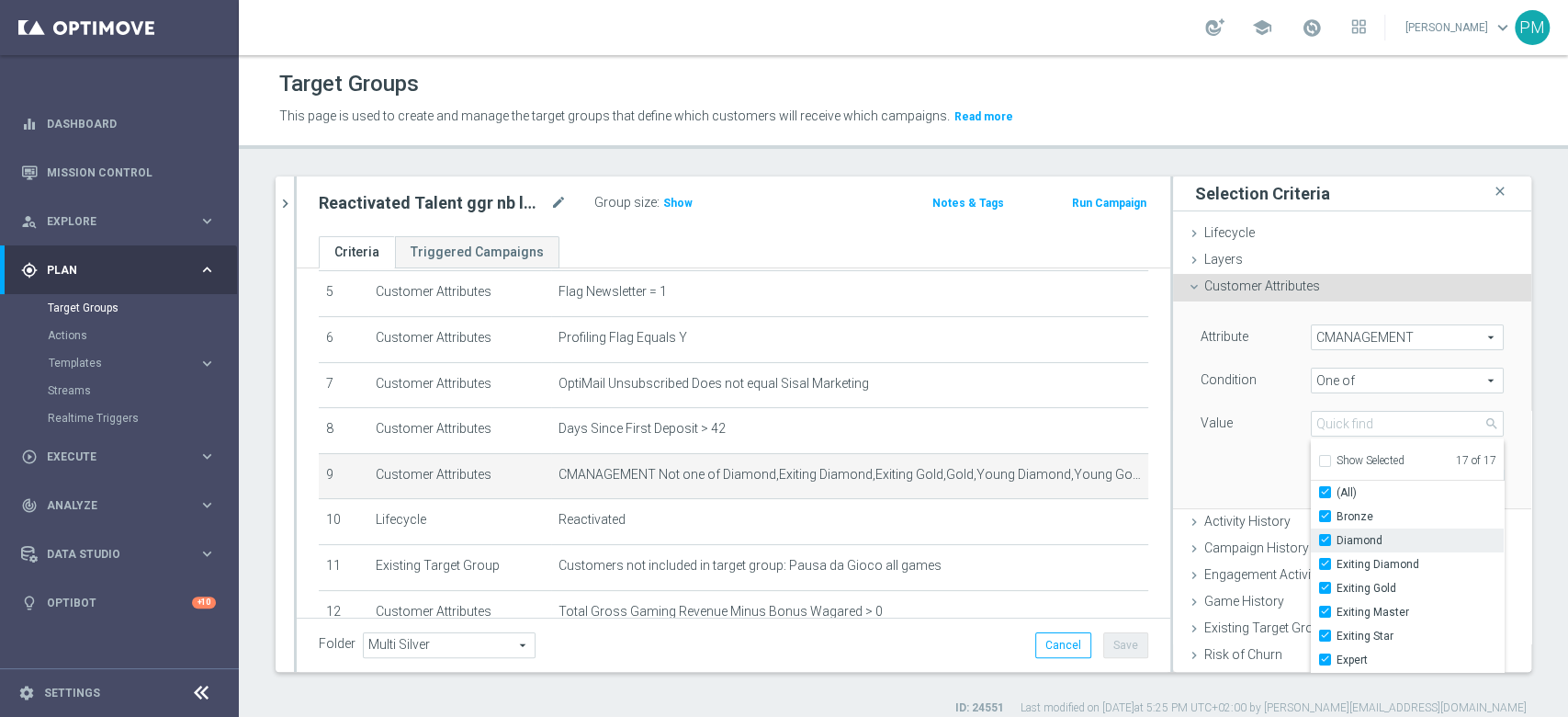
click at [1324, 540] on input "Diamond" at bounding box center [1330, 541] width 12 height 12
checkbox input "false"
type input "Selected 16 of 17"
checkbox input "false"
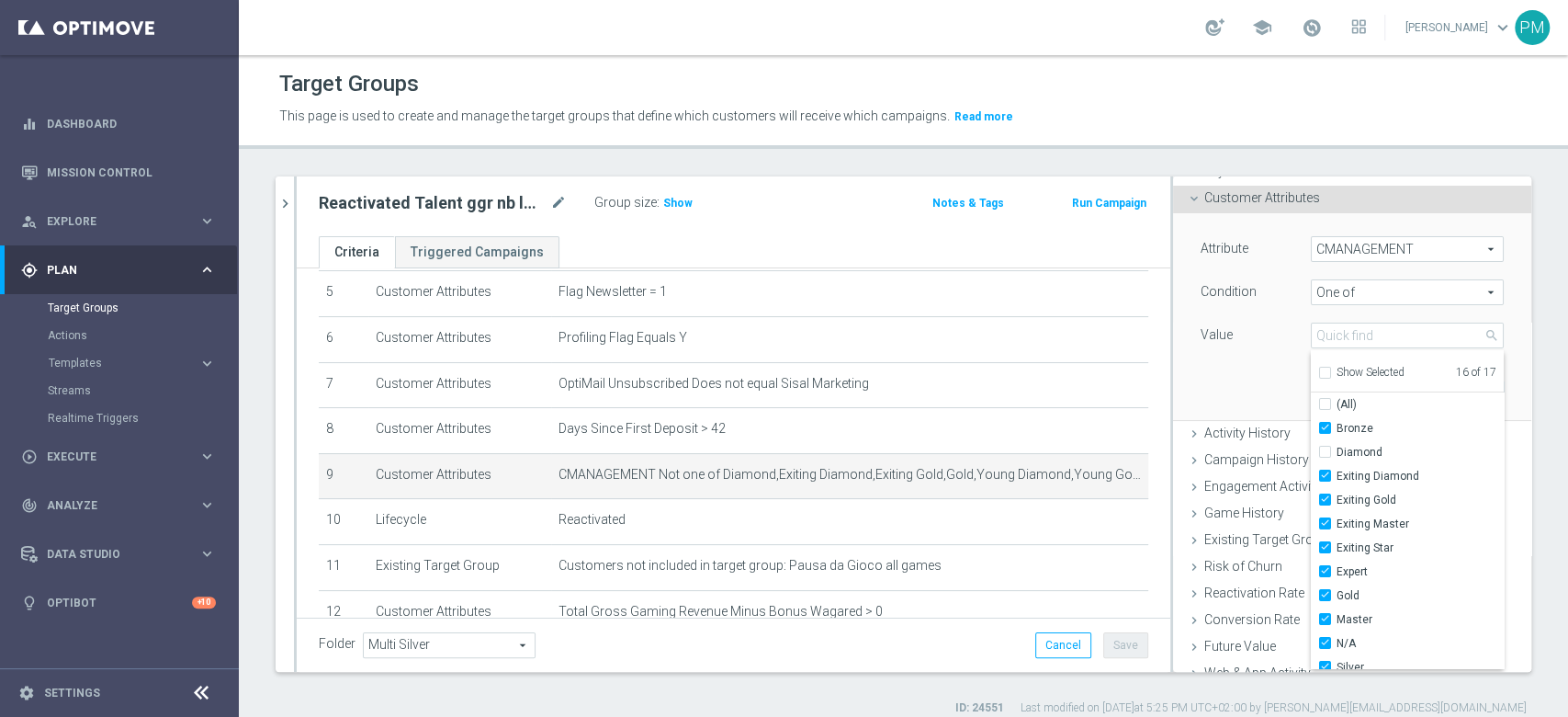
scroll to position [122, 0]
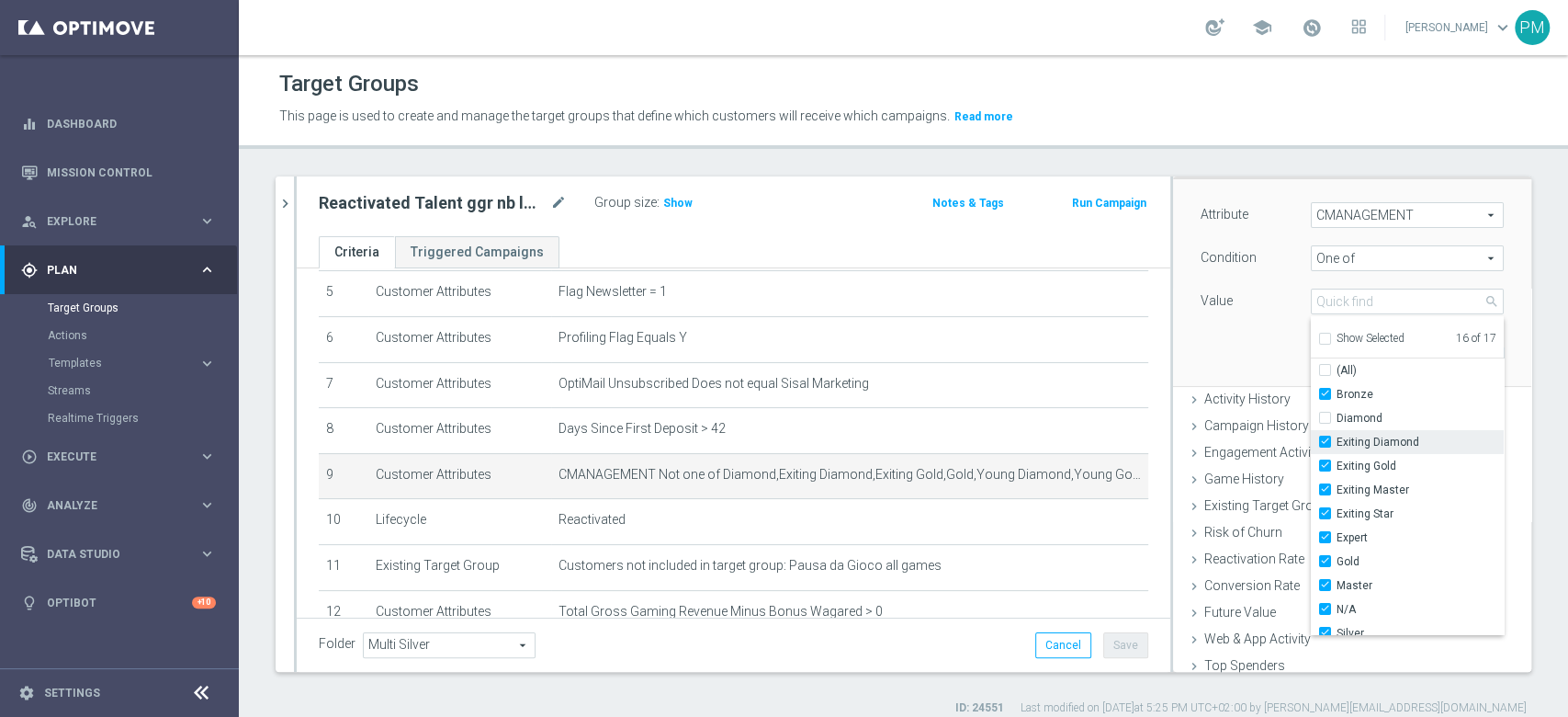
click at [1324, 443] on input "Exiting Diamond" at bounding box center [1330, 442] width 12 height 12
checkbox input "false"
type input "Selected 15 of 17"
click at [1324, 511] on input "Exiting Star" at bounding box center [1330, 514] width 12 height 12
checkbox input "false"
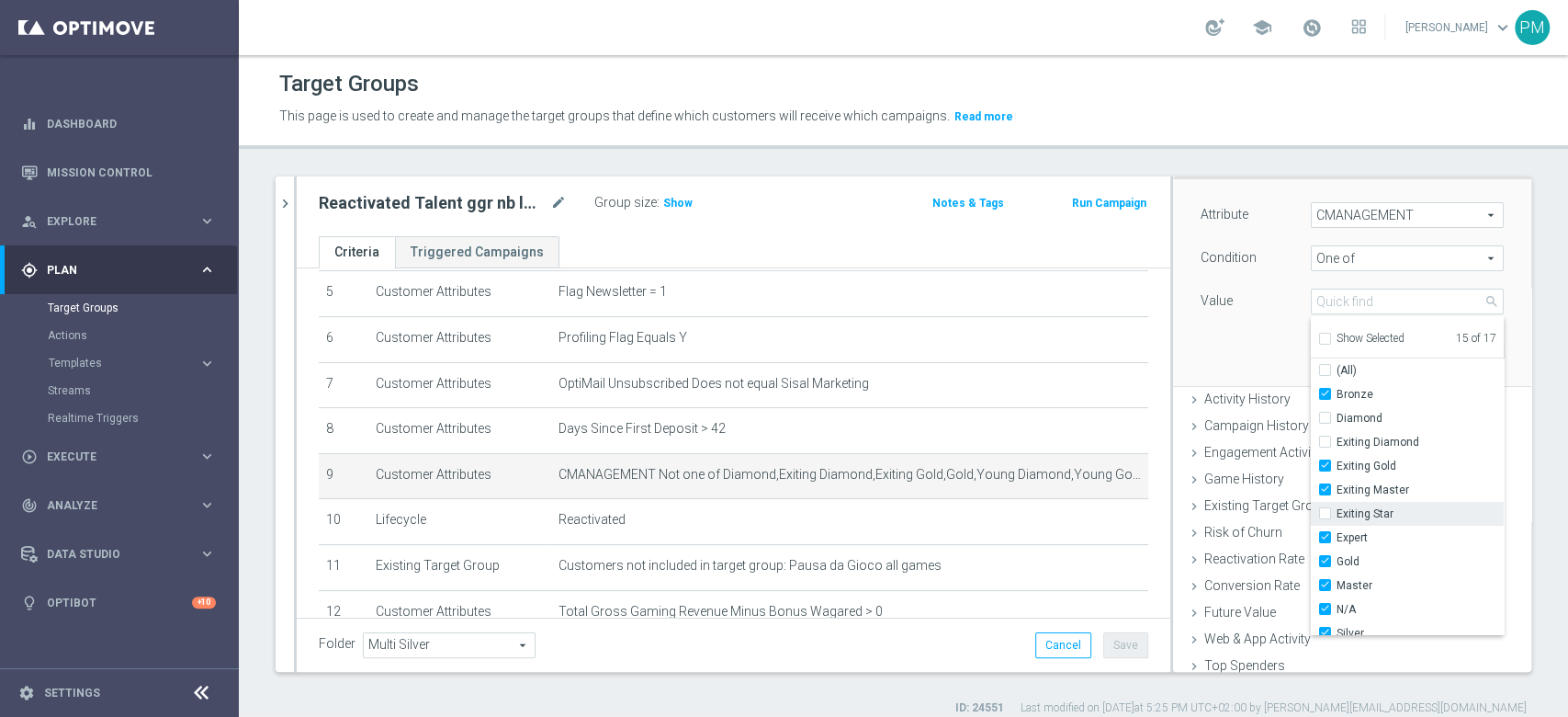
type input "Selected 14 of 17"
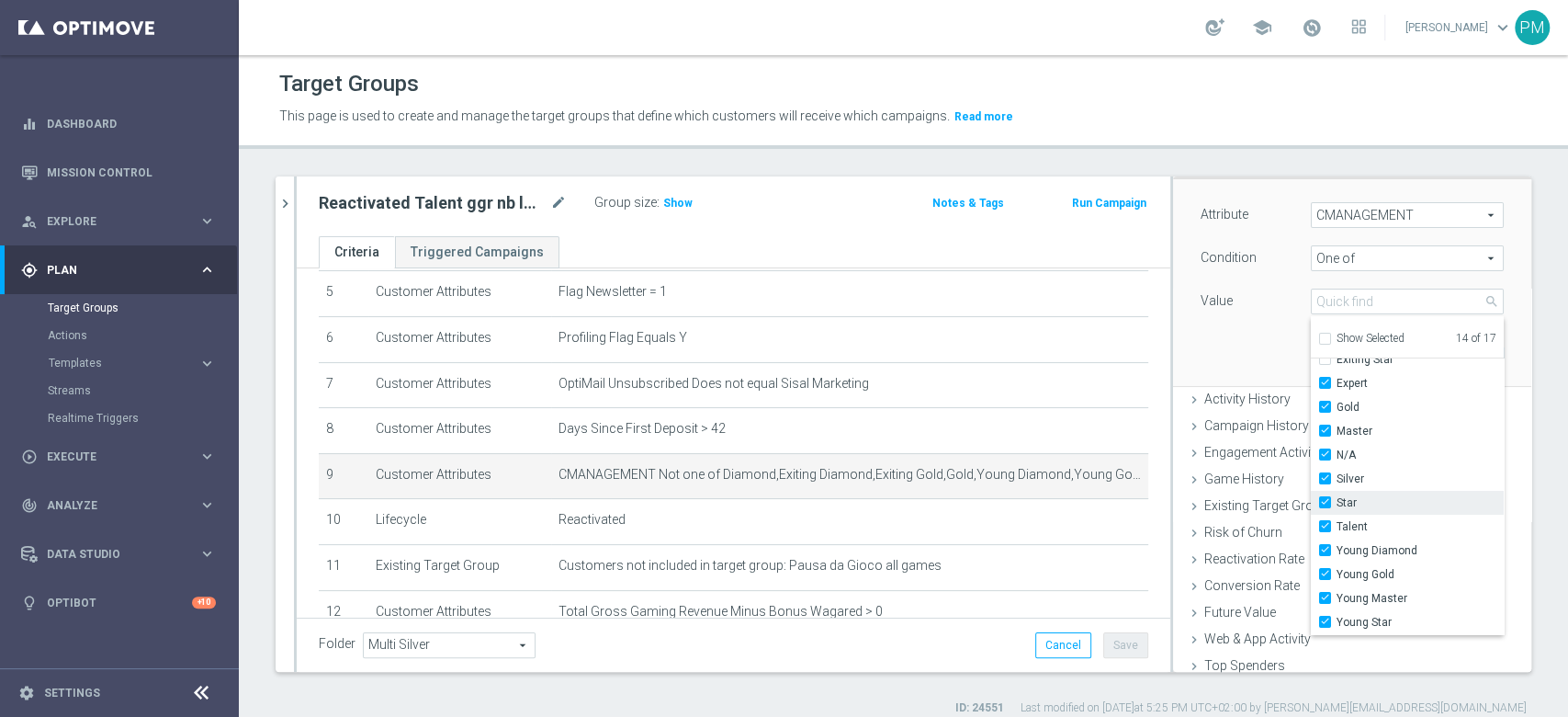
click at [1324, 497] on input "Star" at bounding box center [1330, 503] width 12 height 12
checkbox input "false"
type input "Selected 13 of 17"
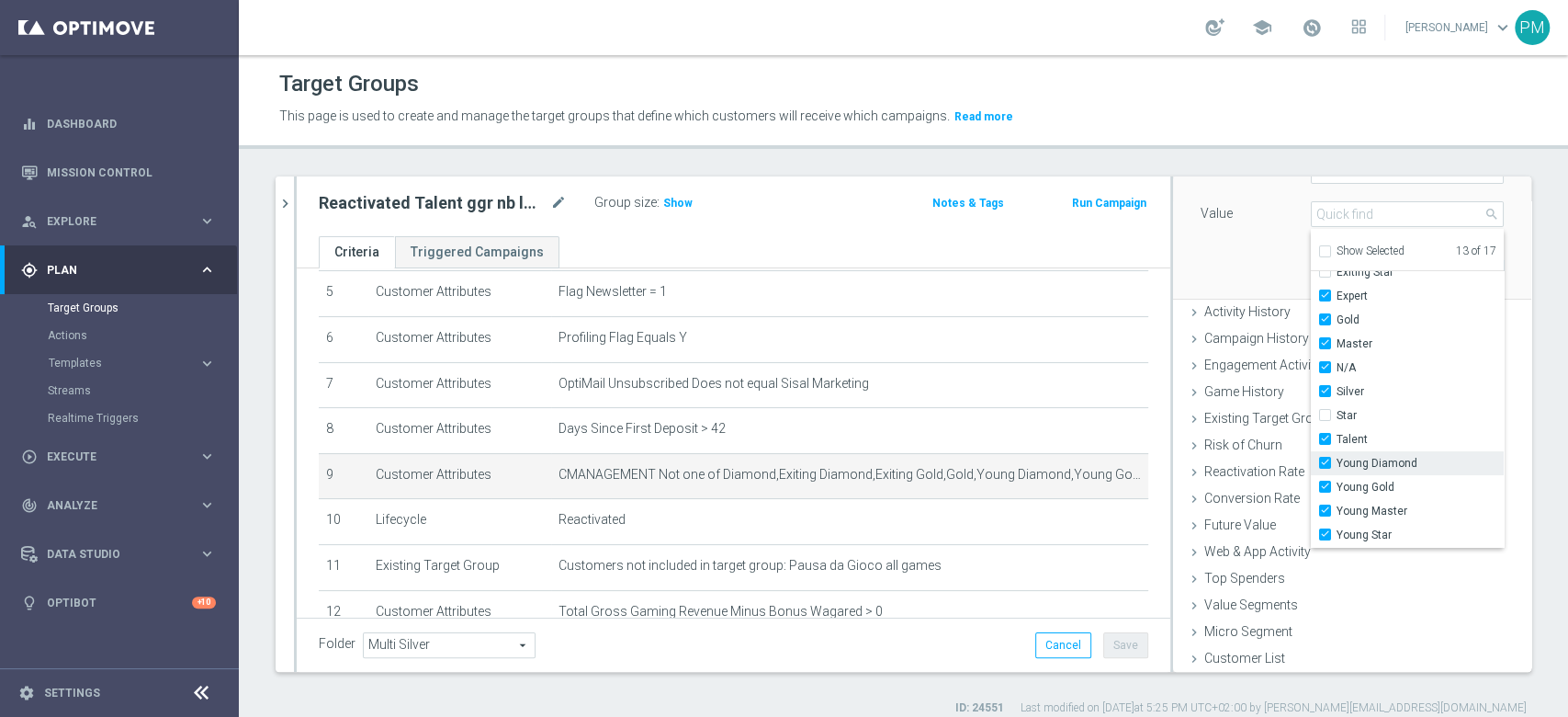
click at [1324, 459] on input "Young Diamond" at bounding box center [1330, 463] width 12 height 12
checkbox input "false"
type input "Selected 12 of 17"
click at [1336, 533] on label "Young Star" at bounding box center [1419, 535] width 167 height 24
click at [1324, 533] on input "Young Star" at bounding box center [1330, 535] width 12 height 12
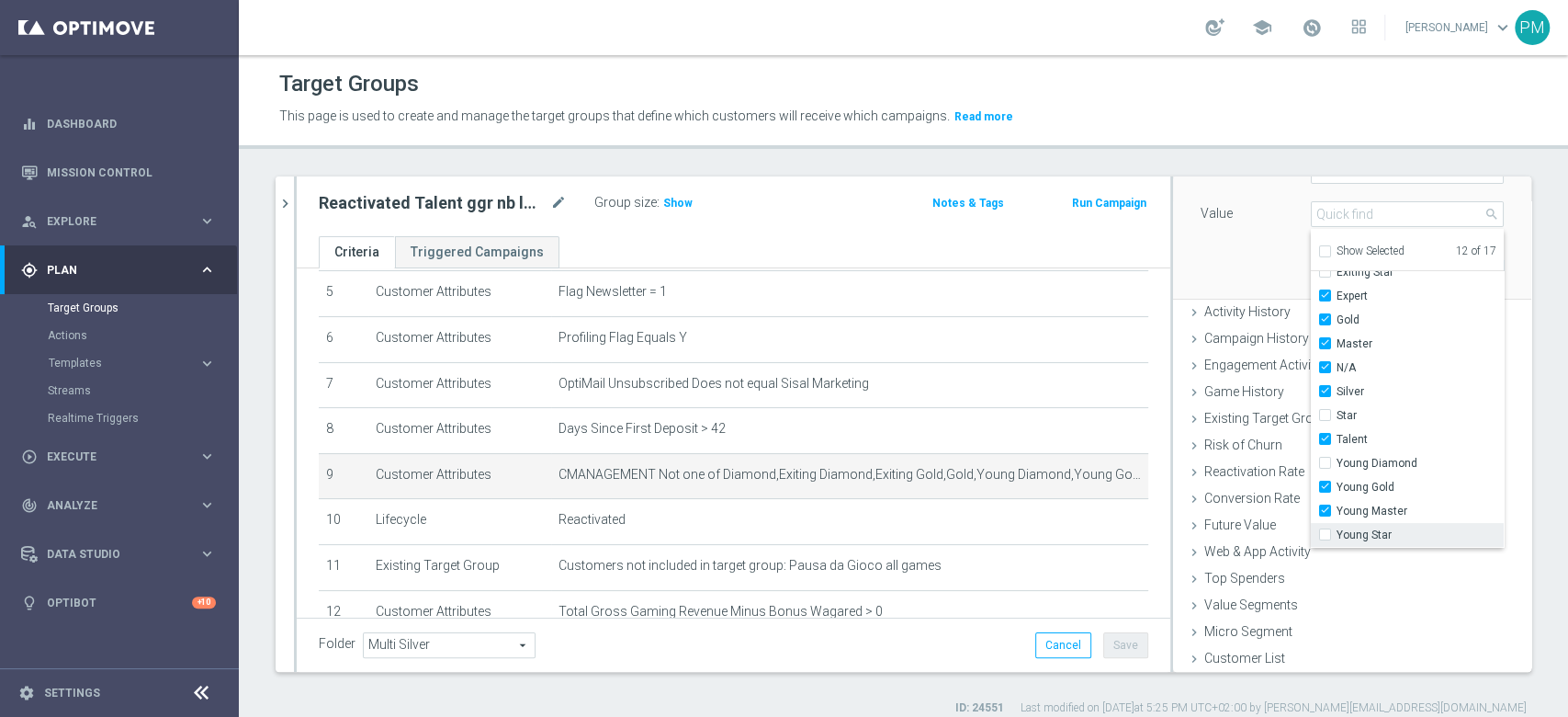
checkbox input "false"
type input "Selected 11 of 17"
click at [1229, 271] on div "Attribute CMANAGEMENT CMANAGEMENT arrow_drop_down search Condition One of One o…" at bounding box center [1351, 195] width 330 height 206
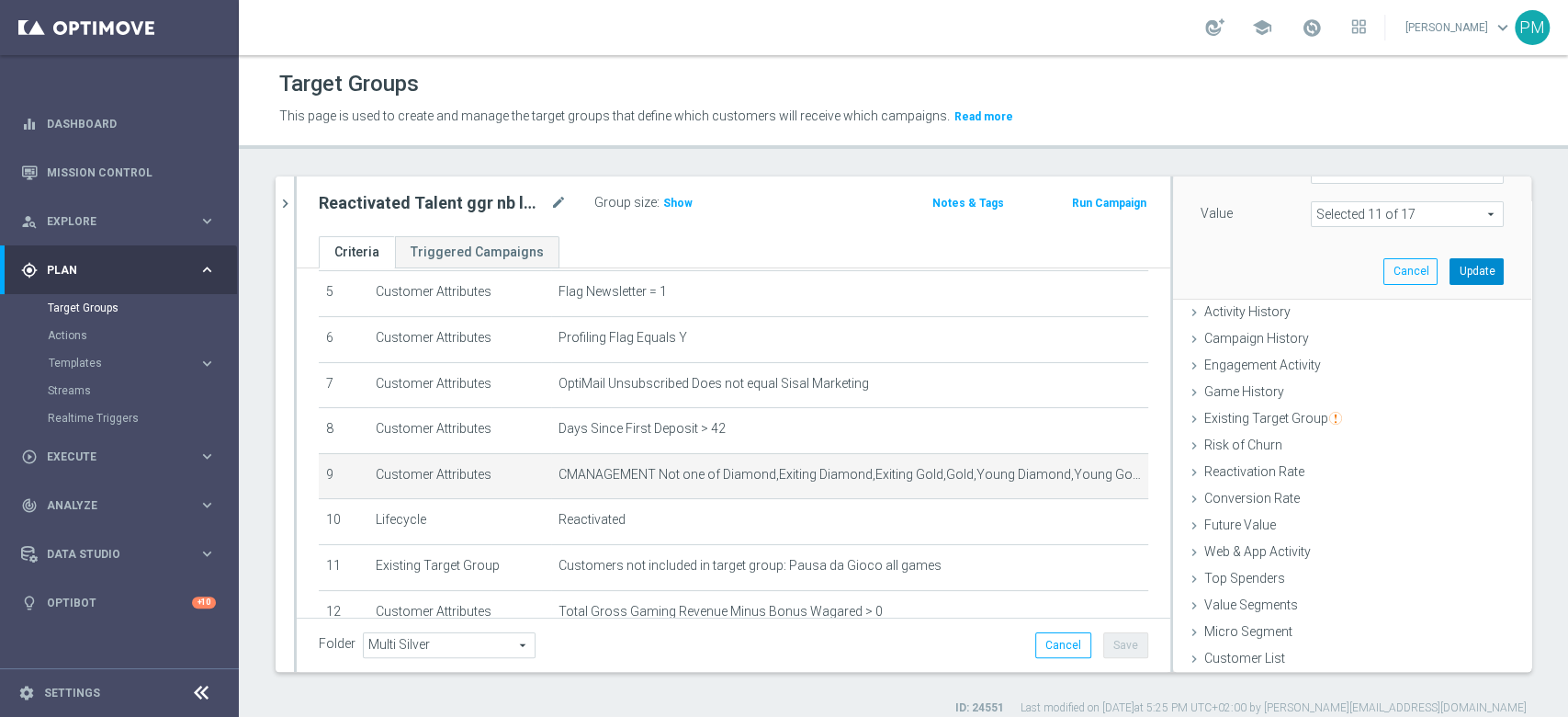
click at [1449, 272] on button "Update" at bounding box center [1476, 272] width 54 height 26
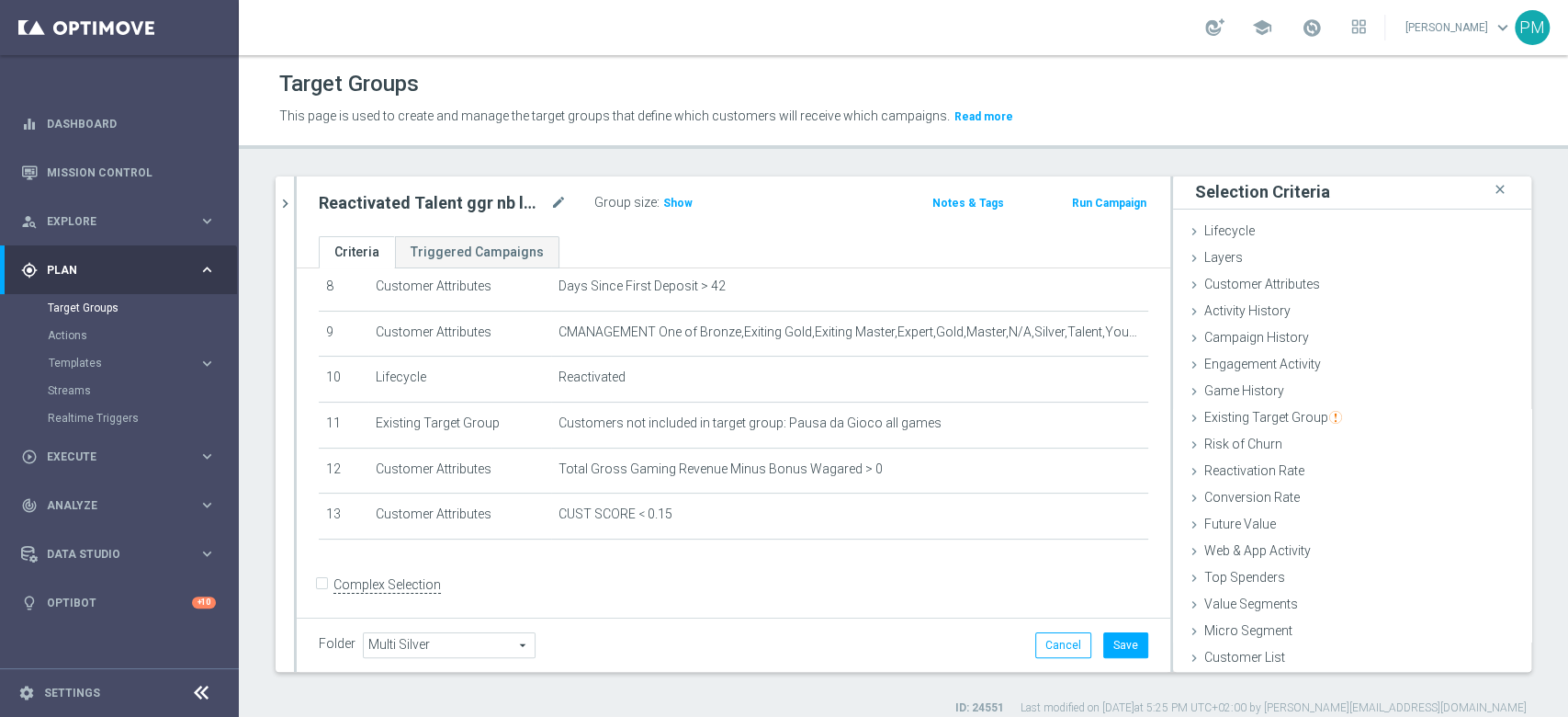
scroll to position [396, 0]
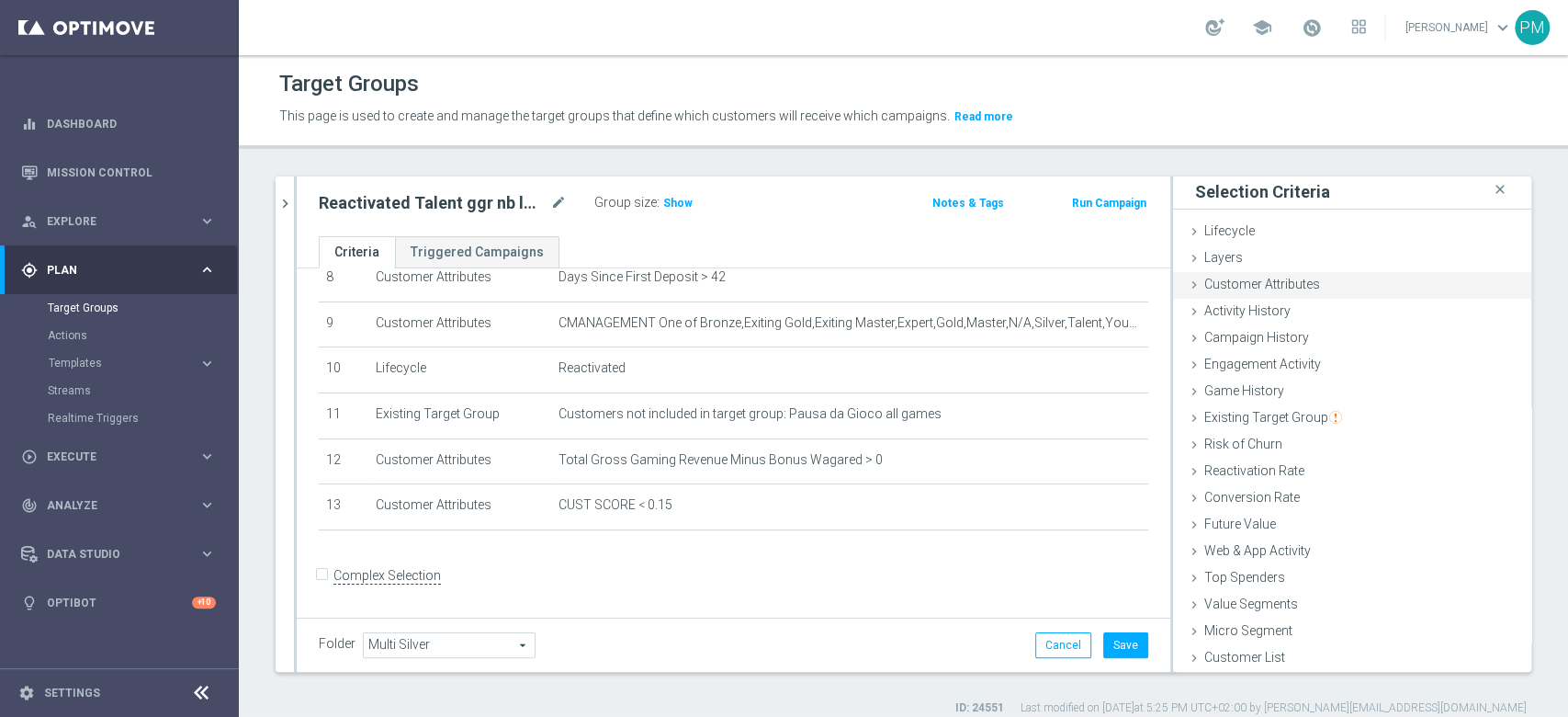
click at [1244, 282] on span "Customer Attributes" at bounding box center [1262, 284] width 116 height 15
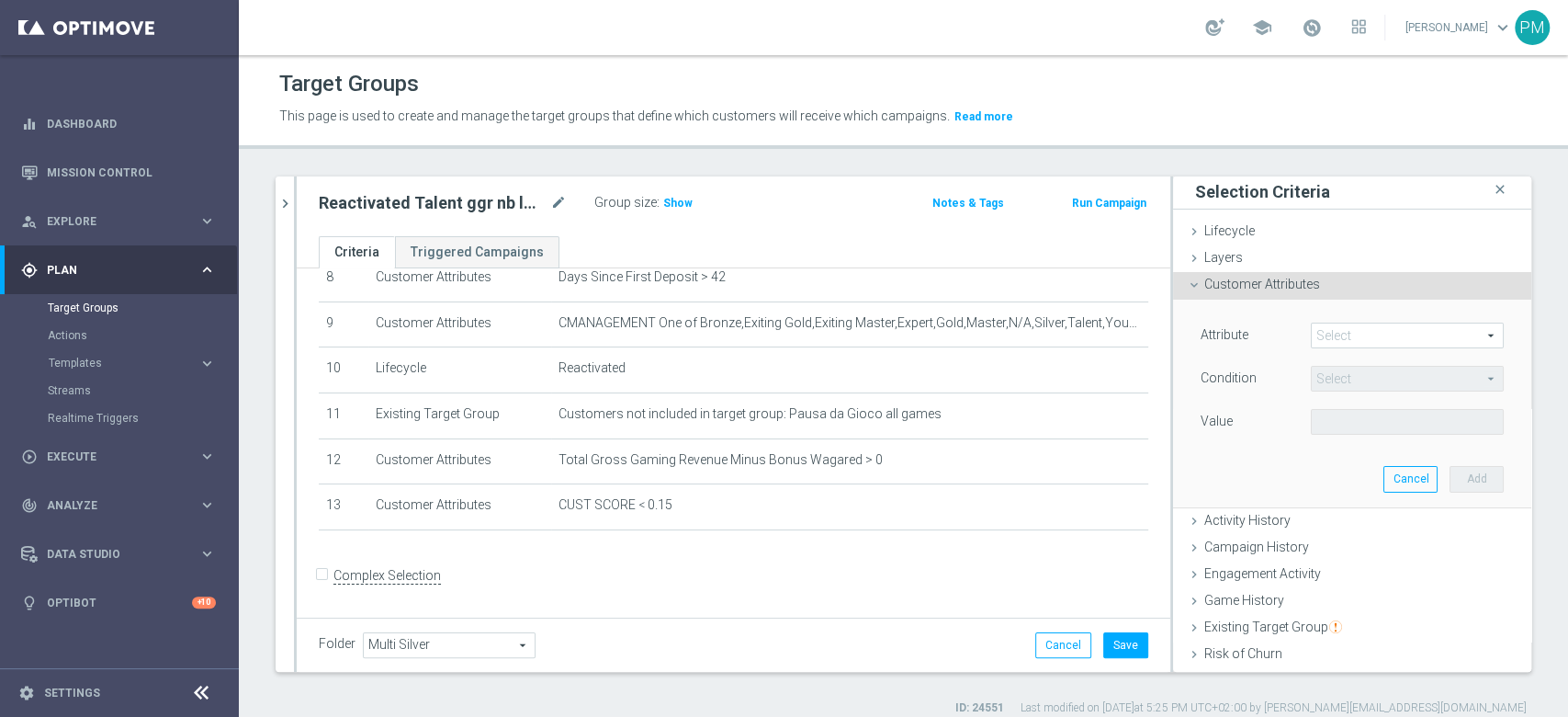
scroll to position [110, 0]
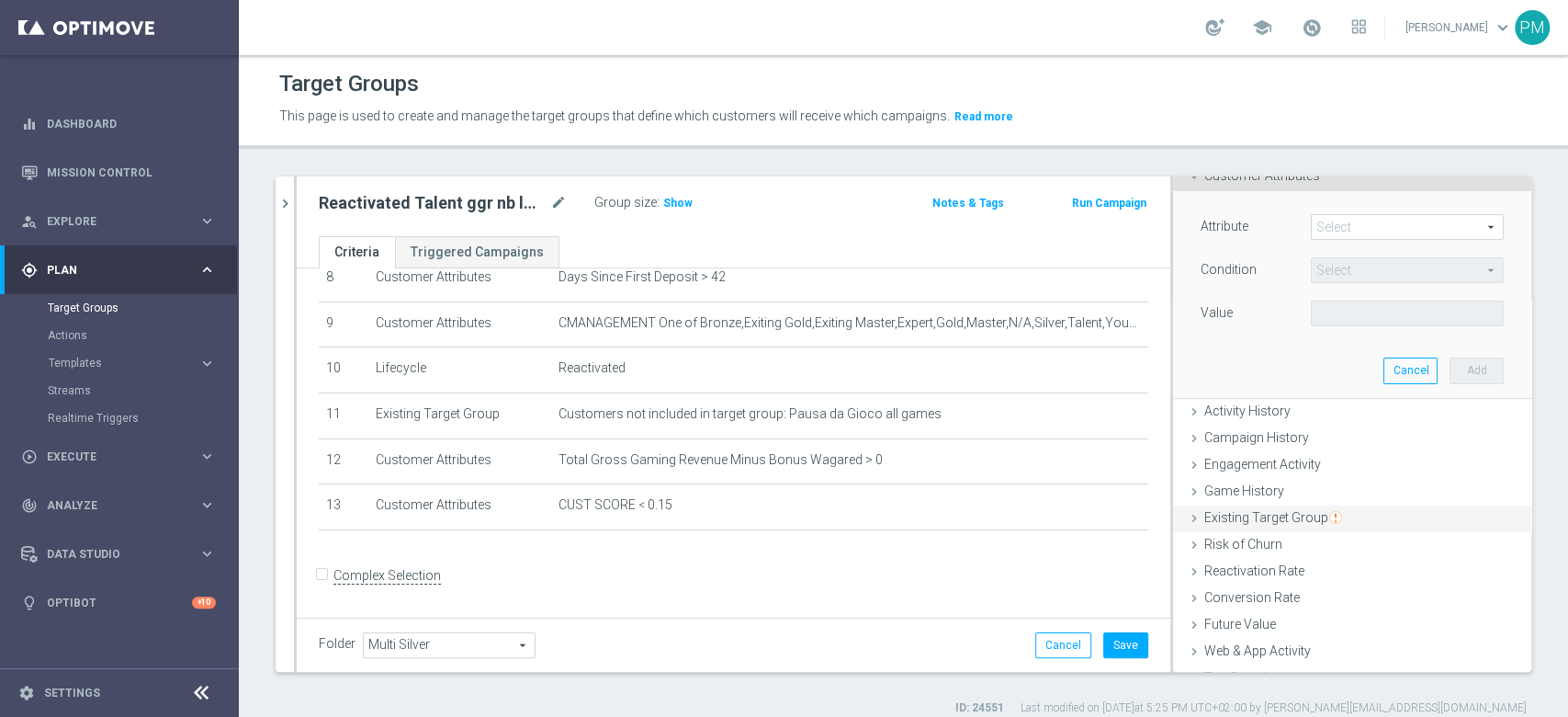
click at [1225, 510] on span "Existing Target Group" at bounding box center [1273, 517] width 138 height 15
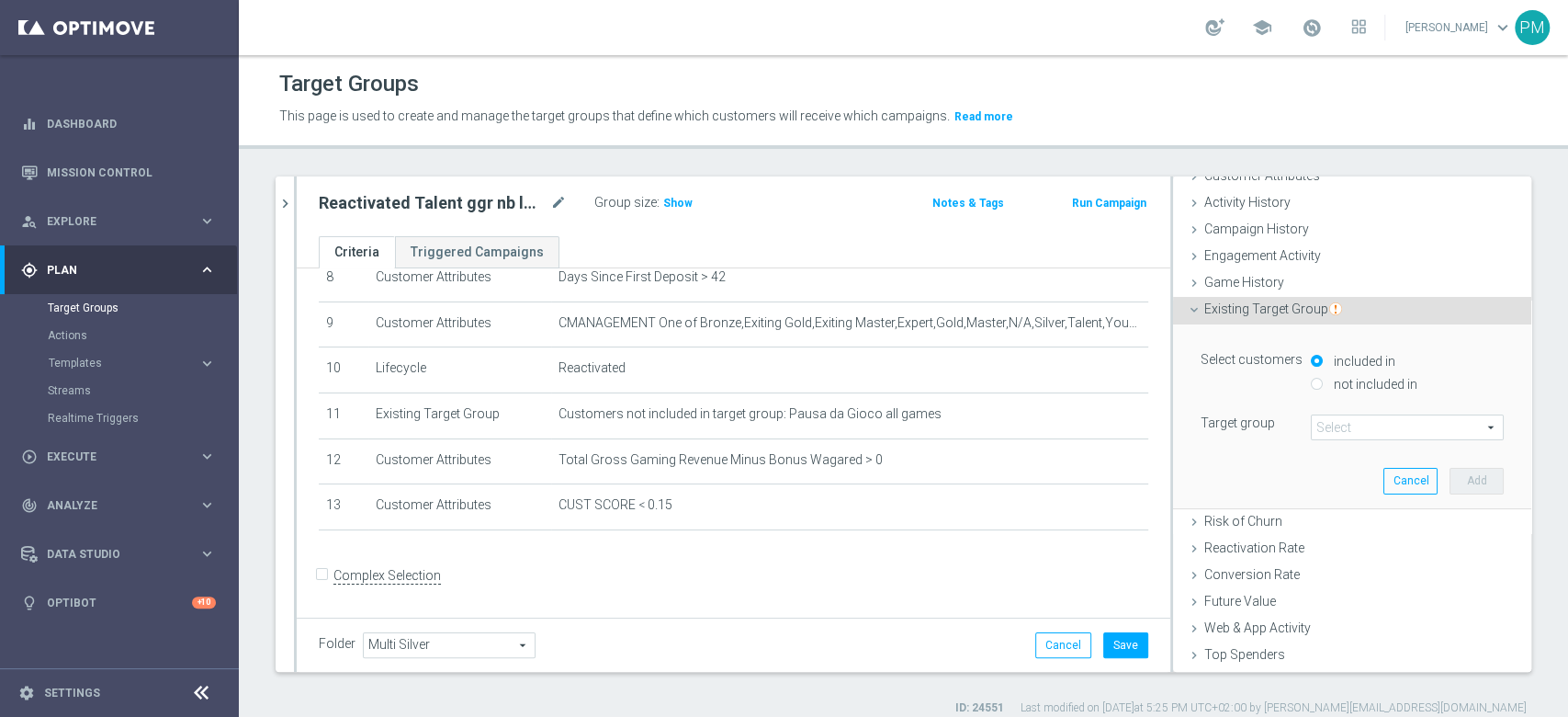
click at [1310, 378] on div "not included in" at bounding box center [1406, 384] width 193 height 23
click at [1310, 385] on input "not included in" at bounding box center [1316, 383] width 12 height 12
radio input "true"
click at [1329, 430] on span at bounding box center [1406, 427] width 191 height 24
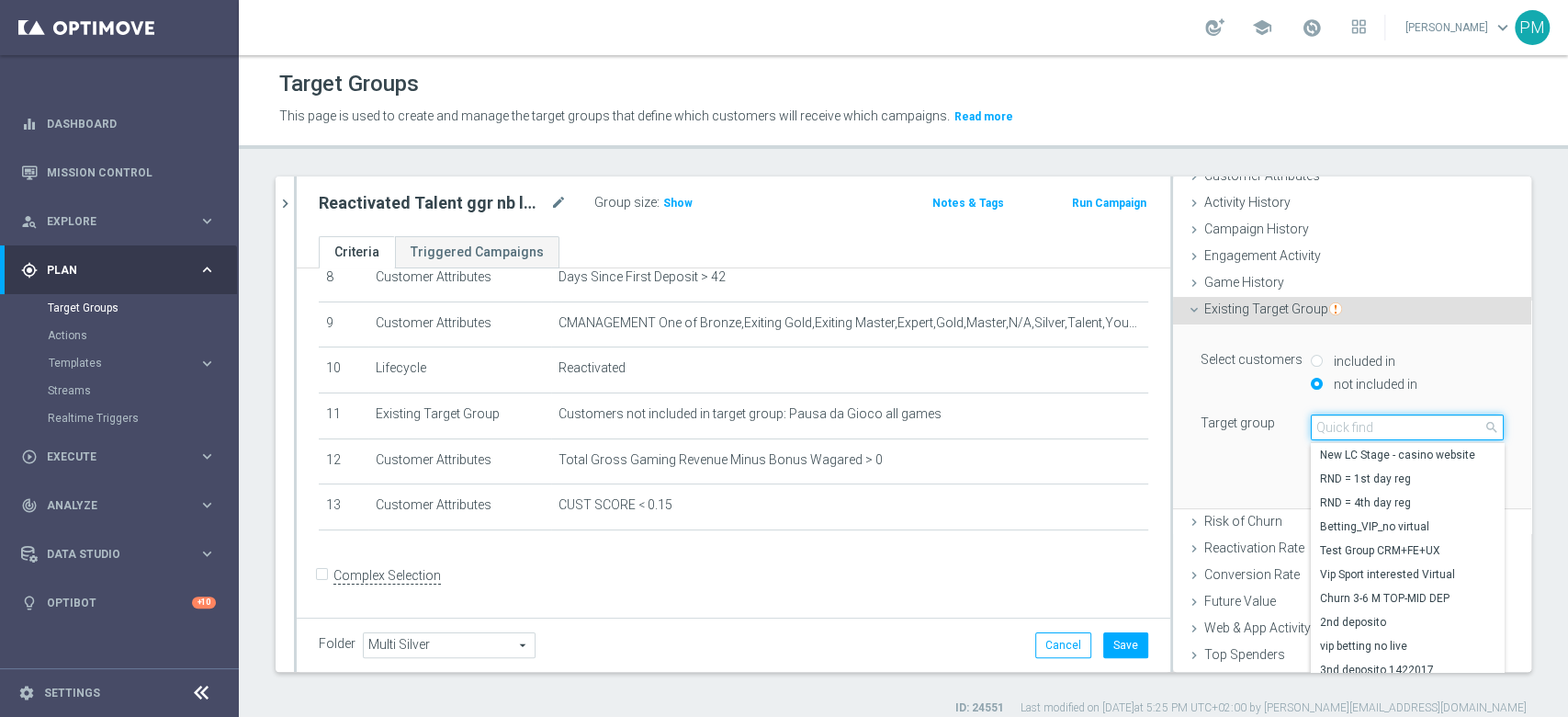
click at [1329, 430] on input "search" at bounding box center [1406, 427] width 193 height 26
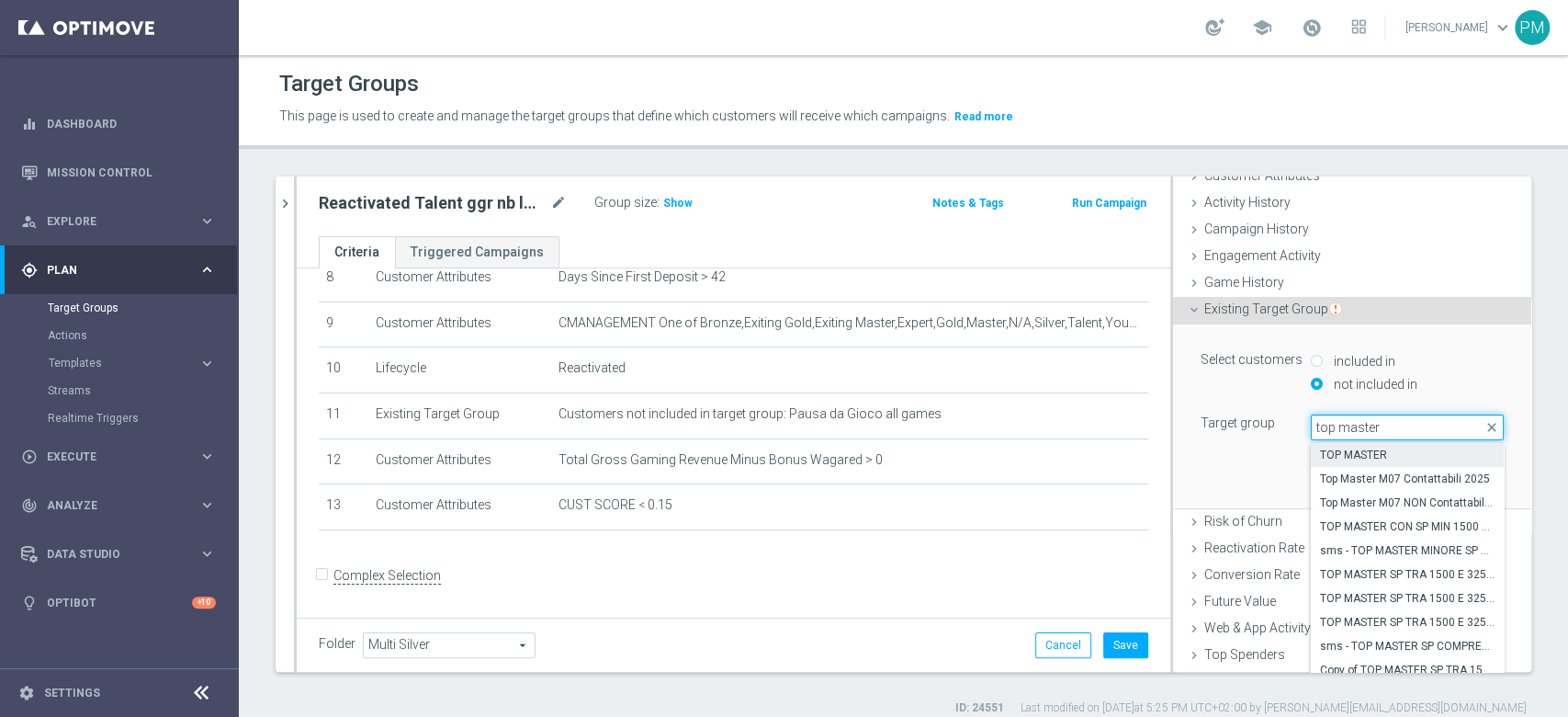
type input "top master"
click at [1347, 456] on span "TOP MASTER" at bounding box center [1406, 454] width 175 height 15
type input "TOP MASTER"
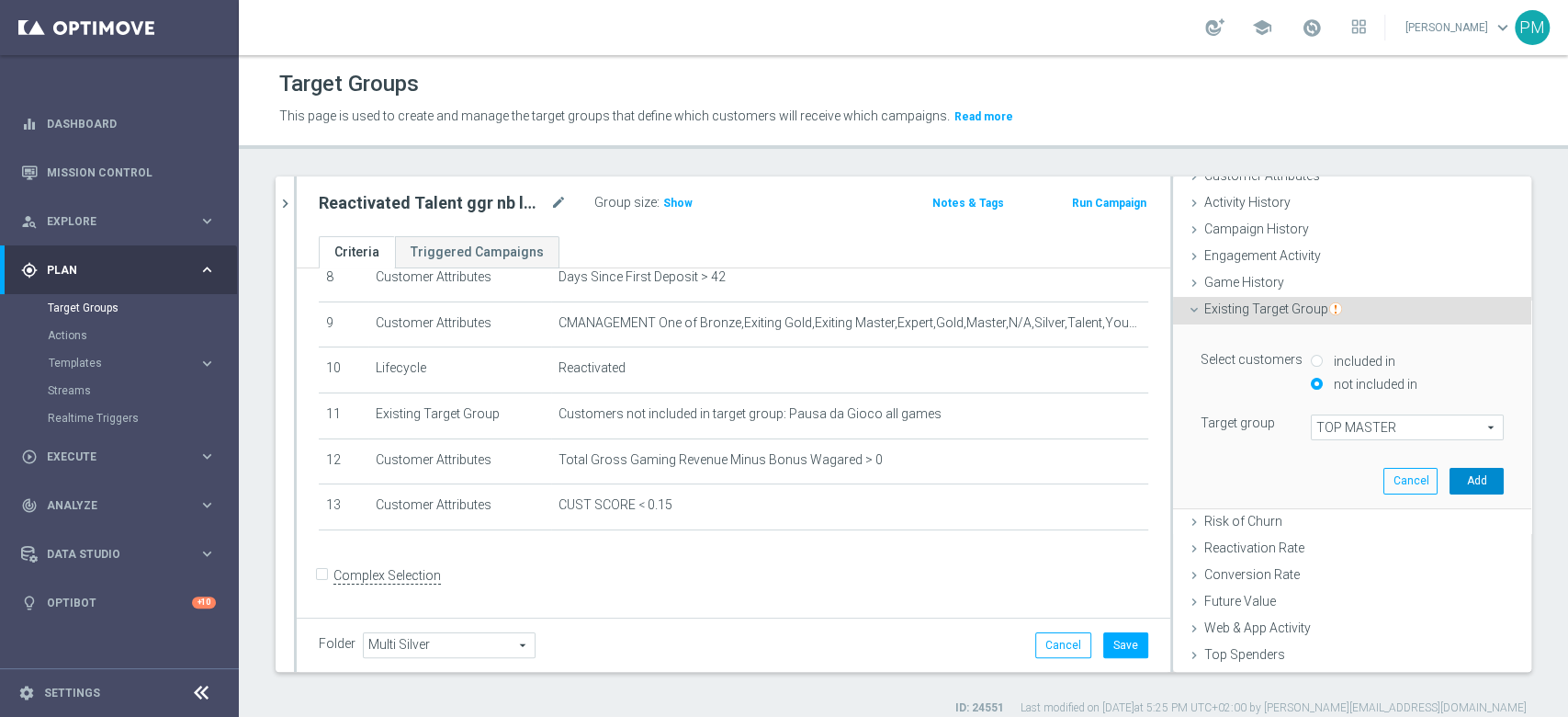
click at [1449, 477] on button "Add" at bounding box center [1476, 480] width 54 height 26
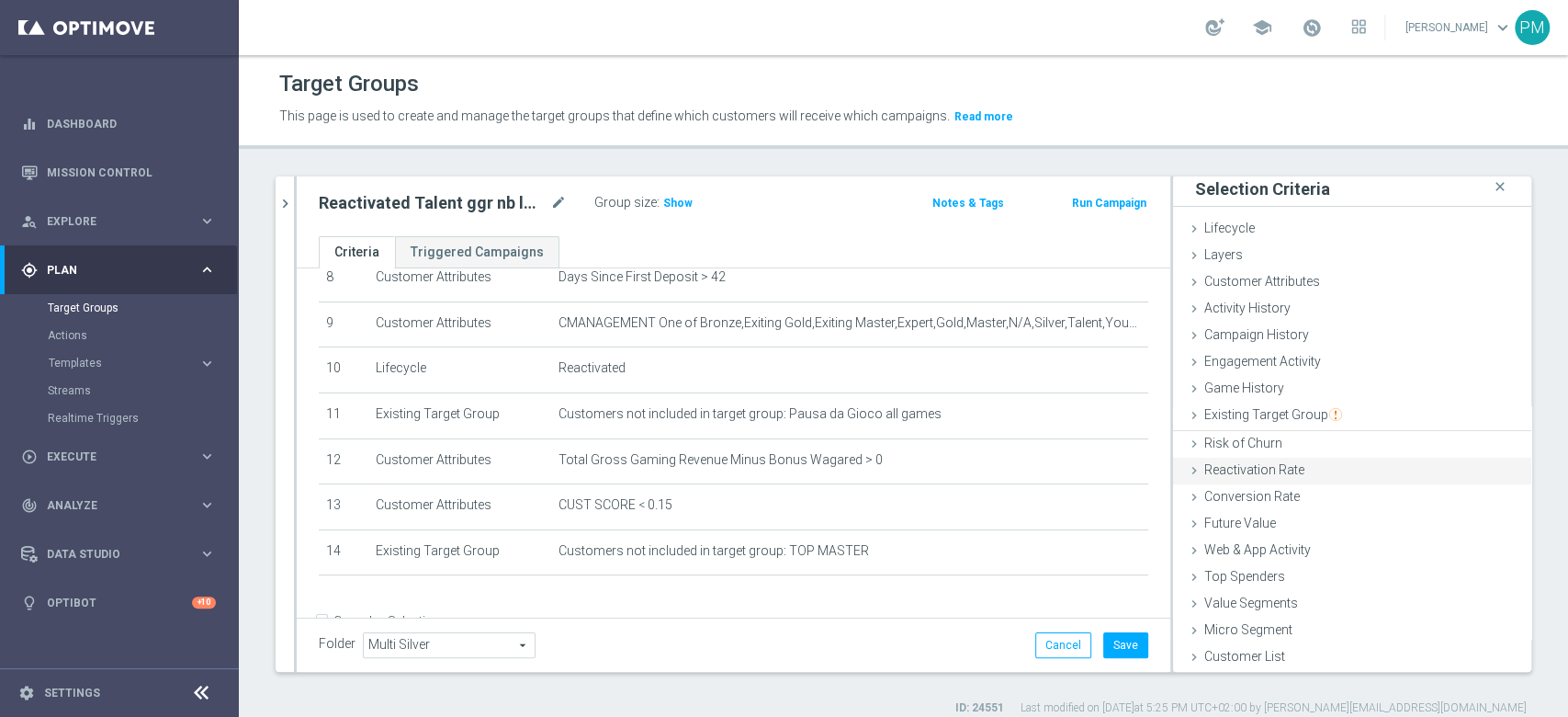
scroll to position [2, 0]
click at [1121, 650] on button "Save" at bounding box center [1125, 645] width 45 height 26
click at [558, 200] on icon "mode_edit" at bounding box center [558, 203] width 17 height 22
type input "Reactivated Talent + Maste Low ggr nb lm > 0 lm"
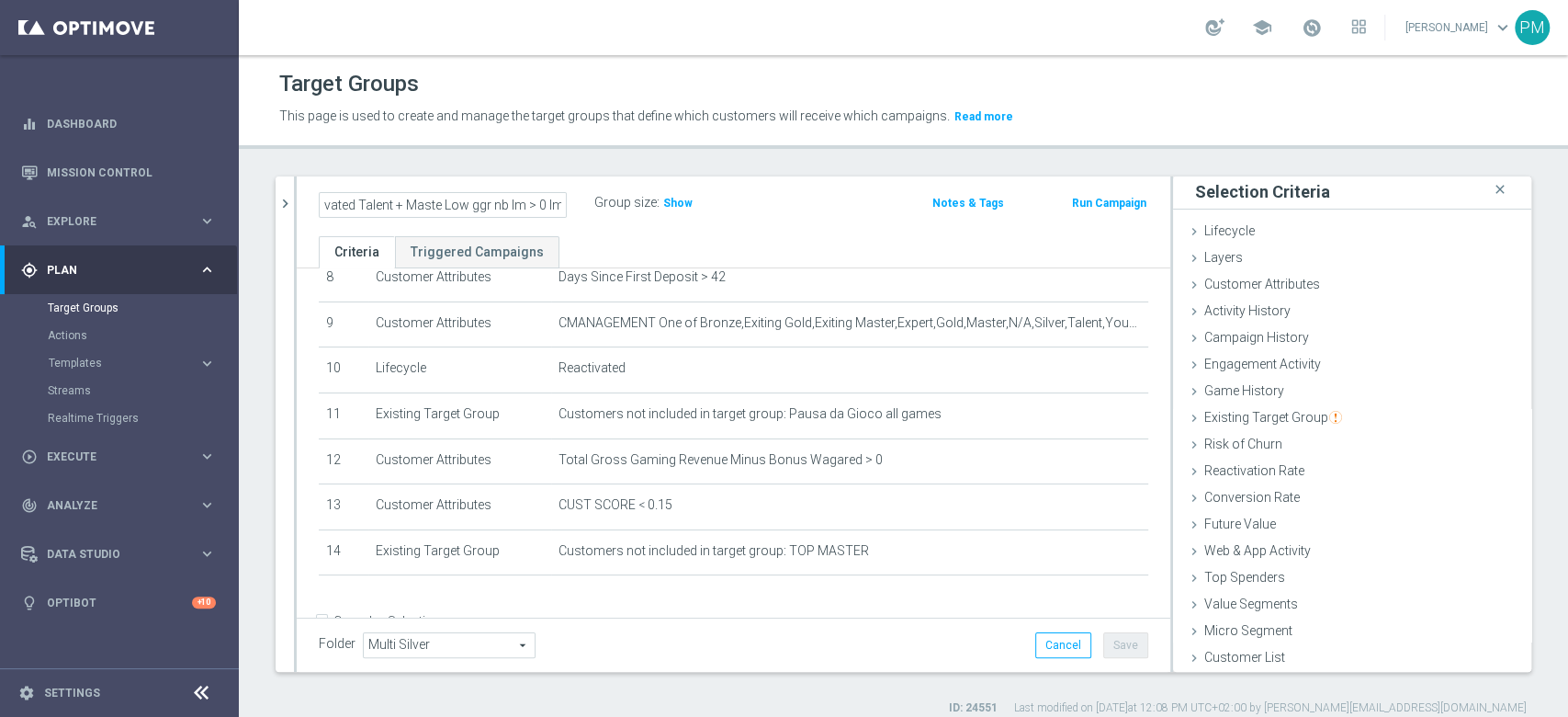
click at [842, 174] on div "Target Groups This page is used to create and manage the target groups that def…" at bounding box center [902, 385] width 1328 height 661
click at [681, 202] on span "Show" at bounding box center [677, 203] width 29 height 13
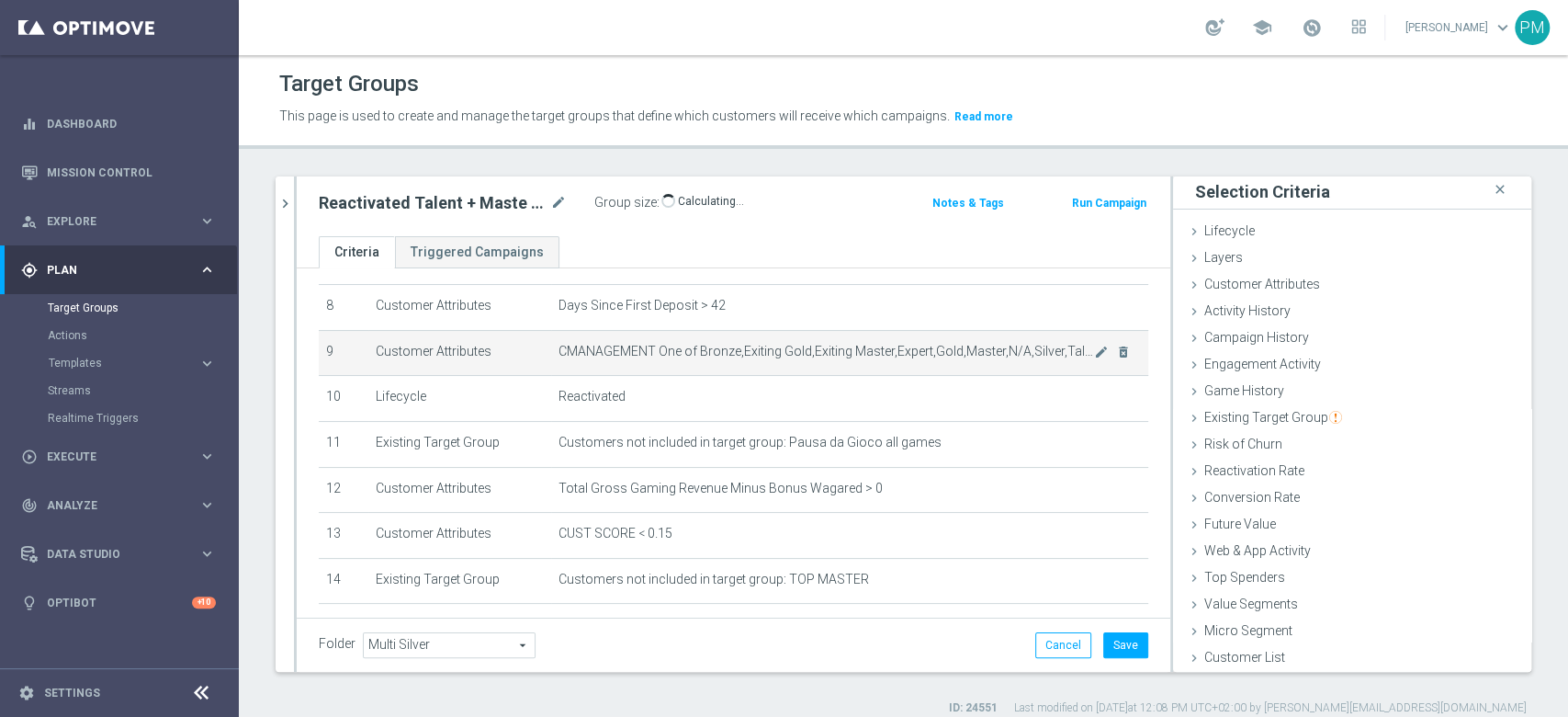
scroll to position [442, 0]
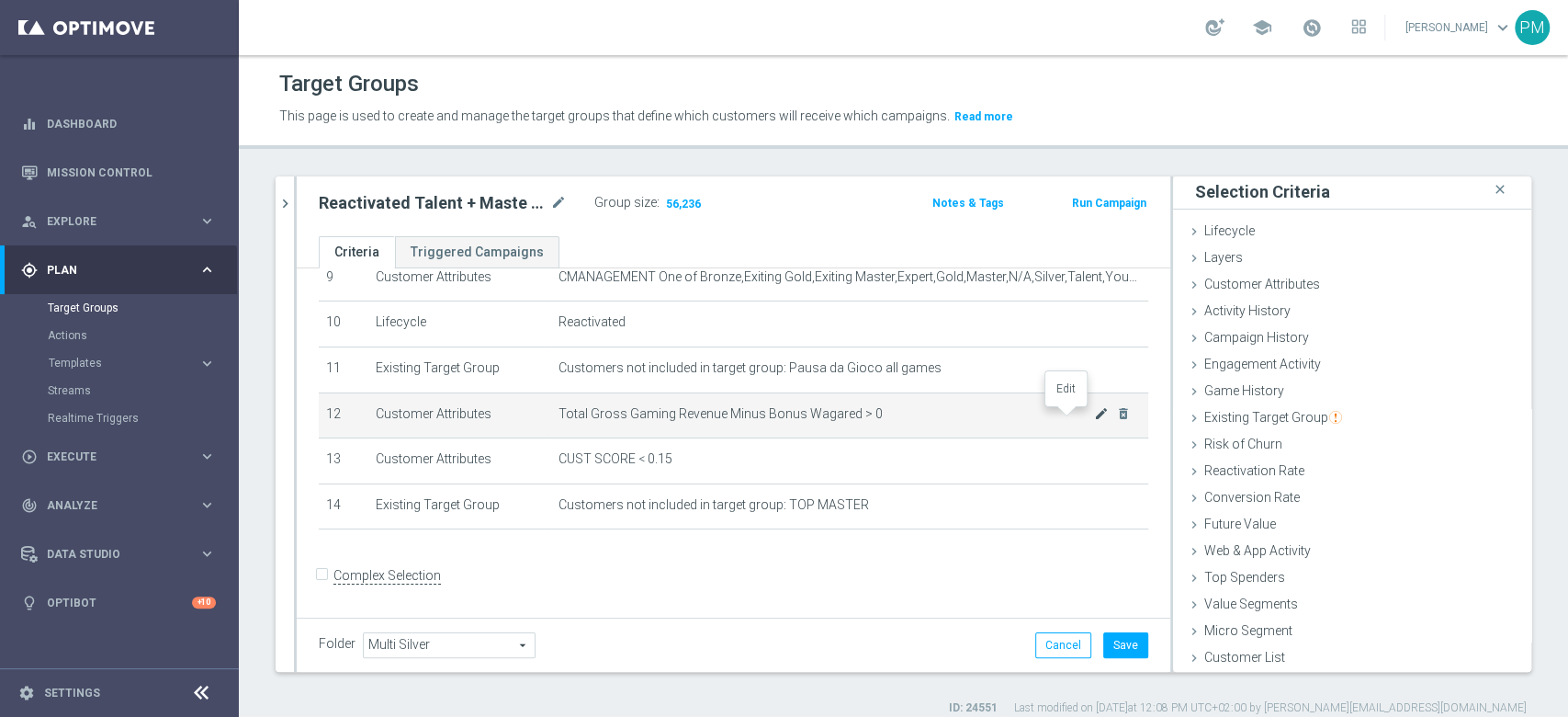
click at [1094, 415] on icon "mode_edit" at bounding box center [1101, 413] width 15 height 15
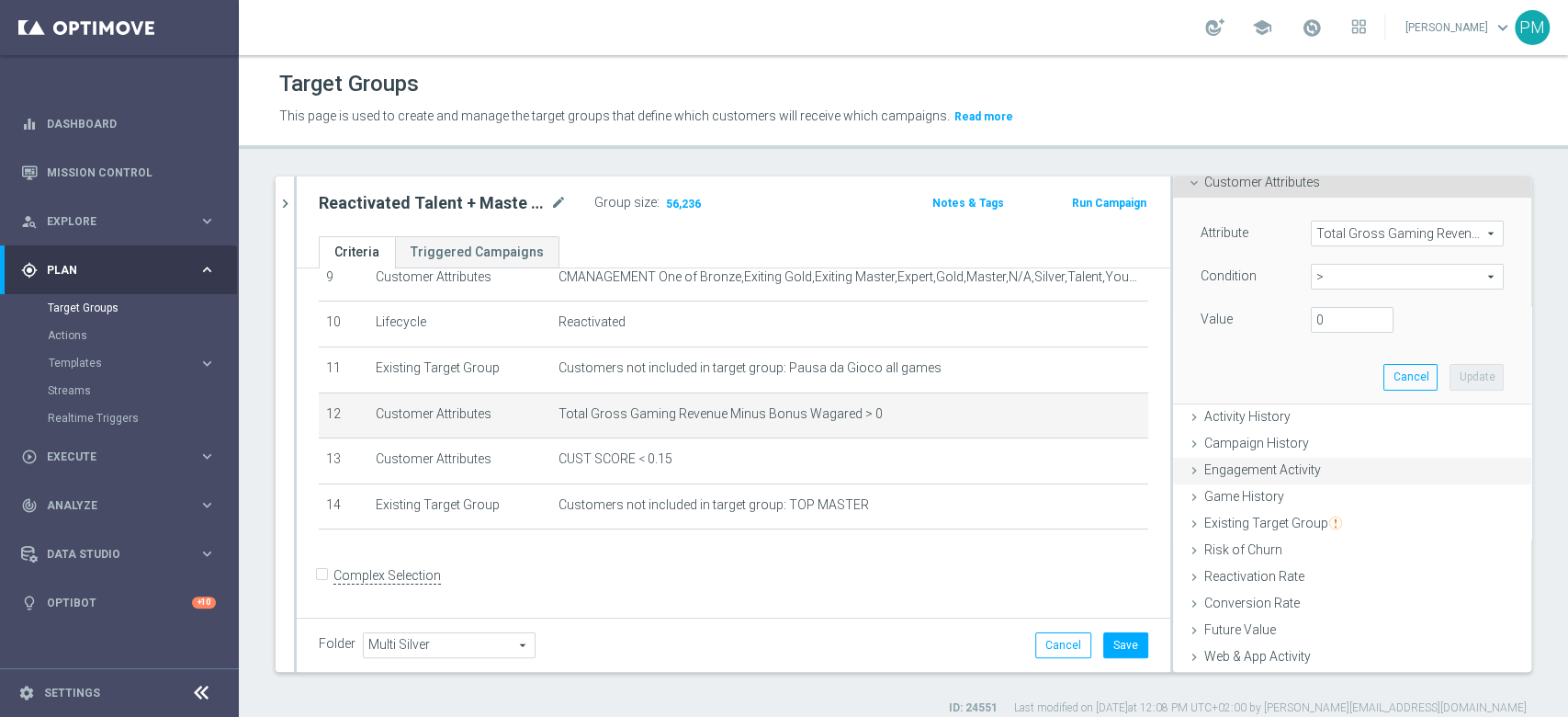
scroll to position [110, 0]
click at [1310, 313] on input "0" at bounding box center [1351, 314] width 83 height 26
type input "200"
click at [1449, 373] on button "Update" at bounding box center [1476, 370] width 54 height 26
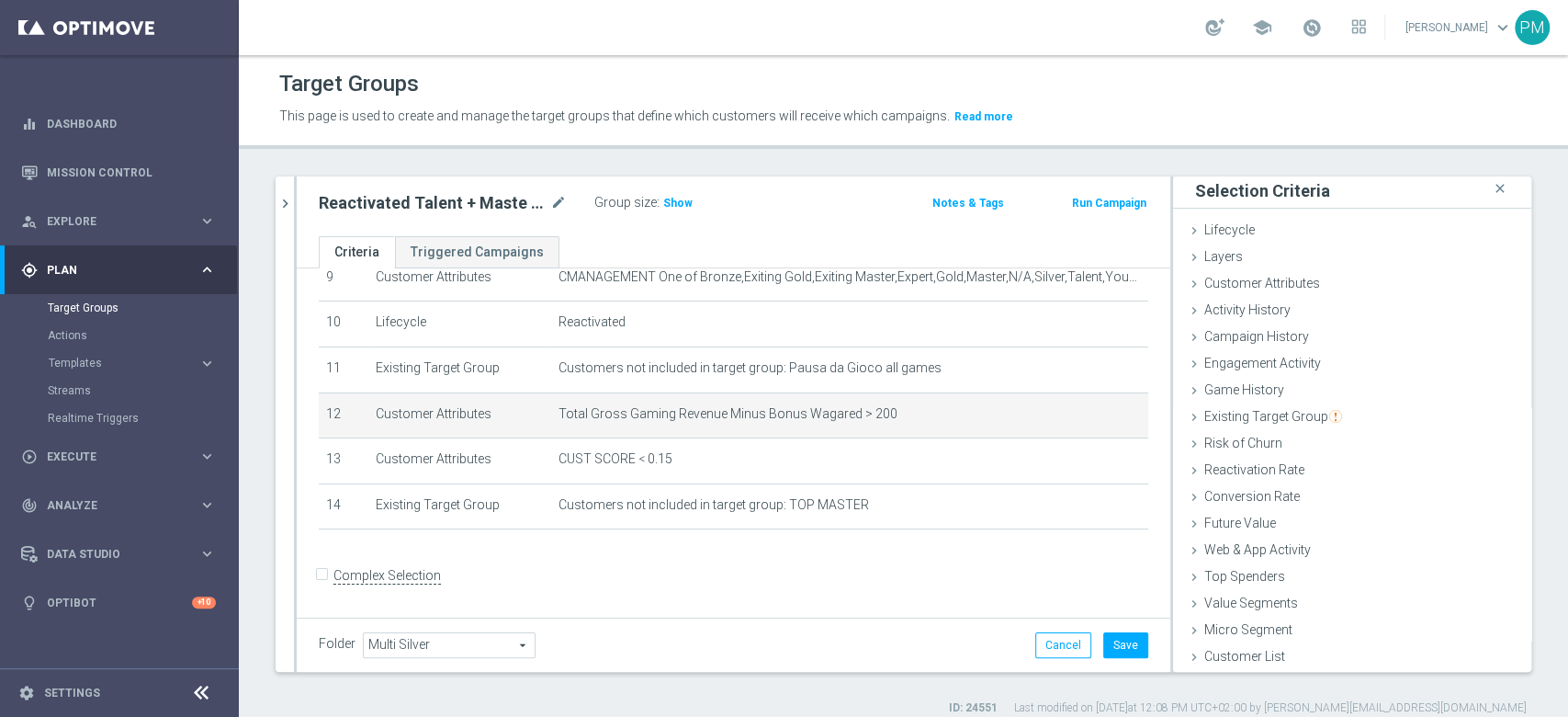
scroll to position [2, 0]
click at [680, 195] on h3 "Show" at bounding box center [677, 203] width 33 height 20
click at [1094, 419] on icon "mode_edit" at bounding box center [1101, 413] width 15 height 15
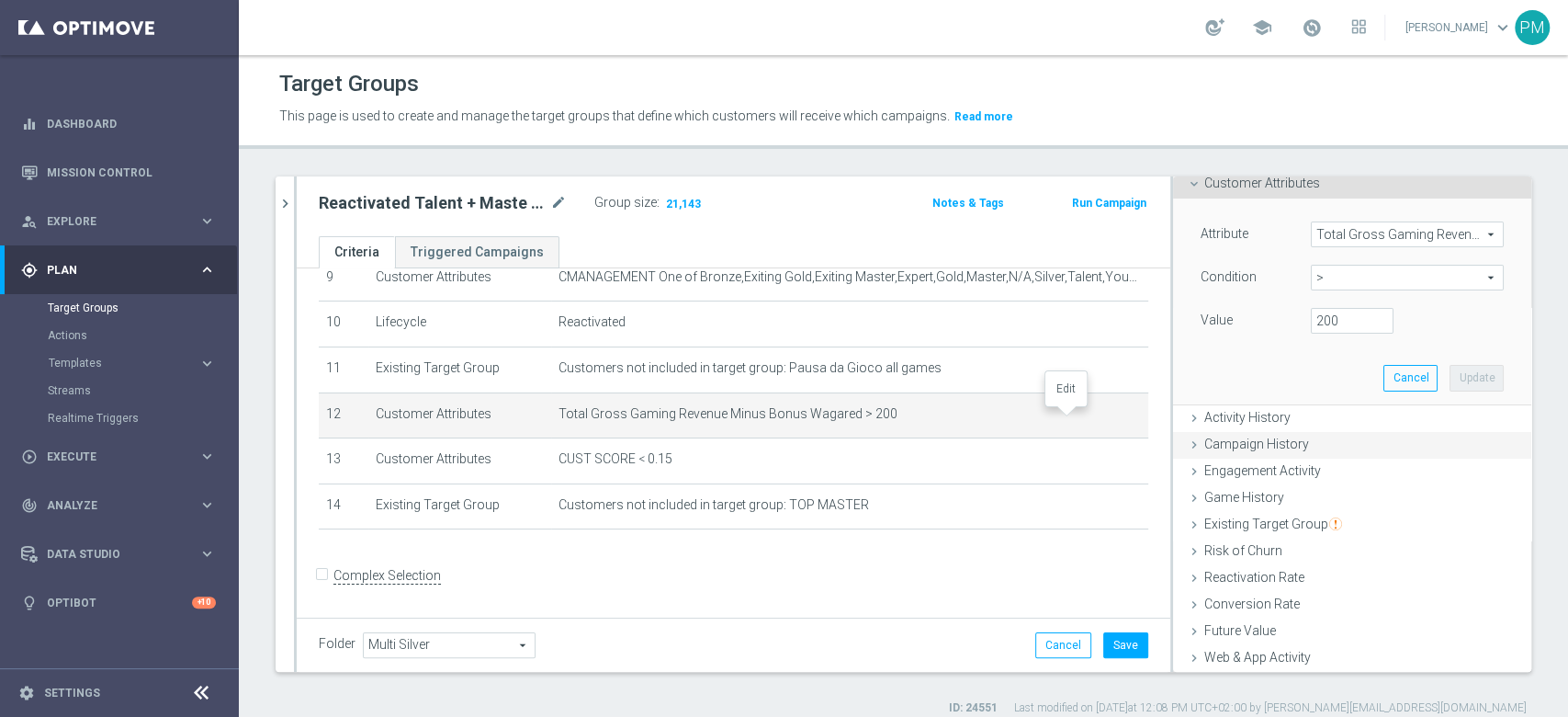
scroll to position [110, 0]
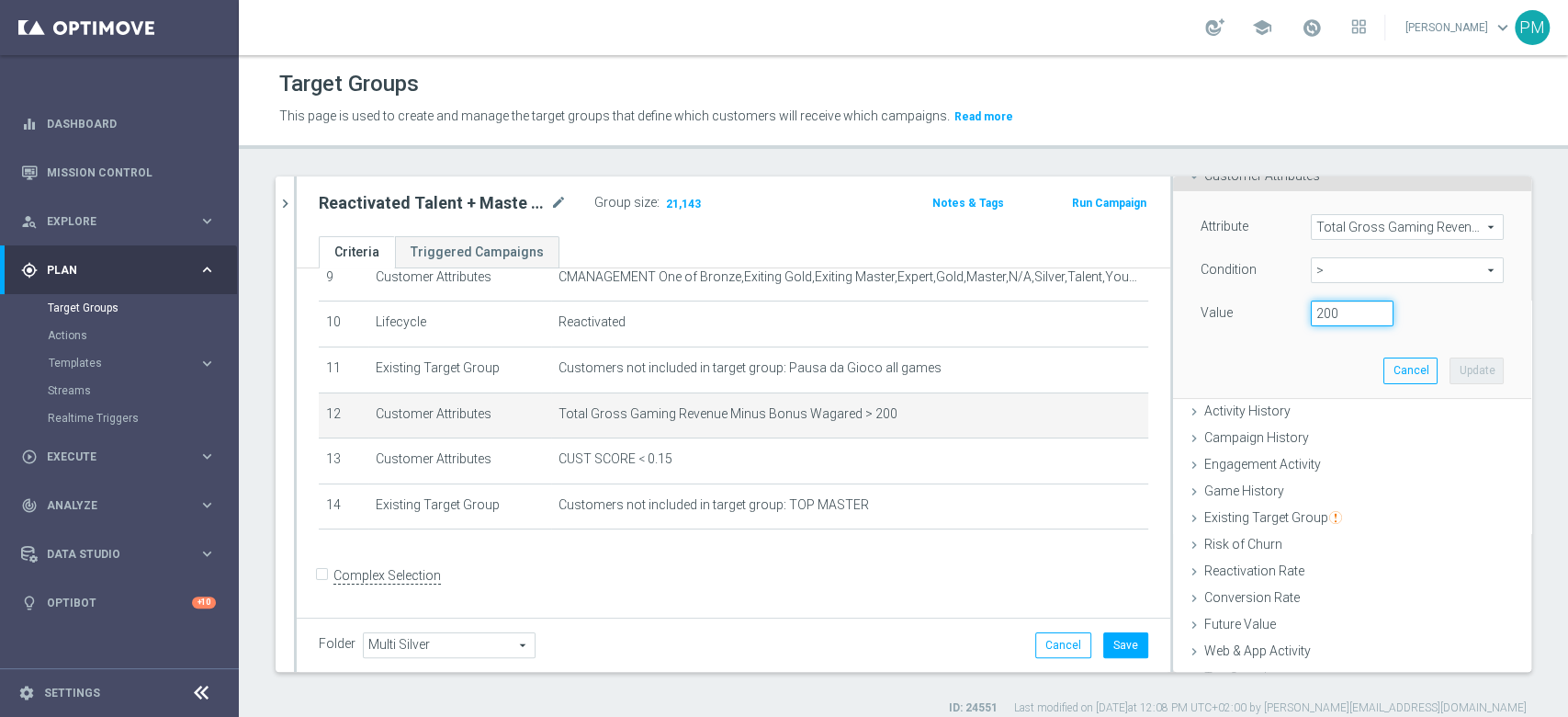
click at [1310, 311] on input "200" at bounding box center [1351, 314] width 83 height 26
type input "300"
click at [1449, 373] on button "Update" at bounding box center [1476, 370] width 54 height 26
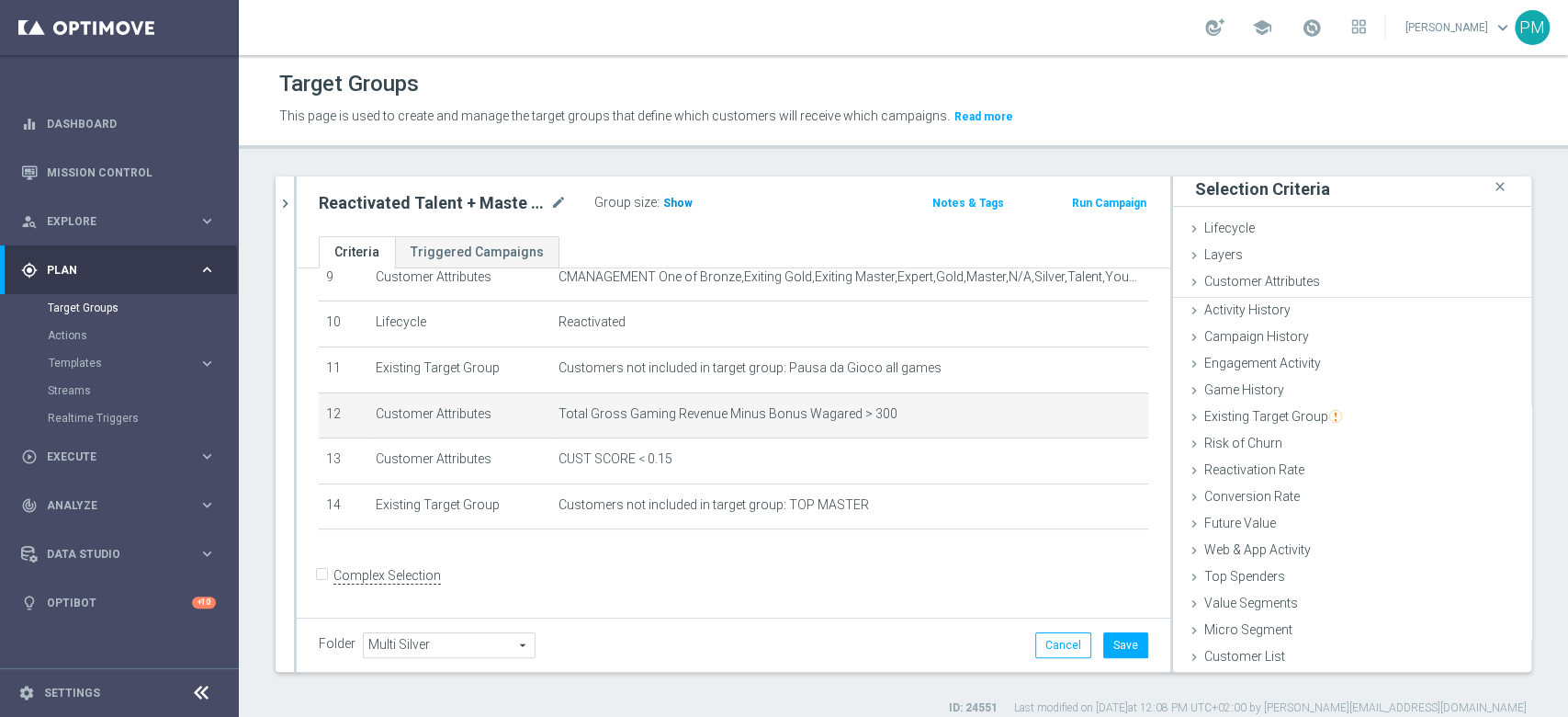
scroll to position [2, 0]
click at [675, 195] on h3 "Show" at bounding box center [677, 203] width 33 height 20
click at [554, 196] on icon "mode_edit" at bounding box center [558, 203] width 17 height 22
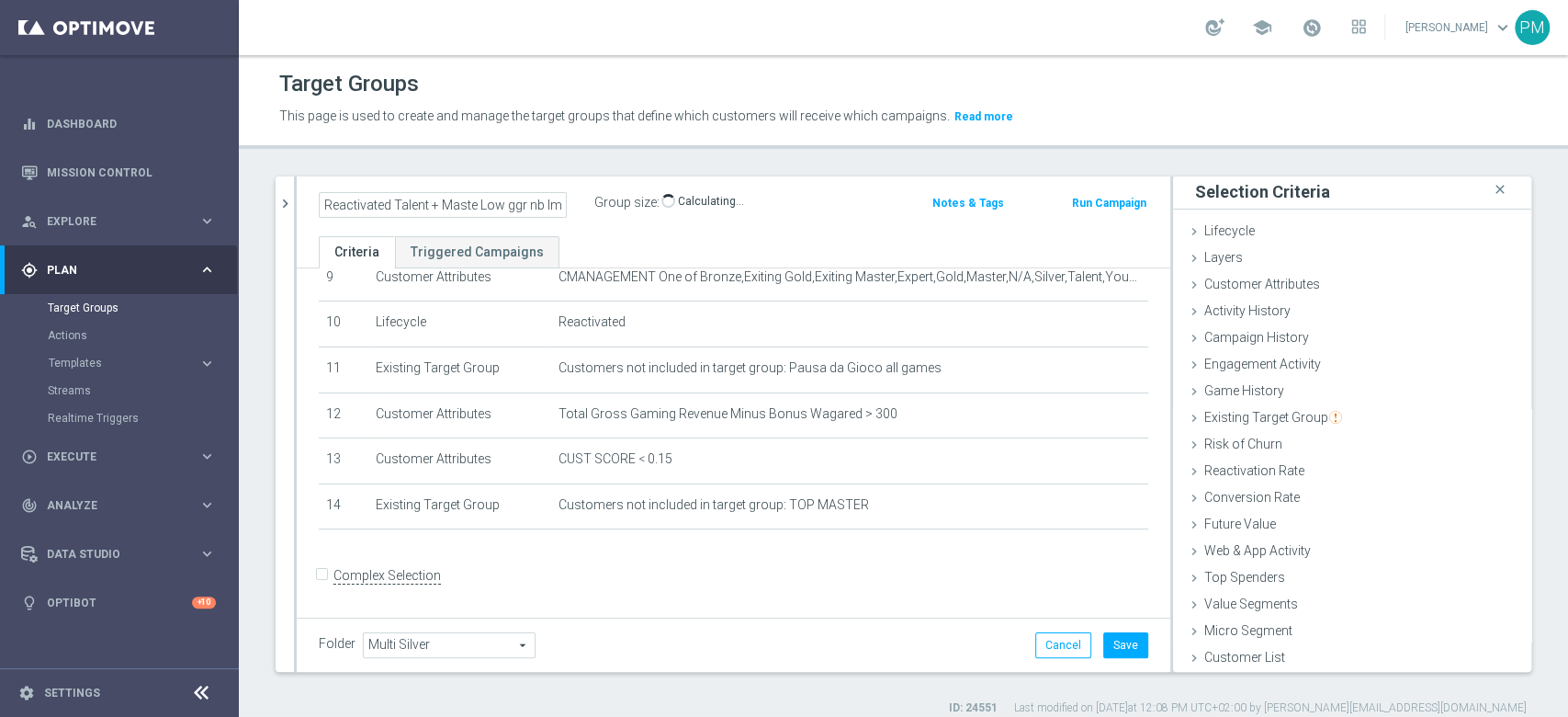
scroll to position [0, 36]
click at [536, 205] on input "Reactivated Talent + Maste Low ggr nb lm > 0 lm" at bounding box center [442, 205] width 248 height 26
click at [535, 205] on input "Reactivated Talent + Maste Low ggr nb lm > 0 lm" at bounding box center [442, 205] width 248 height 26
type input "Reactivated Talent + Maste Low ggr nb lm > 300 lm"
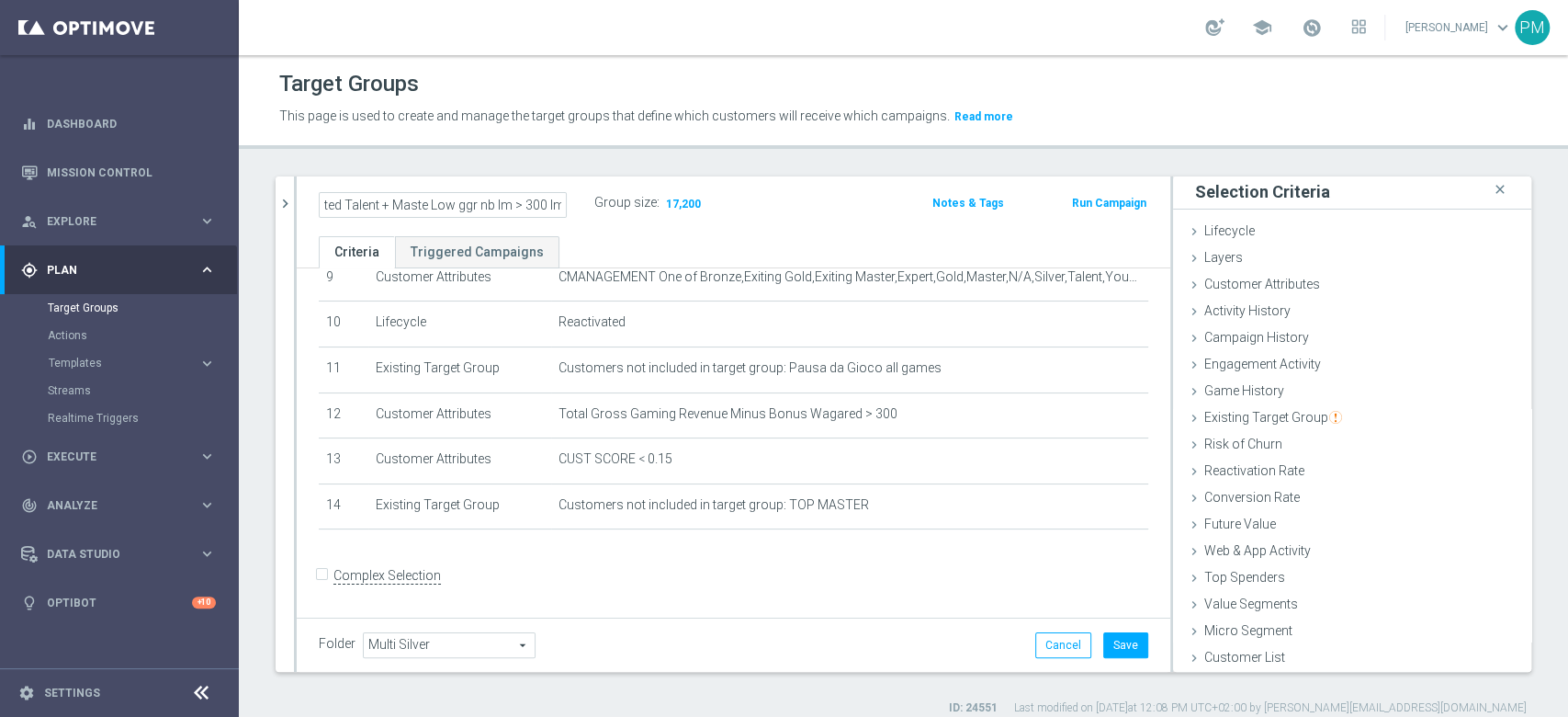
scroll to position [0, 0]
click at [437, 199] on h2 "Reactivated Talent + Maste Low ggr nb lm > 300 lm" at bounding box center [432, 203] width 228 height 22
click at [1117, 646] on button "Save" at bounding box center [1125, 645] width 45 height 26
click at [431, 194] on h2 "Reactivated Talent + Maste Low ggr nb lm > 300 lm" at bounding box center [432, 203] width 228 height 22
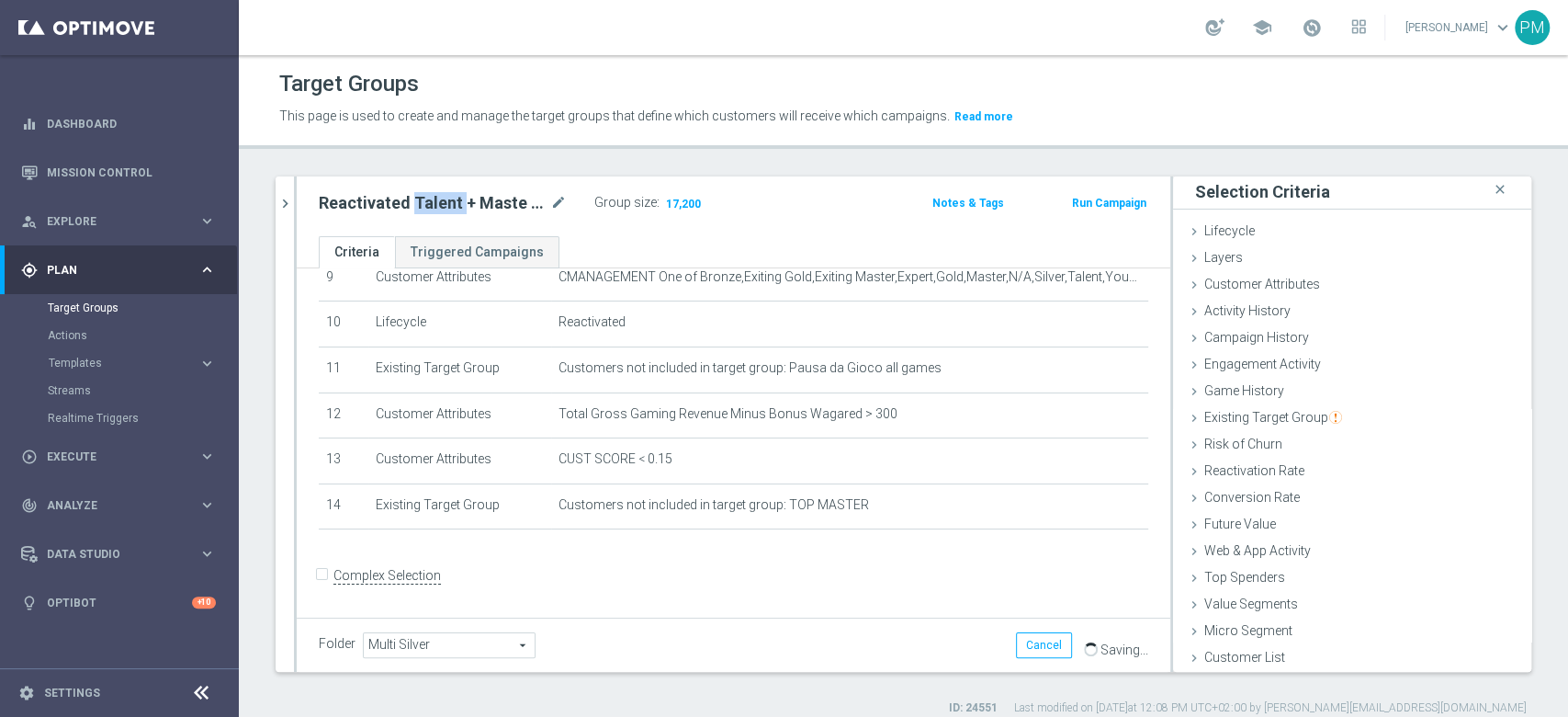
click at [431, 194] on h2 "Reactivated Talent + Maste Low ggr nb lm > 300 lm" at bounding box center [432, 203] width 228 height 22
click at [285, 197] on icon "chevron_right" at bounding box center [284, 203] width 17 height 17
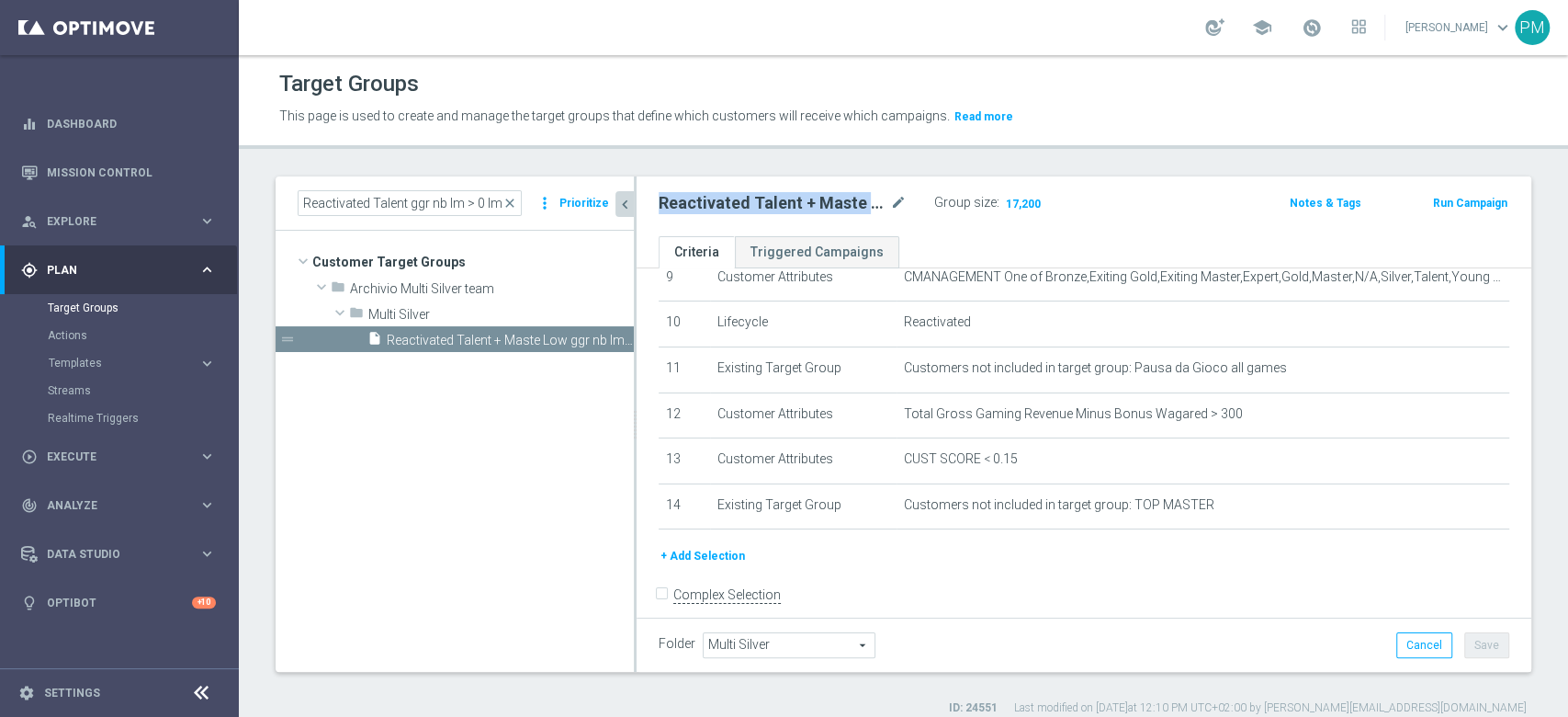
scroll to position [37, 0]
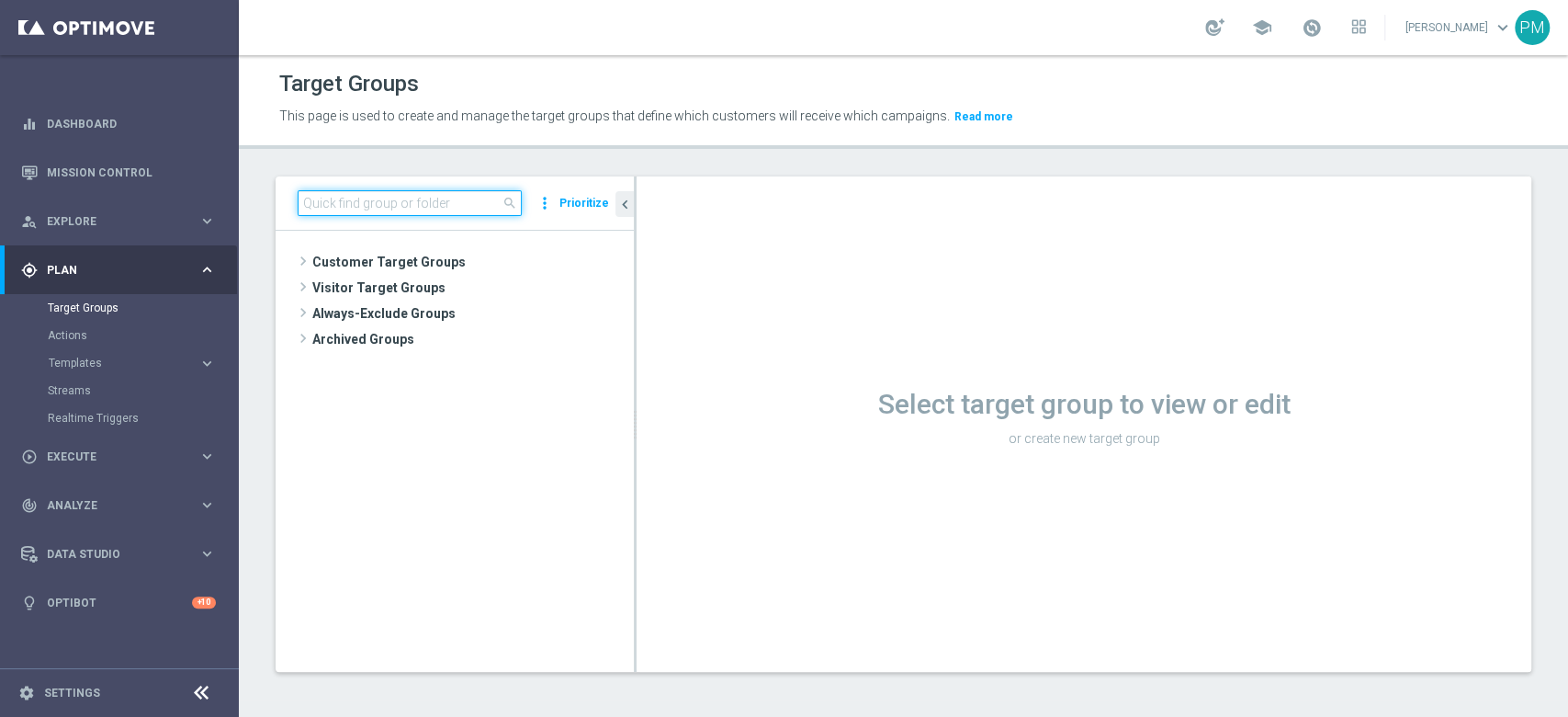
click at [446, 211] on input at bounding box center [409, 203] width 225 height 26
paste input "Reactivated Talent + Maste Low ggr nb lm > 300 lm"
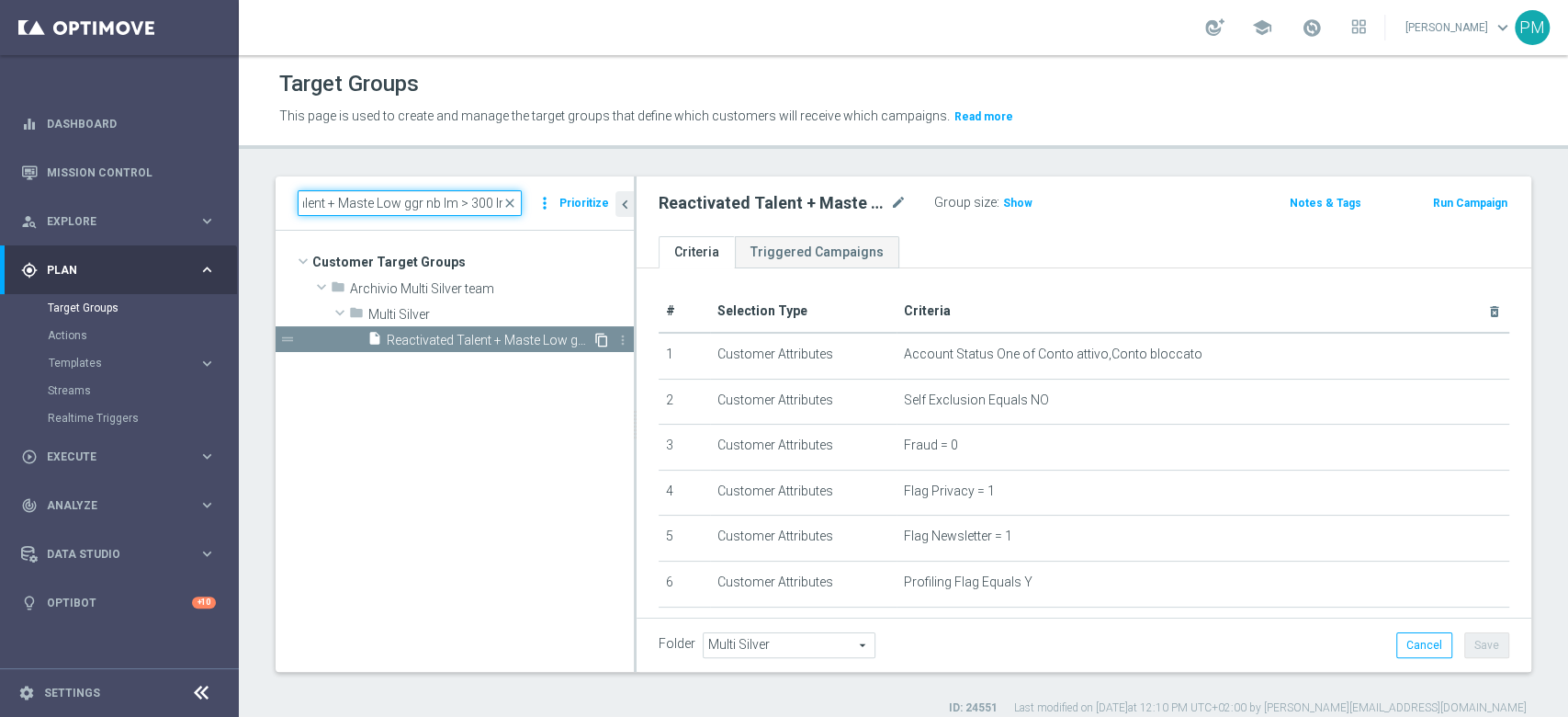
type input "Reactivated Talent + Maste Low ggr nb lm > 300 lm"
click at [603, 334] on icon "content_copy" at bounding box center [601, 340] width 15 height 15
click at [896, 202] on icon "mode_edit" at bounding box center [898, 203] width 17 height 22
click at [859, 202] on input "Copy of Reactivated Talent + Maste Low ggr nb lm > 300 lm" at bounding box center [783, 205] width 248 height 26
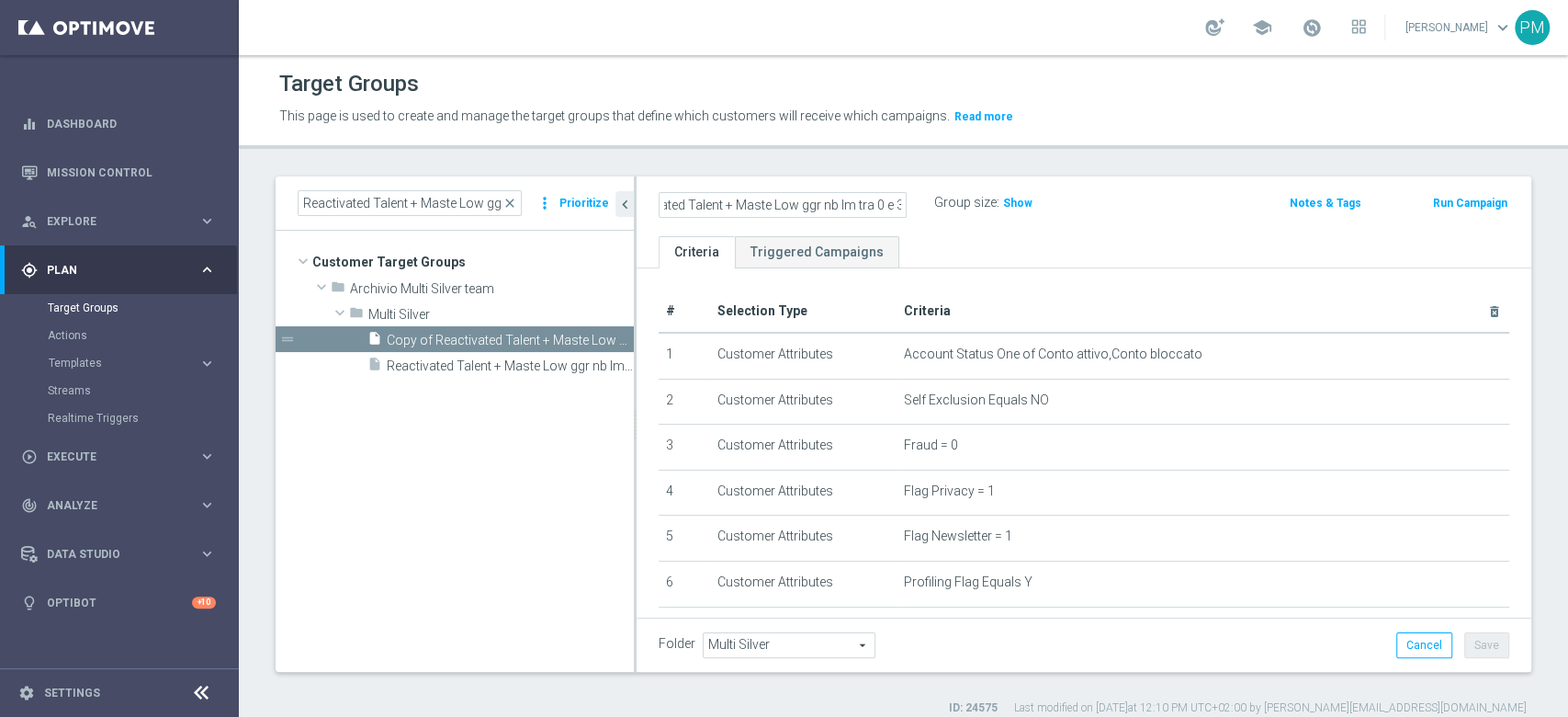
scroll to position [0, 0]
type input "Reactivated Talent + Maste Low ggr nb lm tra 0 e 300 lm"
click at [1139, 197] on div "Reactivated Talent + Maste Low ggr nb lm tra 0 e 300 lm Group size : Show" at bounding box center [937, 204] width 585 height 28
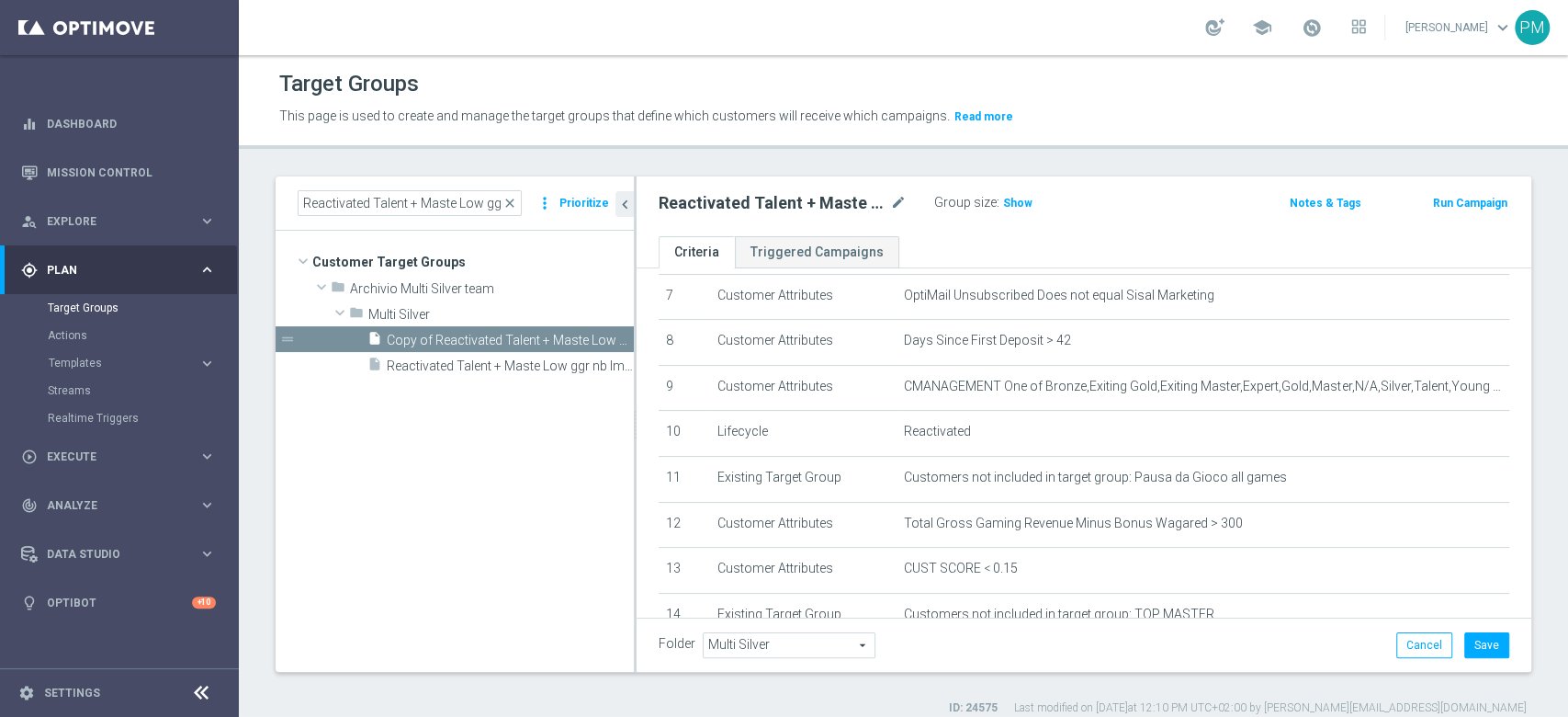
scroll to position [367, 0]
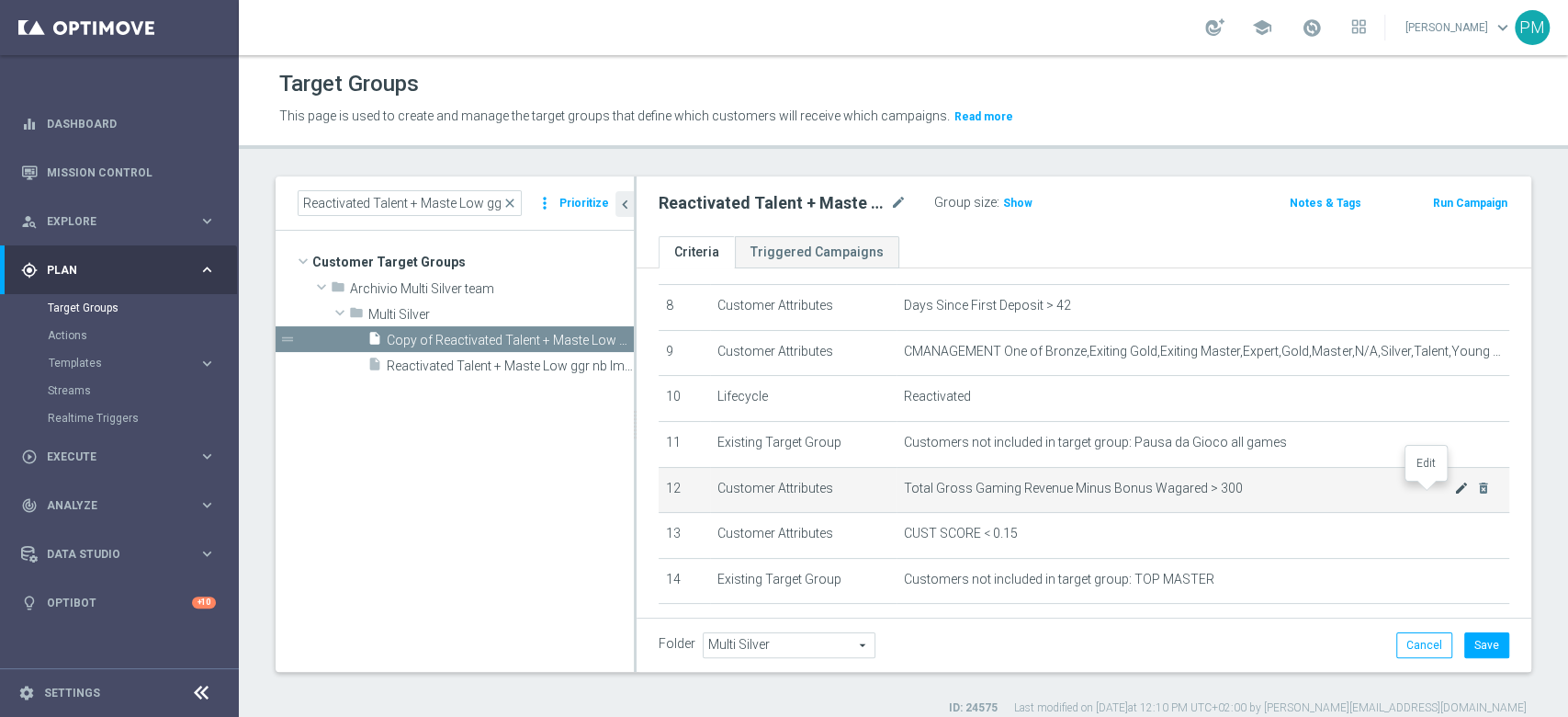
click at [1454, 495] on icon "mode_edit" at bounding box center [1461, 487] width 15 height 15
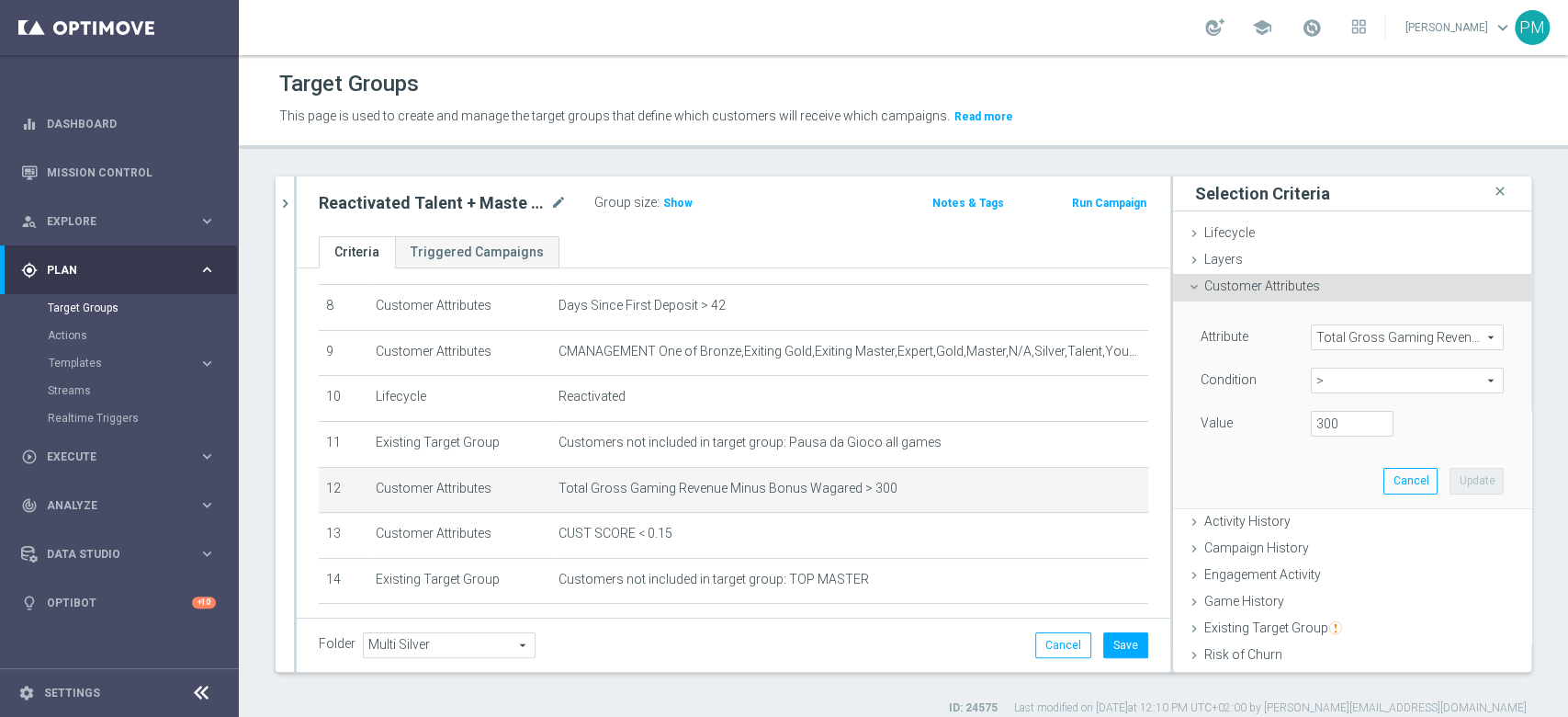
click at [1351, 382] on span ">" at bounding box center [1406, 380] width 191 height 24
click at [1333, 546] on span "between" at bounding box center [1406, 551] width 175 height 15
type input "between"
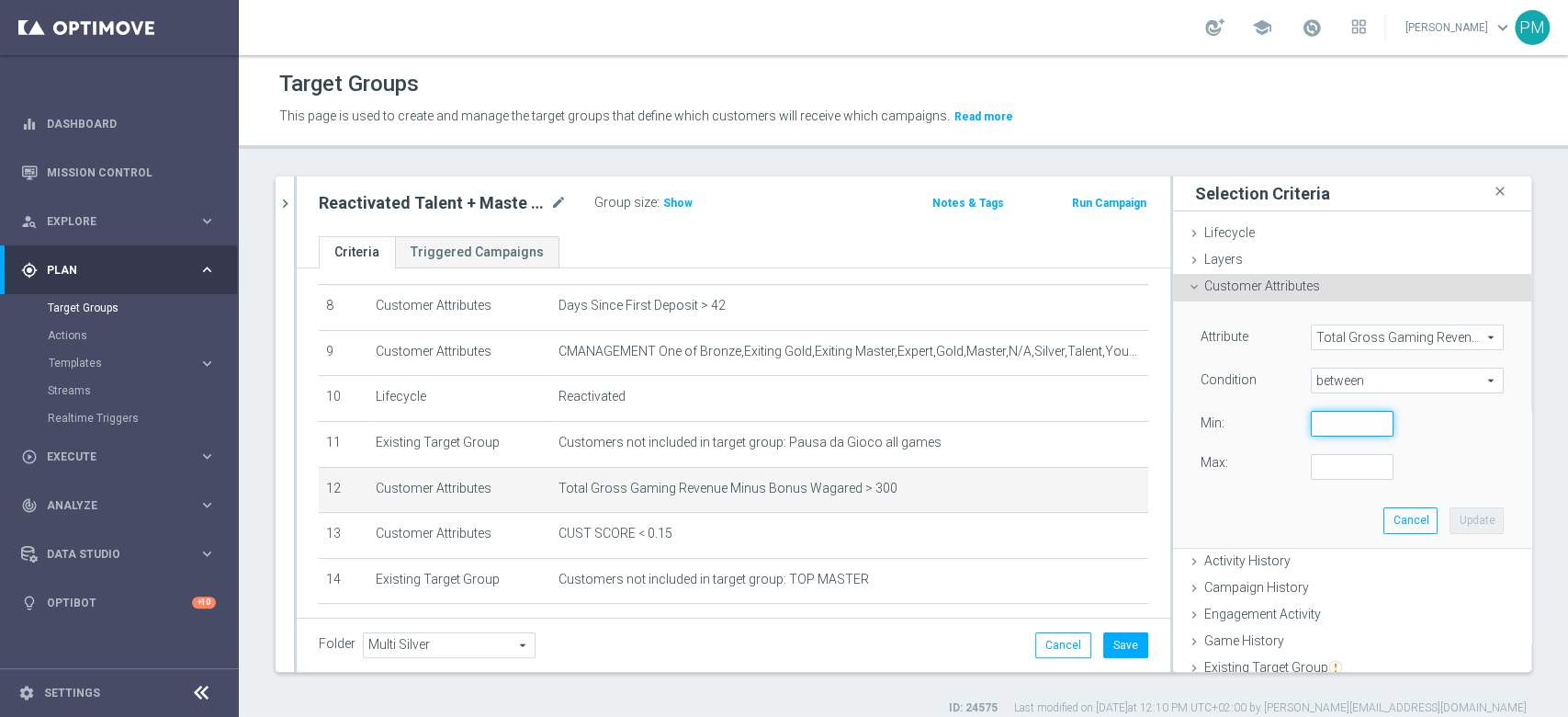
click at [1322, 411] on input "number" at bounding box center [1351, 423] width 83 height 26
type input "0"
click at [1329, 465] on input "number" at bounding box center [1351, 467] width 83 height 26
type input "300"
click at [1449, 515] on button "Update" at bounding box center [1476, 520] width 54 height 26
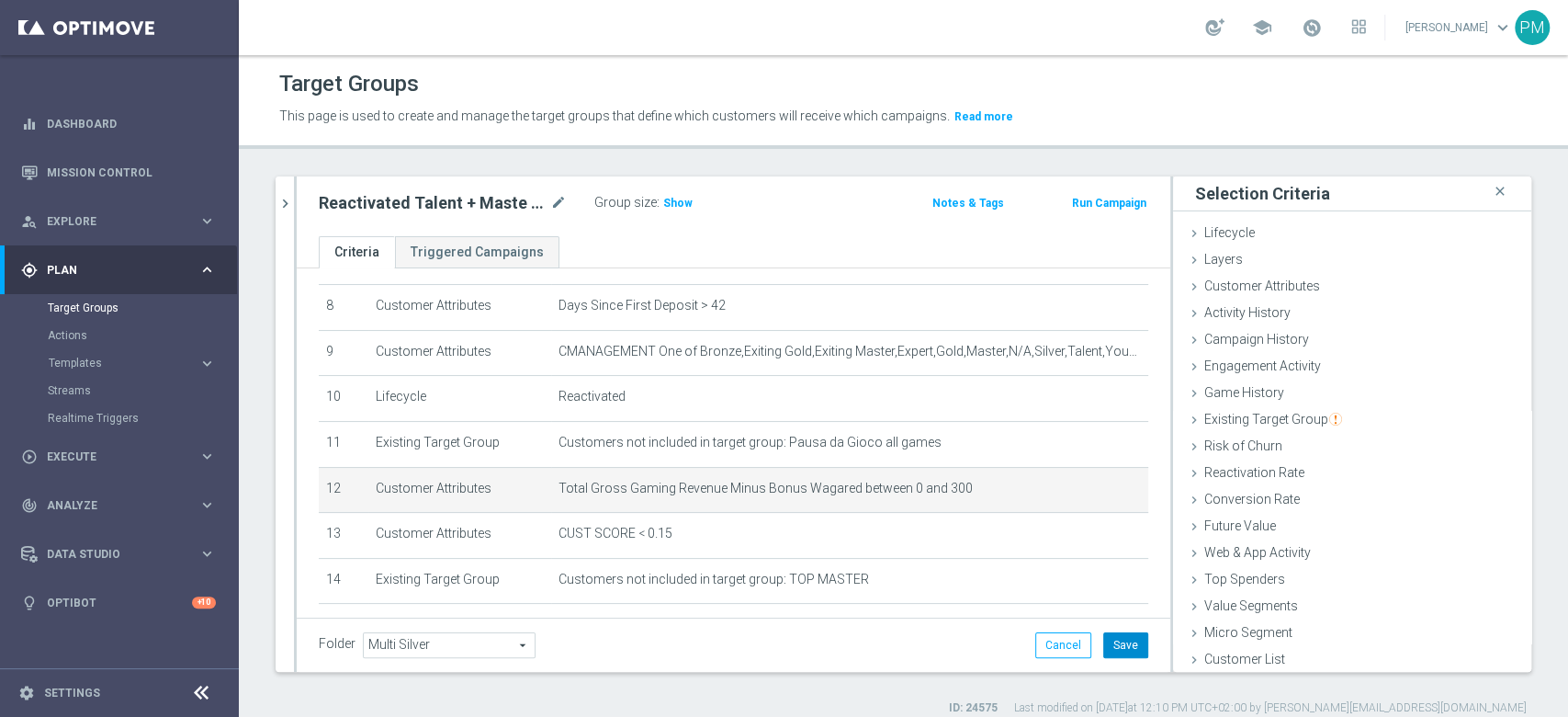
click at [1112, 649] on button "Save" at bounding box center [1125, 645] width 45 height 26
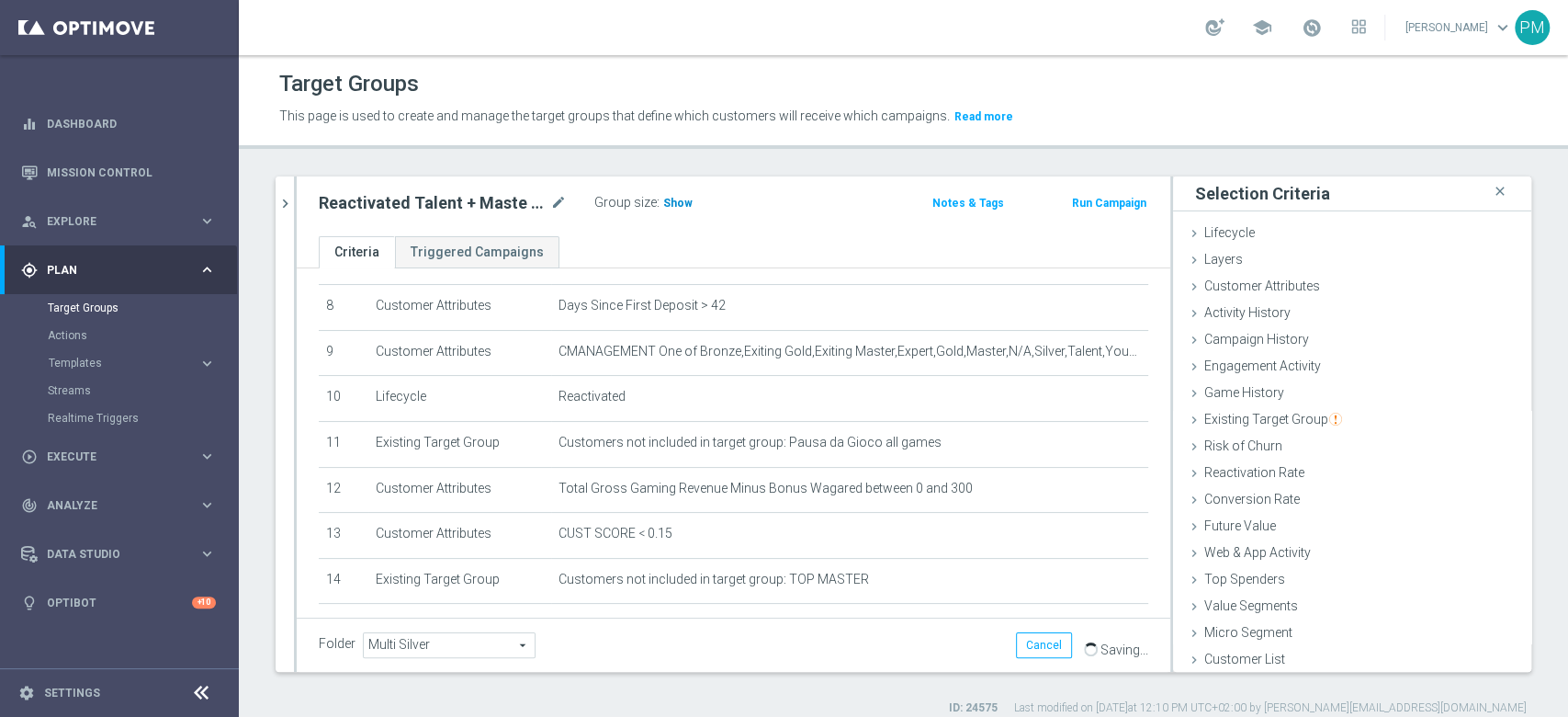
click at [682, 205] on span "Show" at bounding box center [677, 203] width 29 height 13
click at [287, 202] on icon "chevron_right" at bounding box center [284, 203] width 17 height 17
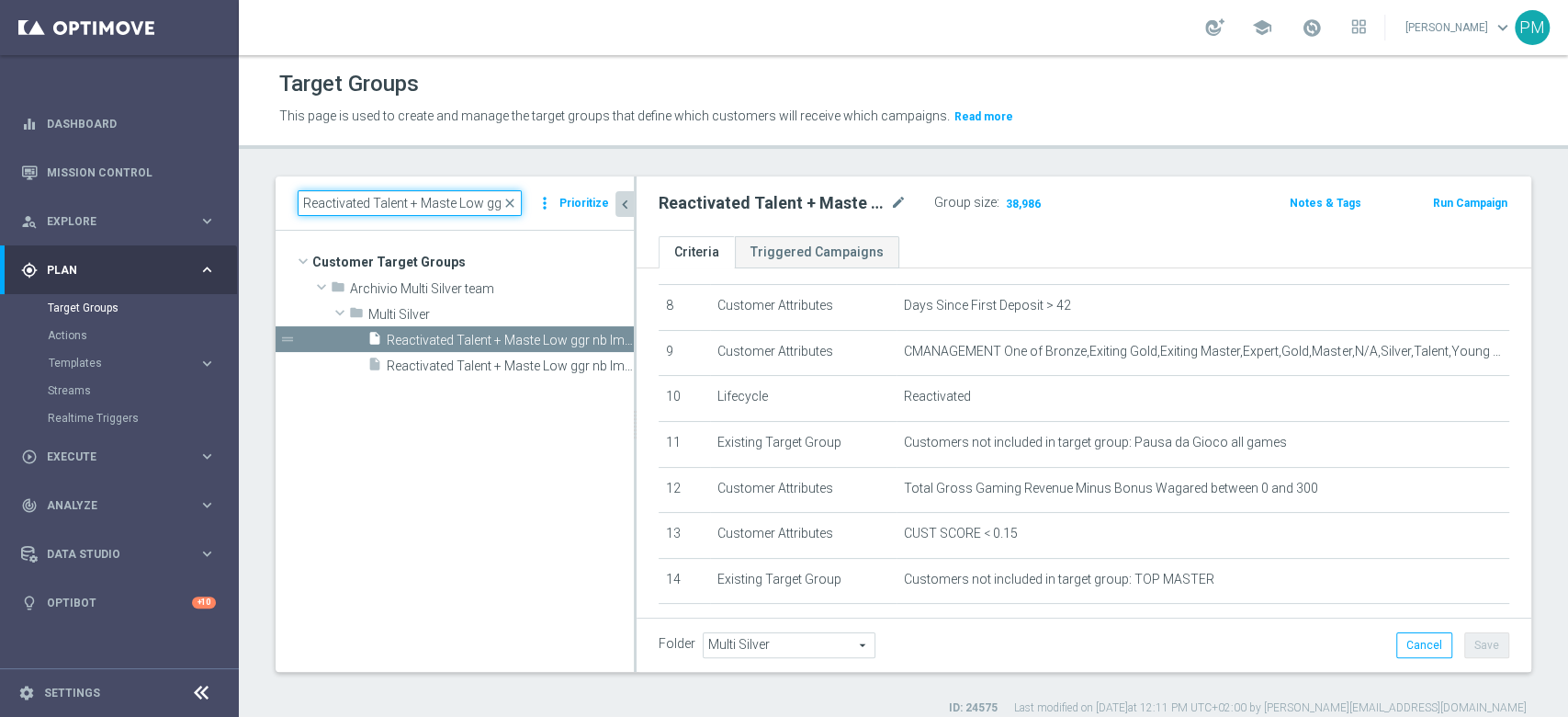
click at [408, 202] on input "Reactivated Talent + Maste Low ggr nb lm > 300 lm" at bounding box center [409, 203] width 225 height 26
paste input "isk of churn Talen"
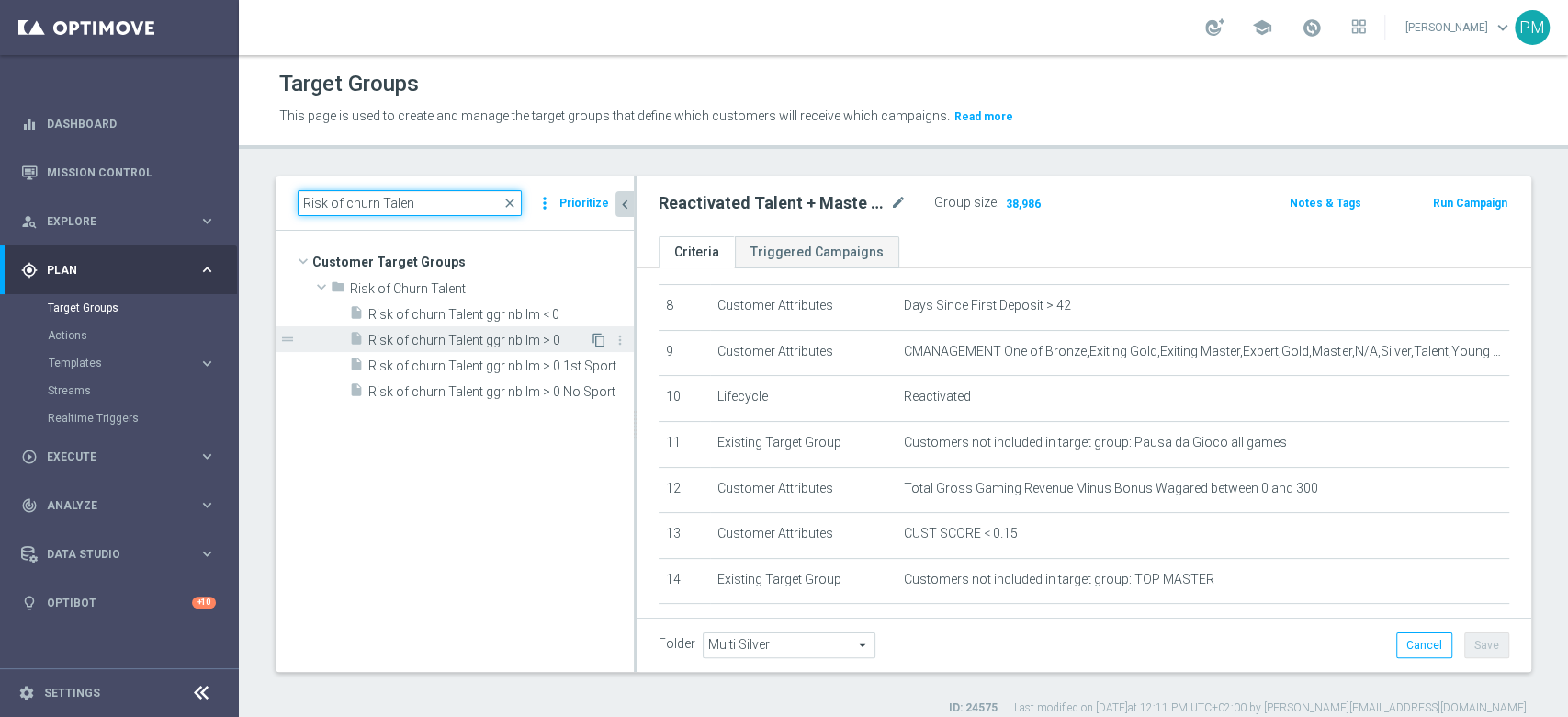
type input "Risk of churn Talen"
click at [595, 339] on icon "content_copy" at bounding box center [599, 340] width 15 height 15
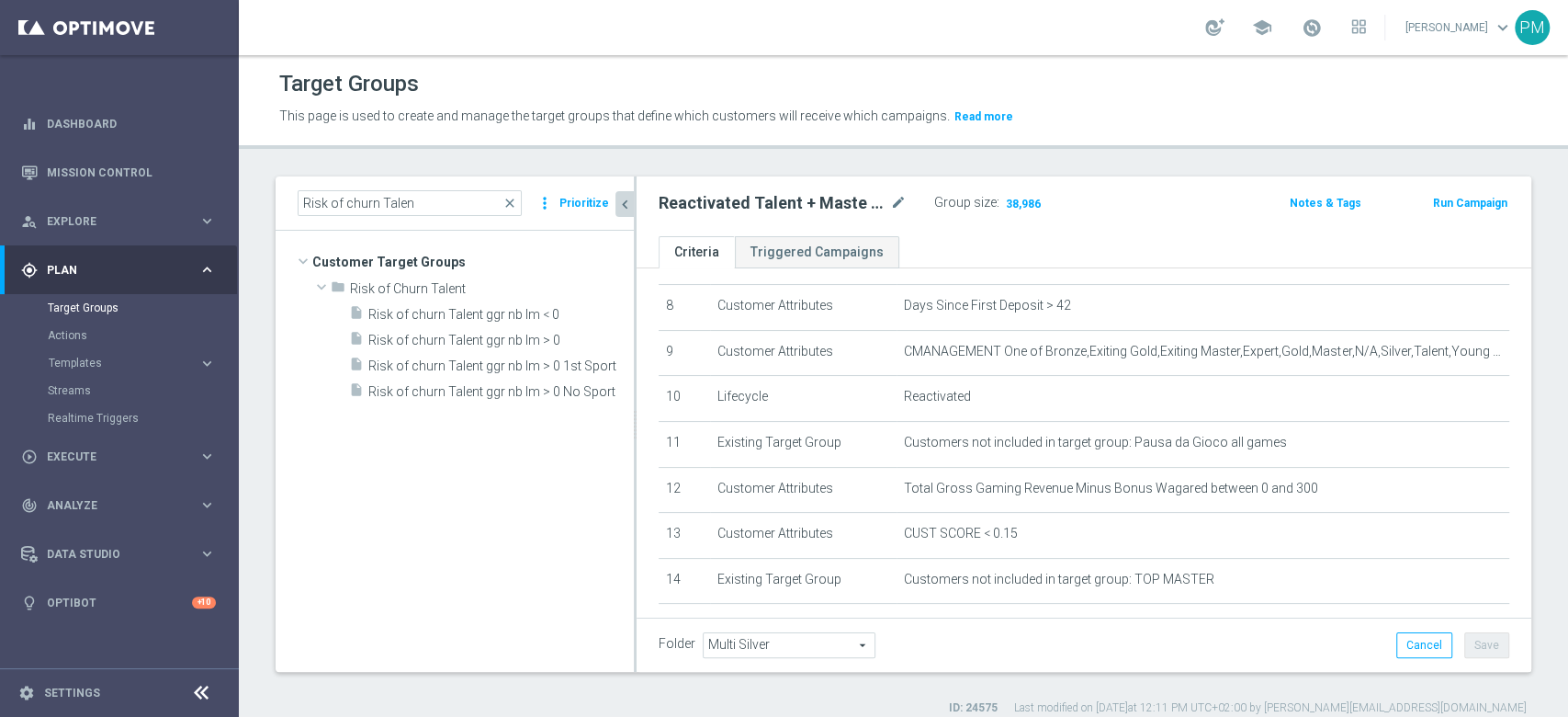
type input "Risk of Churn Talent"
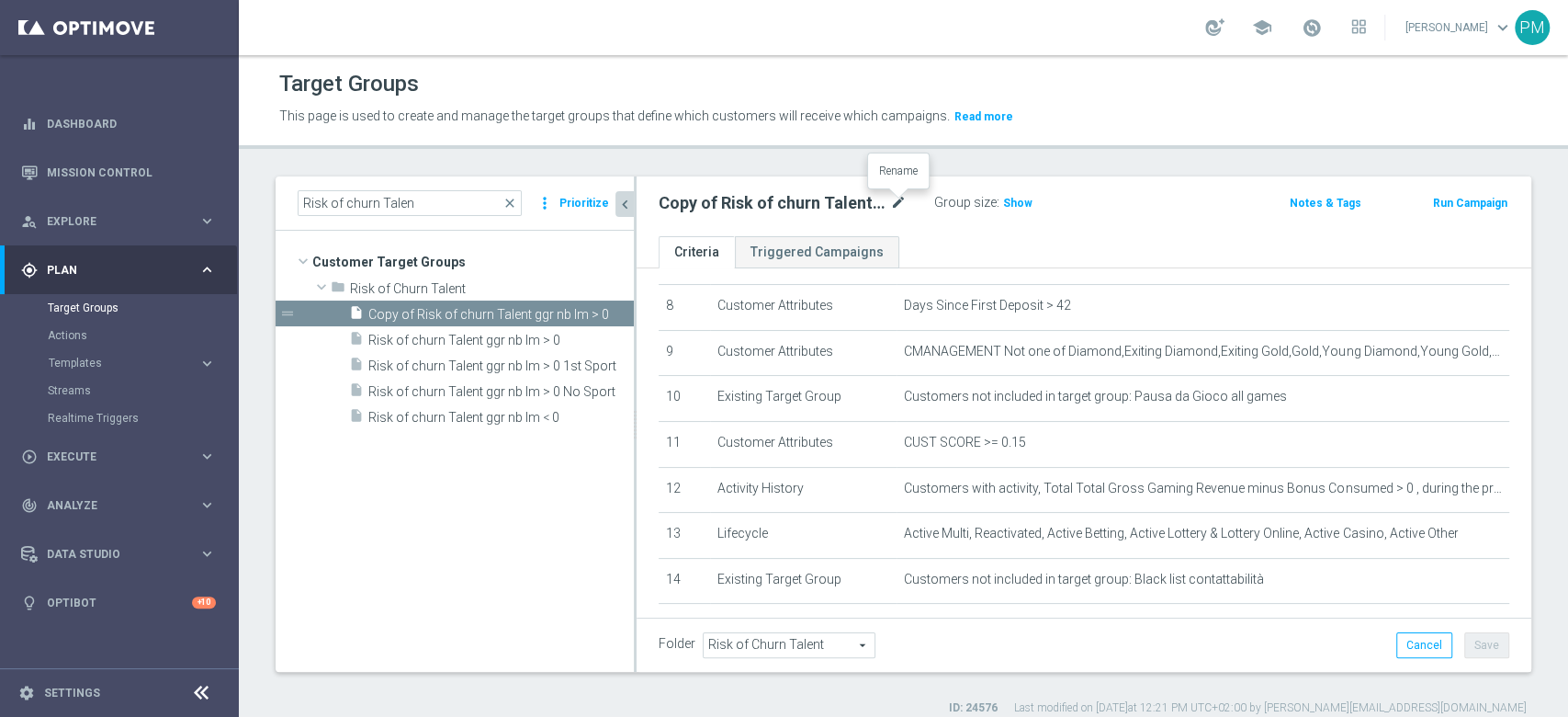
click at [904, 200] on icon "mode_edit" at bounding box center [898, 203] width 17 height 22
click at [708, 203] on input "Copy of Risk of churn Talent ggr nb lm > 0" at bounding box center [783, 205] width 248 height 26
type input "Risk of churn Talent + Master Low ggr nb lm > 0"
click at [1124, 199] on div "Risk of churn Talent + Master Low ggr nb lm > 0 Group size : Show" at bounding box center [937, 204] width 585 height 28
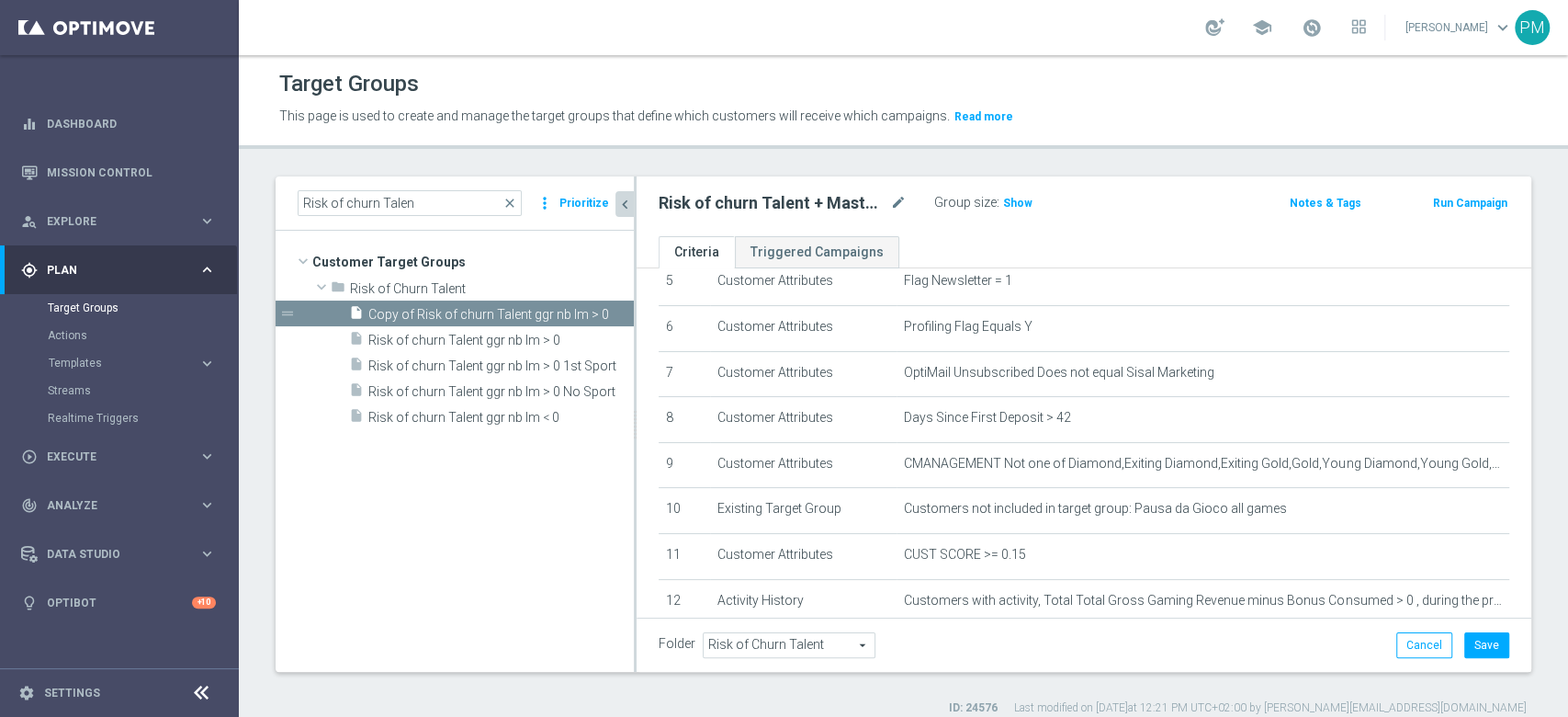
scroll to position [217, 0]
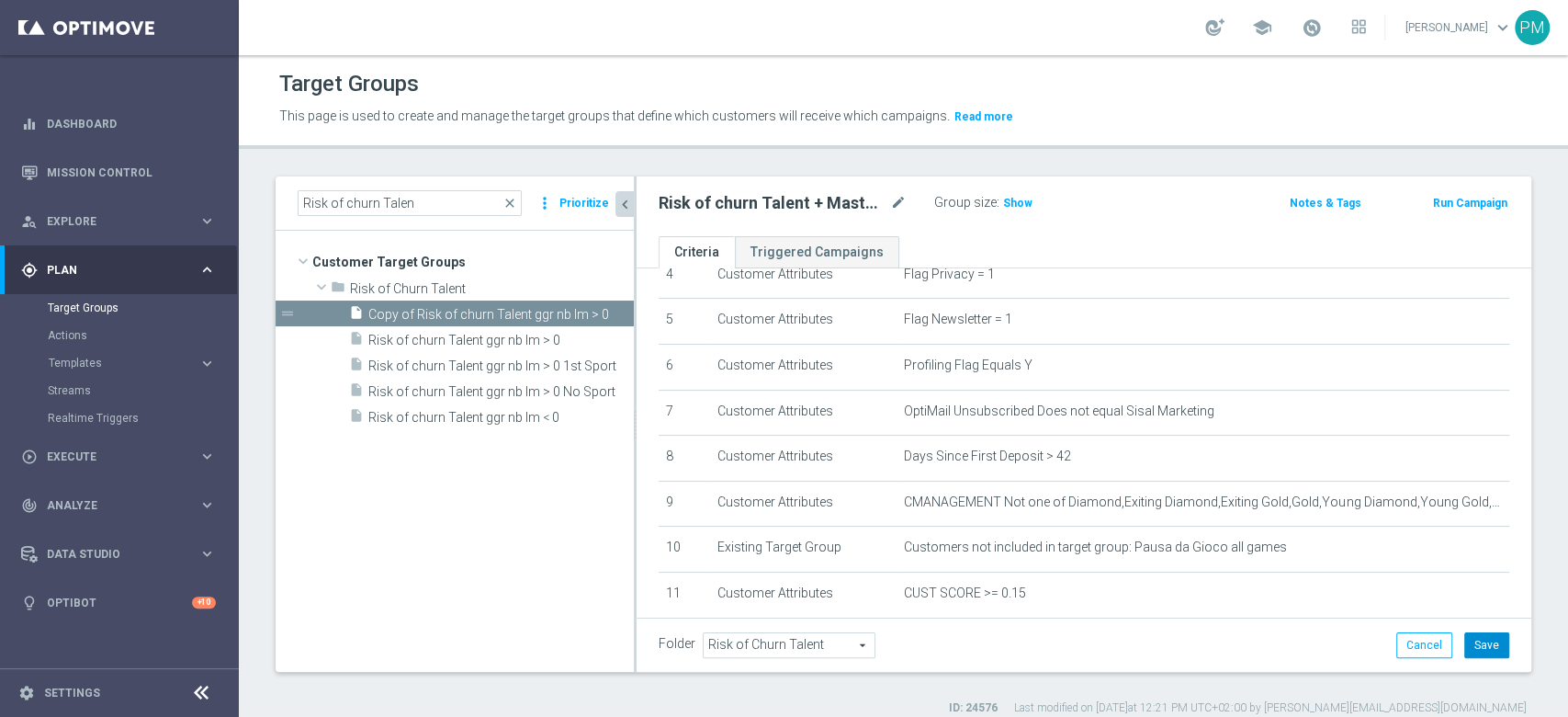
click at [1469, 650] on button "Save" at bounding box center [1486, 645] width 45 height 26
click at [455, 198] on input "Risk of churn Talen" at bounding box center [409, 203] width 225 height 26
paste input "eactivated Talent + Maste Low ggr nb lm > 0 lm"
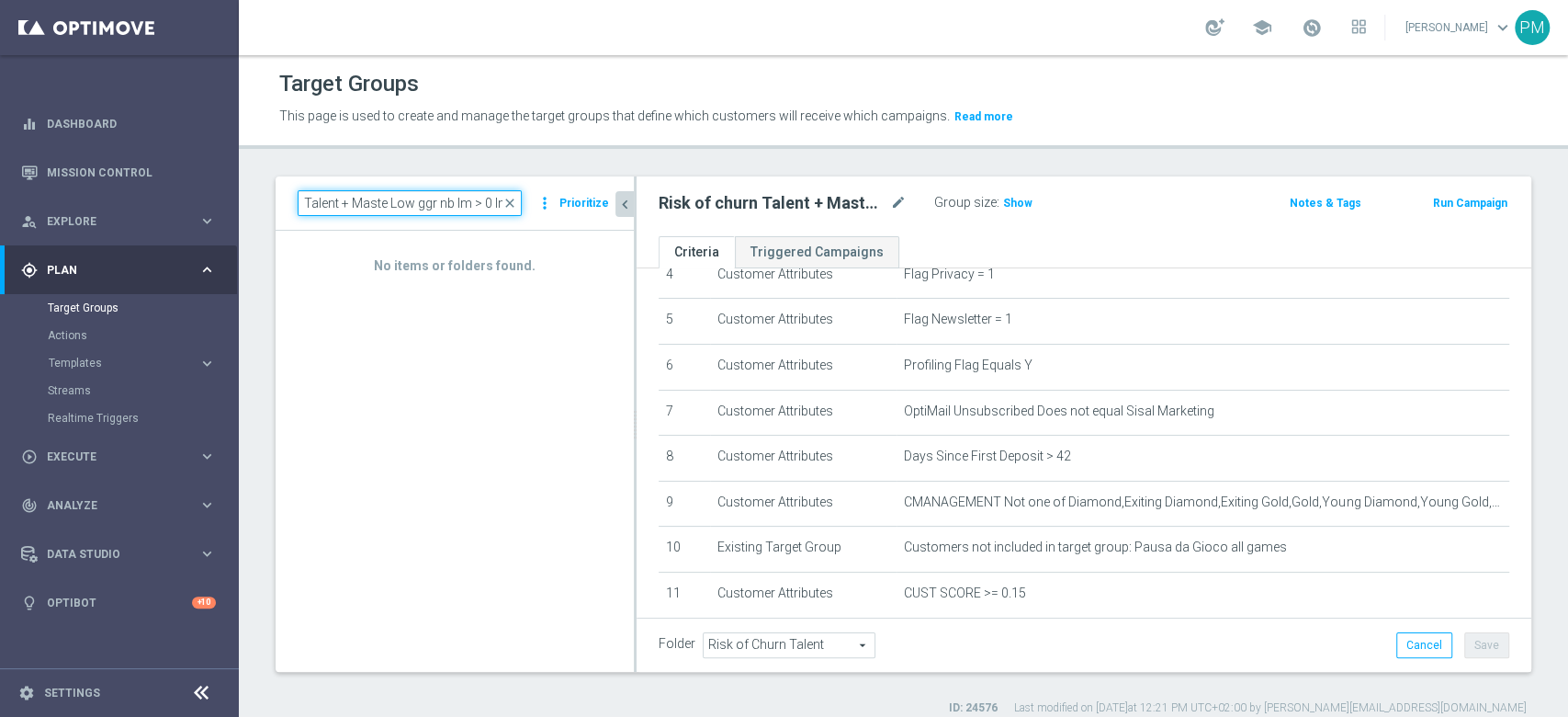
scroll to position [0, 0]
click at [371, 203] on input "Reactivated Talent + Maste Low ggr nb lm > 0 lm" at bounding box center [409, 203] width 225 height 26
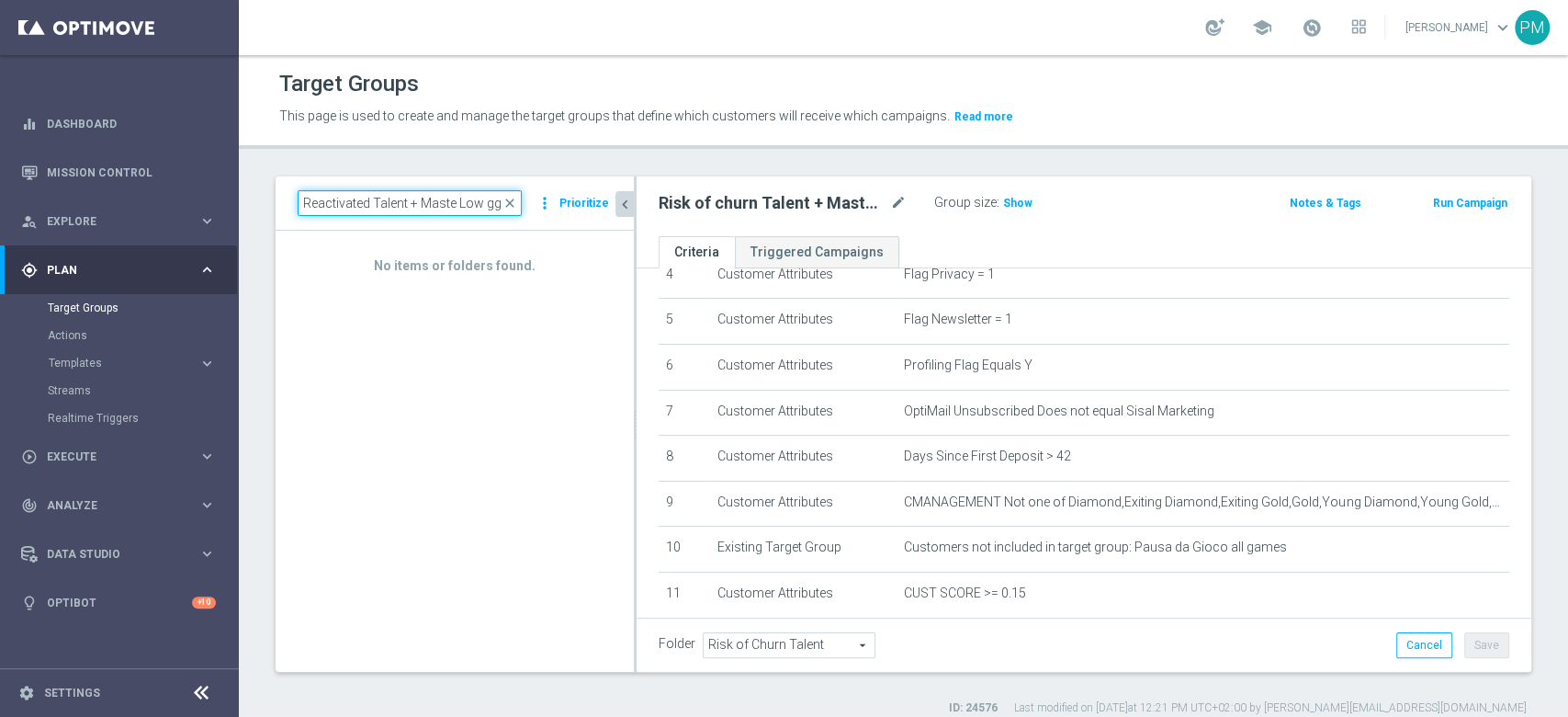
paste input "30"
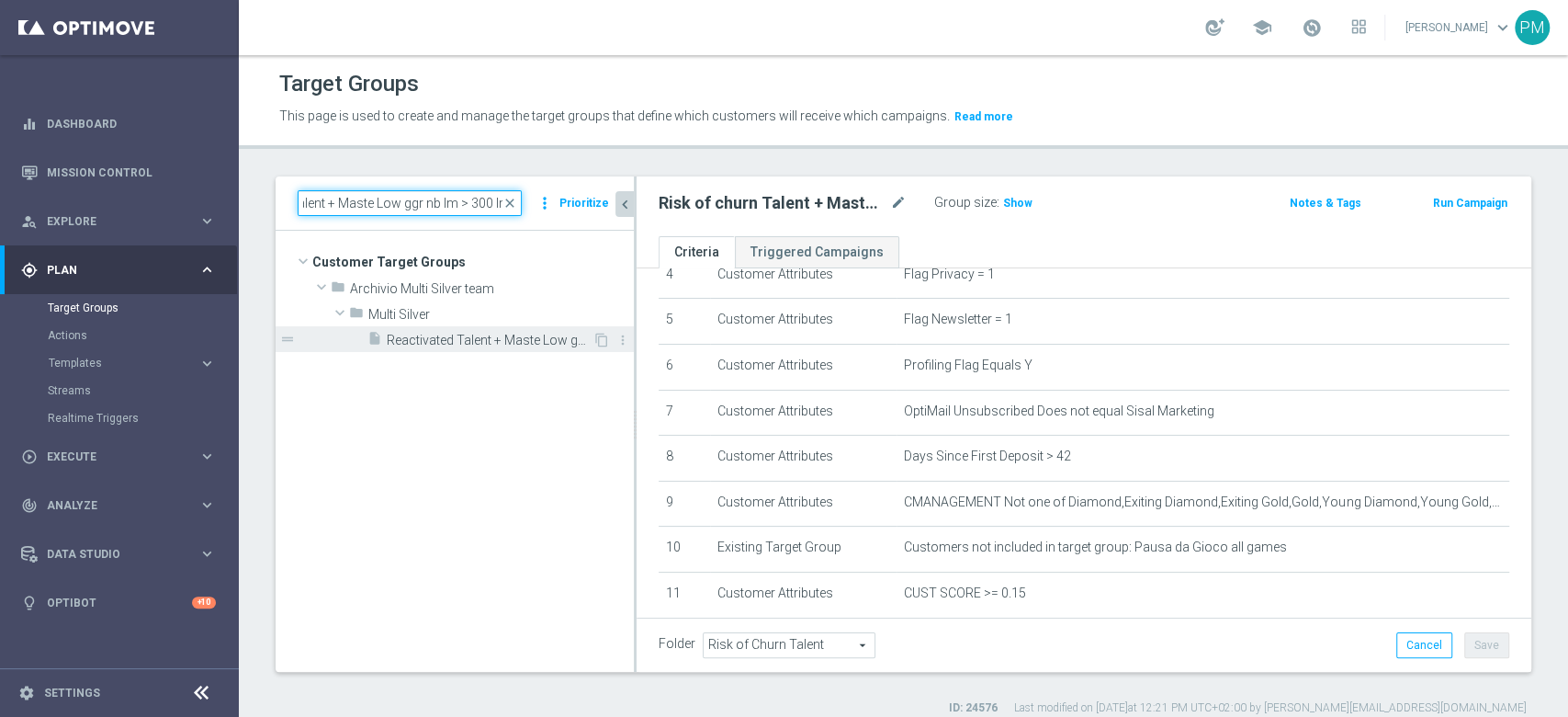
type input "Reactivated Talent + Maste Low ggr nb lm > 300 lm"
click at [458, 328] on div "insert_drive_file Reactivated Talent + Maste Low ggr nb lm > 300 lm" at bounding box center [479, 340] width 225 height 26
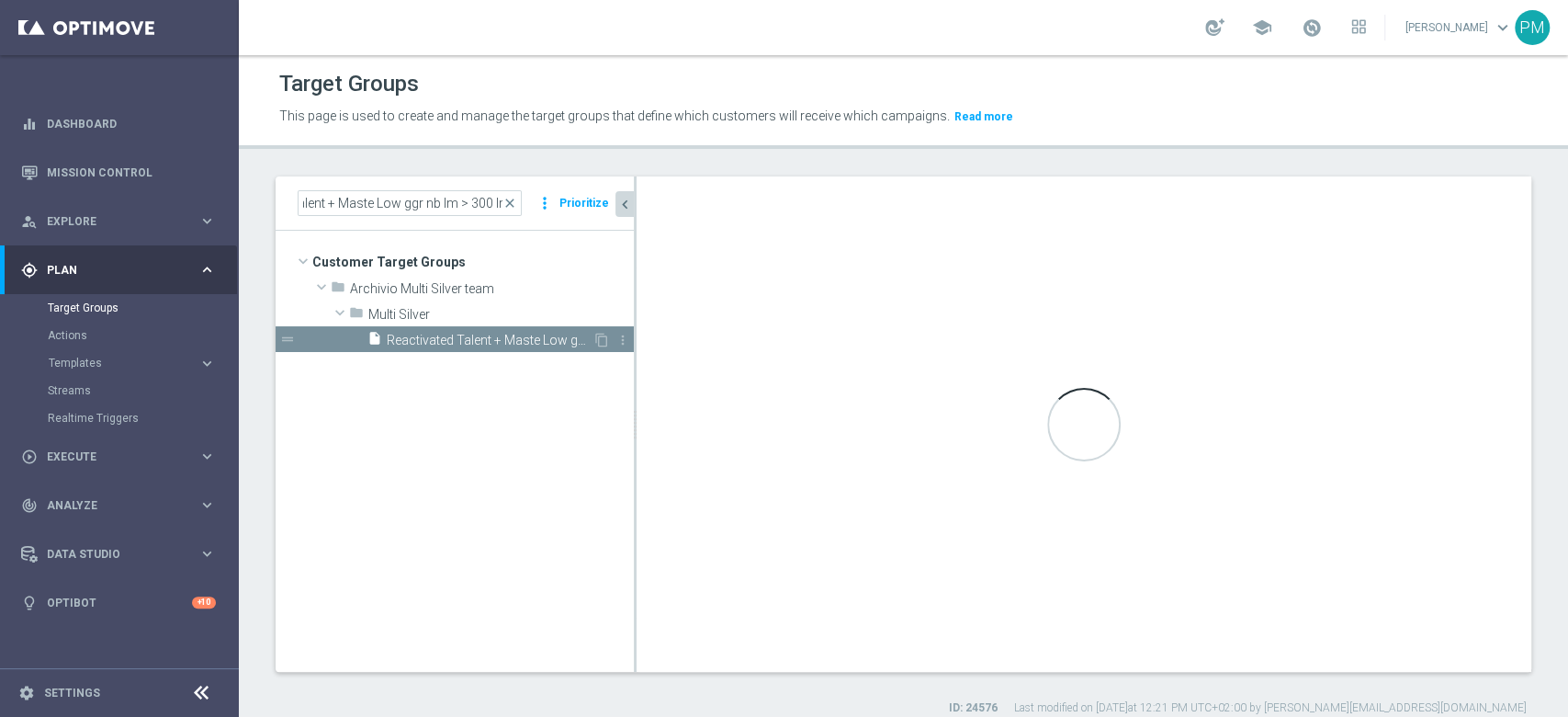
scroll to position [0, 0]
type input "Multi Silver"
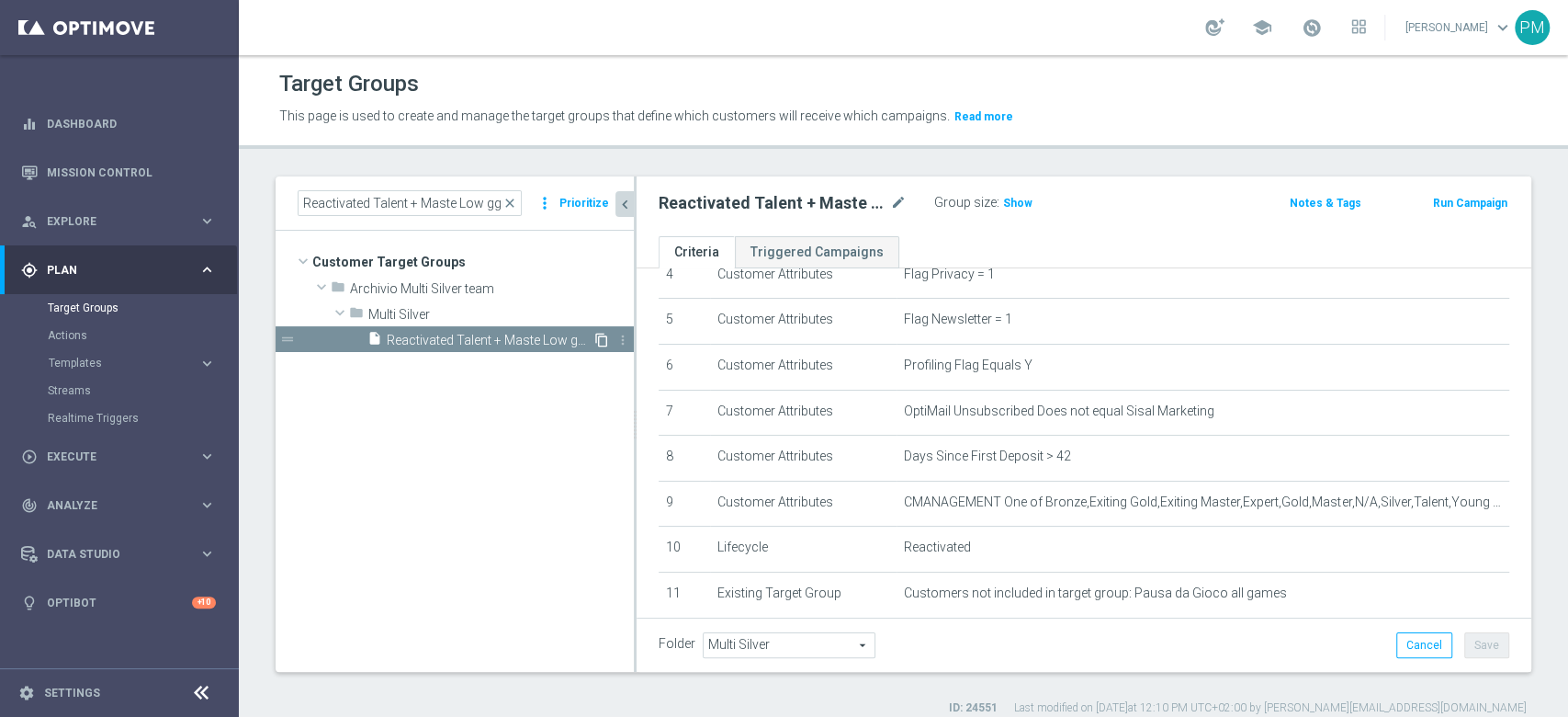
click at [600, 336] on icon "content_copy" at bounding box center [601, 340] width 15 height 15
click at [891, 201] on icon "mode_edit" at bounding box center [898, 203] width 17 height 22
type input "Reactivated Talent + Maste Low ggr nb lm tra 0 e 300 lm"
click at [1107, 197] on div "Group size : Show" at bounding box center [1026, 201] width 184 height 22
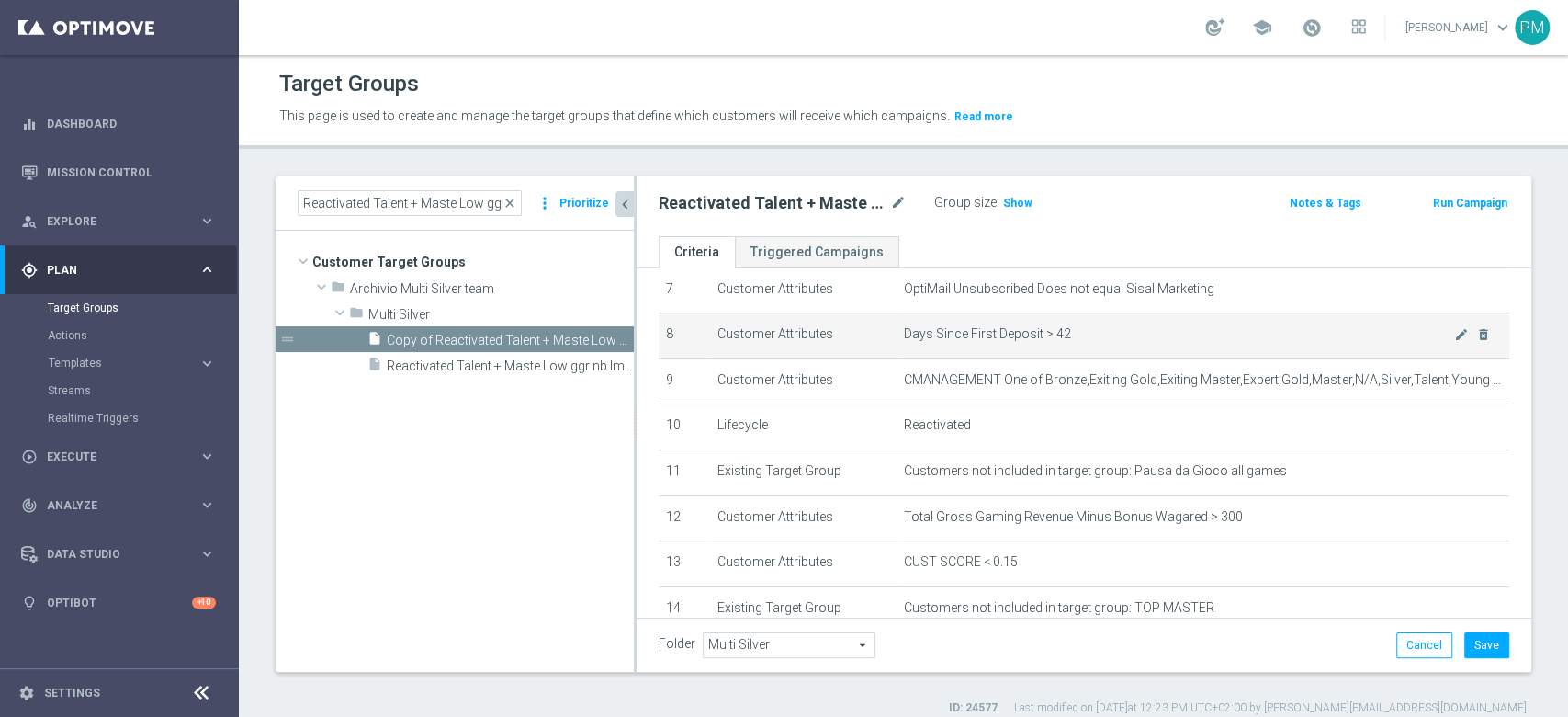
scroll to position [462, 0]
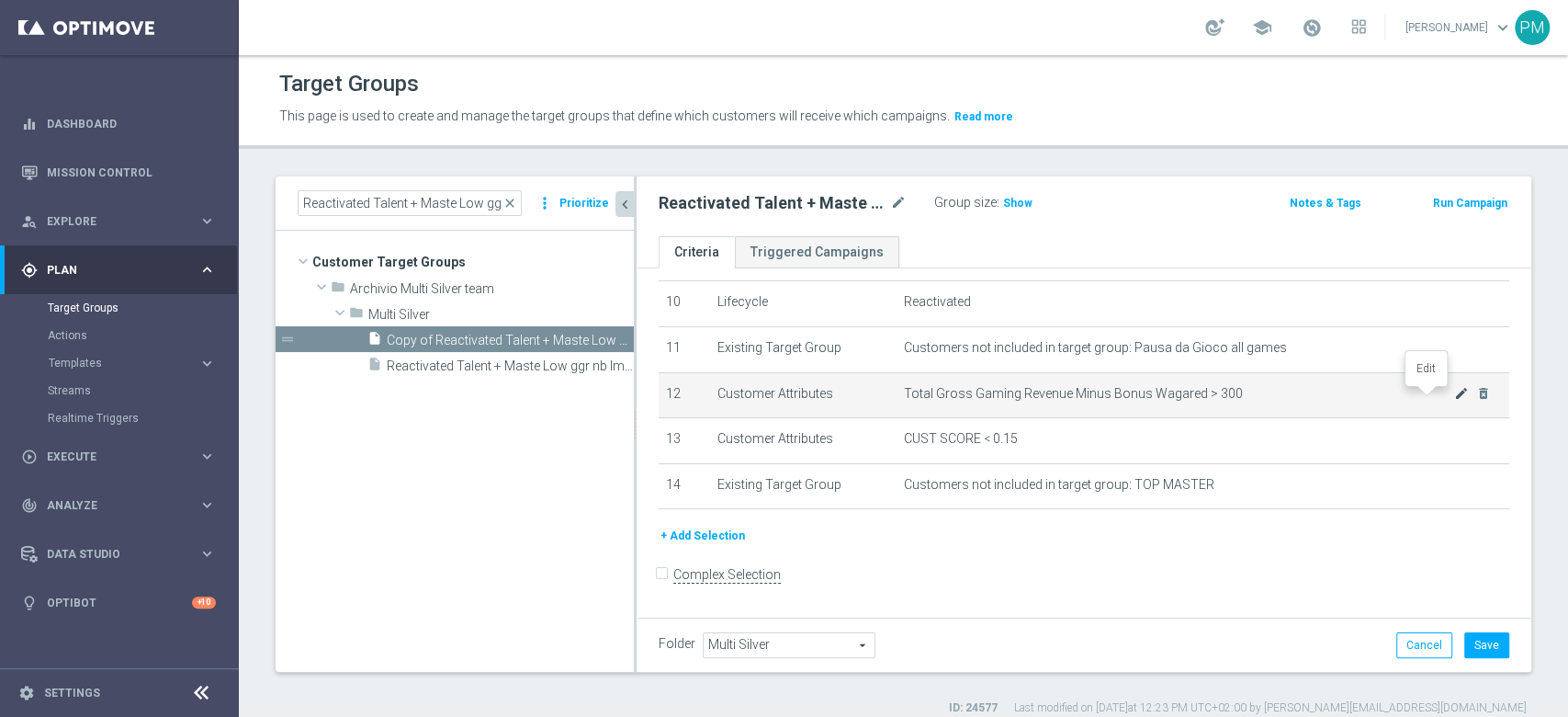
click at [1454, 398] on icon "mode_edit" at bounding box center [1461, 392] width 15 height 15
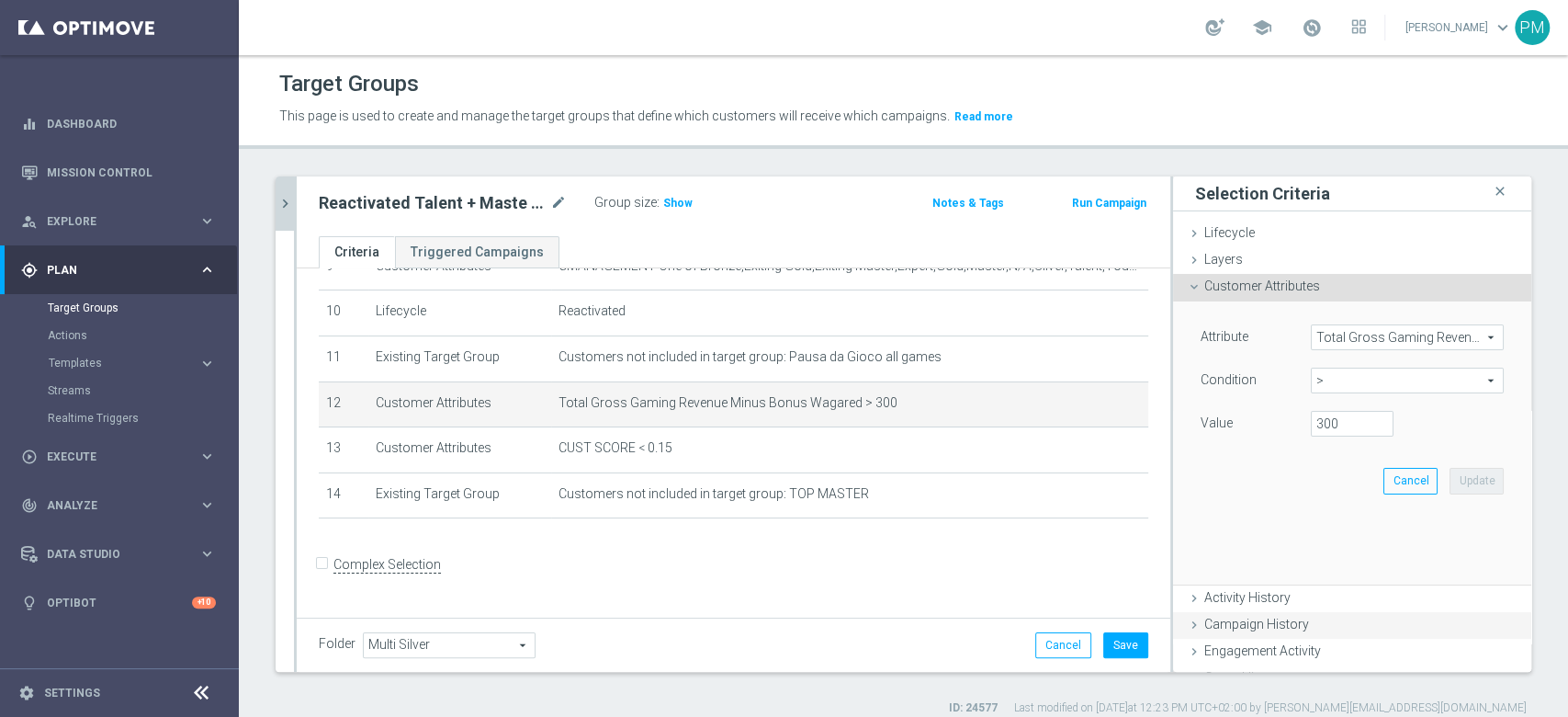
scroll to position [442, 0]
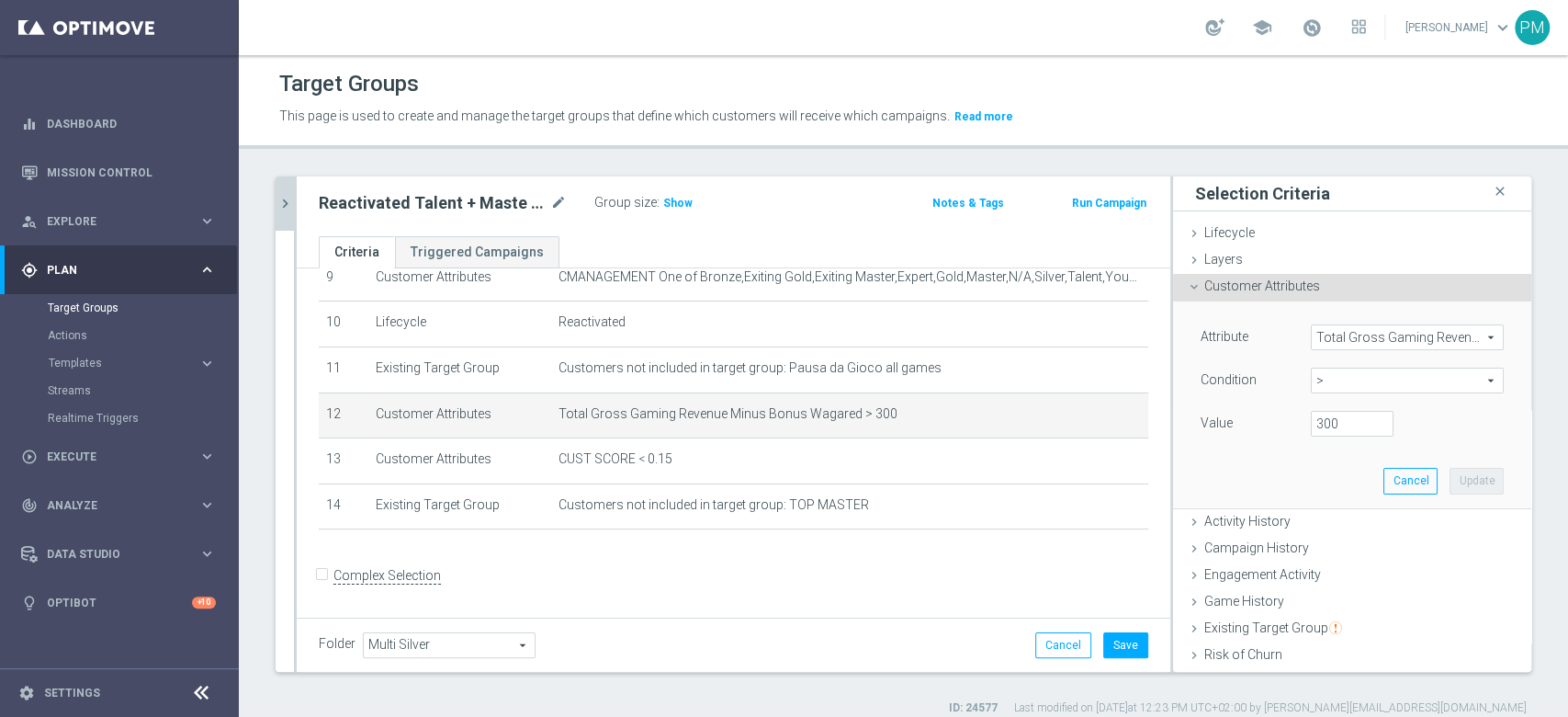
click at [1329, 377] on span ">" at bounding box center [1406, 380] width 191 height 24
click at [1329, 547] on span "between" at bounding box center [1406, 551] width 175 height 15
type input "between"
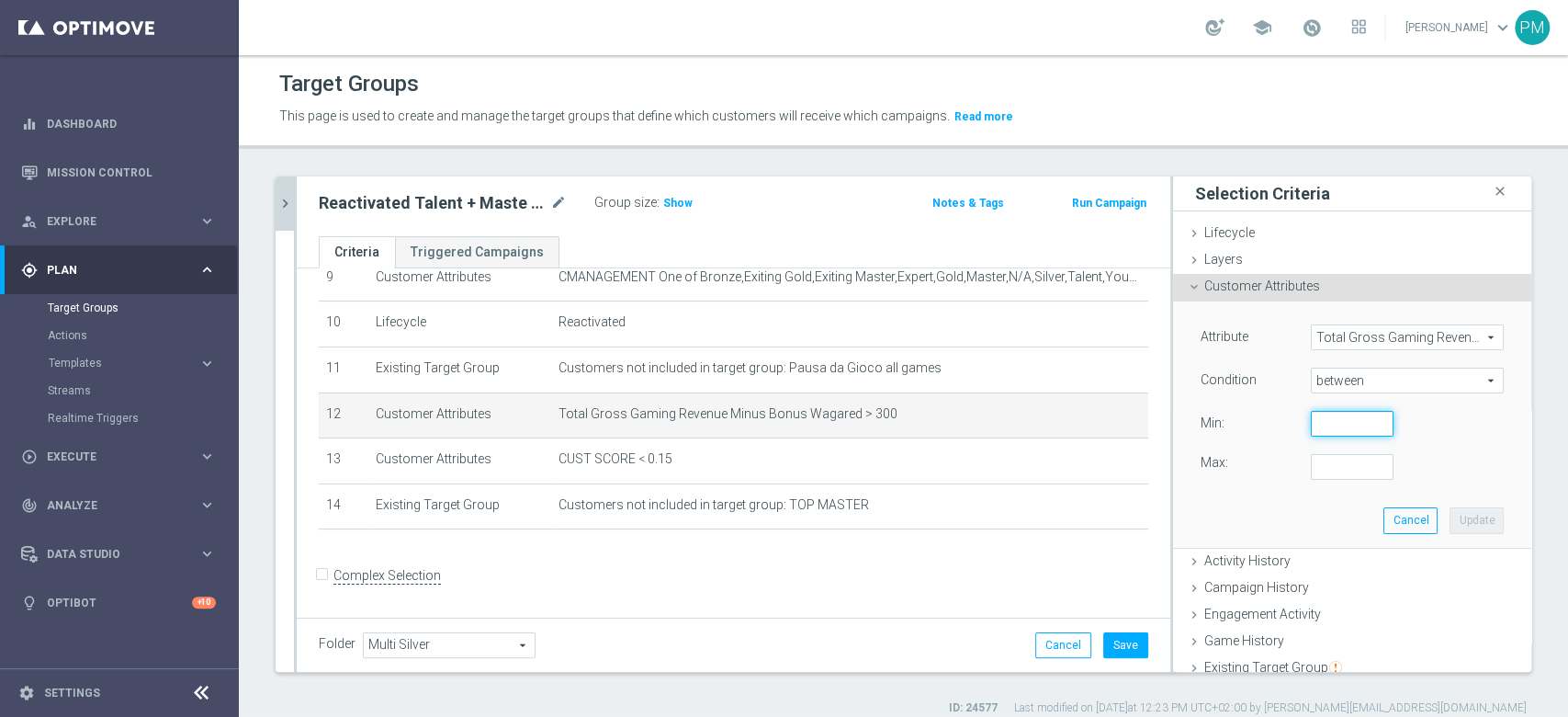
click at [1310, 430] on input "number" at bounding box center [1351, 423] width 83 height 26
type input "0"
click at [1310, 466] on input "number" at bounding box center [1351, 467] width 83 height 26
type input "300"
click at [1449, 522] on button "Update" at bounding box center [1476, 520] width 54 height 26
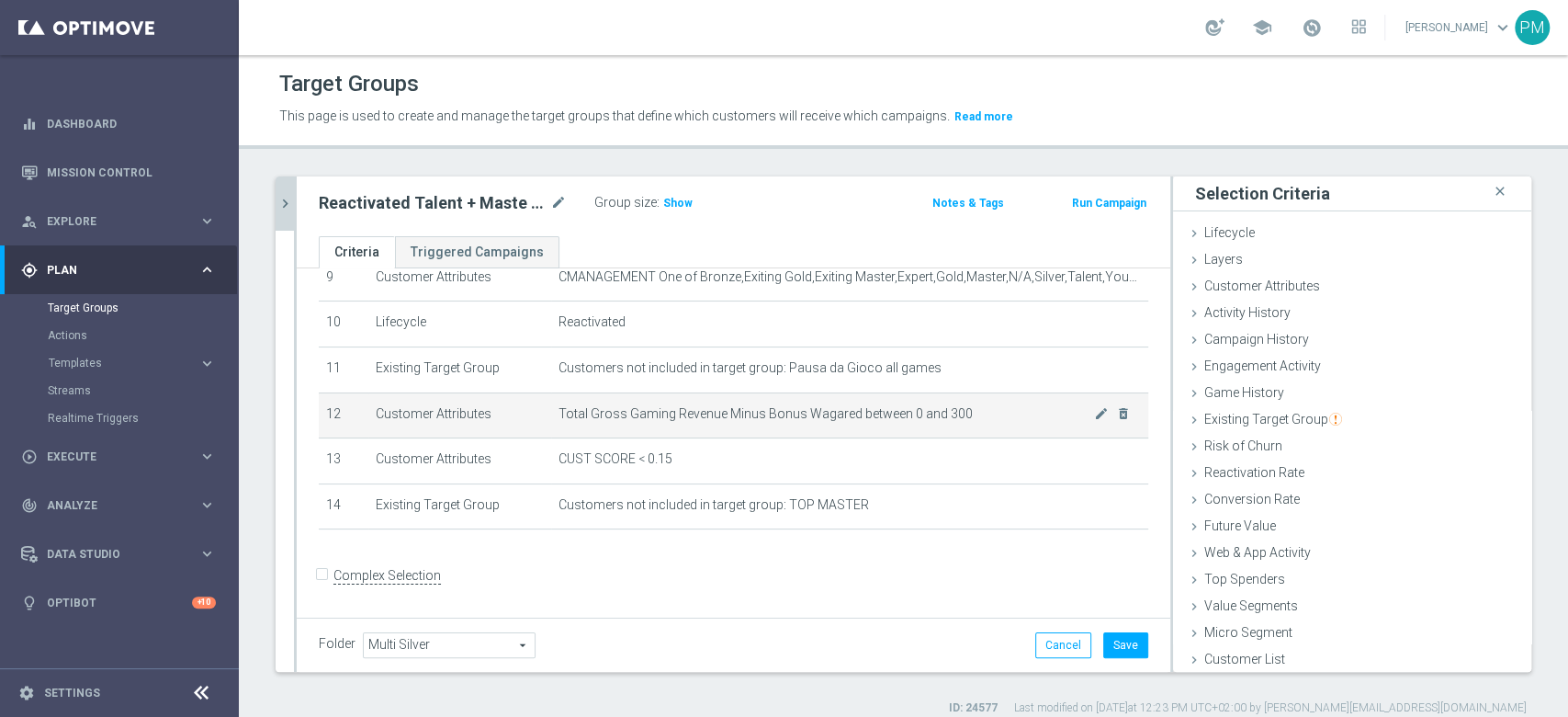
scroll to position [320, 0]
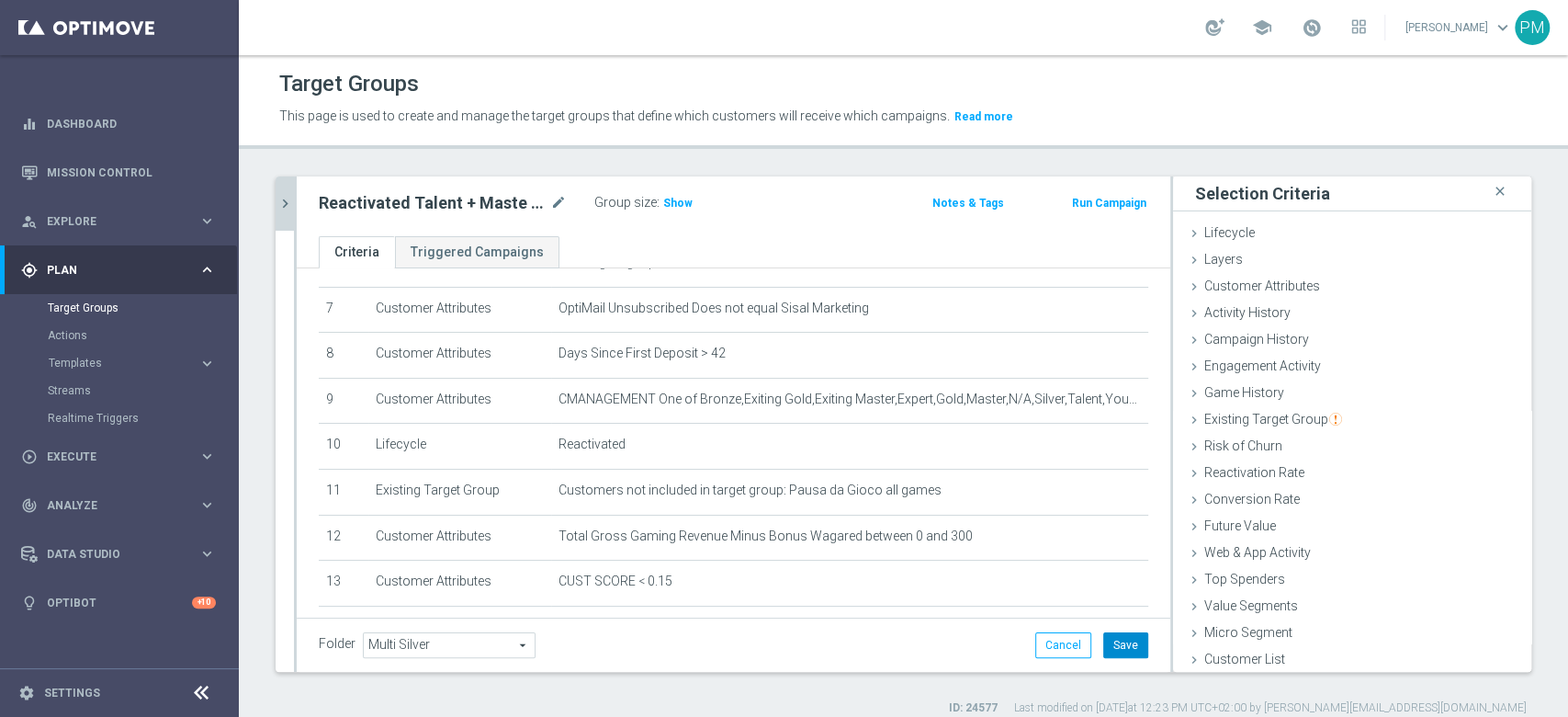
click at [1104, 645] on button "Save" at bounding box center [1125, 645] width 45 height 26
click at [676, 202] on span "Show" at bounding box center [677, 203] width 29 height 13
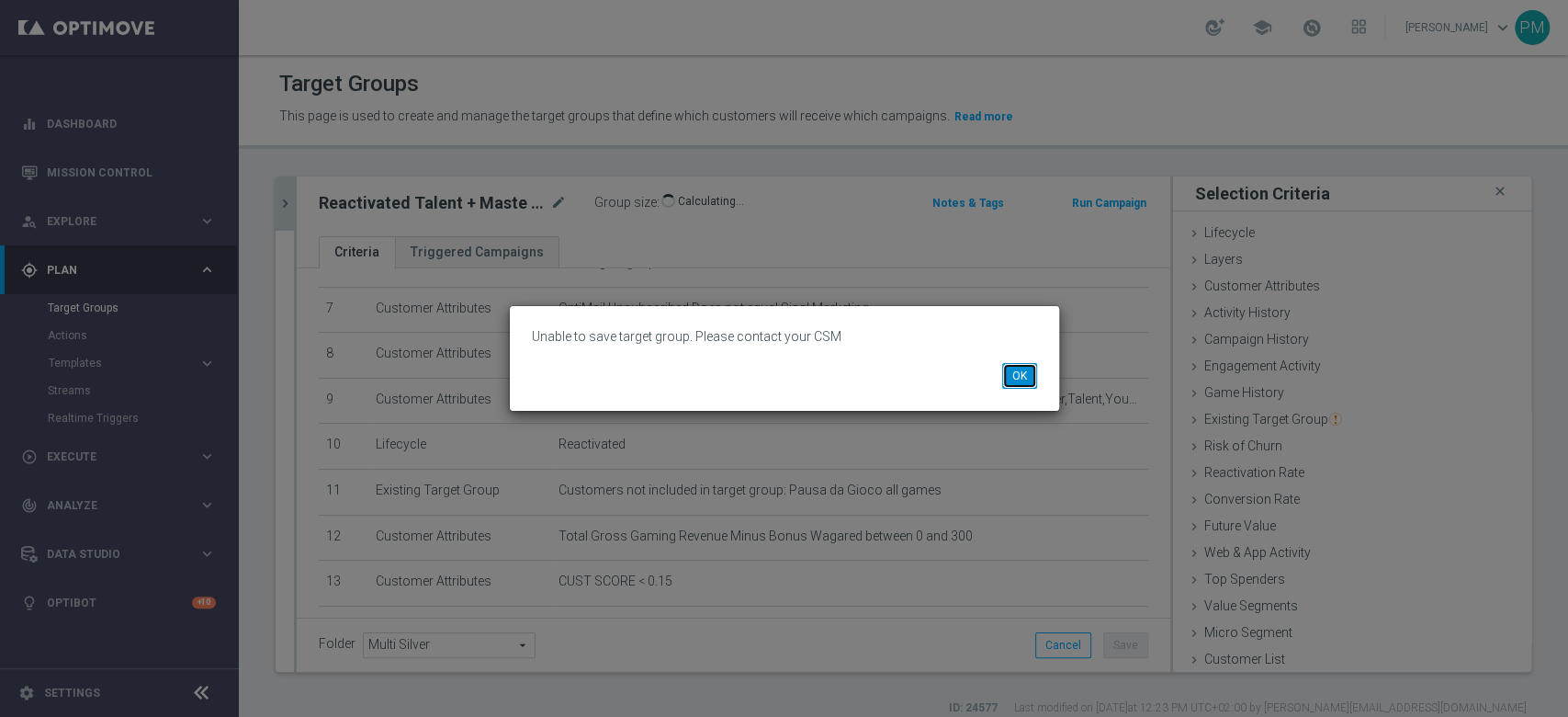
click at [1011, 376] on button "OK" at bounding box center [1019, 375] width 35 height 26
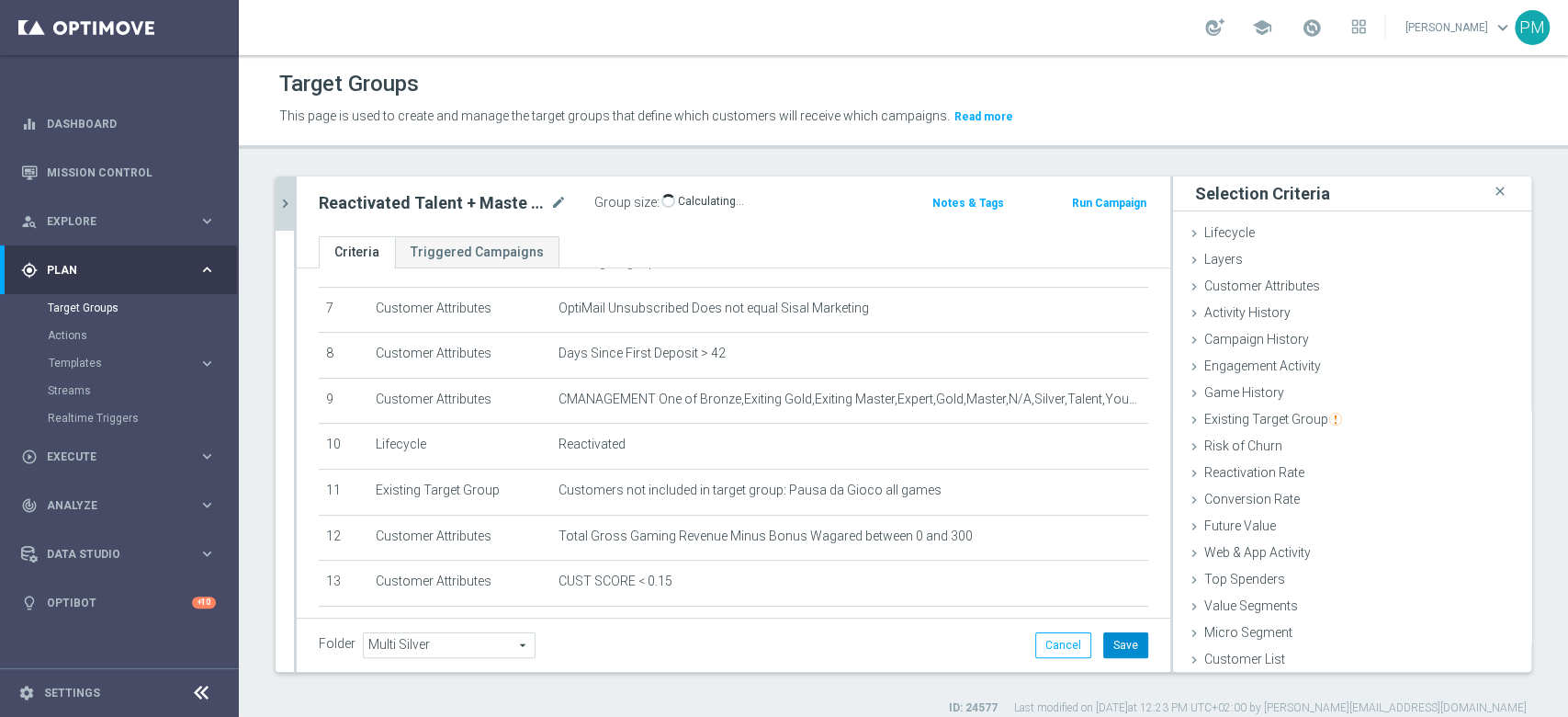
click at [1103, 646] on button "Save" at bounding box center [1125, 645] width 45 height 26
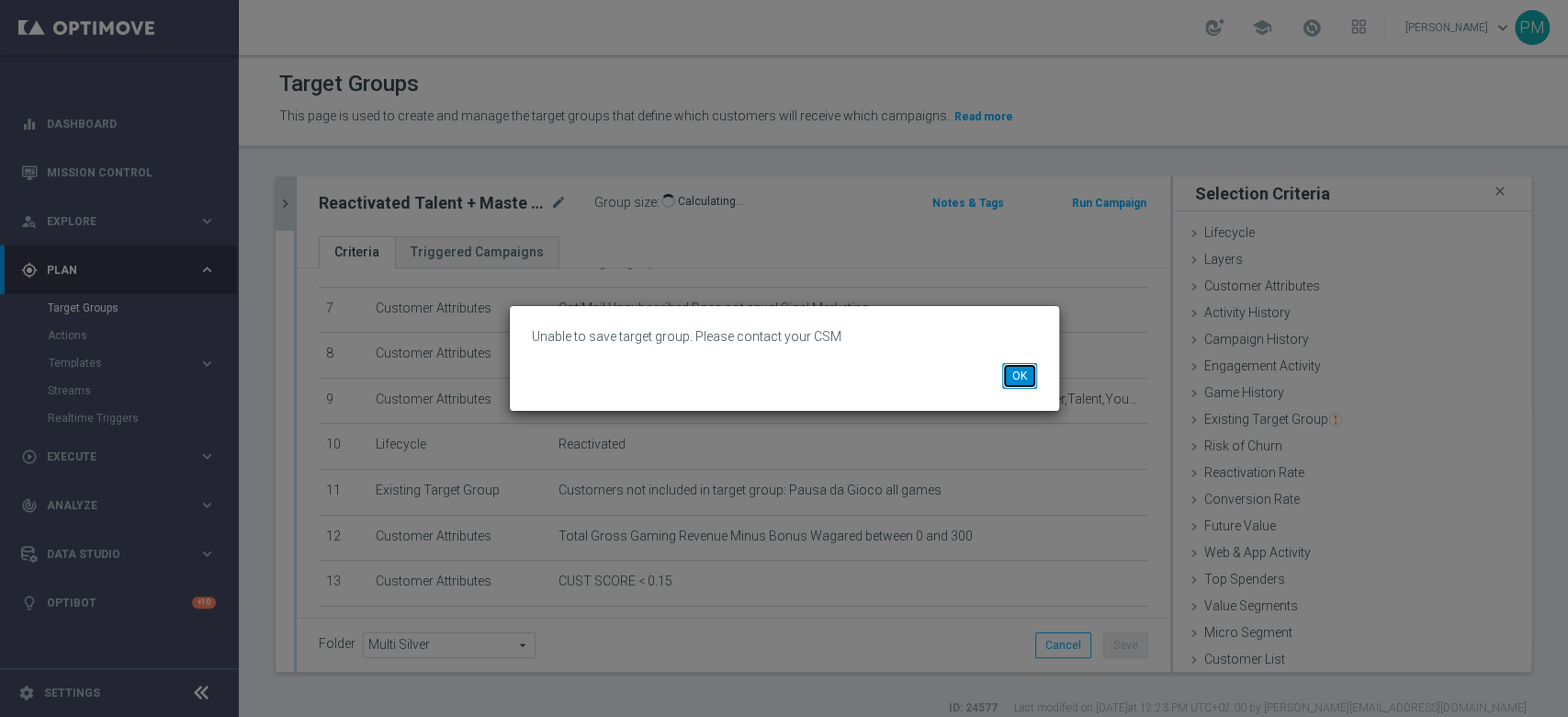
click at [1025, 372] on button "OK" at bounding box center [1019, 375] width 35 height 26
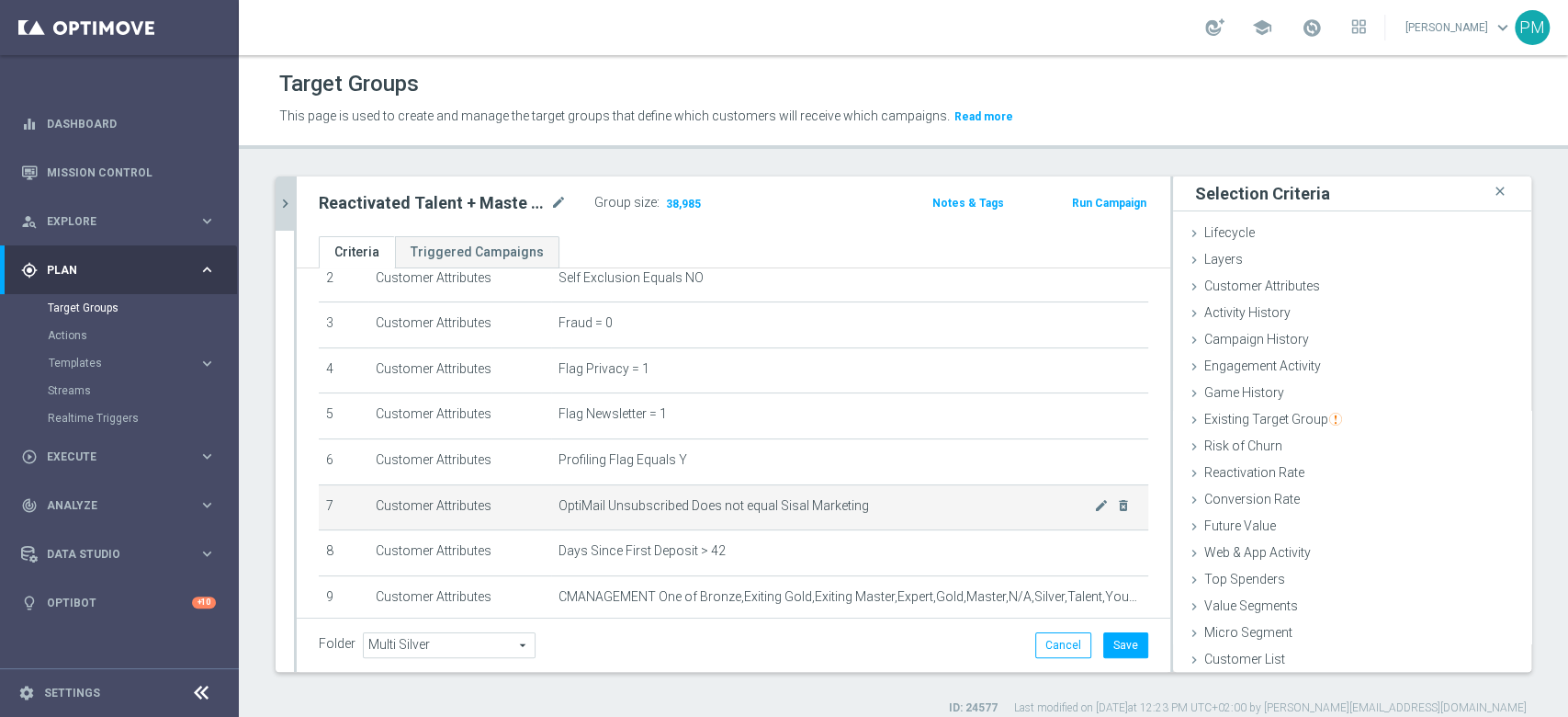
scroll to position [245, 0]
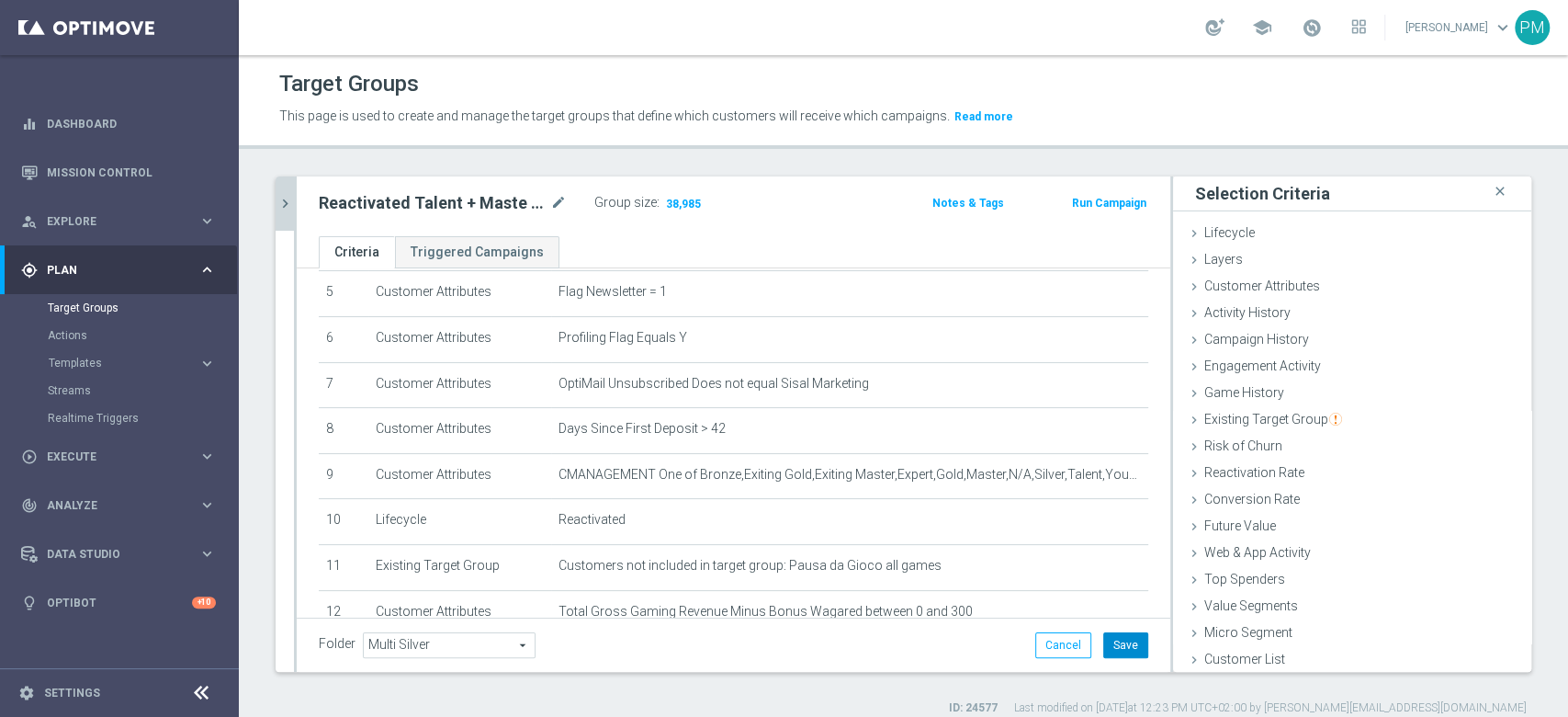
click at [1103, 637] on button "Save" at bounding box center [1125, 645] width 45 height 26
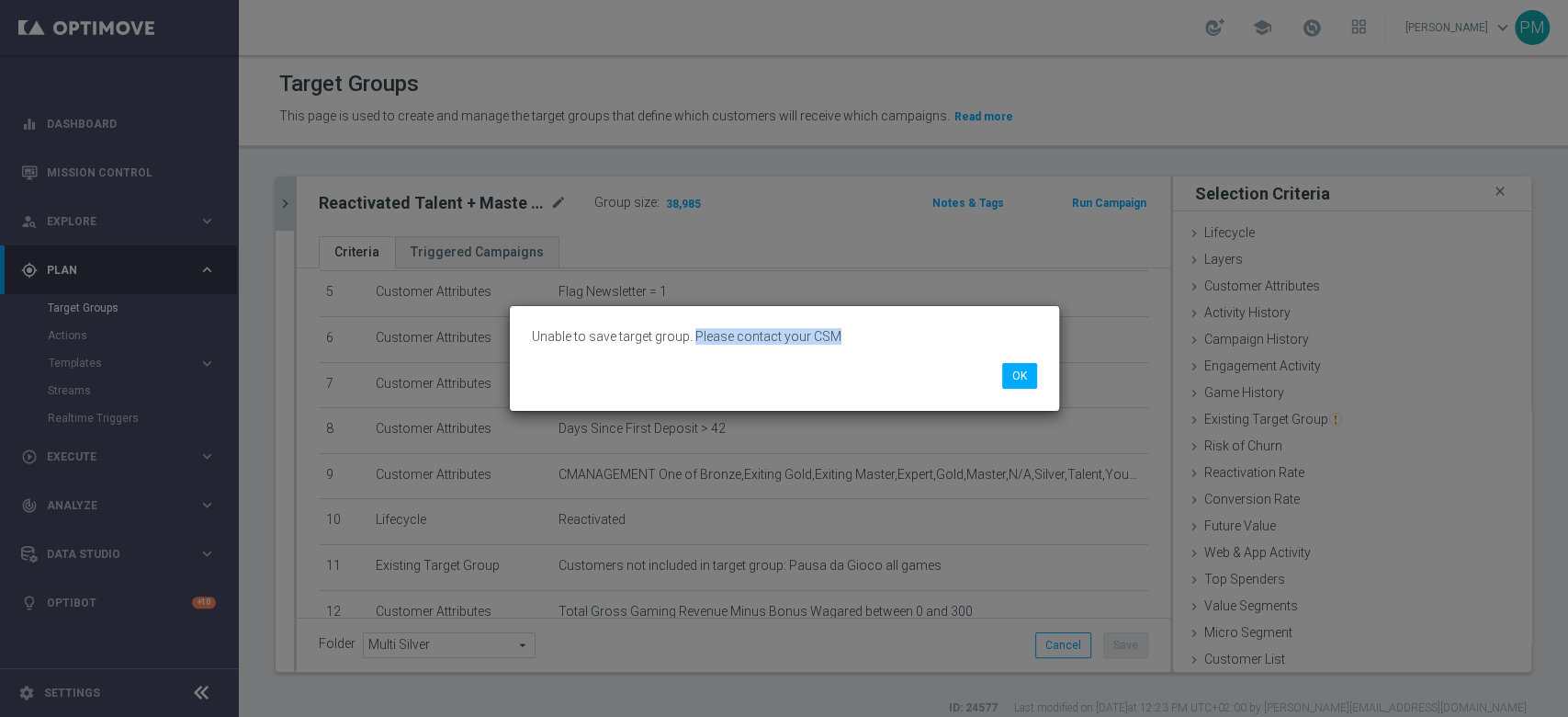
drag, startPoint x: 692, startPoint y: 341, endPoint x: 839, endPoint y: 333, distance: 147.2
click at [837, 332] on p "Unable to save target group. Please contact your CSM" at bounding box center [784, 336] width 505 height 17
click at [1008, 377] on button "OK" at bounding box center [1019, 375] width 35 height 26
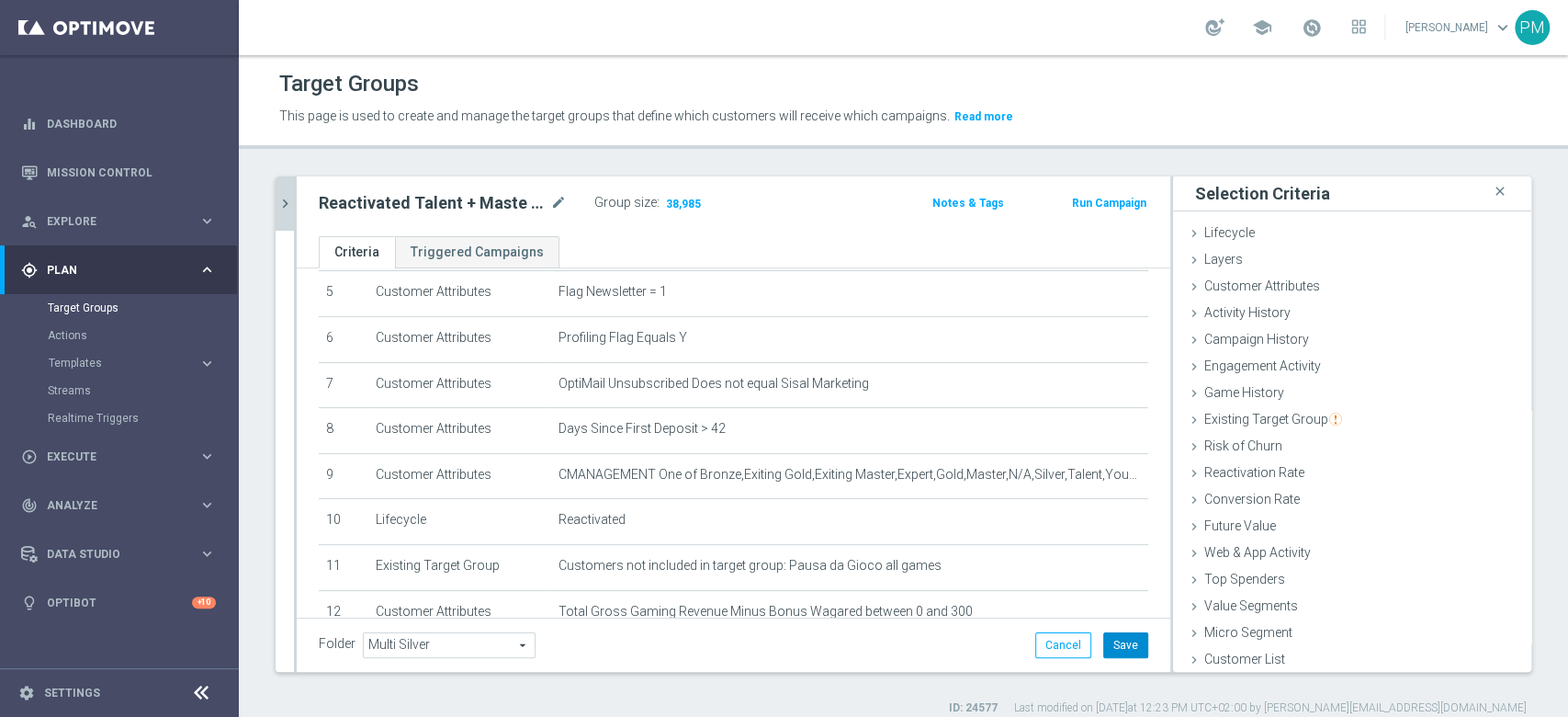
click at [1115, 656] on button "Save" at bounding box center [1125, 645] width 45 height 26
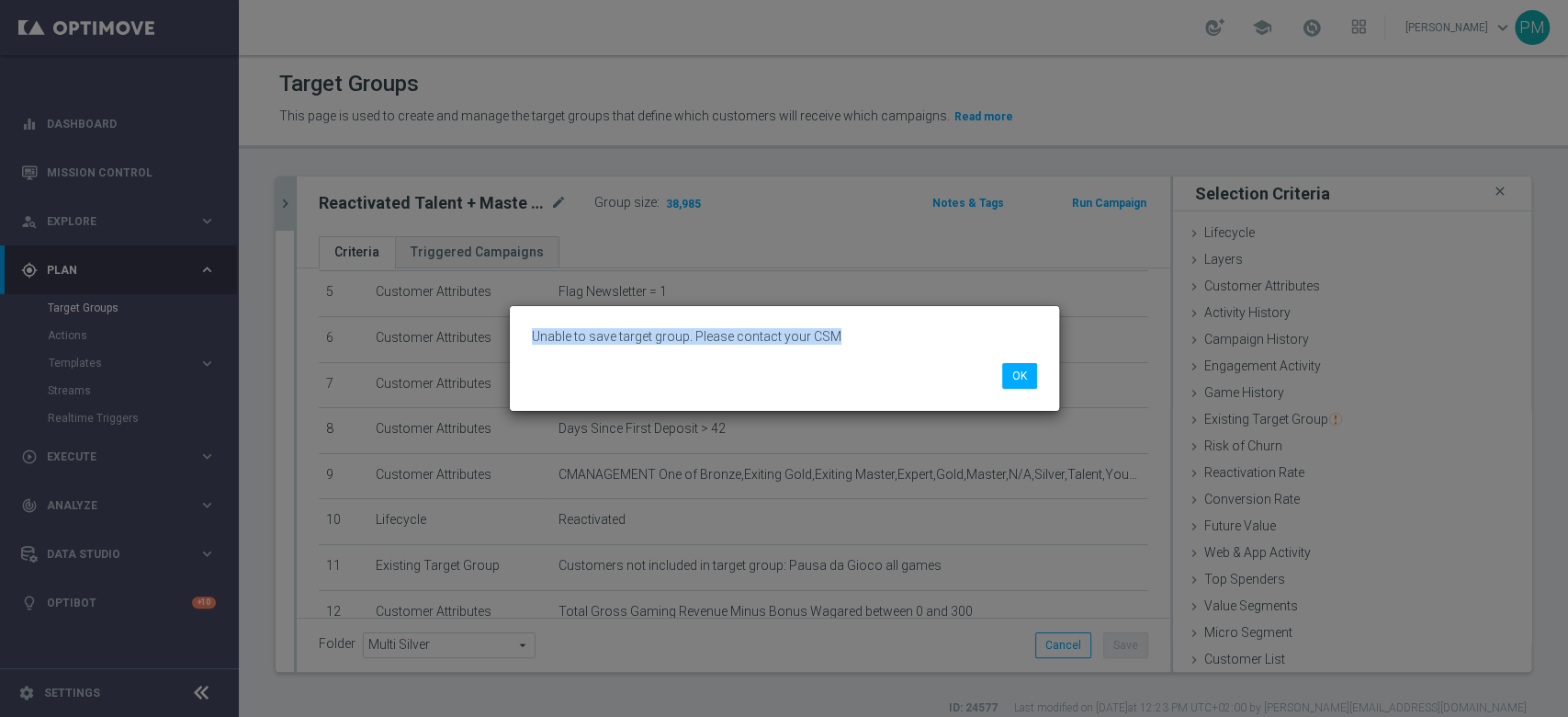
drag, startPoint x: 528, startPoint y: 337, endPoint x: 903, endPoint y: 341, distance: 375.0
click at [903, 341] on div "Unable to save target group. Please contact your CSM" at bounding box center [784, 337] width 533 height 26
click at [1016, 379] on button "OK" at bounding box center [1019, 375] width 35 height 26
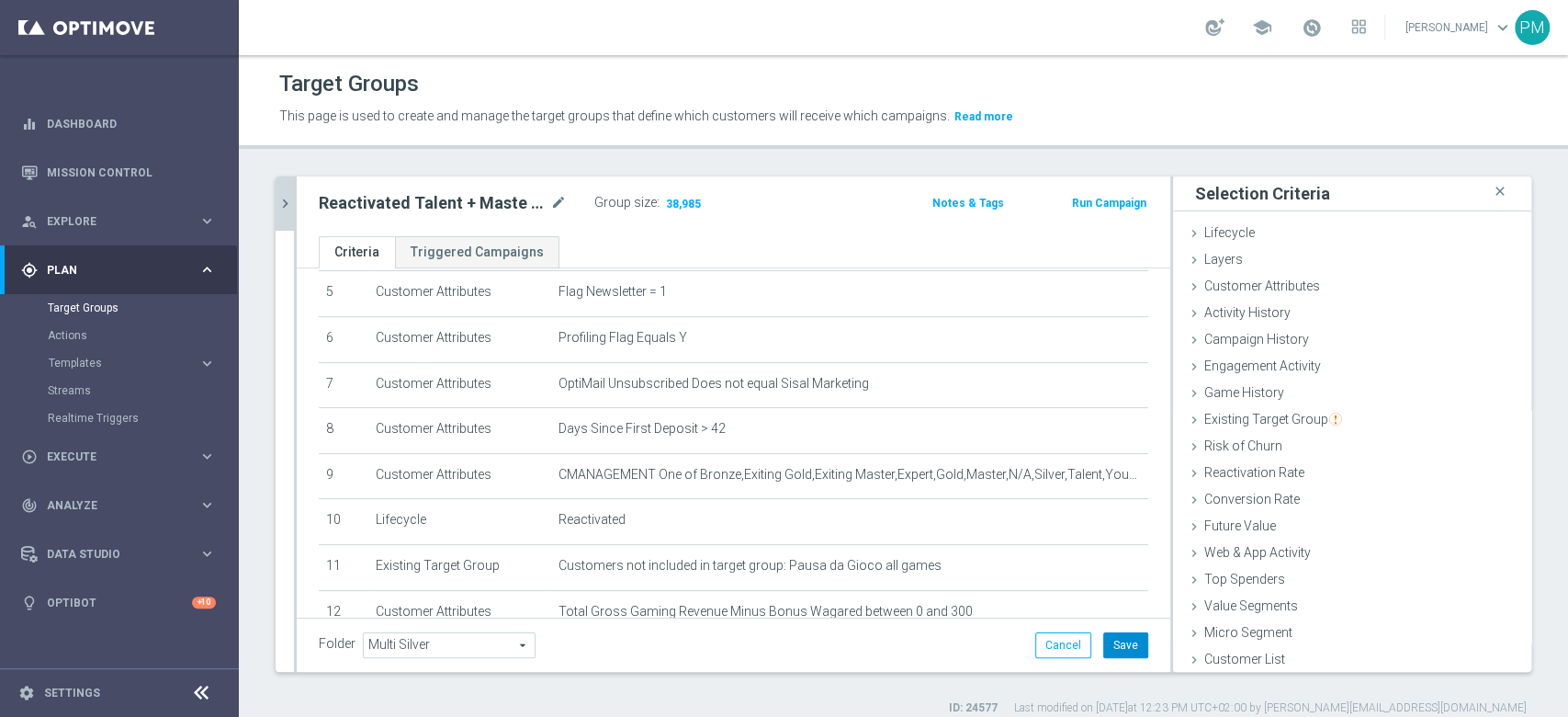
click at [1103, 636] on button "Save" at bounding box center [1125, 645] width 45 height 26
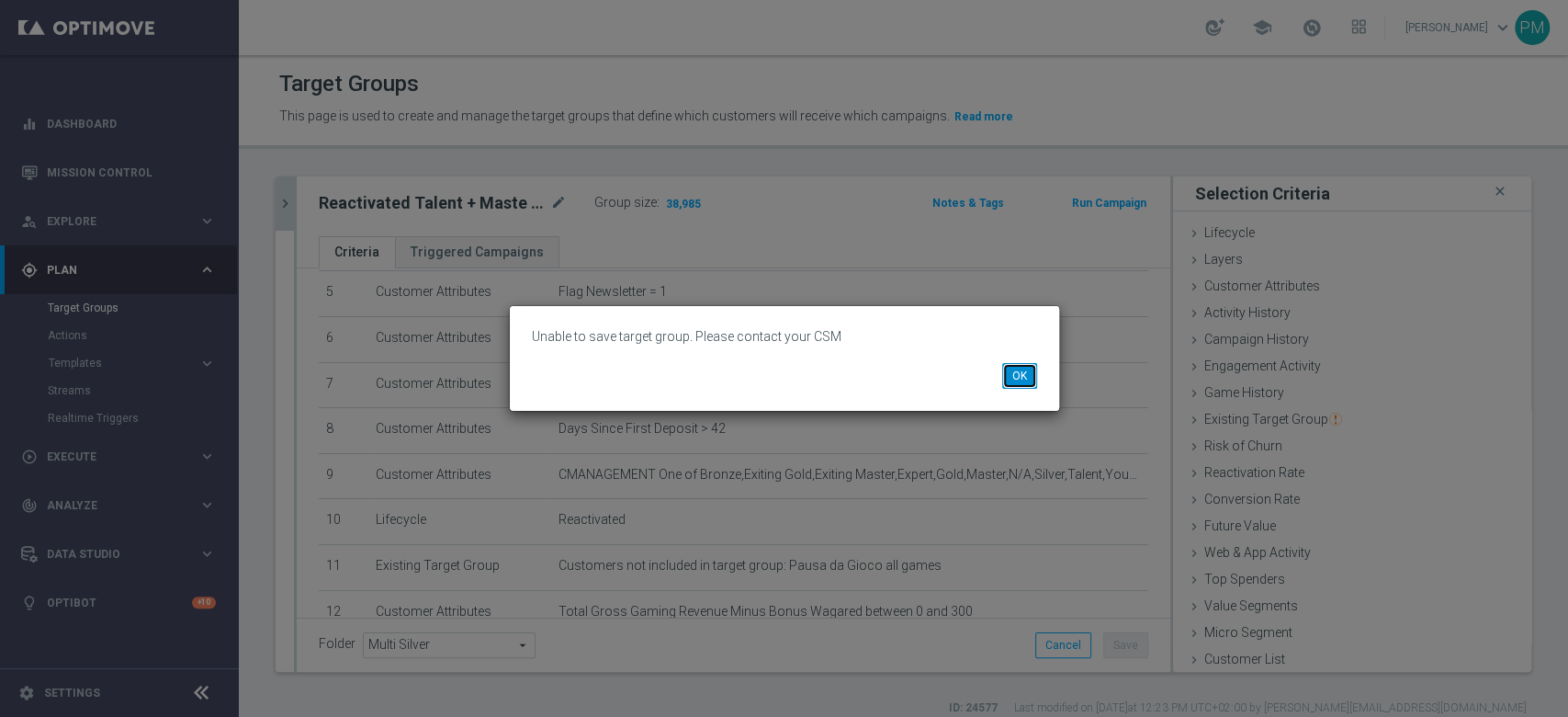
click at [1020, 374] on button "OK" at bounding box center [1019, 375] width 35 height 26
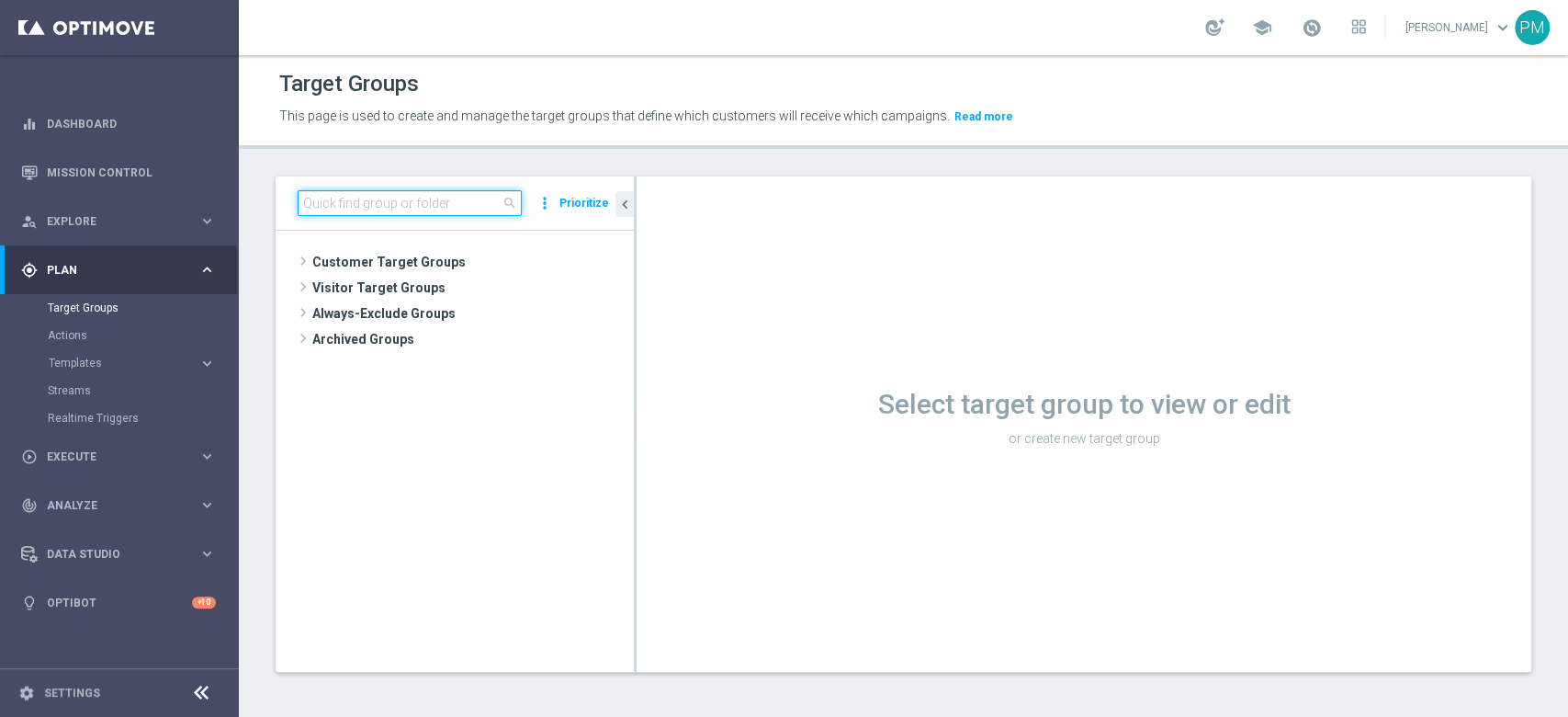
click at [424, 208] on input at bounding box center [409, 203] width 225 height 26
paste input "Reactivated Talent + Maste Low ggr nb lm tra 0 e 300 lm"
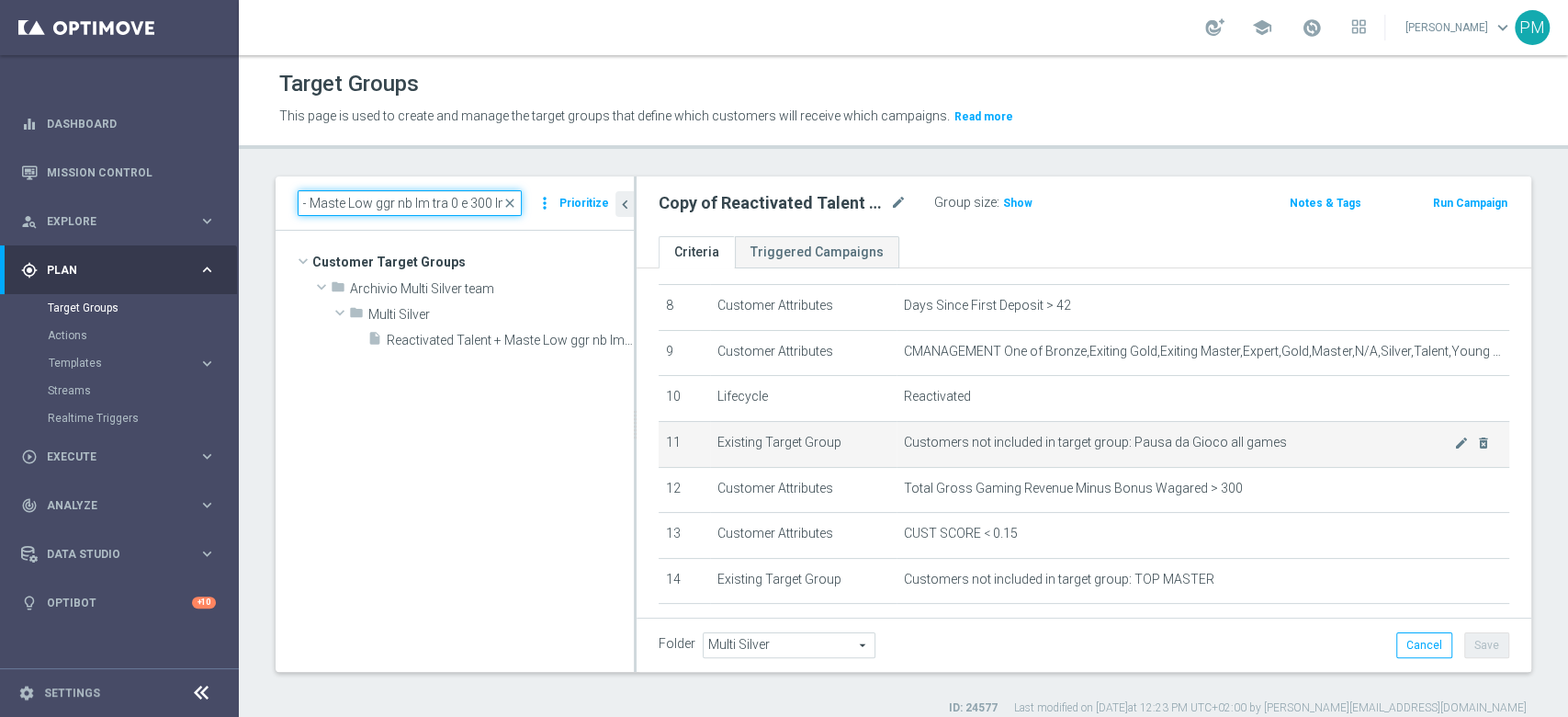
scroll to position [462, 0]
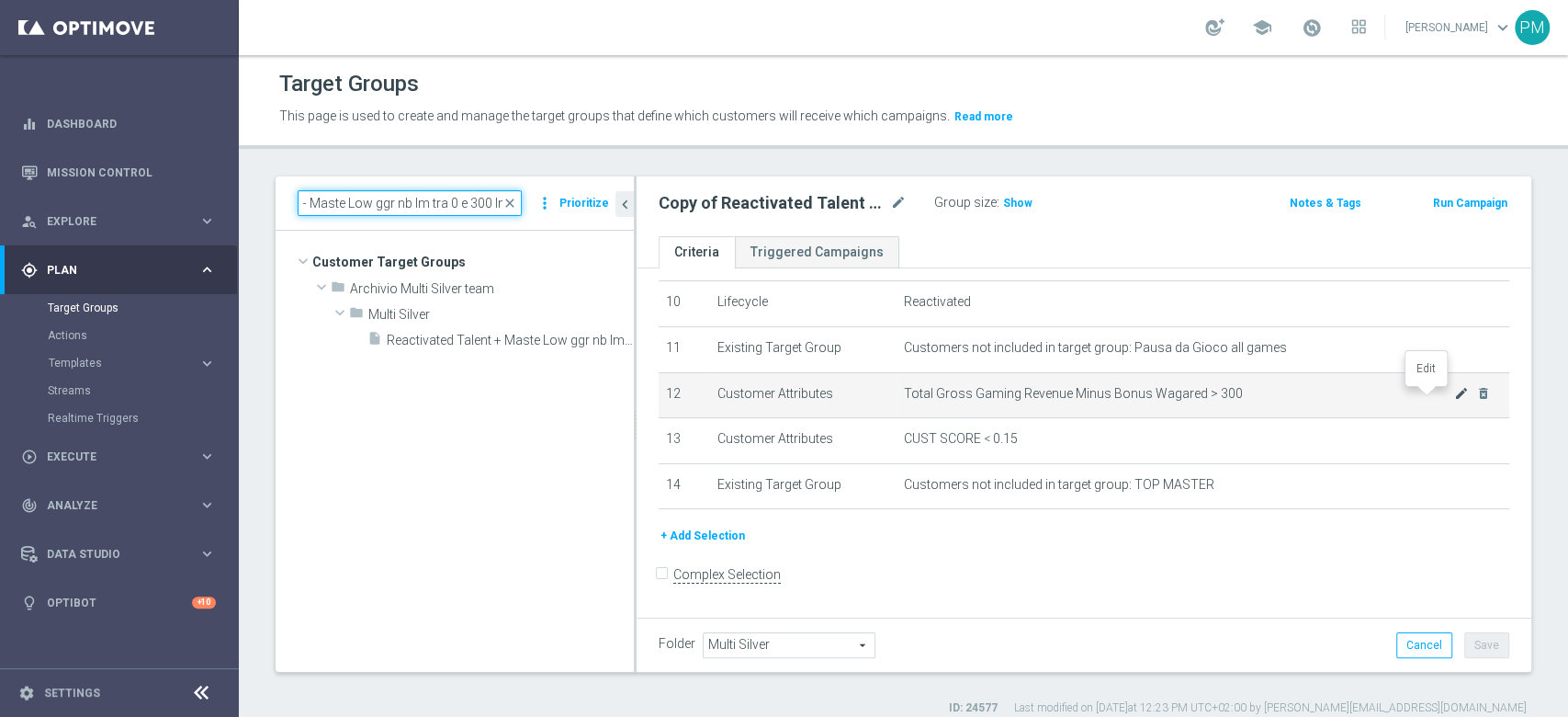
type input "Reactivated Talent + Maste Low ggr nb lm tra 0 e 300 lm"
click at [1454, 399] on icon "mode_edit" at bounding box center [1461, 392] width 15 height 15
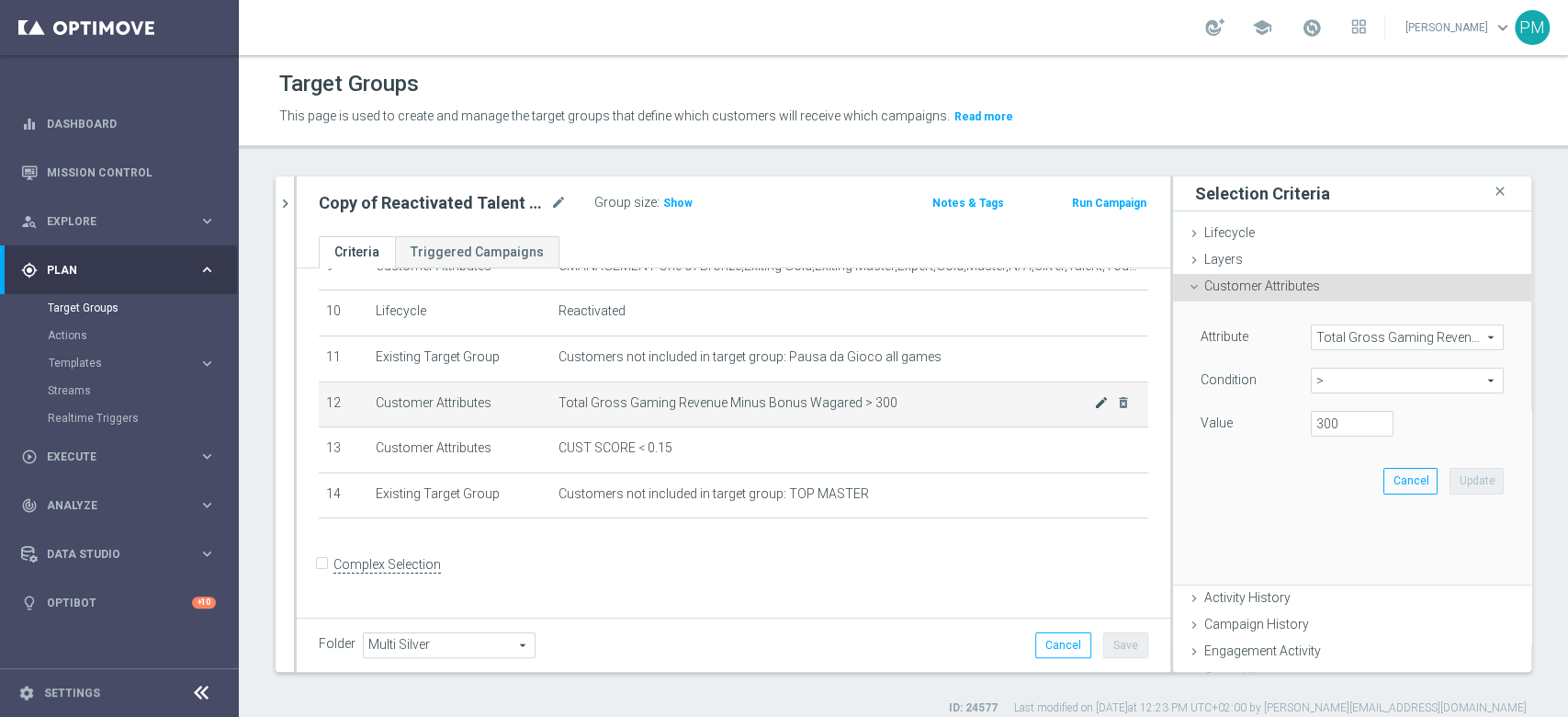
scroll to position [442, 0]
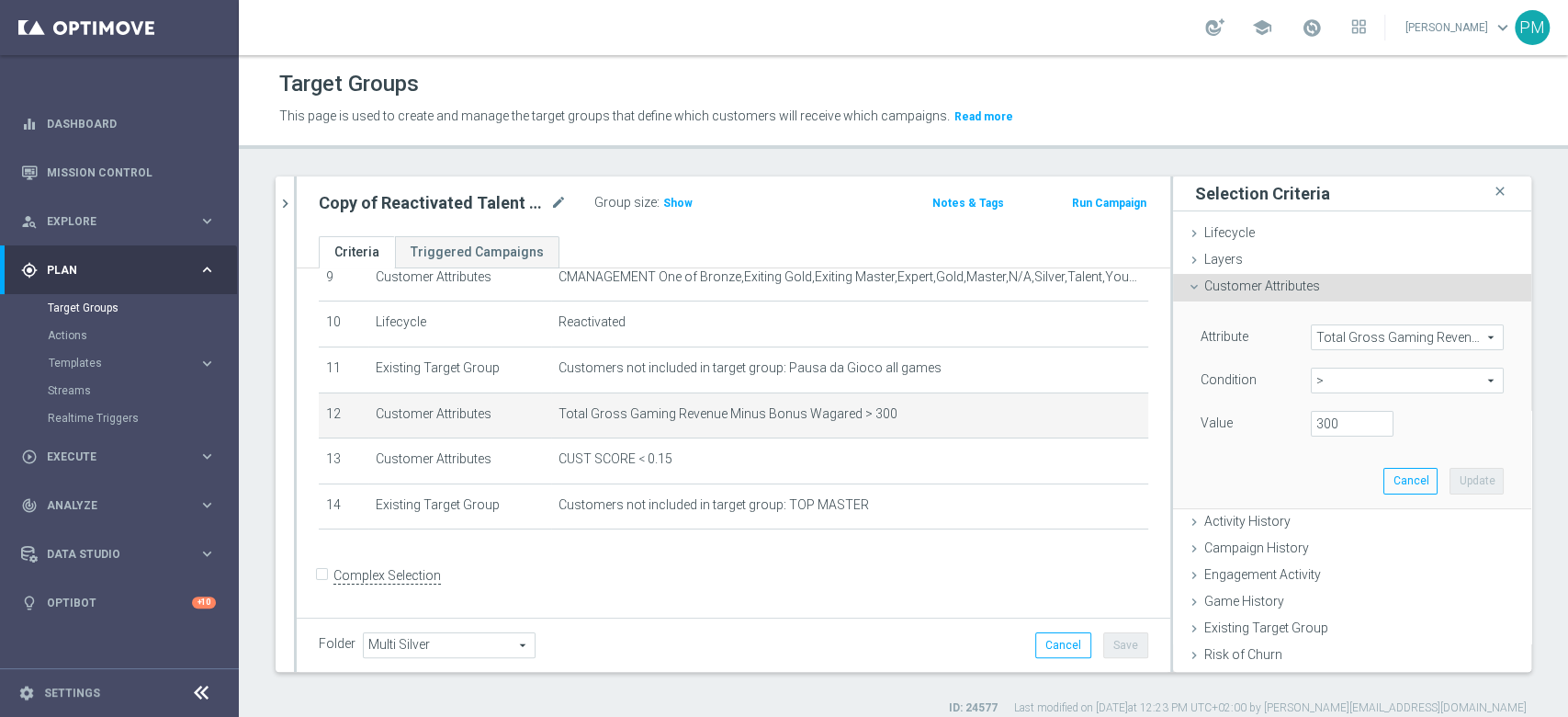
click at [1316, 385] on span ">" at bounding box center [1406, 380] width 191 height 24
click at [1326, 547] on span "between" at bounding box center [1406, 551] width 175 height 15
type input "between"
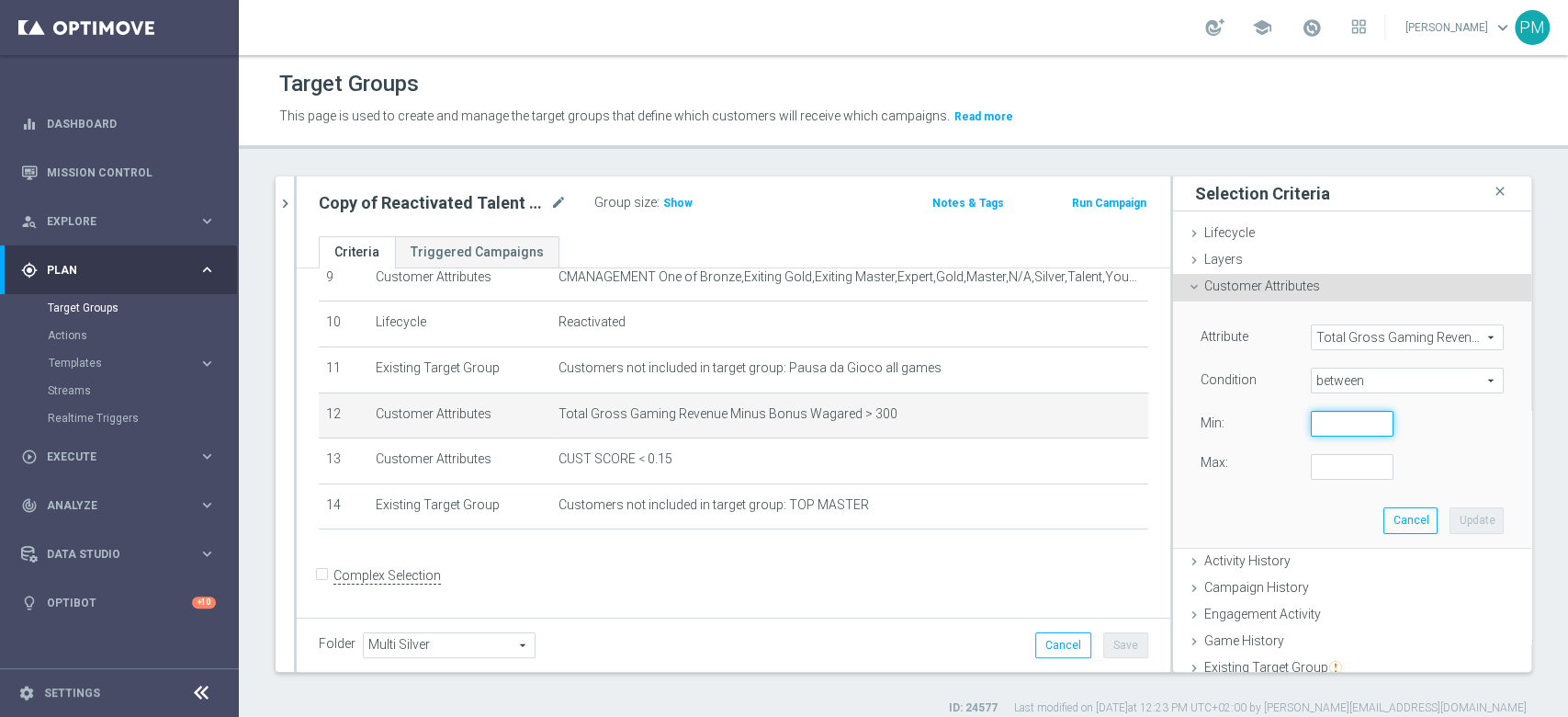
click at [1310, 424] on input "number" at bounding box center [1351, 423] width 83 height 26
type input "0"
click at [1314, 475] on input "number" at bounding box center [1351, 467] width 83 height 26
type input "300"
click at [1449, 517] on button "Update" at bounding box center [1476, 520] width 54 height 26
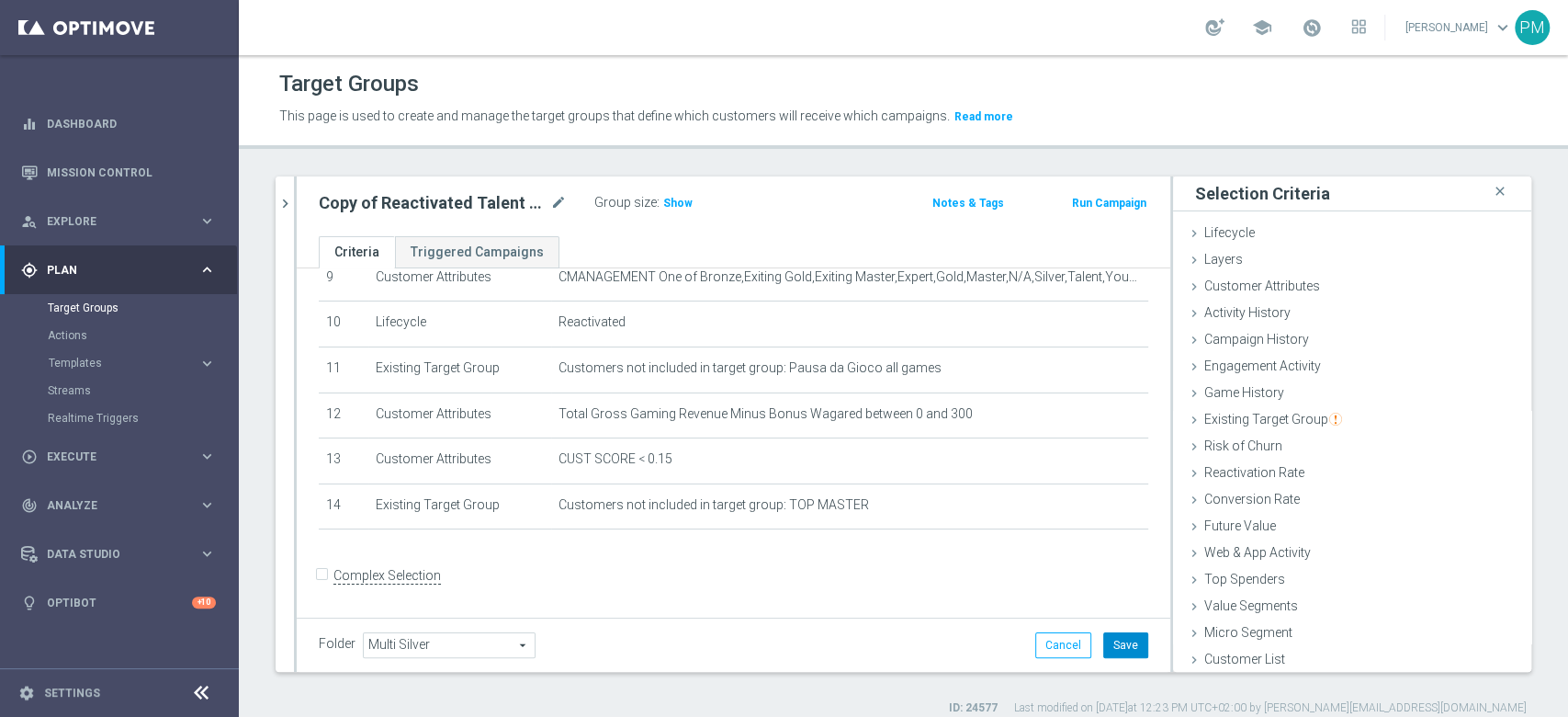
click at [1103, 638] on button "Save" at bounding box center [1125, 645] width 45 height 26
click at [680, 204] on span "Show" at bounding box center [677, 203] width 29 height 13
click at [558, 198] on icon "mode_edit" at bounding box center [558, 203] width 17 height 22
type input "Reactivated Talent + Maste Low ggr nb lm tra 0 e 300 lm"
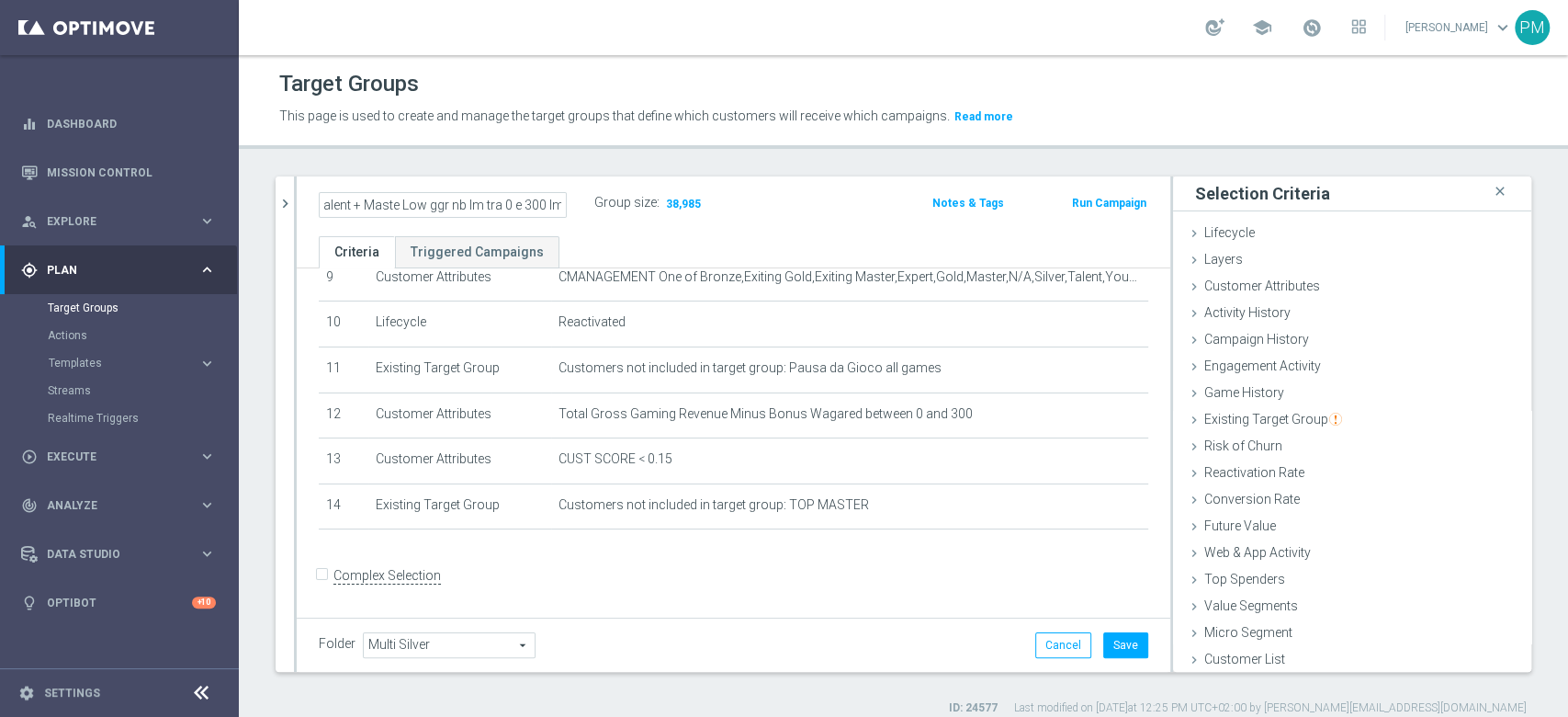
click at [815, 197] on div "Reactivated Talent + Maste Low ggr nb lm tra 0 e 300 lm Group size : 38,985" at bounding box center [590, 204] width 571 height 28
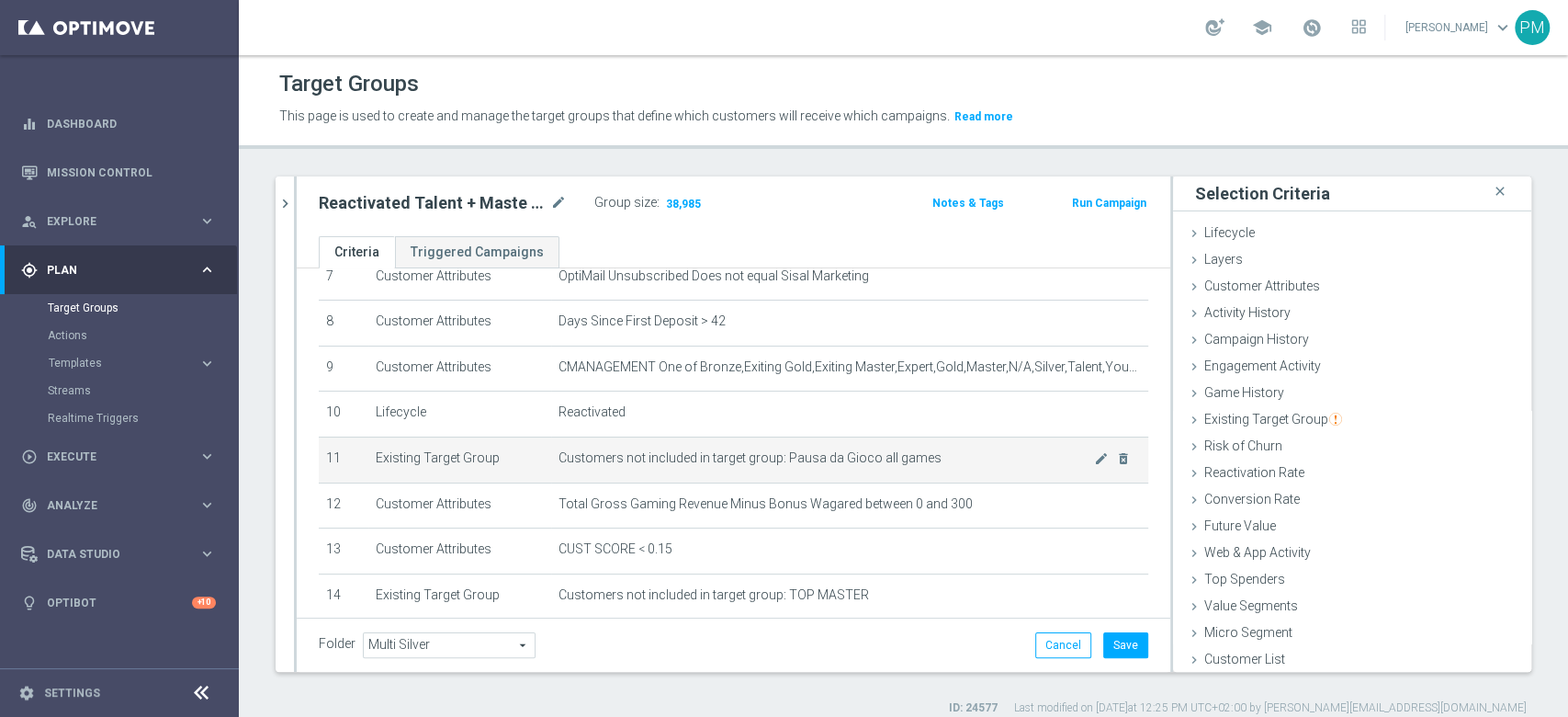
scroll to position [320, 0]
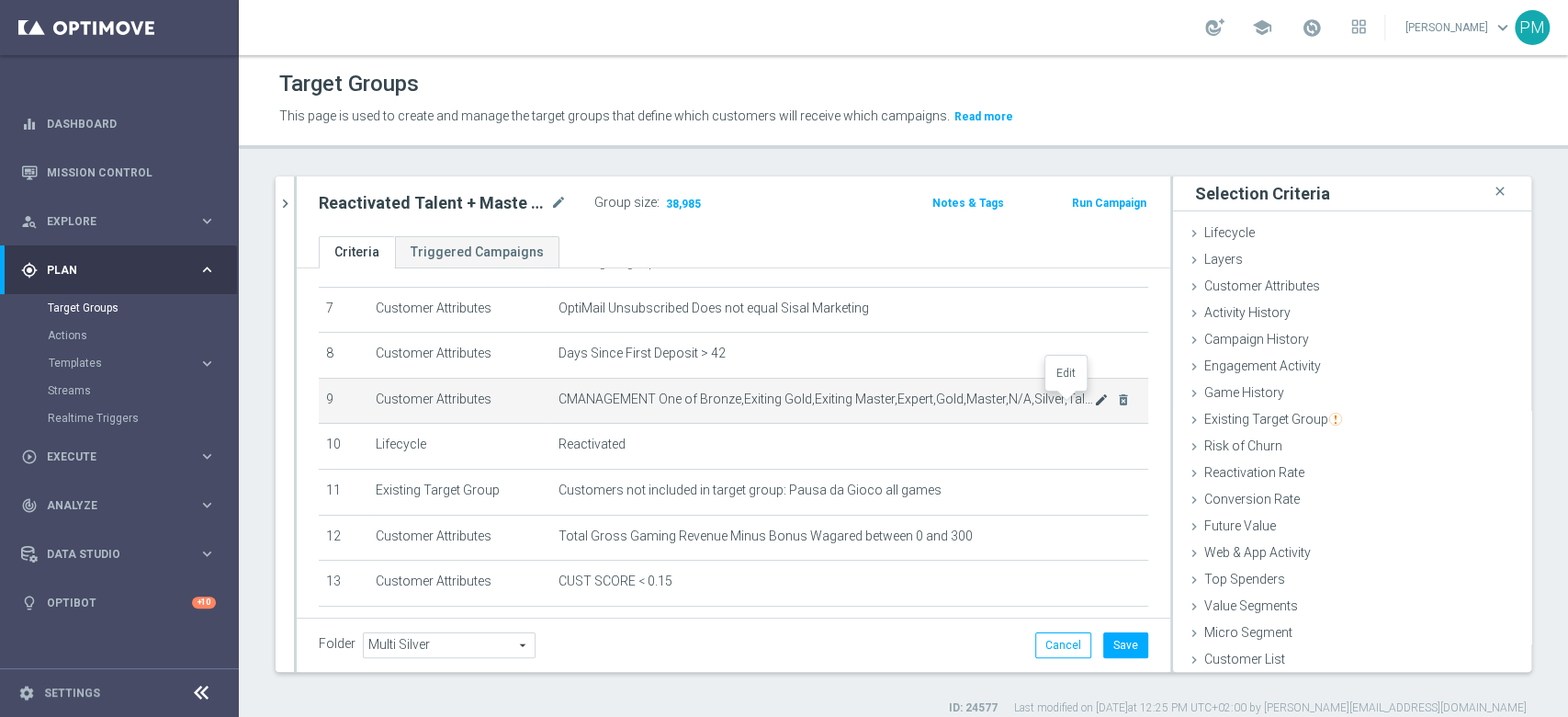
click at [1094, 397] on icon "mode_edit" at bounding box center [1101, 399] width 15 height 15
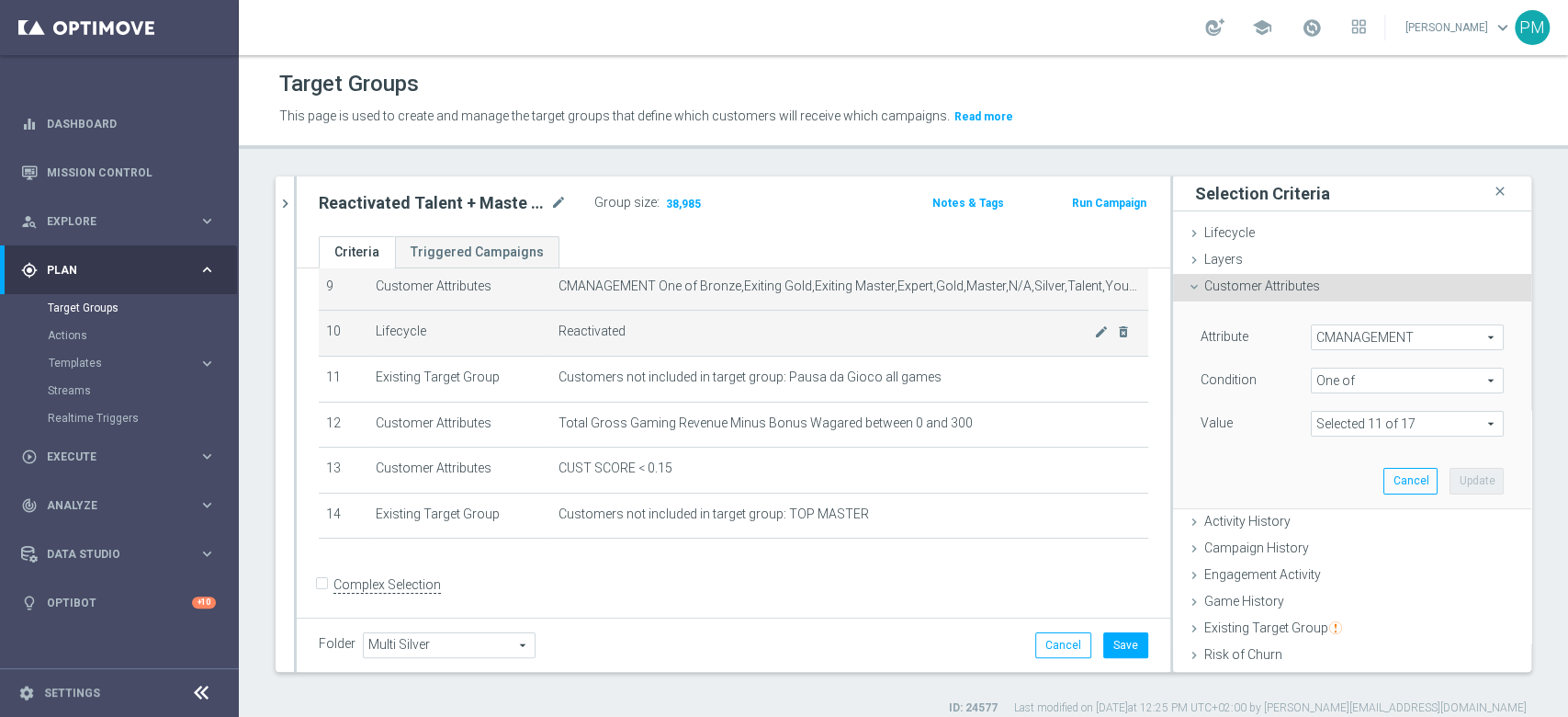
scroll to position [442, 0]
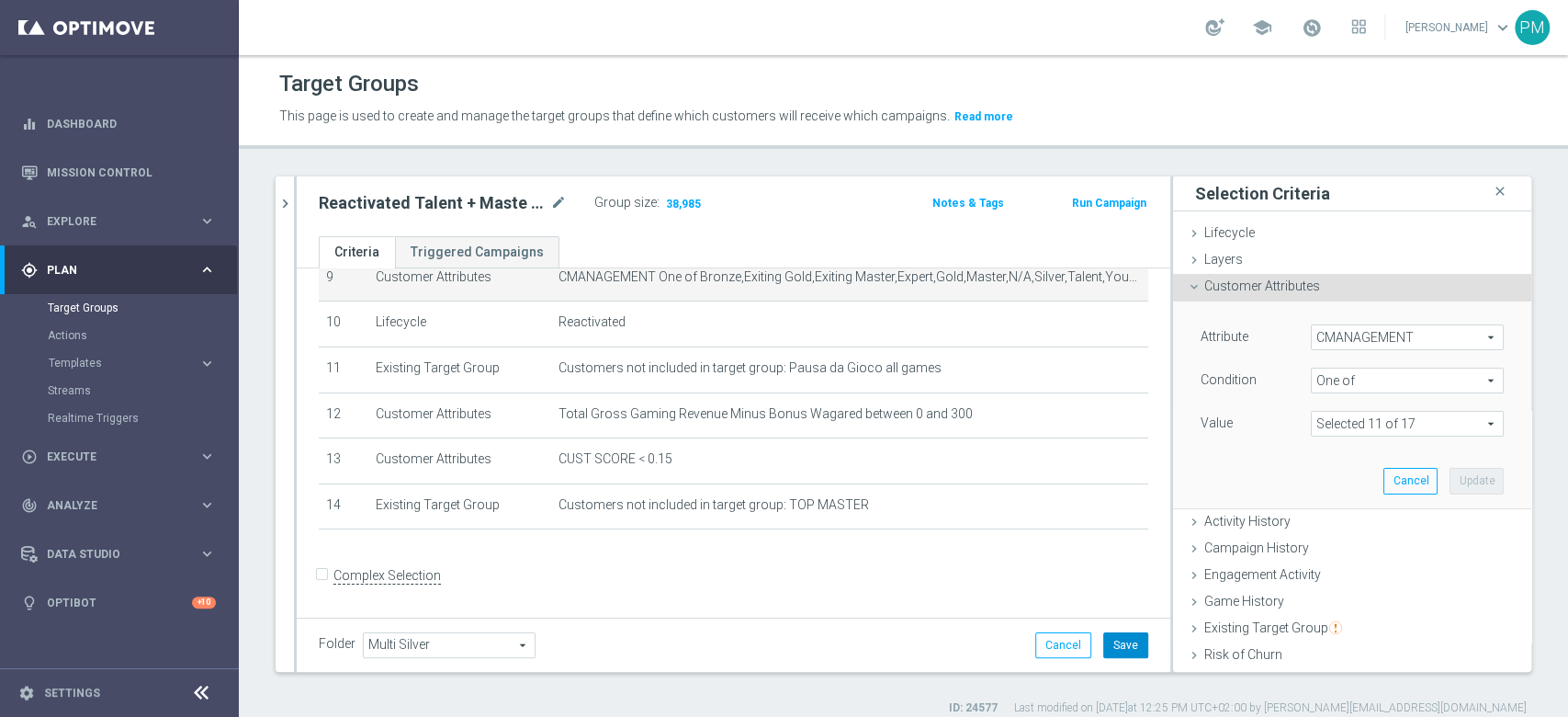
click at [1111, 643] on button "Save" at bounding box center [1125, 645] width 45 height 26
drag, startPoint x: 285, startPoint y: 202, endPoint x: 342, endPoint y: 18, distance: 192.6
click at [286, 202] on icon "chevron_right" at bounding box center [284, 203] width 17 height 17
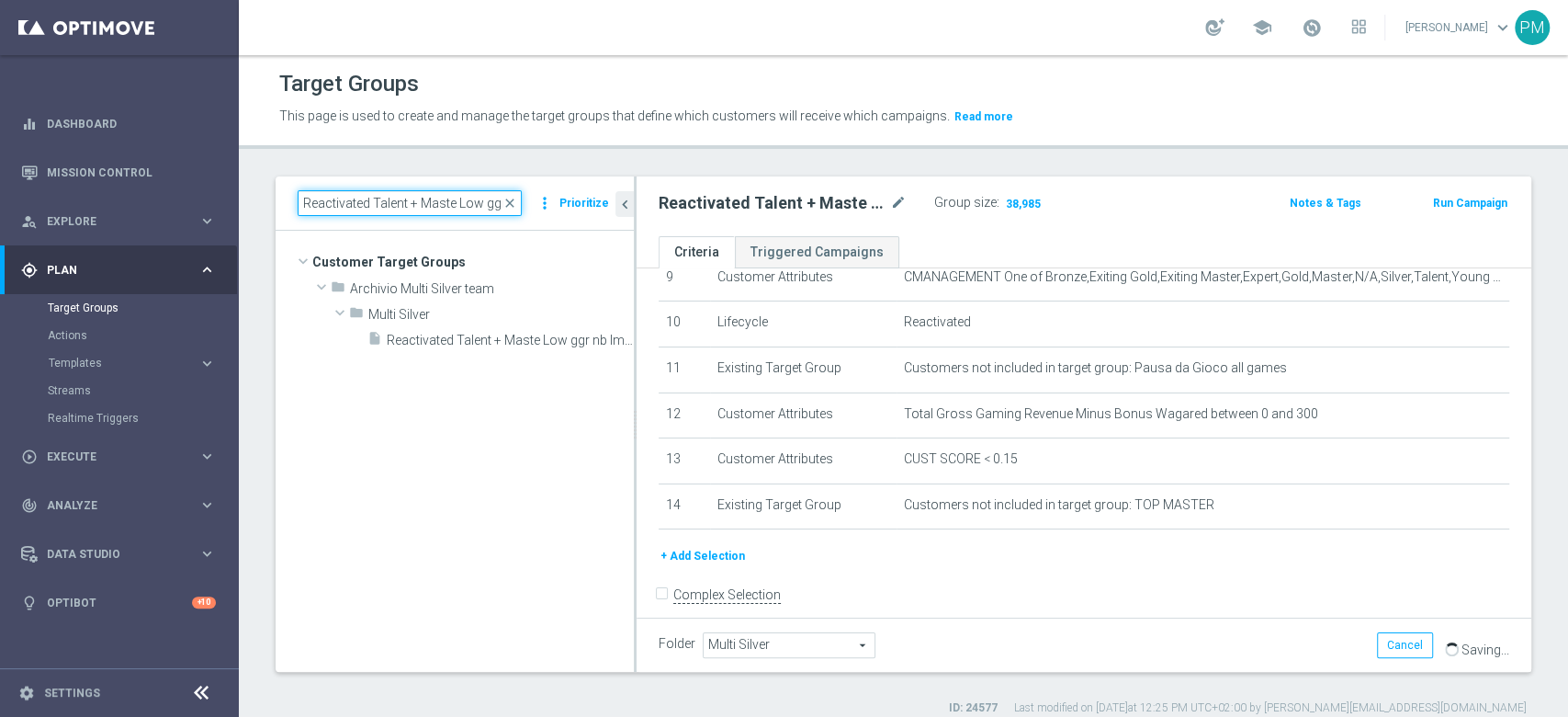
click at [422, 212] on input "Reactivated Talent + Maste Low ggr nb lm tra 0 e 300 lm" at bounding box center [409, 203] width 225 height 26
paste input
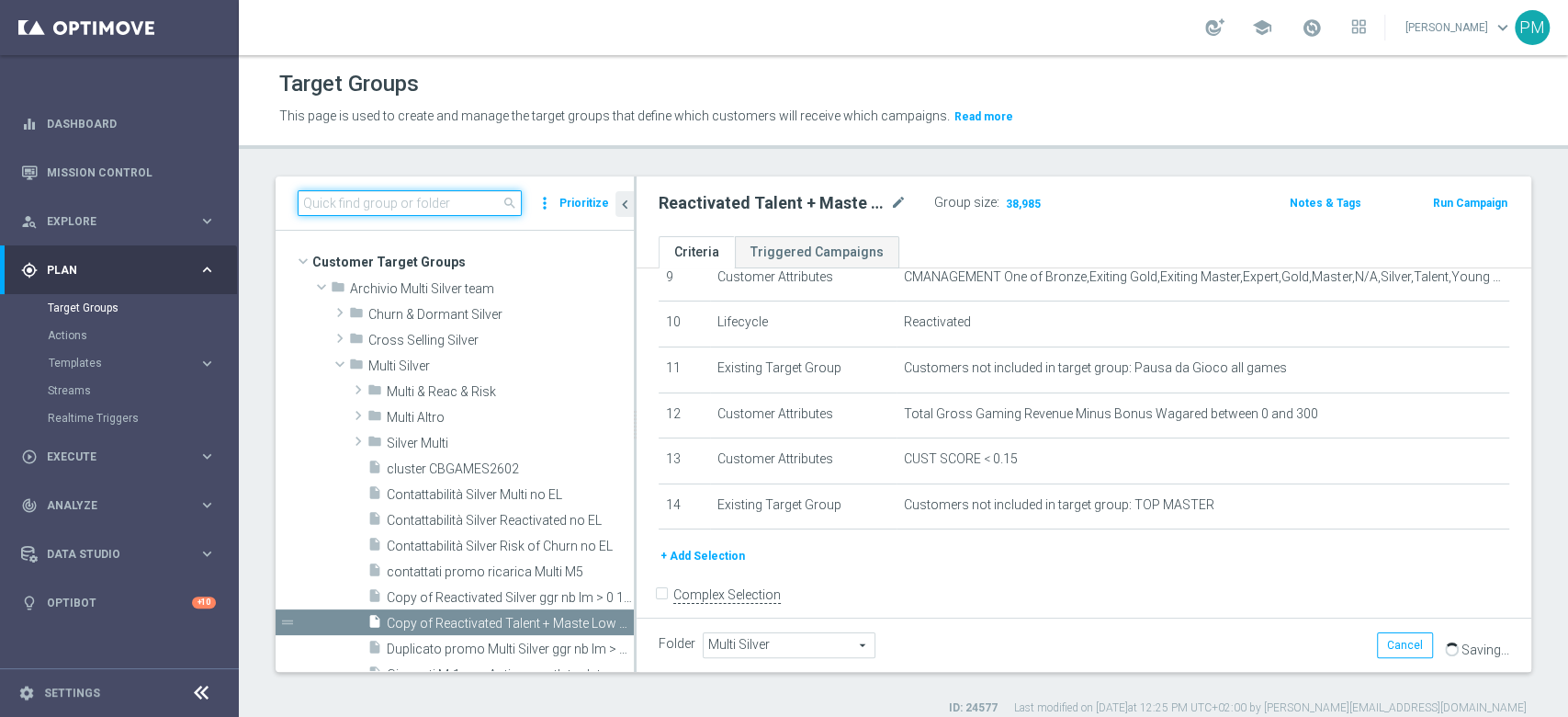
paste input
paste input "Risk of Churn Master + Talent >100"
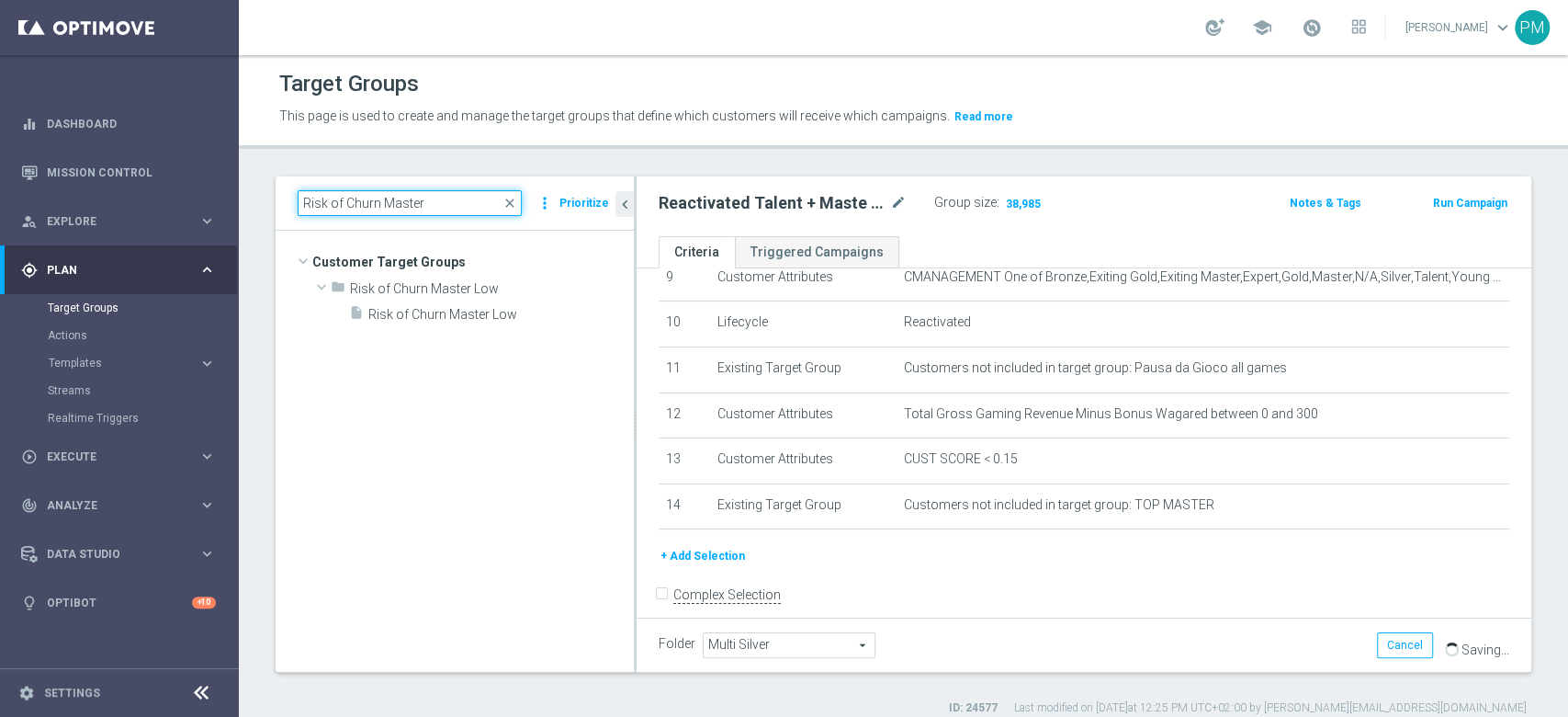
click at [401, 202] on input "Risk of Churn Master" at bounding box center [409, 203] width 225 height 26
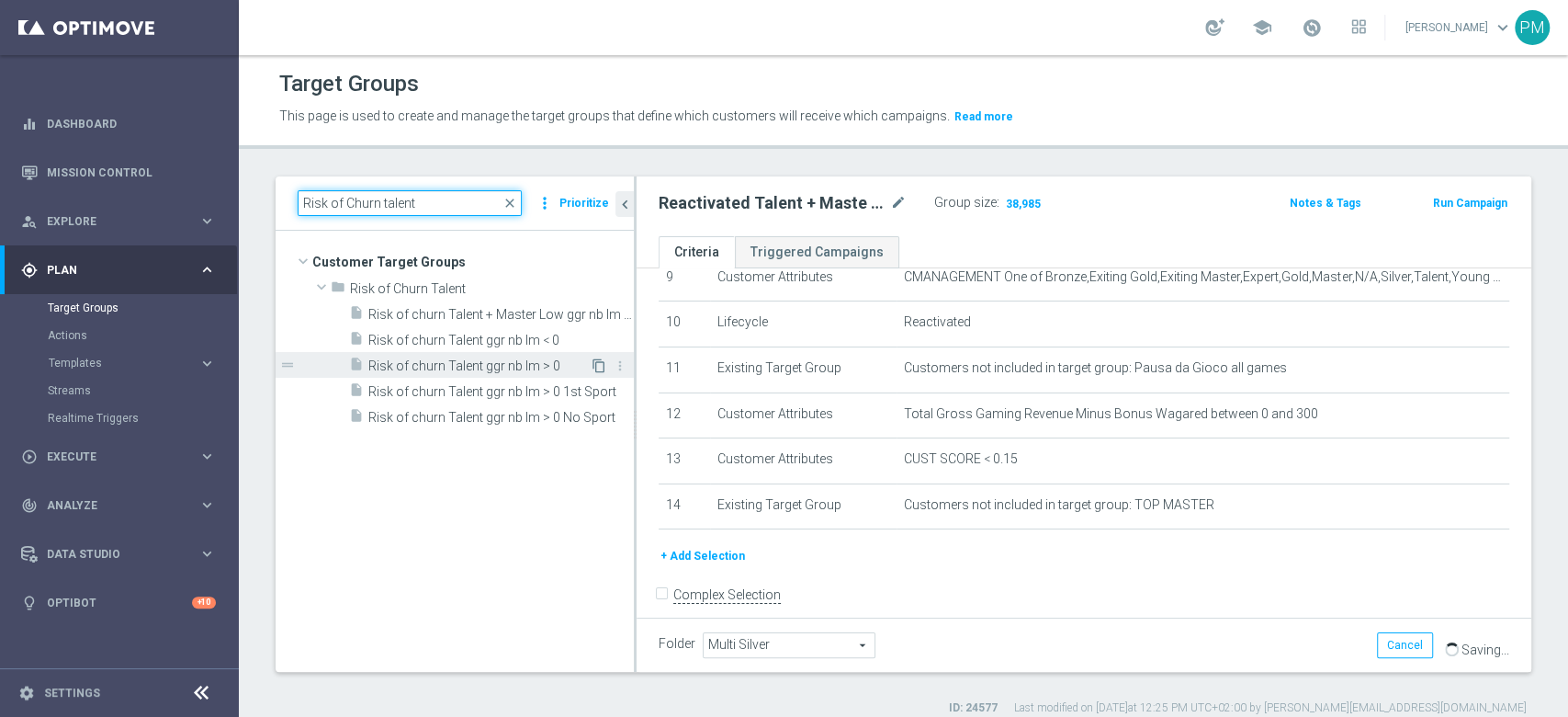
type input "Risk of Churn talent"
click at [599, 364] on icon "content_copy" at bounding box center [599, 365] width 15 height 15
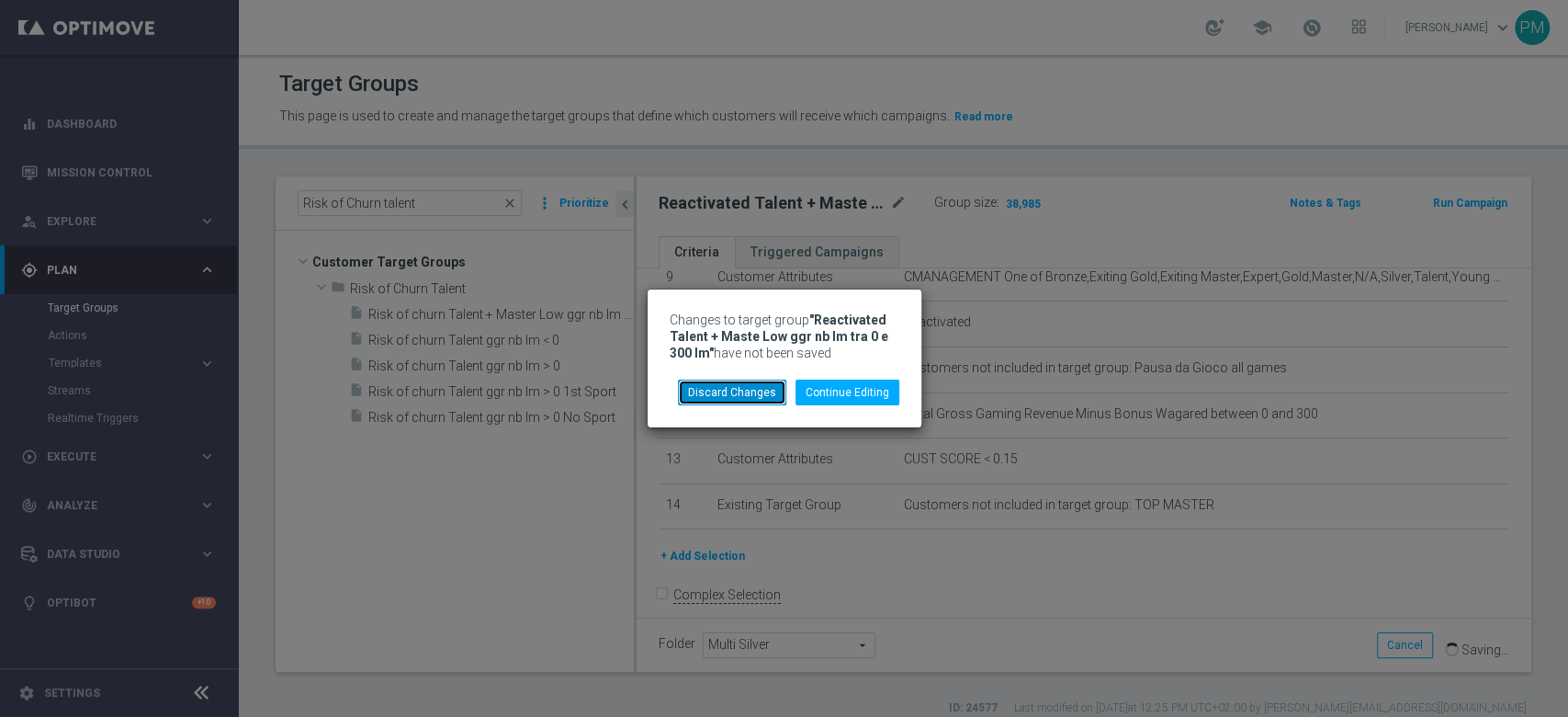
click at [714, 391] on button "Discard Changes" at bounding box center [732, 392] width 109 height 26
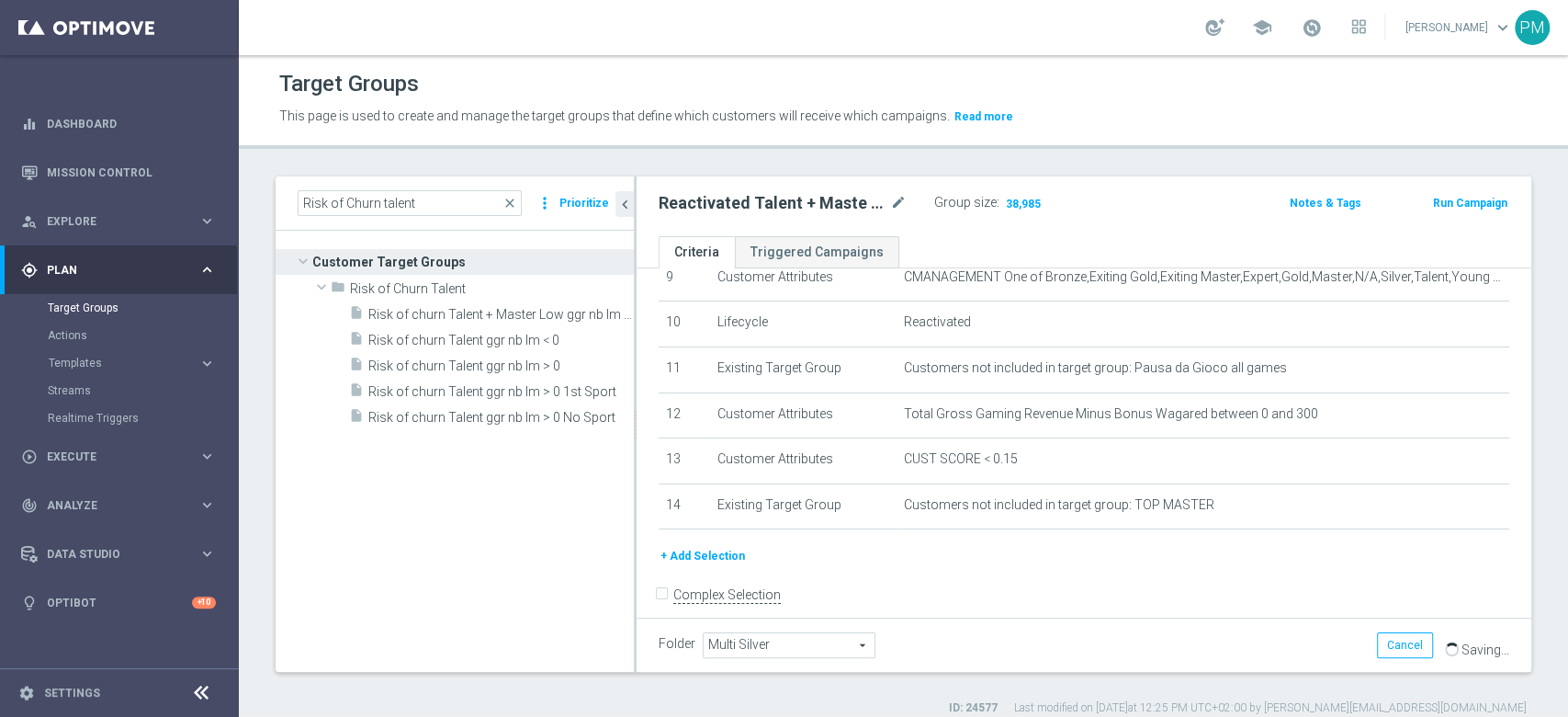
type input "Risk of Churn Talent"
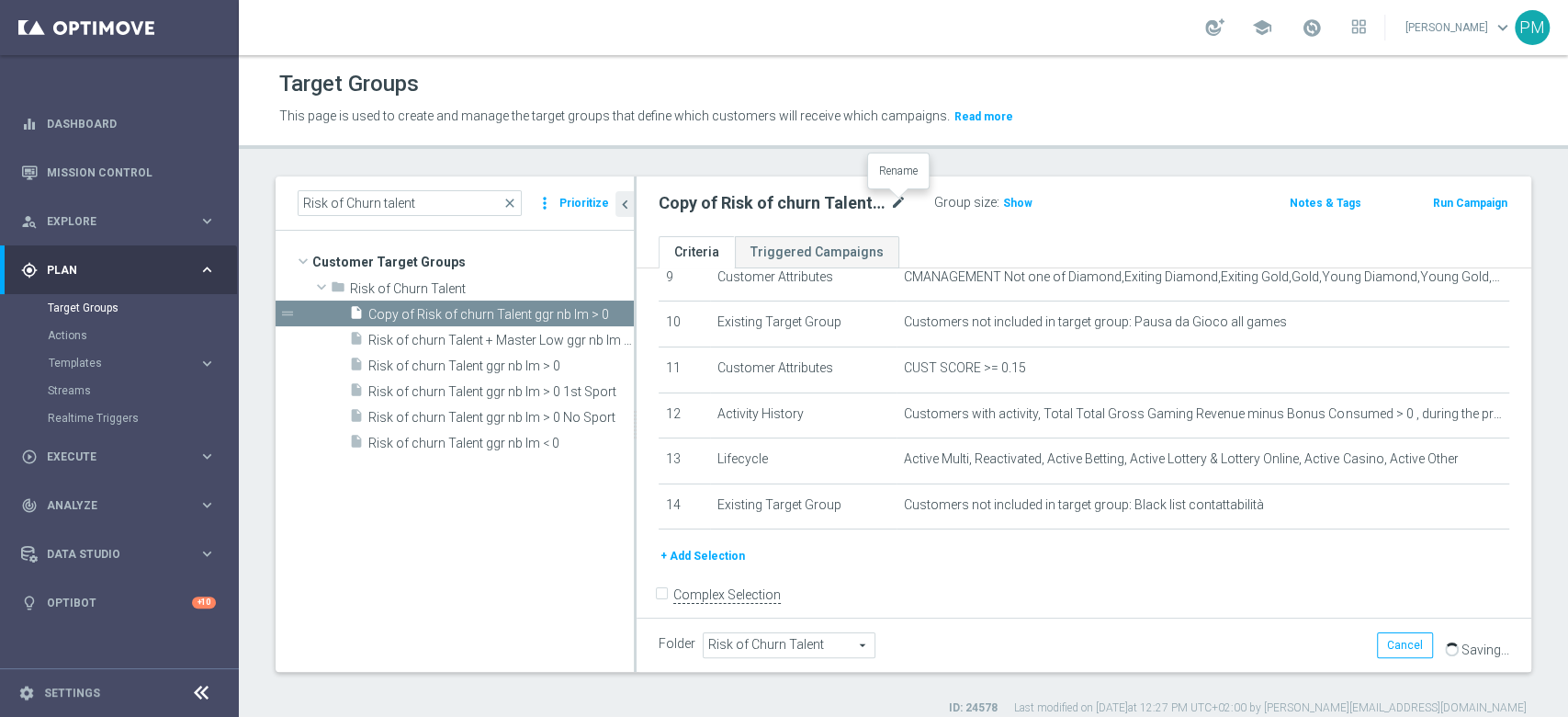
click at [895, 196] on icon "mode_edit" at bounding box center [898, 203] width 17 height 22
type input "Risk of Churn Master + Talent > 100"
click at [1114, 185] on div "Risk of Churn Master + Talent > 100 Group size : Show Notes & Tags Run Campaign" at bounding box center [1084, 207] width 894 height 60
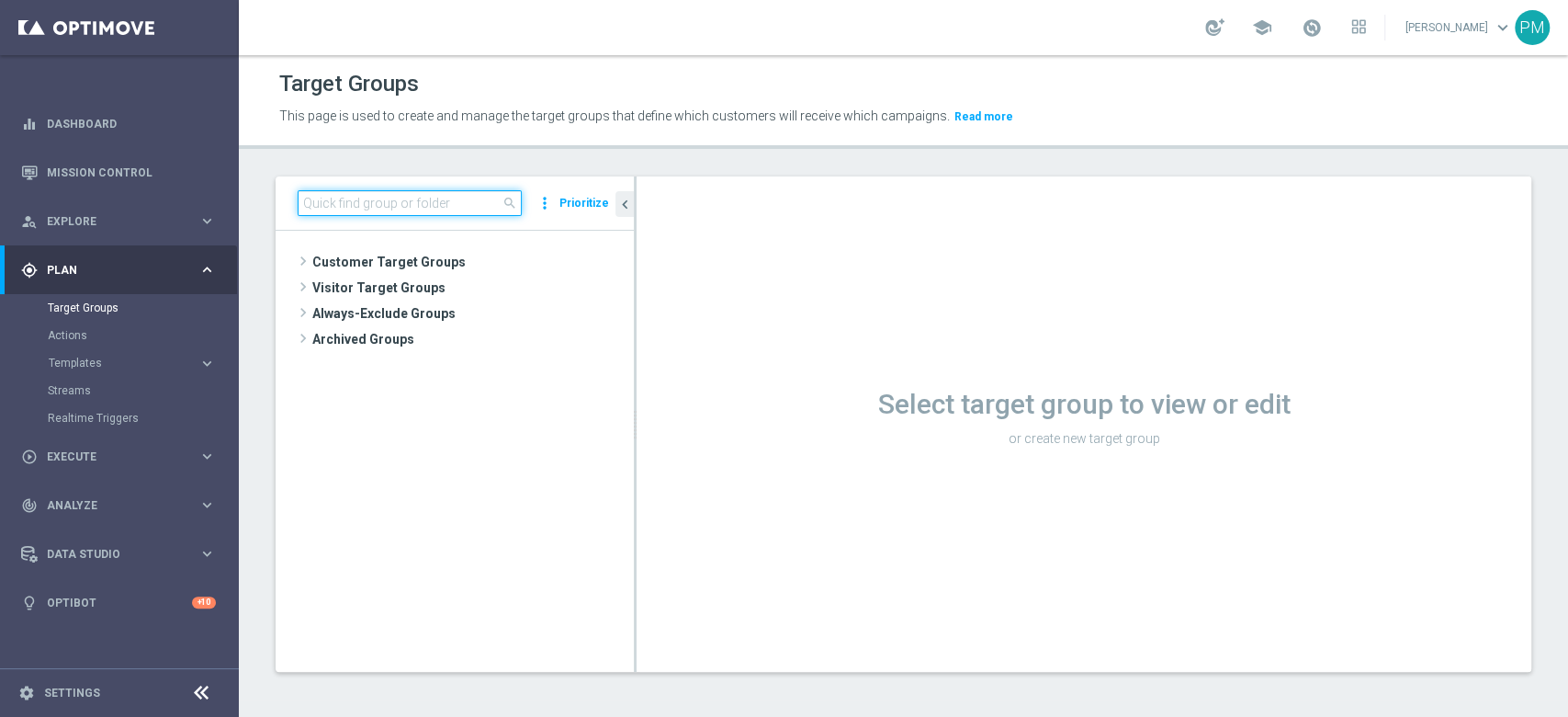
click at [408, 206] on input at bounding box center [409, 203] width 225 height 26
paste input "Risk of Churn Master + Talent > 100"
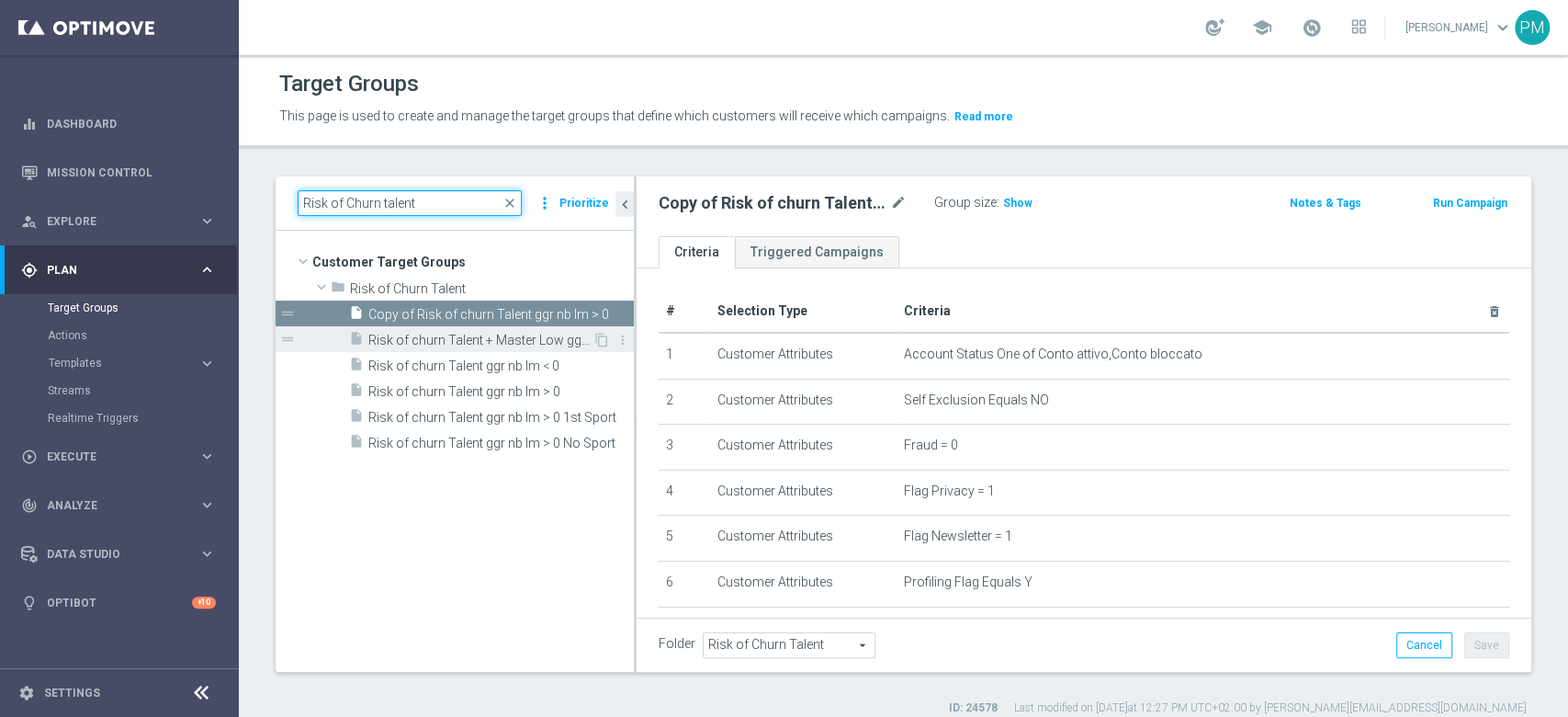
type input "Risk of Churn talent"
click at [472, 333] on span "Risk of churn Talent + Master Low ggr nb lm > 0" at bounding box center [480, 341] width 225 height 16
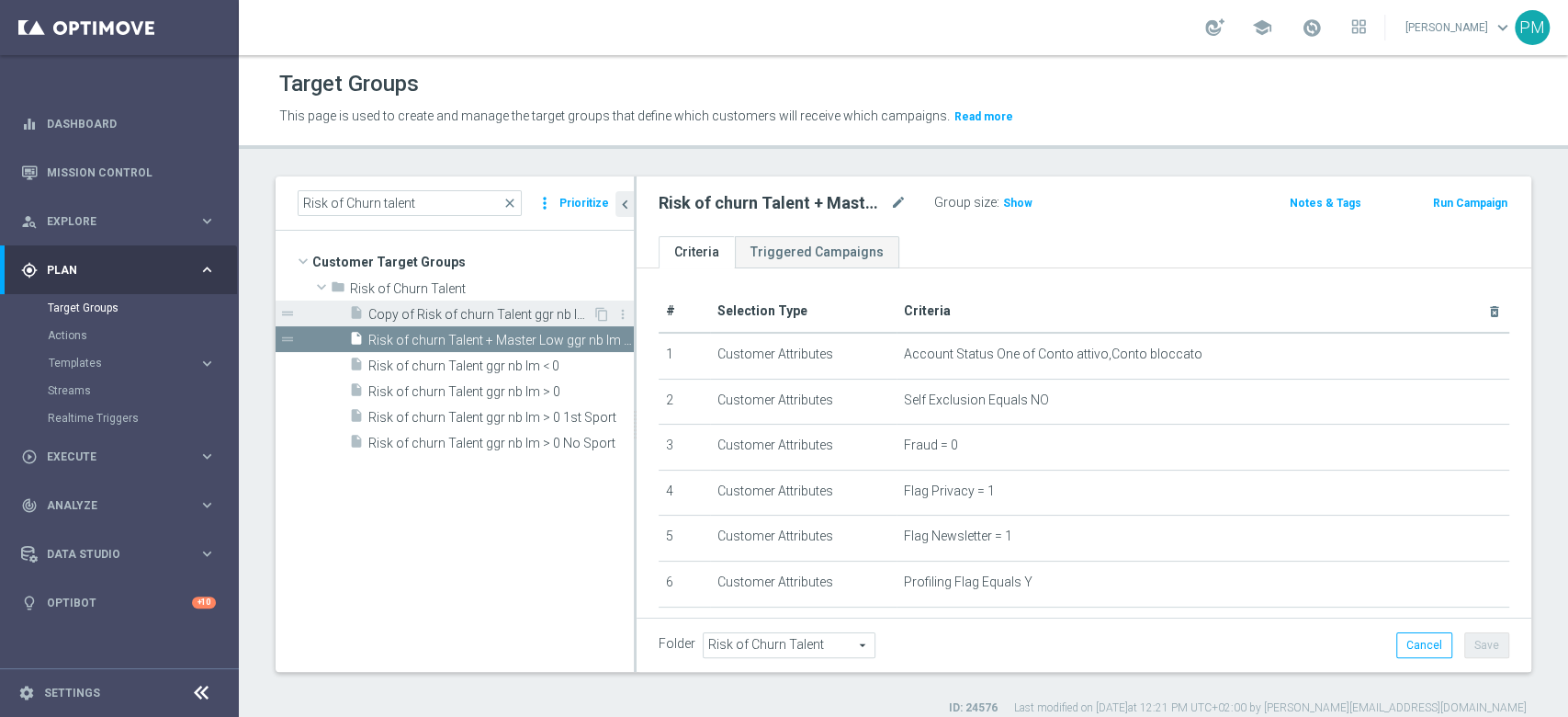
click at [471, 314] on span "Copy of Risk of churn Talent ggr nb lm > 0" at bounding box center [480, 315] width 225 height 16
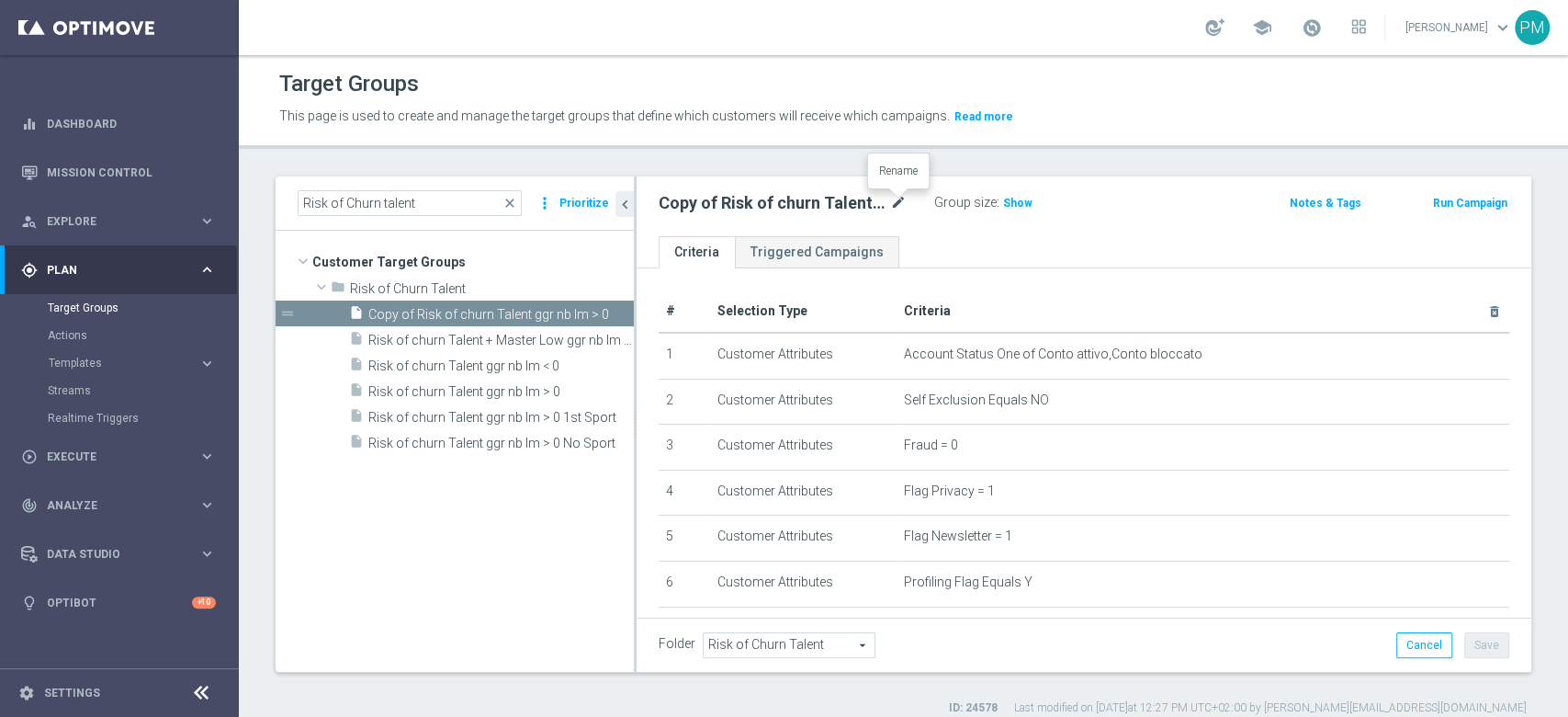
click at [900, 205] on icon "mode_edit" at bounding box center [898, 203] width 17 height 22
type input "Risk of Churn Master + Talent > 100"
click at [1162, 205] on div "Risk of Churn Master + Talent > 100 Group size : Show" at bounding box center [937, 204] width 585 height 28
click at [1486, 650] on button "Save" at bounding box center [1486, 645] width 45 height 26
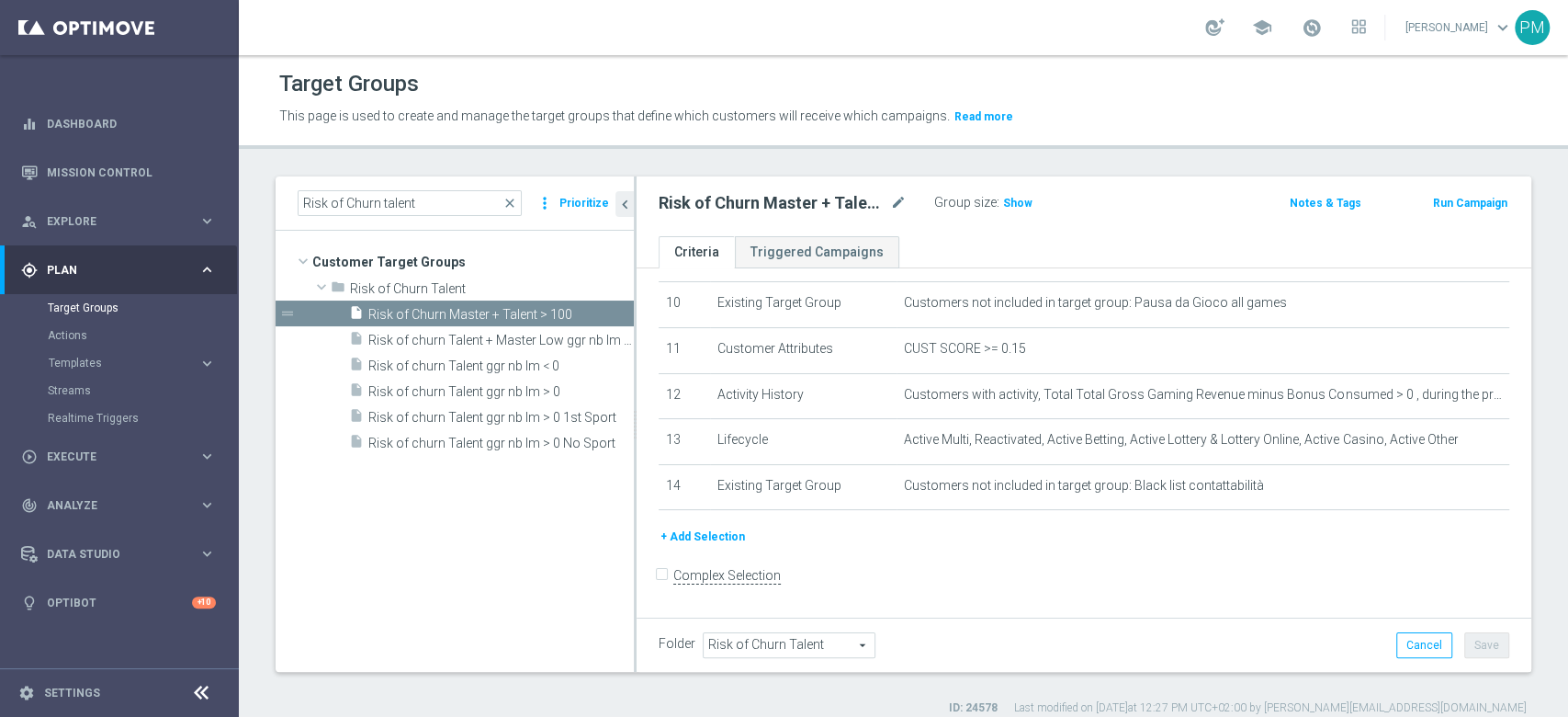
scroll to position [462, 0]
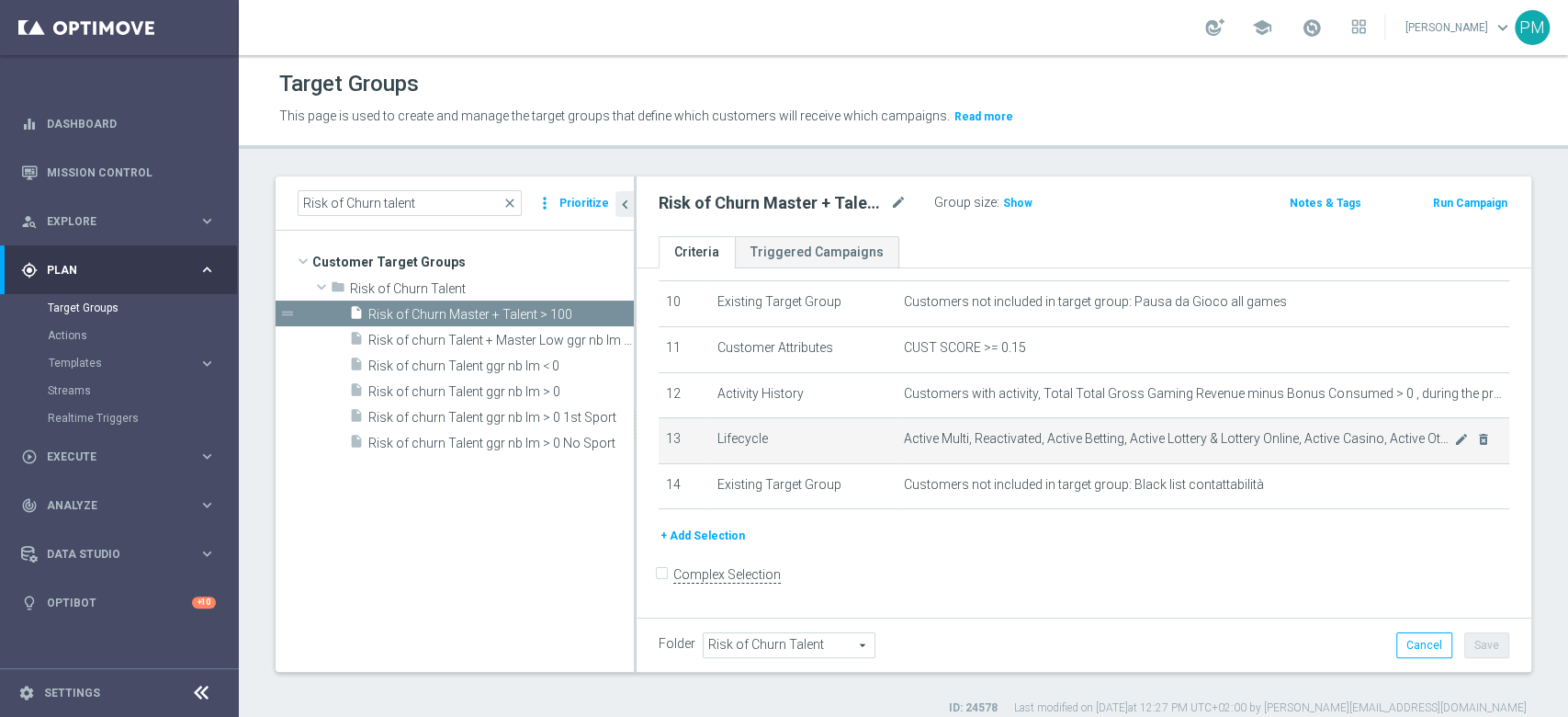
click at [1416, 445] on span "Active Multi, Reactivated, Active Betting, Active Lottery & Lottery Online, Act…" at bounding box center [1178, 439] width 550 height 16
click at [1454, 445] on icon "mode_edit" at bounding box center [1461, 438] width 15 height 15
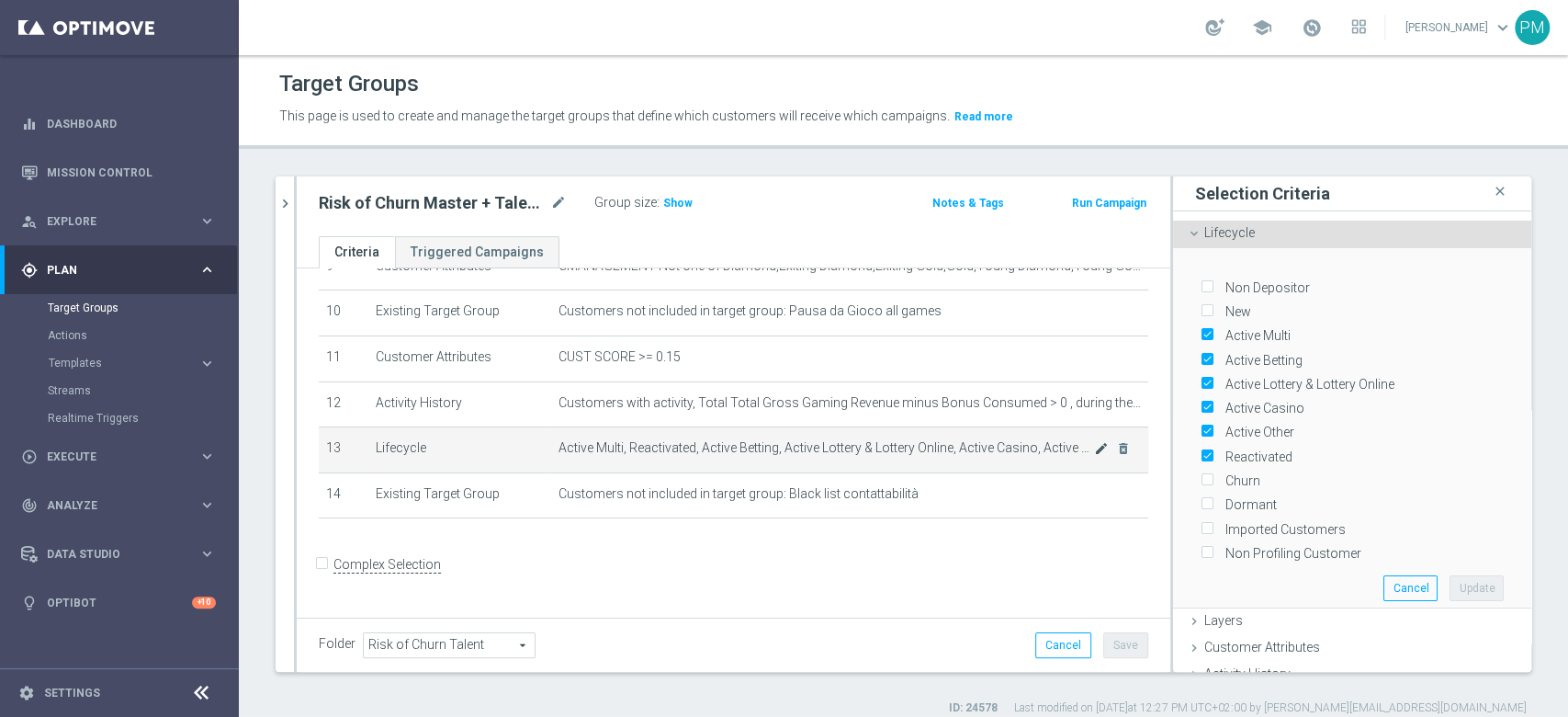
scroll to position [442, 0]
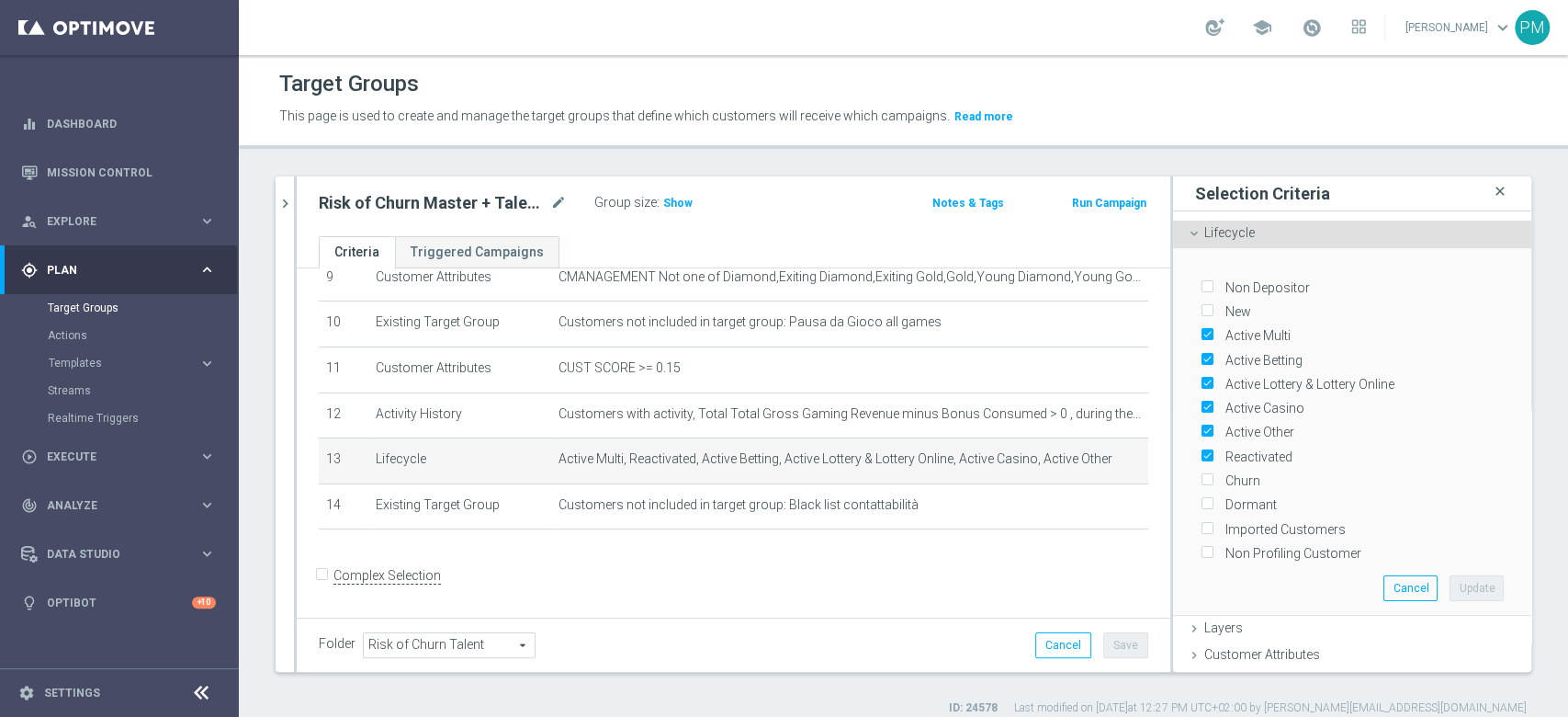
click at [1490, 197] on icon "close" at bounding box center [1499, 191] width 18 height 25
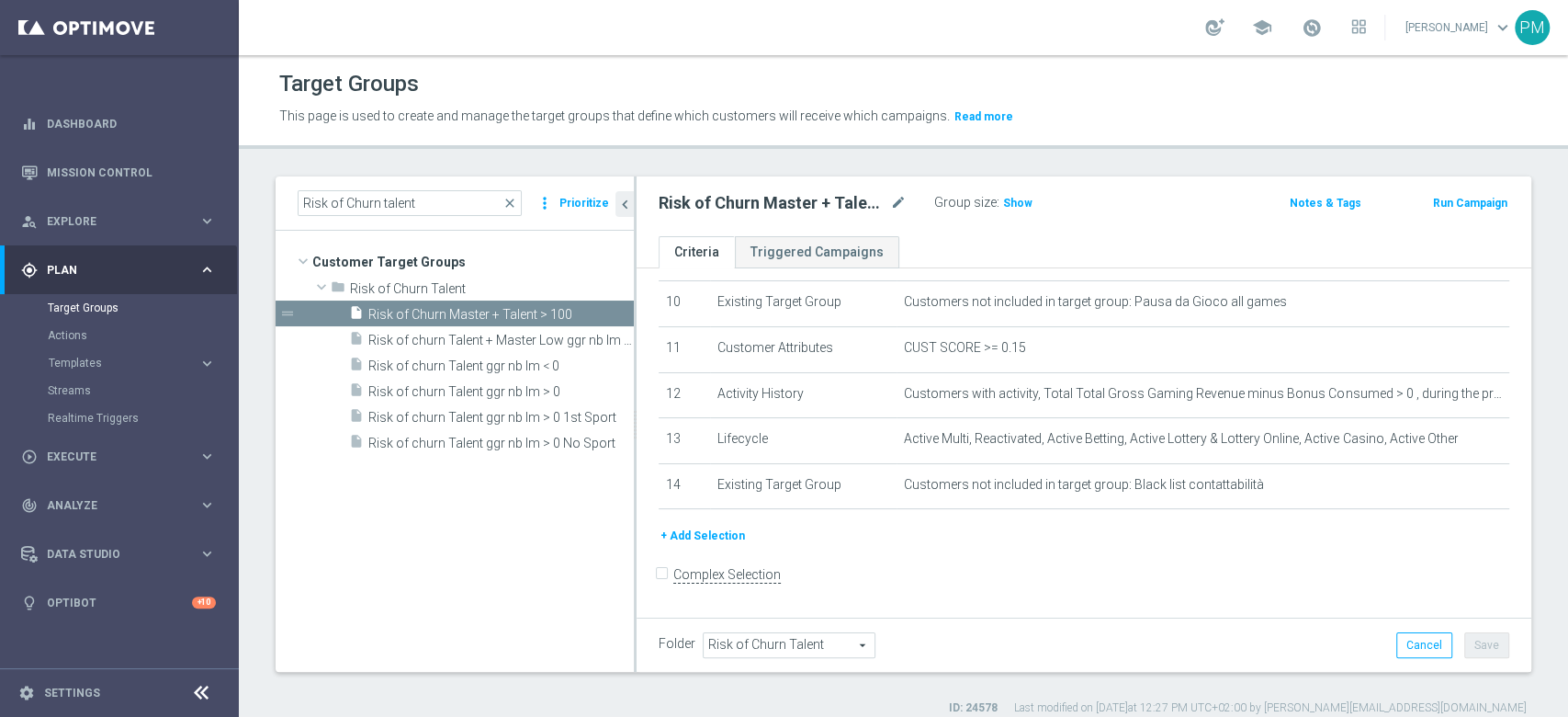
click at [720, 532] on button "+ Add Selection" at bounding box center [703, 535] width 88 height 20
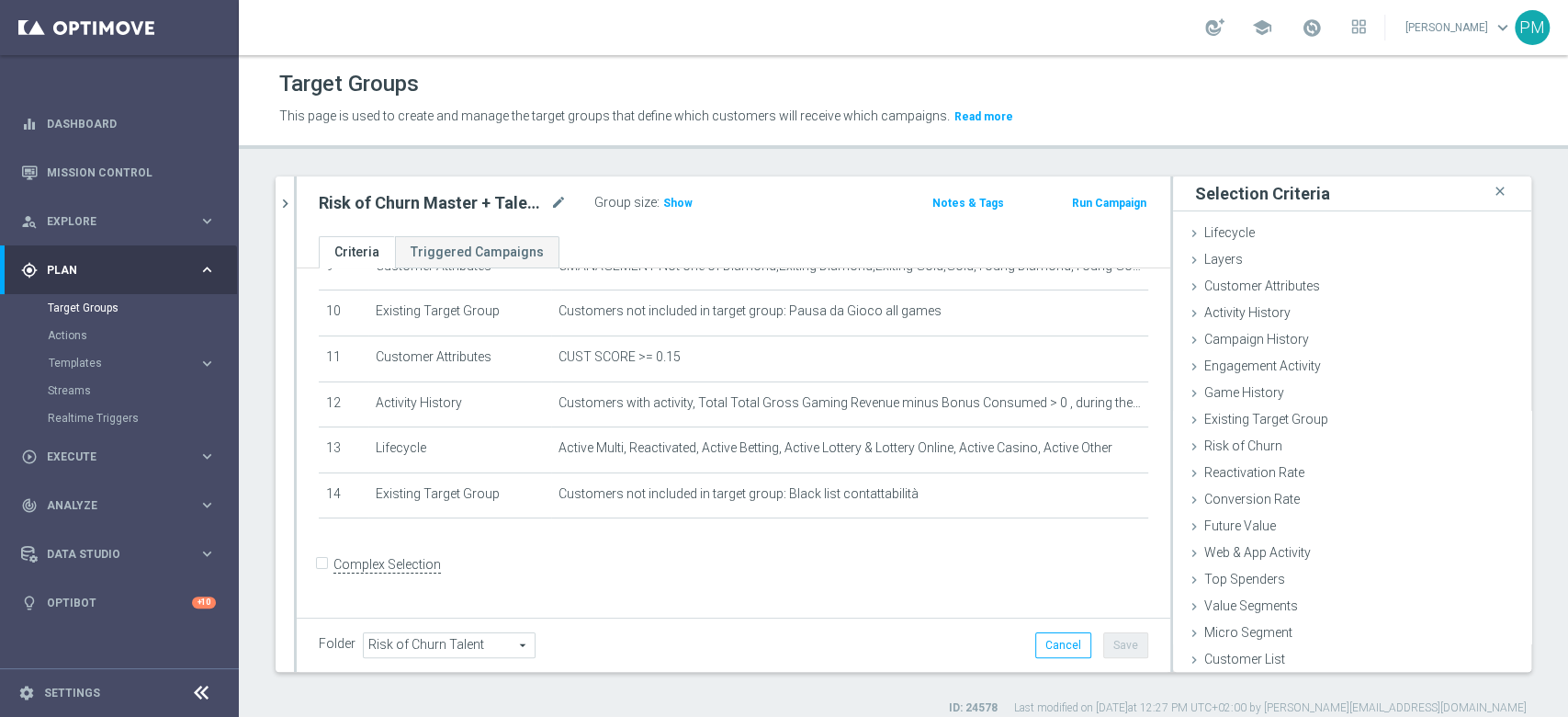
scroll to position [442, 0]
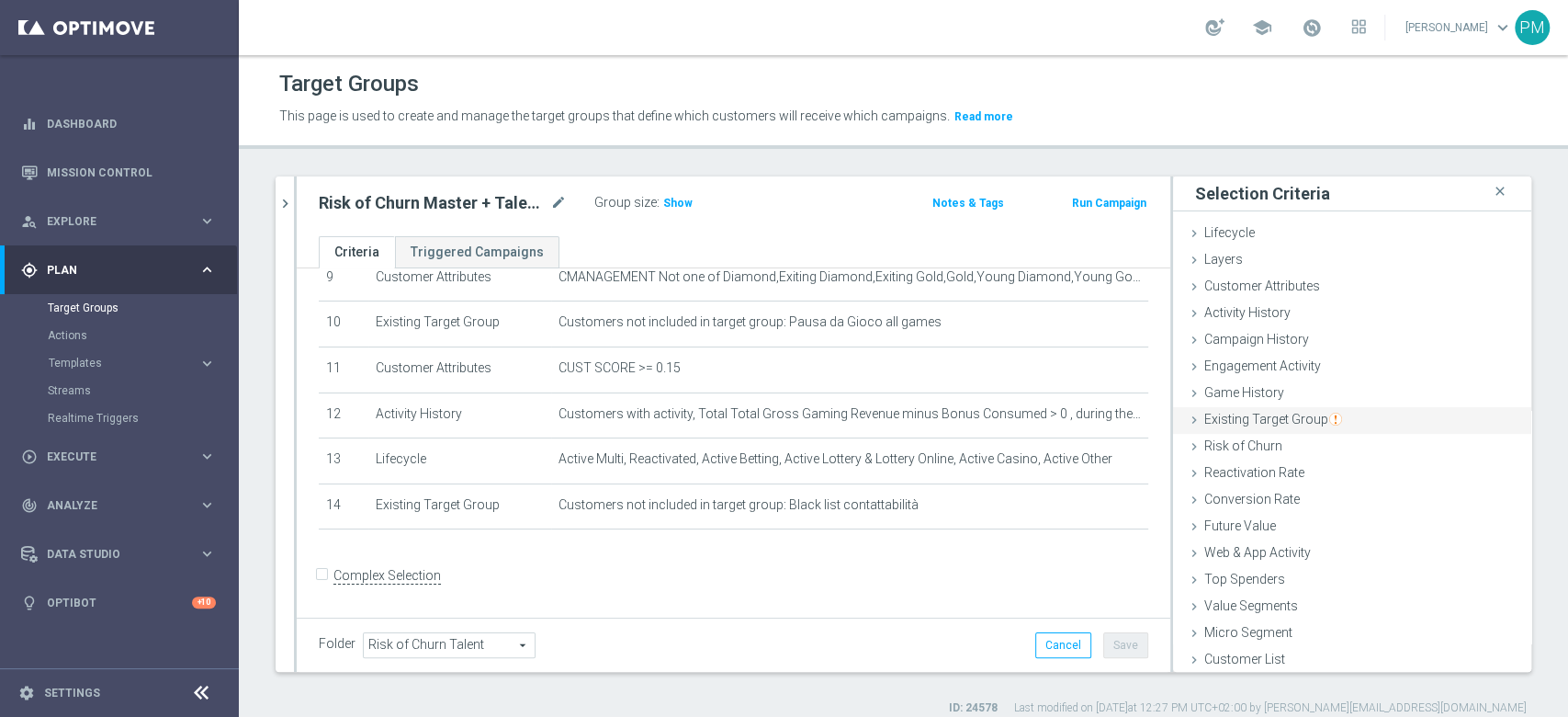
click at [1246, 415] on span "Existing Target Group" at bounding box center [1273, 418] width 138 height 15
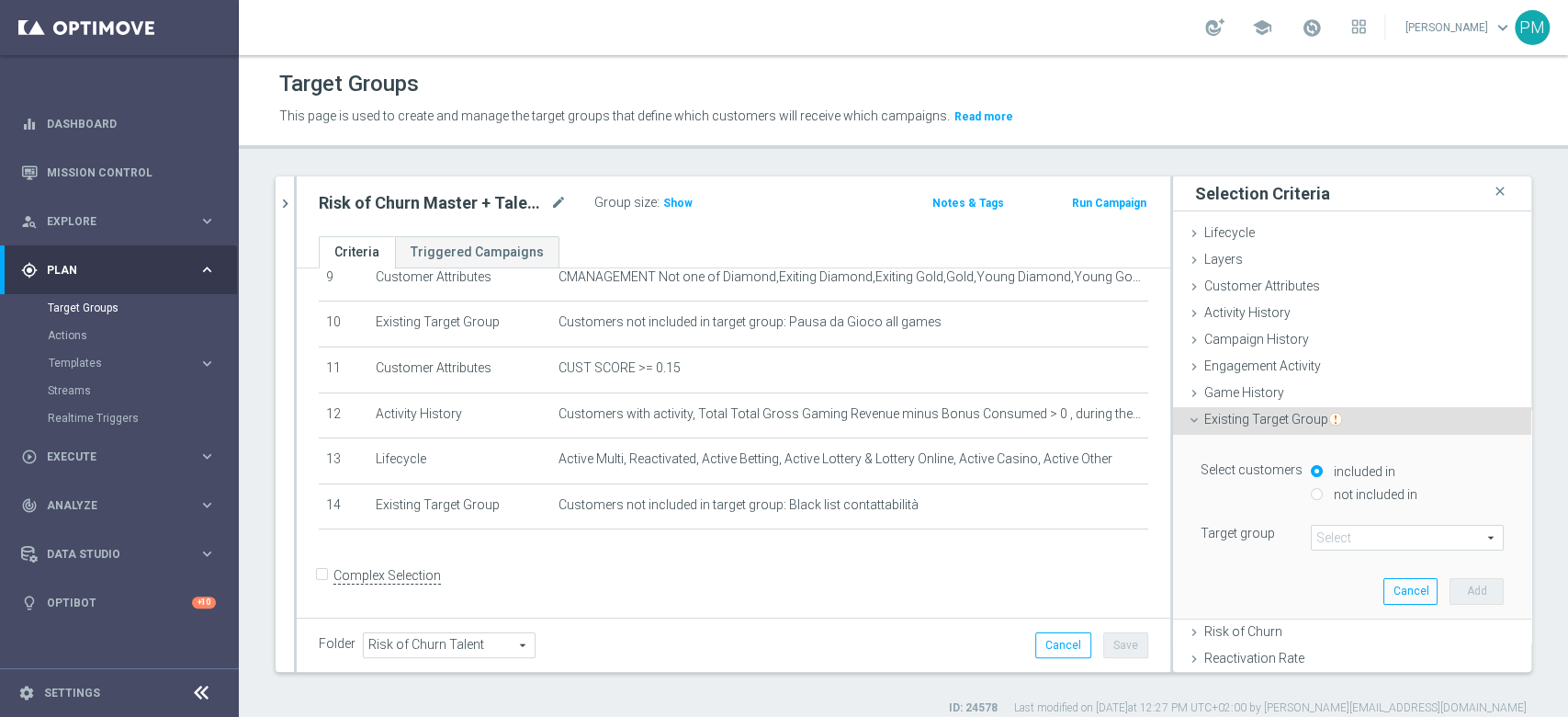
click at [1310, 488] on input "not included in" at bounding box center [1316, 494] width 12 height 12
radio input "true"
click at [1321, 535] on span at bounding box center [1406, 537] width 191 height 24
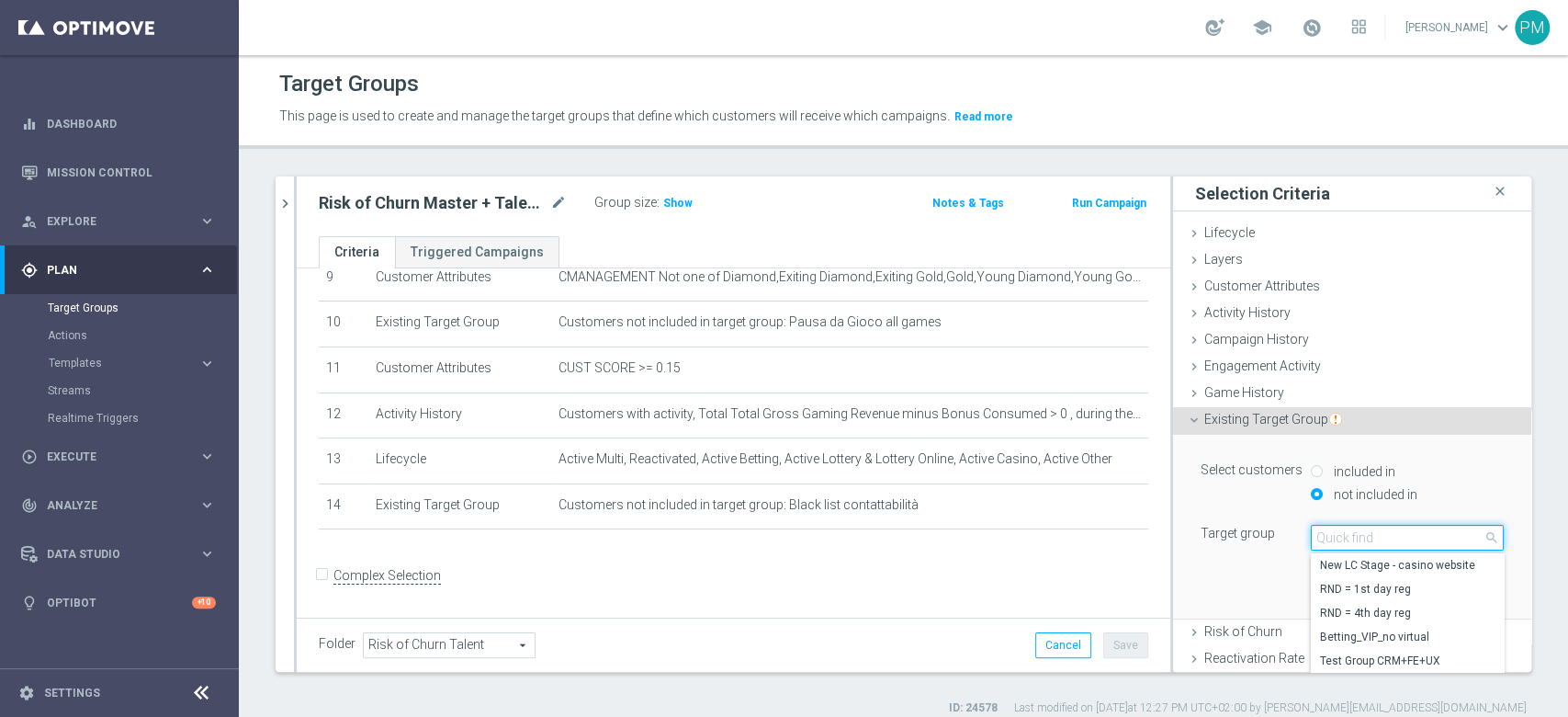
click at [1321, 535] on input "search" at bounding box center [1406, 537] width 193 height 26
type input "top master"
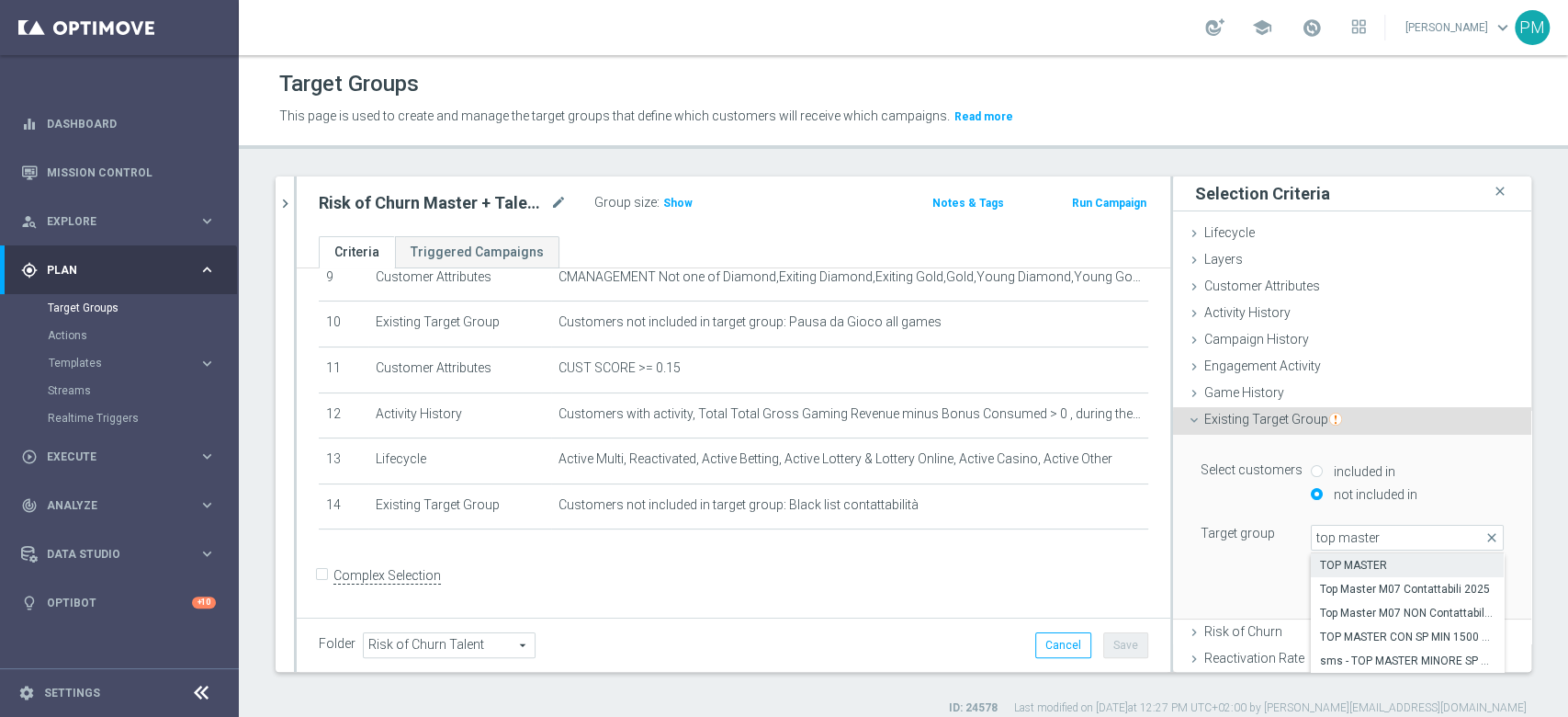
click at [1322, 568] on span "TOP MASTER" at bounding box center [1406, 565] width 175 height 15
type input "TOP MASTER"
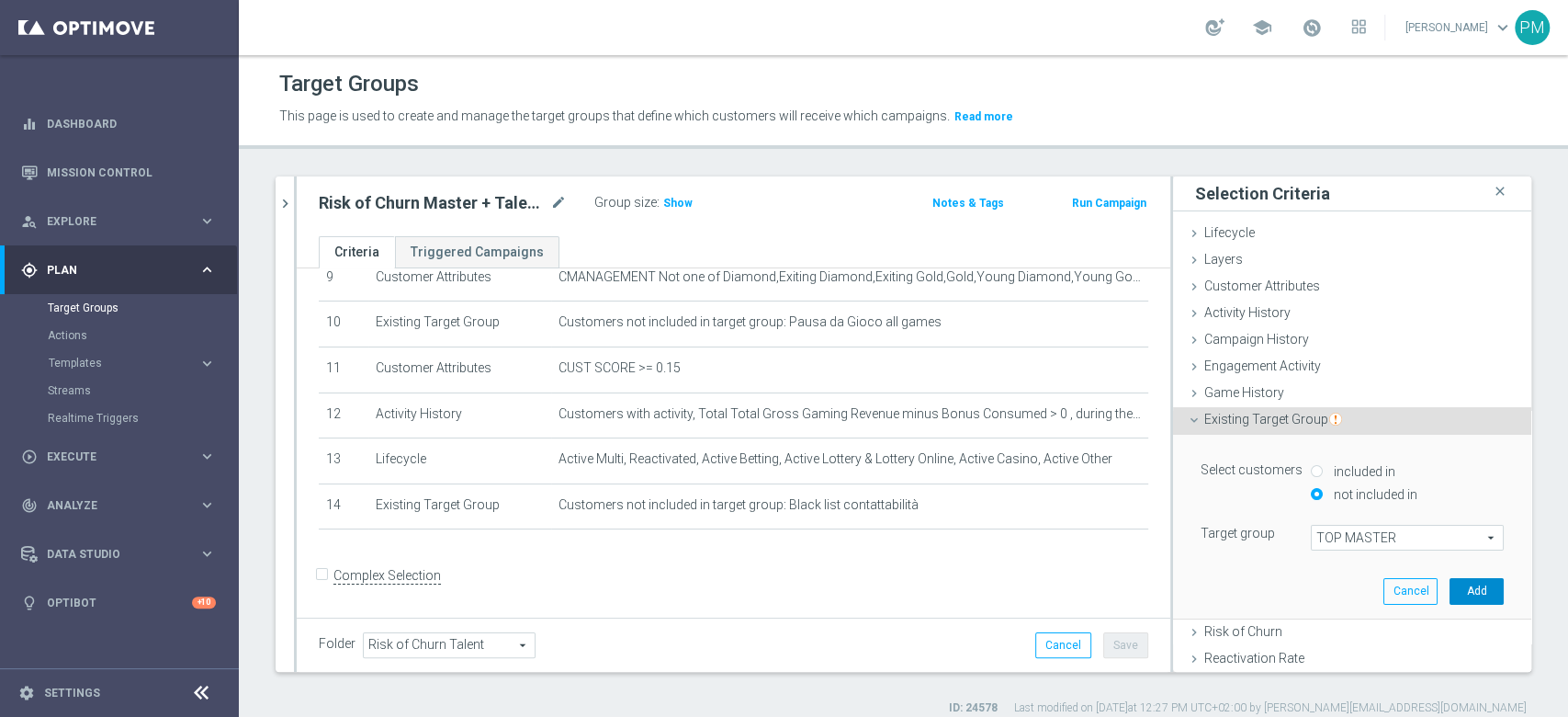
click at [1449, 583] on button "Add" at bounding box center [1476, 591] width 54 height 26
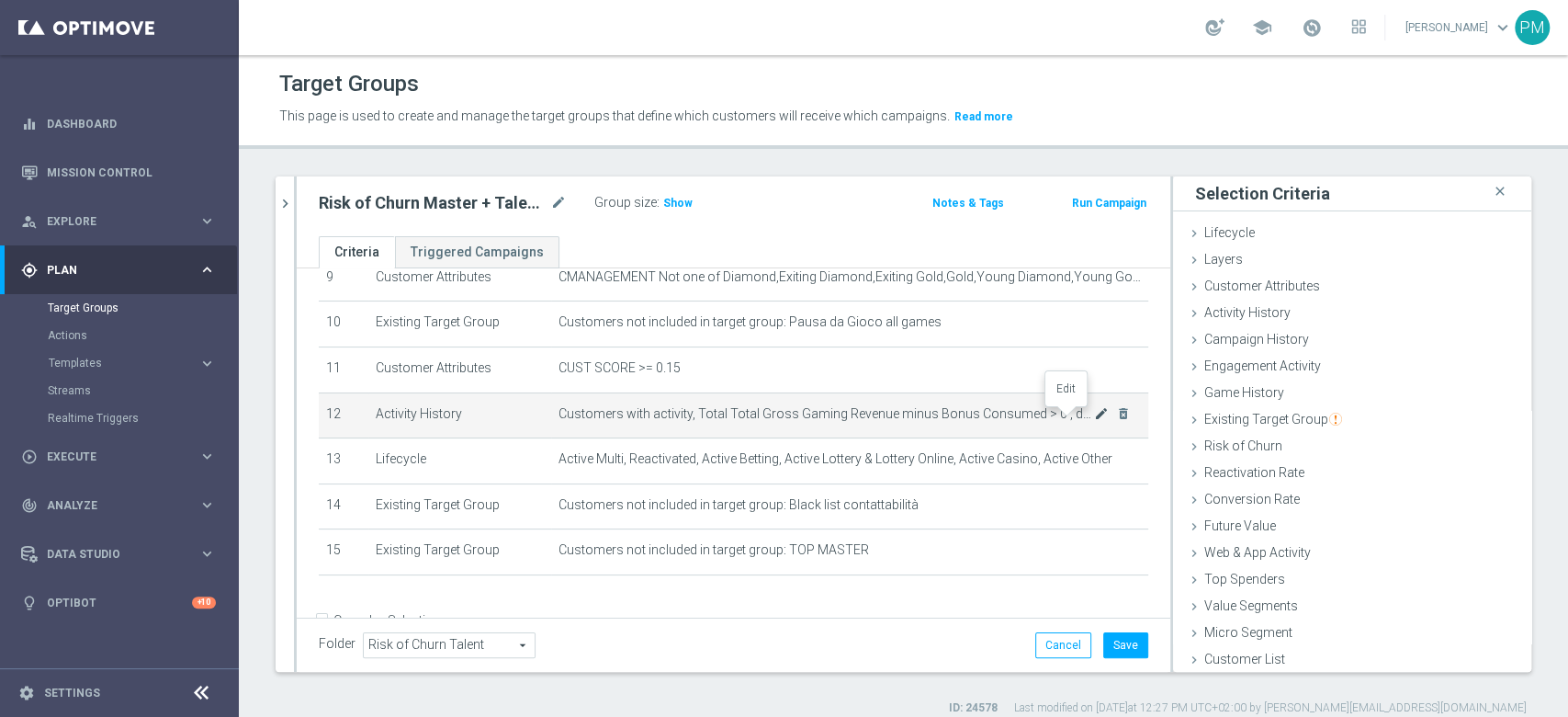
click at [1094, 417] on icon "mode_edit" at bounding box center [1101, 413] width 15 height 15
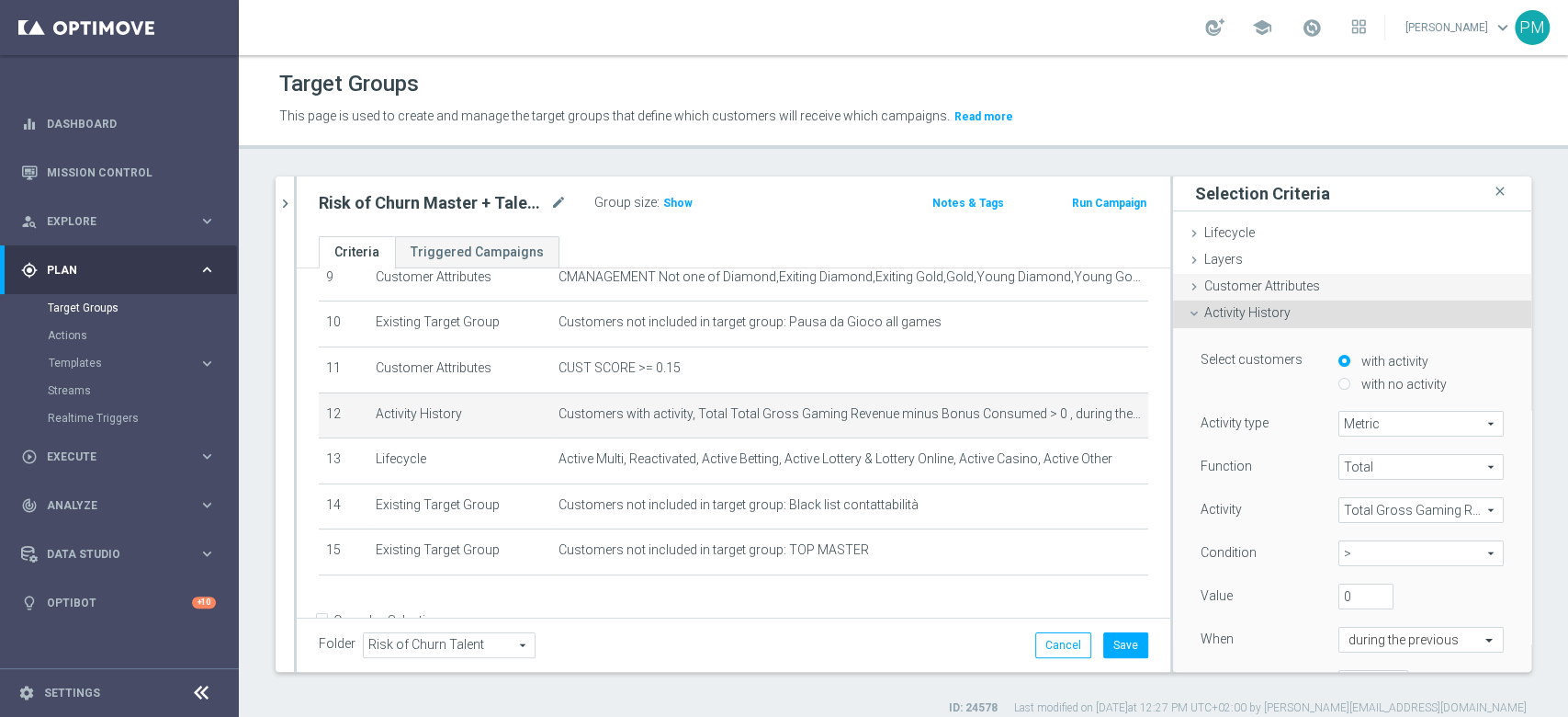
click at [1204, 287] on span "Customer Attributes" at bounding box center [1262, 286] width 116 height 15
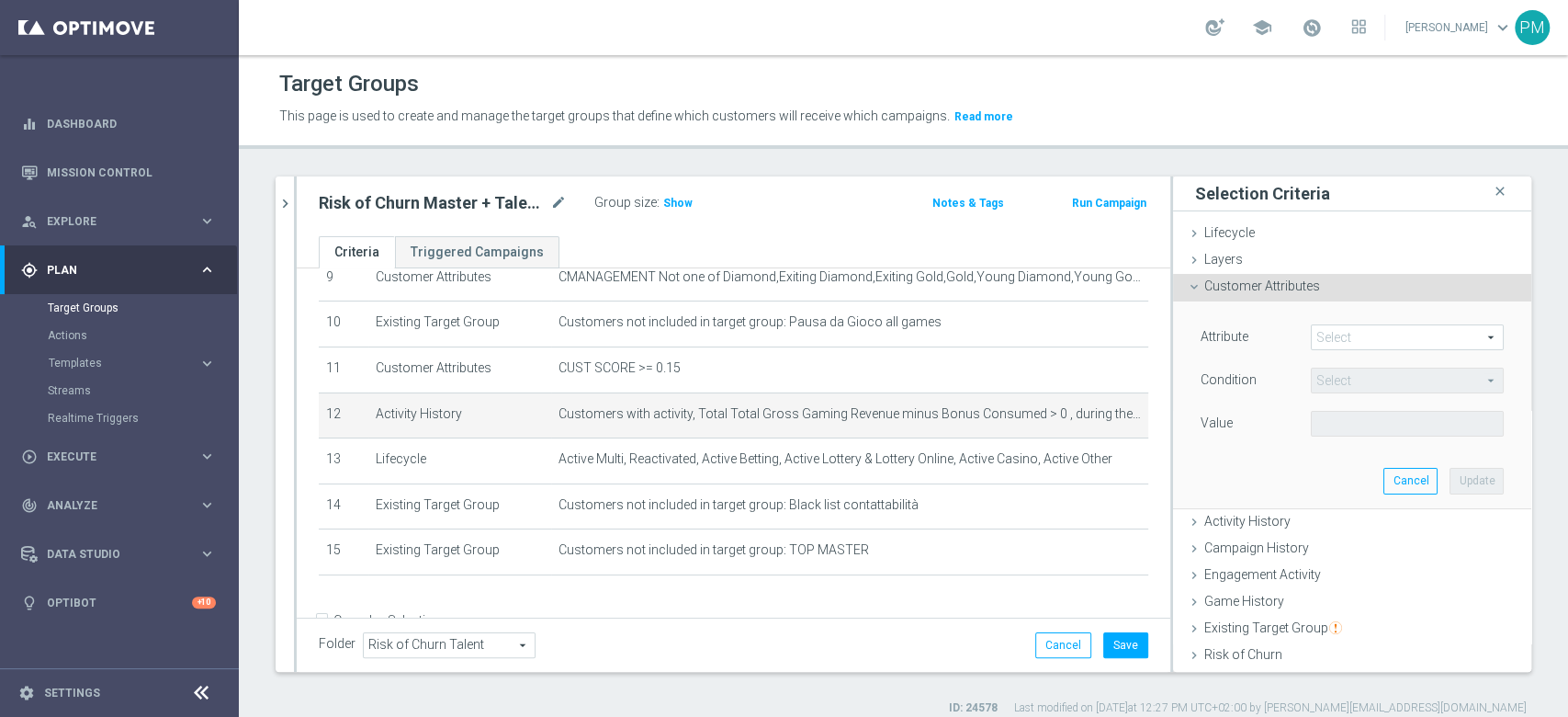
click at [1315, 338] on span at bounding box center [1406, 338] width 191 height 24
click at [0, 0] on input "search" at bounding box center [0, 0] width 0 height 0
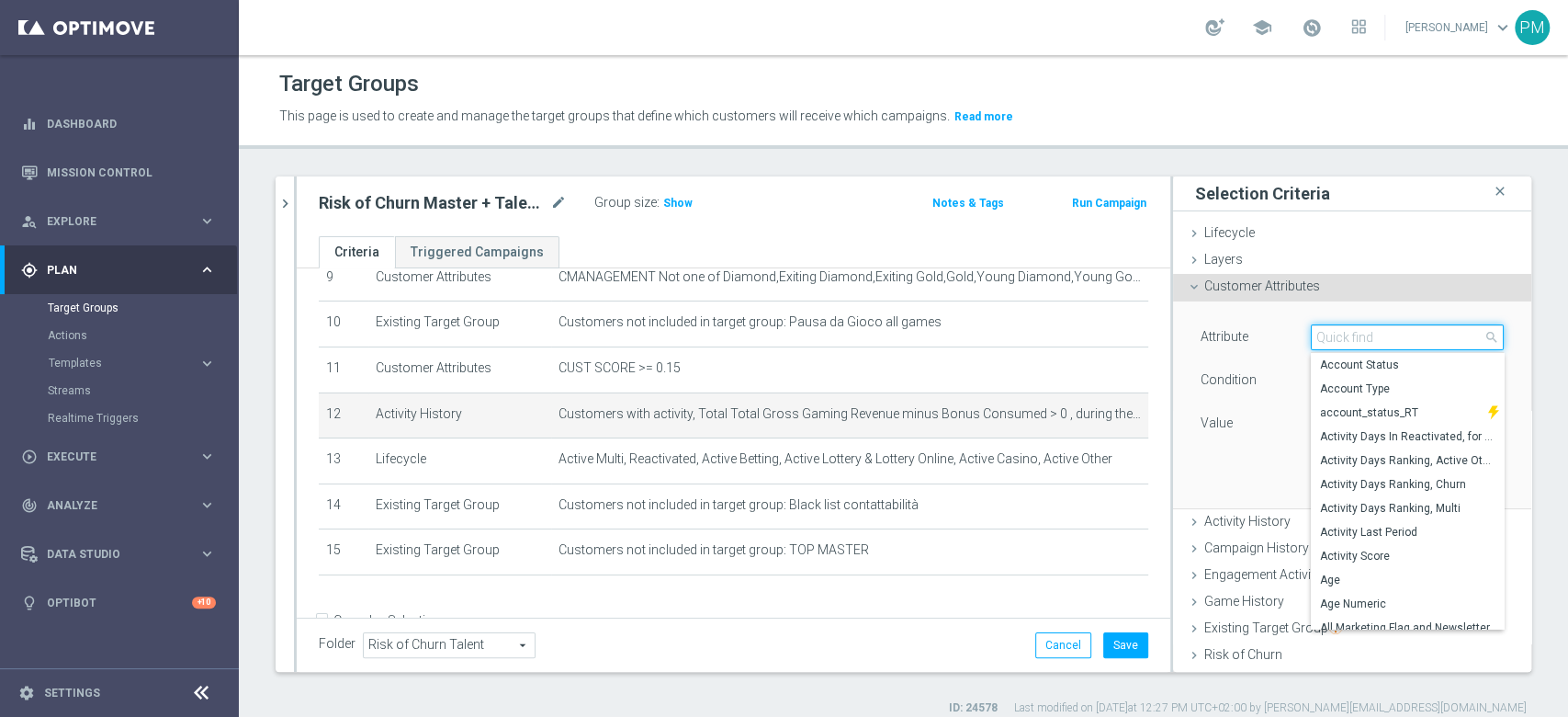
paste input "Total Gross Gaming Revenue Minus Bonus Wagared"
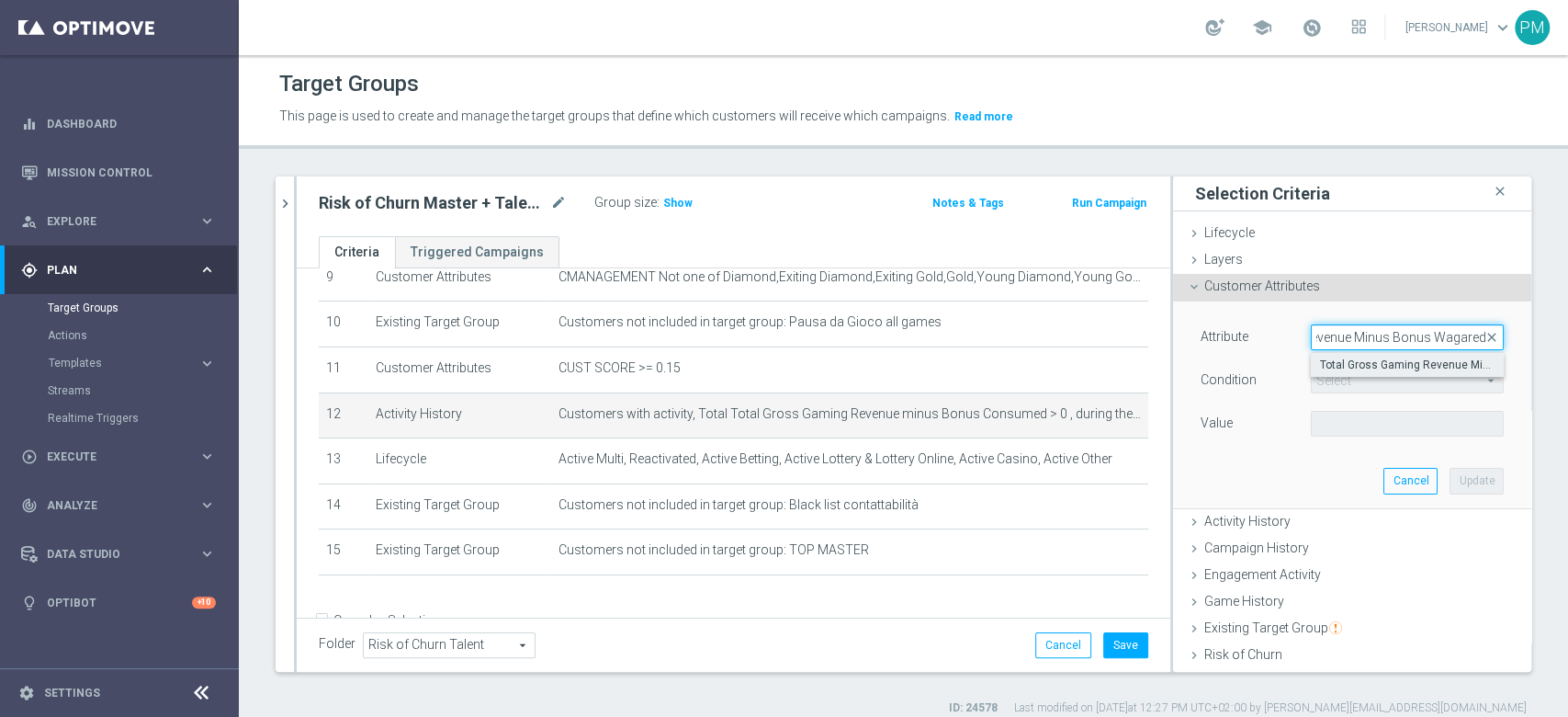
type input "Total Gross Gaming Revenue Minus Bonus Wagared"
click at [1350, 358] on span "Total Gross Gaming Revenue Minus Bonus Wagared" at bounding box center [1406, 364] width 175 height 15
type input "Total Gross Gaming Revenue Minus Bonus Wagared"
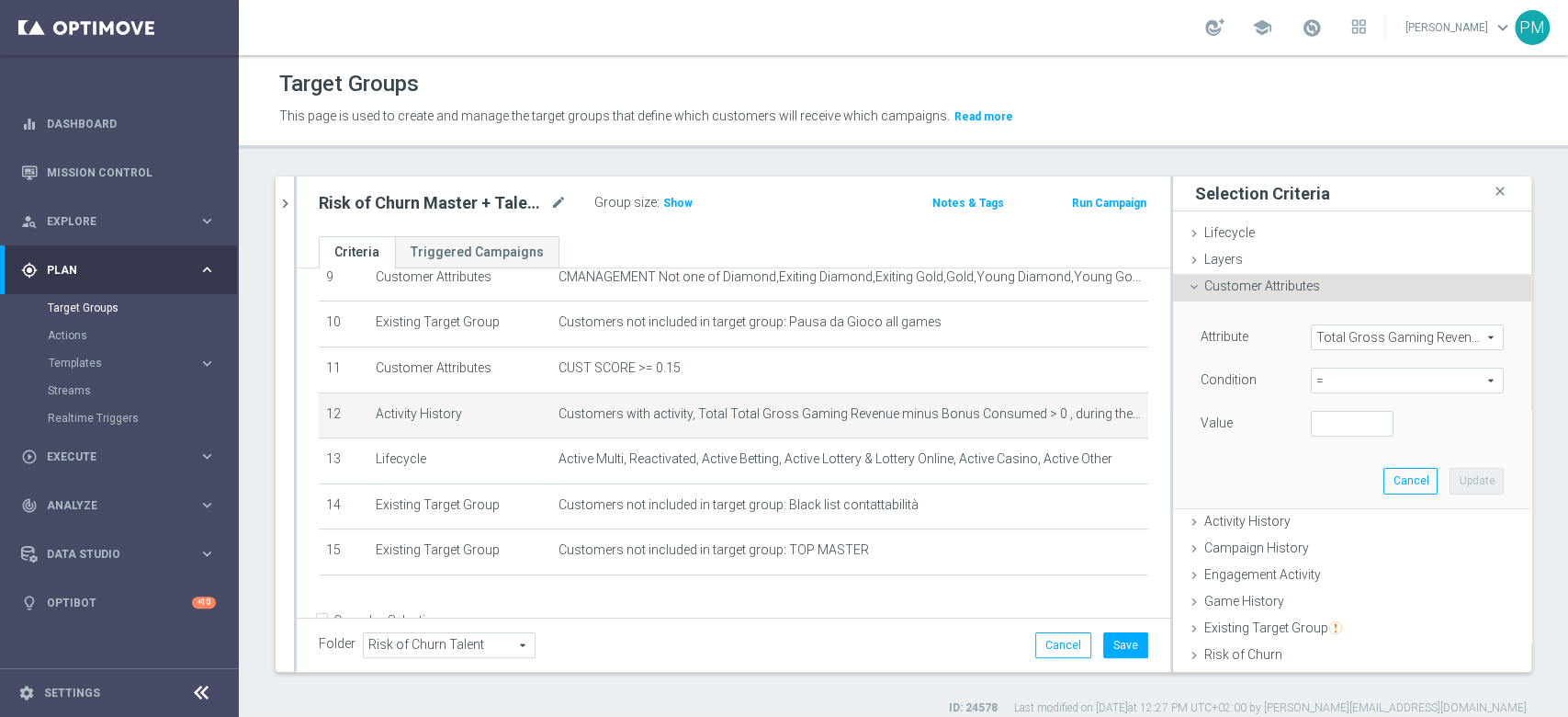
scroll to position [0, 0]
click at [1329, 371] on span "=" at bounding box center [1406, 380] width 191 height 24
click at [1319, 507] on span ">" at bounding box center [1406, 503] width 175 height 15
type input ">"
click at [1310, 423] on input "number" at bounding box center [1351, 423] width 83 height 26
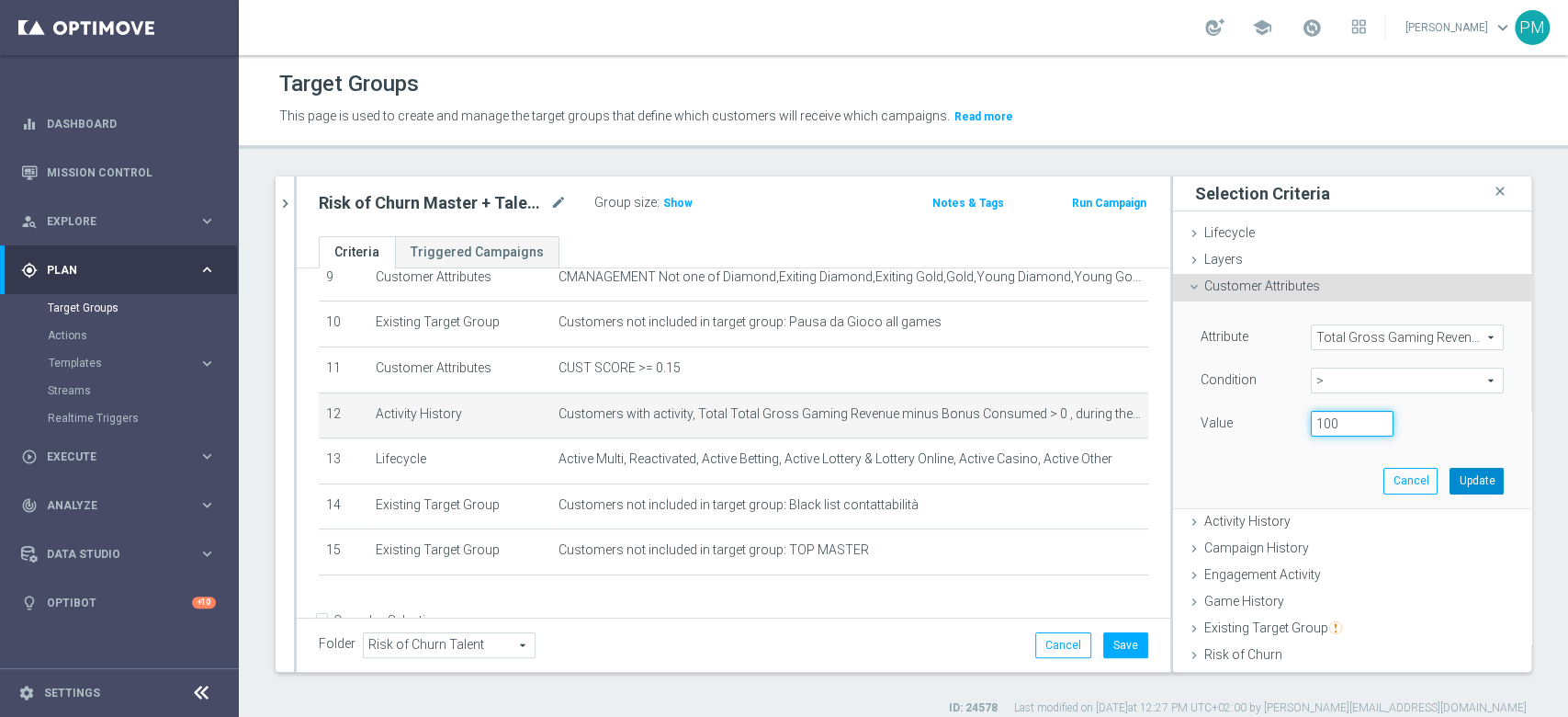
type input "100"
click at [1449, 474] on button "Update" at bounding box center [1476, 480] width 54 height 26
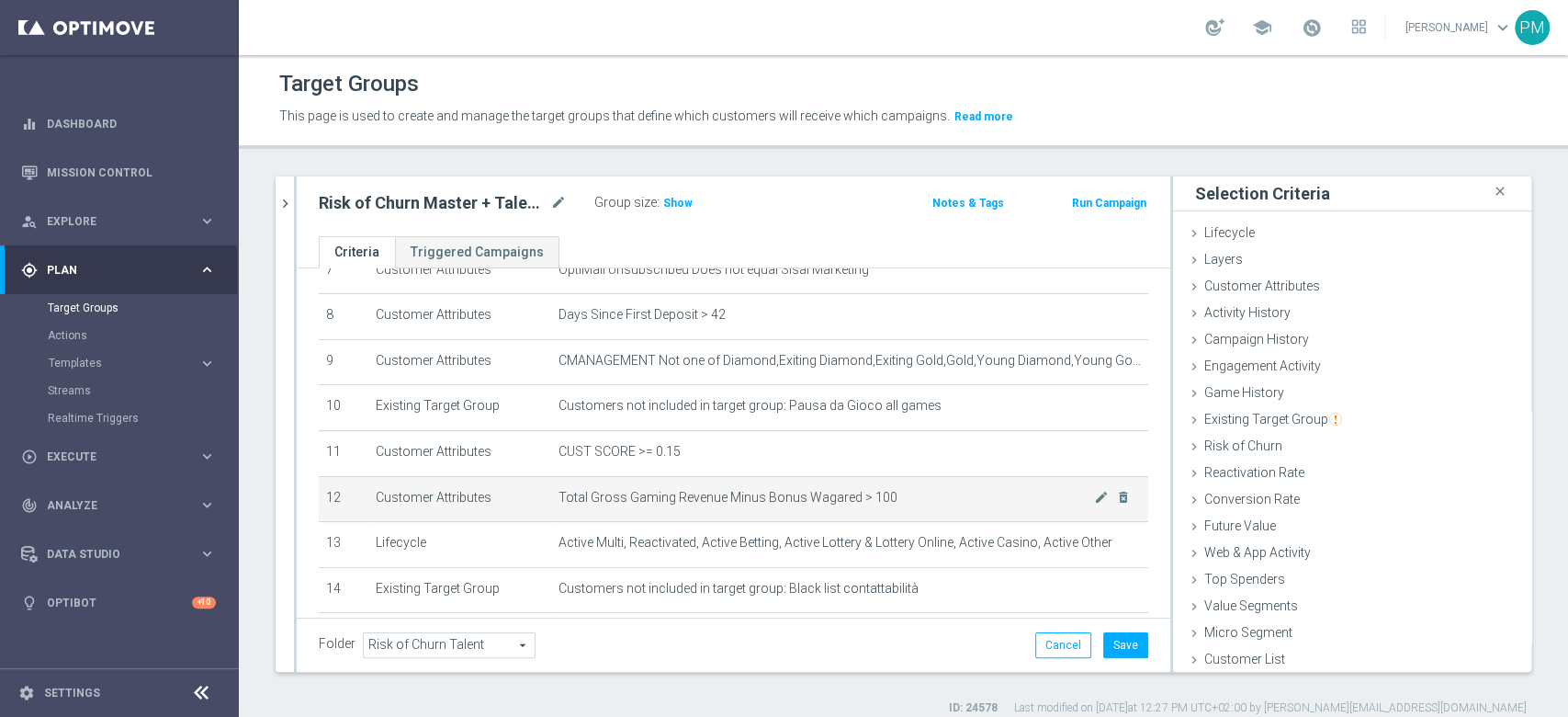
scroll to position [320, 0]
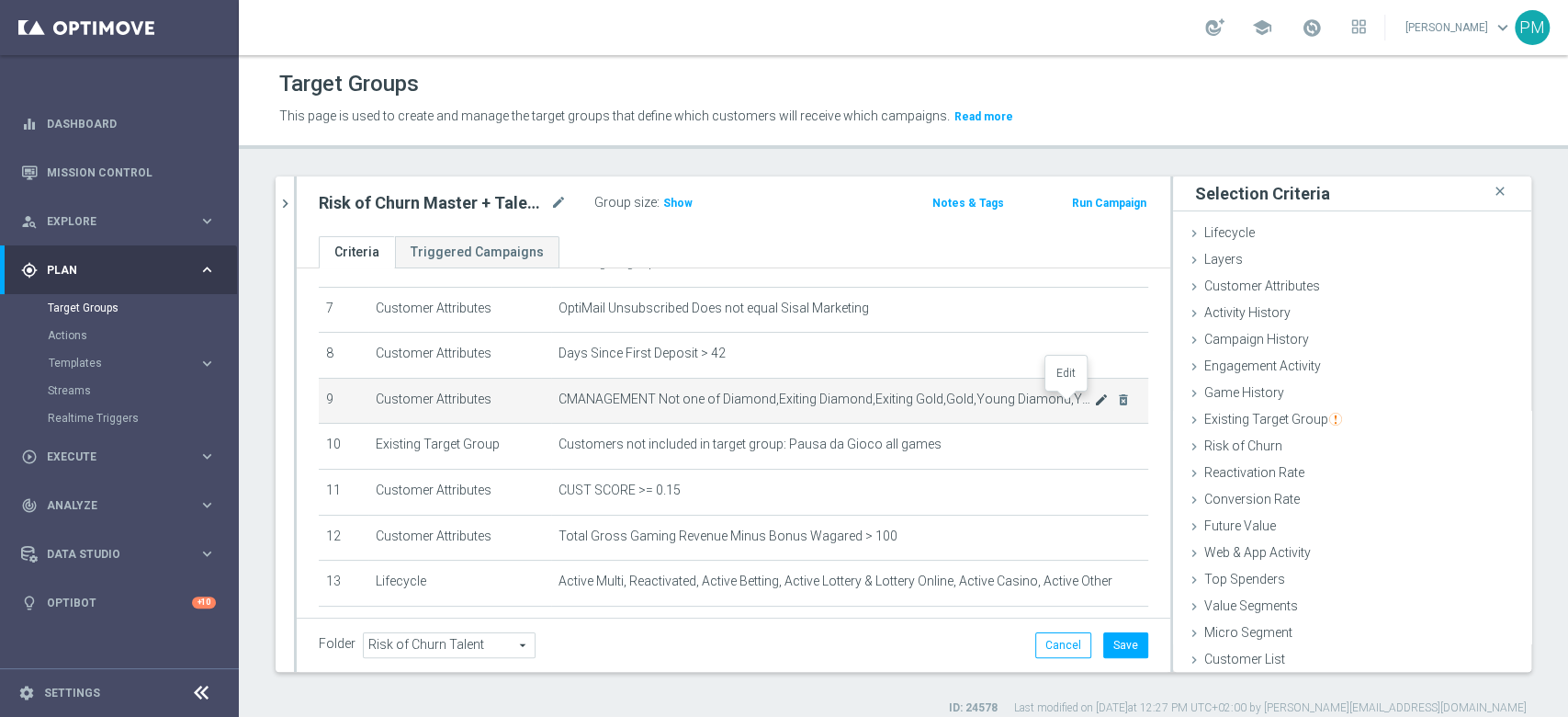
click at [1094, 400] on icon "mode_edit" at bounding box center [1101, 399] width 15 height 15
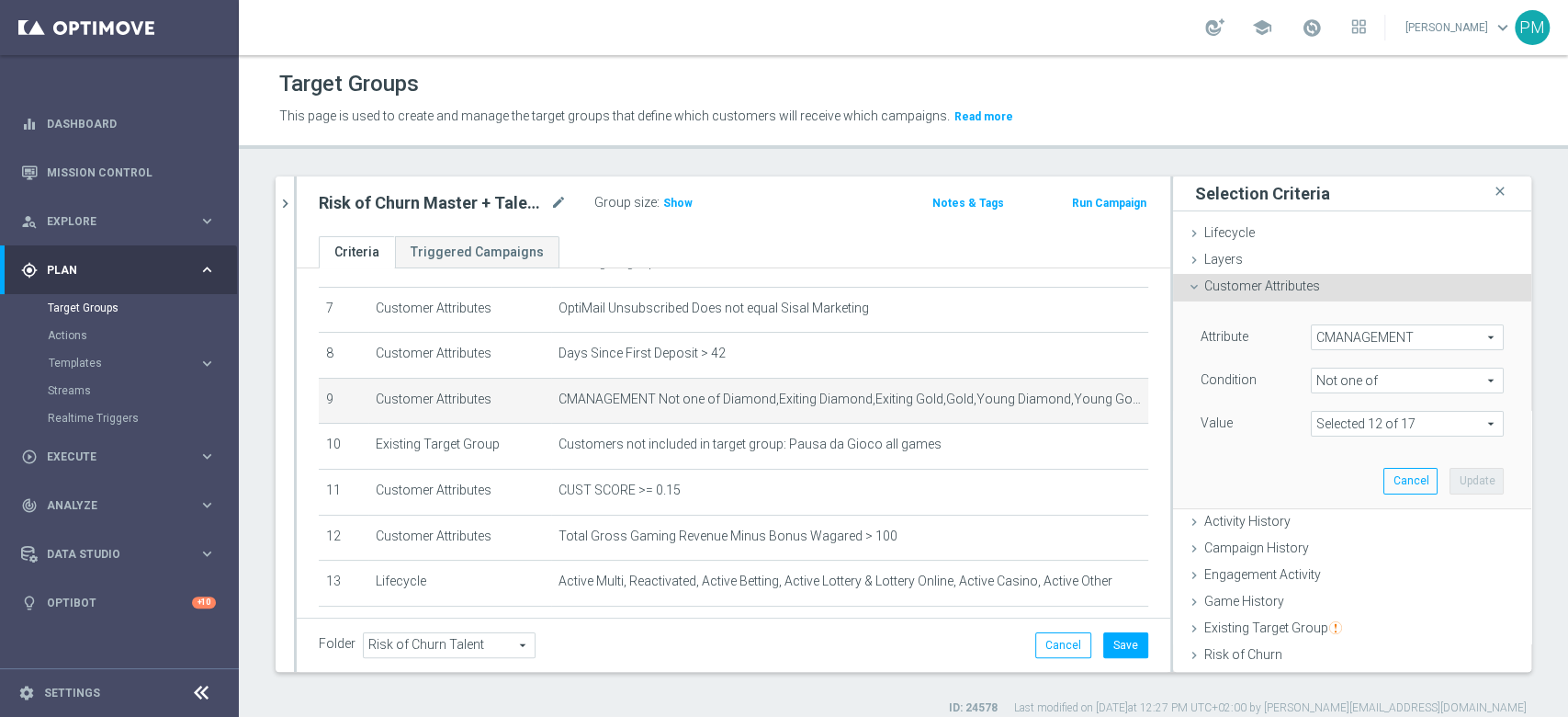
click at [1401, 378] on span "Not one of" at bounding box center [1406, 380] width 191 height 24
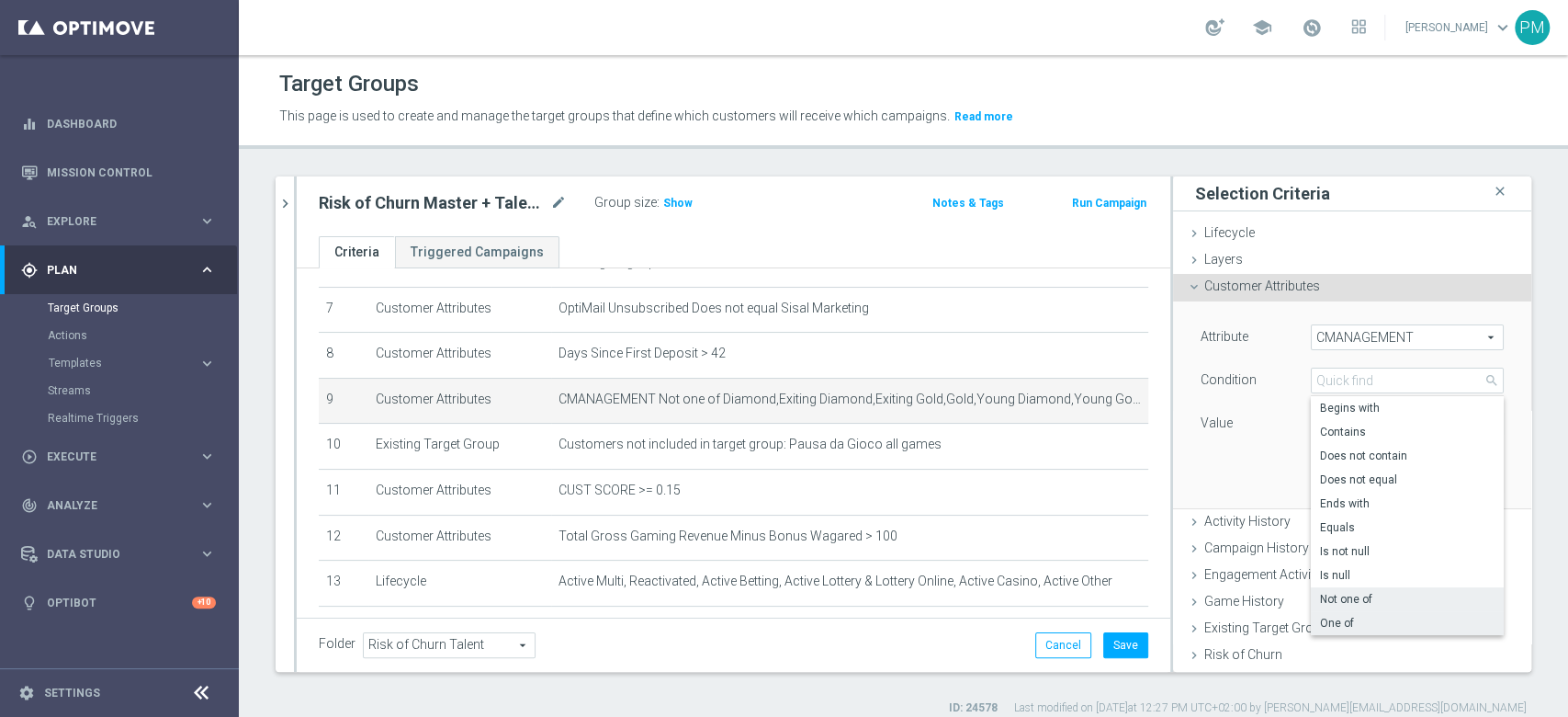
click at [1333, 619] on span "One of" at bounding box center [1406, 622] width 175 height 15
type input "One of"
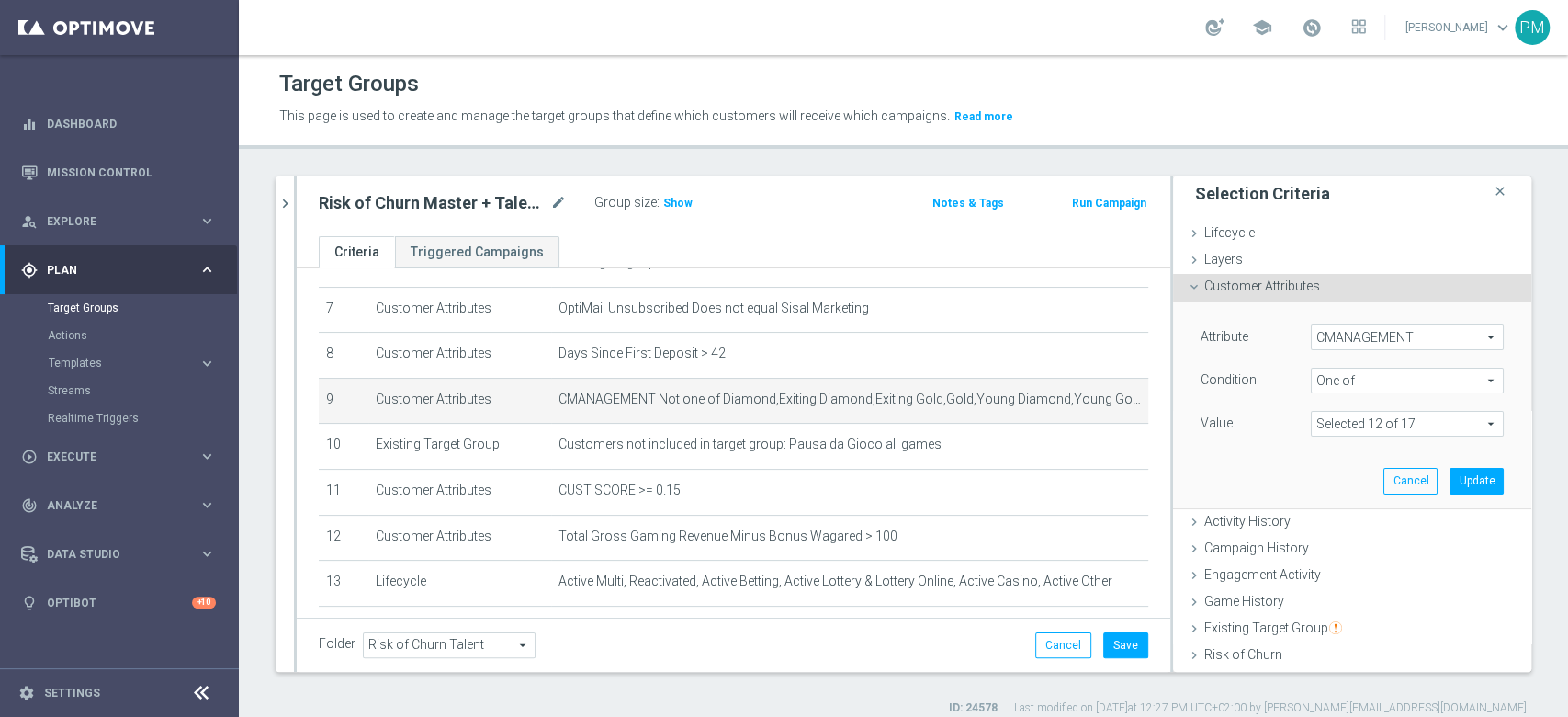
click at [1333, 420] on span at bounding box center [1406, 423] width 191 height 24
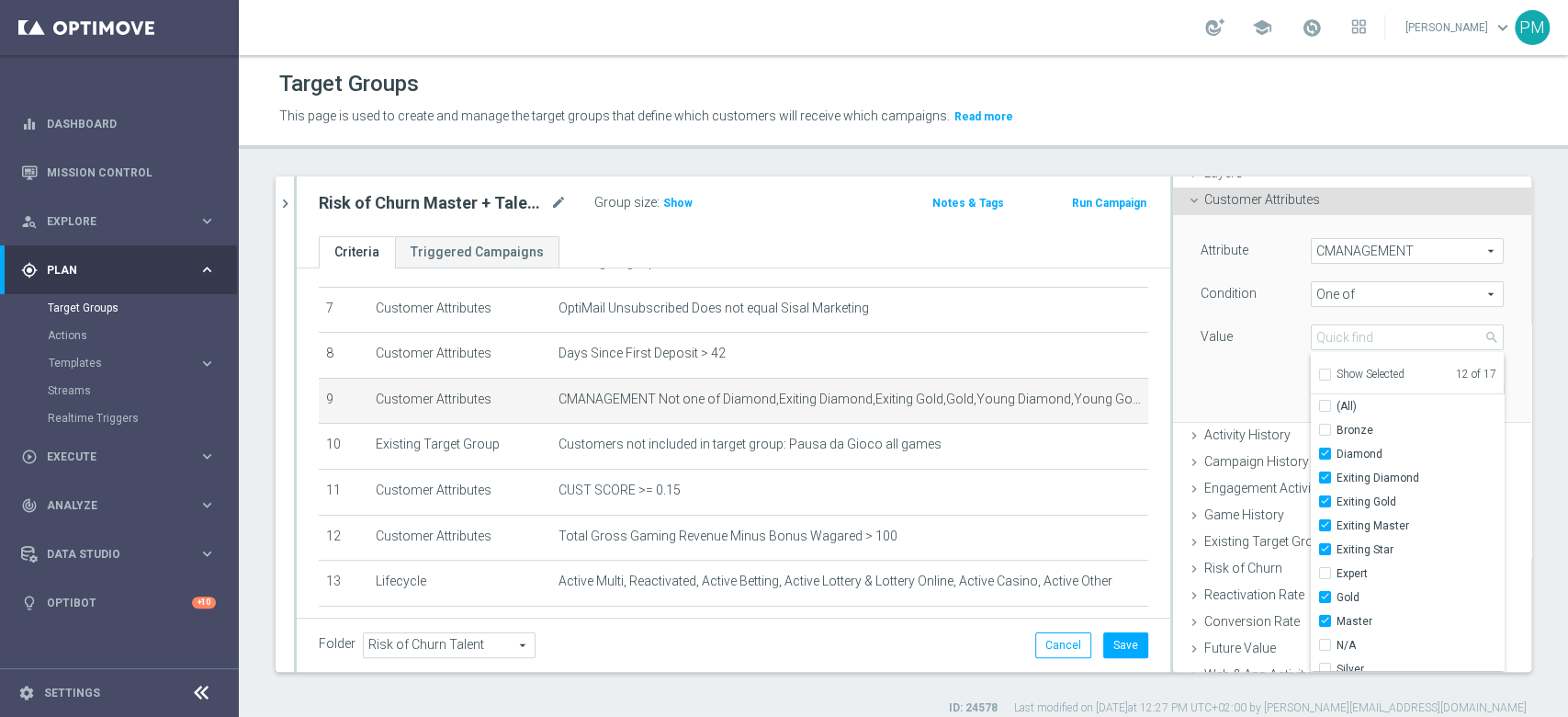
scroll to position [122, 0]
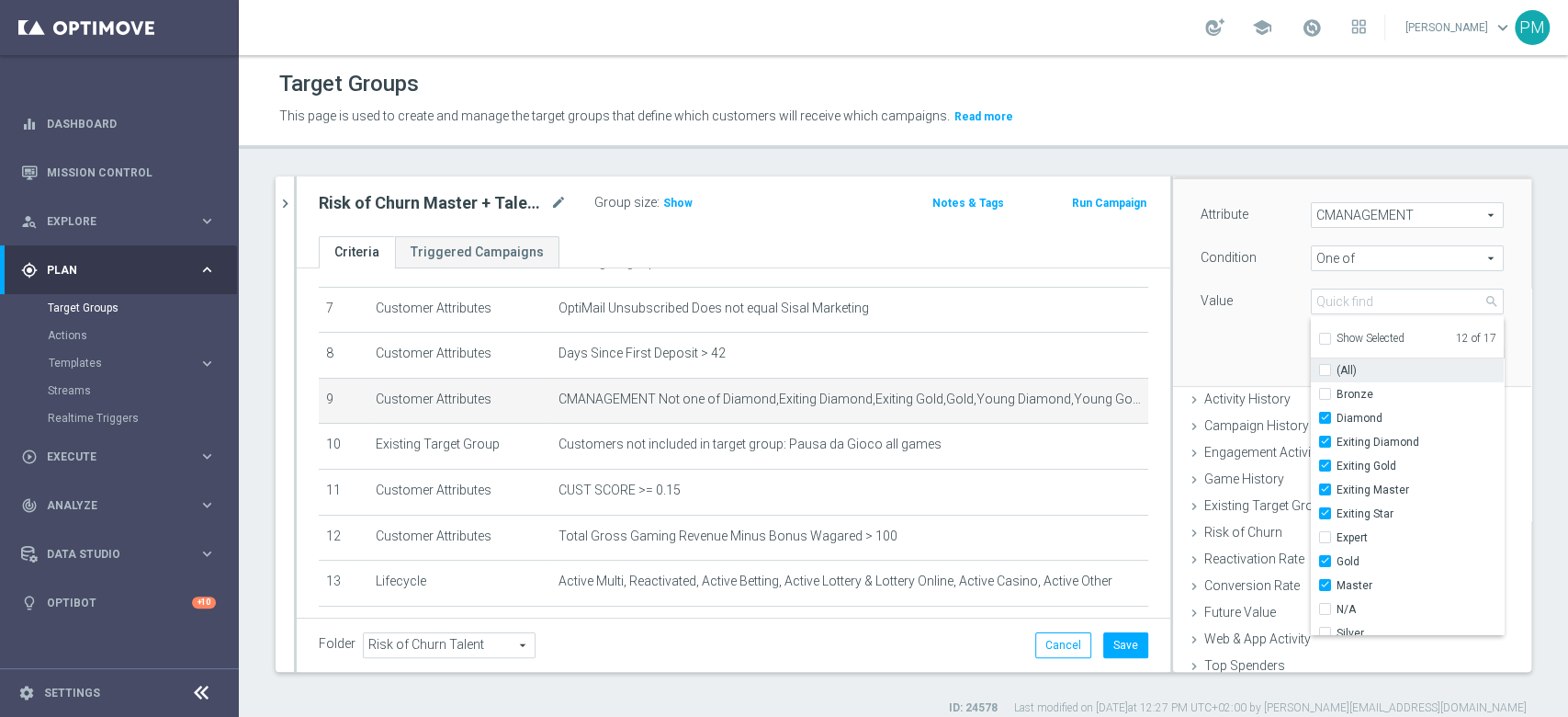
click at [1324, 367] on input "(All)" at bounding box center [1330, 370] width 12 height 12
checkbox input "true"
type input "Selected 17 of 17"
checkbox input "true"
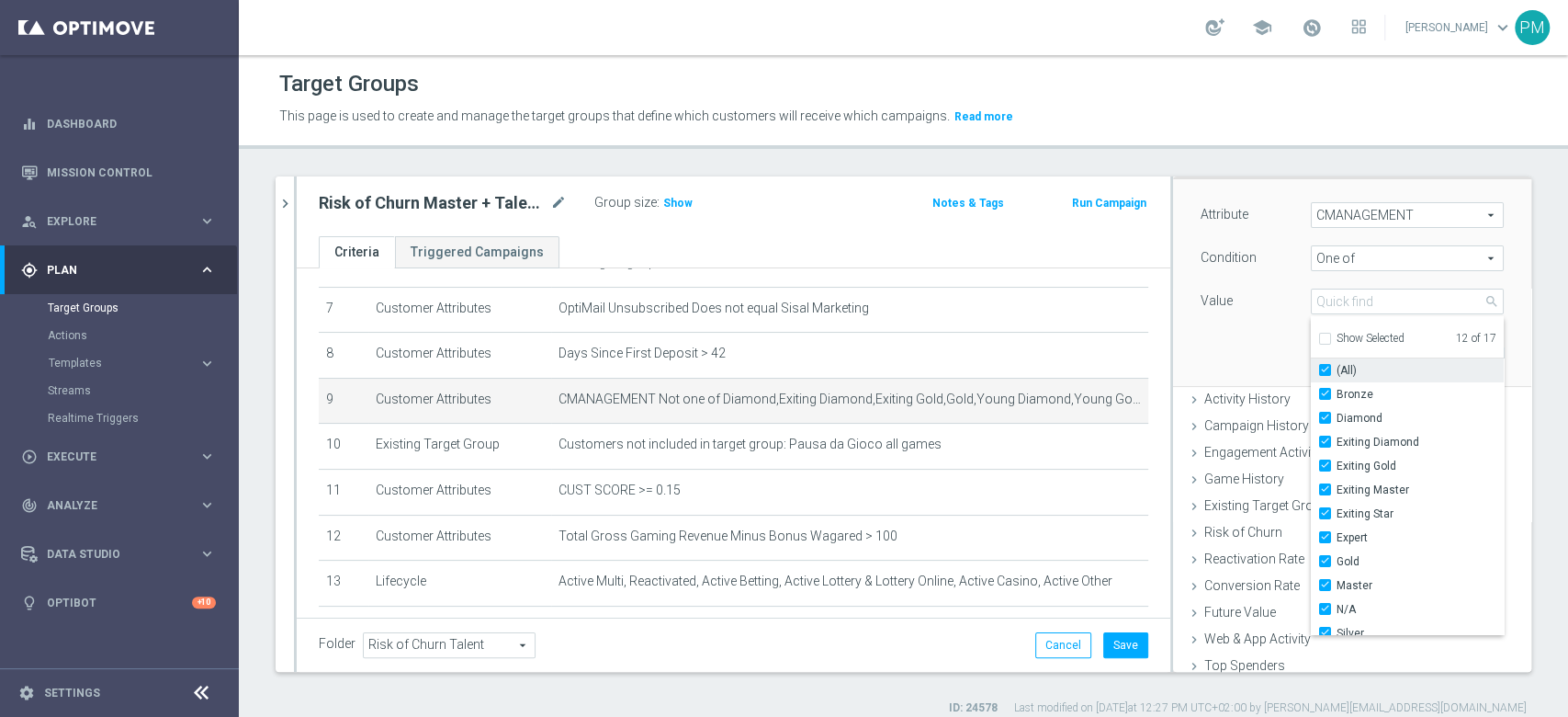
checkbox input "true"
click at [1324, 412] on input "Diamond" at bounding box center [1330, 418] width 12 height 12
checkbox input "false"
type input "Selected 16 of 17"
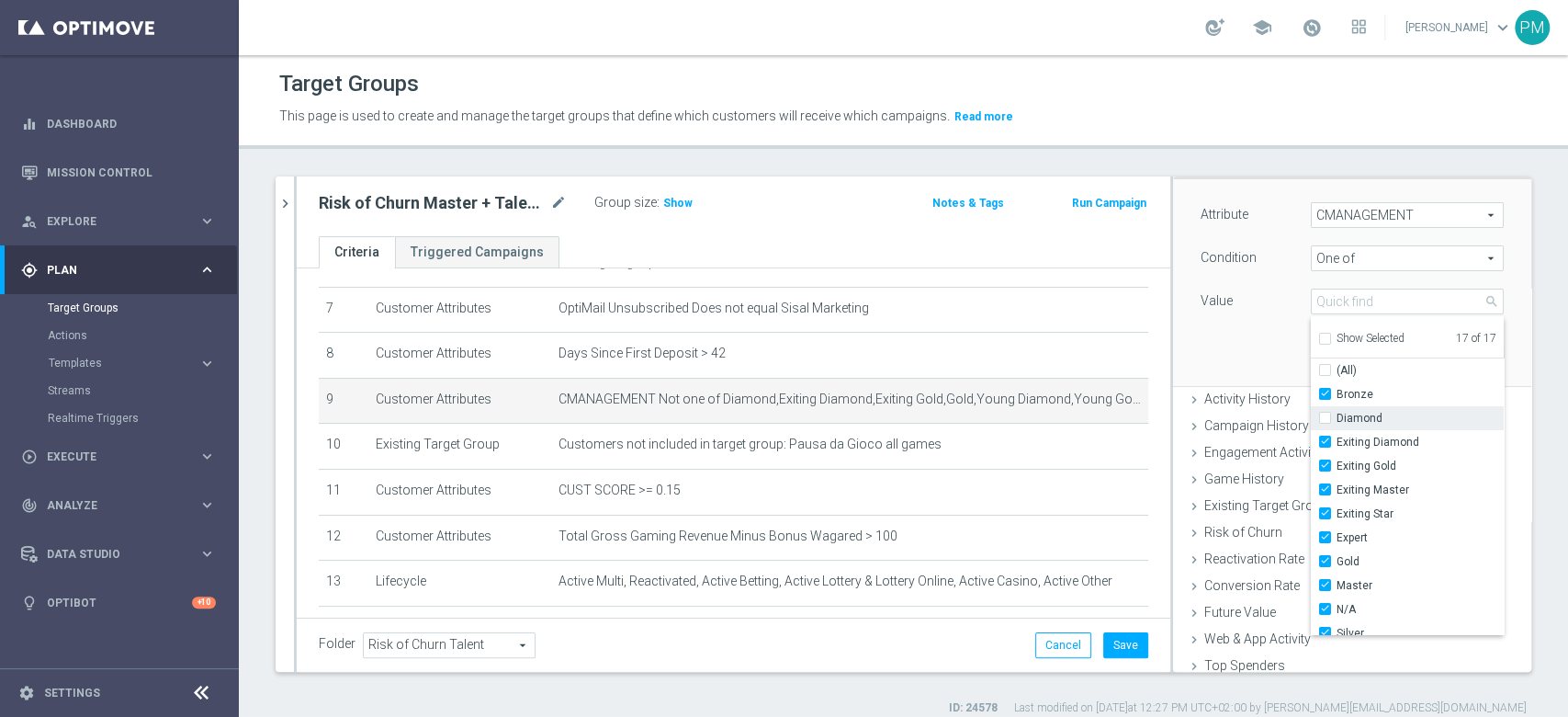
checkbox input "false"
click at [1324, 441] on input "Exiting Diamond" at bounding box center [1330, 442] width 12 height 12
checkbox input "false"
type input "Selected 15 of 17"
click at [1324, 514] on input "Exiting Star" at bounding box center [1330, 514] width 12 height 12
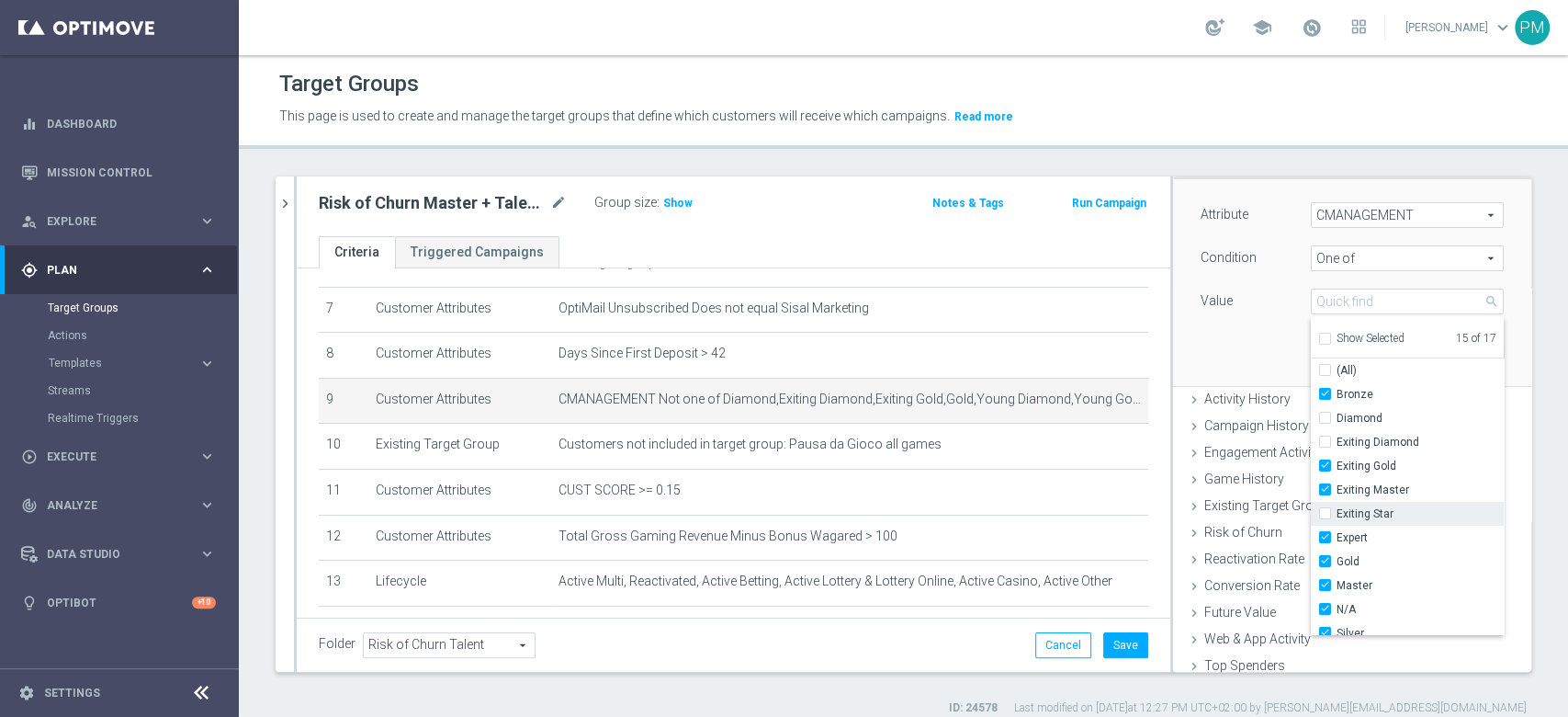
checkbox input "false"
type input "Selected 14 of 17"
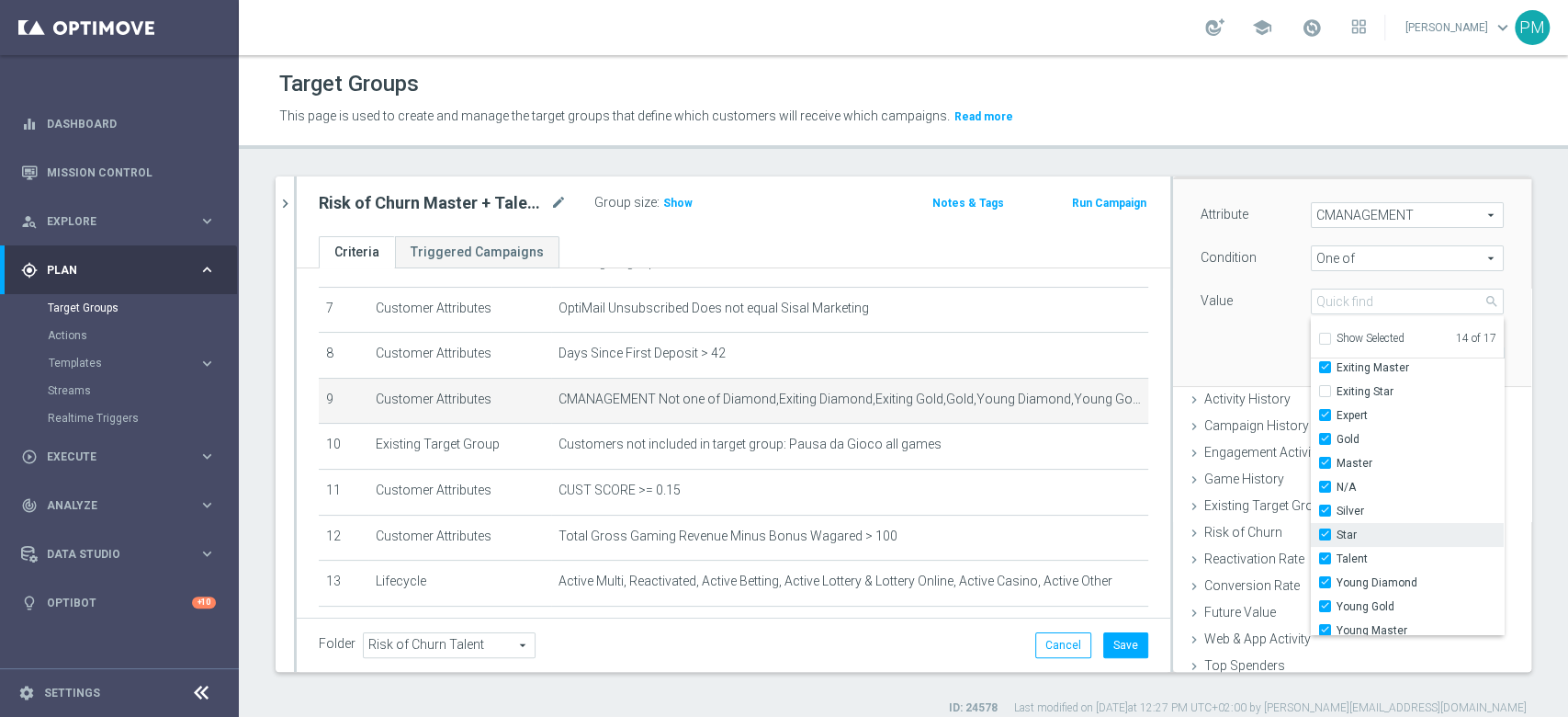
click at [1336, 532] on label "Star" at bounding box center [1419, 535] width 167 height 24
click at [1324, 532] on input "Star" at bounding box center [1330, 535] width 12 height 12
checkbox input "false"
type input "Selected 13 of 17"
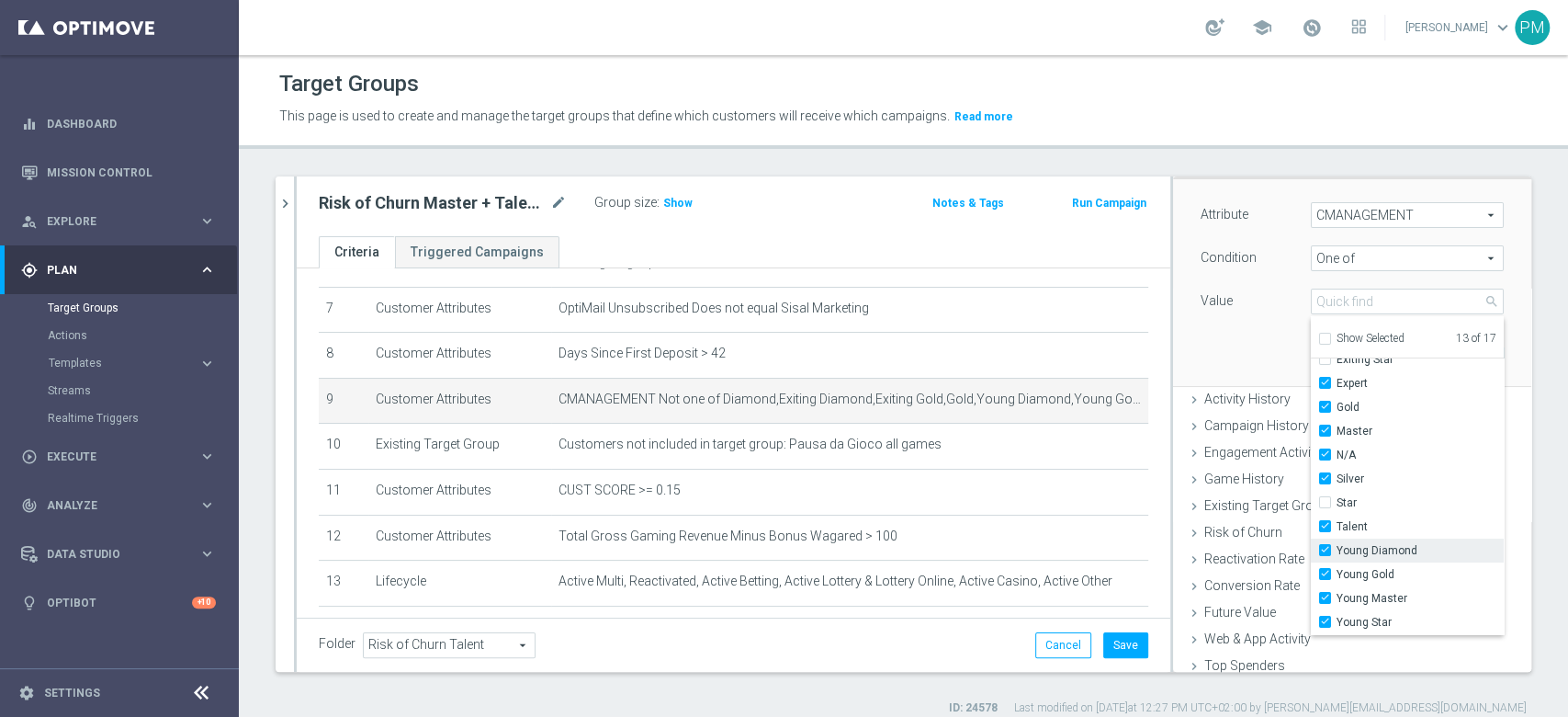
click at [1324, 552] on input "Young Diamond" at bounding box center [1330, 551] width 12 height 12
checkbox input "false"
type input "Selected 12 of 17"
click at [1324, 617] on input "Young Star" at bounding box center [1330, 622] width 12 height 12
checkbox input "false"
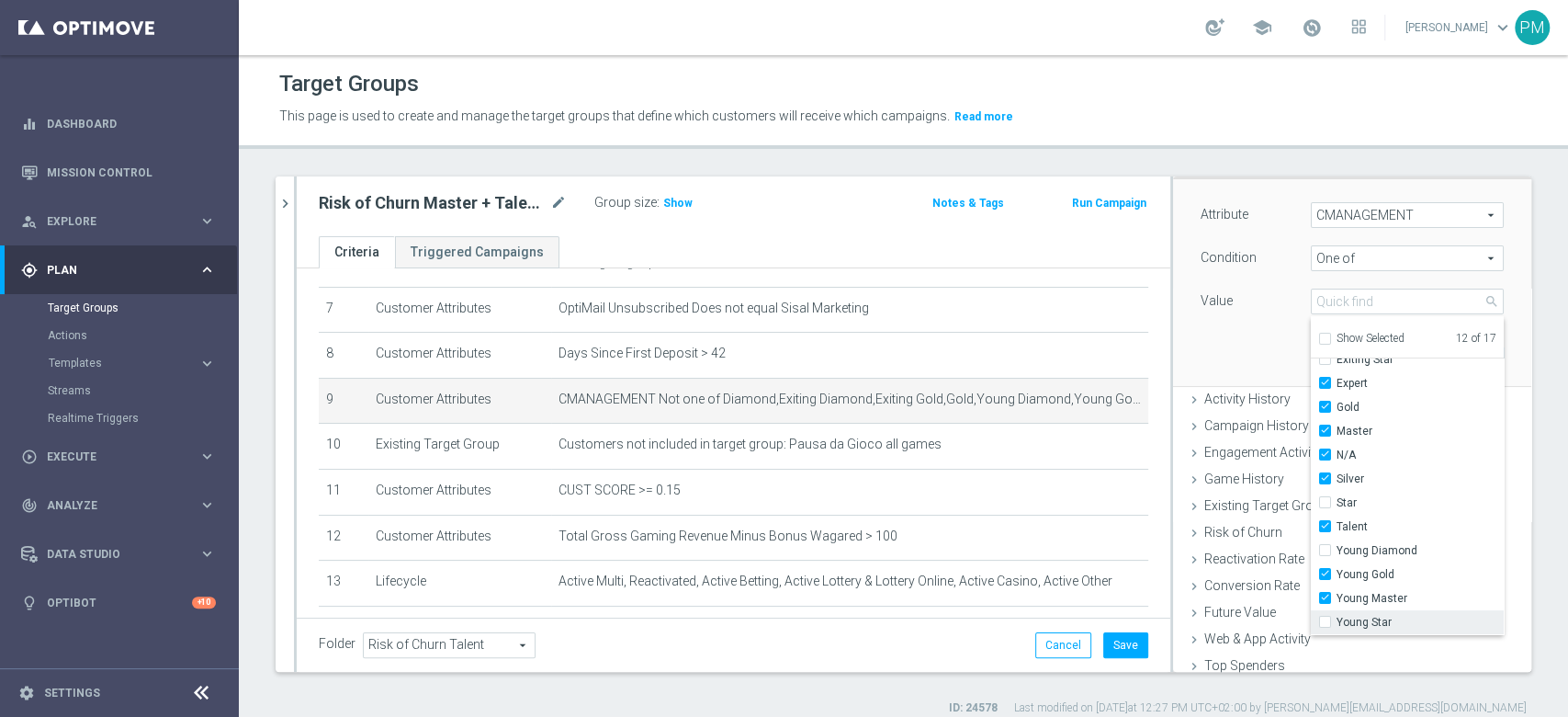
type input "Selected 11 of 17"
click at [1237, 341] on div "Attribute CMANAGEMENT CMANAGEMENT arrow_drop_down search Condition One of One o…" at bounding box center [1351, 282] width 330 height 206
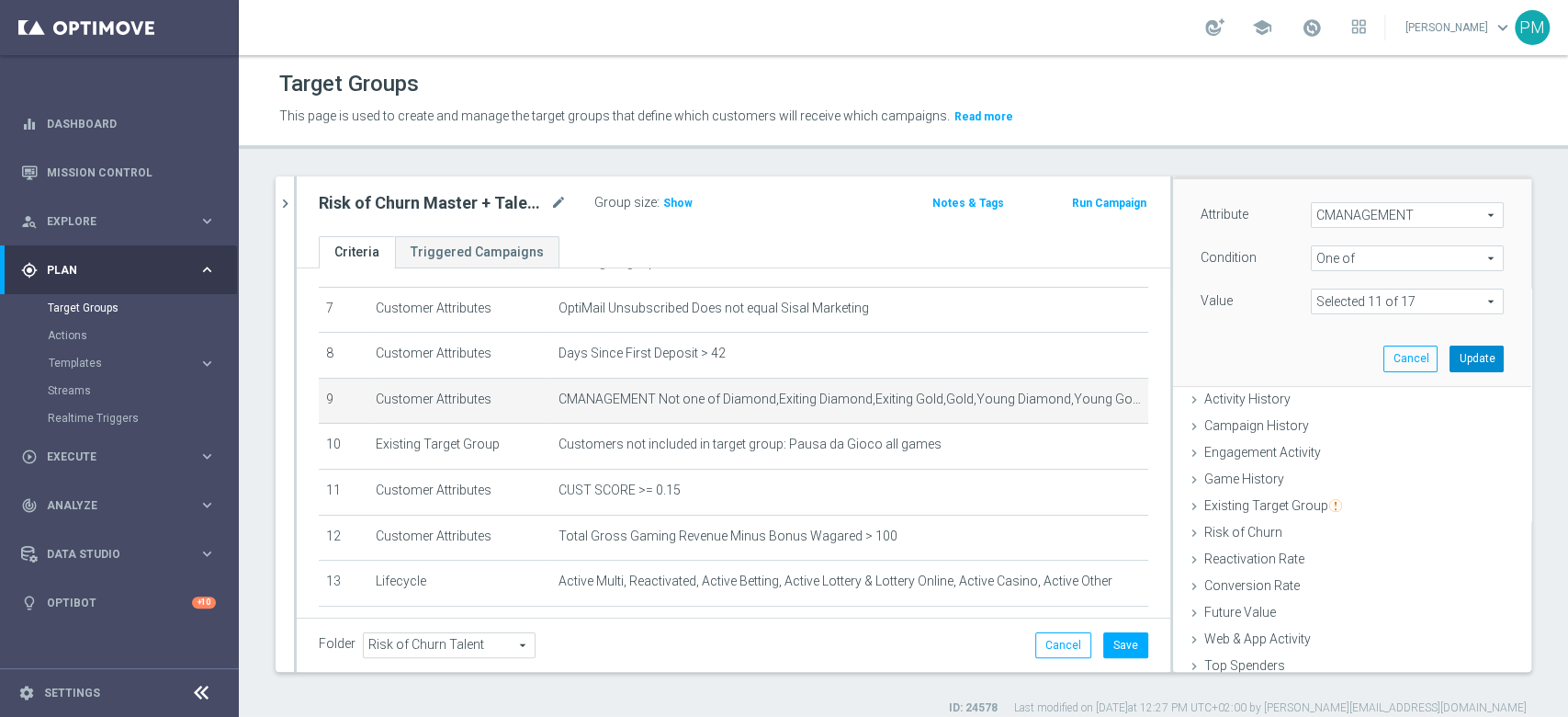
click at [1449, 362] on button "Update" at bounding box center [1476, 358] width 54 height 26
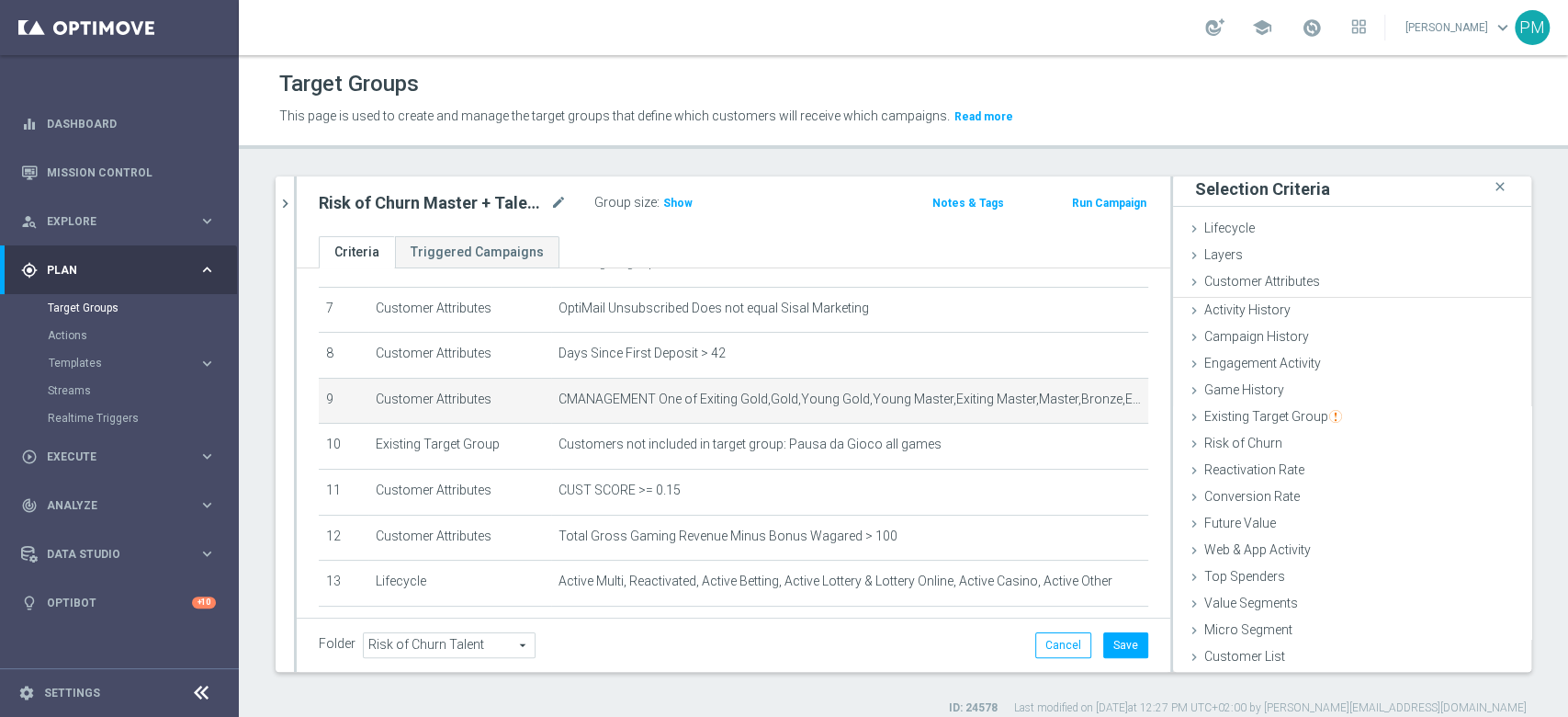
scroll to position [2, 0]
click at [1111, 642] on button "Save" at bounding box center [1125, 645] width 45 height 26
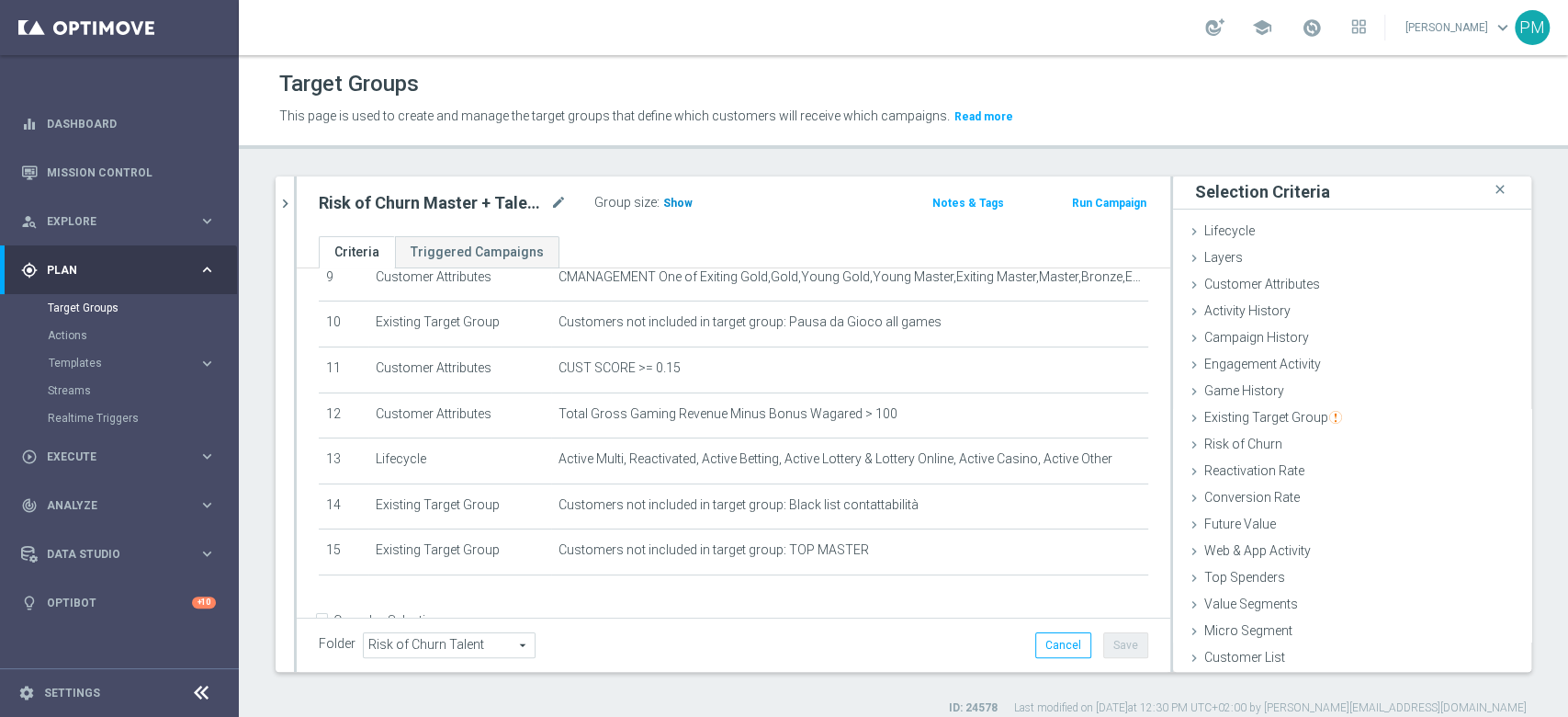
click at [668, 197] on span "Show" at bounding box center [677, 203] width 29 height 13
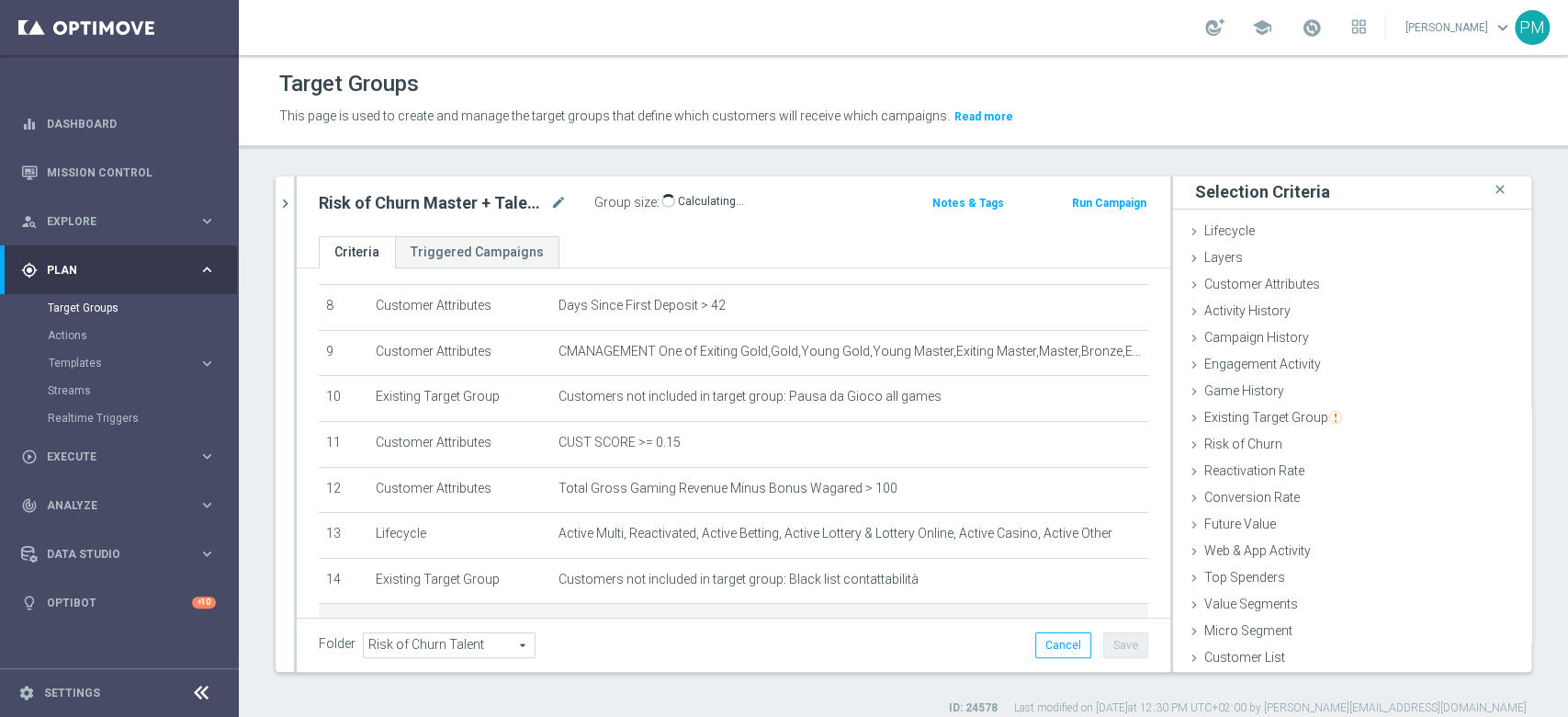
scroll to position [488, 0]
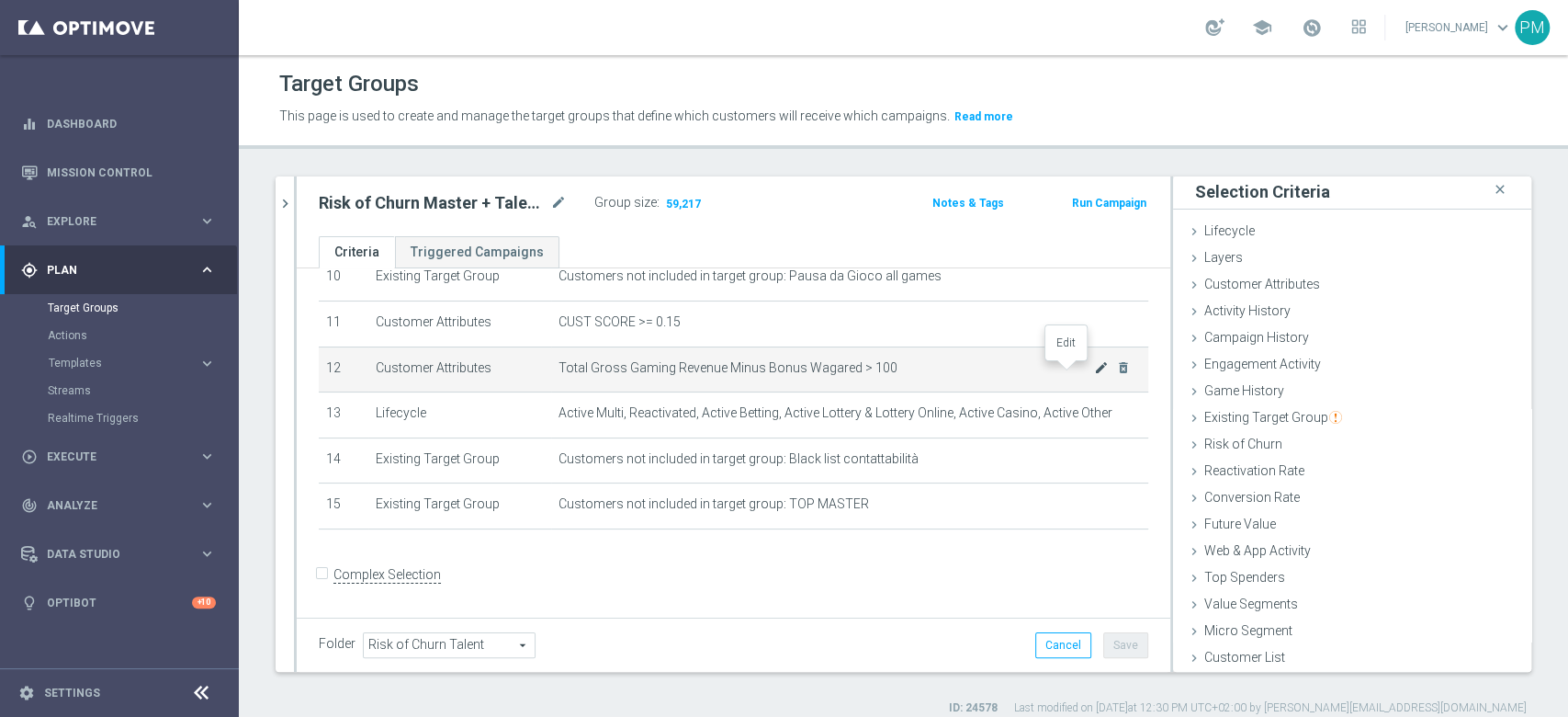
click at [1094, 367] on icon "mode_edit" at bounding box center [1101, 367] width 15 height 15
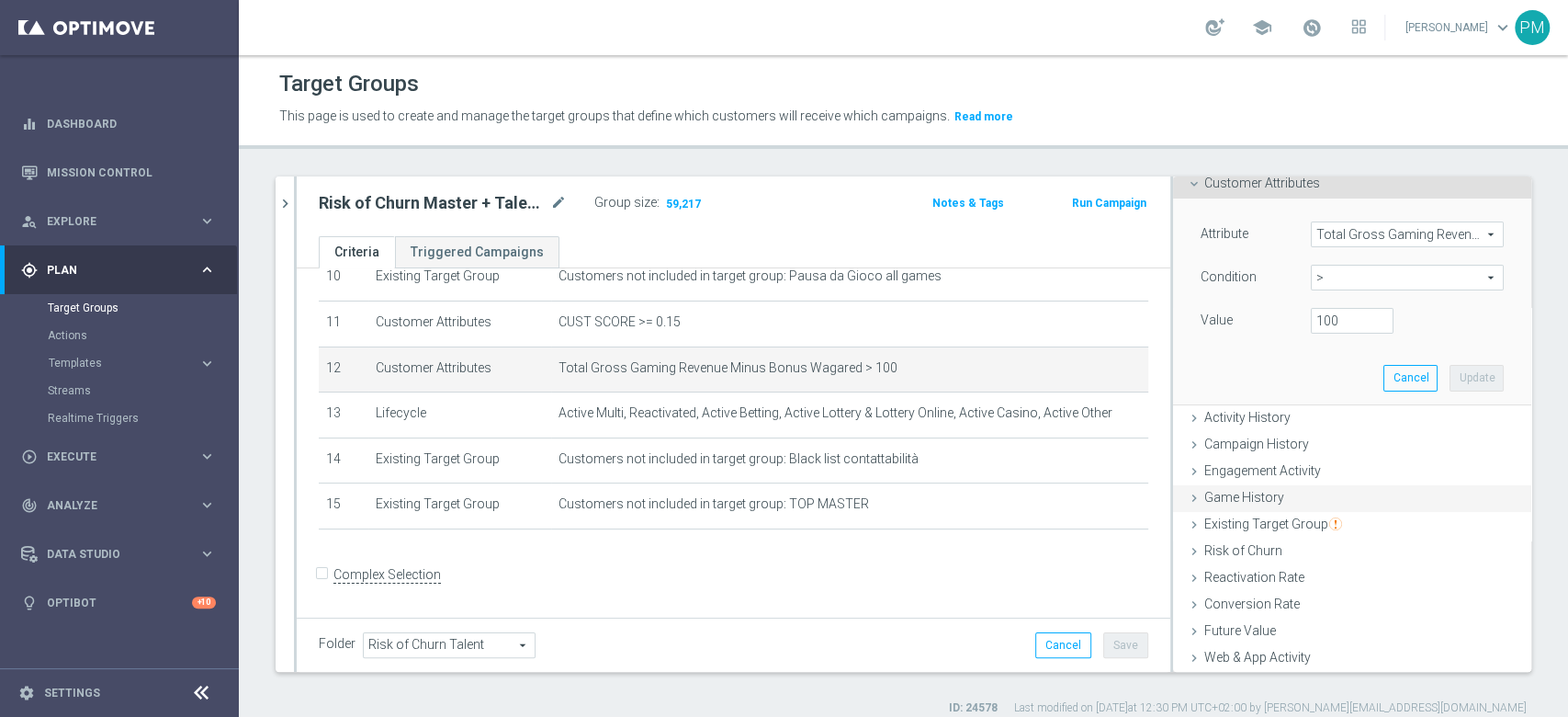
scroll to position [122, 0]
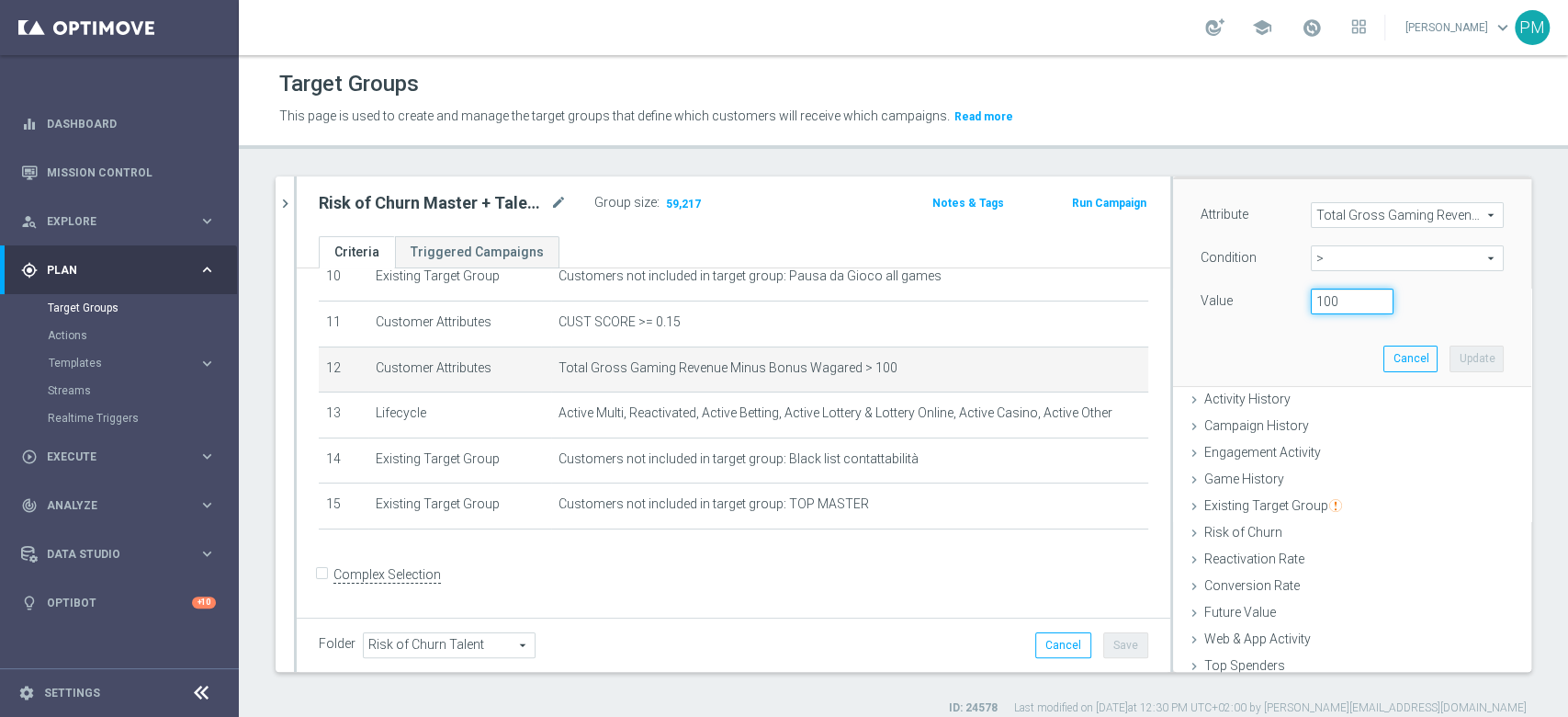
click at [1310, 297] on input "100" at bounding box center [1351, 302] width 83 height 26
type input "500"
click at [1449, 352] on button "Update" at bounding box center [1476, 358] width 54 height 26
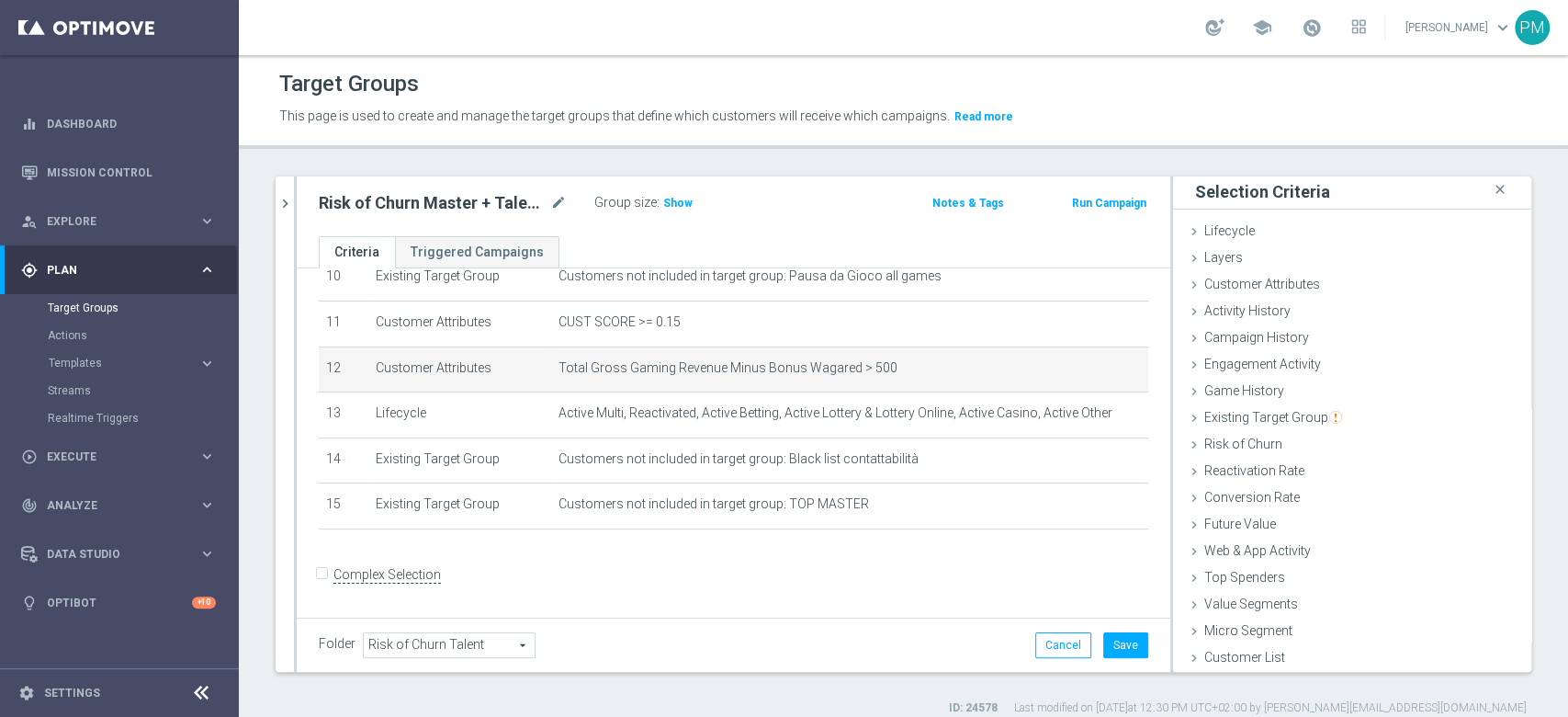
scroll to position [2, 0]
click at [683, 202] on span "Show" at bounding box center [677, 203] width 29 height 13
click at [1094, 372] on icon "mode_edit" at bounding box center [1101, 367] width 15 height 15
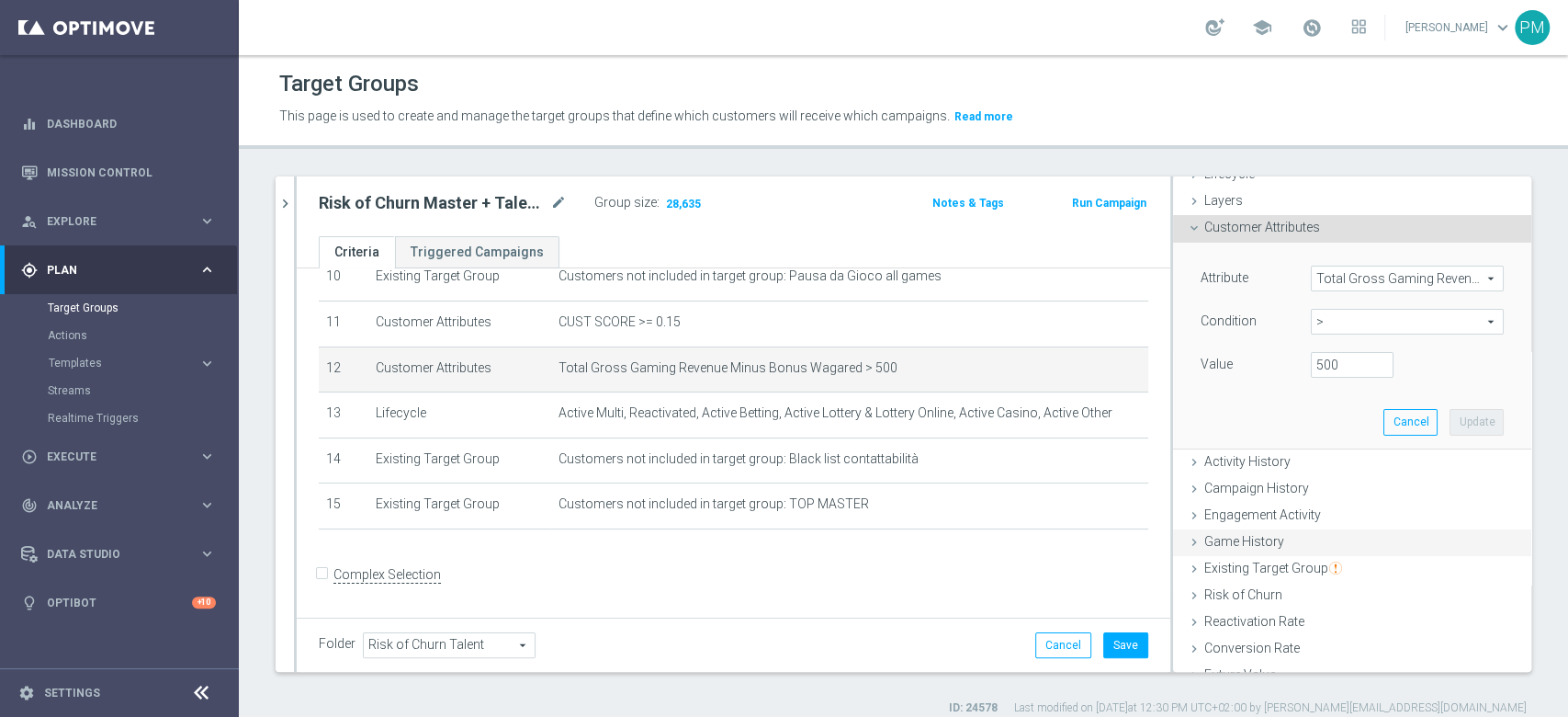
scroll to position [122, 0]
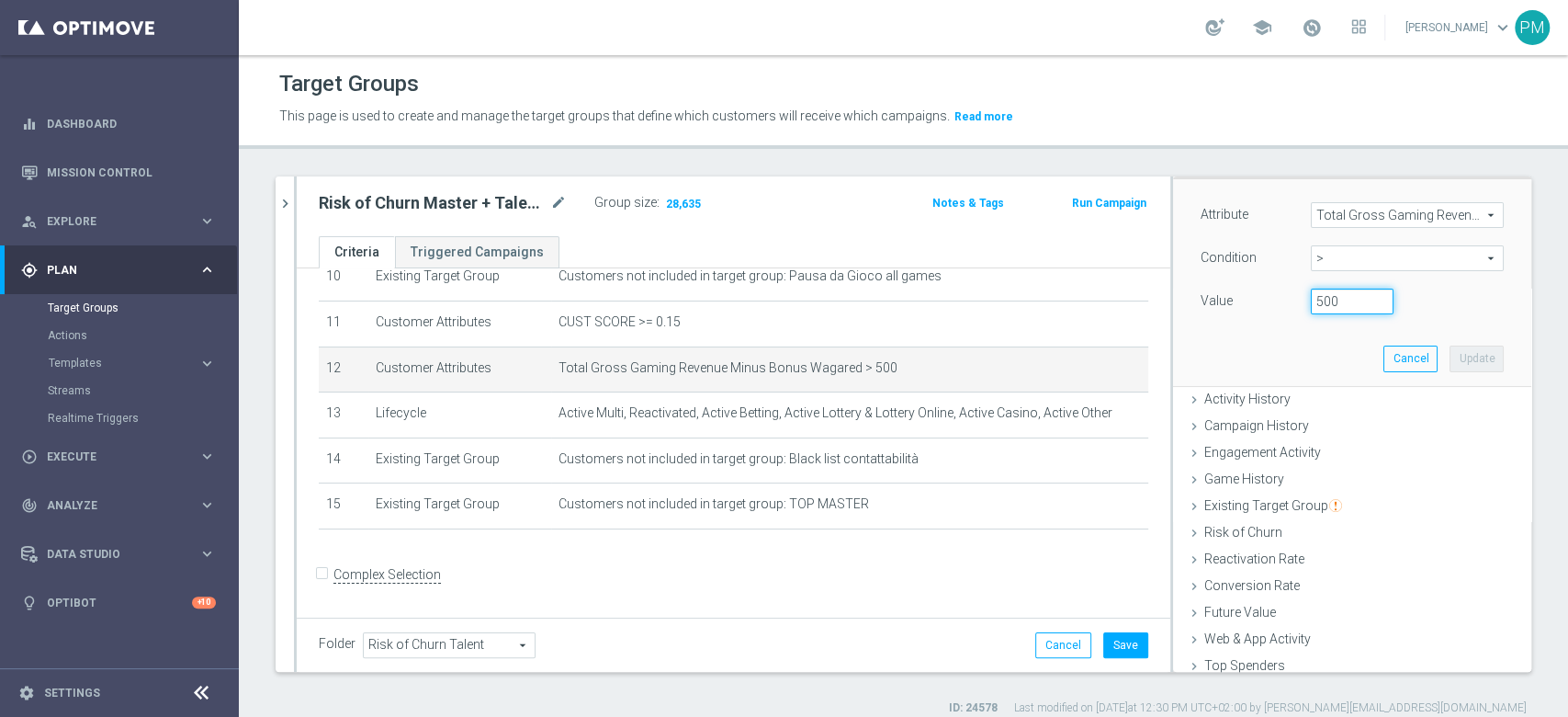
drag, startPoint x: 1315, startPoint y: 303, endPoint x: 1271, endPoint y: 299, distance: 44.2
click at [1297, 299] on div "500" at bounding box center [1351, 302] width 110 height 26
type input "1200"
click at [1449, 346] on button "Update" at bounding box center [1476, 358] width 54 height 26
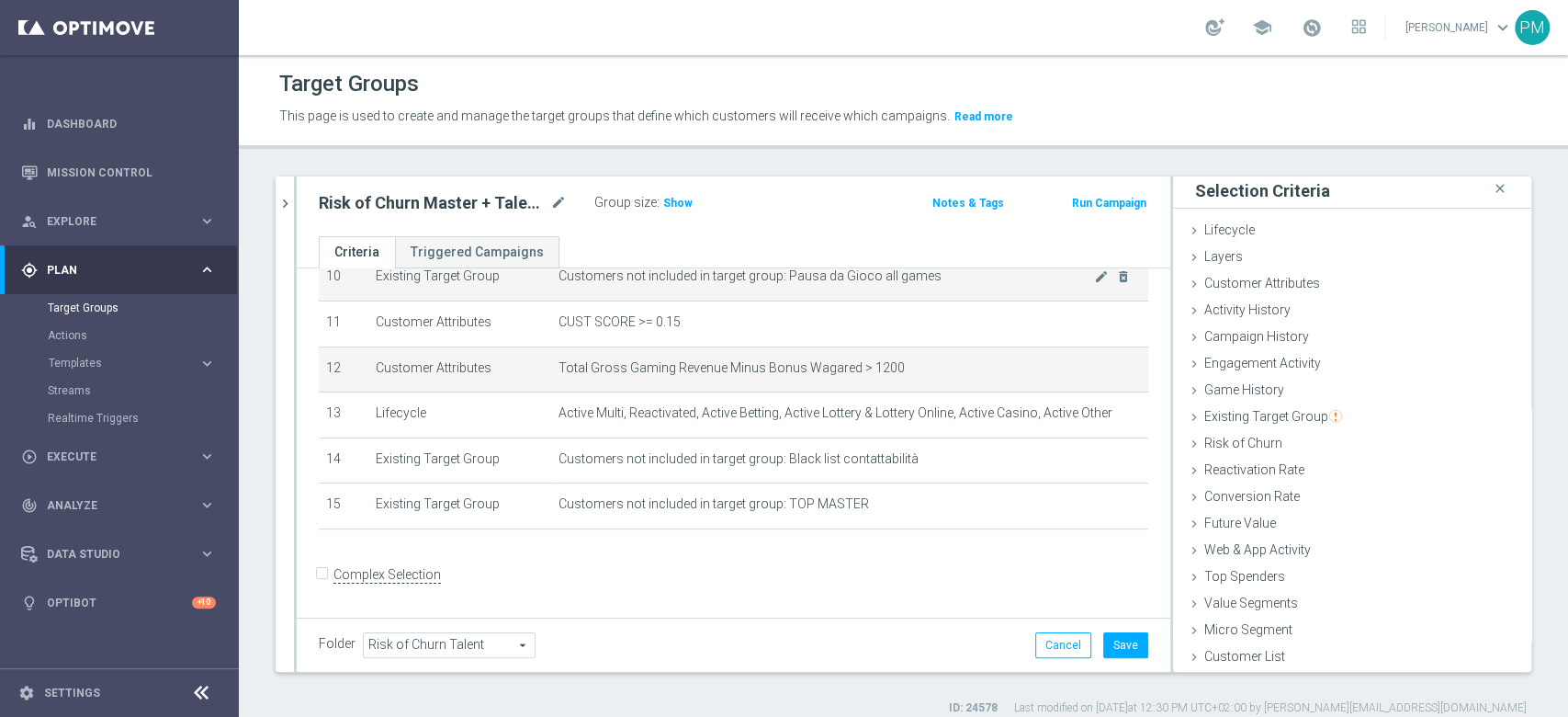
scroll to position [2, 0]
click at [676, 198] on span "Show" at bounding box center [677, 203] width 29 height 13
click at [1094, 366] on icon "mode_edit" at bounding box center [1101, 367] width 15 height 15
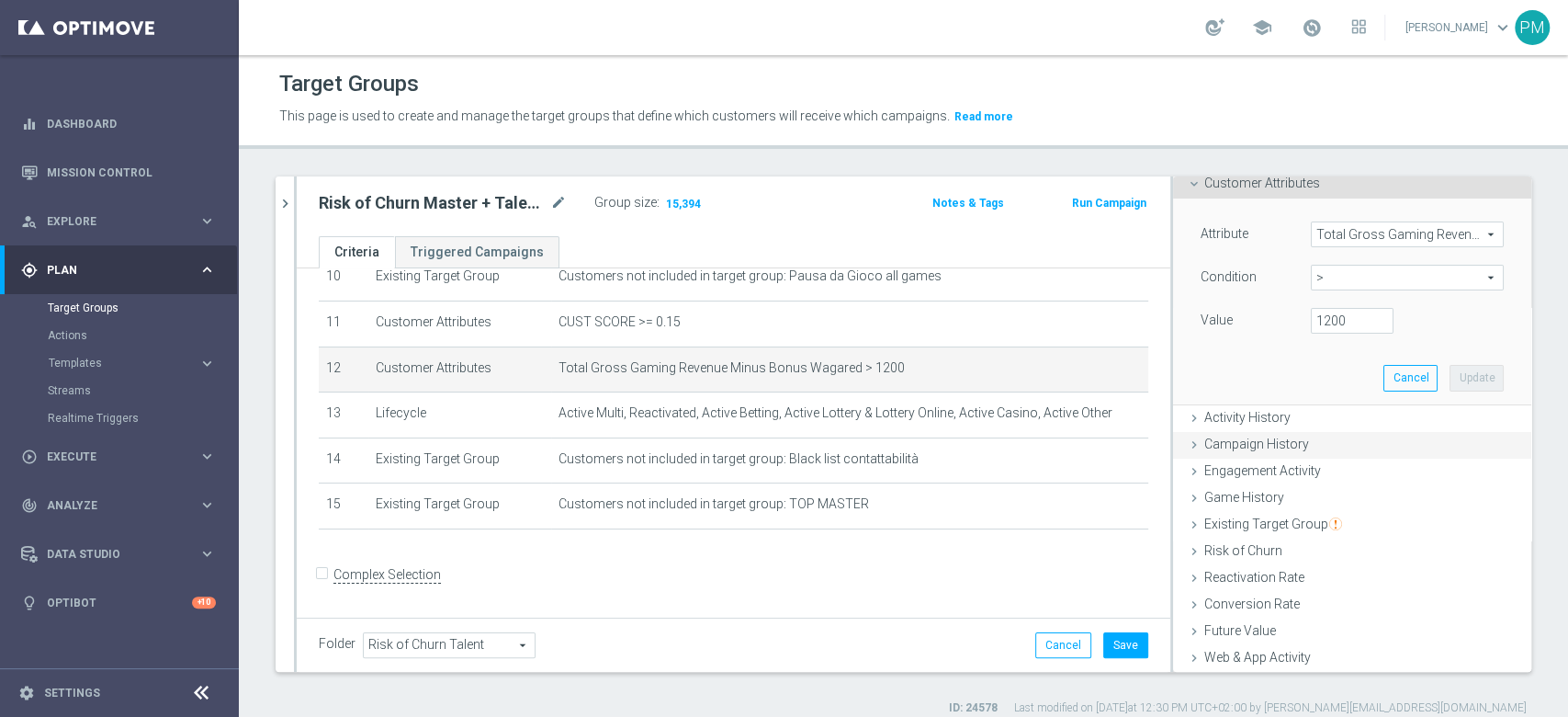
scroll to position [122, 0]
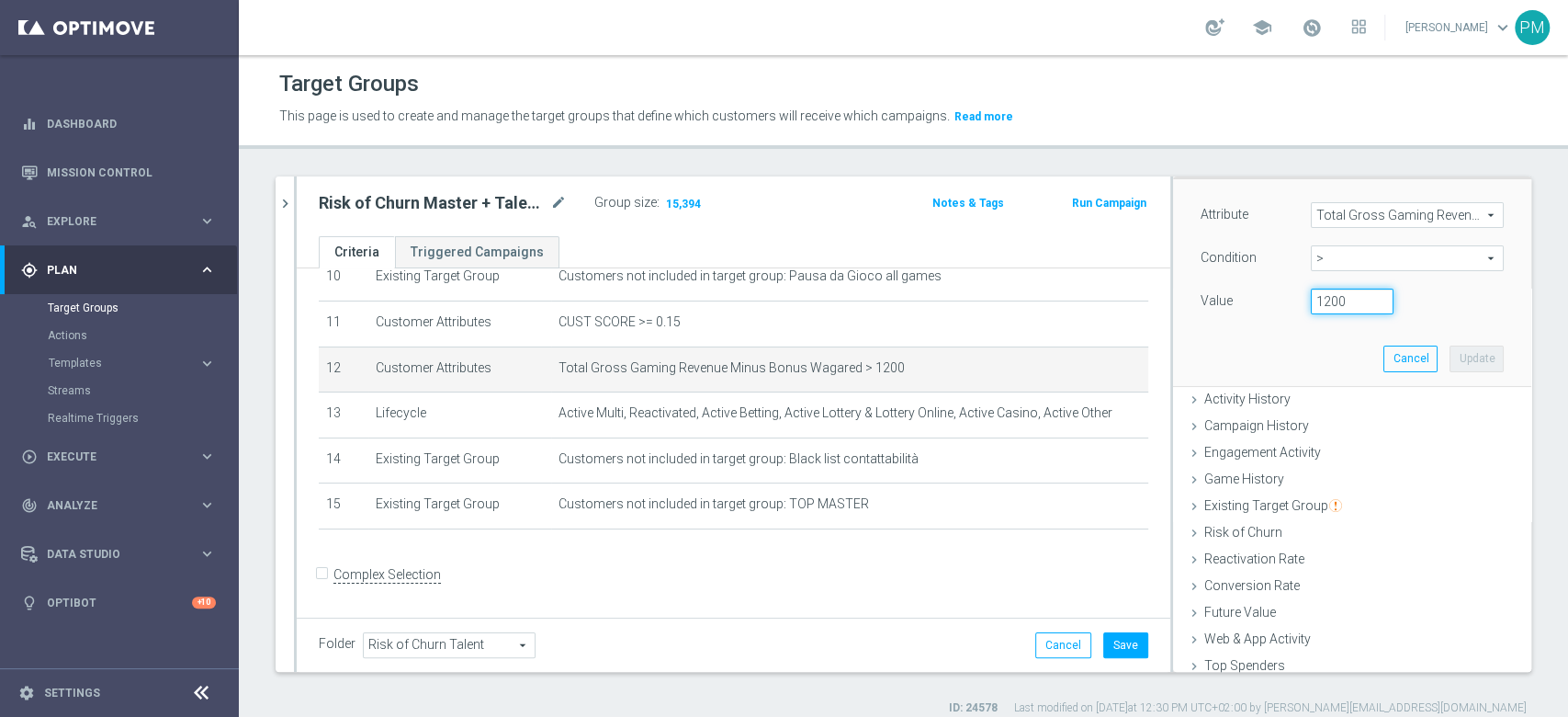
drag, startPoint x: 1294, startPoint y: 297, endPoint x: 1260, endPoint y: 296, distance: 34.0
click at [1267, 297] on div "Value 1200" at bounding box center [1351, 303] width 330 height 29
type input "2000"
click at [1449, 360] on button "Update" at bounding box center [1476, 358] width 54 height 26
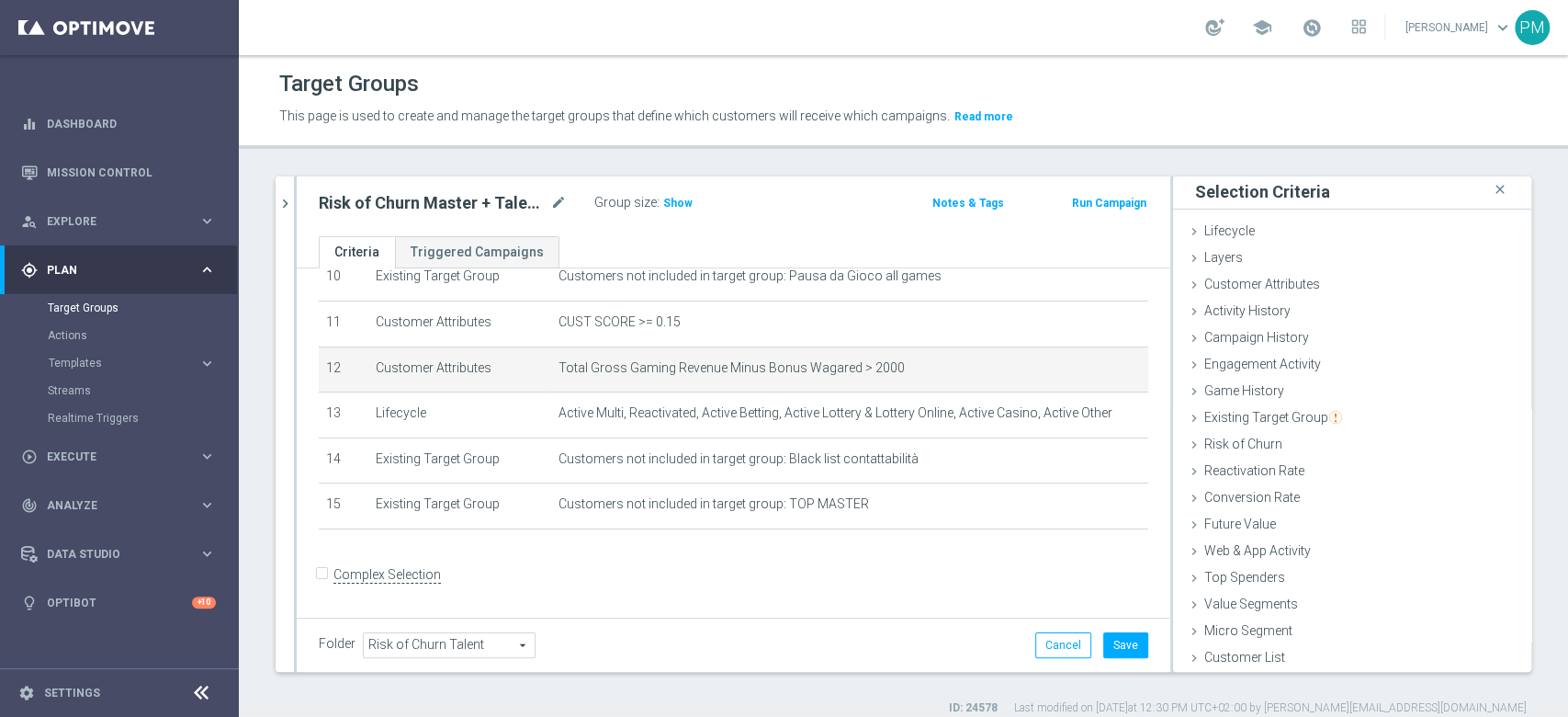
scroll to position [2, 0]
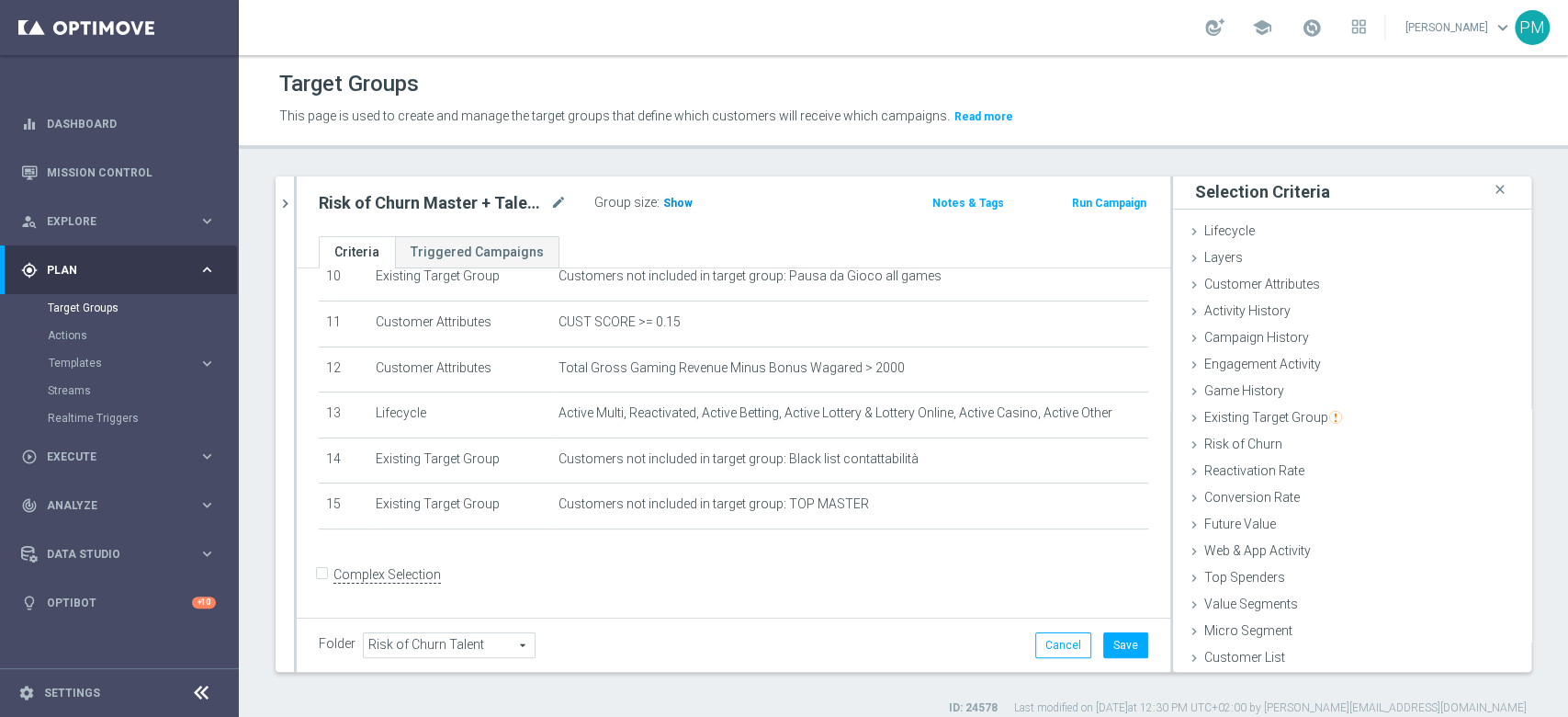
click at [676, 202] on span "Show" at bounding box center [677, 203] width 29 height 13
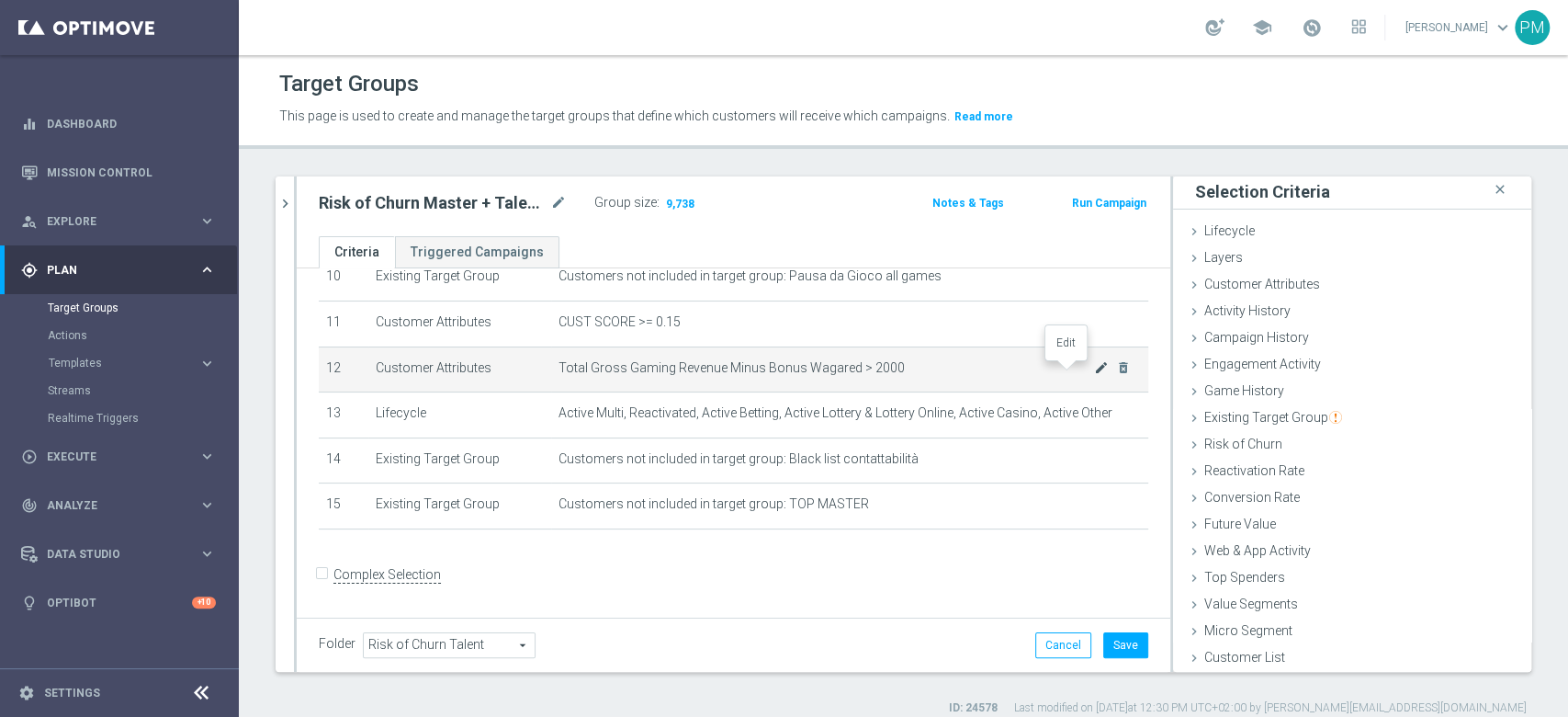
click at [1094, 371] on icon "mode_edit" at bounding box center [1101, 367] width 15 height 15
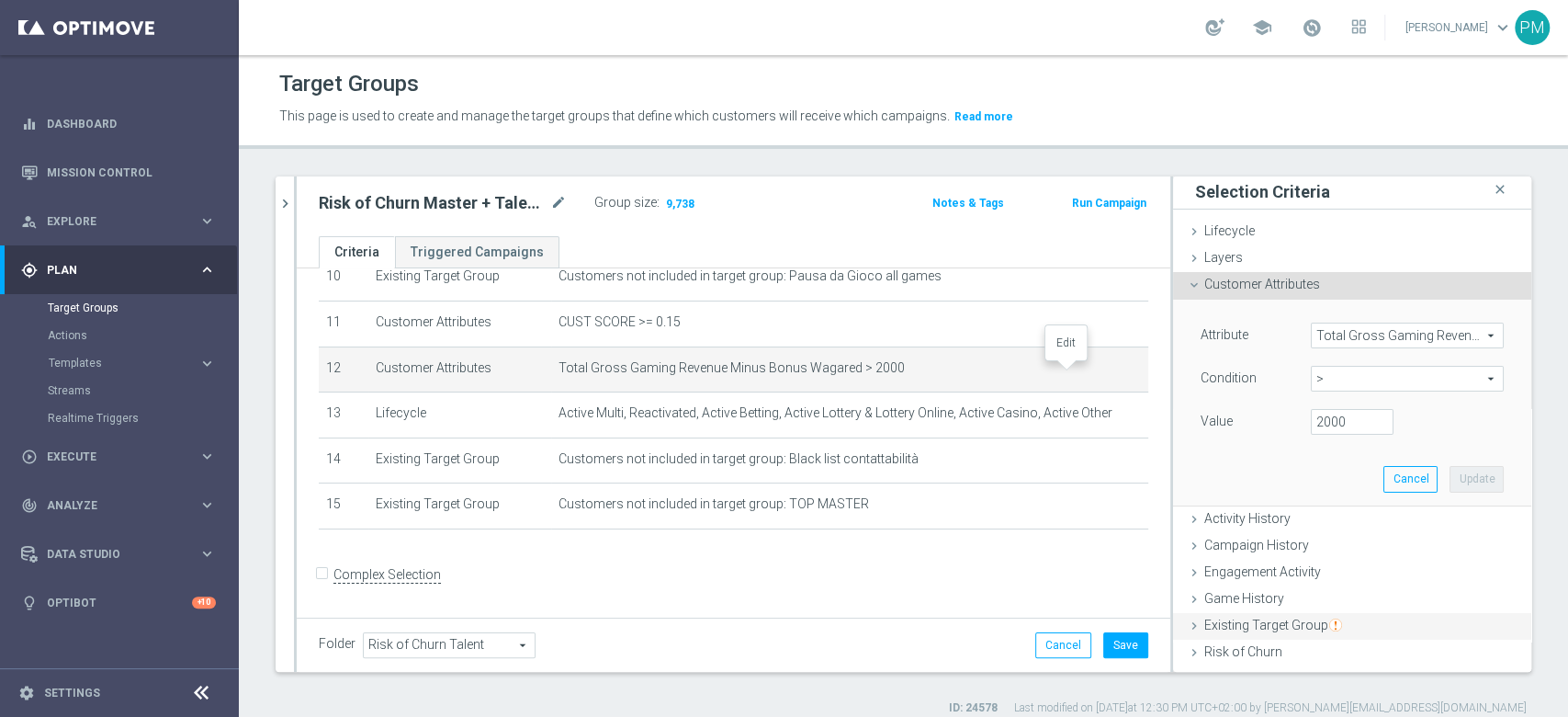
scroll to position [122, 0]
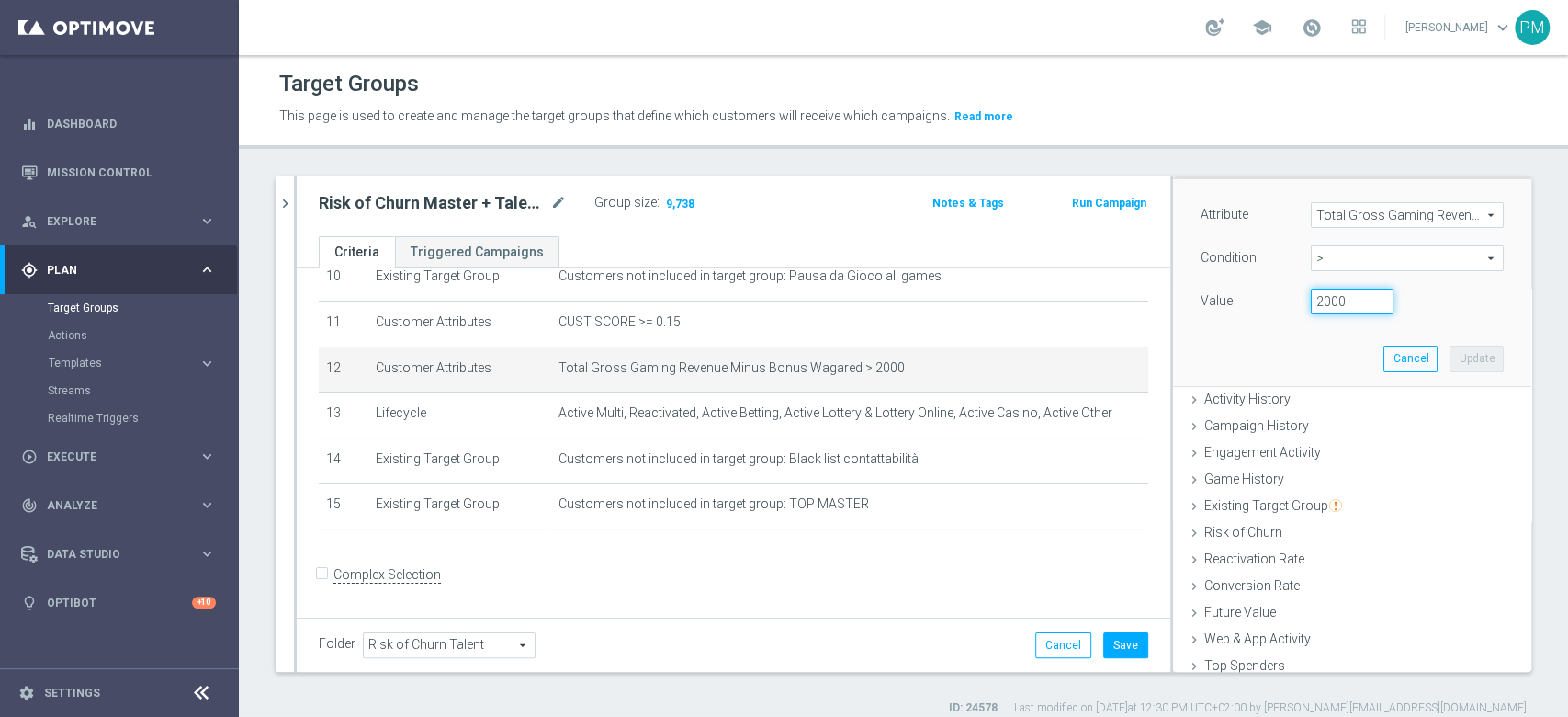
drag, startPoint x: 1320, startPoint y: 296, endPoint x: 1247, endPoint y: 293, distance: 73.1
click at [1250, 295] on div "Value 2000" at bounding box center [1351, 303] width 330 height 29
type input "3000"
click at [1449, 355] on button "Update" at bounding box center [1476, 358] width 54 height 26
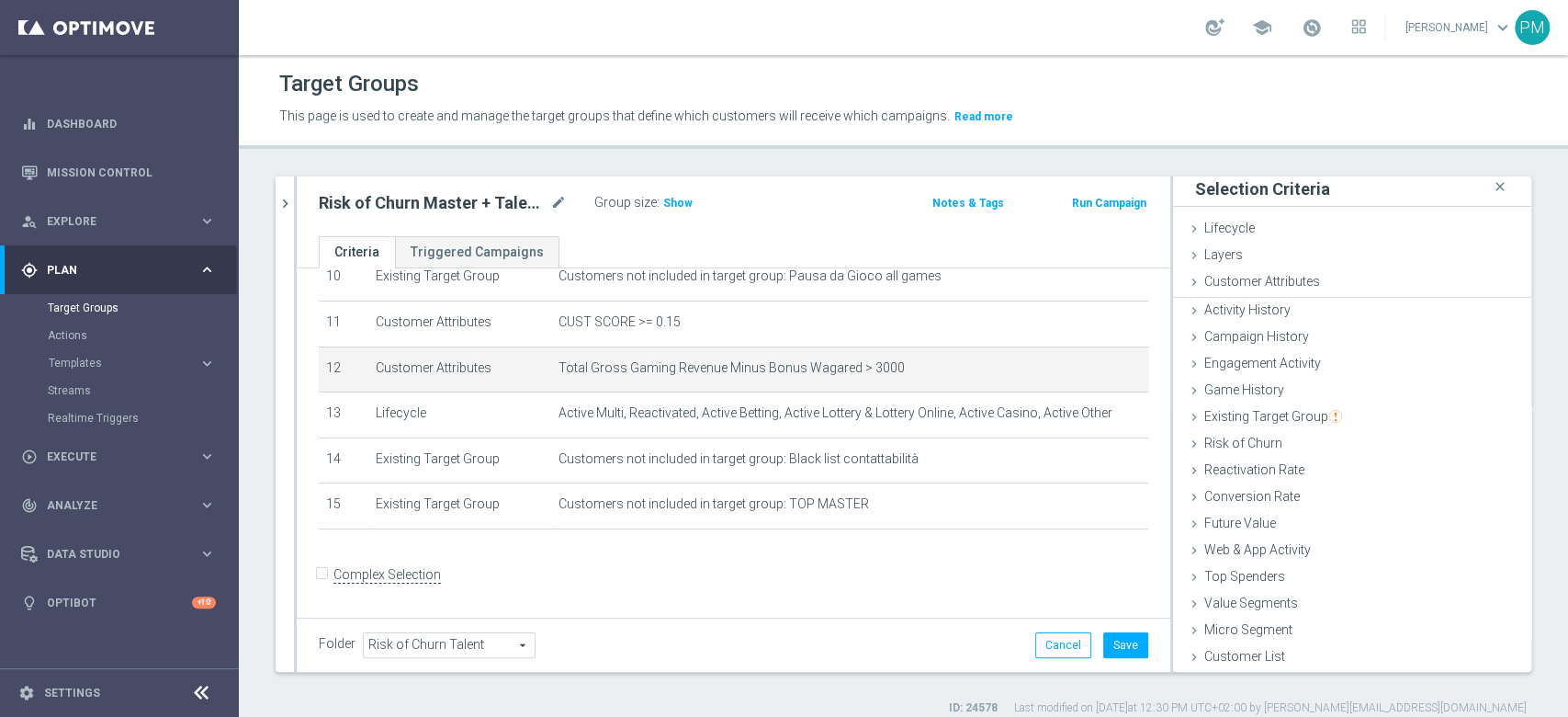
scroll to position [2, 0]
click at [680, 200] on span "Show" at bounding box center [677, 203] width 29 height 13
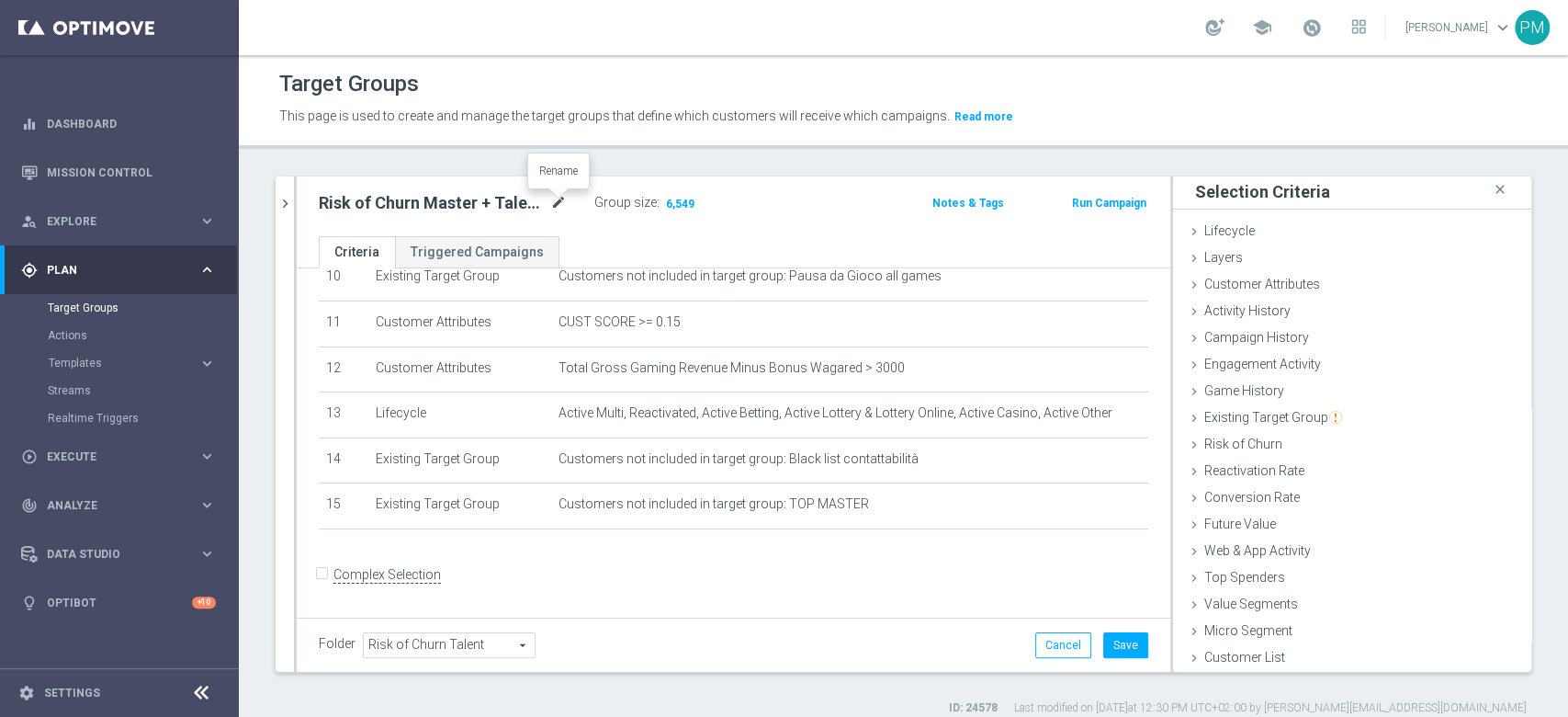
click at [559, 202] on icon "mode_edit" at bounding box center [558, 203] width 17 height 22
click at [507, 204] on input "Risk of Churn Master + Talent > 100" at bounding box center [442, 205] width 248 height 26
type input "Risk of Churn Master + Talent > 3000"
click at [1110, 637] on button "Save" at bounding box center [1125, 645] width 45 height 26
click at [470, 203] on h2 "Risk of Churn Master + Talent > 3000" at bounding box center [432, 203] width 228 height 22
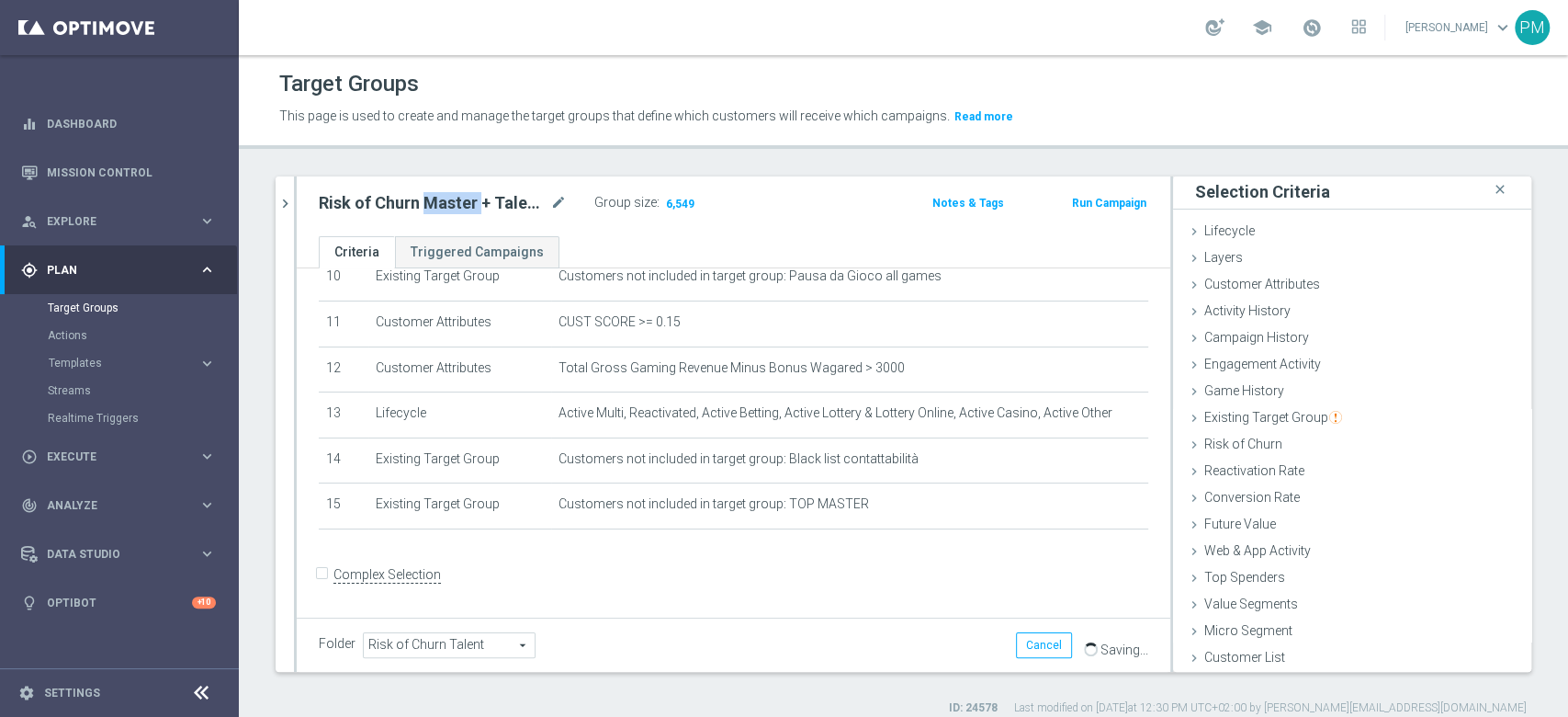
click at [470, 203] on h2 "Risk of Churn Master + Talent > 3000" at bounding box center [432, 203] width 228 height 22
copy div "Risk of Churn Master + Talent > 3000"
click at [390, 202] on h2 "Risk of Churn Master + Talent > 3000" at bounding box center [432, 203] width 228 height 22
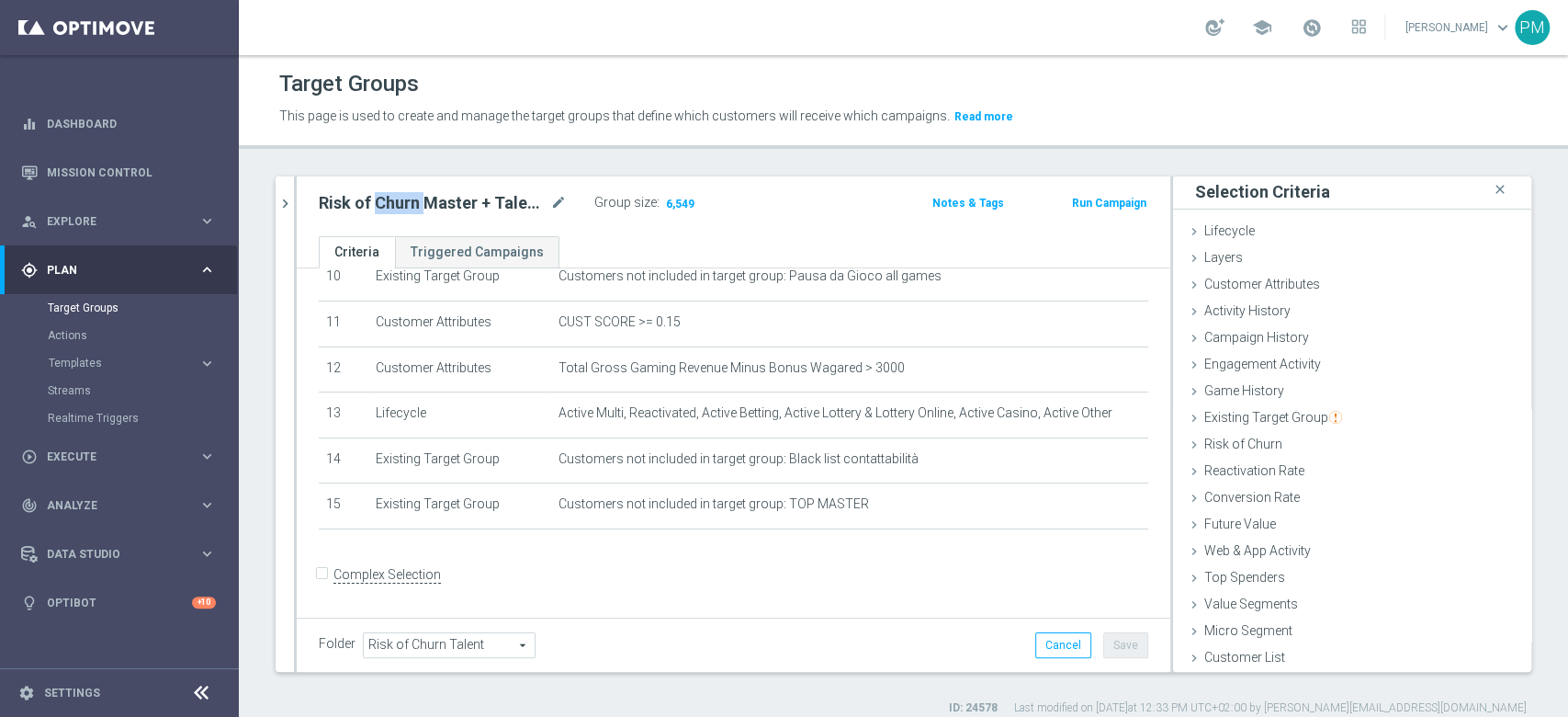
click at [390, 202] on h2 "Risk of Churn Master + Talent > 3000" at bounding box center [432, 203] width 228 height 22
click at [281, 191] on button "chevron_right" at bounding box center [284, 204] width 18 height 54
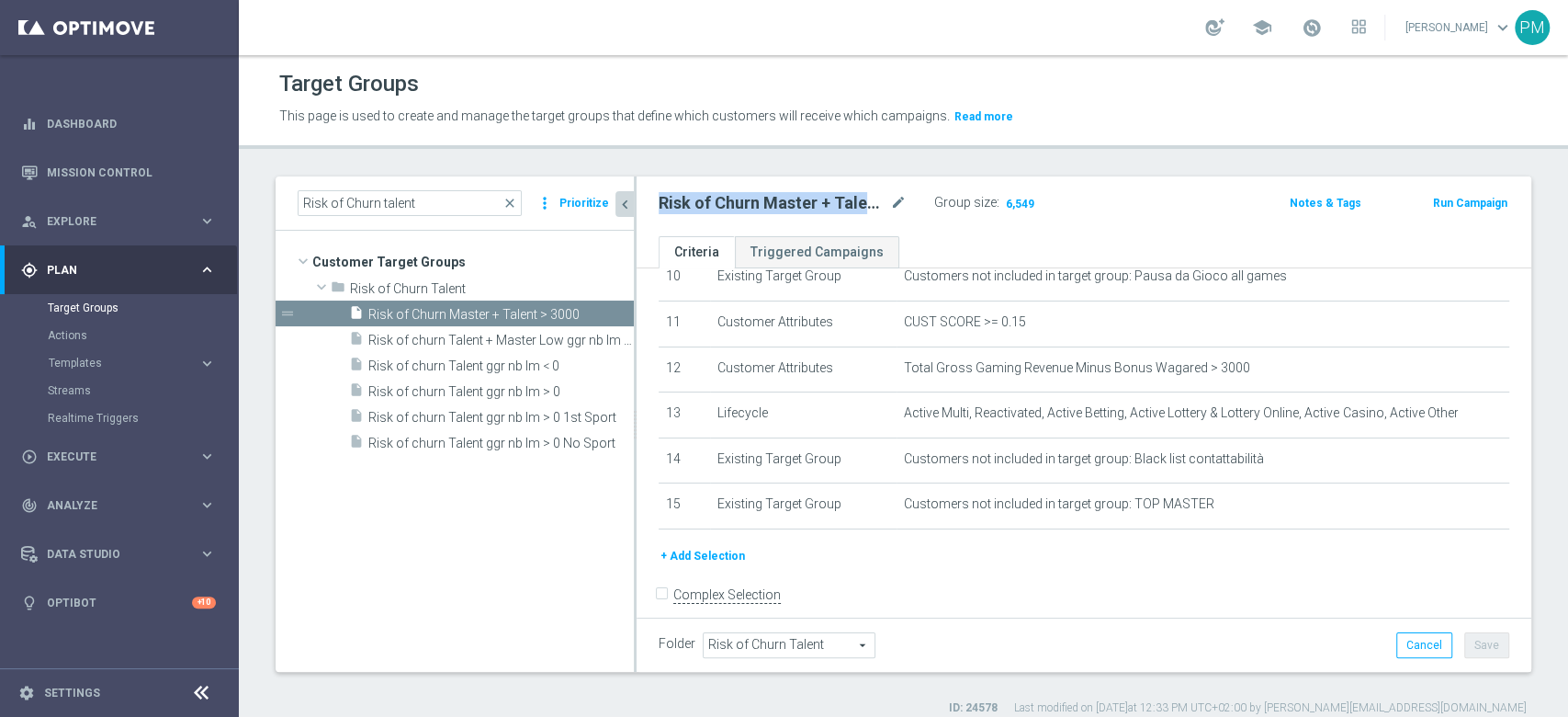
scroll to position [37, 0]
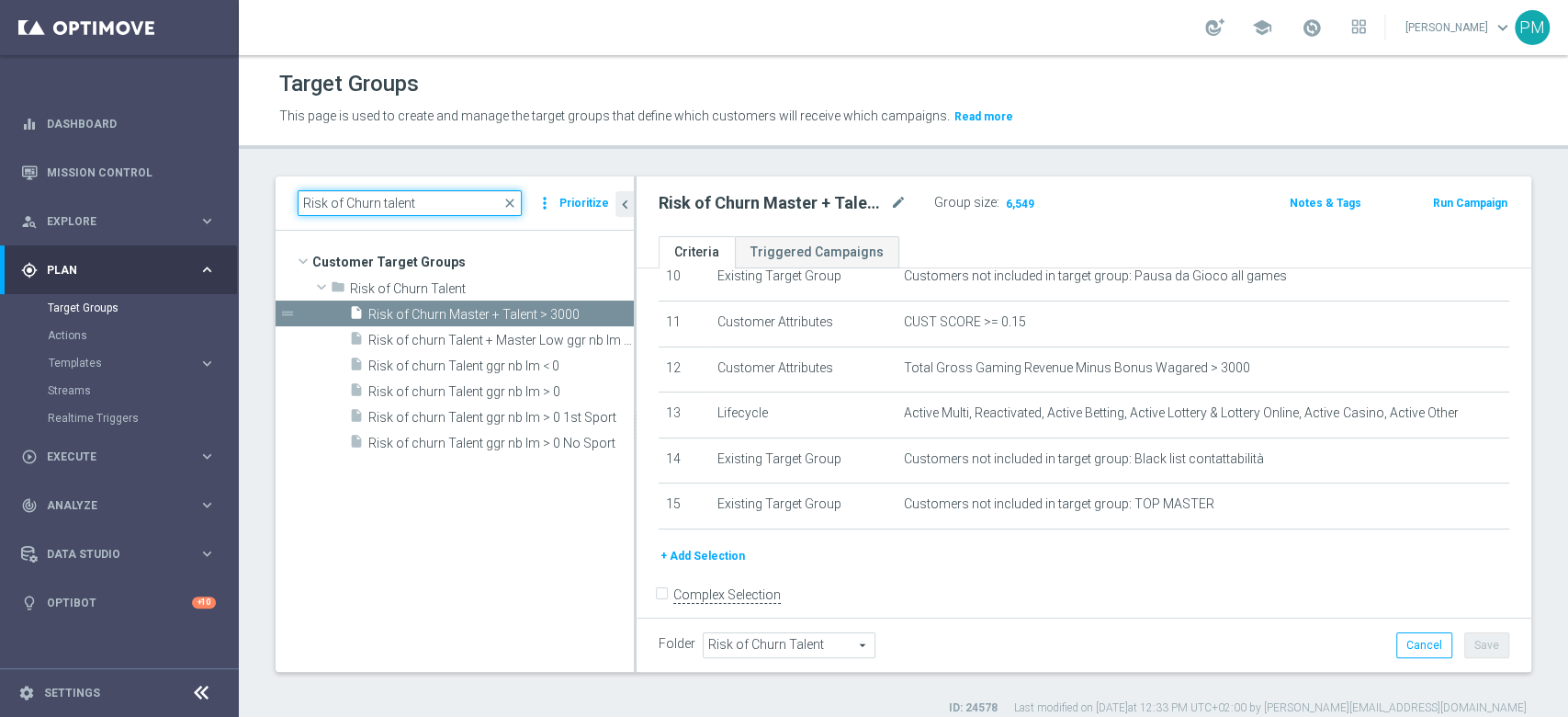
click at [470, 209] on input "Risk of Churn talent" at bounding box center [409, 203] width 225 height 26
click at [469, 209] on input "Risk of Churn talent" at bounding box center [409, 203] width 225 height 26
click at [469, 208] on input "Risk of Churn talent" at bounding box center [409, 203] width 225 height 26
paste input "Master + Talent > 3000"
type input "Risk of Churn Master + Talent > 3000"
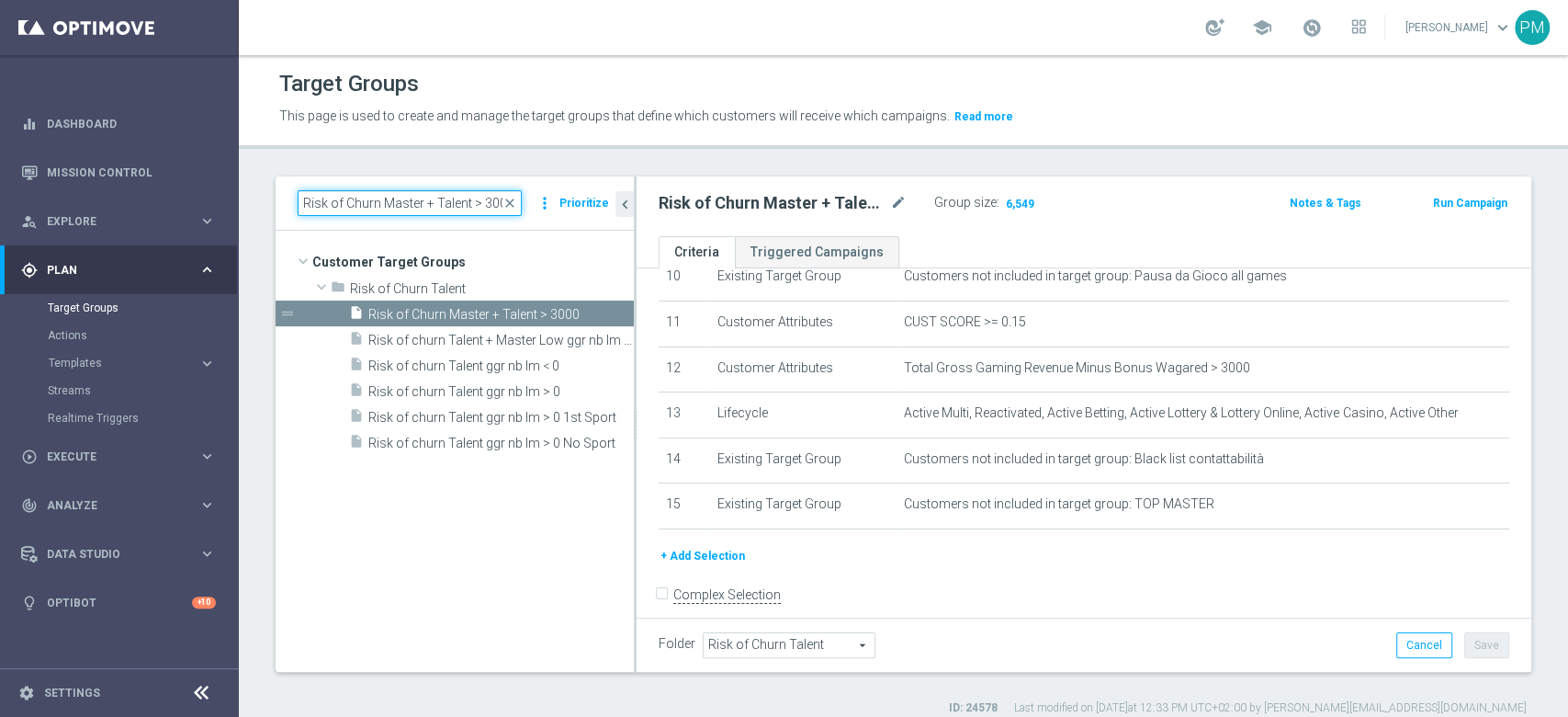
scroll to position [0, 3]
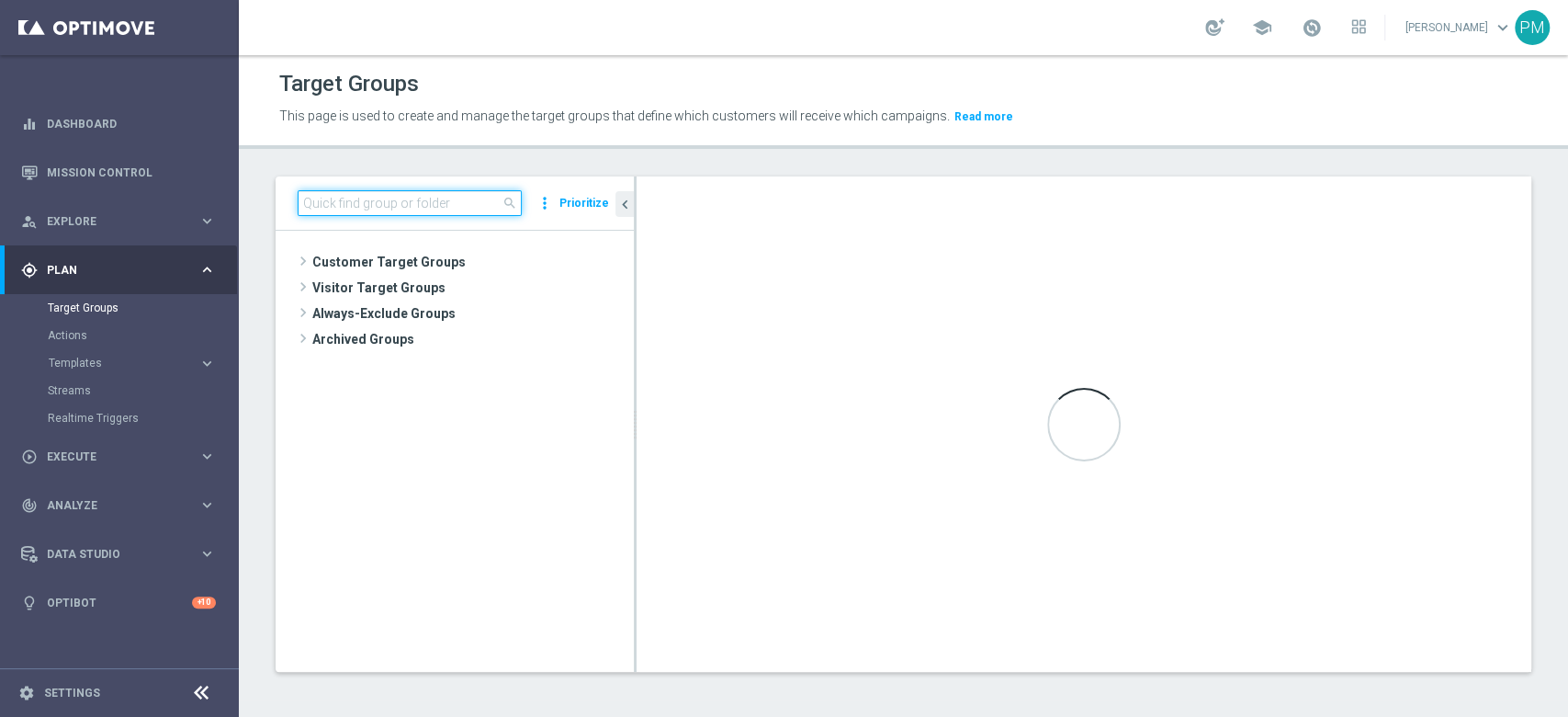
click at [437, 211] on input at bounding box center [409, 203] width 225 height 26
paste input "Risk of Churn Master + Talent > 3000"
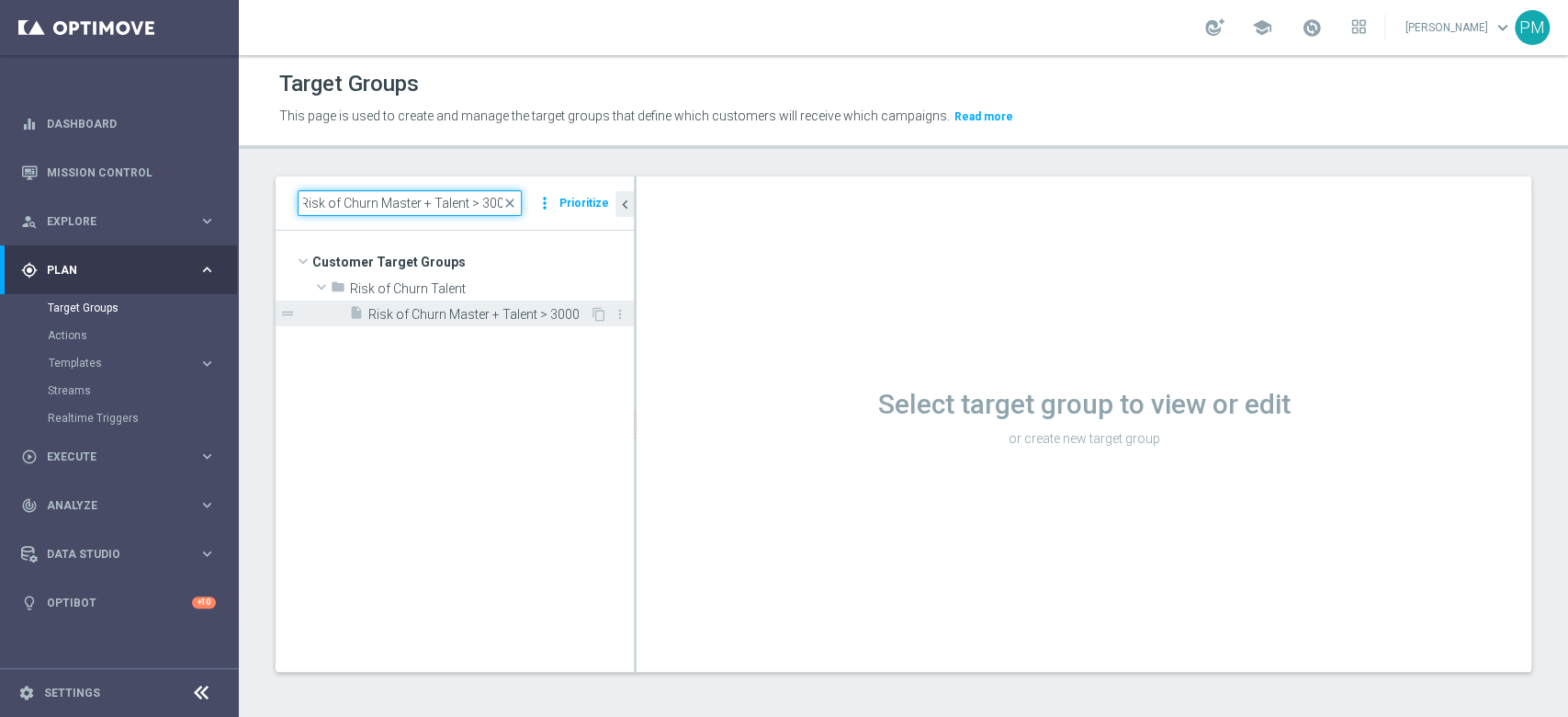
type input "Risk of Churn Master + Talent > 3000"
click at [468, 313] on span "Risk of Churn Master + Talent > 3000" at bounding box center [479, 315] width 222 height 16
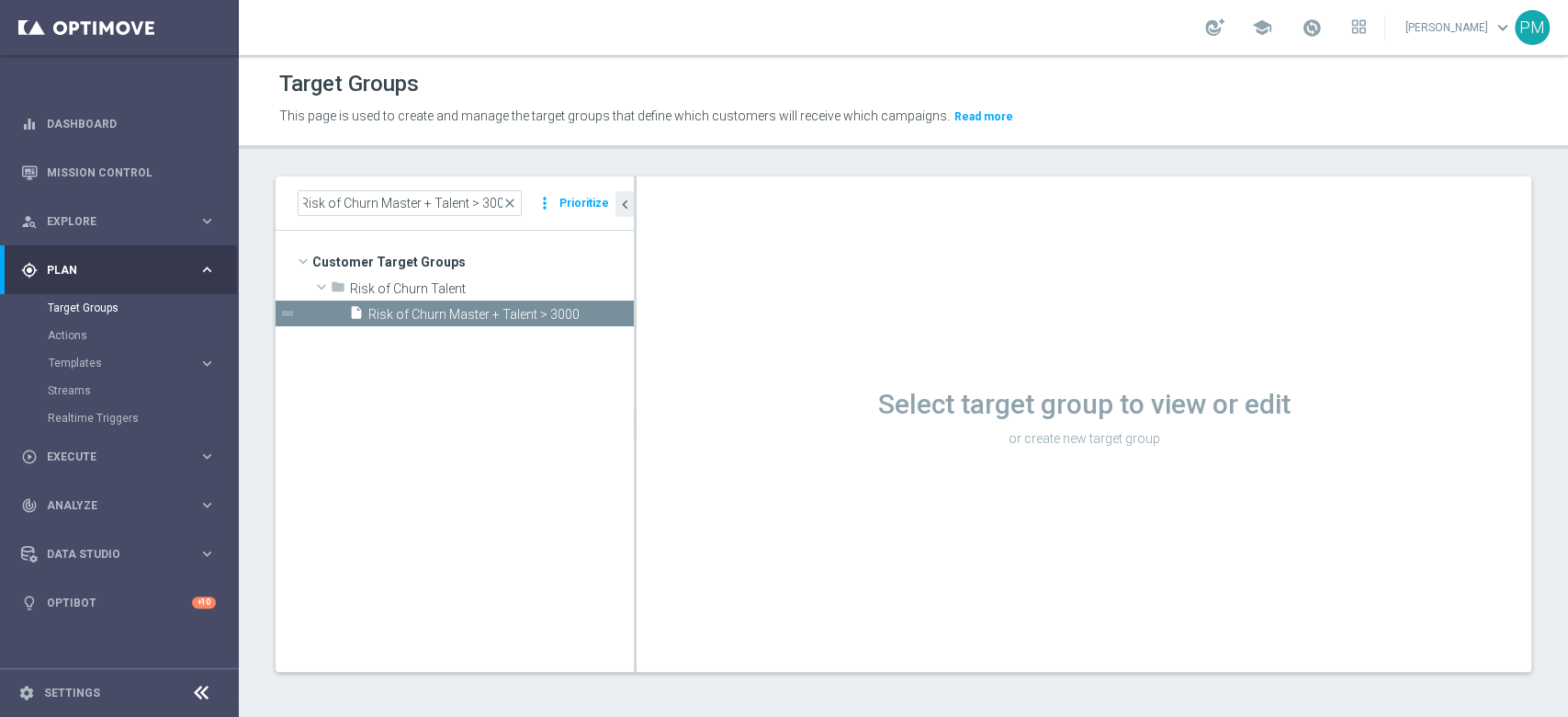
click at [0, 0] on icon "content_copy" at bounding box center [0, 0] width 0 height 0
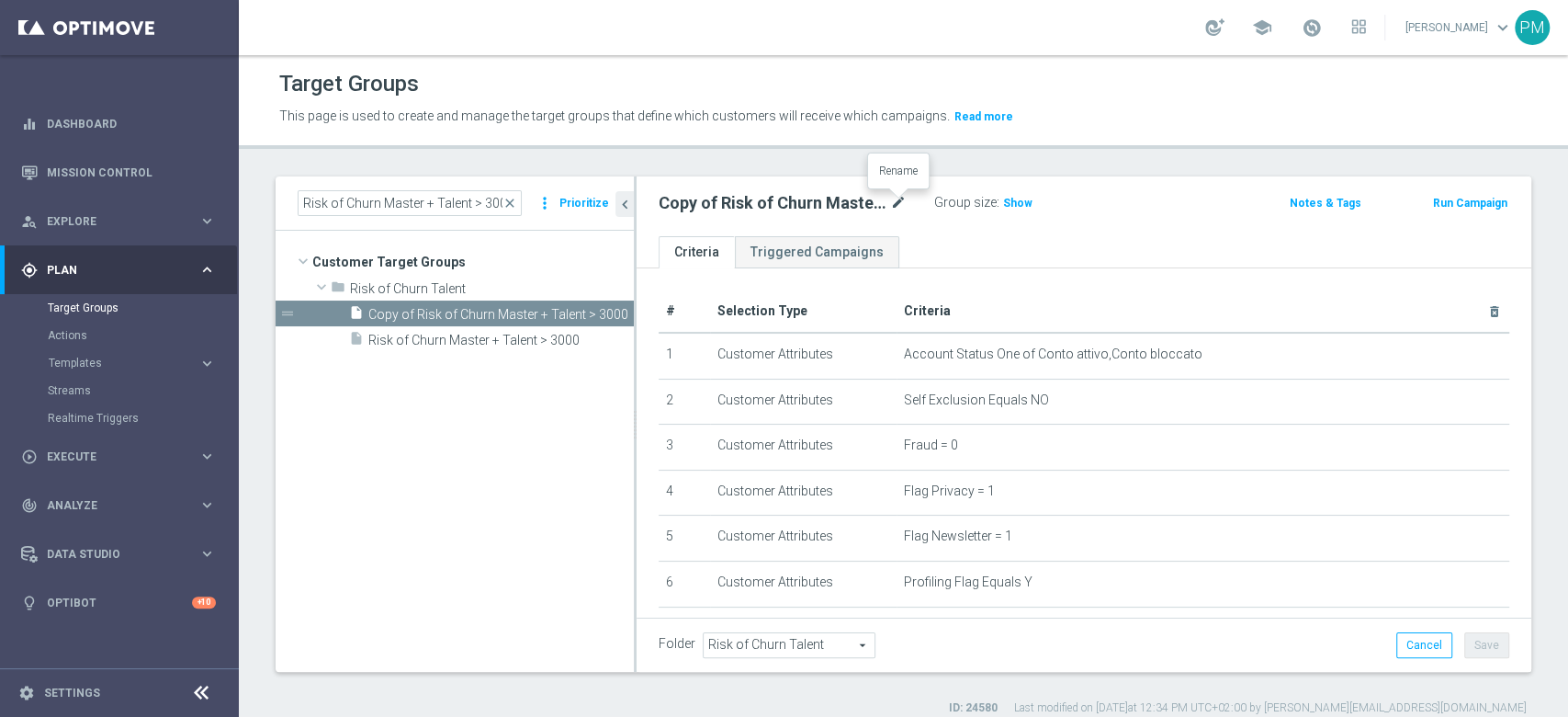
click at [901, 201] on icon "mode_edit" at bounding box center [898, 203] width 17 height 22
type input "Risk of Churn Master + Talent tra 0 e 3000"
click at [1153, 193] on div "Risk of Churn Master + Talent tra 0 e 3000 Group size : Show" at bounding box center [937, 204] width 585 height 28
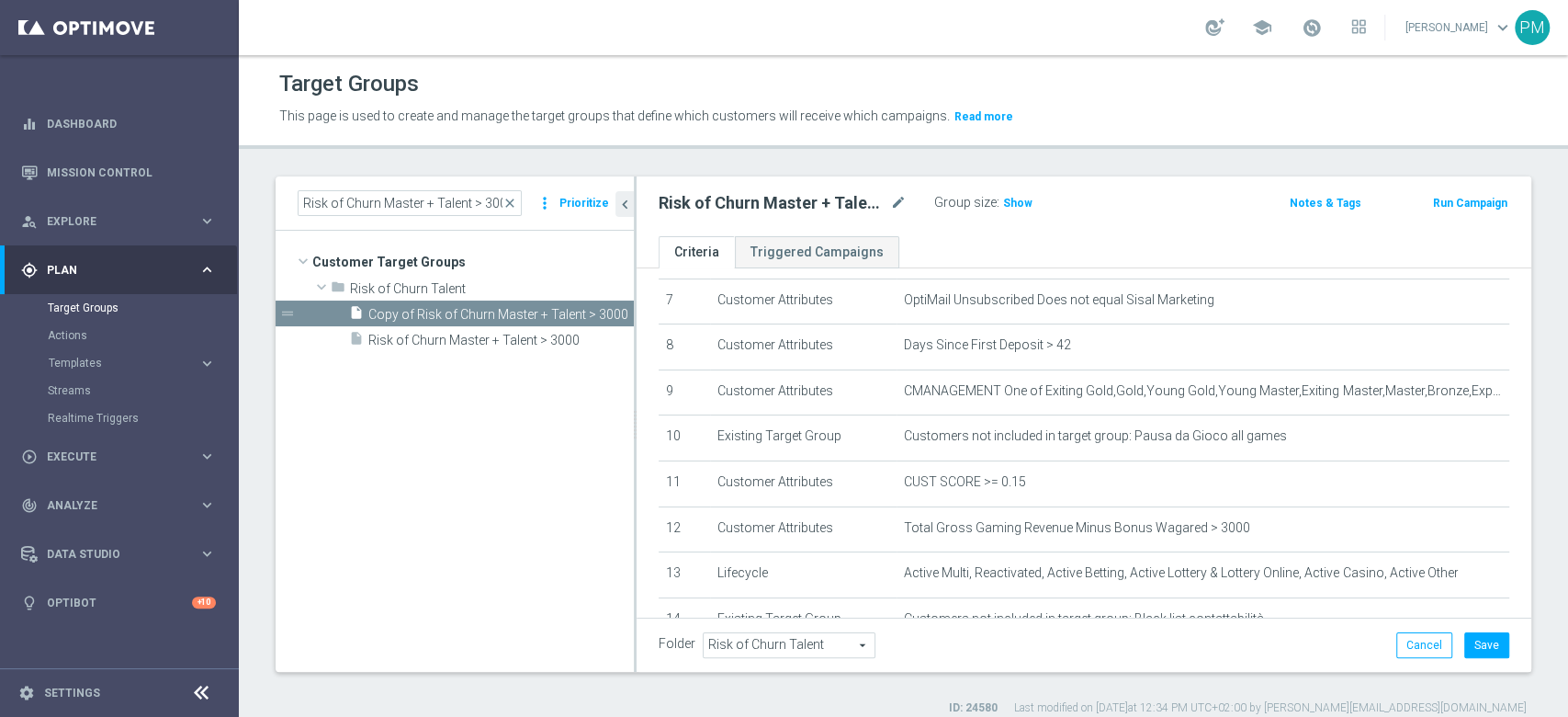
scroll to position [367, 0]
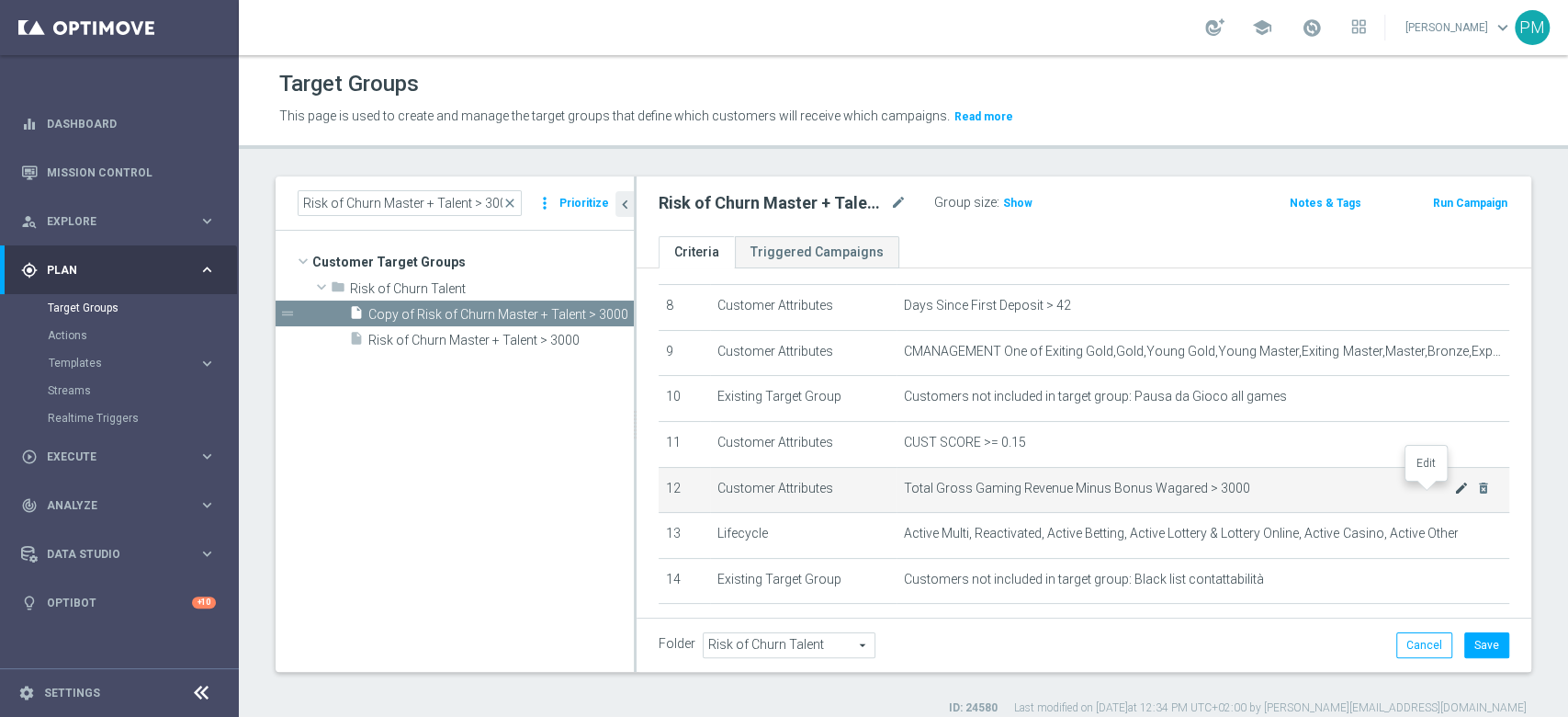
click at [1454, 489] on icon "mode_edit" at bounding box center [1461, 487] width 15 height 15
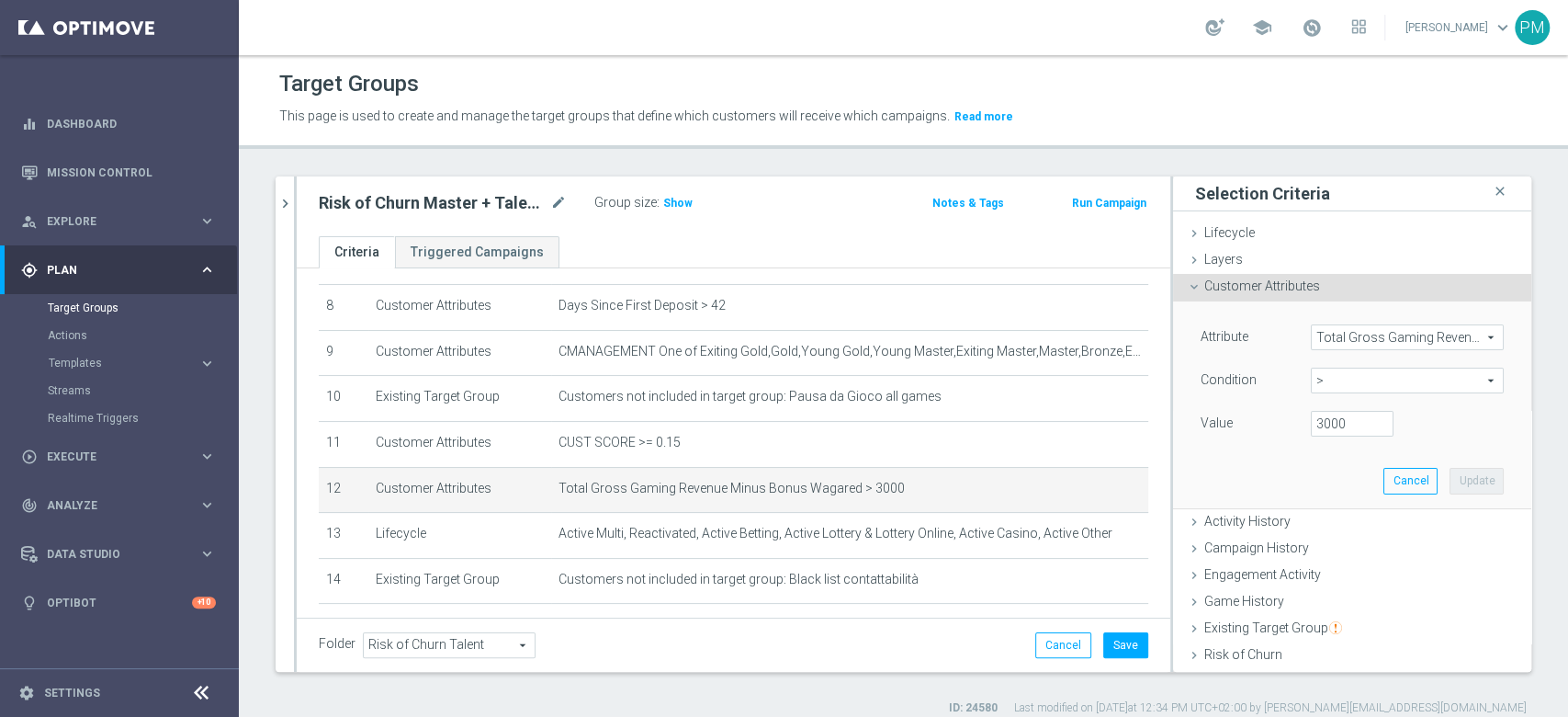
click at [1312, 378] on span ">" at bounding box center [1406, 380] width 191 height 24
click at [1319, 547] on span "between" at bounding box center [1406, 551] width 175 height 15
type input "between"
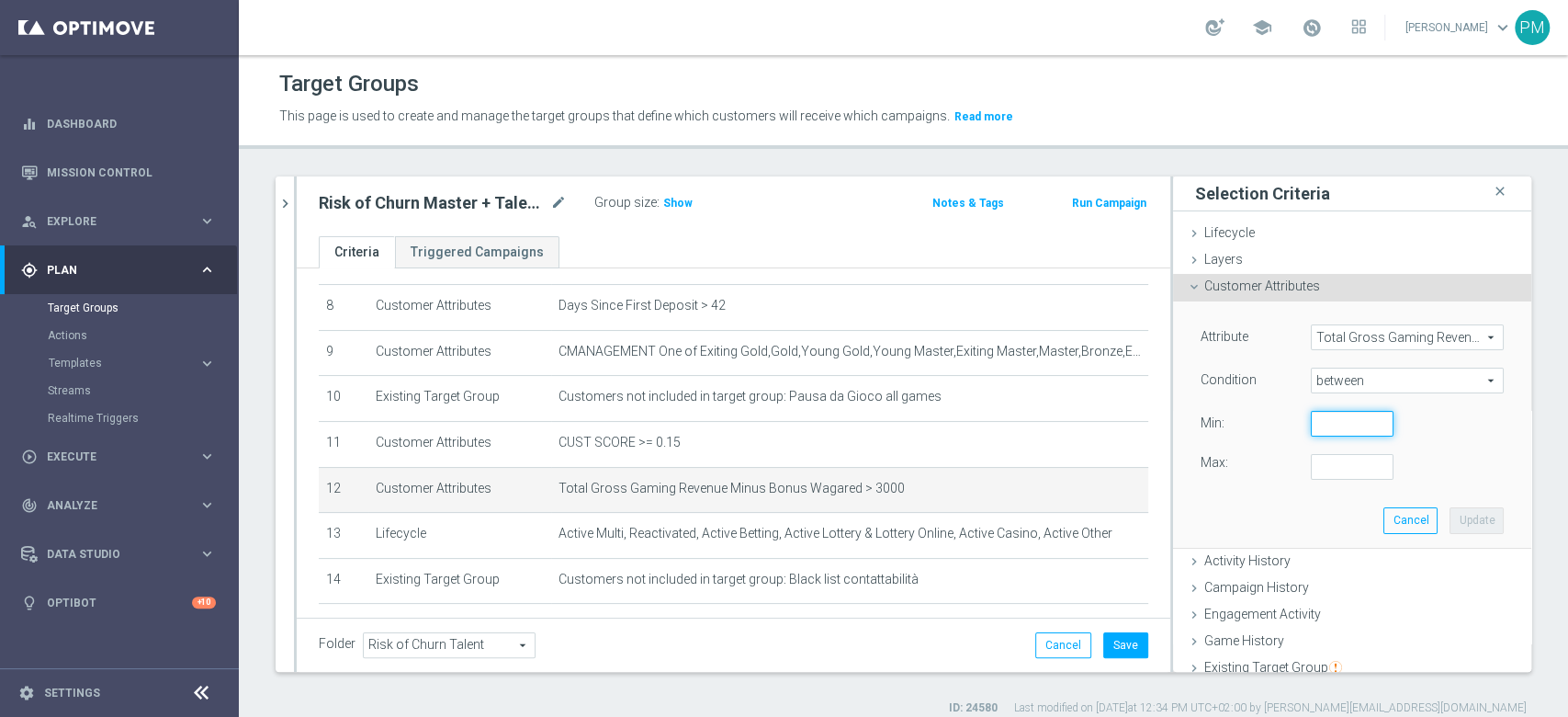
click at [1310, 425] on input "number" at bounding box center [1351, 423] width 83 height 26
type input "0"
click at [1310, 472] on input "number" at bounding box center [1351, 467] width 83 height 26
type input "3000"
click at [1449, 518] on button "Update" at bounding box center [1476, 520] width 54 height 26
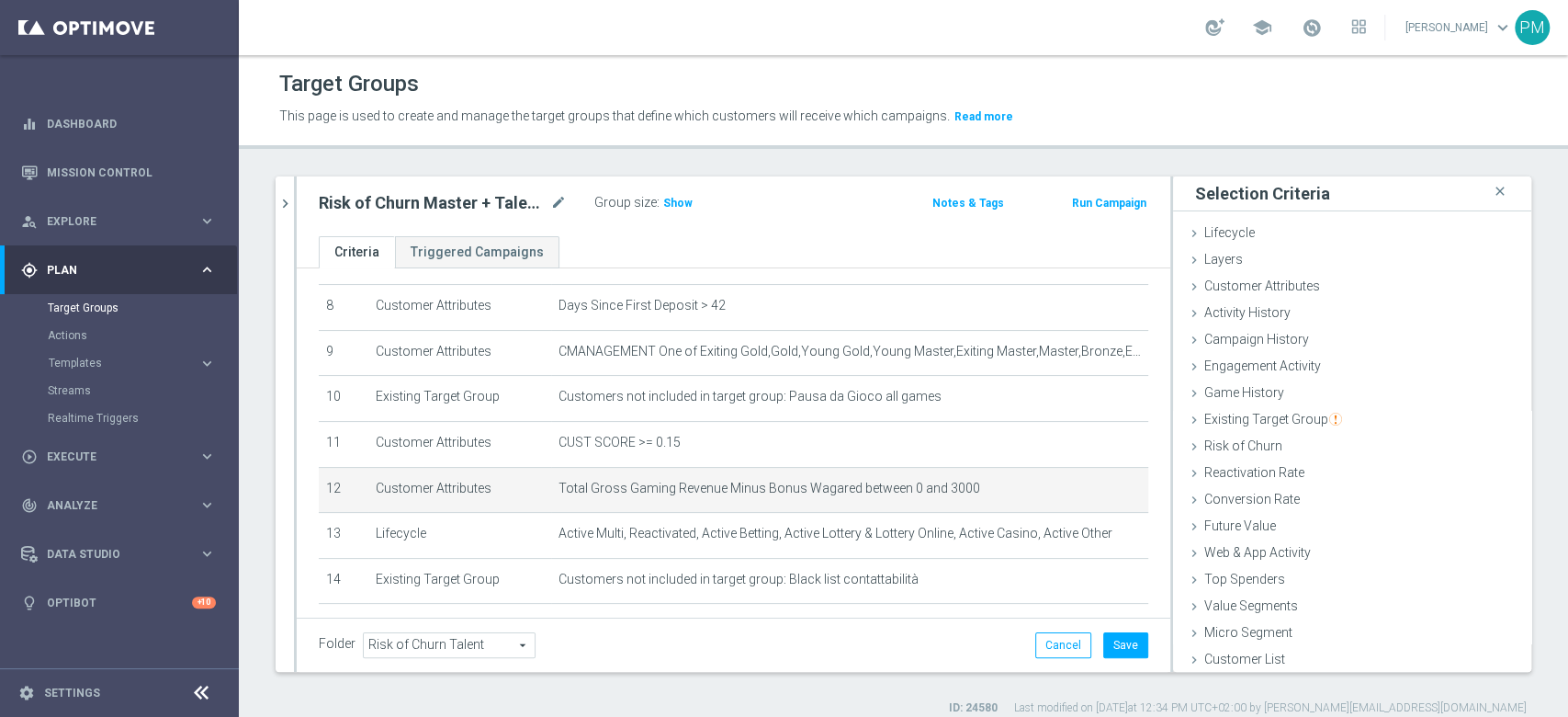
click at [1109, 658] on div "Folder Risk of Churn Talent Risk of Churn Talent arrow_drop_down search Cancel …" at bounding box center [733, 644] width 873 height 54
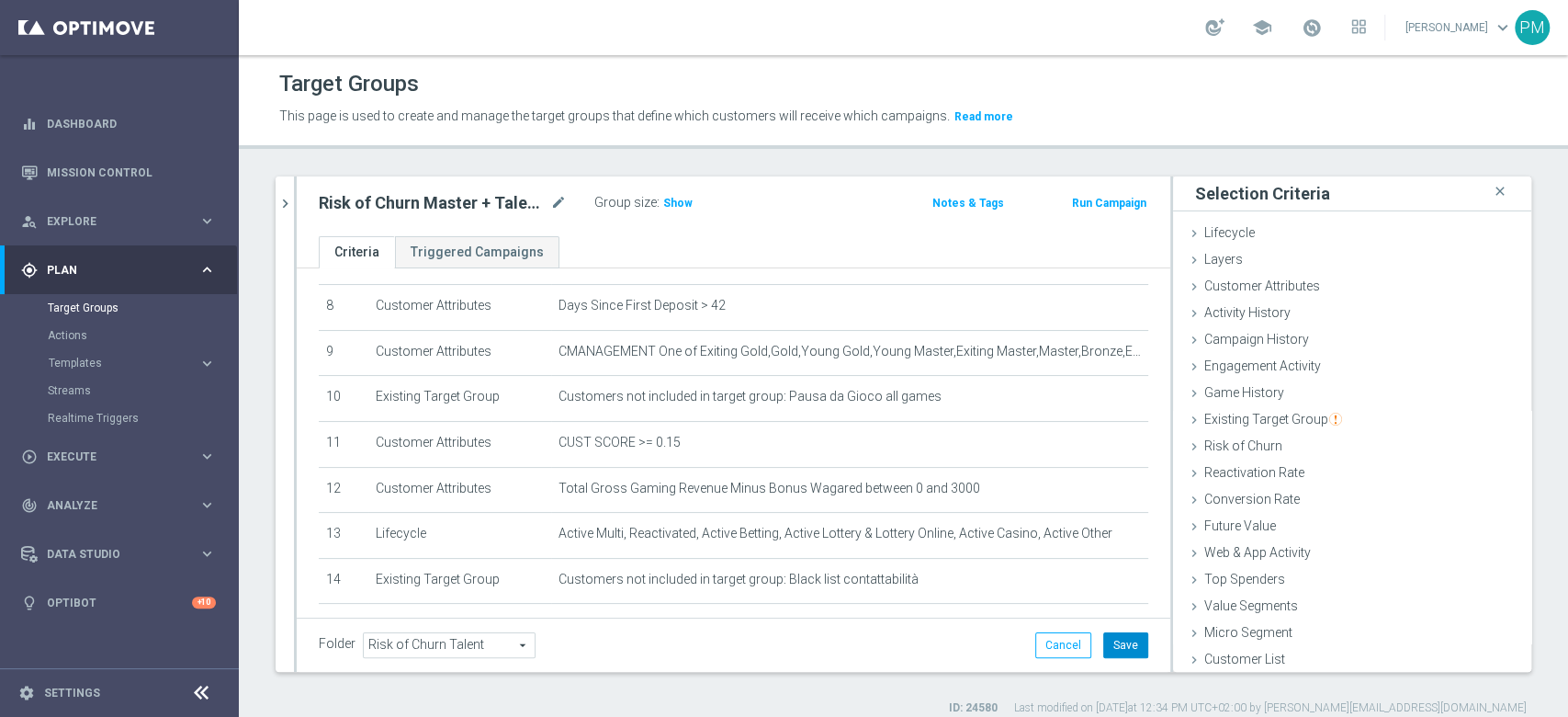
click at [1103, 637] on button "Save" at bounding box center [1125, 645] width 45 height 26
click at [676, 202] on span "Show" at bounding box center [677, 203] width 29 height 13
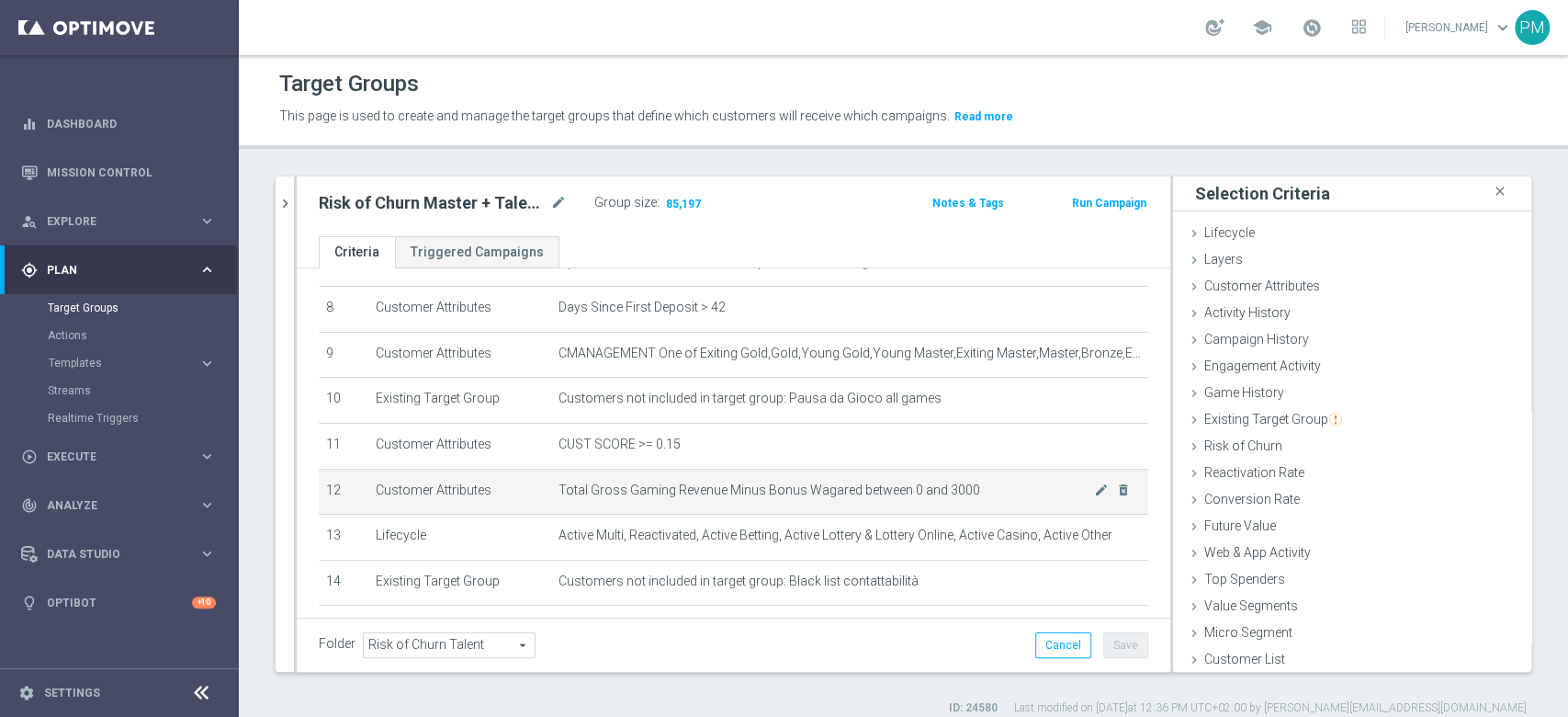
scroll to position [243, 0]
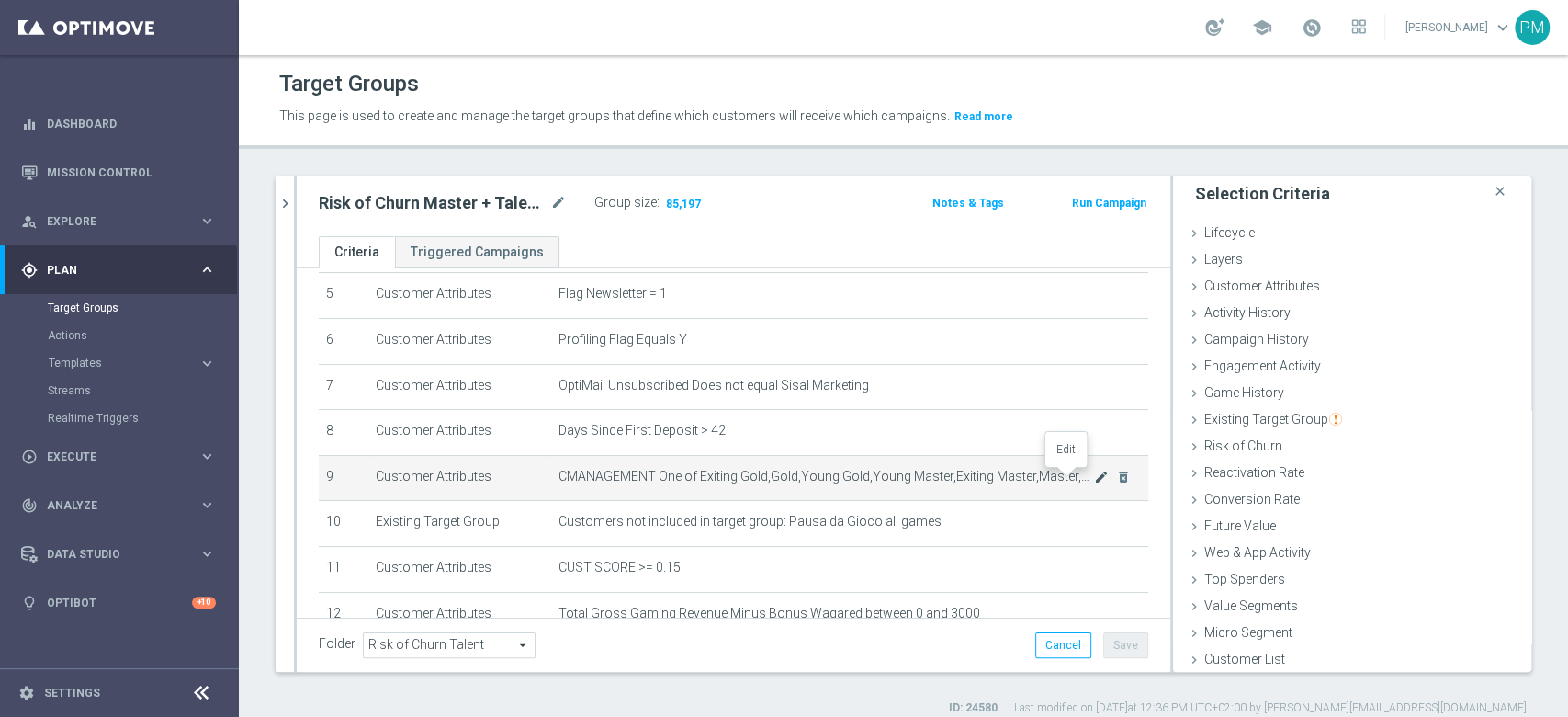
click at [1094, 474] on icon "mode_edit" at bounding box center [1101, 476] width 15 height 15
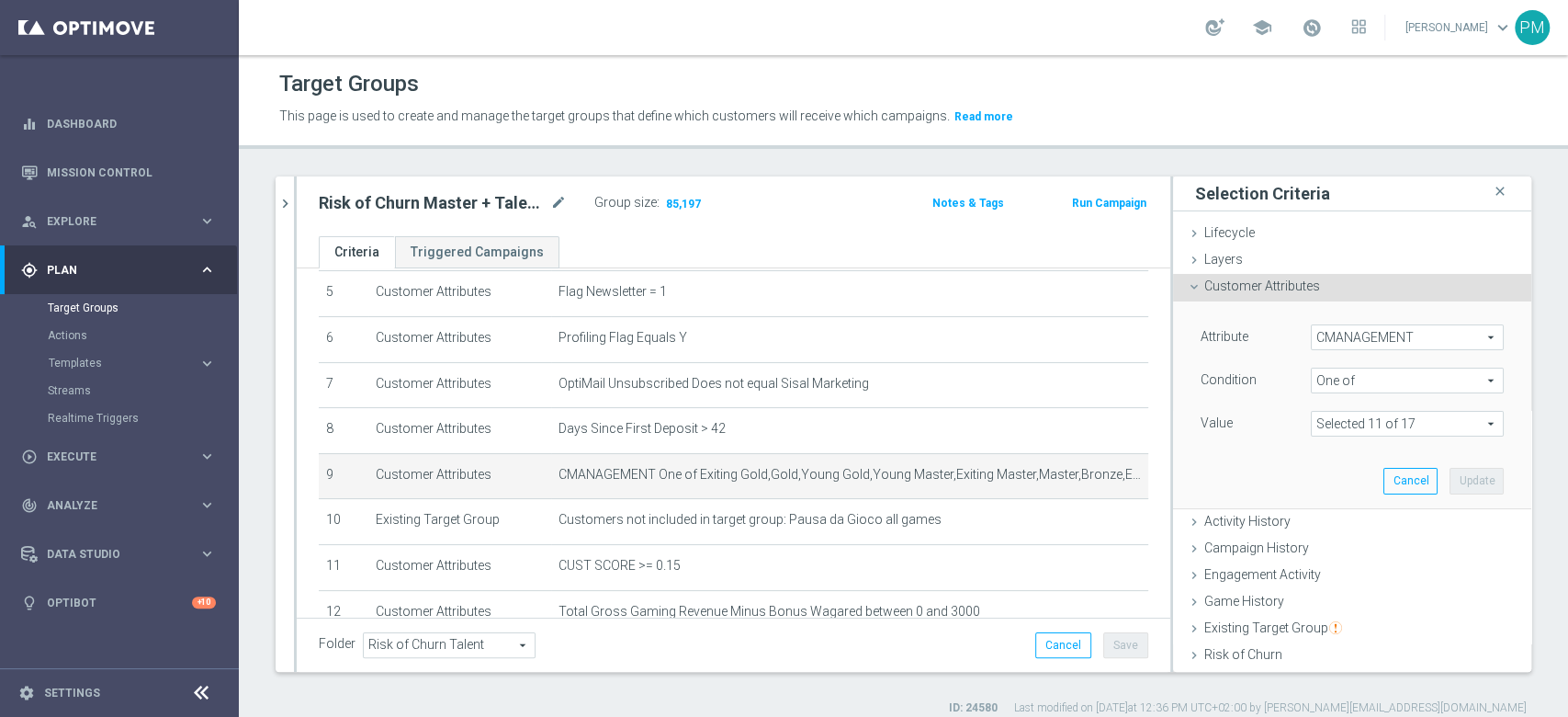
scroll to position [367, 0]
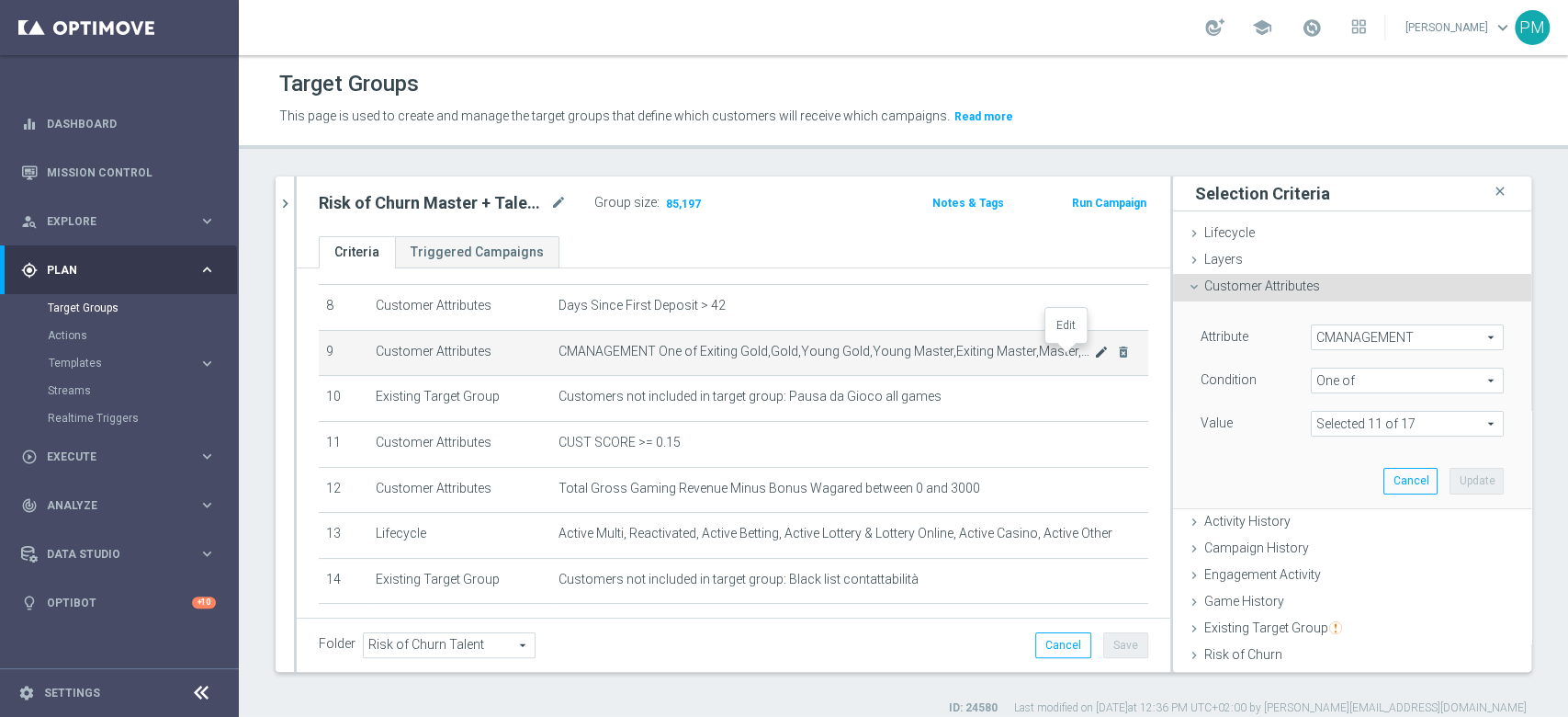
click at [1094, 357] on icon "mode_edit" at bounding box center [1101, 352] width 15 height 15
click at [1412, 423] on span at bounding box center [1406, 423] width 191 height 24
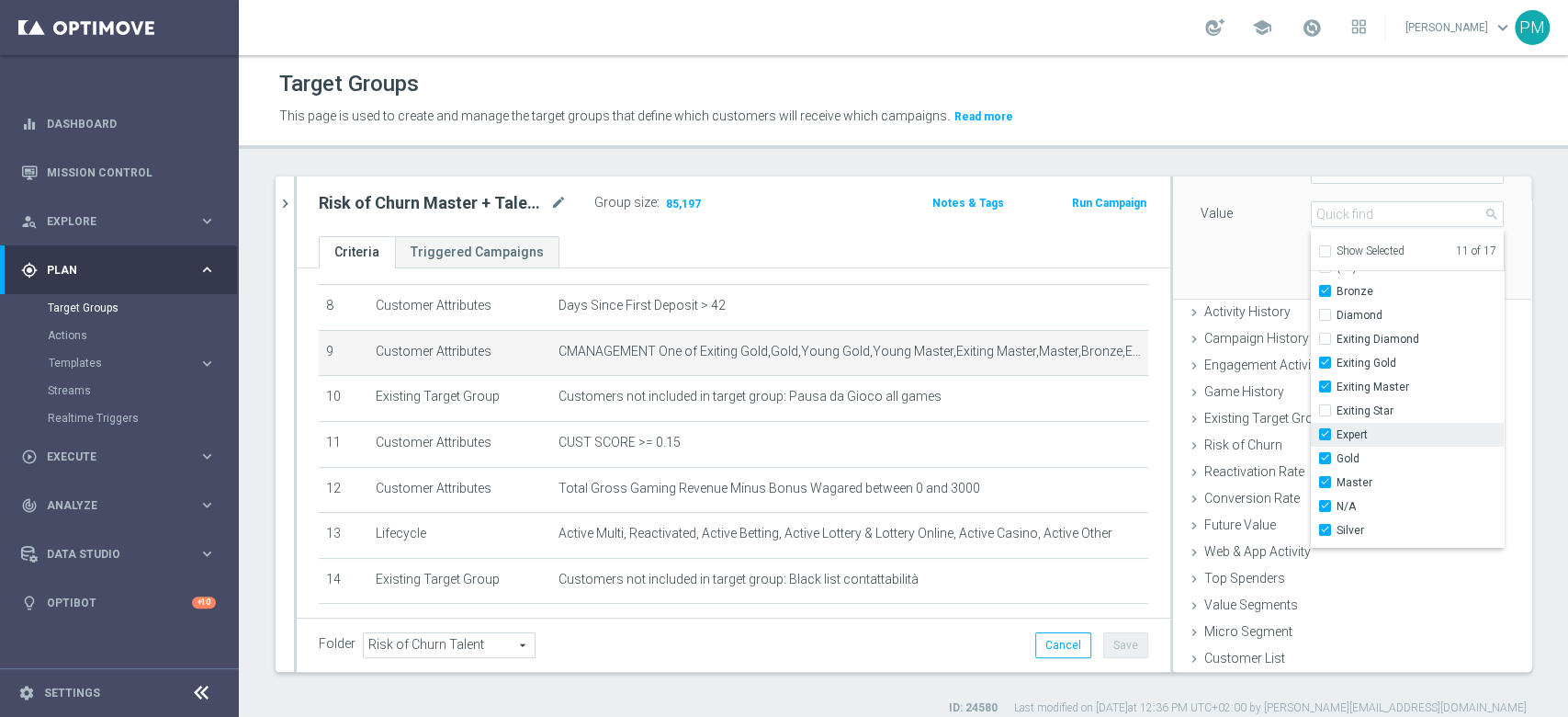
scroll to position [0, 0]
click at [1205, 269] on div "Attribute CMANAGEMENT CMANAGEMENT arrow_drop_down search Condition One of One o…" at bounding box center [1351, 195] width 330 height 206
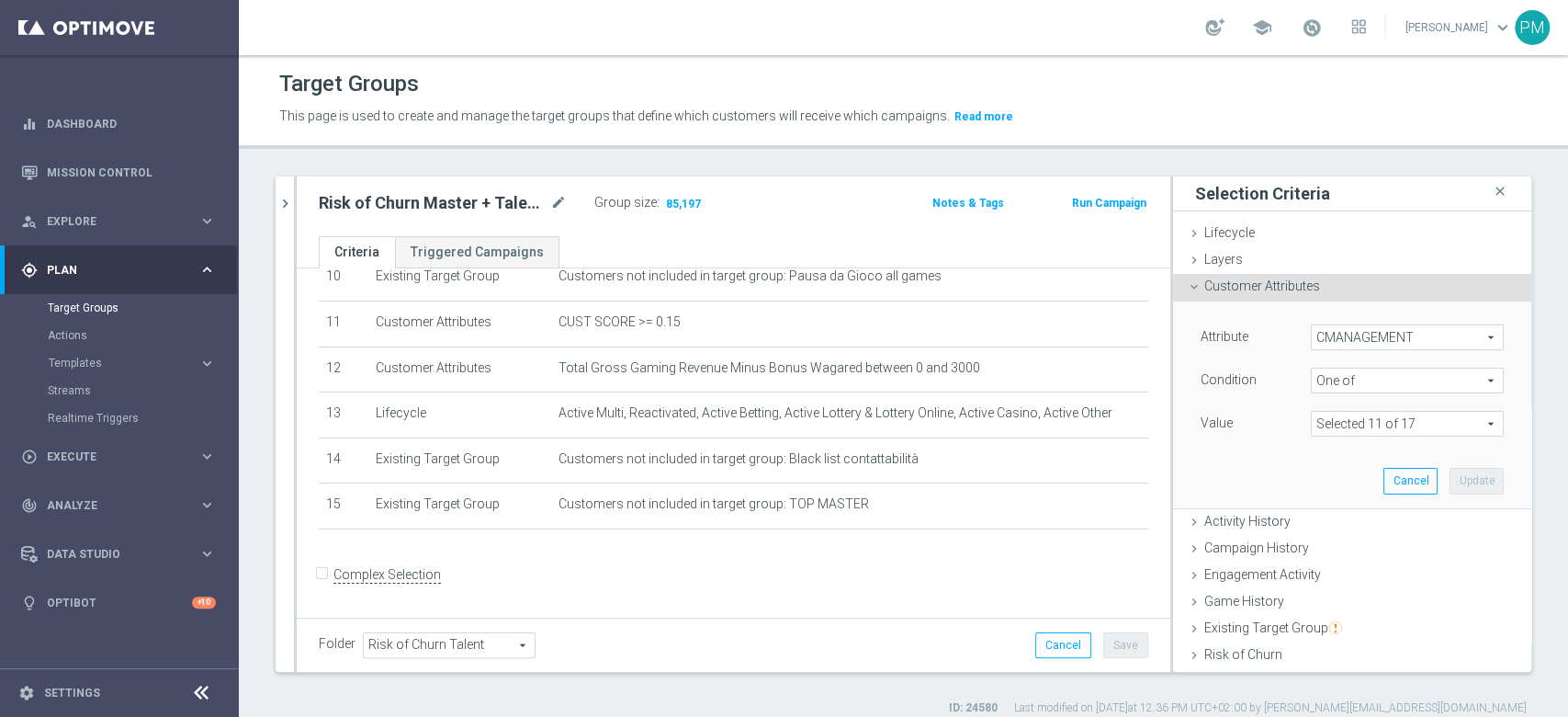
click at [1180, 276] on div "Customer Attributes done selection updated" at bounding box center [1351, 288] width 358 height 28
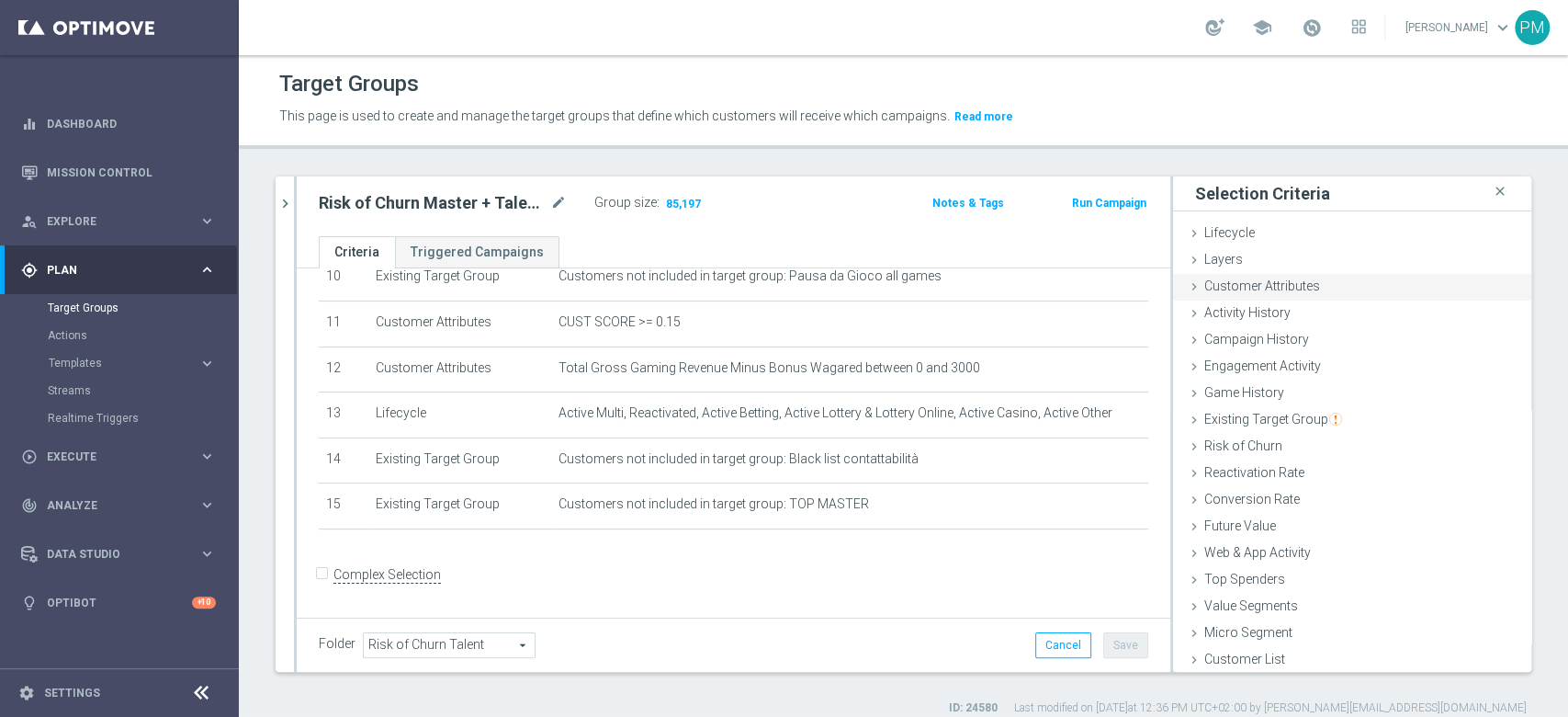
click at [1227, 279] on span "Customer Attributes" at bounding box center [1262, 286] width 116 height 15
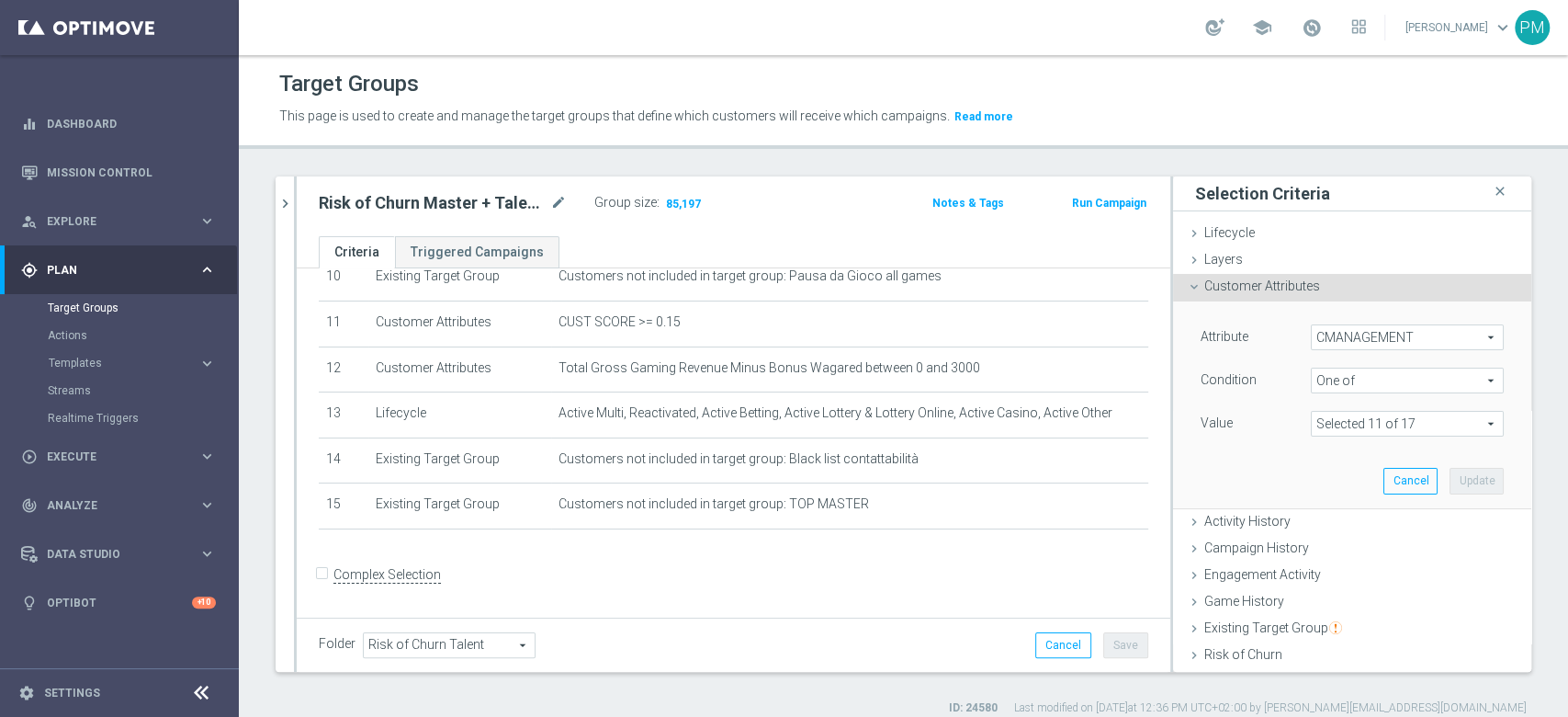
click at [1204, 284] on span "Customer Attributes" at bounding box center [1262, 286] width 116 height 15
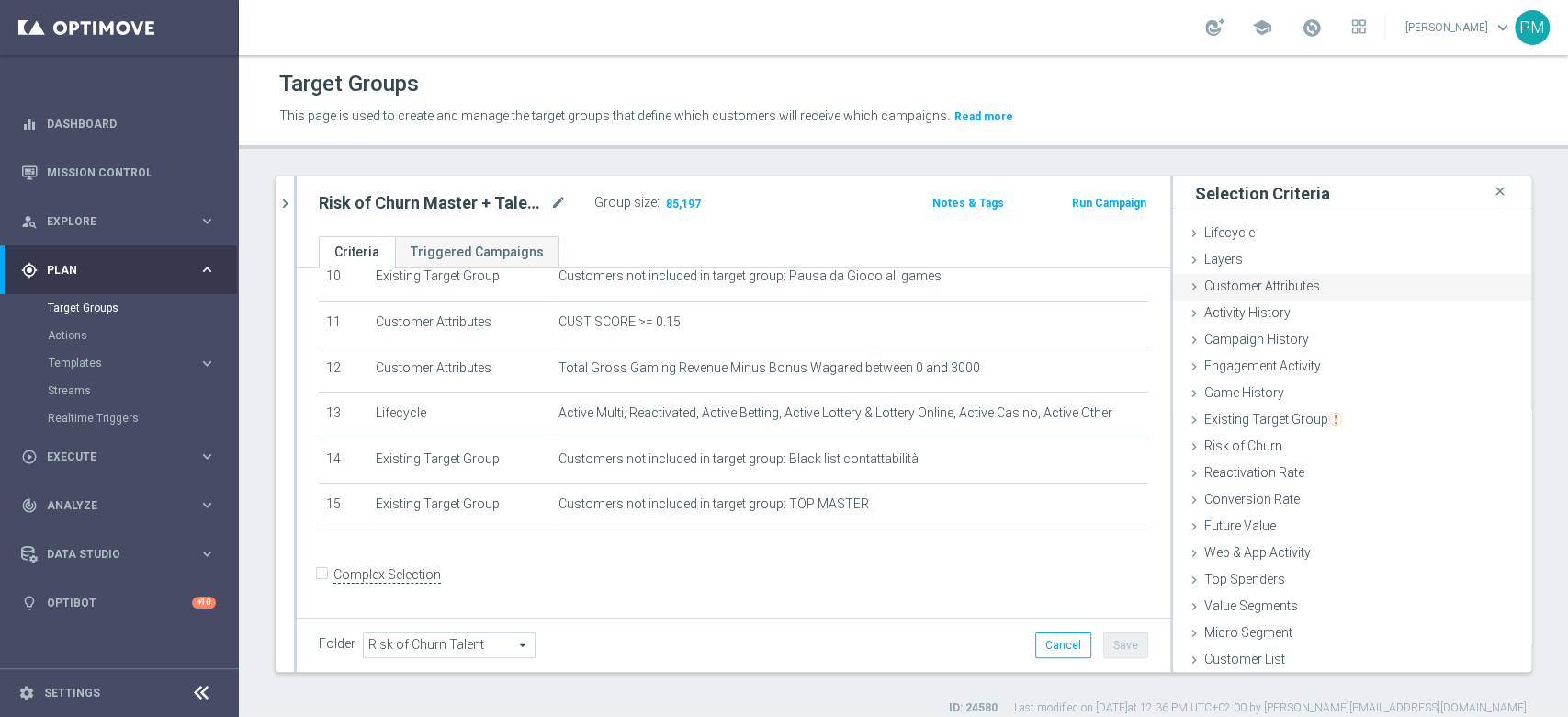
click at [1216, 282] on span "Customer Attributes" at bounding box center [1262, 286] width 116 height 15
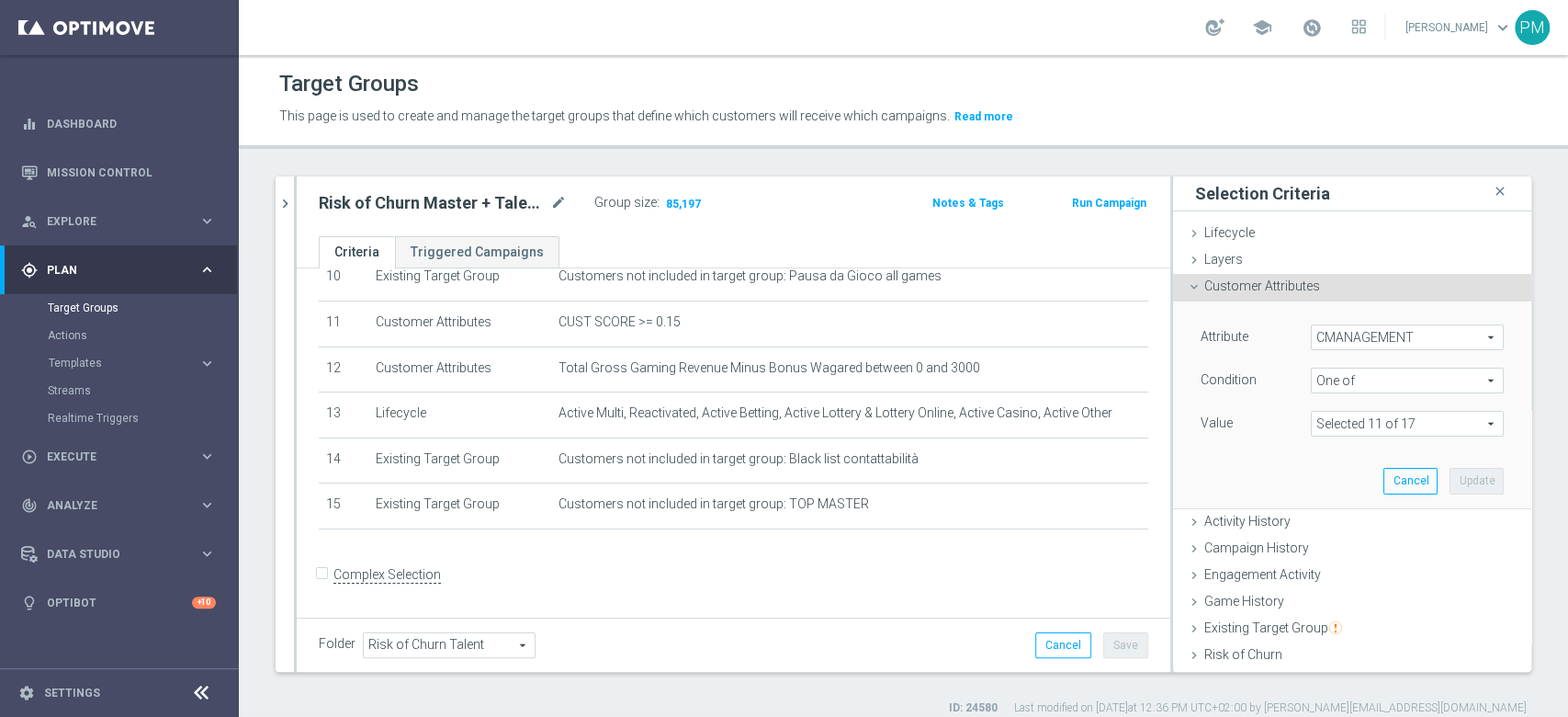
click at [1311, 331] on span "CMANAGEMENT" at bounding box center [1406, 338] width 191 height 24
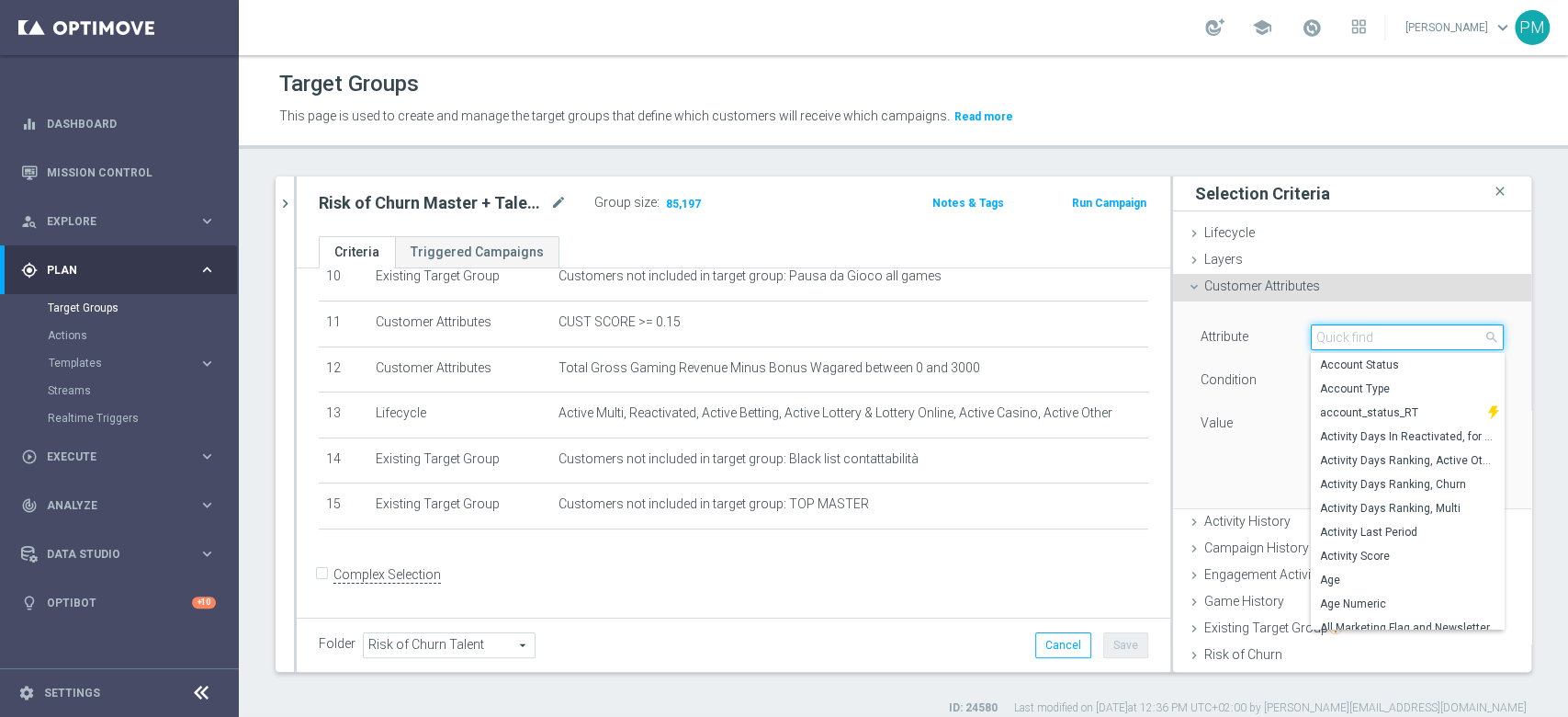
click at [1337, 336] on input "search" at bounding box center [1406, 338] width 193 height 26
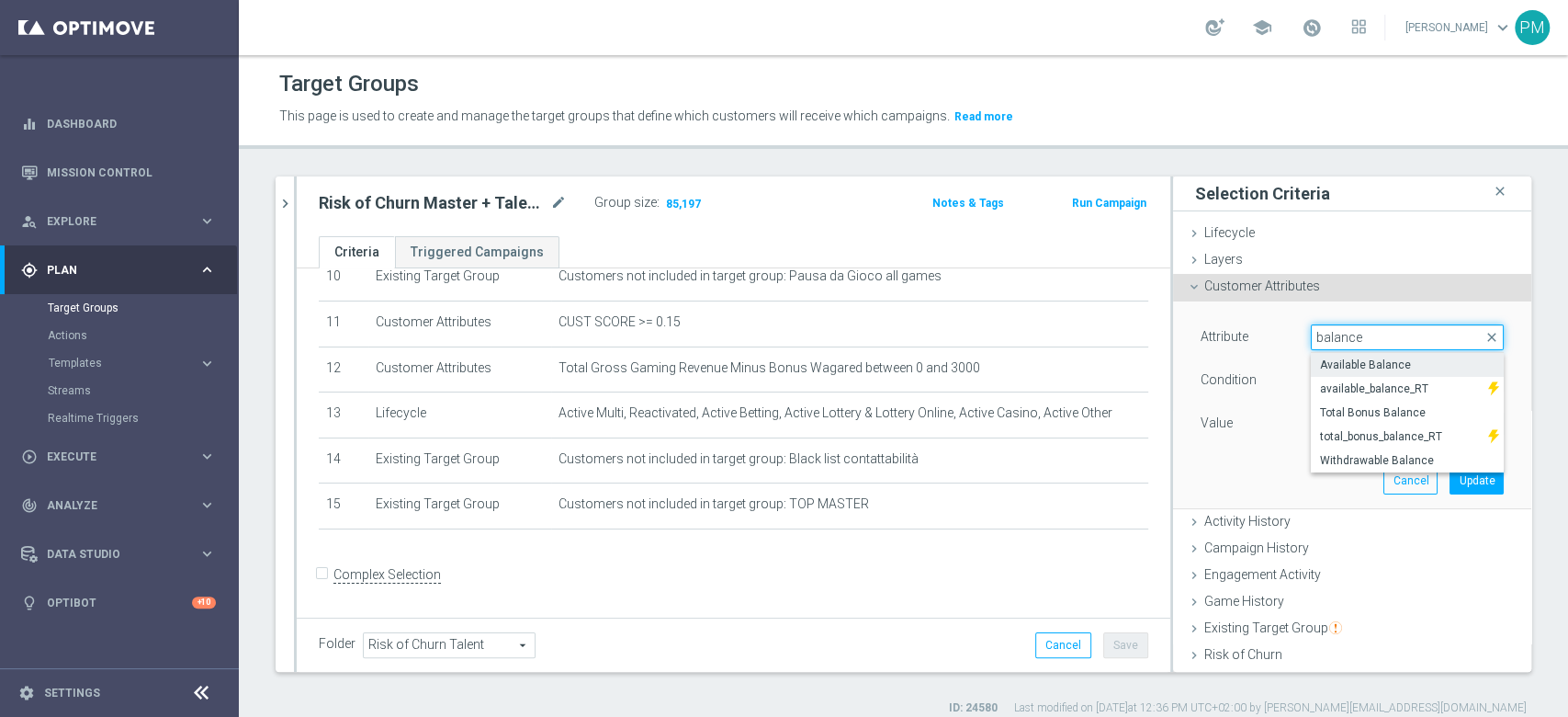
type input "balance"
click at [1335, 363] on span "Available Balance" at bounding box center [1406, 364] width 175 height 15
type input "Available Balance"
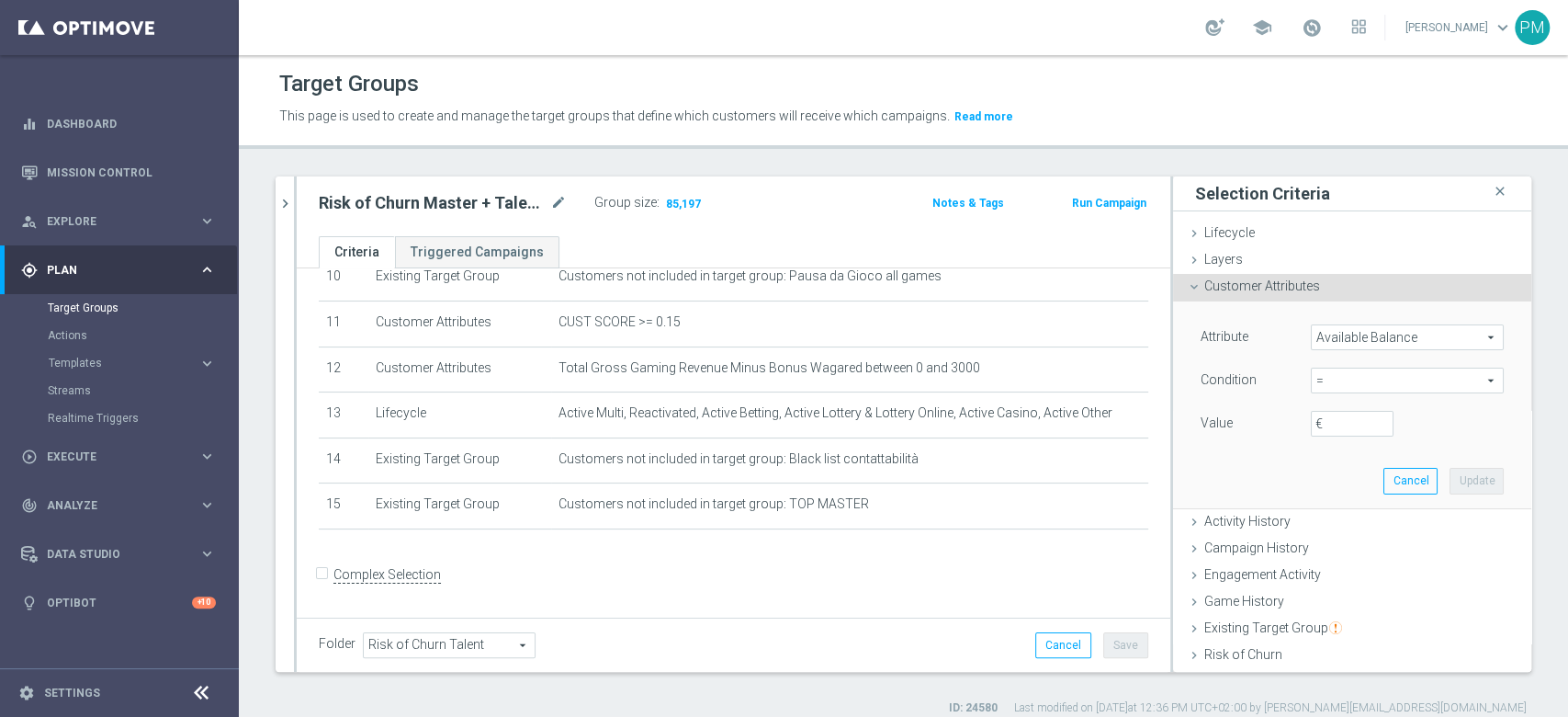
click at [1338, 380] on span "=" at bounding box center [1406, 380] width 191 height 24
click at [1331, 426] on span "<=" at bounding box center [1406, 431] width 175 height 15
type input "<="
click at [1313, 424] on input "€" at bounding box center [1351, 423] width 83 height 26
type input "5"
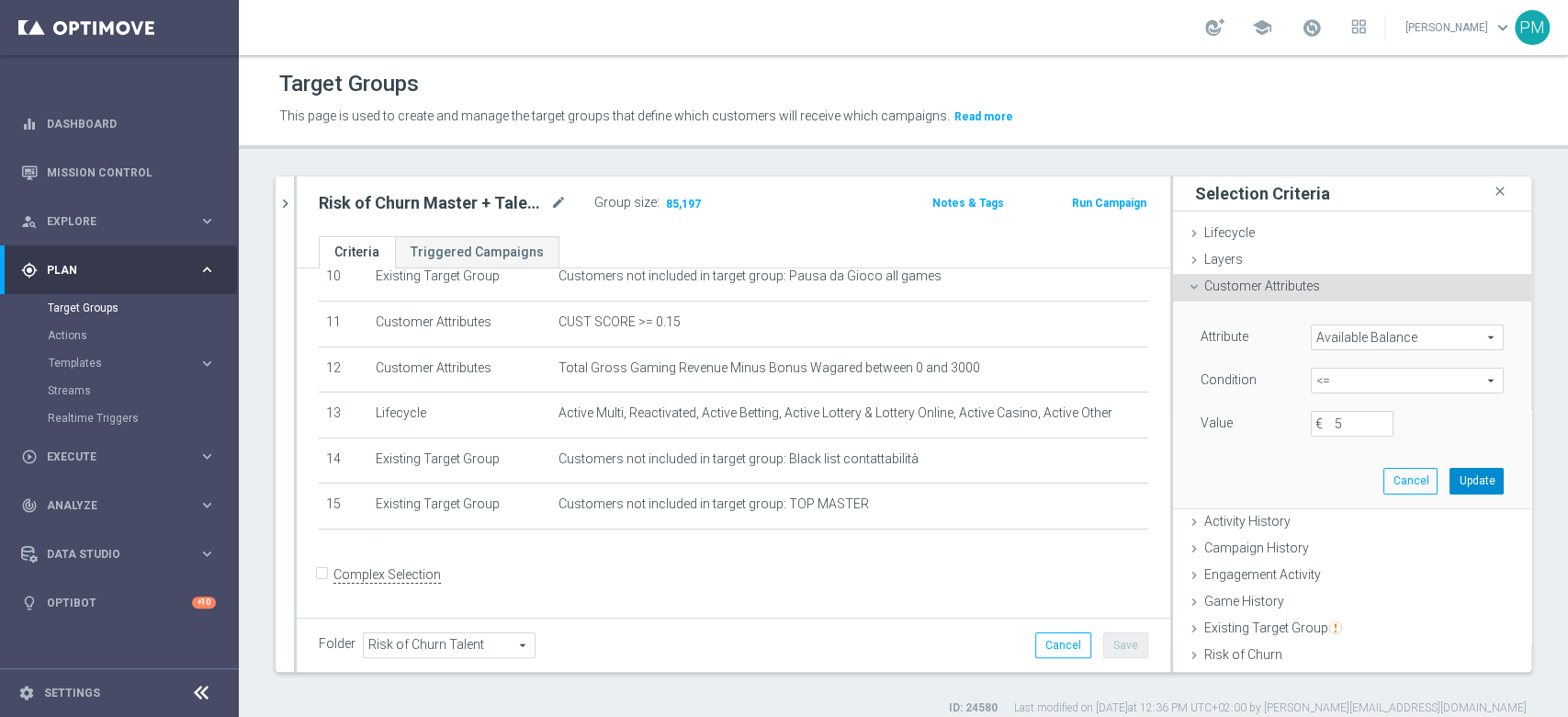
click at [1449, 467] on button "Update" at bounding box center [1476, 480] width 54 height 26
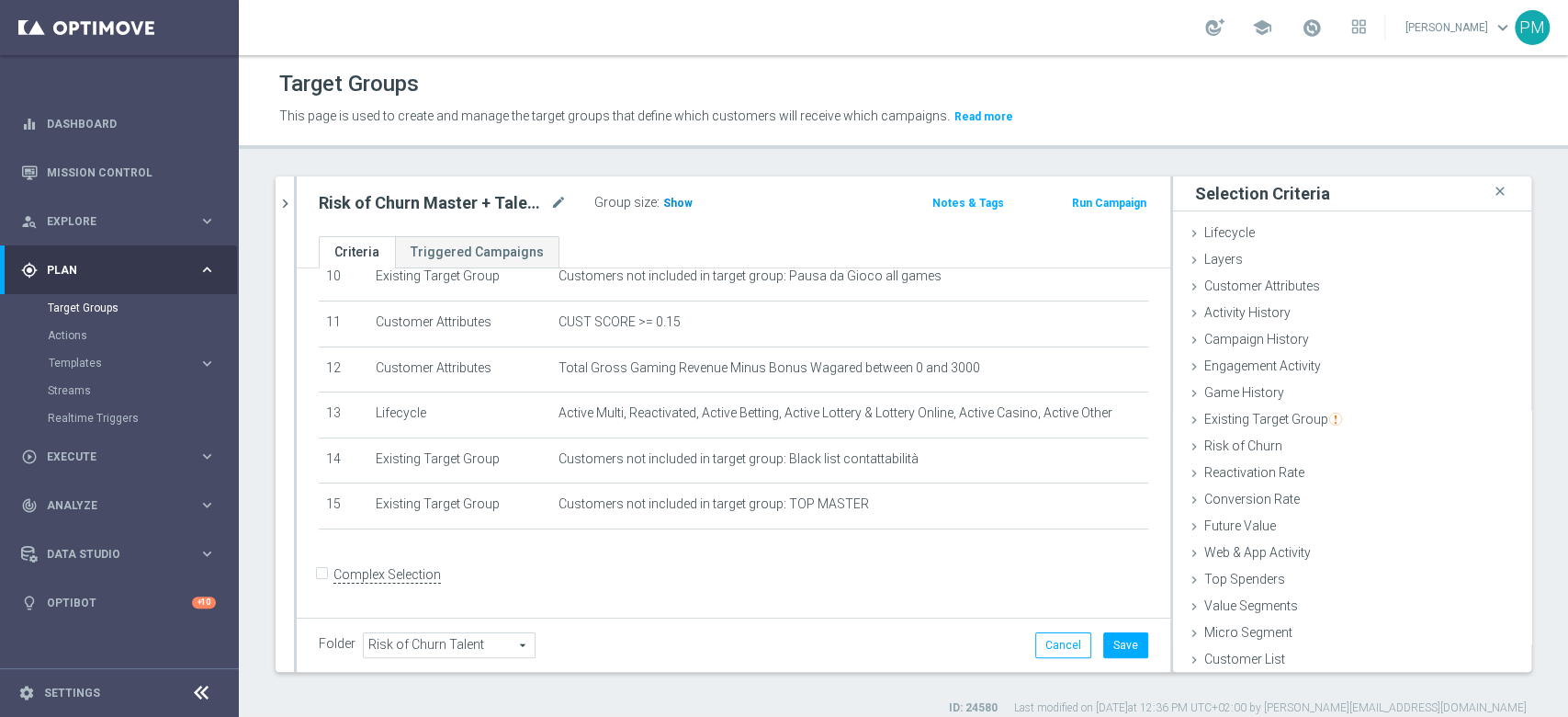
click at [678, 193] on h3 "Show" at bounding box center [677, 203] width 33 height 20
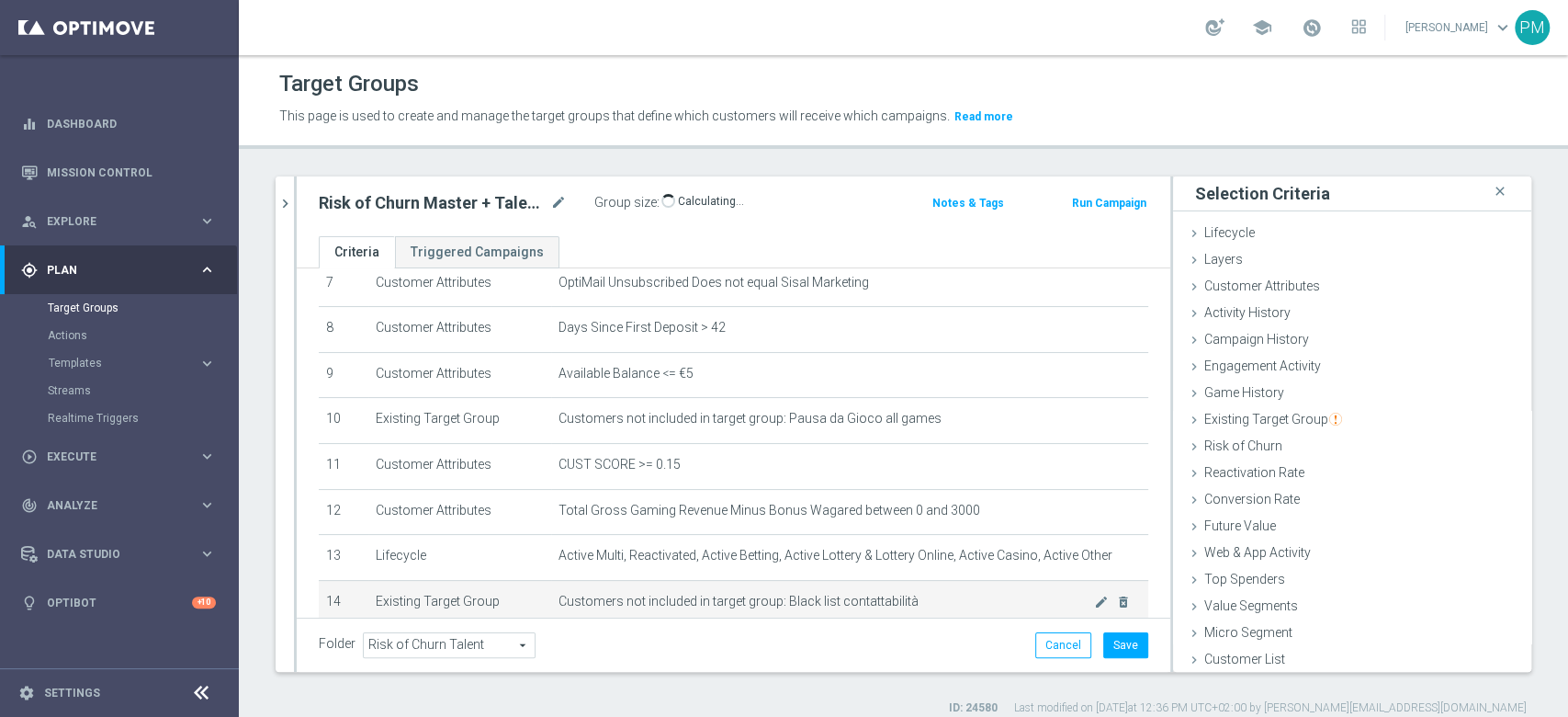
scroll to position [365, 0]
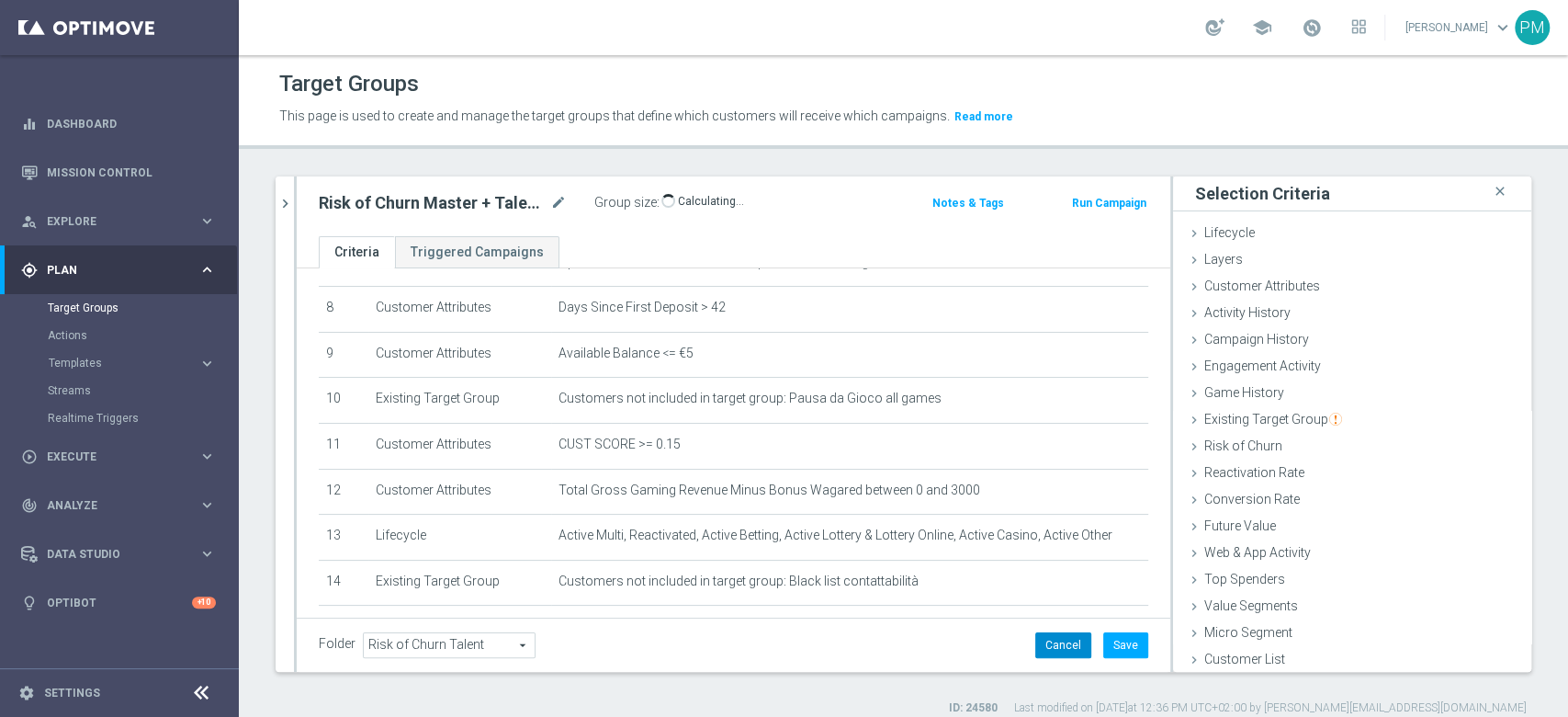
click at [1041, 653] on button "Cancel" at bounding box center [1063, 645] width 56 height 26
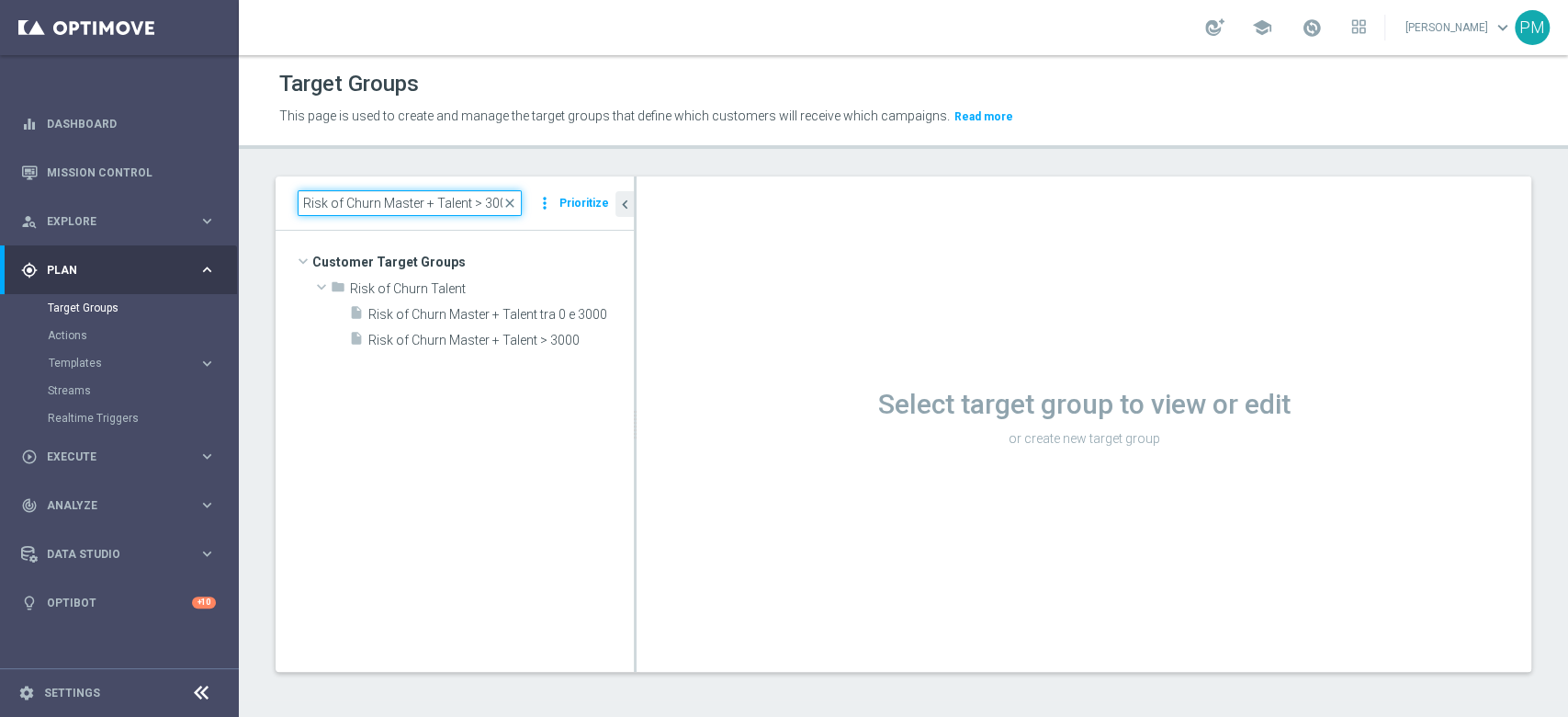
click at [402, 204] on input "Risk of Churn Master + Talent > 3000" at bounding box center [409, 203] width 225 height 26
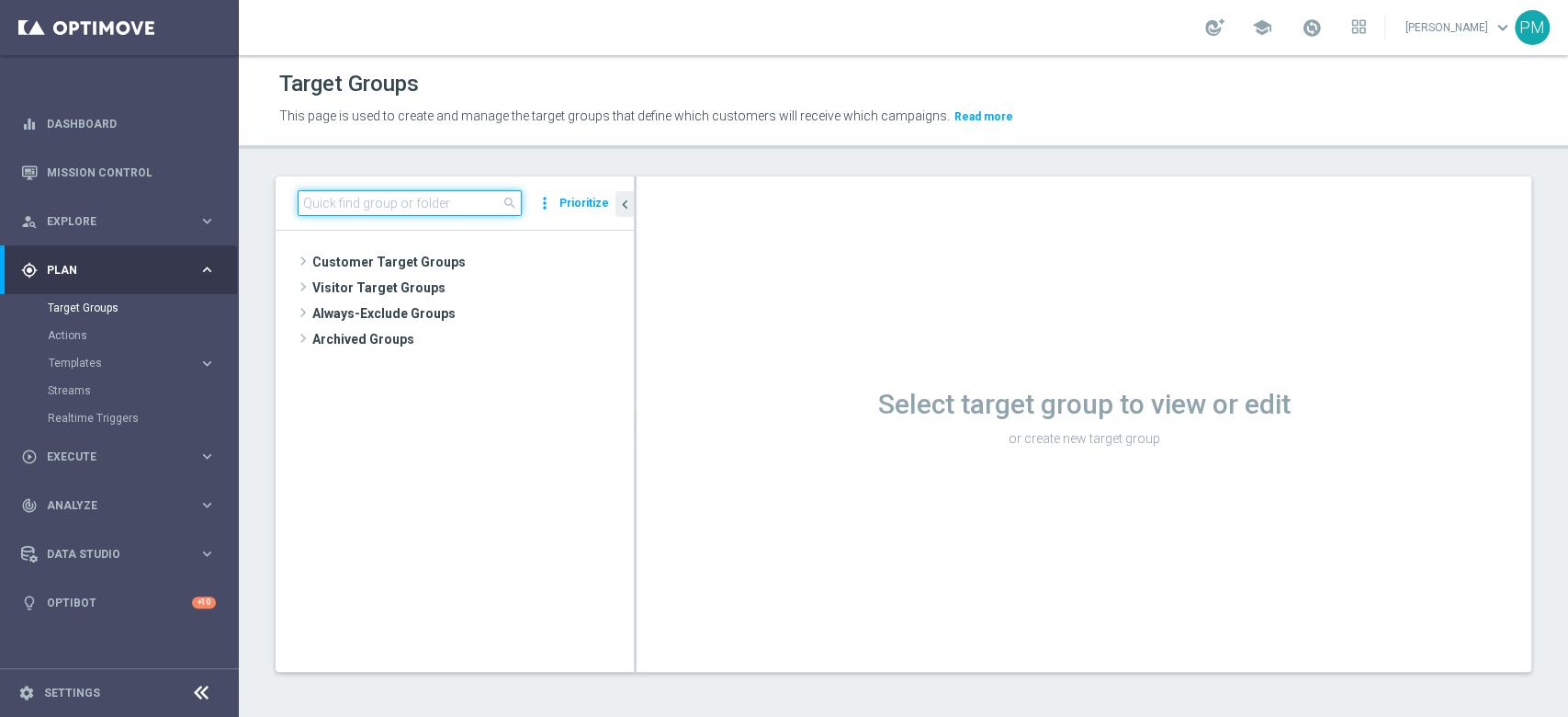
click at [445, 190] on input at bounding box center [409, 203] width 225 height 26
paste input "Risk of Churn Master + Talent > 3000"
click at [384, 202] on input "Risk of Churn Master + Talent > 3000" at bounding box center [409, 203] width 225 height 26
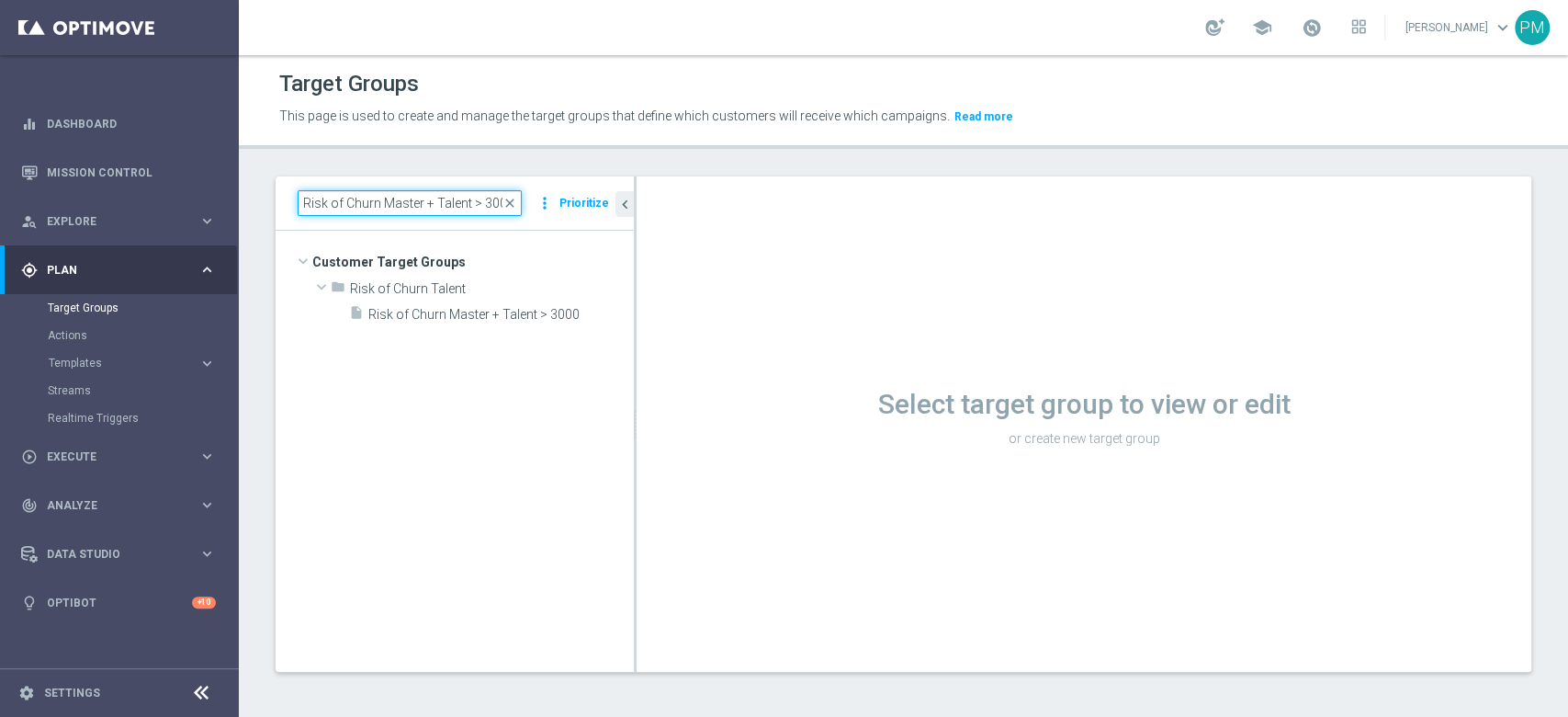
paste input "tra 0 e"
type input "Risk of Churn Master + Talent tra 0 e 3000"
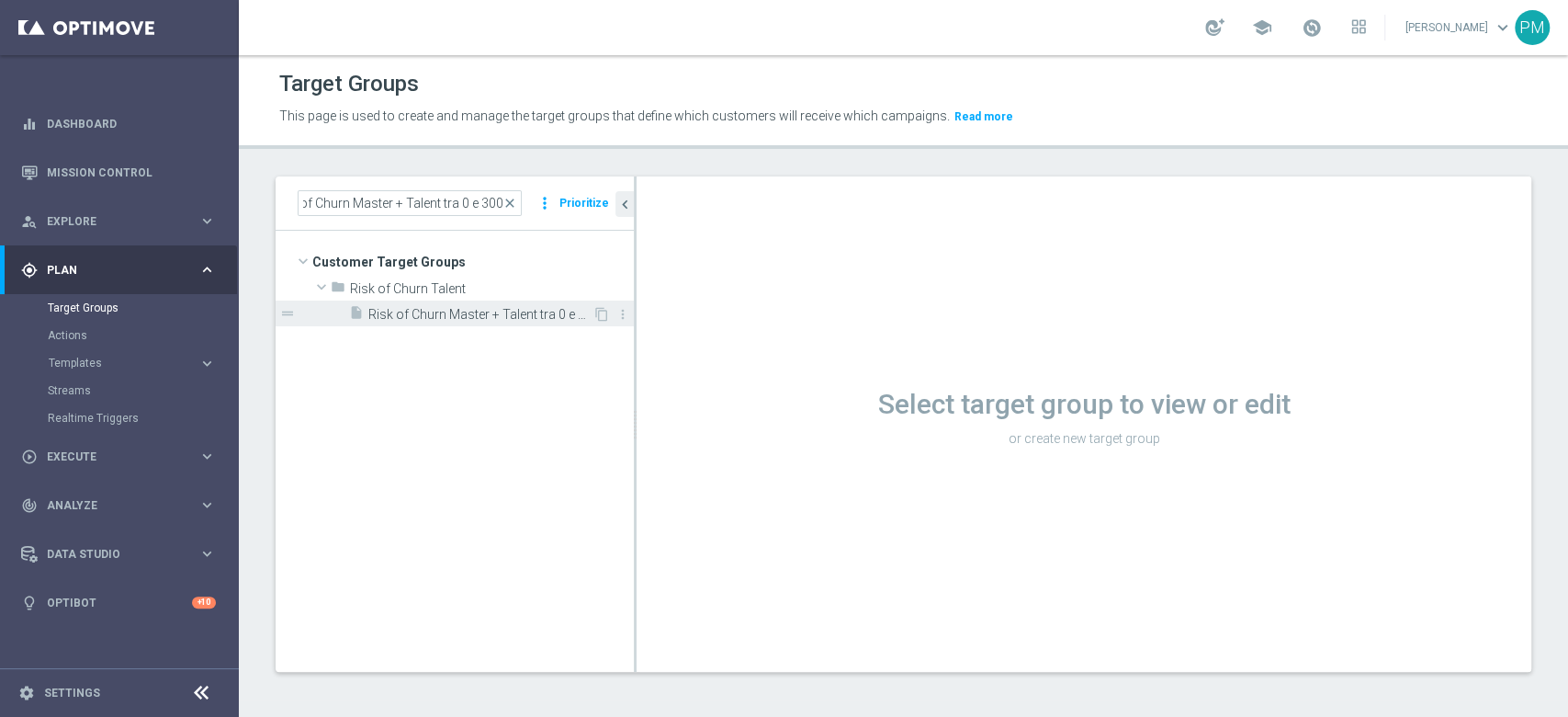
click at [450, 313] on span "Risk of Churn Master + Talent tra 0 e 3000" at bounding box center [480, 315] width 225 height 16
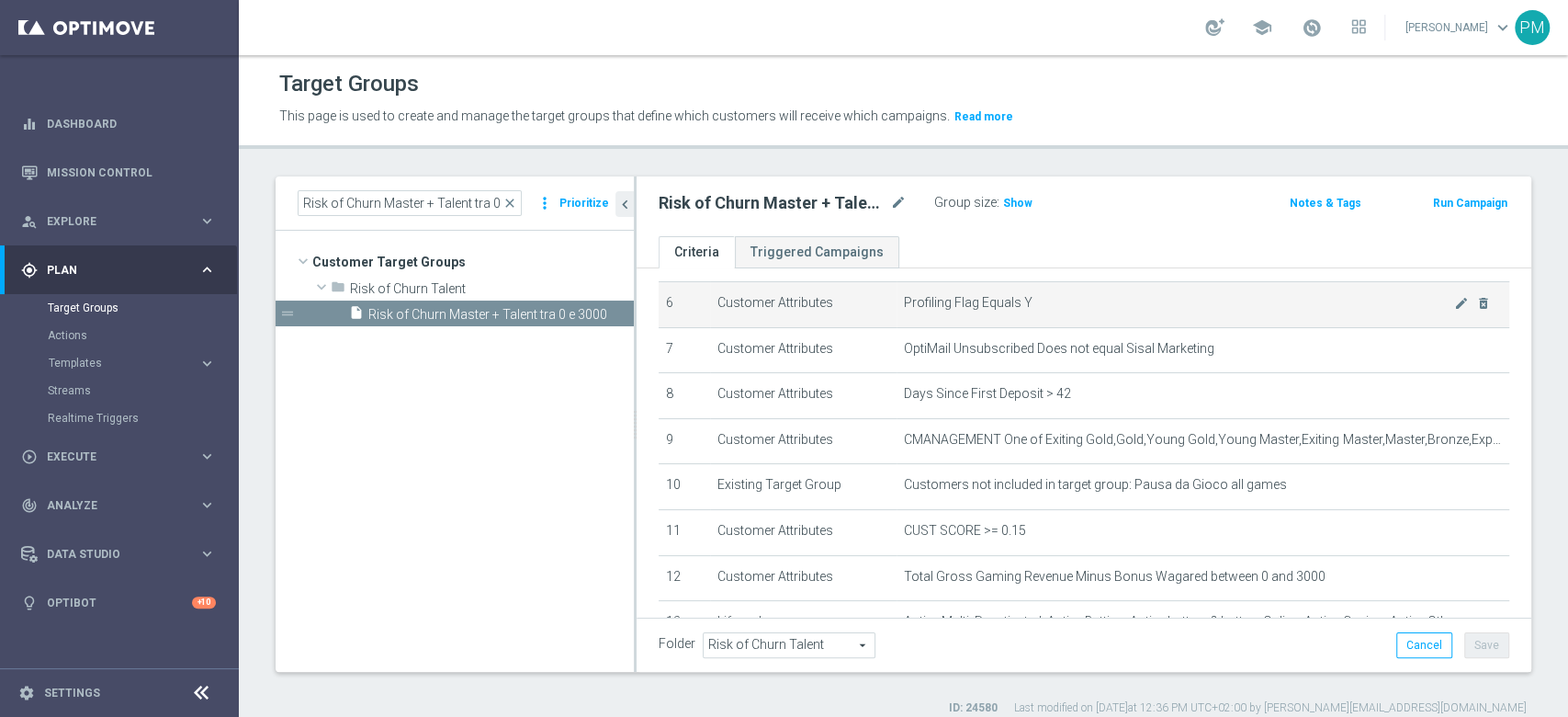
scroll to position [245, 0]
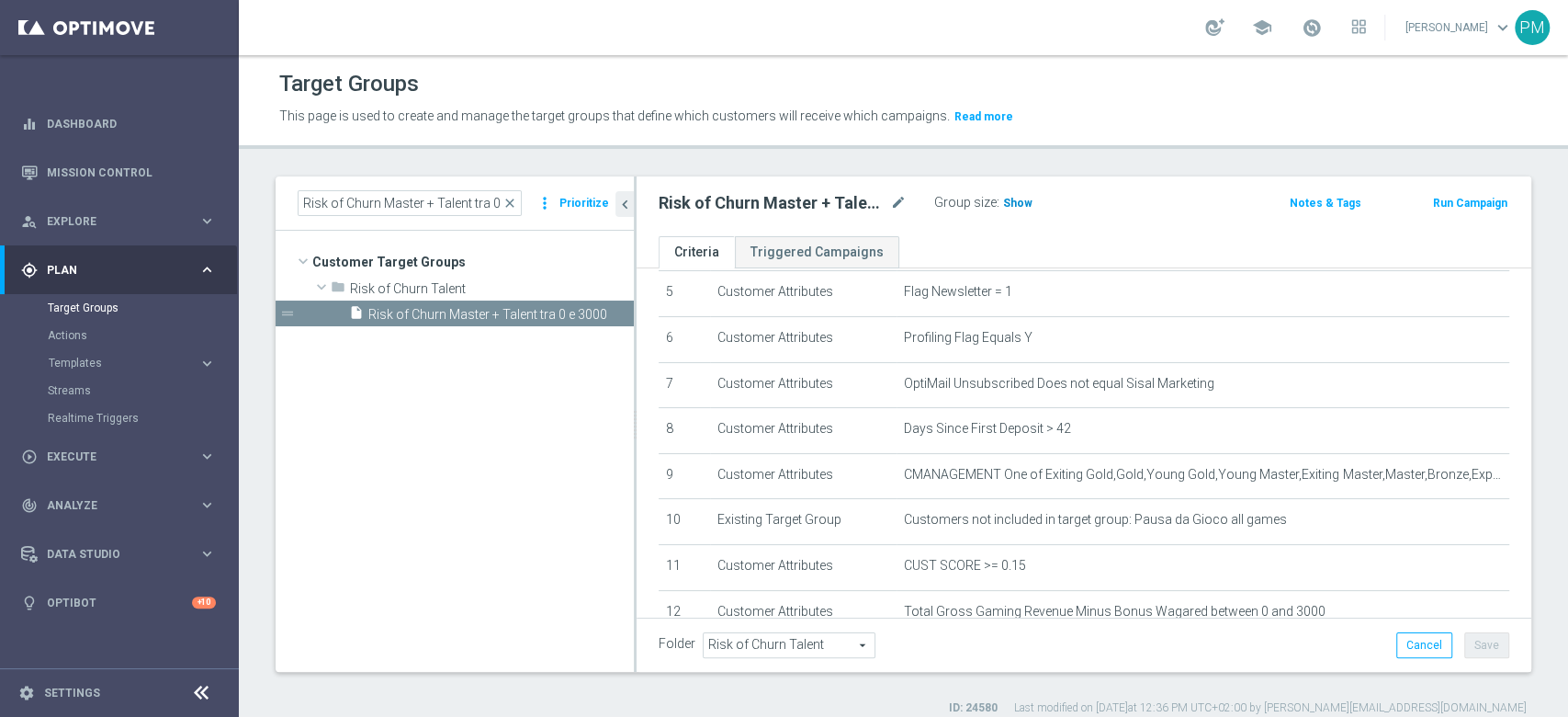
click at [1027, 203] on span "Show" at bounding box center [1017, 203] width 29 height 13
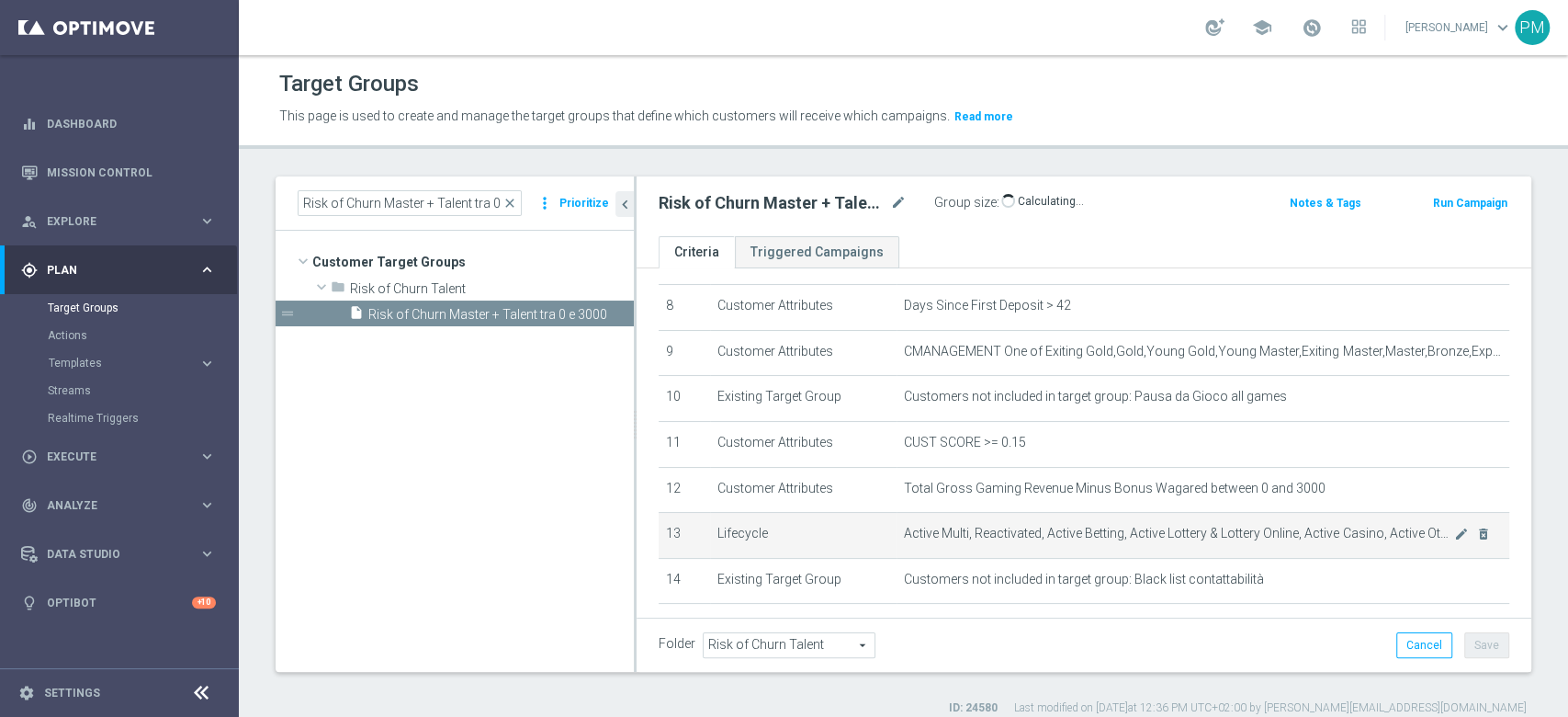
scroll to position [489, 0]
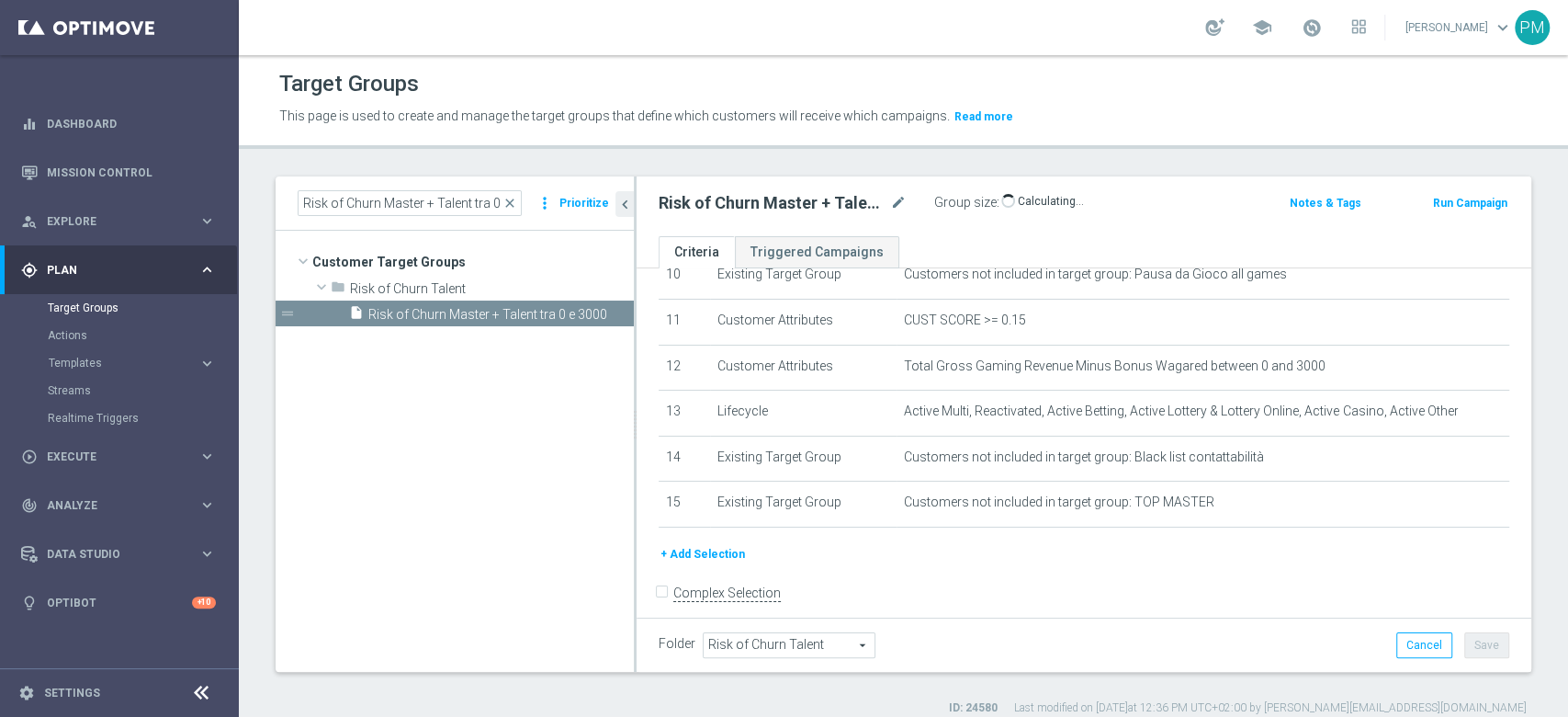
click at [726, 555] on button "+ Add Selection" at bounding box center [703, 554] width 88 height 20
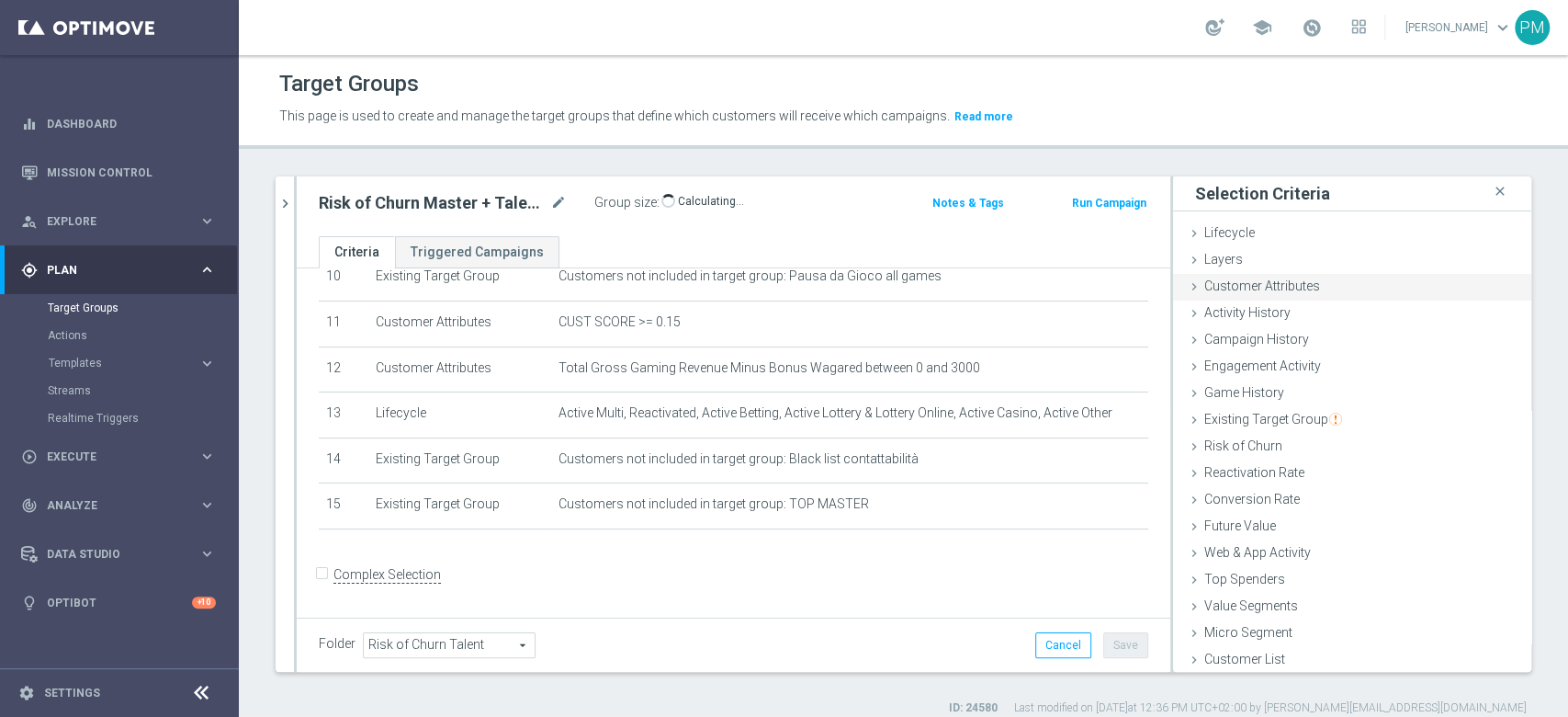
click at [1271, 281] on span "Customer Attributes" at bounding box center [1262, 286] width 116 height 15
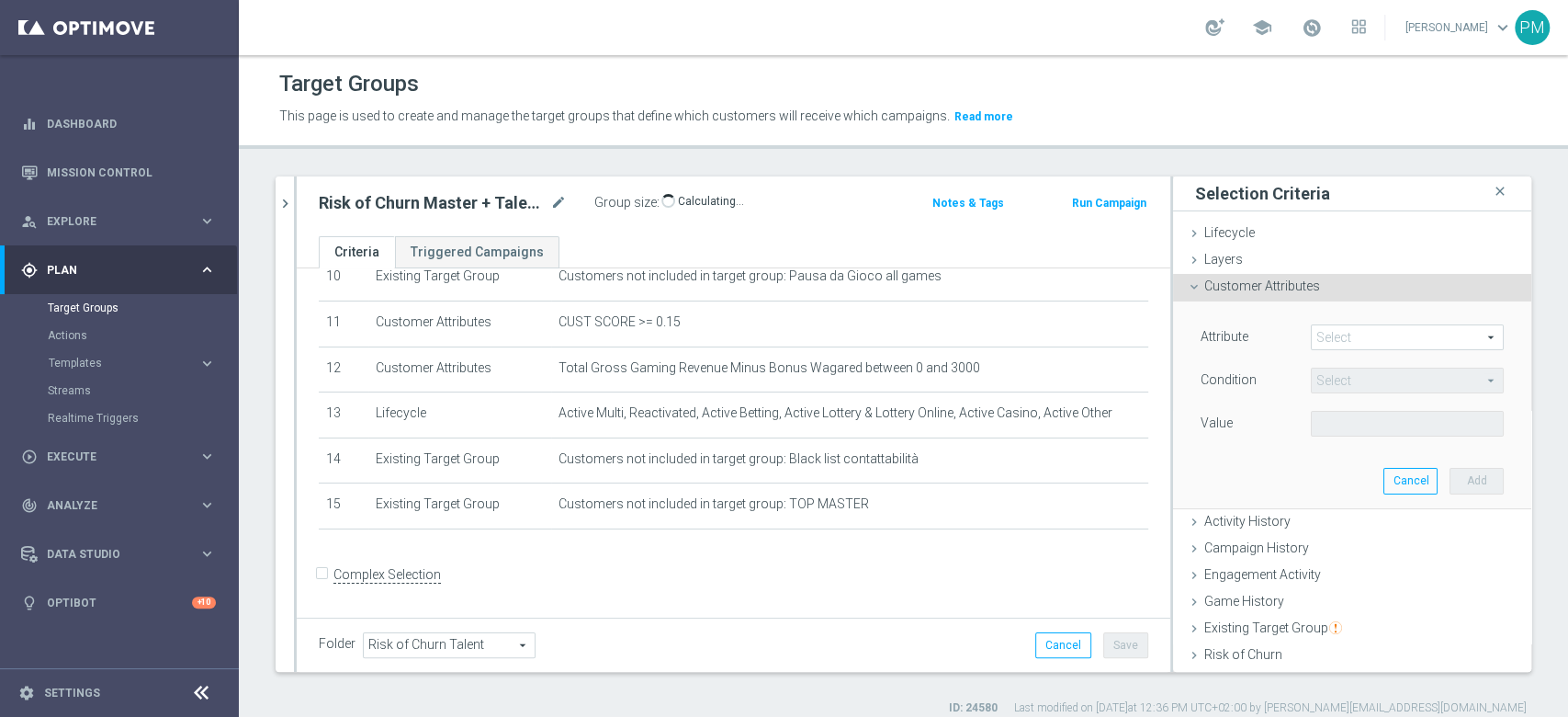
click at [1323, 334] on span at bounding box center [1406, 338] width 191 height 24
click at [0, 0] on input "search" at bounding box center [0, 0] width 0 height 0
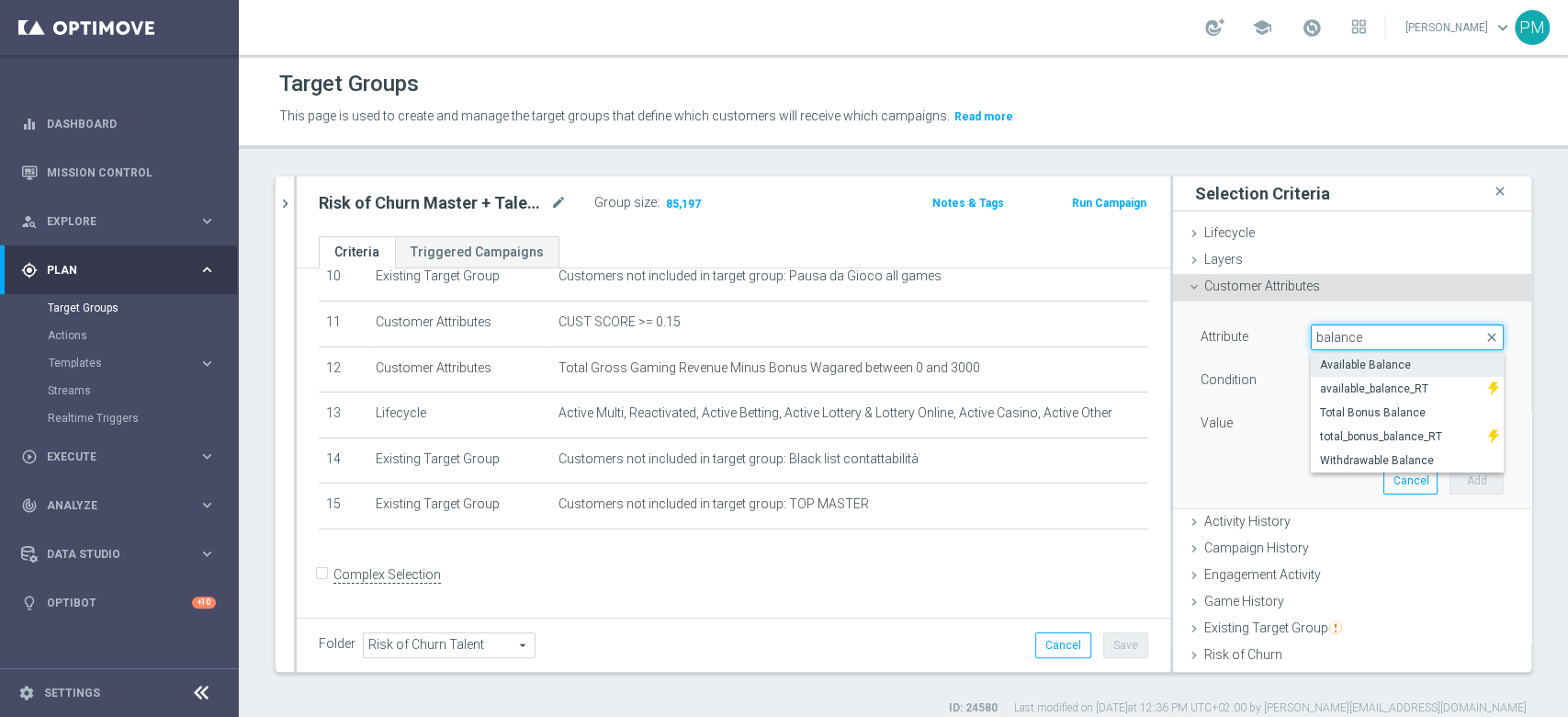
type input "balance"
click at [1329, 370] on span "Available Balance" at bounding box center [1406, 364] width 175 height 15
type input "Available Balance"
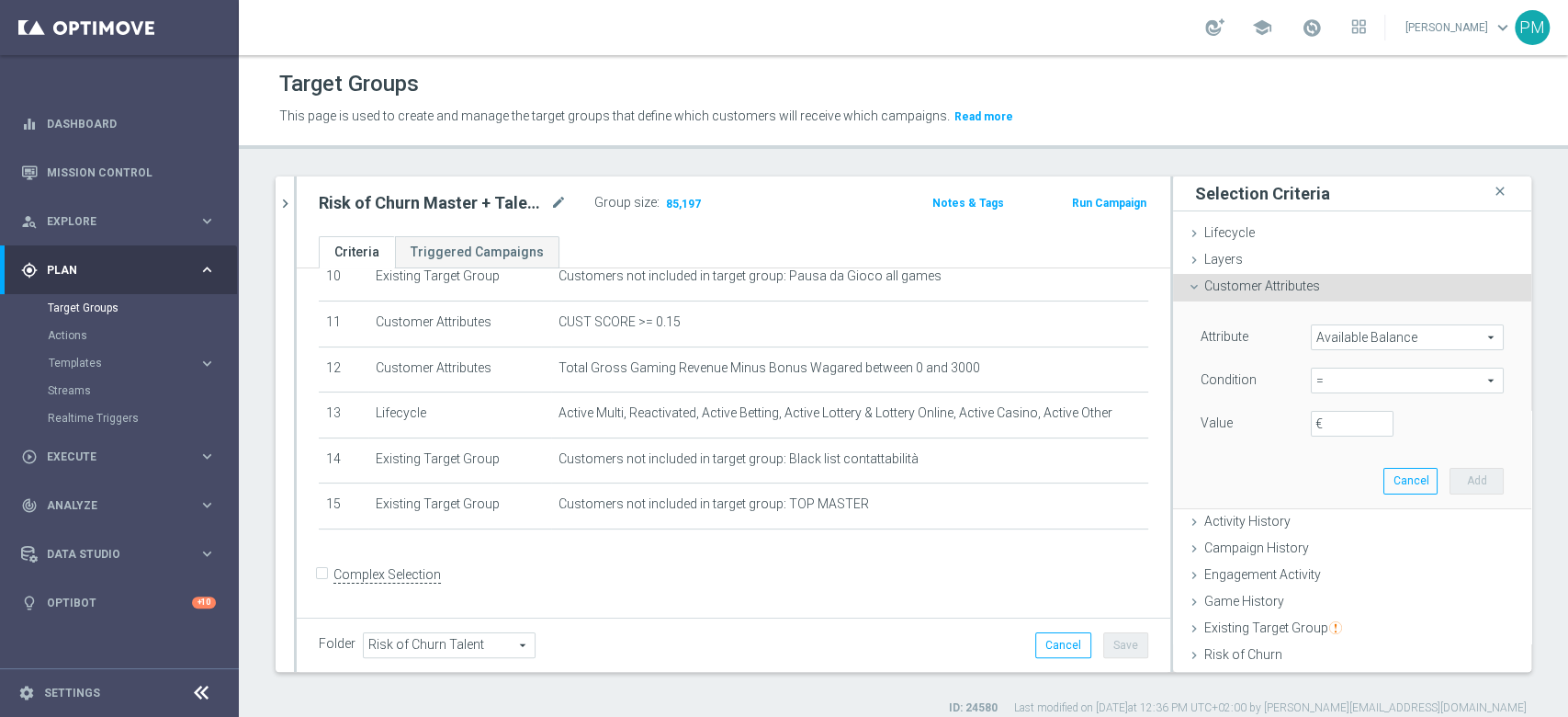
click at [1329, 379] on span "=" at bounding box center [1406, 380] width 191 height 24
click at [1330, 457] on span "<>" at bounding box center [1406, 455] width 175 height 15
click at [1323, 386] on span "<>" at bounding box center [1406, 380] width 191 height 24
click at [1323, 424] on span "<=" at bounding box center [1406, 431] width 175 height 15
type input "<="
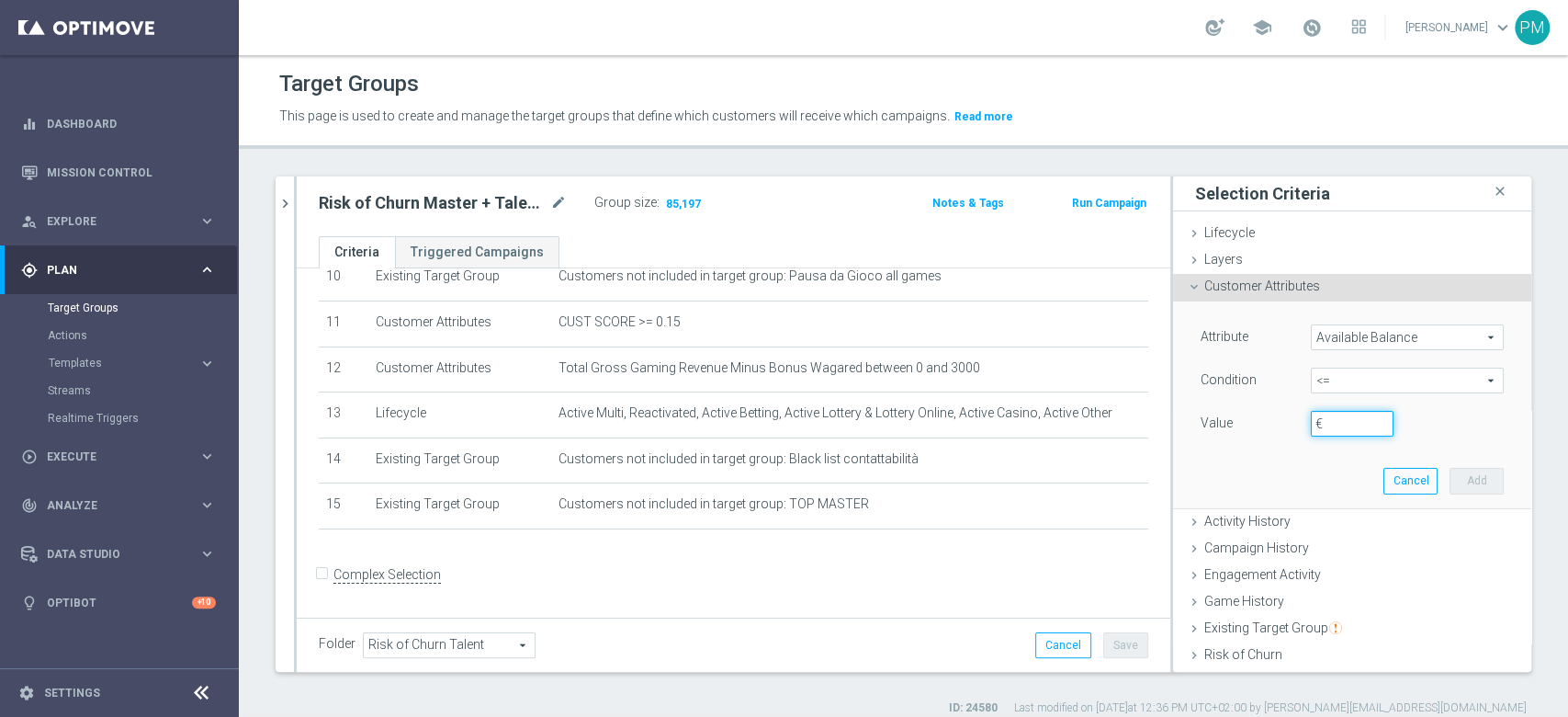
click at [1315, 421] on input "€" at bounding box center [1351, 423] width 83 height 26
type input "5"
click at [1454, 477] on button "Add" at bounding box center [1476, 480] width 54 height 26
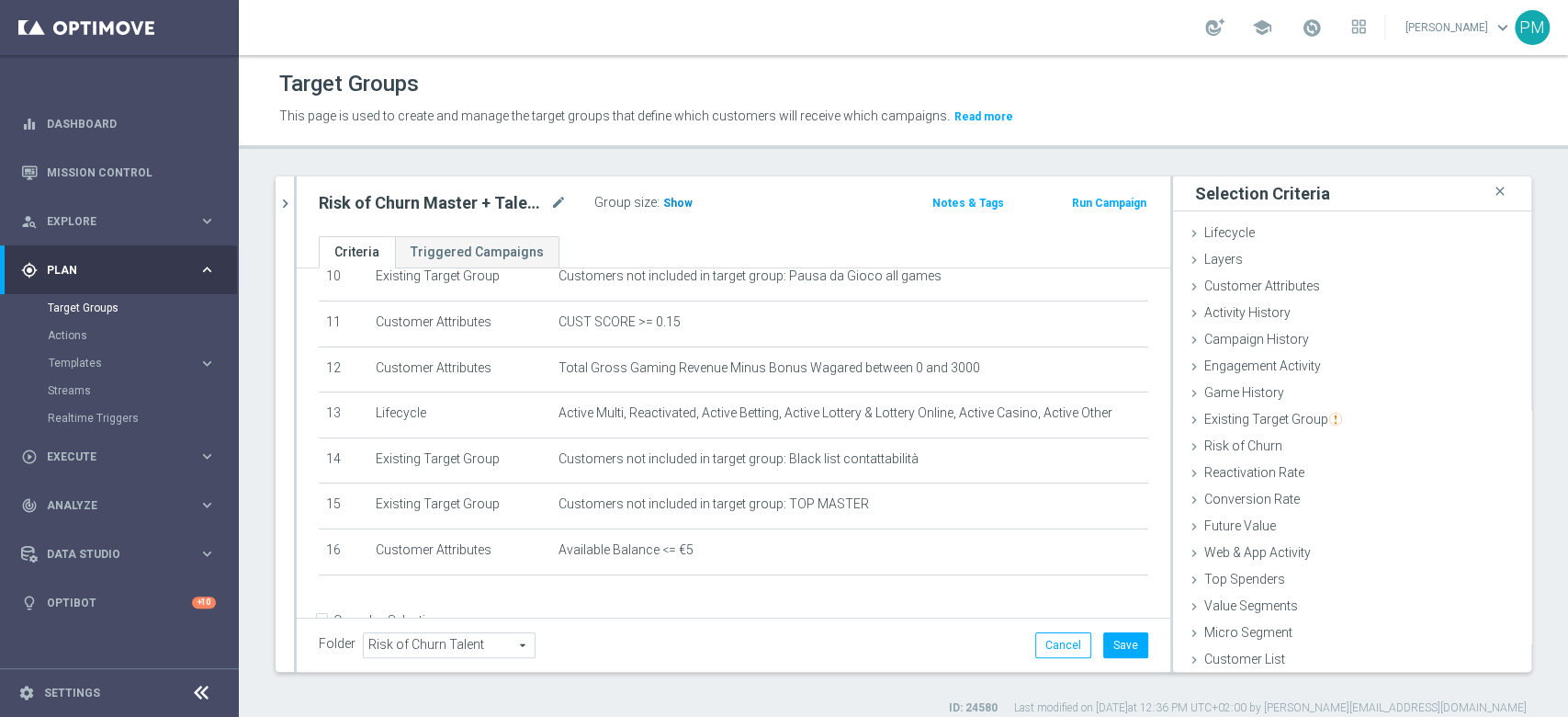
click at [679, 202] on span "Show" at bounding box center [677, 203] width 29 height 13
